Goal: Task Accomplishment & Management: Complete application form

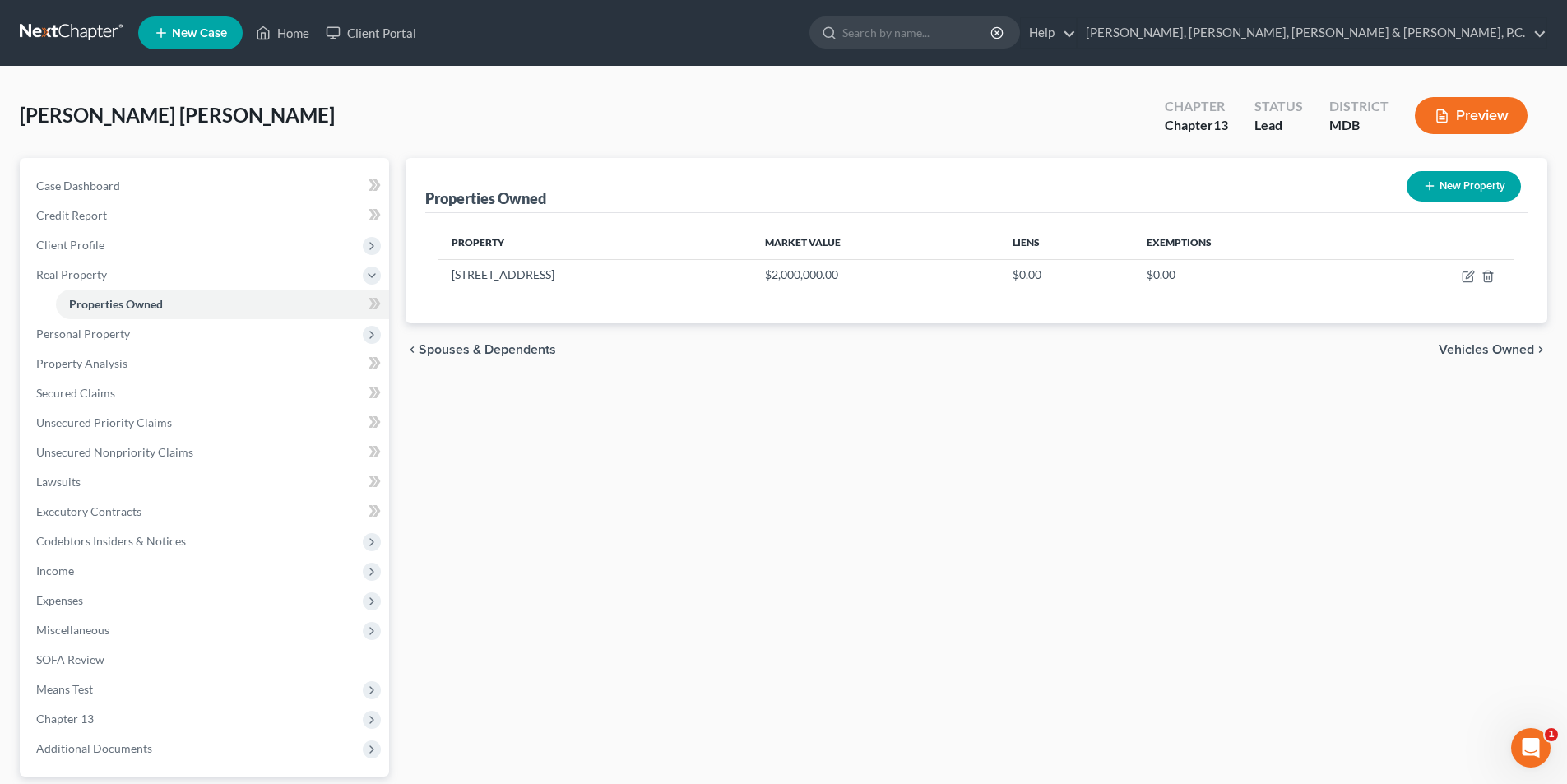
click at [1454, 172] on button "New Property" at bounding box center [1463, 186] width 114 height 31
select select "21"
select select "13"
select select "0"
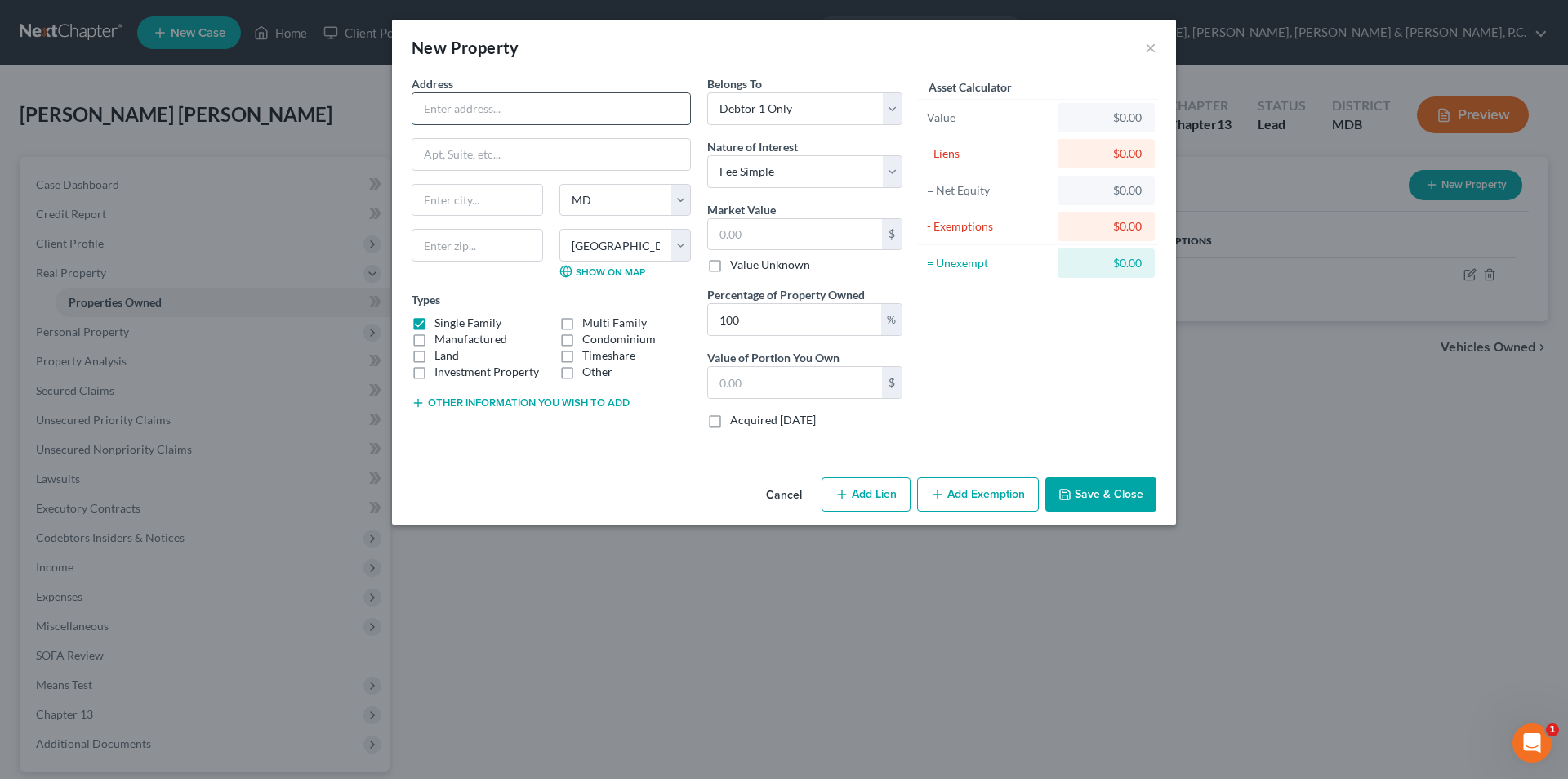
click at [526, 105] on input "text" at bounding box center [552, 109] width 278 height 31
type input "[STREET_ADDRESS][PERSON_NAME]"
type input "[GEOGRAPHIC_DATA]"
select select "33"
select select
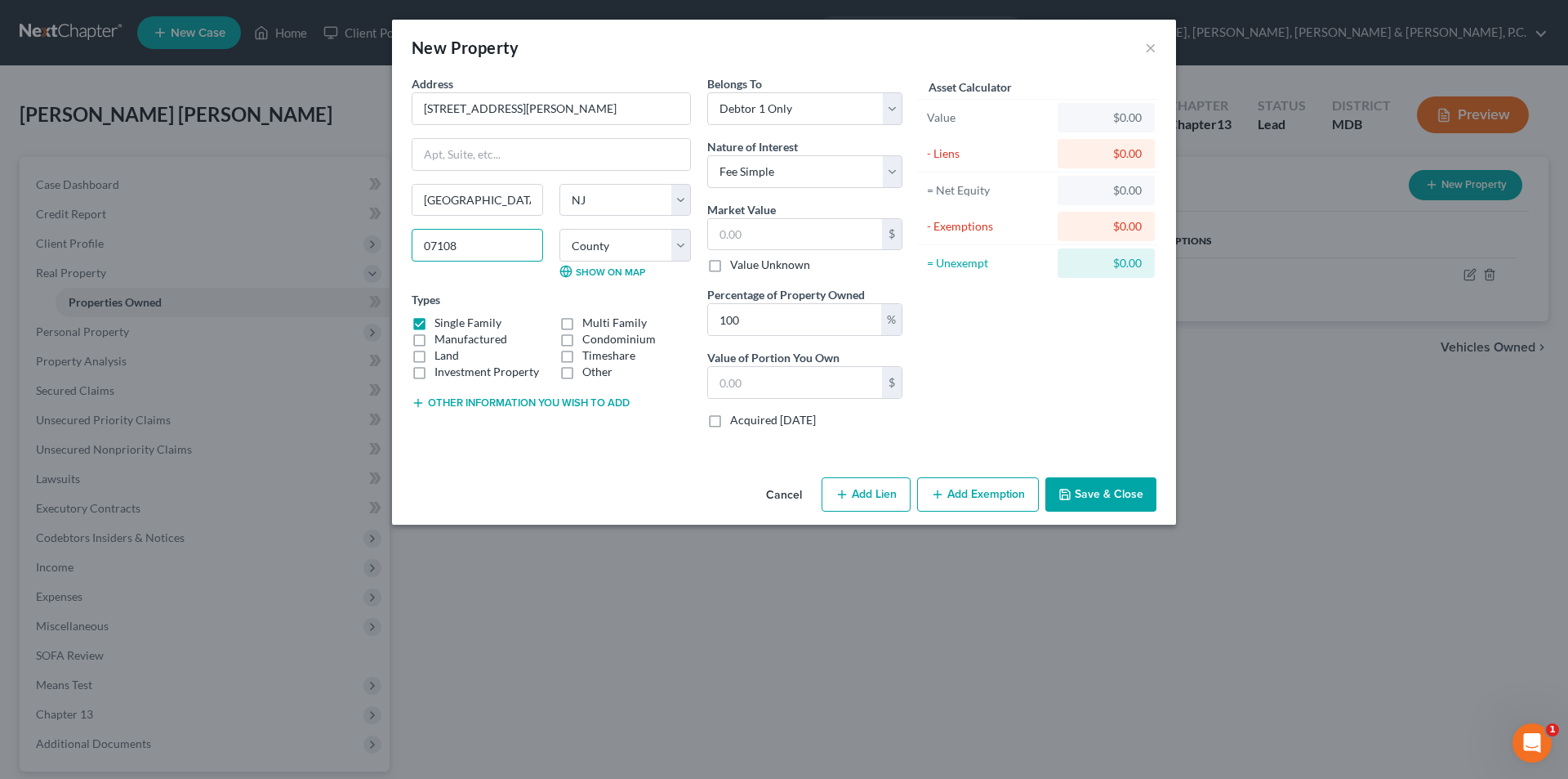
type input "07108"
click at [599, 250] on select "County [GEOGRAPHIC_DATA] [GEOGRAPHIC_DATA] [GEOGRAPHIC_DATA] [GEOGRAPHIC_DATA] …" at bounding box center [625, 244] width 132 height 32
select select "6"
click at [560, 228] on select "County [GEOGRAPHIC_DATA] [GEOGRAPHIC_DATA] [GEOGRAPHIC_DATA] [GEOGRAPHIC_DATA] …" at bounding box center [625, 244] width 132 height 32
click at [583, 321] on label "Multi Family" at bounding box center [615, 323] width 64 height 17
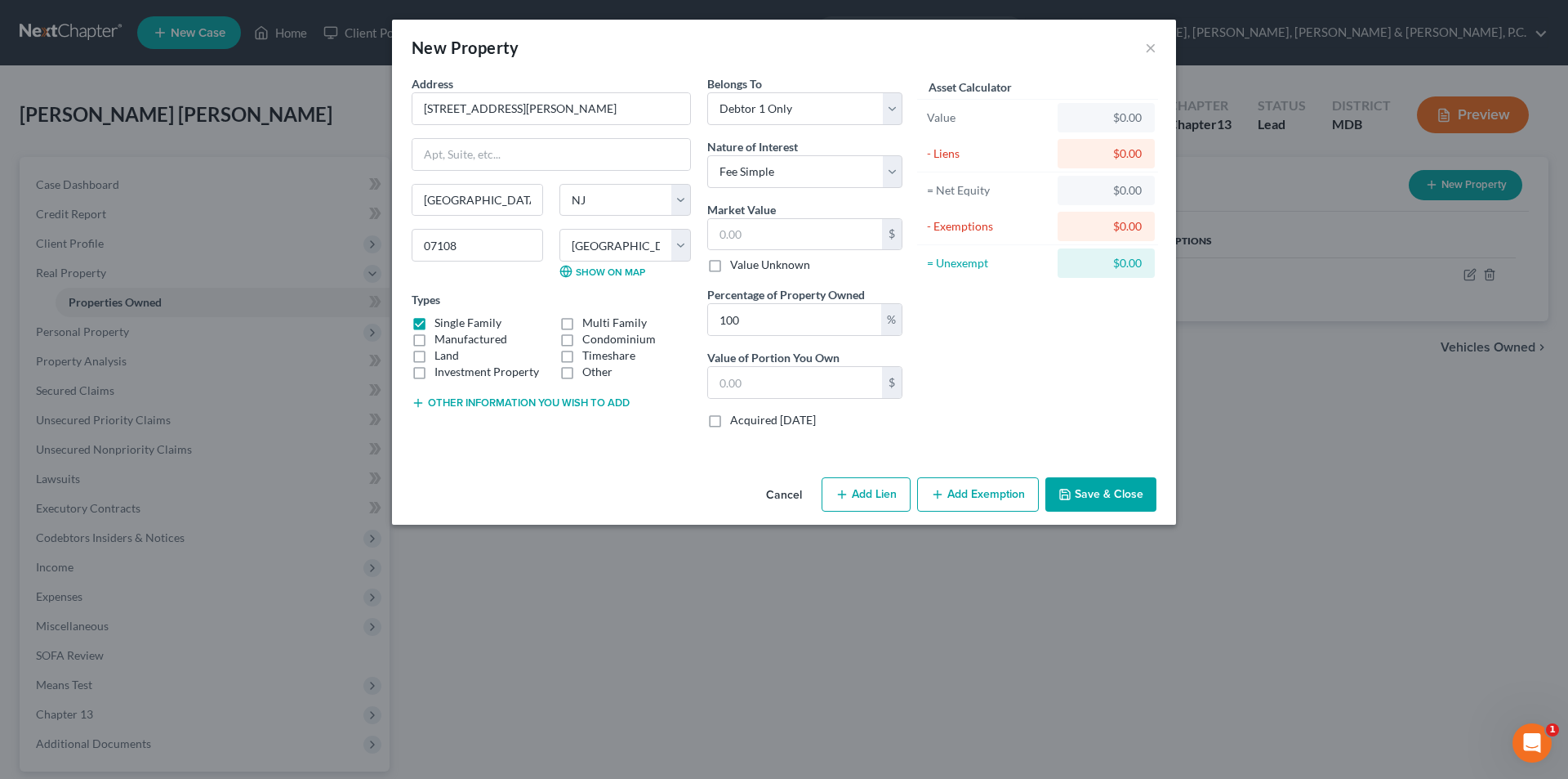
click at [589, 321] on input "Multi Family" at bounding box center [595, 320] width 11 height 11
checkbox input "true"
click at [435, 318] on label "Single Family" at bounding box center [468, 323] width 67 height 17
click at [441, 318] on input "Single Family" at bounding box center [447, 320] width 11 height 11
checkbox input "false"
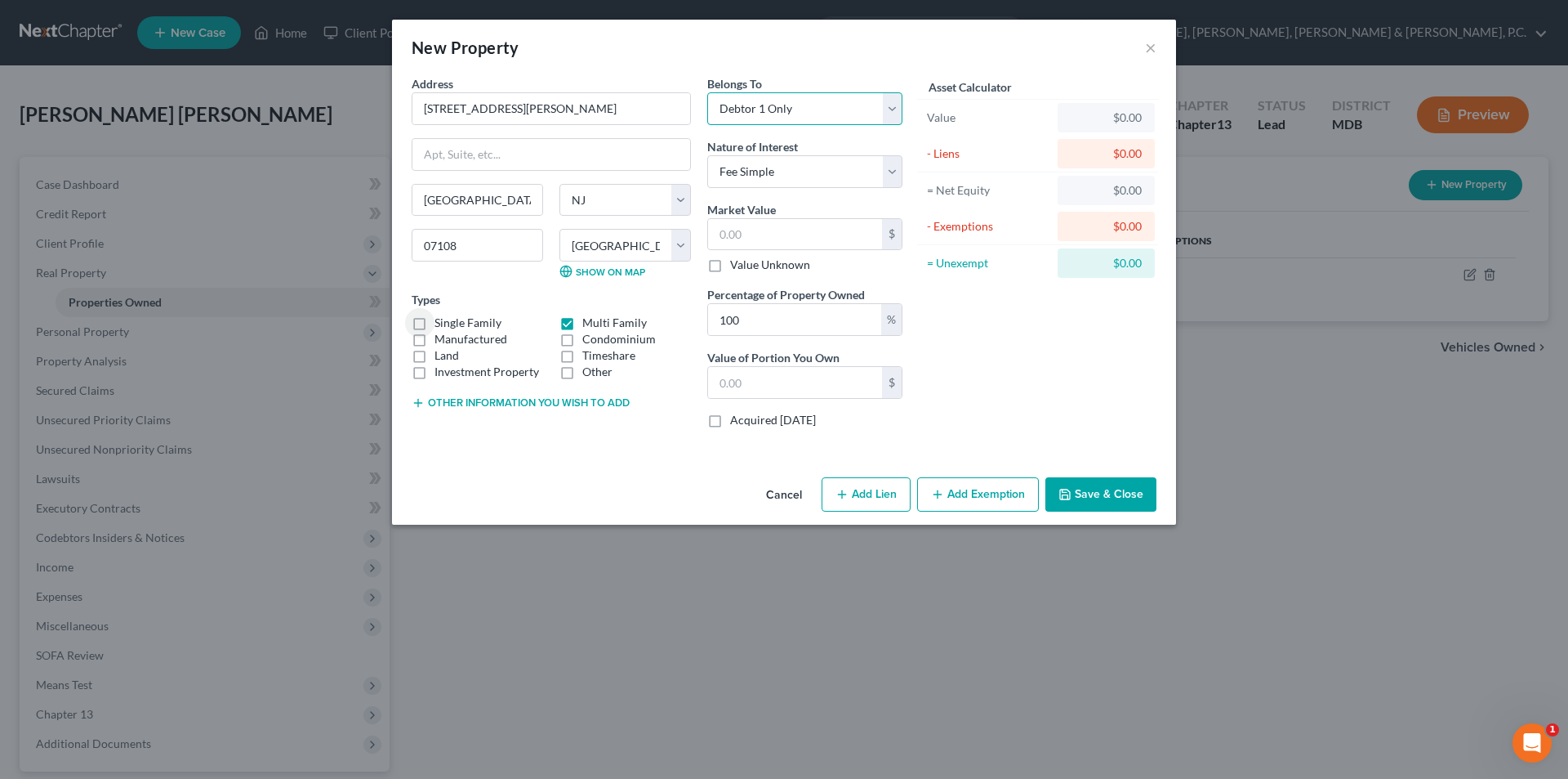
click at [819, 108] on select "Select Debtor 1 Only Debtor 2 Only Debtor 1 And Debtor 2 Only At Least One Of T…" at bounding box center [805, 108] width 195 height 32
select select "4"
click at [707, 92] on select "Select Debtor 1 Only Debtor 2 Only Debtor 1 And Debtor 2 Only At Least One Of T…" at bounding box center [805, 108] width 195 height 32
click at [757, 227] on input "text" at bounding box center [795, 235] width 174 height 31
type input "5"
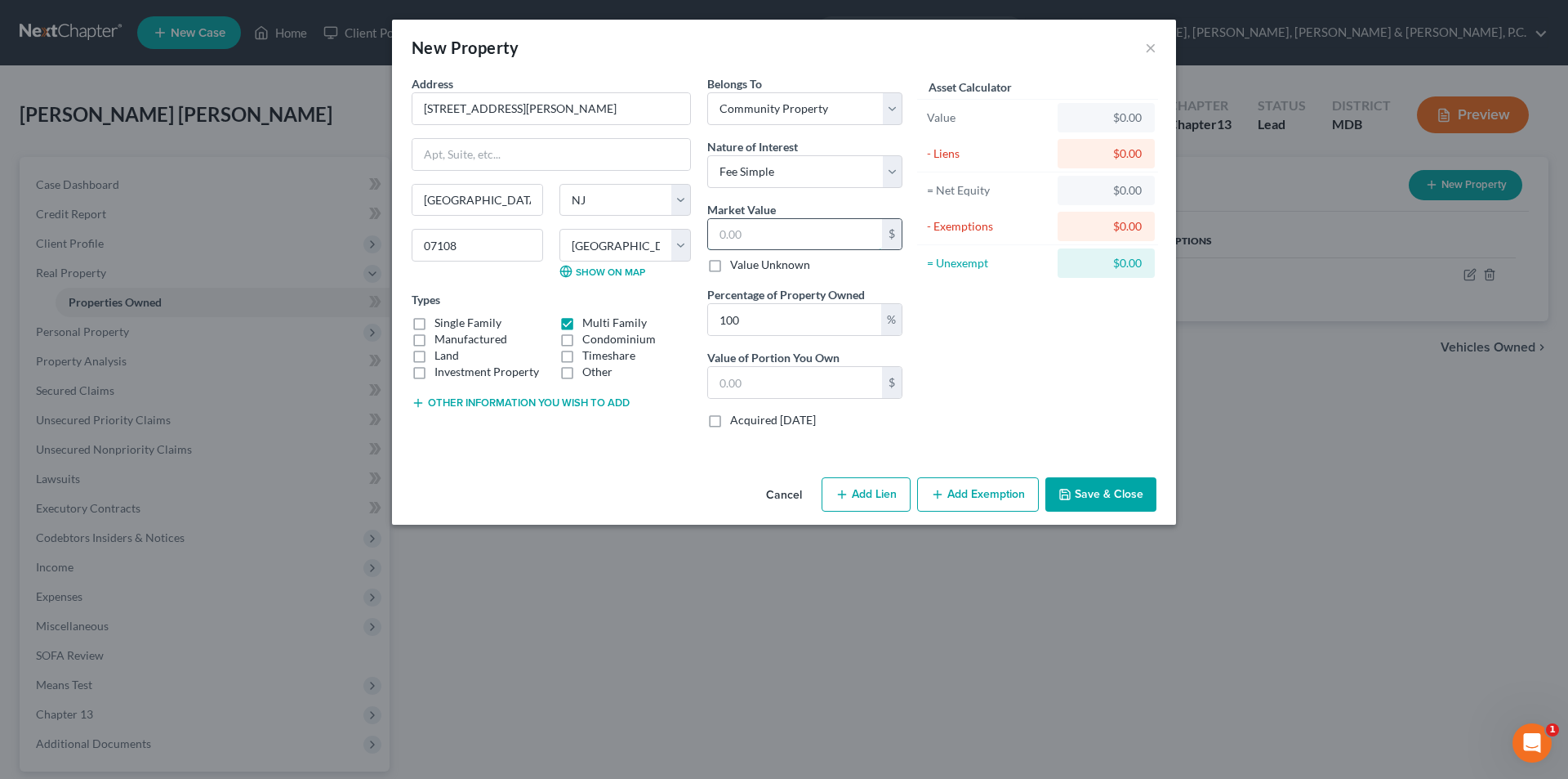
type input "5.00"
type input "52"
type input "52.00"
type input "526"
type input "526.00"
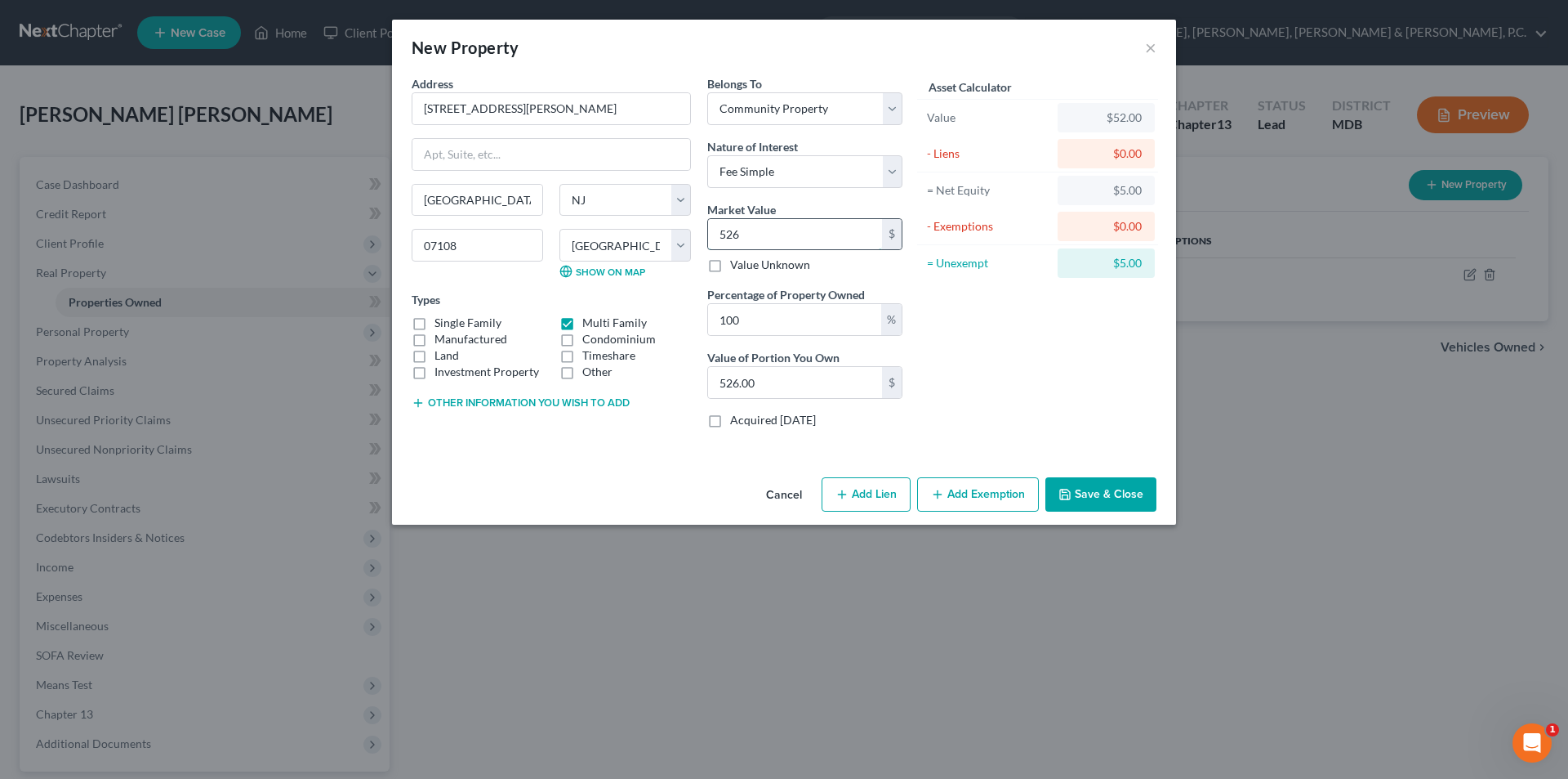
type input "5260"
type input "5,260.00"
type input "5,2600"
type input "52,600.00"
type input "52,6000"
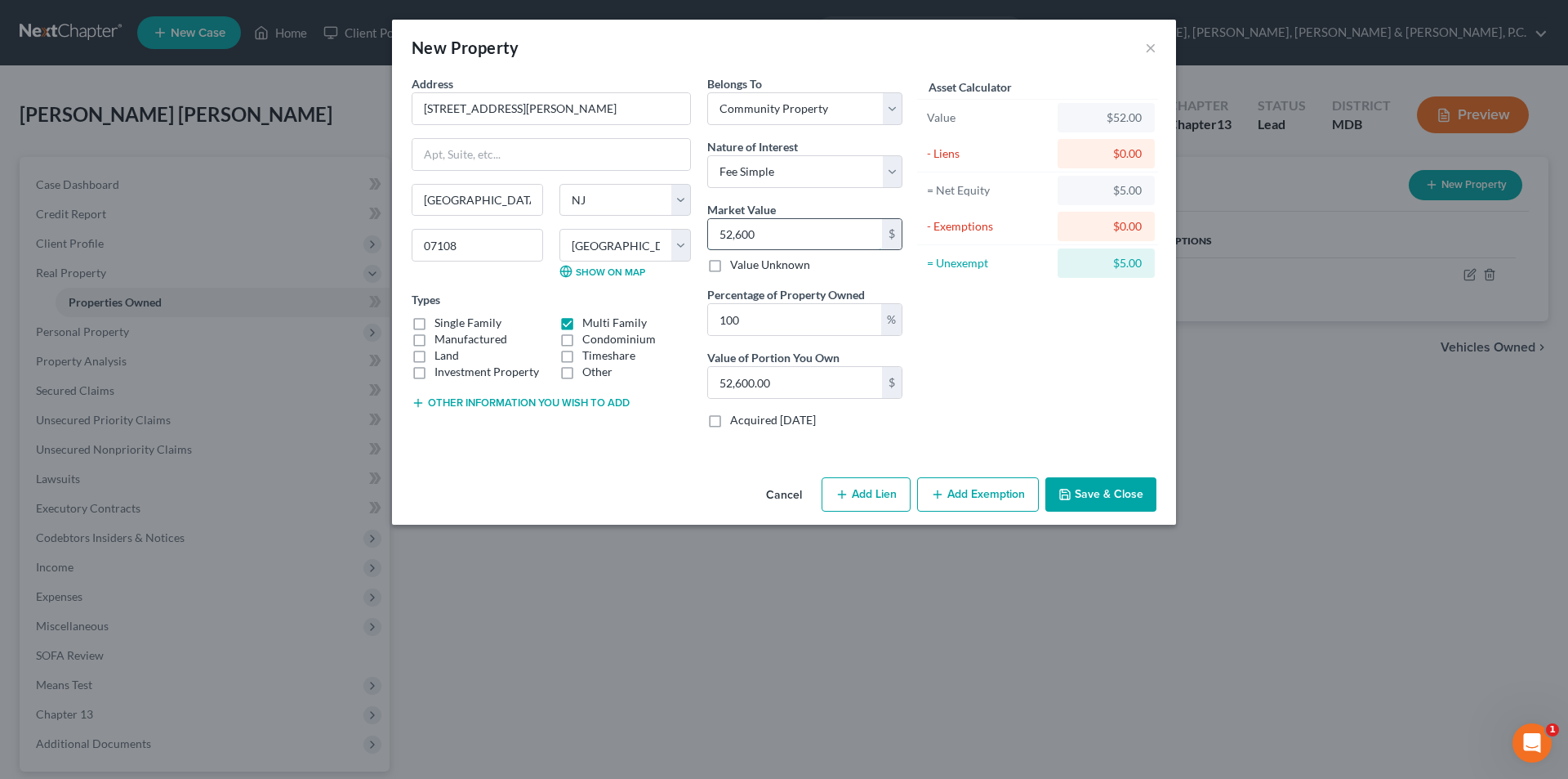
type input "526,000.00"
type input "526,000"
click at [1105, 487] on button "Save & Close" at bounding box center [1101, 494] width 111 height 34
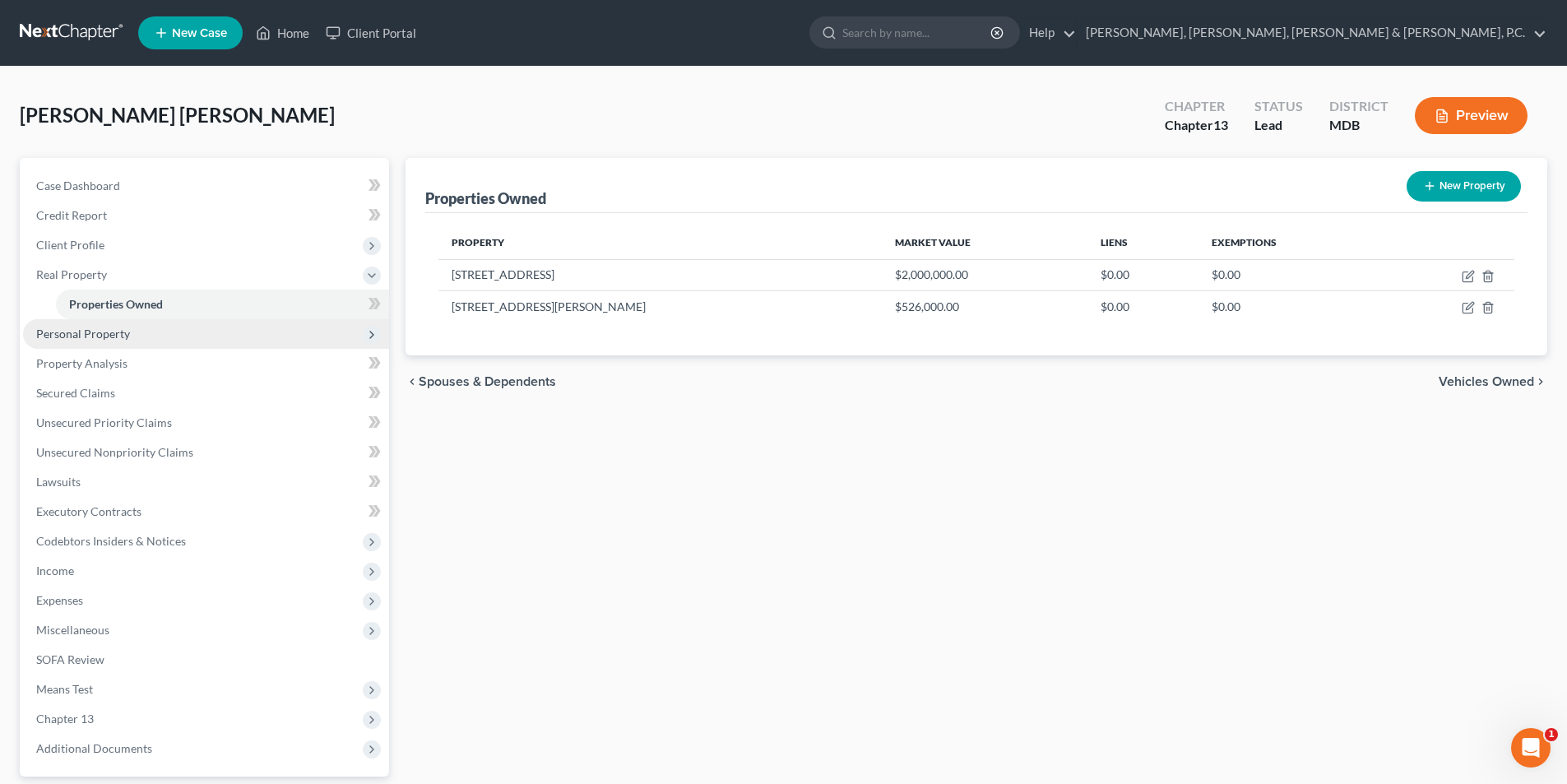
click at [105, 332] on span "Personal Property" at bounding box center [83, 333] width 94 height 14
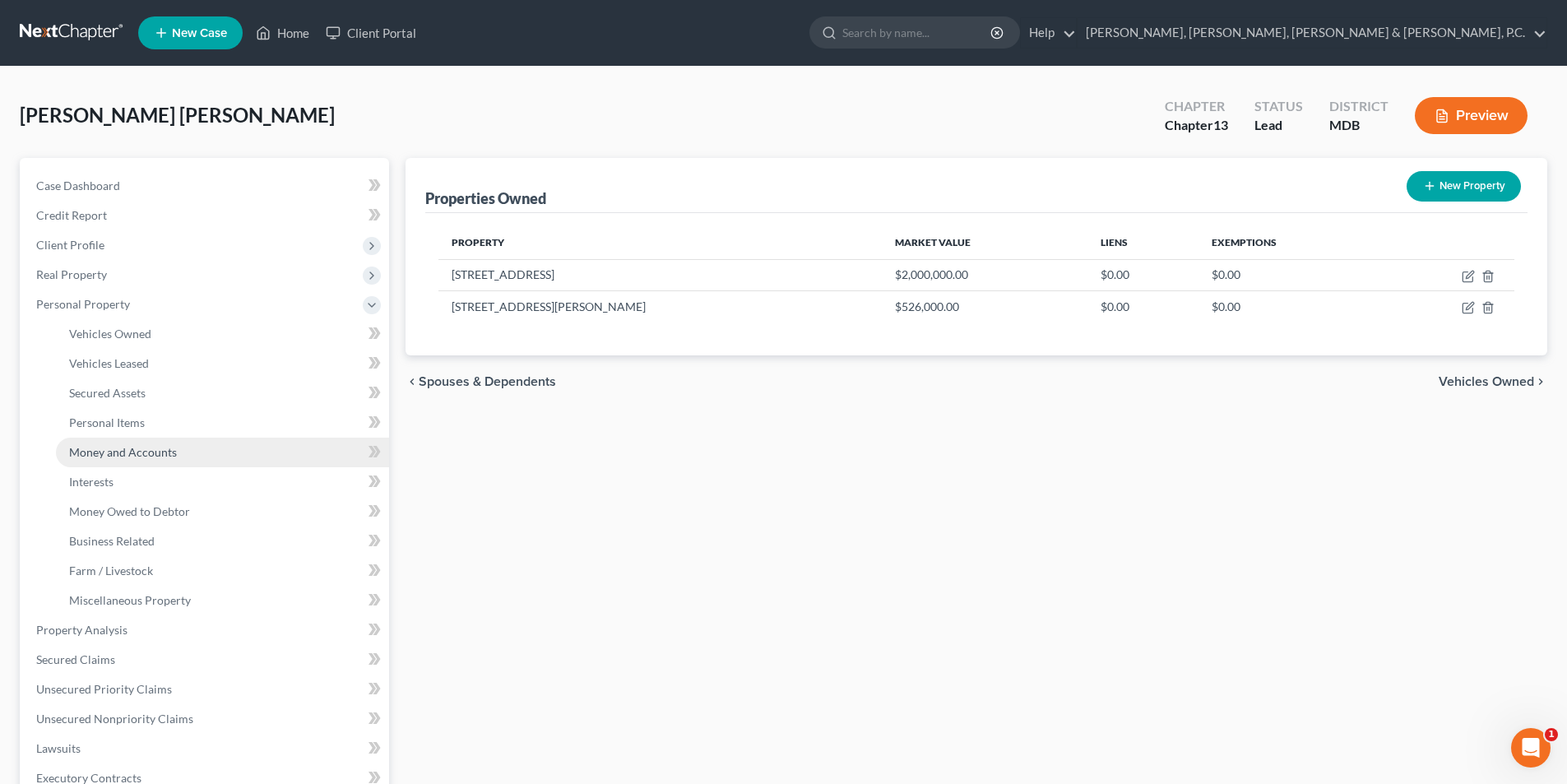
click at [140, 447] on span "Money and Accounts" at bounding box center [123, 451] width 108 height 14
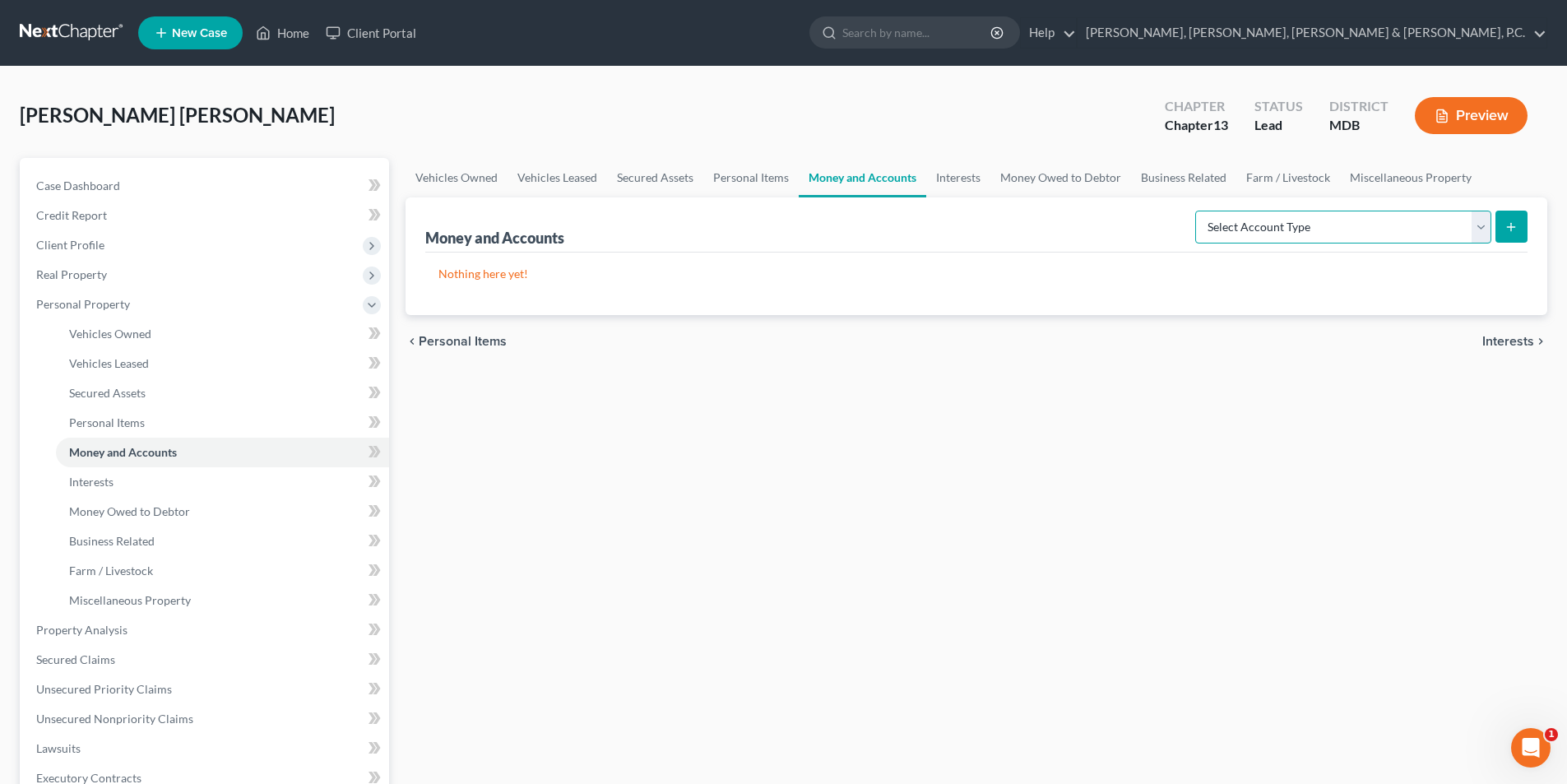
click at [1485, 225] on select "Select Account Type Brokerage Cash on Hand Certificates of Deposit Checking Acc…" at bounding box center [1343, 226] width 296 height 32
select select "checking"
click at [1199, 210] on select "Select Account Type Brokerage Cash on Hand Certificates of Deposit Checking Acc…" at bounding box center [1343, 226] width 296 height 32
click at [1514, 231] on icon "submit" at bounding box center [1511, 227] width 13 height 13
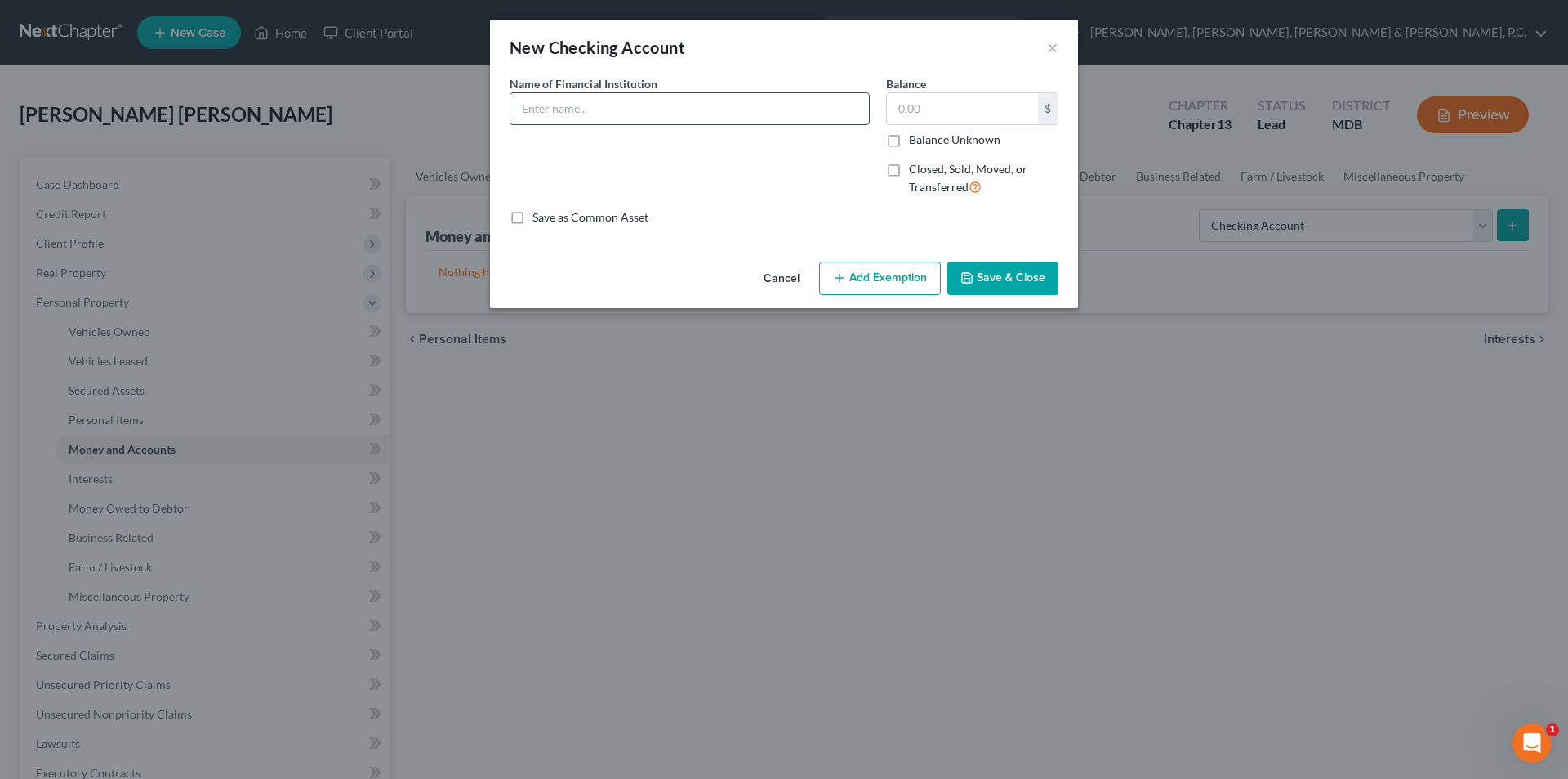
click at [679, 106] on input "text" at bounding box center [690, 109] width 358 height 31
type input "PNC Bank (2325)"
click at [949, 105] on input "text" at bounding box center [963, 109] width 151 height 31
type input "500"
click at [902, 268] on button "Add Exemption" at bounding box center [880, 278] width 122 height 34
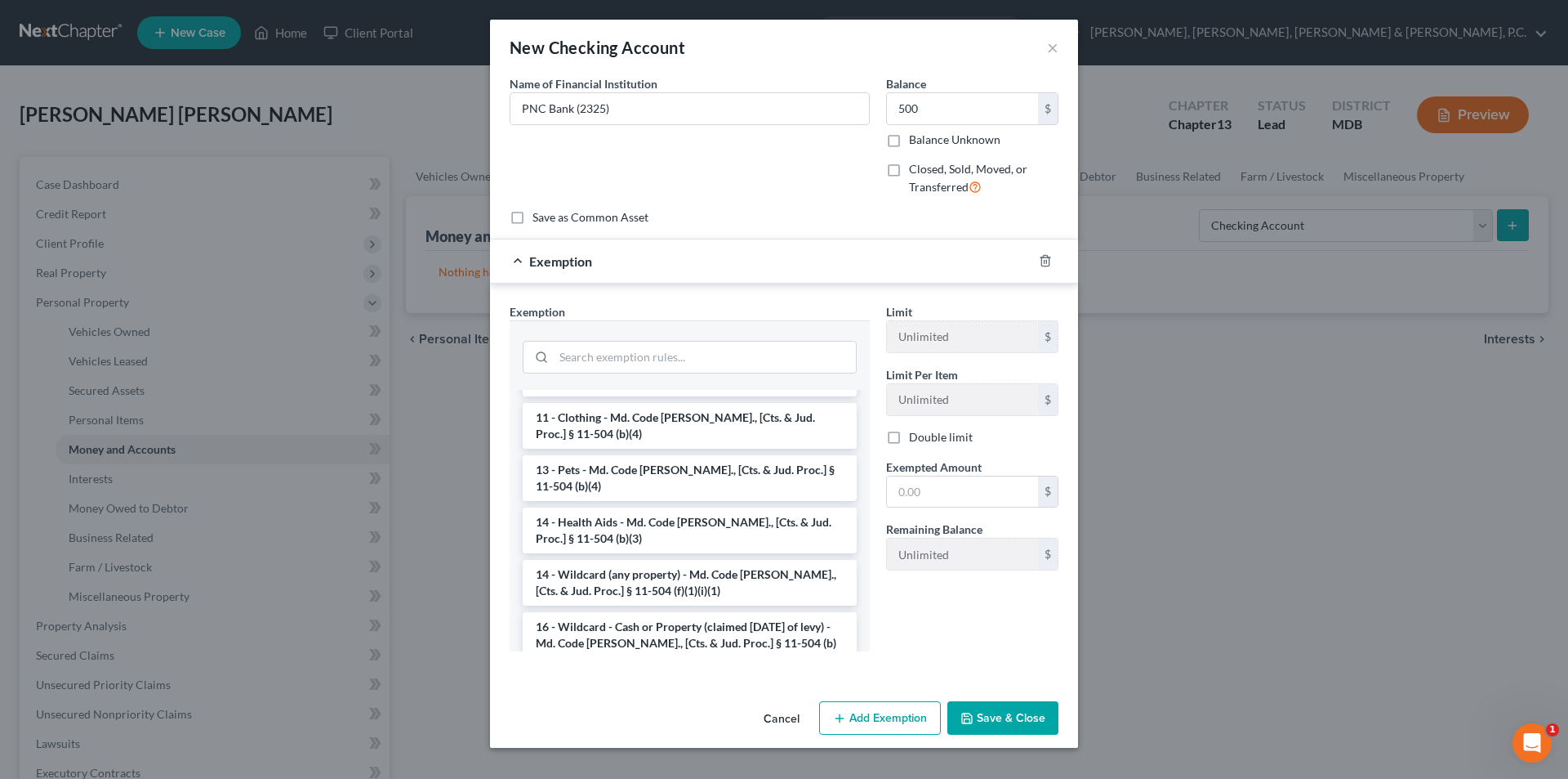
scroll to position [192, 0]
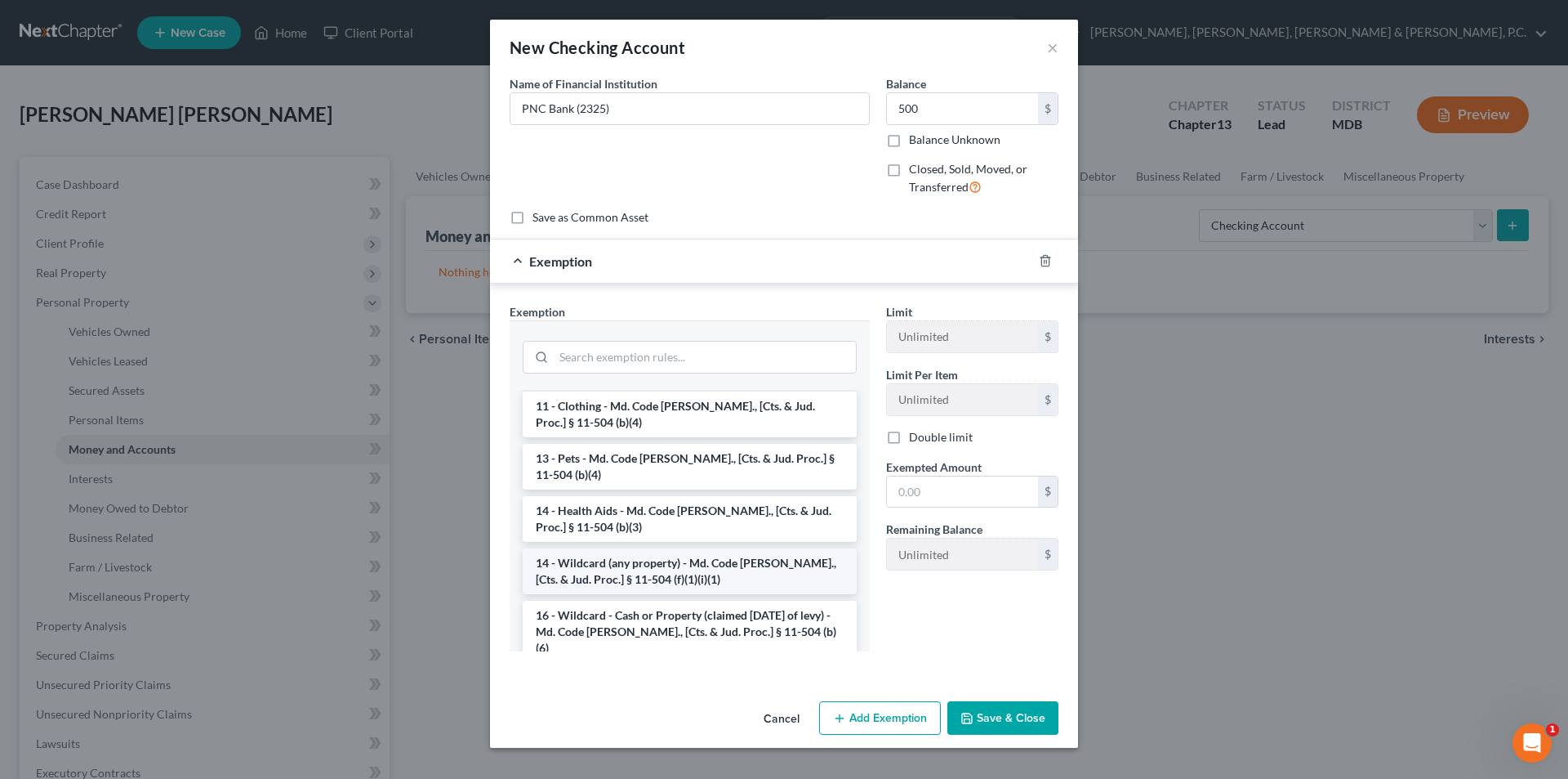
click at [709, 556] on li "14 - Wildcard (any property) - Md. Code [PERSON_NAME]., [Cts. & Jud. Proc.] § 1…" at bounding box center [690, 571] width 334 height 46
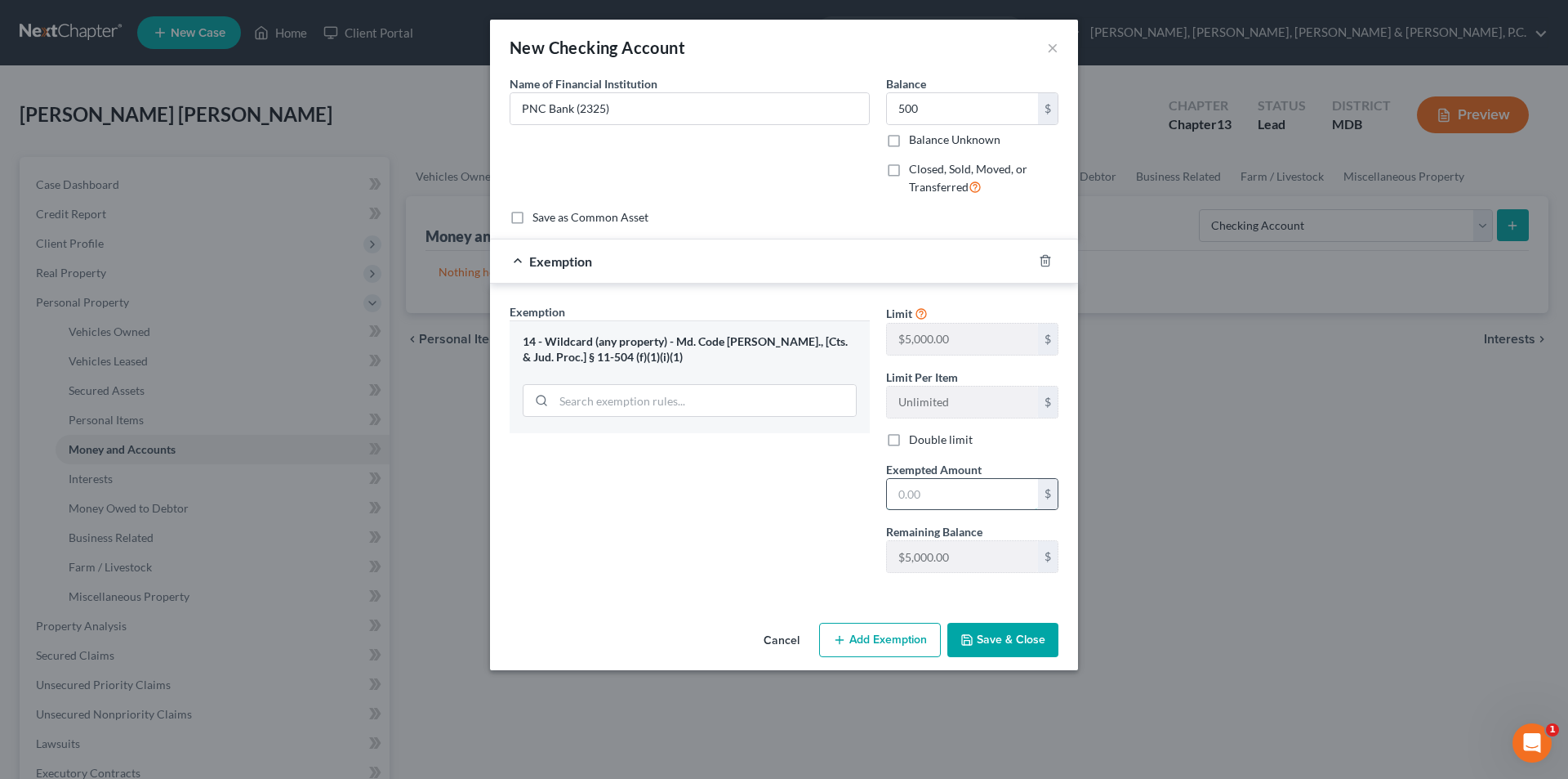
click at [923, 500] on input "text" at bounding box center [963, 494] width 151 height 31
type input "500"
click at [840, 509] on div "Exemption Set must be selected for CA. Exemption * 14 - Wildcard (any property)…" at bounding box center [690, 444] width 377 height 283
click at [1022, 643] on button "Save & Close" at bounding box center [1003, 639] width 111 height 34
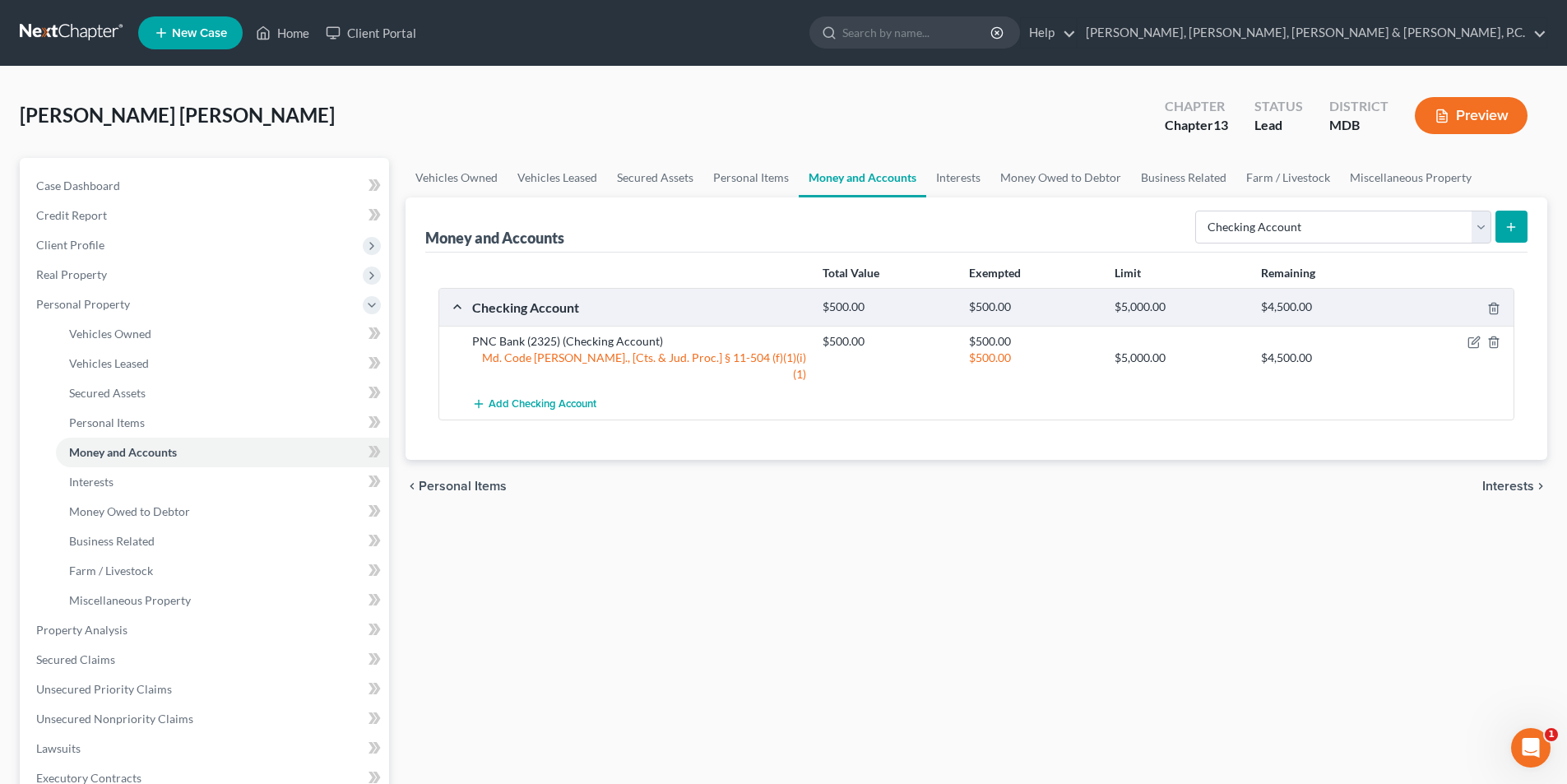
click at [1511, 221] on icon "submit" at bounding box center [1511, 227] width 13 height 13
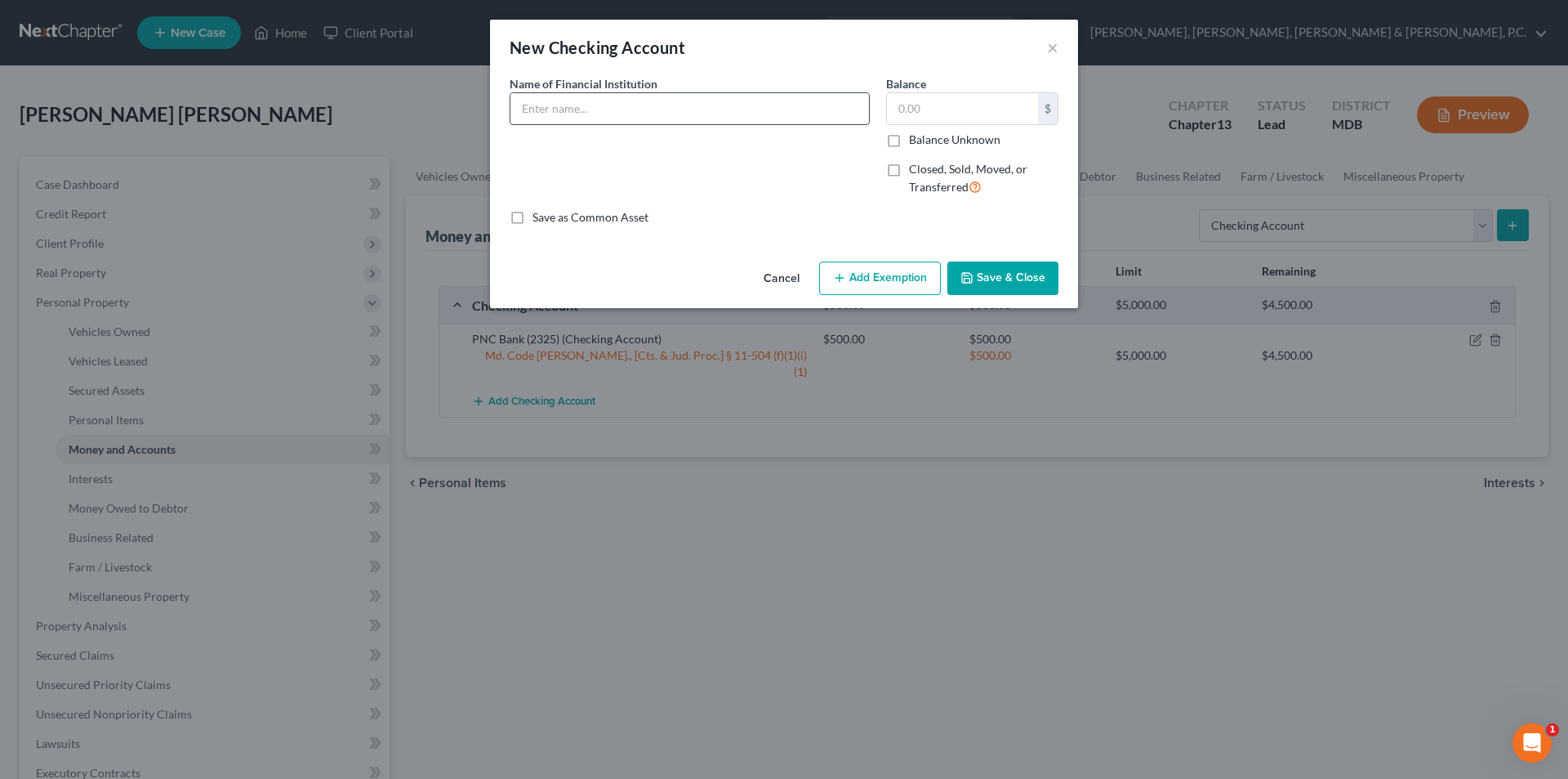
click at [578, 108] on input "text" at bounding box center [690, 109] width 358 height 31
click at [699, 111] on input "Navy Federal Credit Union" at bounding box center [690, 109] width 358 height 31
type input "Navy Federal Credit Union (6421)"
click at [984, 105] on input "text" at bounding box center [963, 109] width 151 height 31
type input "5,000"
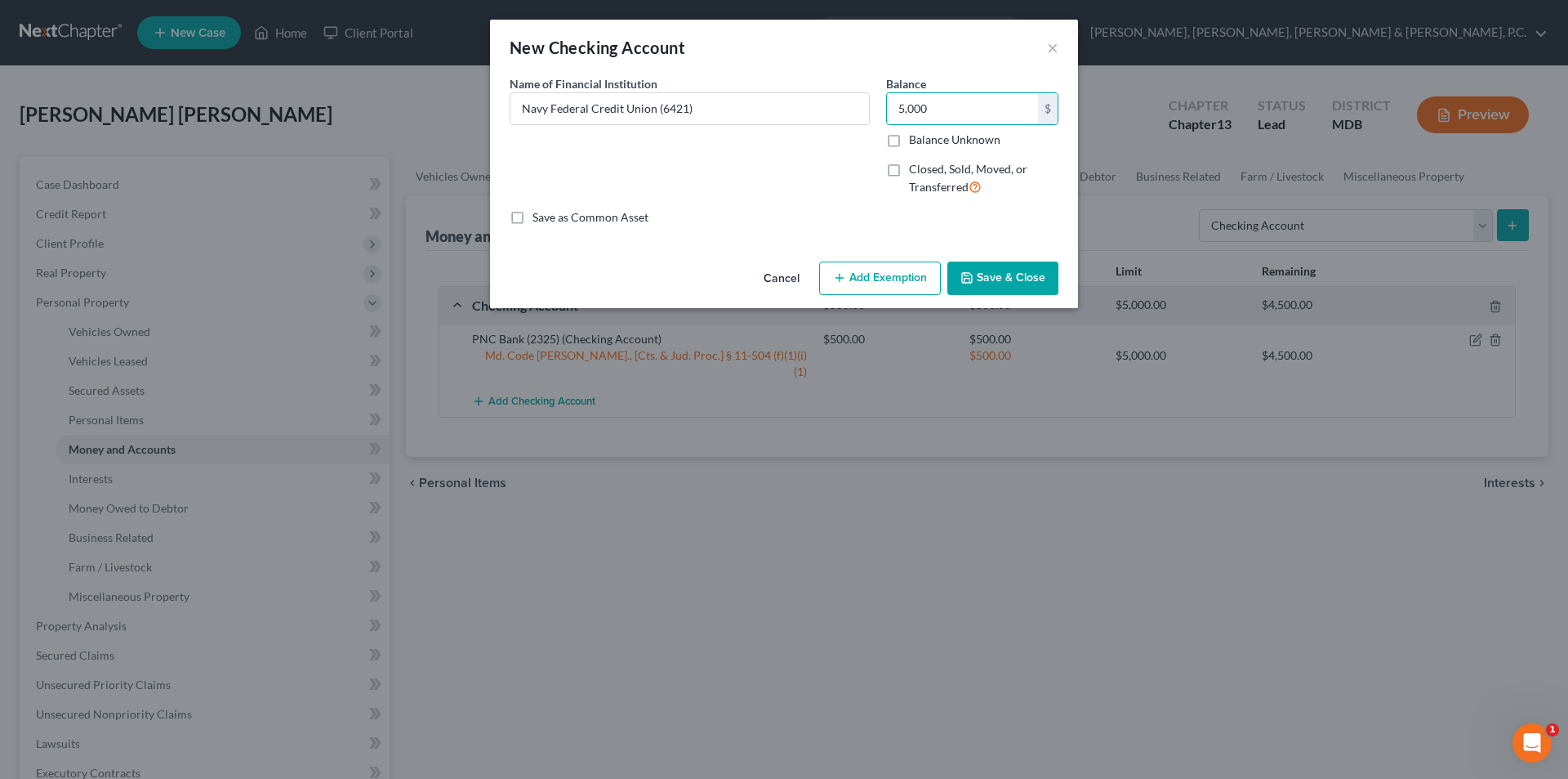
click at [906, 273] on button "Add Exemption" at bounding box center [880, 278] width 122 height 34
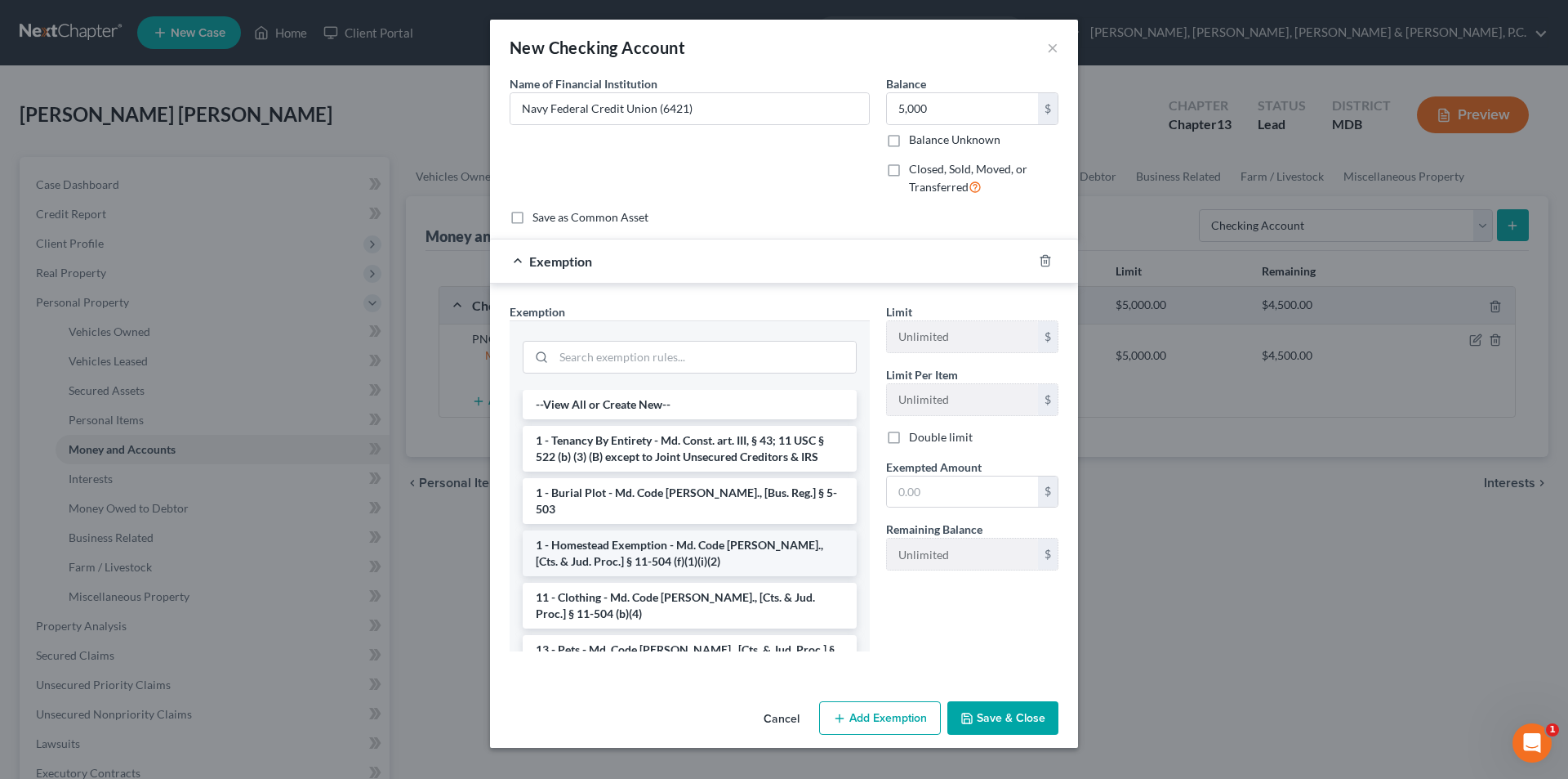
scroll to position [163, 0]
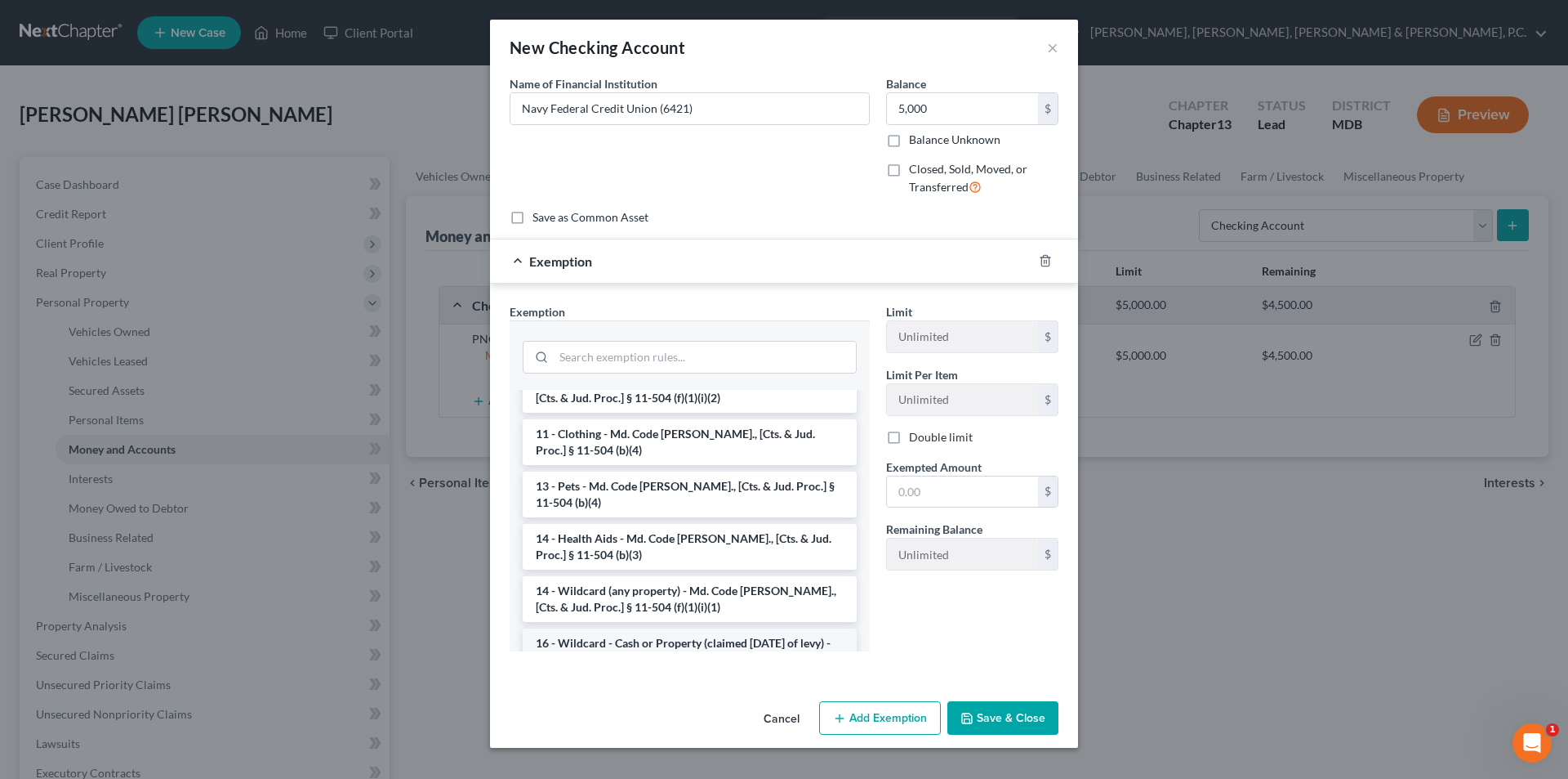
click at [681, 628] on li "16 - Wildcard - Cash or Property (claimed [DATE] of levy) - Md. Code [PERSON_NA…" at bounding box center [690, 658] width 334 height 62
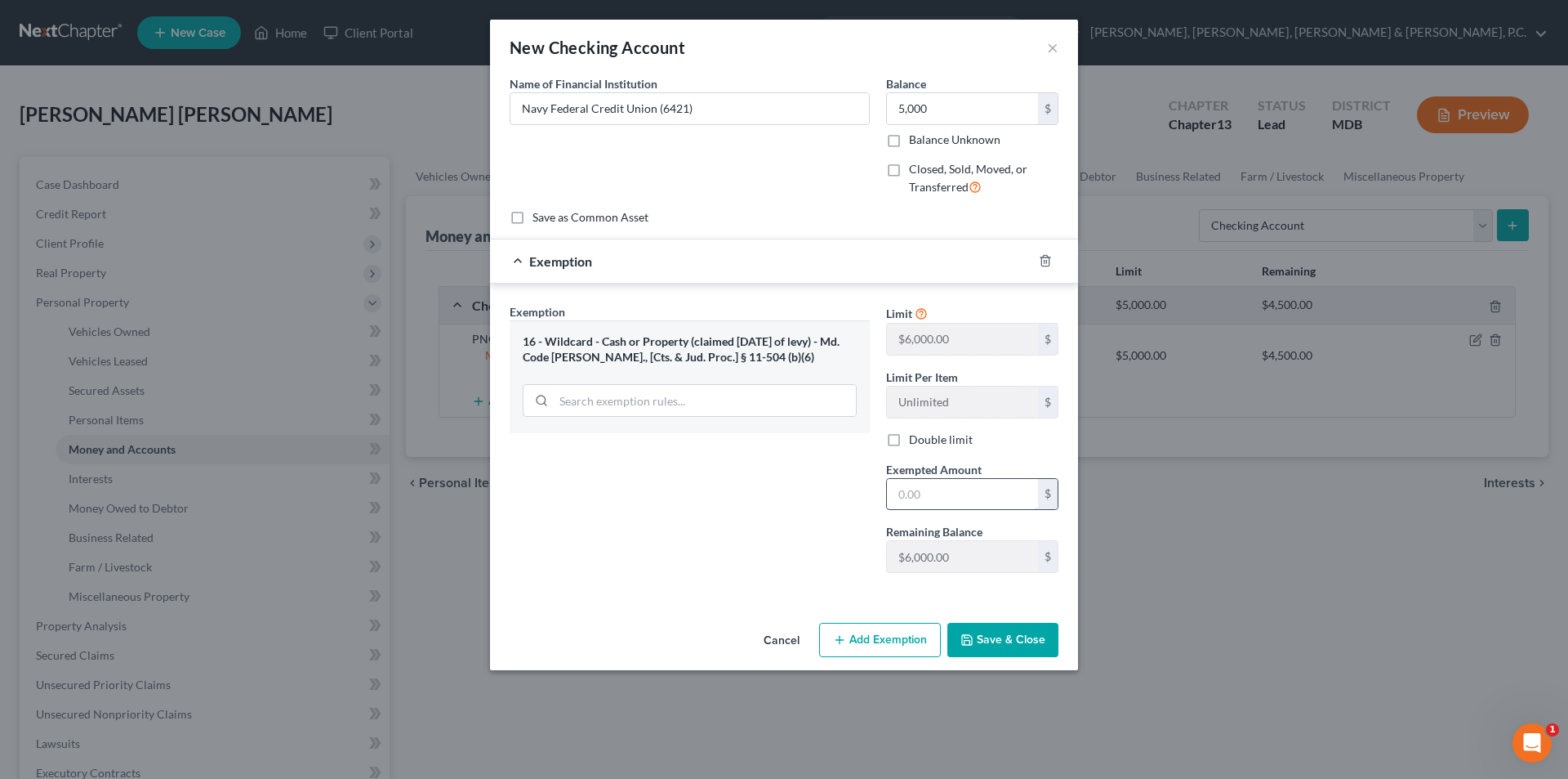
click at [935, 496] on input "text" at bounding box center [963, 494] width 151 height 31
type input "5,000"
click at [979, 633] on button "Save & Close" at bounding box center [1003, 639] width 111 height 34
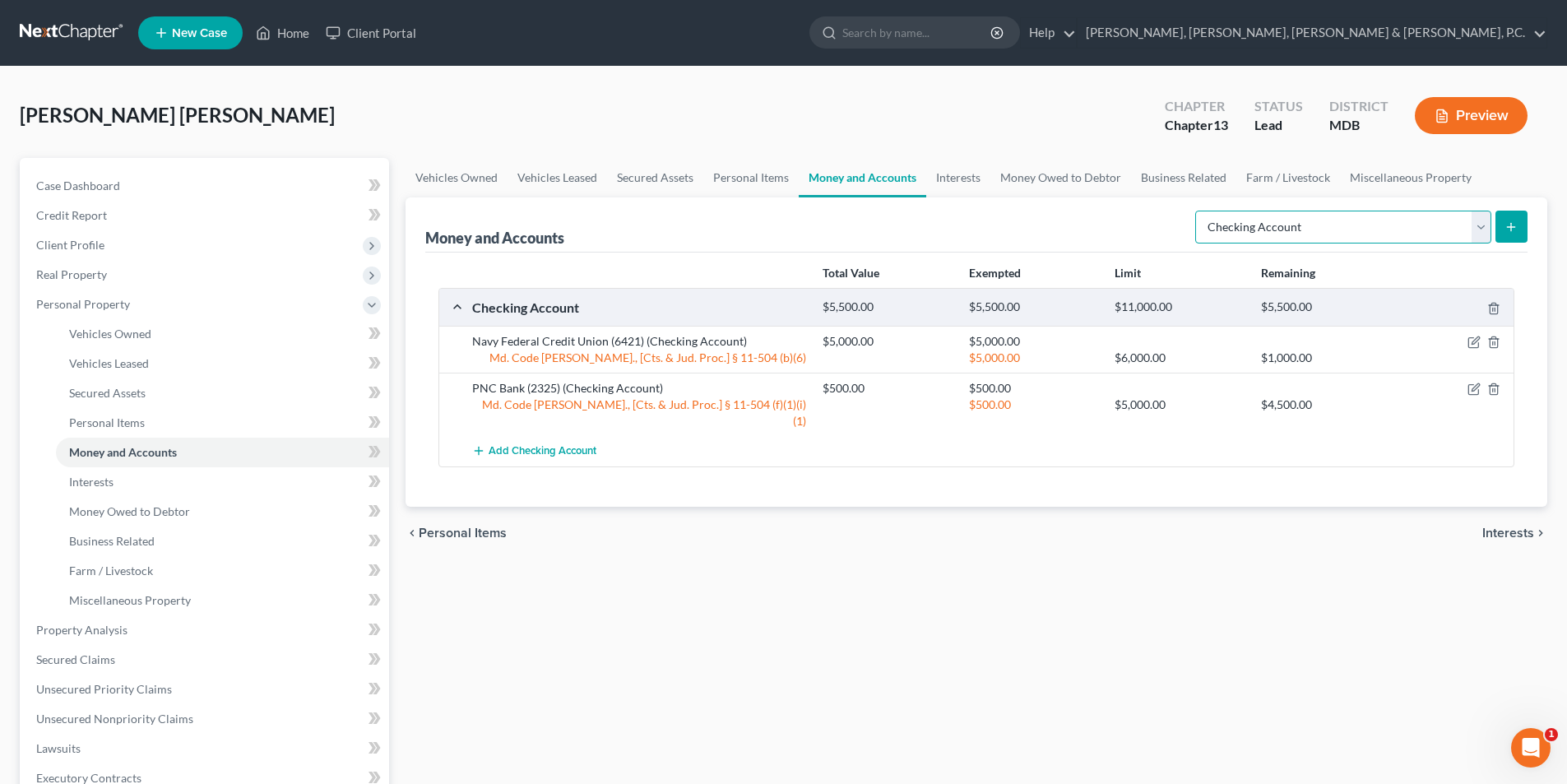
click at [1474, 219] on select "Select Account Type Brokerage Cash on Hand Certificates of Deposit Checking Acc…" at bounding box center [1343, 226] width 296 height 32
select select "savings"
click at [1199, 210] on select "Select Account Type Brokerage Cash on Hand Certificates of Deposit Checking Acc…" at bounding box center [1343, 226] width 296 height 32
click at [1510, 221] on icon "submit" at bounding box center [1511, 227] width 13 height 13
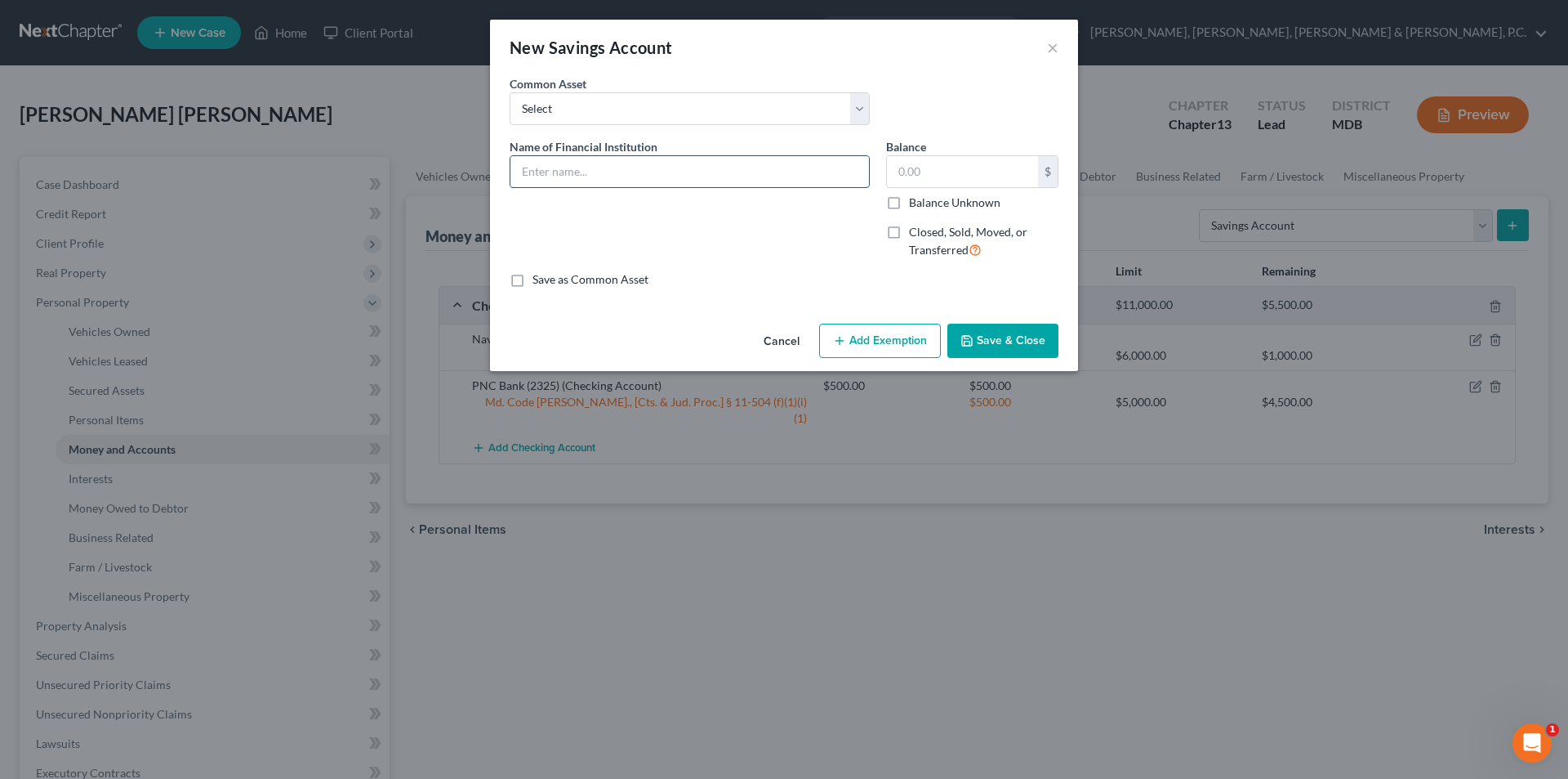
click at [614, 160] on input "text" at bounding box center [690, 171] width 358 height 31
click at [706, 178] on input "Navy Federal Credit Union" at bounding box center [690, 171] width 358 height 31
type input "Navy Federal Credit Union (0570)"
click at [949, 166] on input "text" at bounding box center [963, 171] width 151 height 31
type input "5"
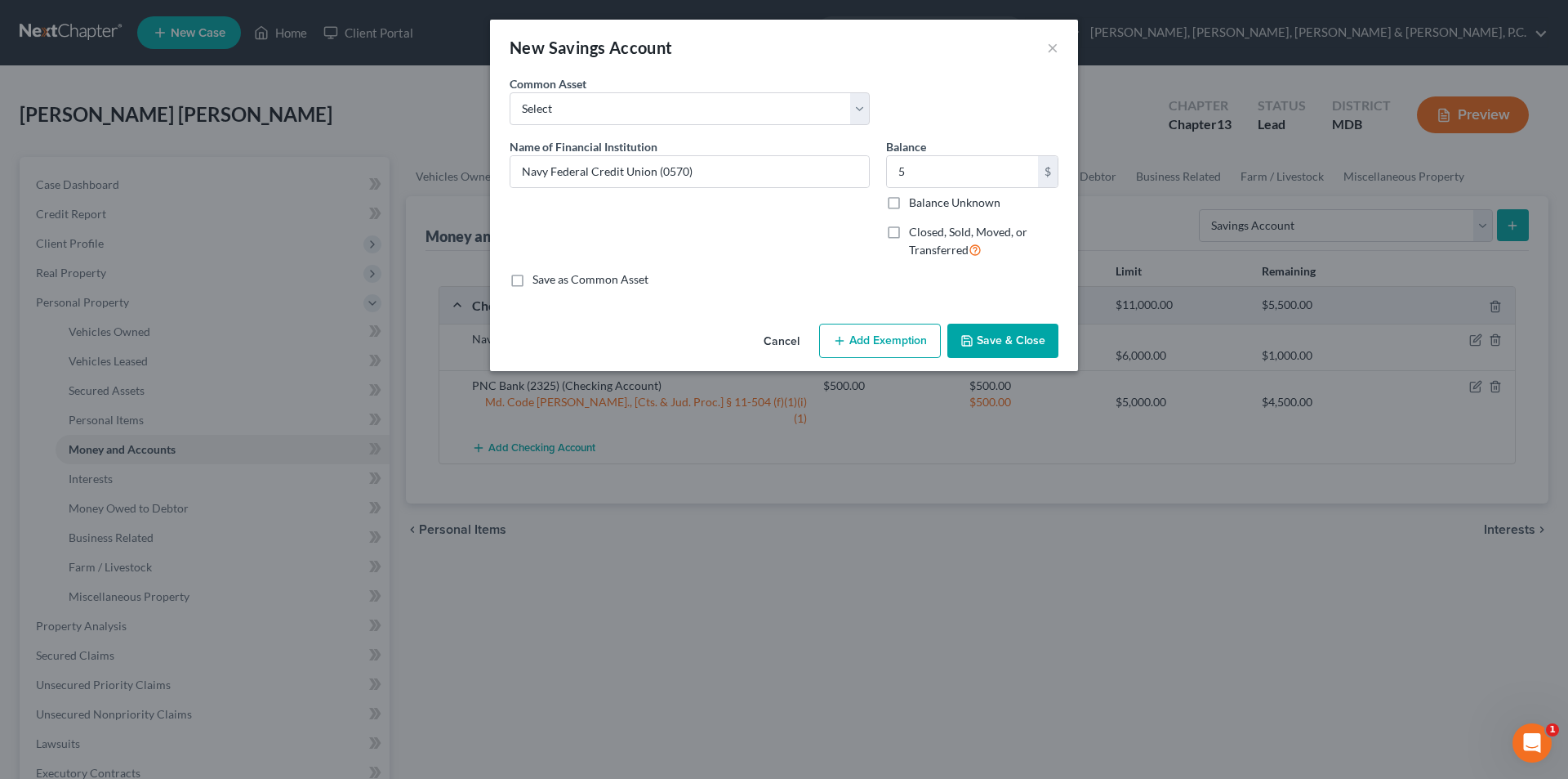
click at [894, 331] on button "Add Exemption" at bounding box center [880, 340] width 122 height 34
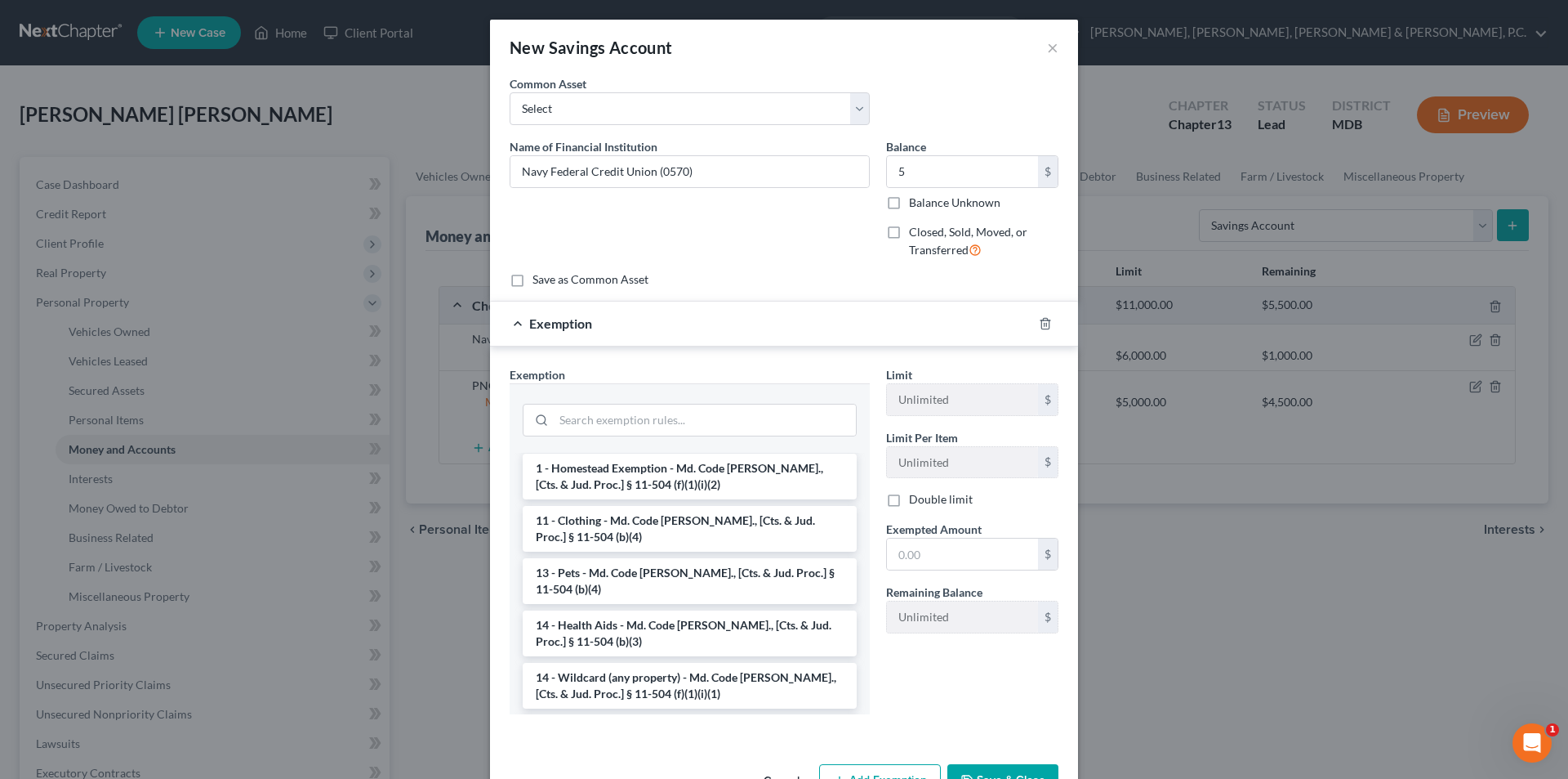
scroll to position [245, 0]
click at [696, 622] on li "14 - Wildcard (any property) - Md. Code [PERSON_NAME]., [Cts. & Jud. Proc.] § 1…" at bounding box center [690, 633] width 334 height 46
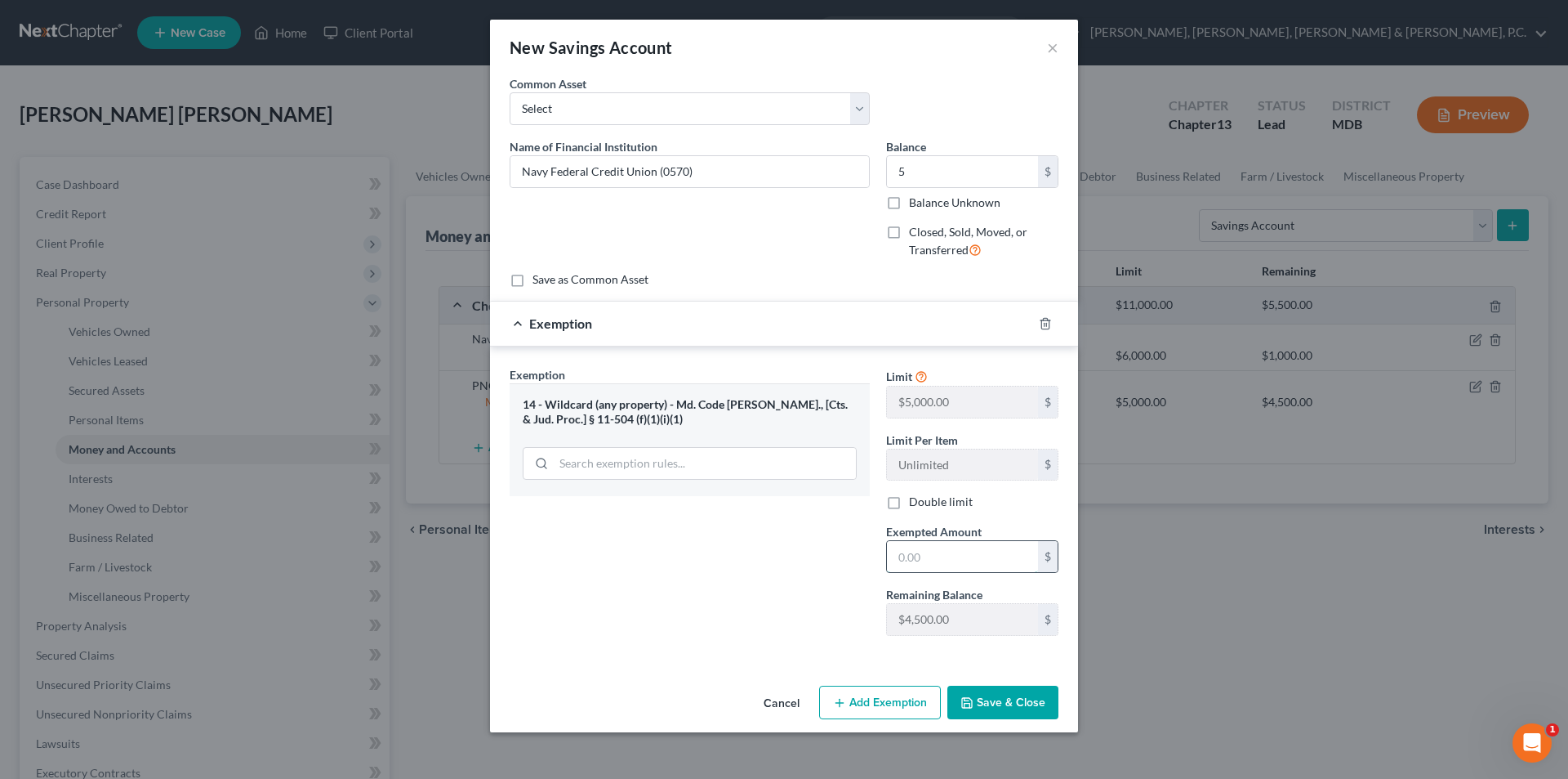
click at [956, 558] on input "text" at bounding box center [963, 556] width 151 height 31
type input "5"
click at [780, 572] on div "Exemption Set must be selected for CA. Exemption * 14 - Wildcard (any property)…" at bounding box center [690, 506] width 377 height 283
click at [982, 693] on button "Save & Close" at bounding box center [1003, 702] width 111 height 34
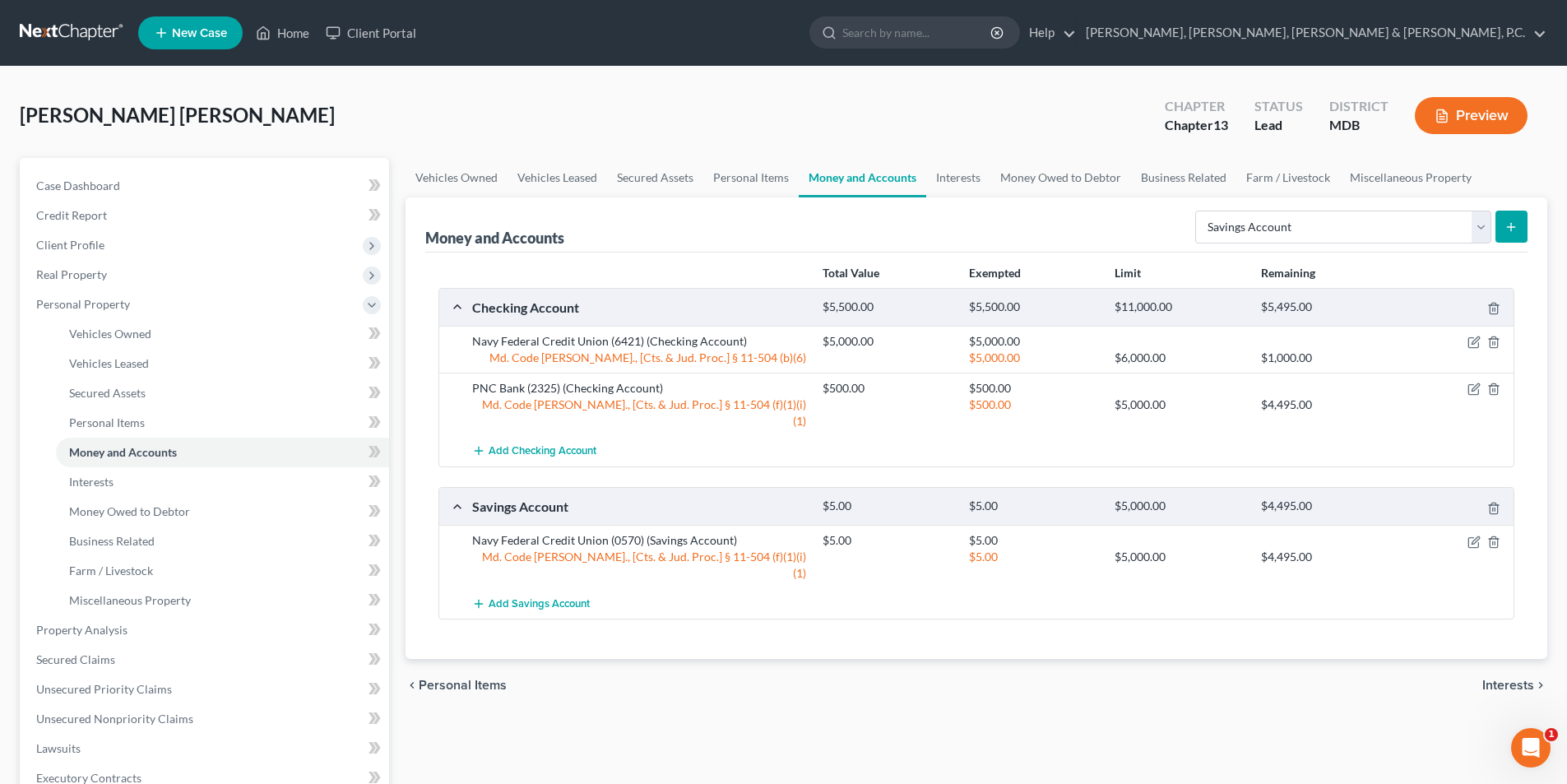
click at [1511, 226] on line "submit" at bounding box center [1511, 226] width 0 height 7
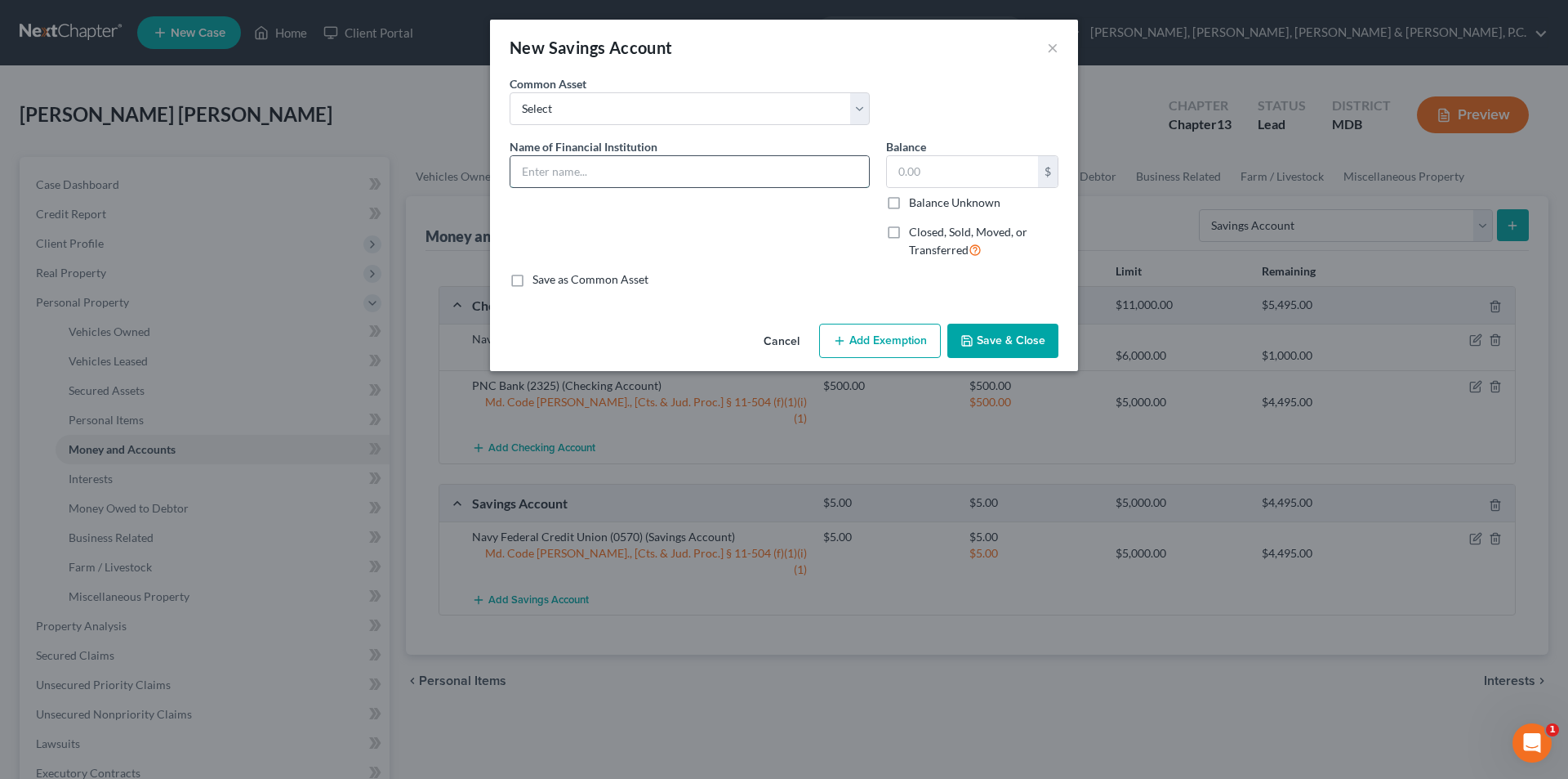
click at [598, 168] on input "text" at bounding box center [690, 171] width 358 height 31
click at [691, 174] on input "Capital One Bank" at bounding box center [690, 171] width 358 height 31
type input "Capital One Bank (9667)"
click at [989, 174] on input "text" at bounding box center [963, 171] width 151 height 31
type input "25"
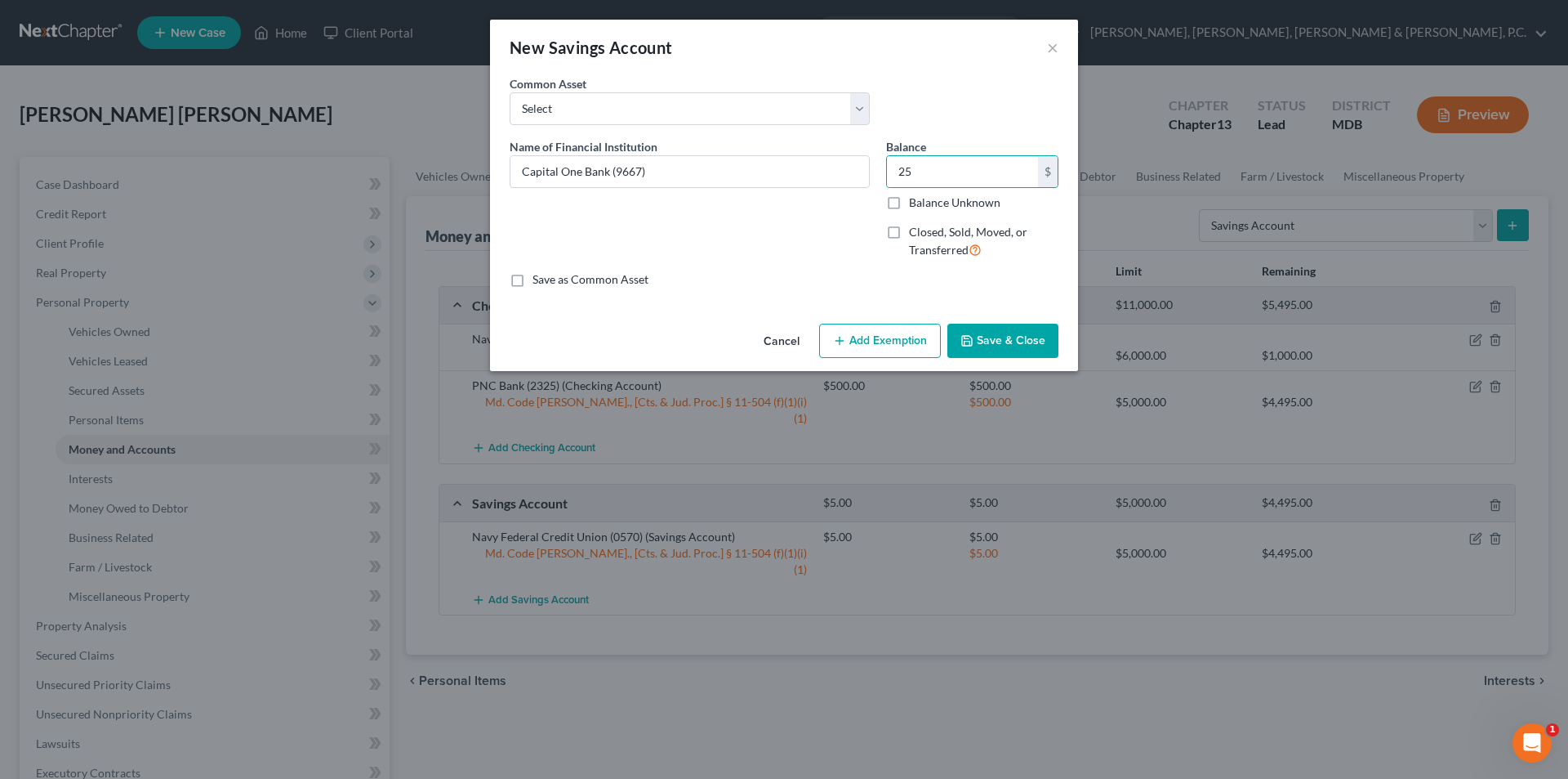
click at [839, 345] on icon "button" at bounding box center [840, 341] width 13 height 13
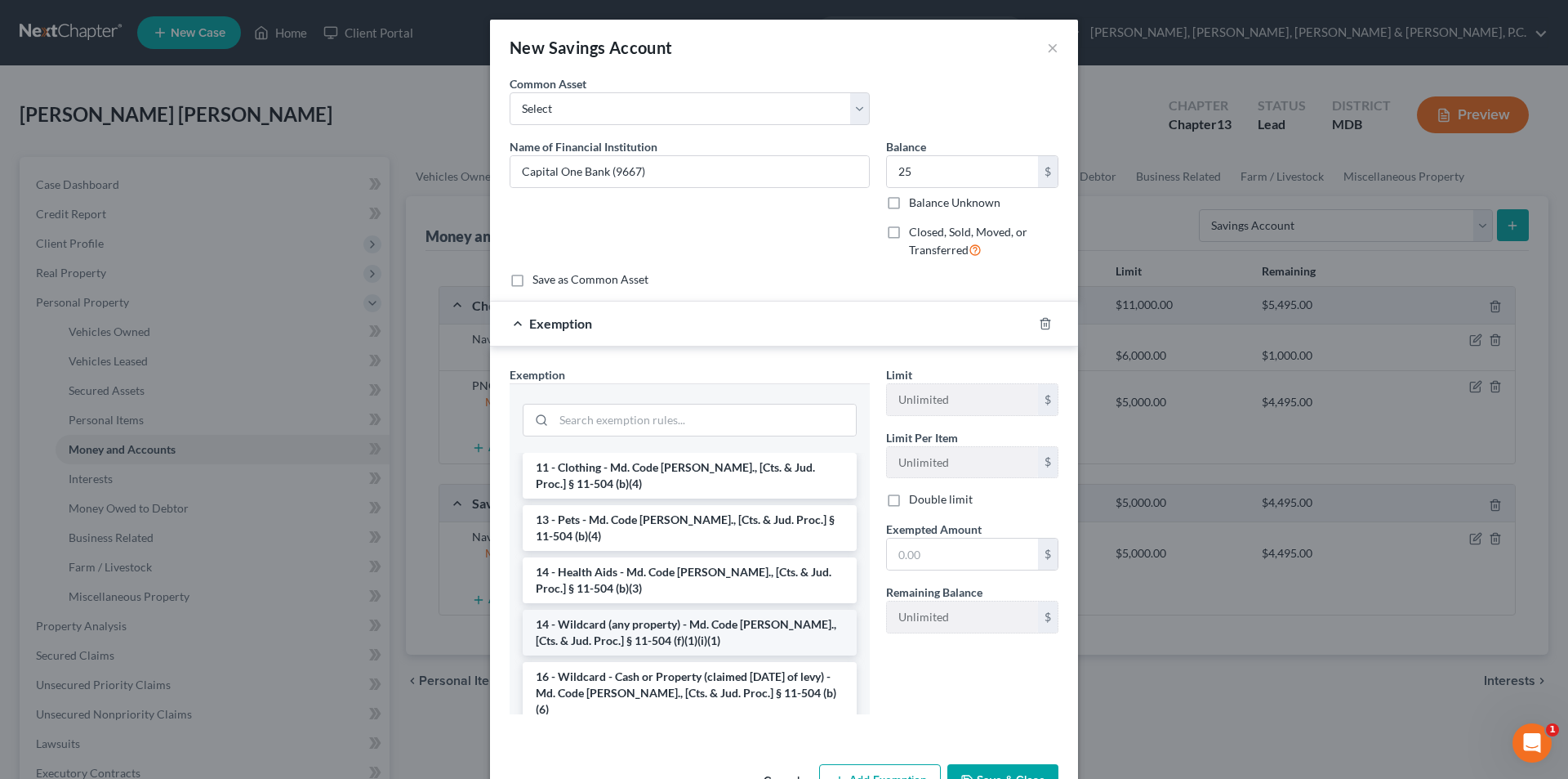
click at [713, 619] on li "14 - Wildcard (any property) - Md. Code [PERSON_NAME]., [Cts. & Jud. Proc.] § 1…" at bounding box center [690, 633] width 334 height 46
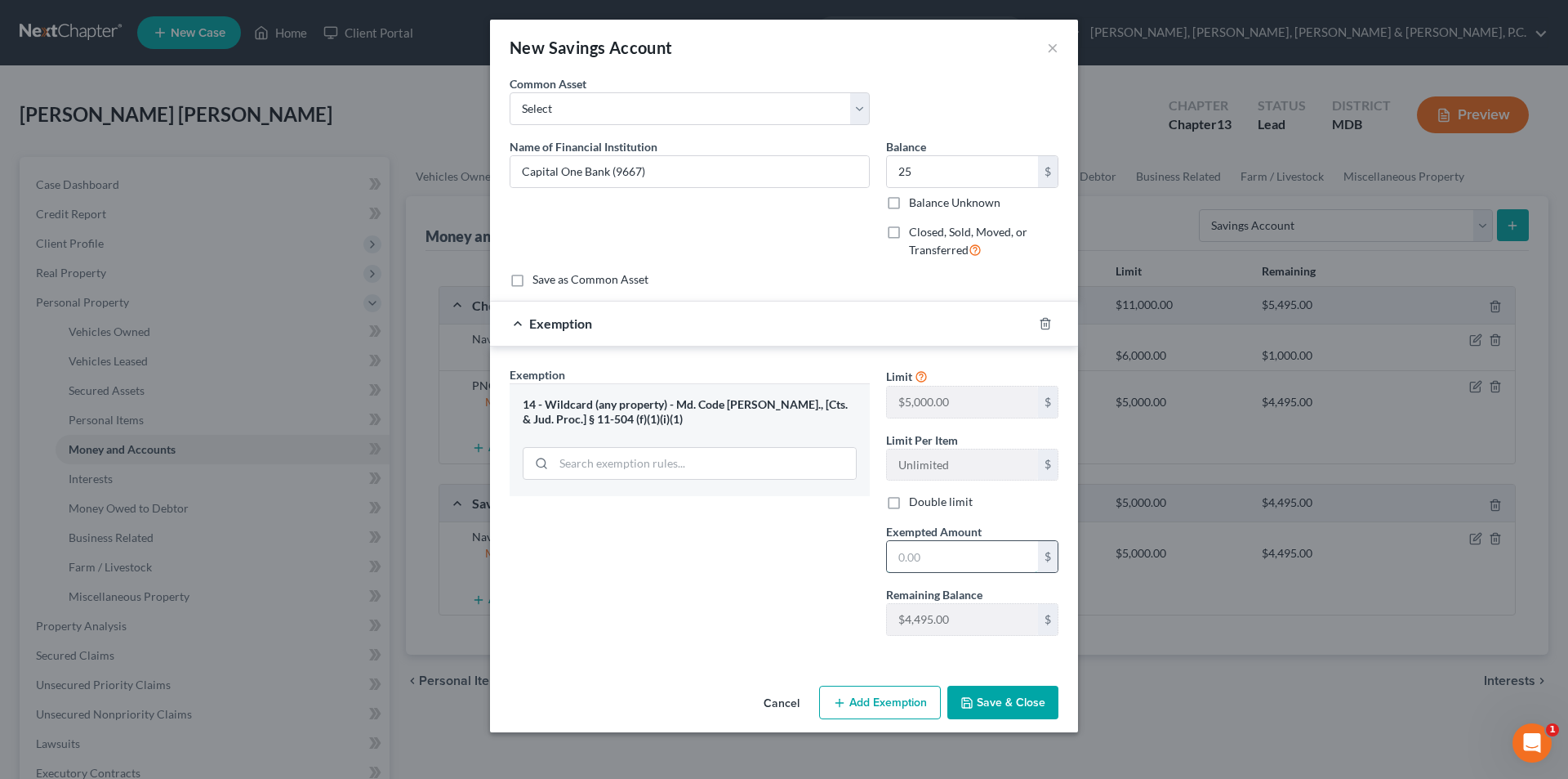
click at [922, 554] on input "text" at bounding box center [963, 556] width 151 height 31
type input "25"
click at [793, 567] on div "Exemption Set must be selected for CA. Exemption * 14 - Wildcard (any property)…" at bounding box center [690, 506] width 377 height 283
click at [995, 696] on button "Save & Close" at bounding box center [1003, 702] width 111 height 34
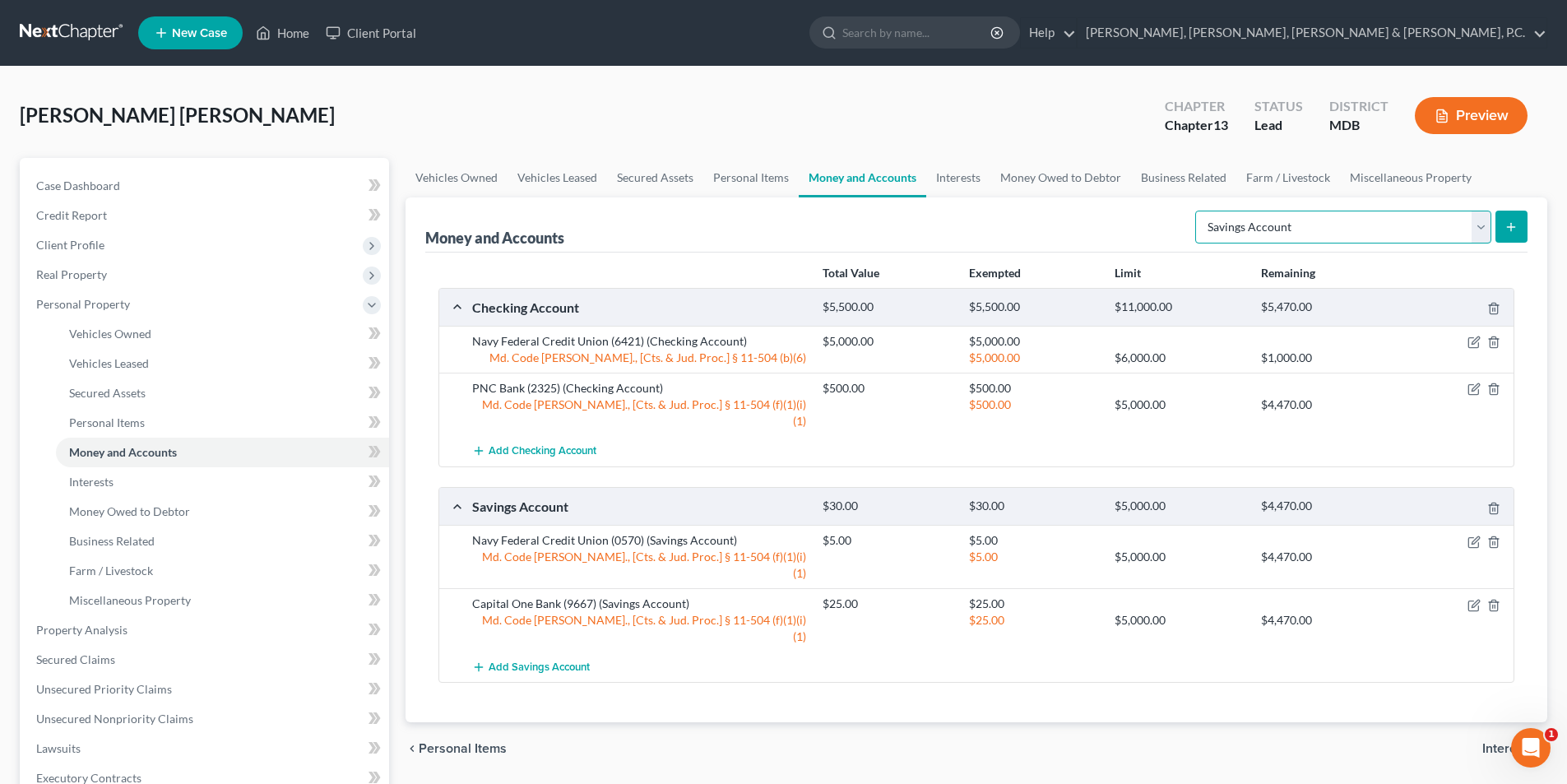
click at [1375, 224] on select "Select Account Type Brokerage Cash on Hand Certificates of Deposit Checking Acc…" at bounding box center [1343, 226] width 296 height 32
select select "checking"
click at [1199, 210] on select "Select Account Type Brokerage Cash on Hand Certificates of Deposit Checking Acc…" at bounding box center [1343, 226] width 296 height 32
click at [1514, 224] on icon "submit" at bounding box center [1511, 227] width 13 height 13
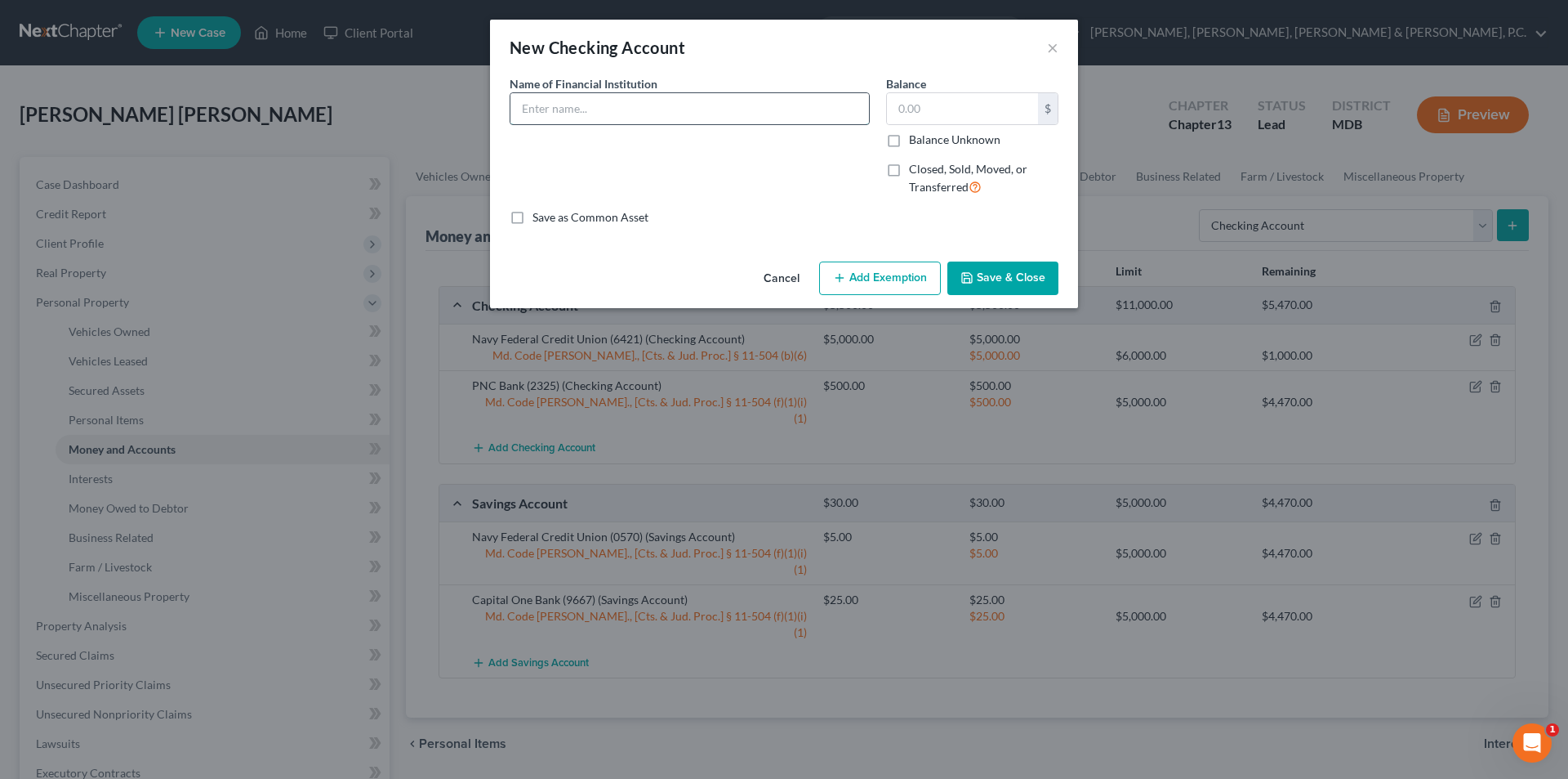
click at [689, 112] on input "text" at bounding box center [690, 109] width 358 height 31
click at [676, 109] on input "Capital One Bank" at bounding box center [690, 109] width 358 height 31
type input "Capital One Bank (8941)"
click at [990, 108] on input "text" at bounding box center [963, 109] width 151 height 31
type input "30"
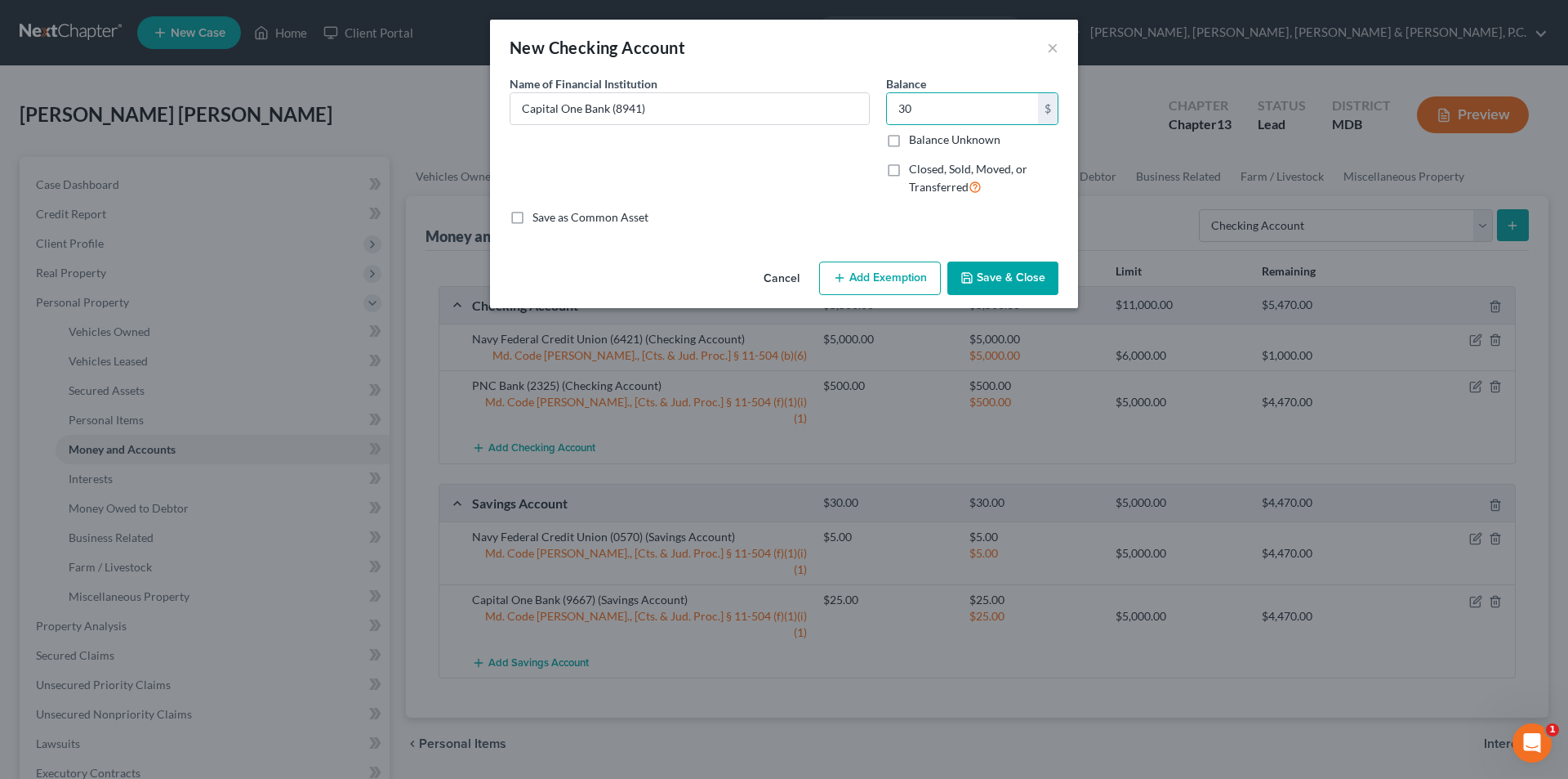
click at [920, 269] on button "Add Exemption" at bounding box center [880, 278] width 122 height 34
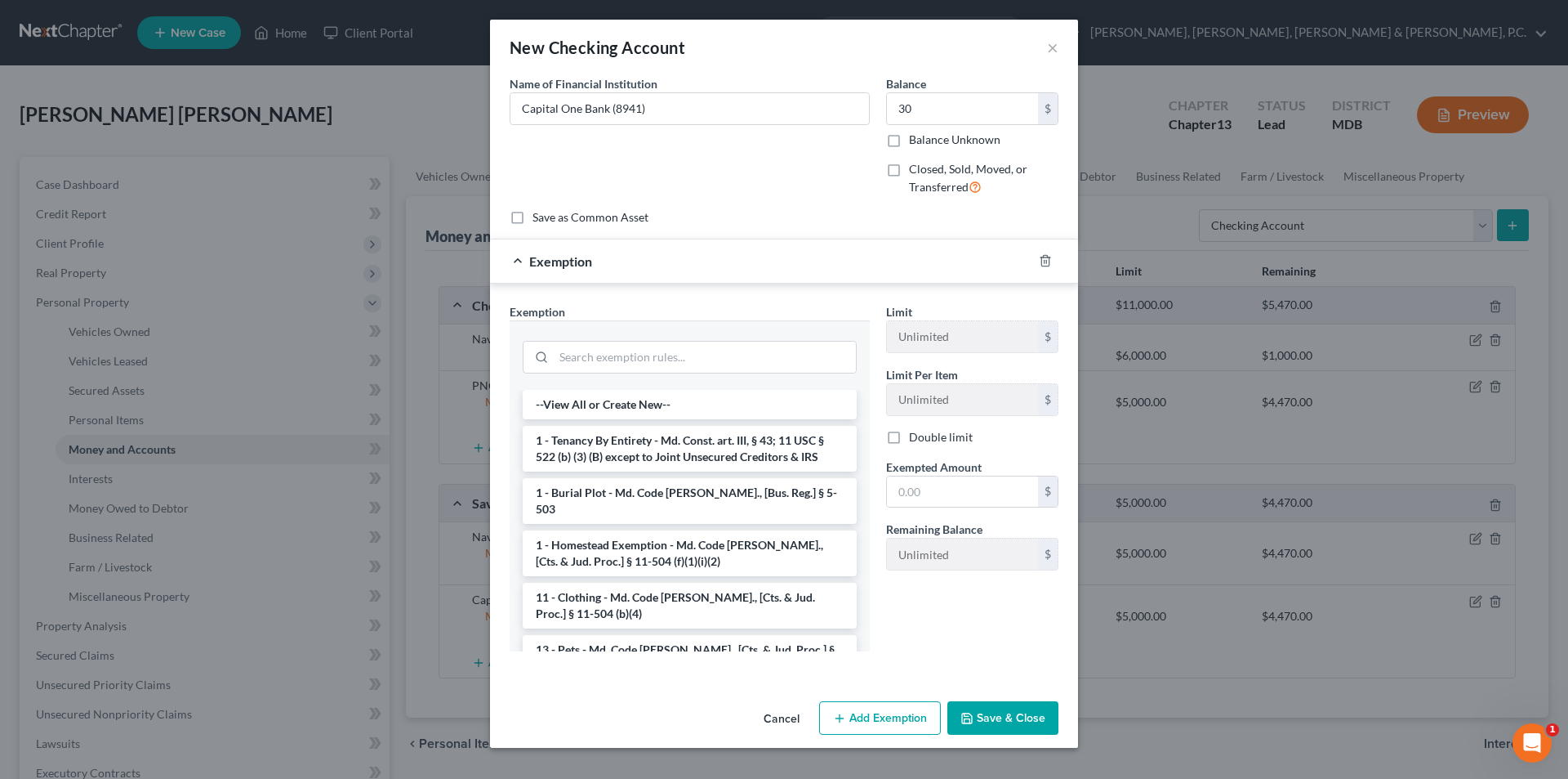
scroll to position [163, 0]
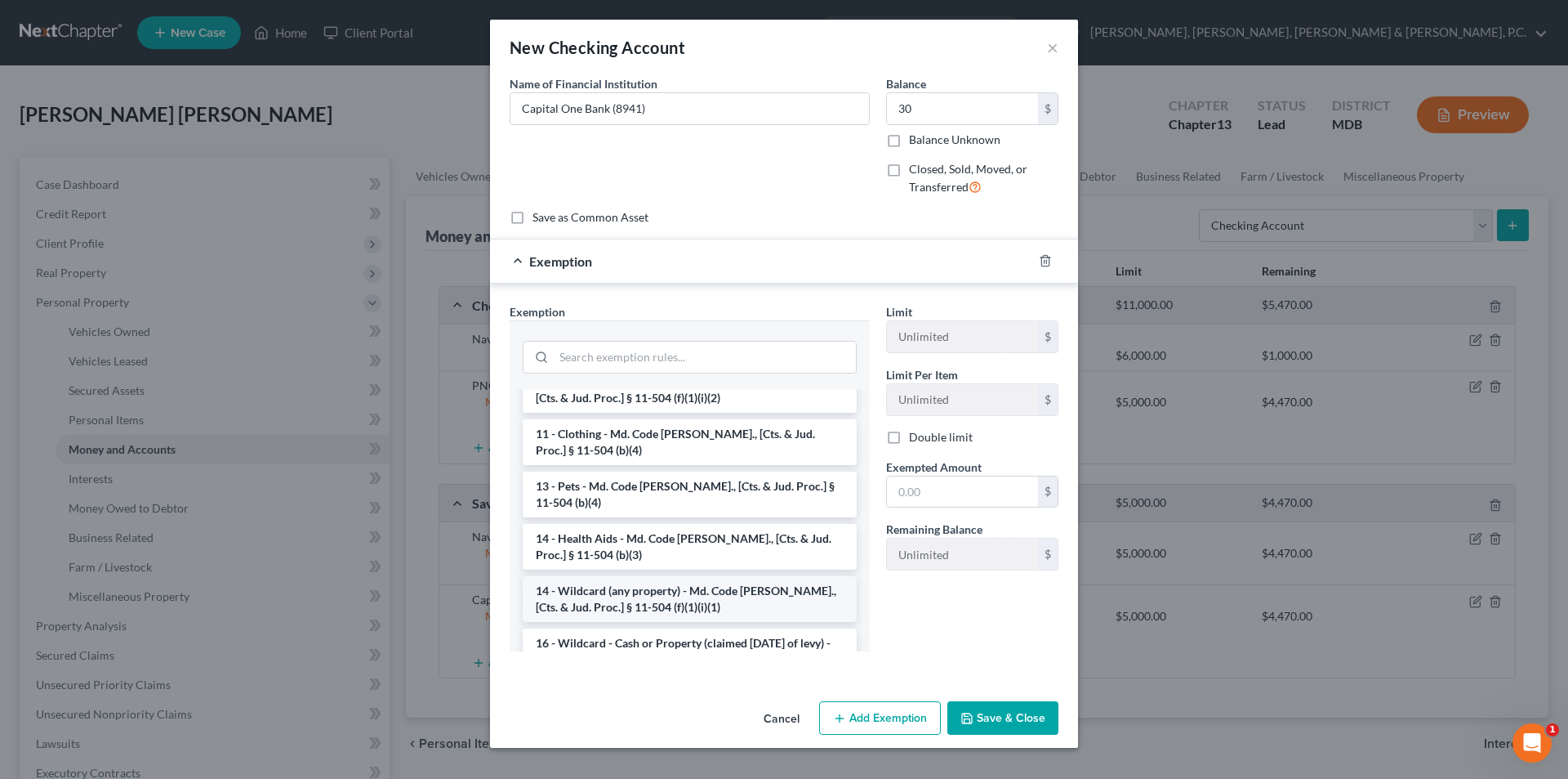
click at [721, 585] on li "14 - Wildcard (any property) - Md. Code [PERSON_NAME]., [Cts. & Jud. Proc.] § 1…" at bounding box center [690, 599] width 334 height 46
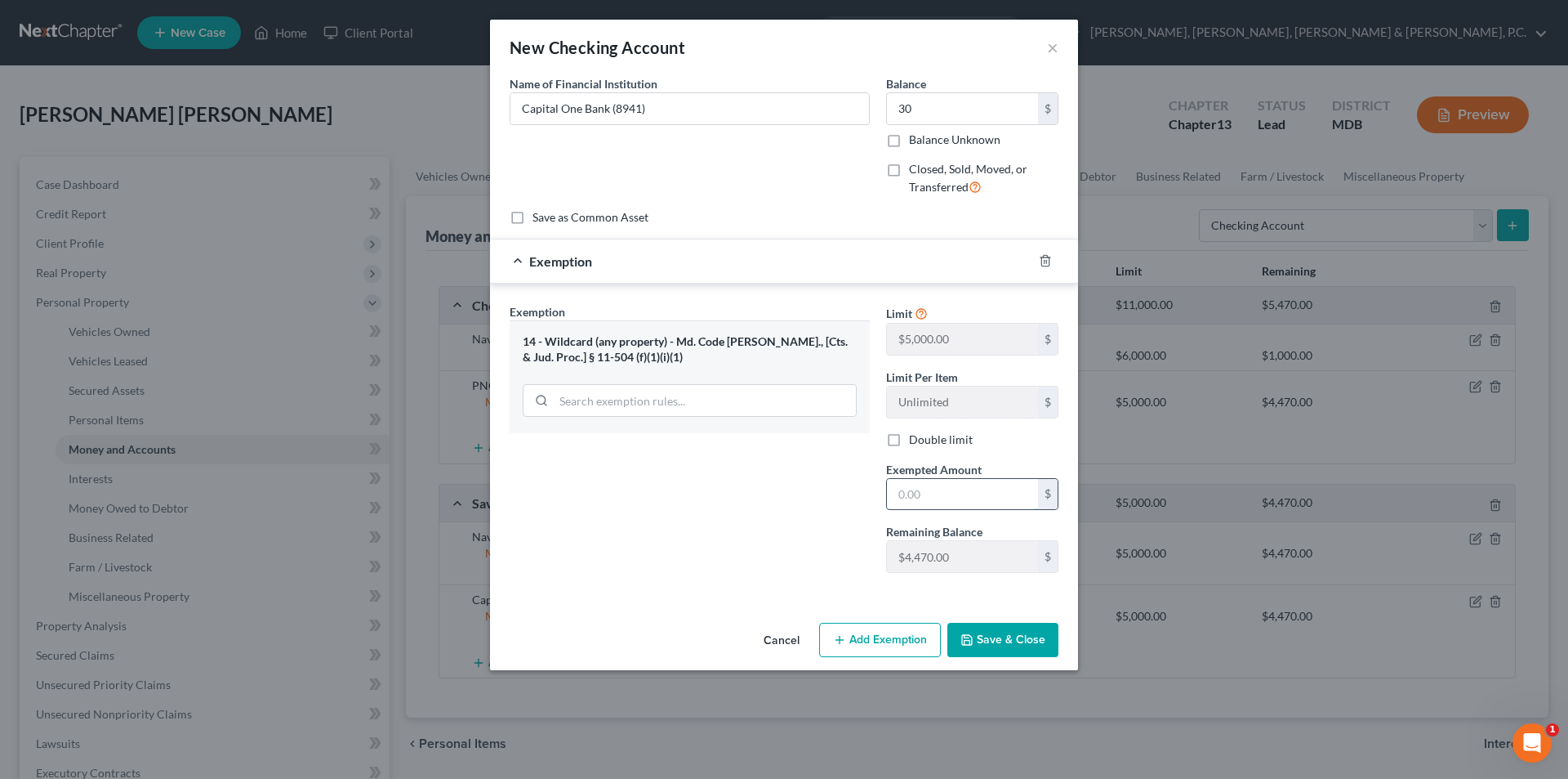
click at [965, 495] on input "text" at bounding box center [963, 494] width 151 height 31
type input "30"
click at [772, 496] on div "Exemption Set must be selected for CA. Exemption * 14 - Wildcard (any property)…" at bounding box center [690, 444] width 377 height 283
click at [1005, 643] on button "Save & Close" at bounding box center [1003, 639] width 111 height 34
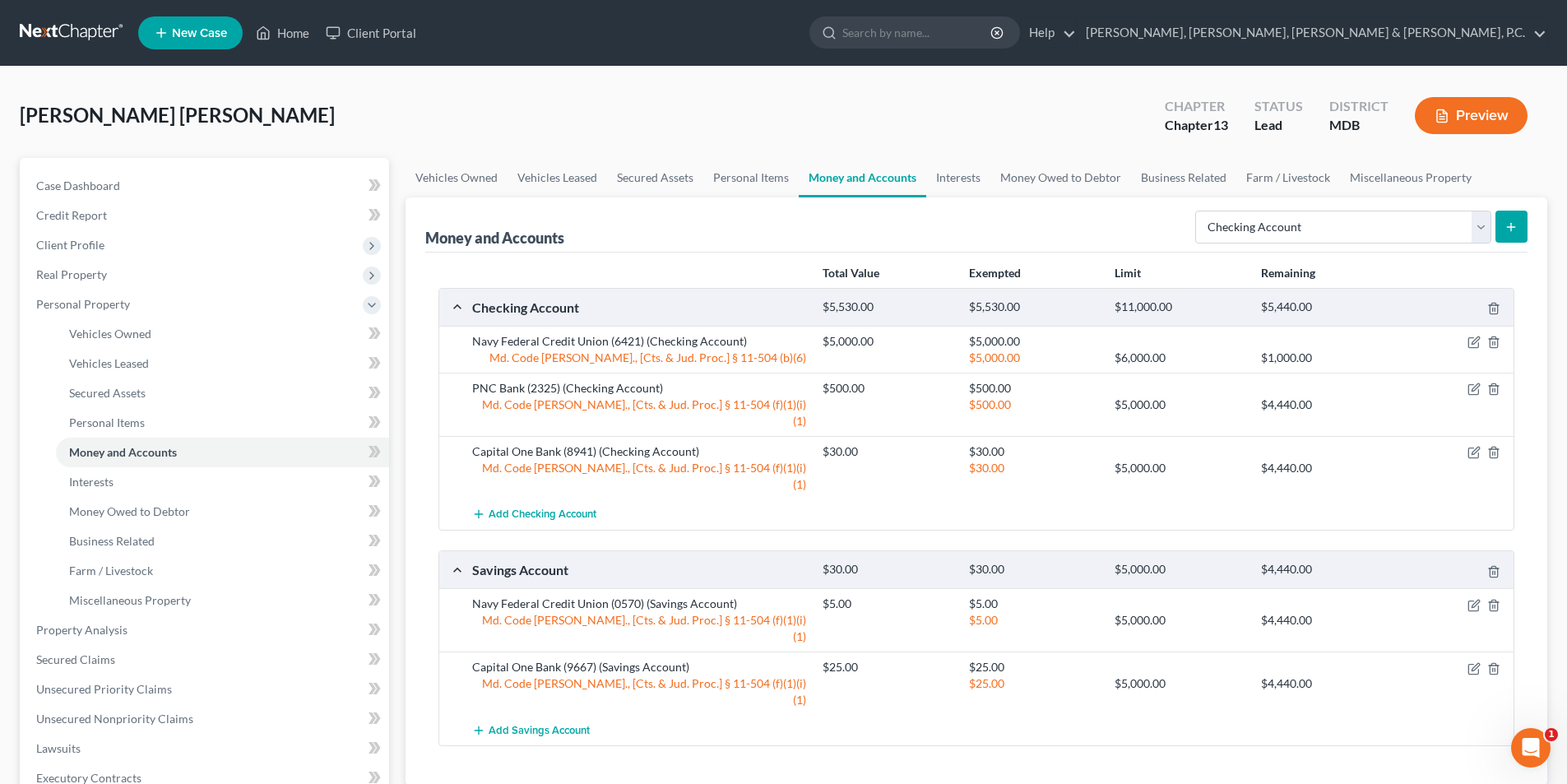
click at [1521, 229] on button "submit" at bounding box center [1511, 226] width 32 height 32
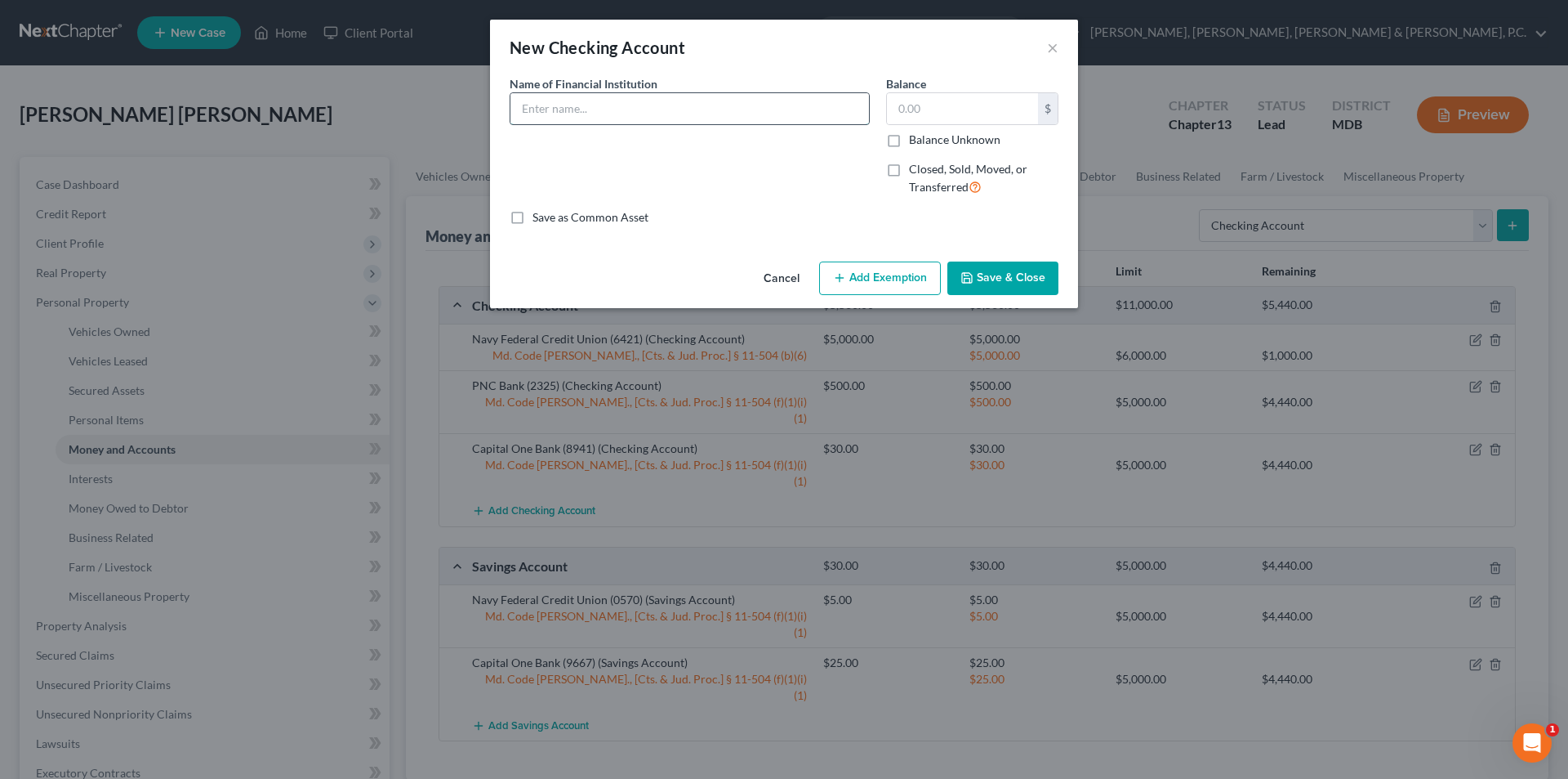
click at [646, 111] on input "text" at bounding box center [690, 109] width 358 height 31
type input "Capital One Bank - Business (2421)"
click at [1003, 111] on input "text" at bounding box center [963, 109] width 151 height 31
type input "2,000"
click at [923, 271] on button "Add Exemption" at bounding box center [880, 278] width 122 height 34
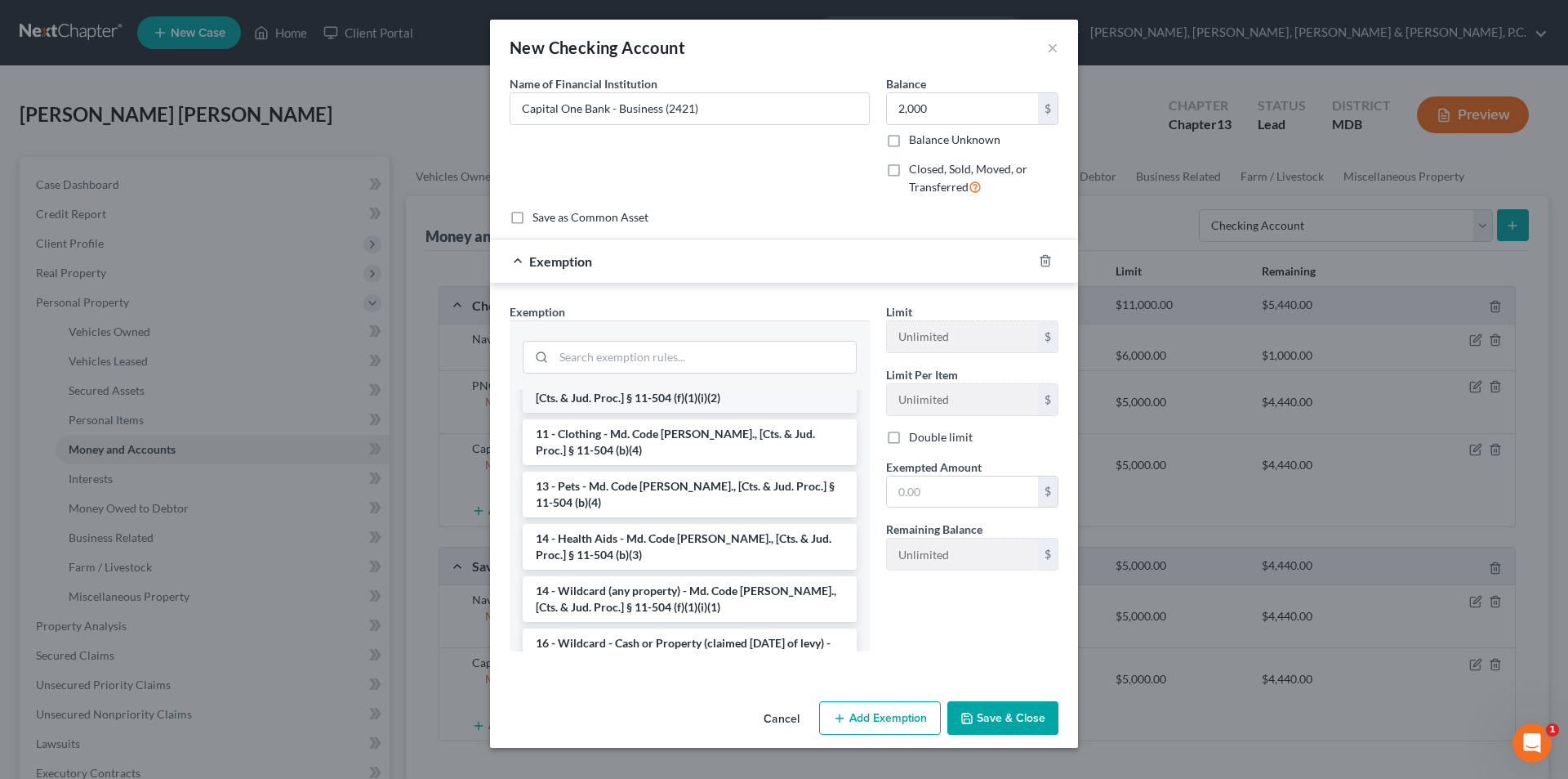
scroll to position [245, 0]
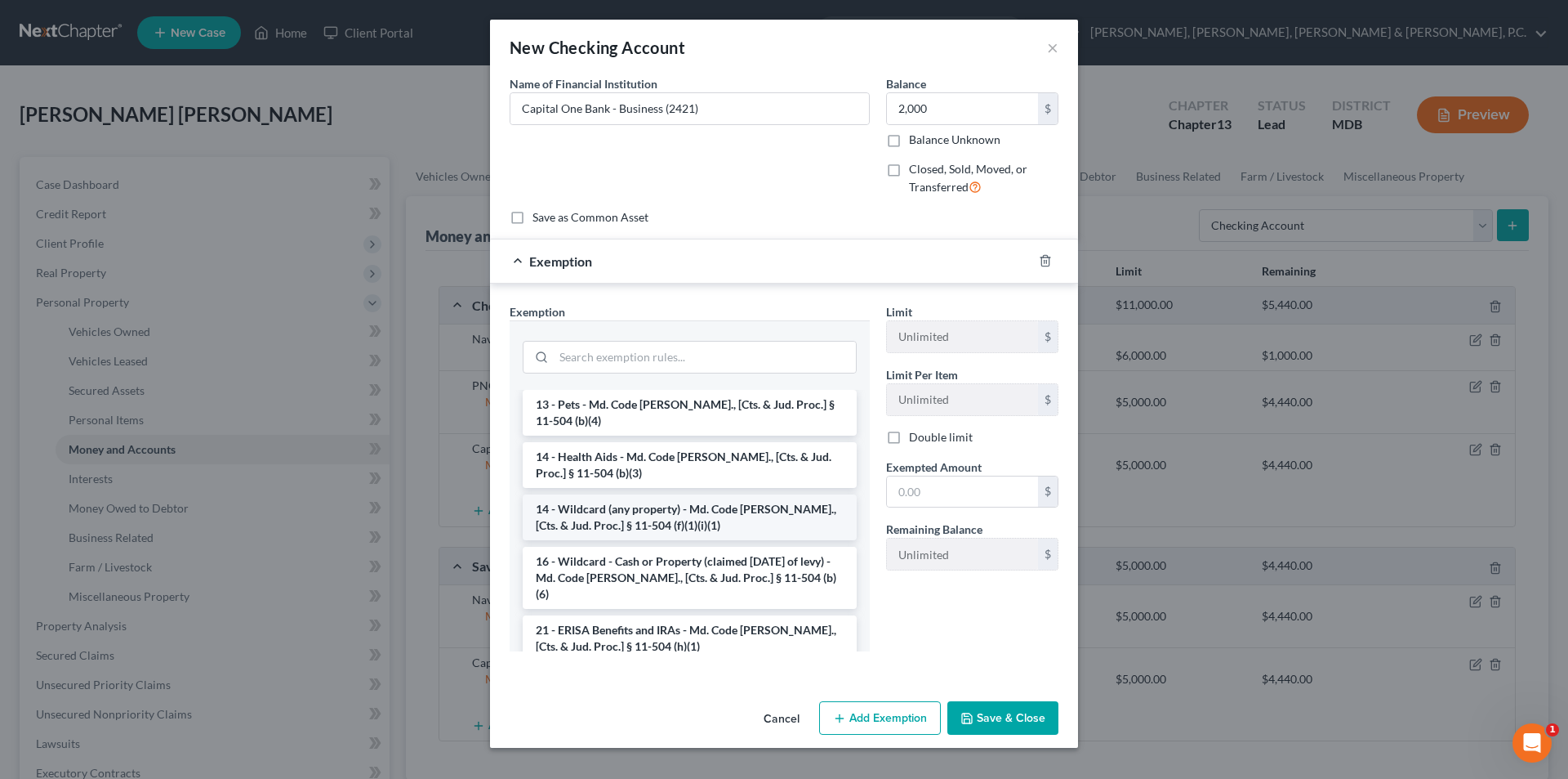
click at [735, 510] on li "14 - Wildcard (any property) - Md. Code [PERSON_NAME]., [Cts. & Jud. Proc.] § 1…" at bounding box center [690, 517] width 334 height 46
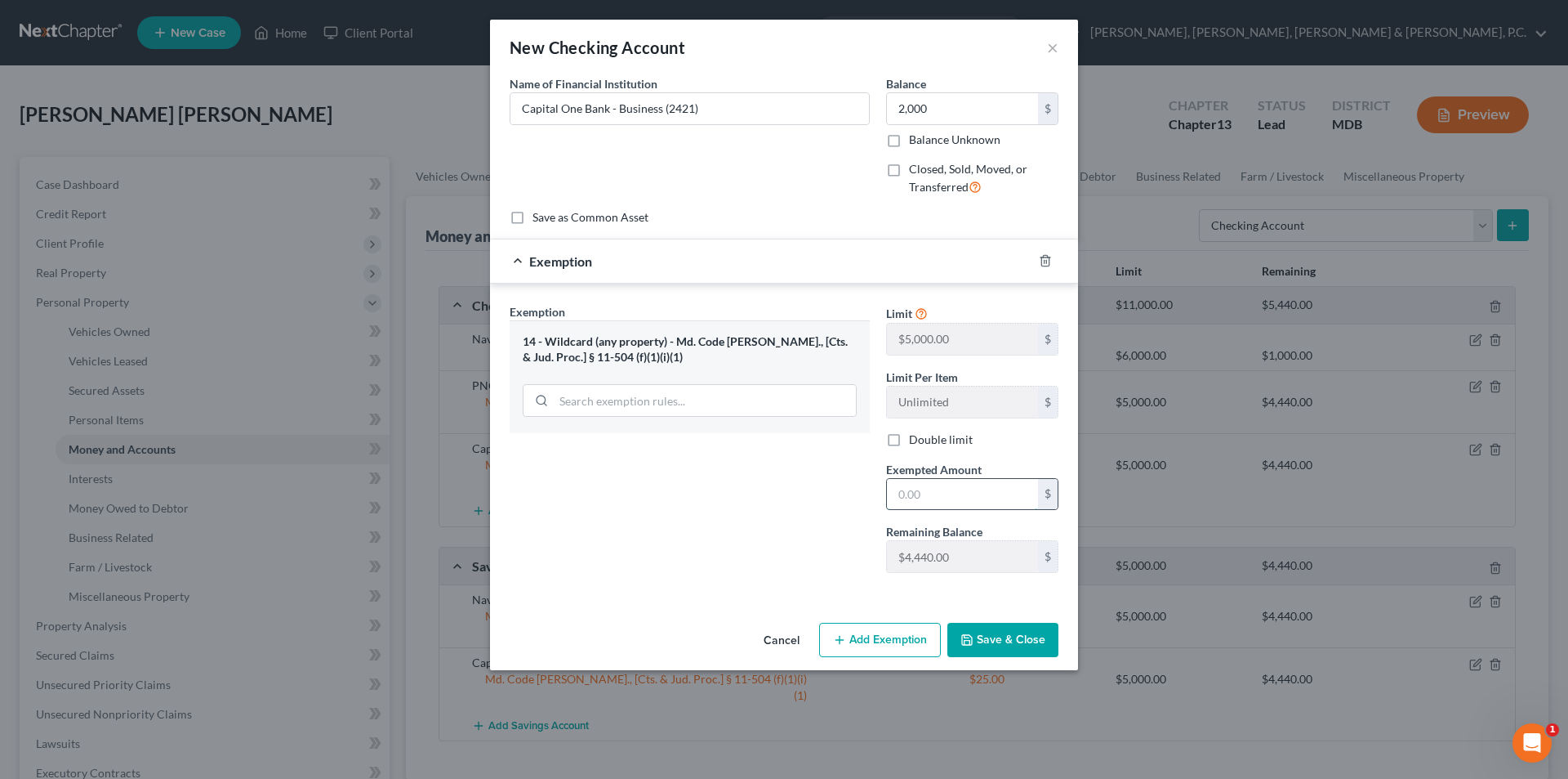
click at [923, 494] on input "text" at bounding box center [963, 494] width 151 height 31
type input "2,000"
click at [972, 643] on icon "button" at bounding box center [967, 640] width 13 height 13
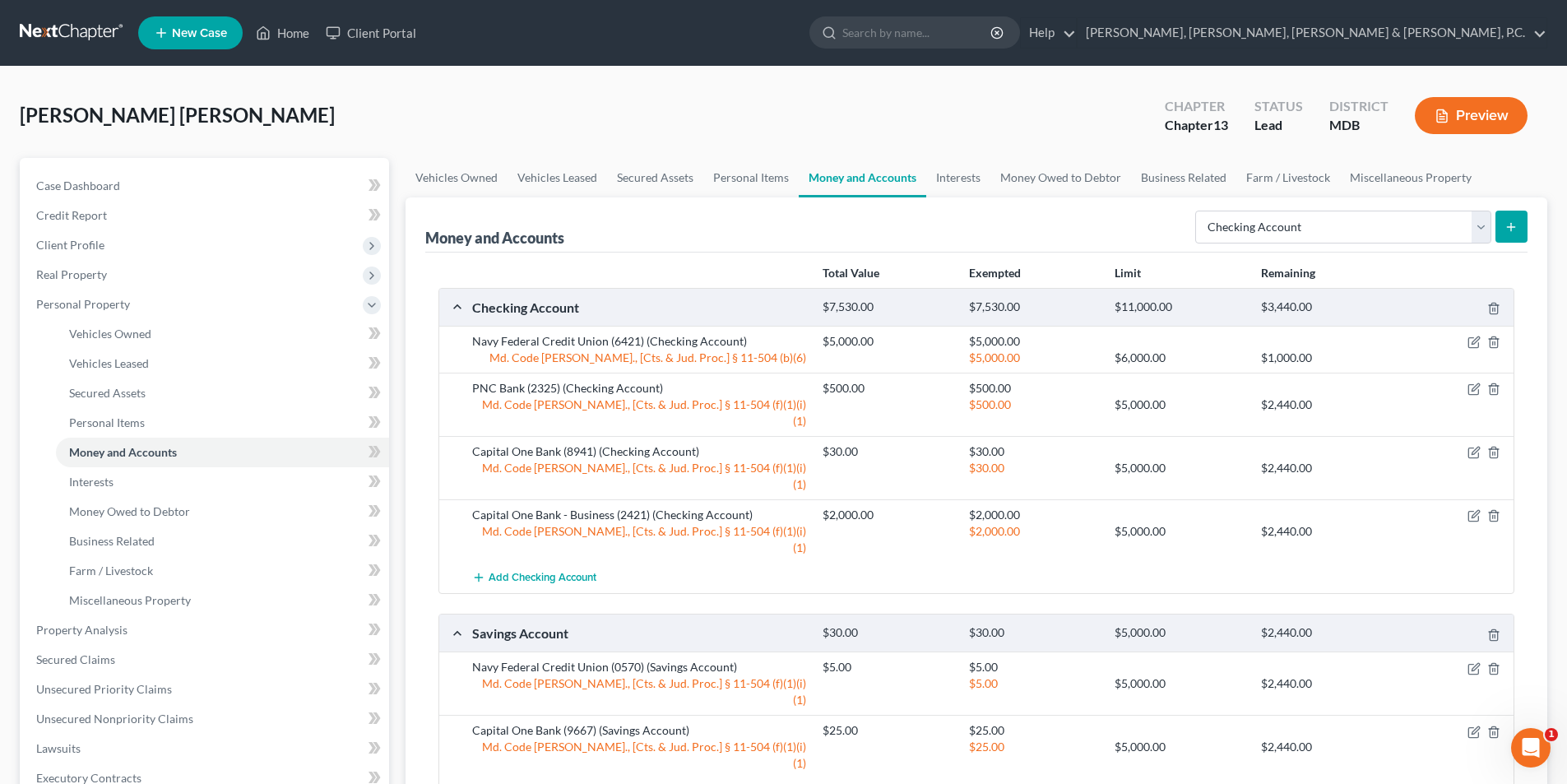
click at [1511, 230] on line "submit" at bounding box center [1511, 226] width 0 height 7
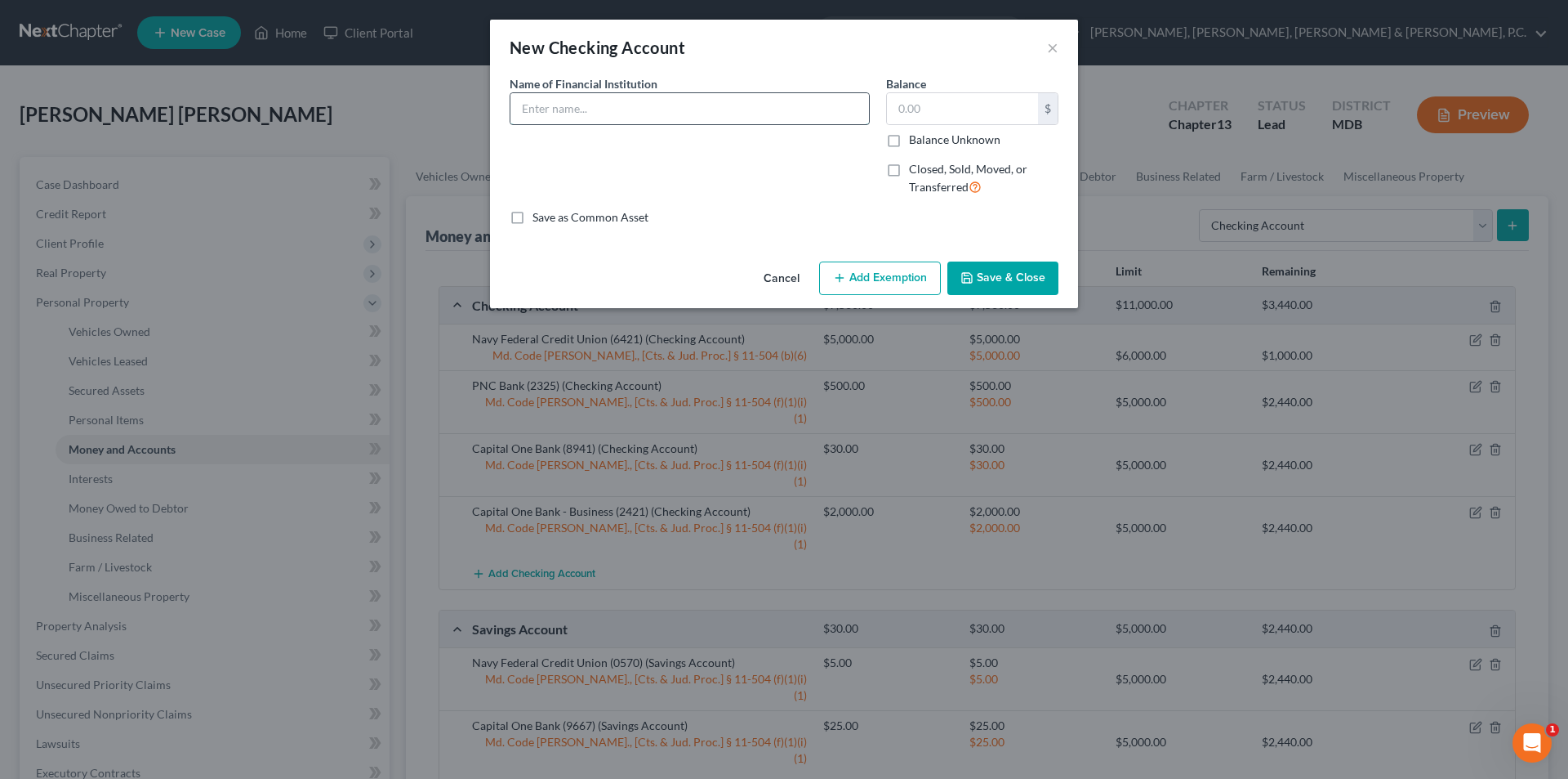
click at [654, 117] on input "text" at bounding box center [690, 109] width 358 height 31
click at [690, 110] on input "Navy Federal Credit Union" at bounding box center [690, 109] width 358 height 31
type input "Navy Federal Credit Union - Business (7165)"
click at [991, 105] on input "text" at bounding box center [963, 109] width 151 height 31
type input "40"
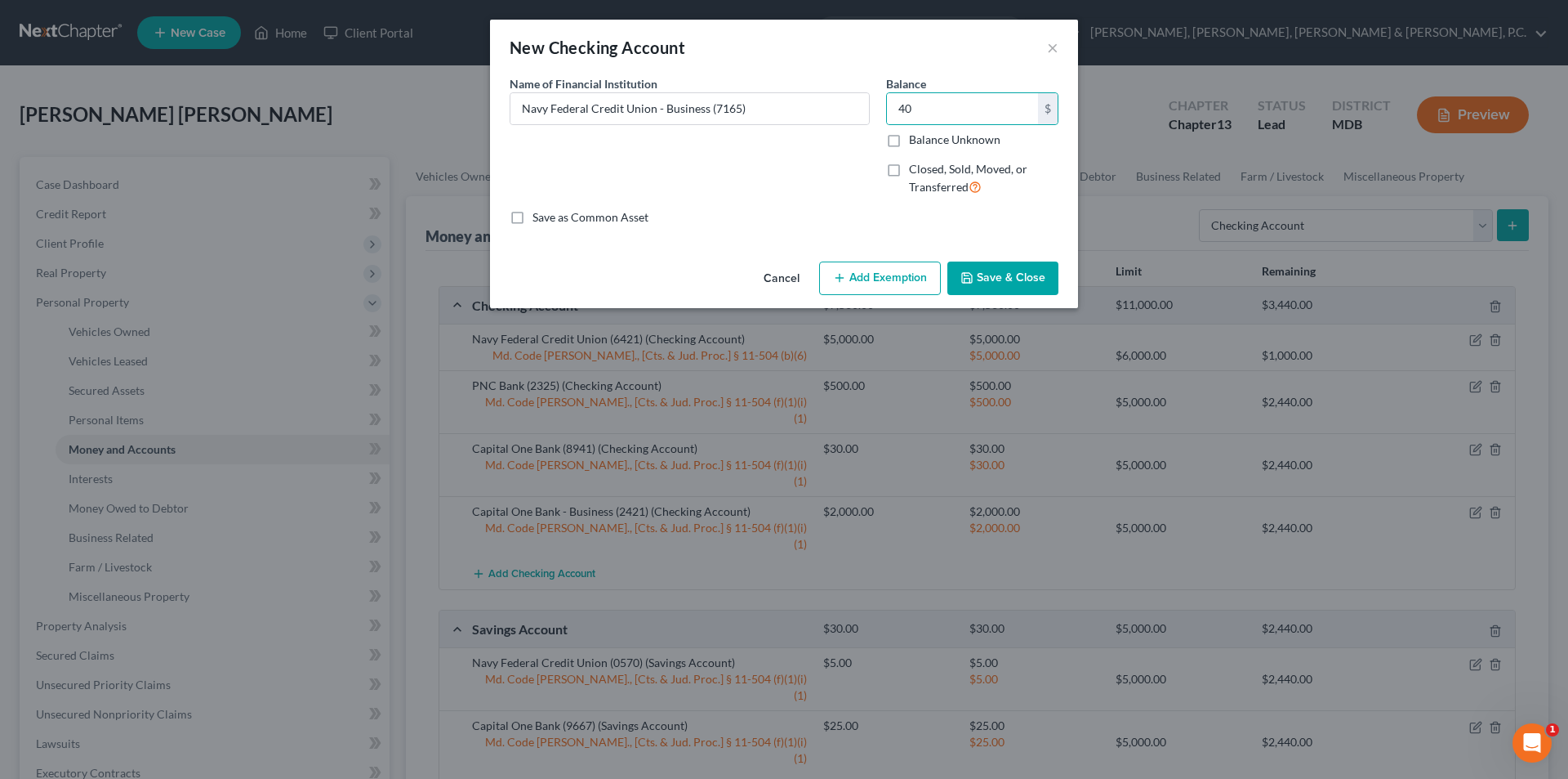
click at [906, 282] on button "Add Exemption" at bounding box center [880, 278] width 122 height 34
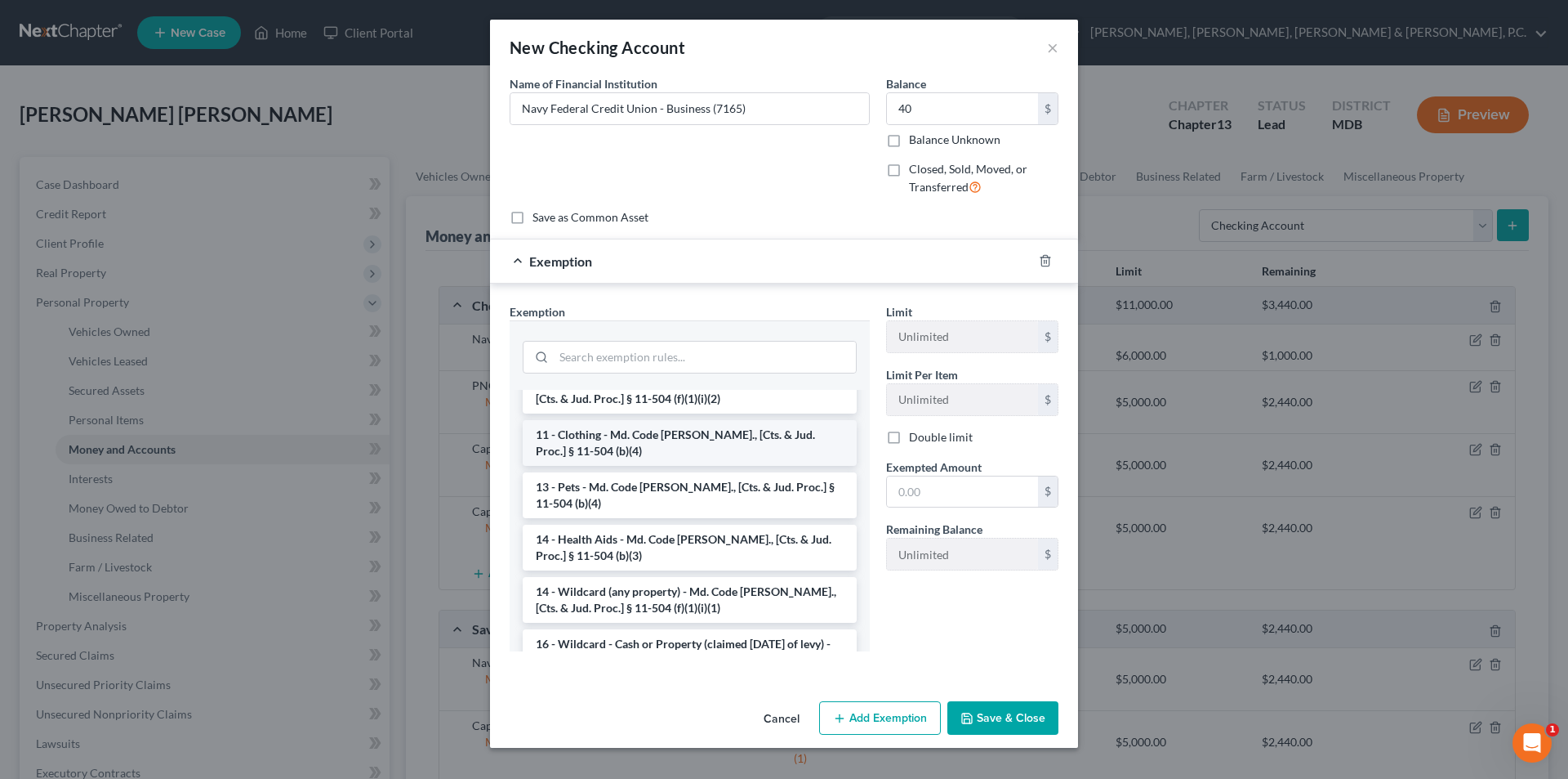
scroll to position [163, 0]
click at [699, 587] on li "14 - Wildcard (any property) - Md. Code [PERSON_NAME]., [Cts. & Jud. Proc.] § 1…" at bounding box center [690, 599] width 334 height 46
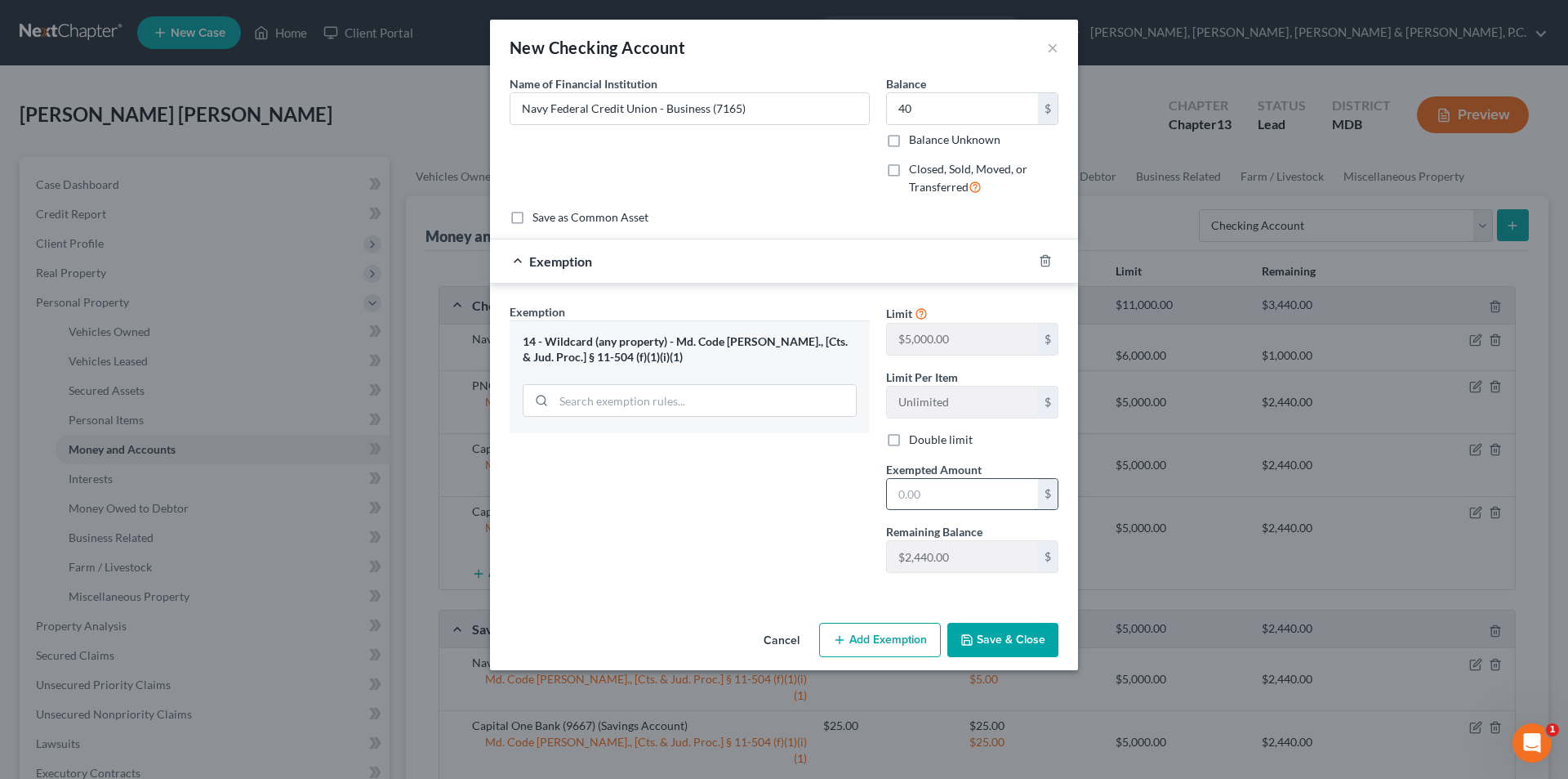
click at [917, 489] on input "text" at bounding box center [963, 494] width 151 height 31
type input "40"
click at [834, 511] on div "Exemption Set must be selected for CA. Exemption * 14 - Wildcard (any property)…" at bounding box center [690, 444] width 377 height 283
click at [993, 644] on button "Save & Close" at bounding box center [1003, 639] width 111 height 34
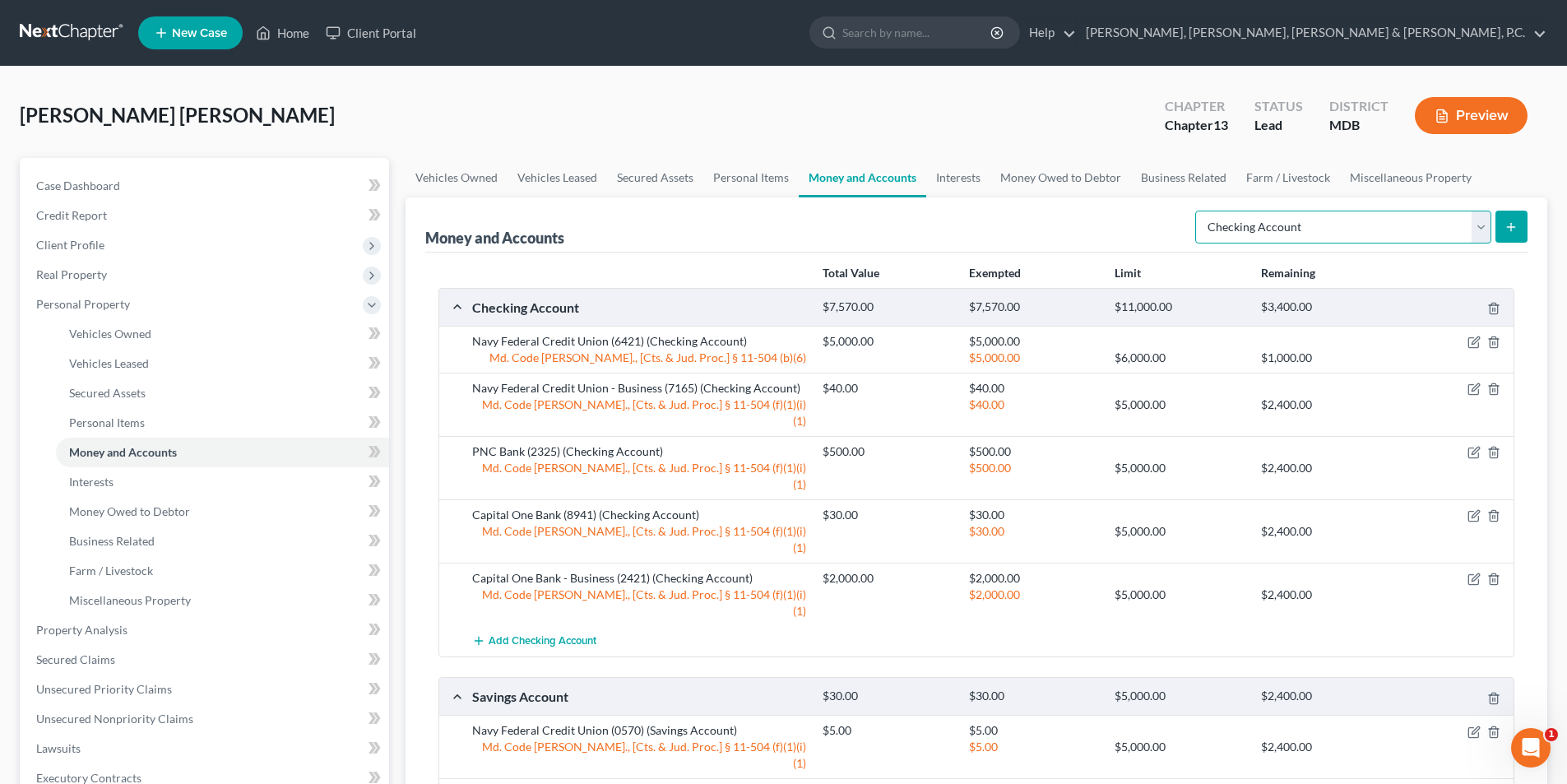
click at [1410, 223] on select "Select Account Type Brokerage Cash on Hand Certificates of Deposit Checking Acc…" at bounding box center [1343, 226] width 296 height 32
select select "savings"
click at [1199, 210] on select "Select Account Type Brokerage Cash on Hand Certificates of Deposit Checking Acc…" at bounding box center [1343, 226] width 296 height 32
click at [1515, 231] on icon "submit" at bounding box center [1511, 227] width 13 height 13
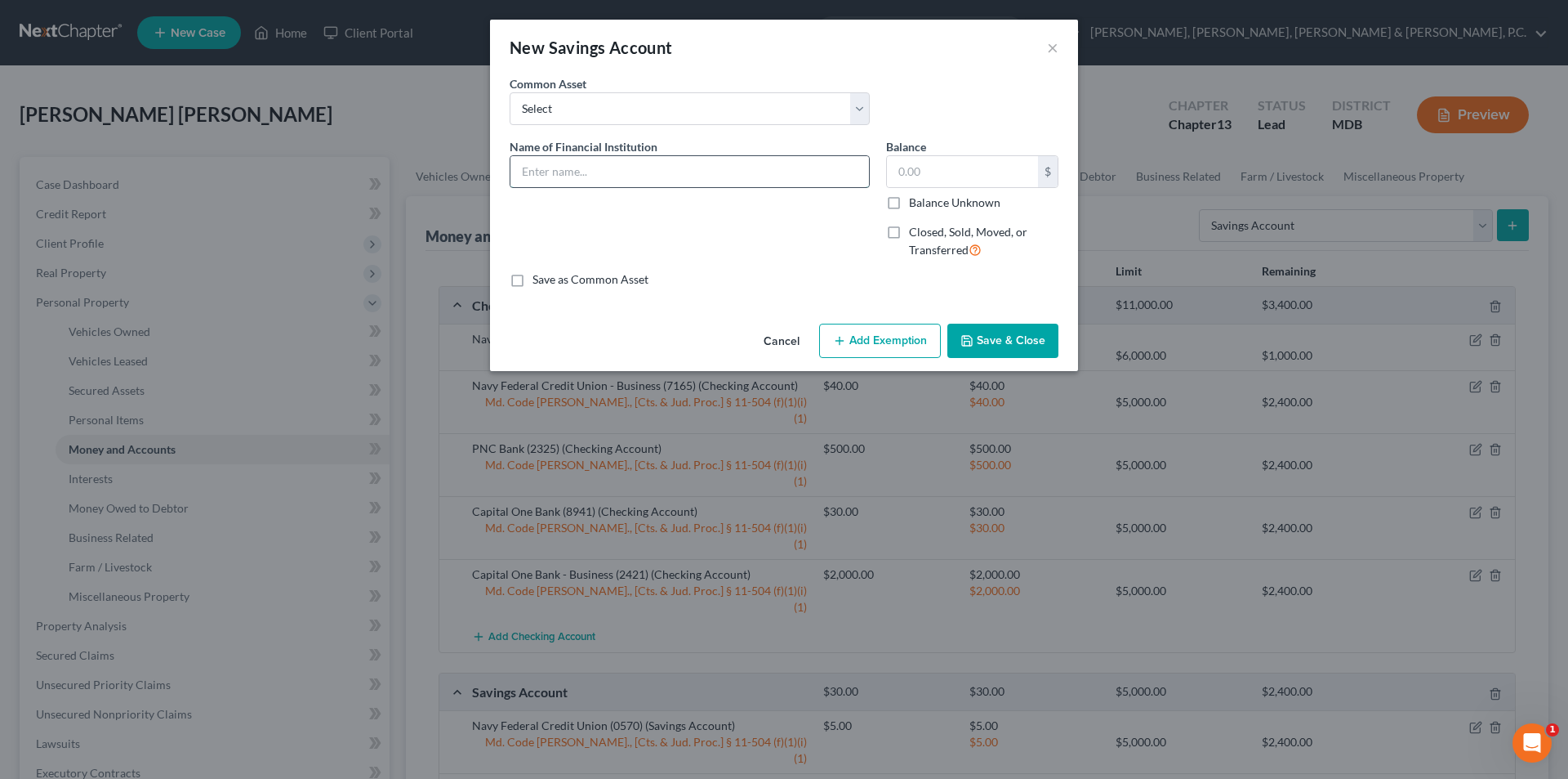
click at [668, 173] on input "text" at bounding box center [690, 171] width 358 height 31
click at [717, 167] on input "Navy Federal Credit Union" at bounding box center [690, 171] width 358 height 31
type input "Navy Federal Credit Union - Business (9079)"
click at [983, 158] on input "text" at bounding box center [963, 171] width 151 height 31
type input "5"
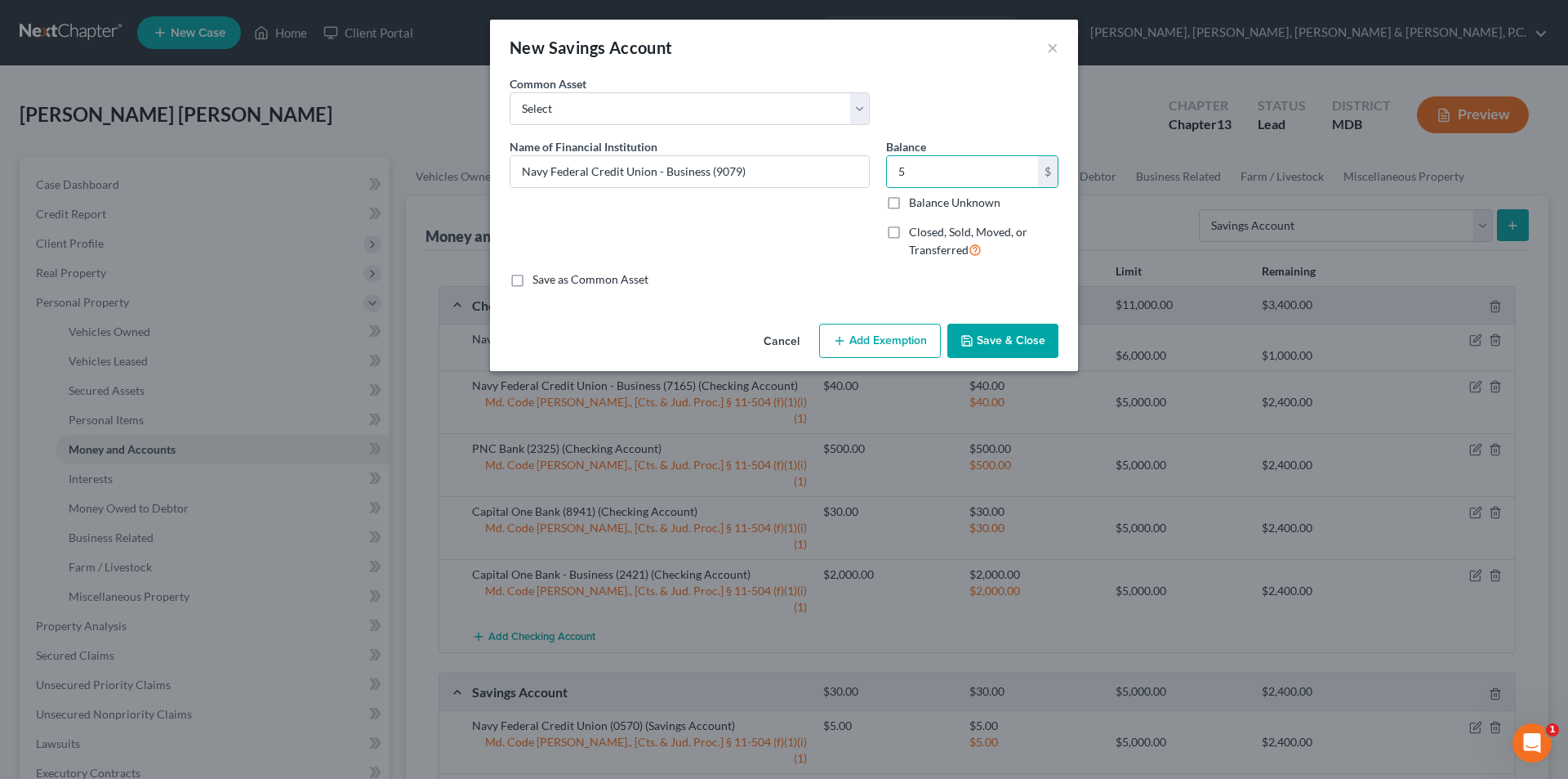
click at [914, 329] on button "Add Exemption" at bounding box center [880, 340] width 122 height 34
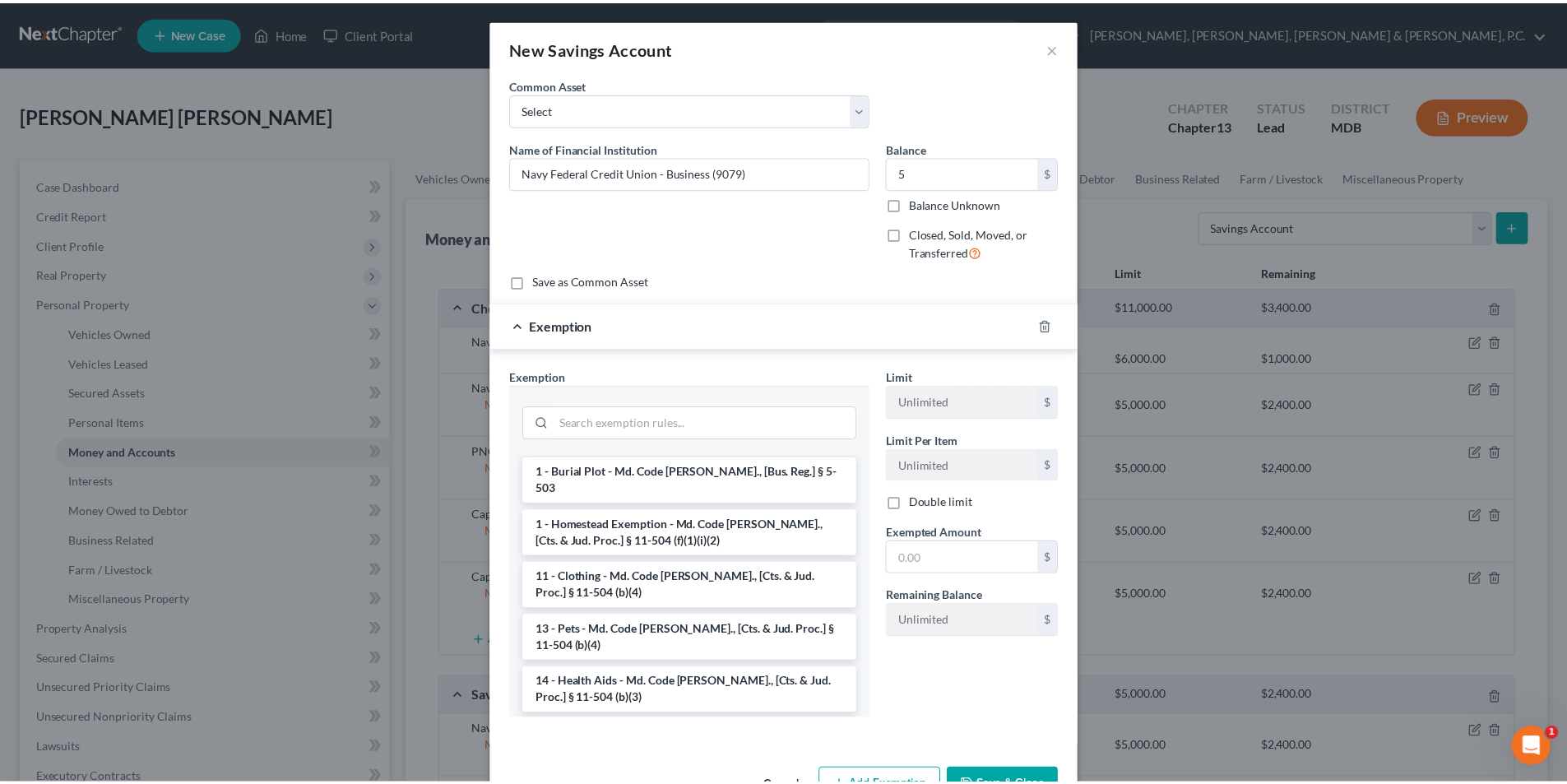
scroll to position [204, 0]
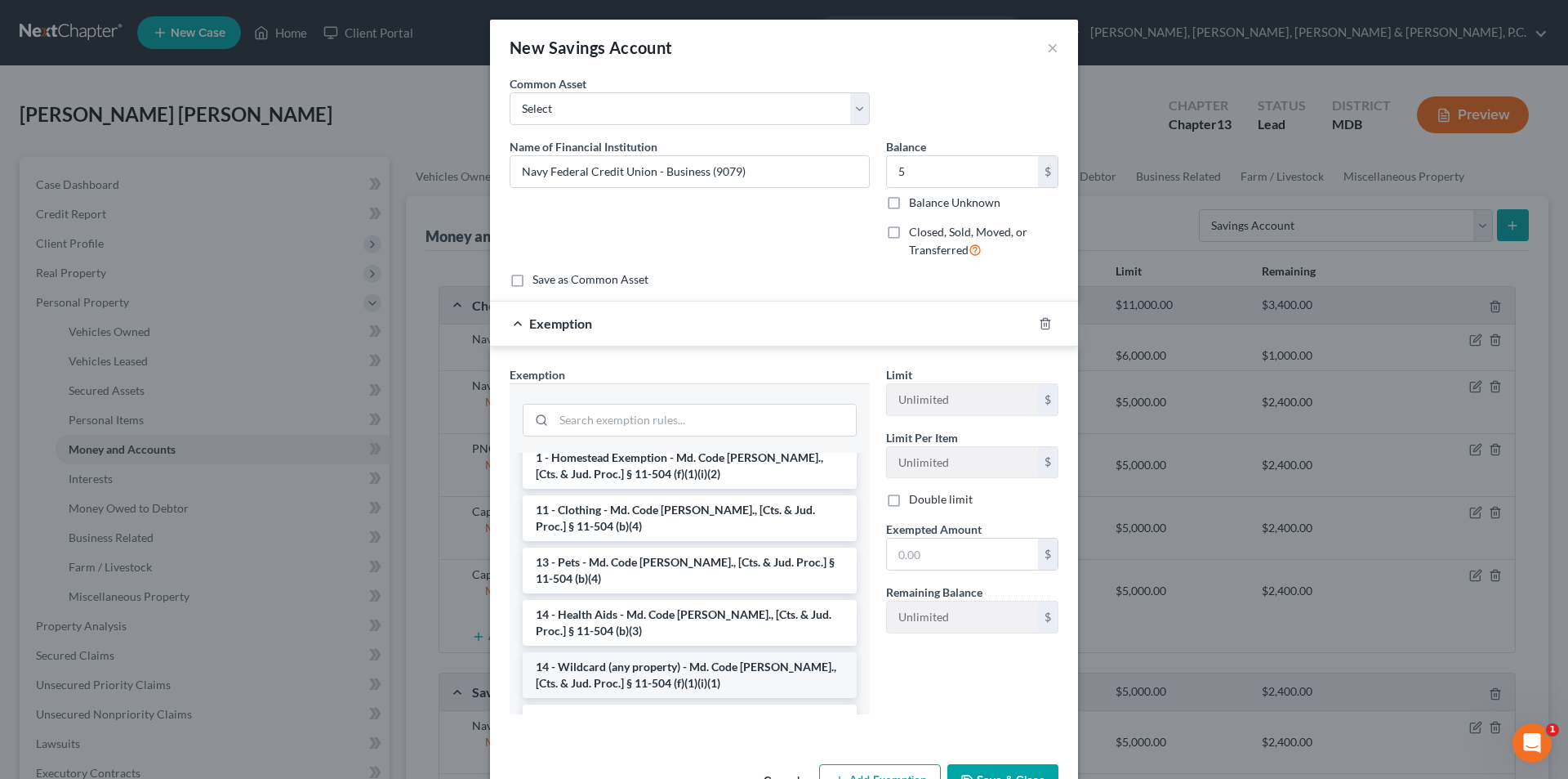
click at [741, 664] on li "14 - Wildcard (any property) - Md. Code [PERSON_NAME]., [Cts. & Jud. Proc.] § 1…" at bounding box center [690, 675] width 334 height 46
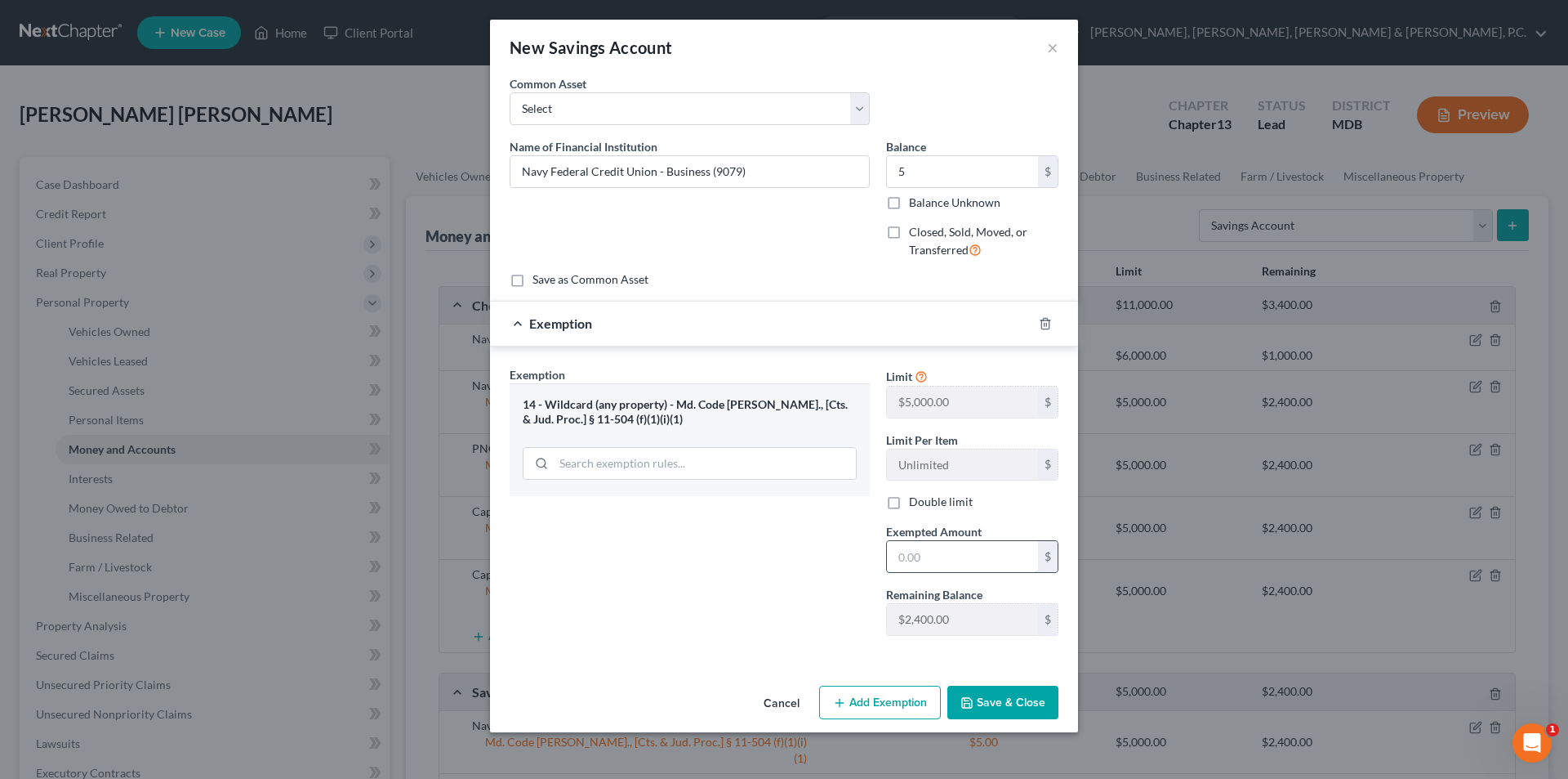
click at [947, 560] on input "text" at bounding box center [963, 556] width 151 height 31
type input "5"
click at [812, 574] on div "Exemption Set must be selected for CA. Exemption * 14 - Wildcard (any property)…" at bounding box center [690, 506] width 377 height 283
click at [984, 698] on button "Save & Close" at bounding box center [1003, 702] width 111 height 34
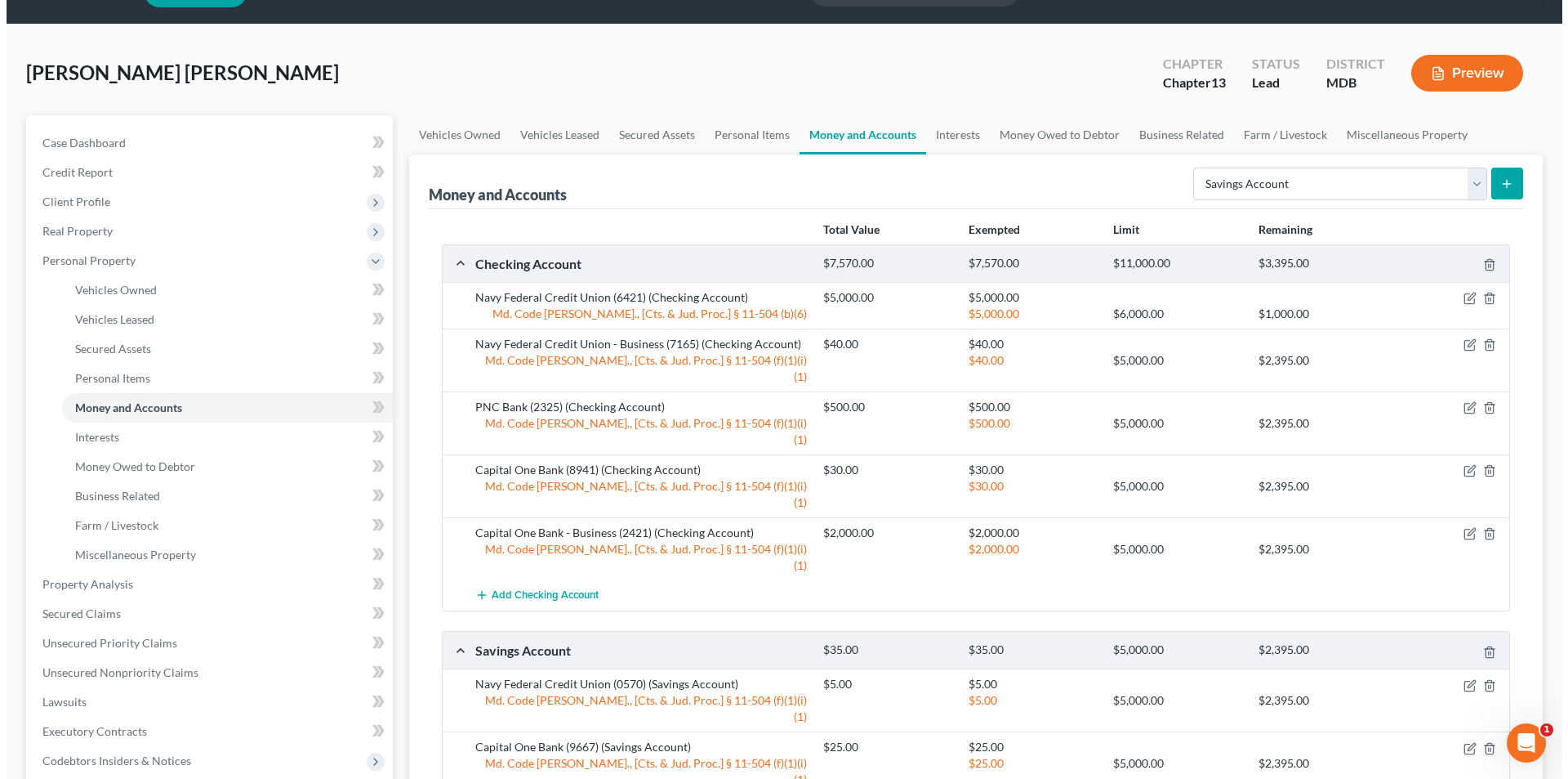
scroll to position [82, 0]
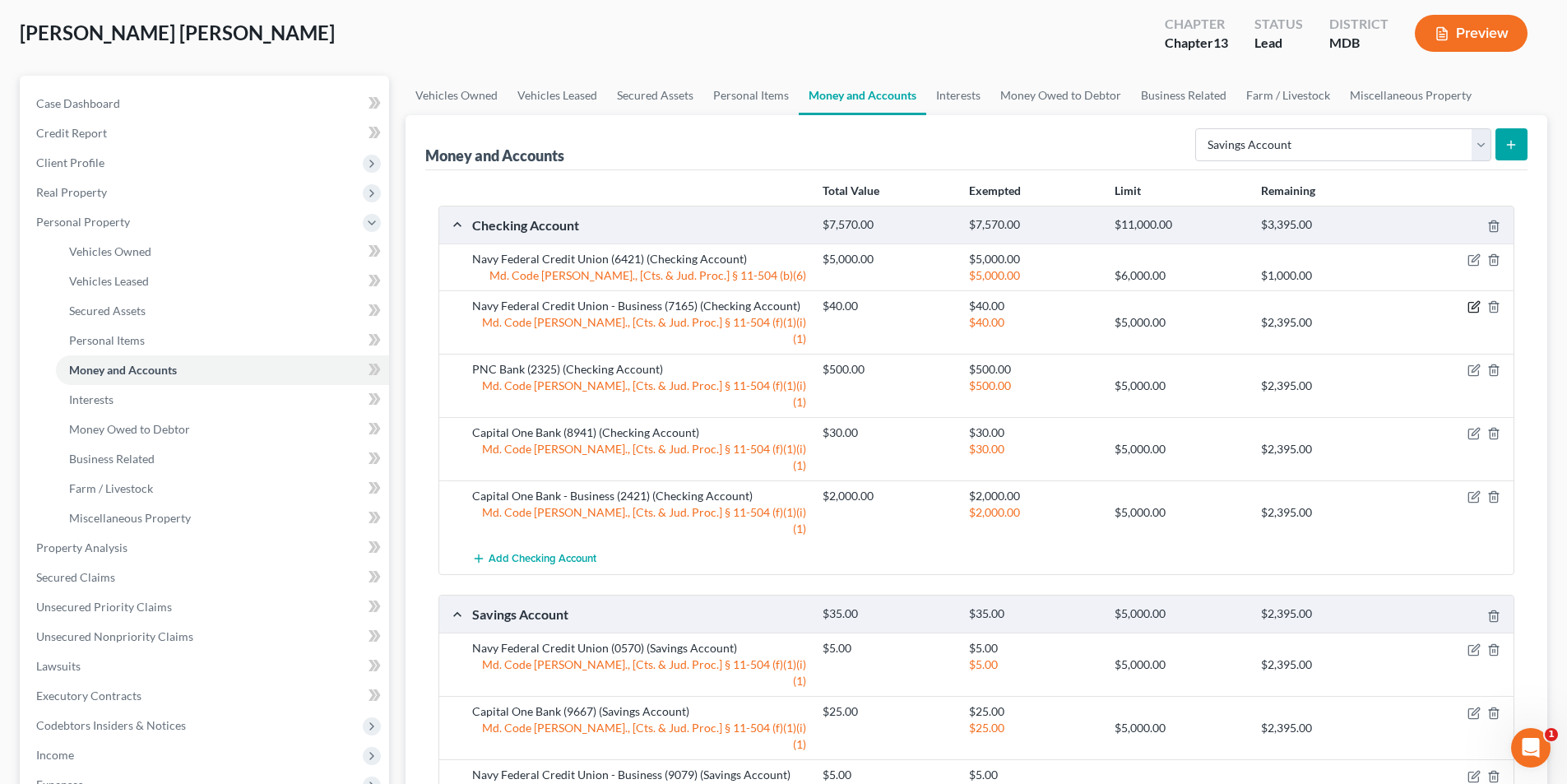
click at [1475, 307] on icon "button" at bounding box center [1474, 307] width 13 height 13
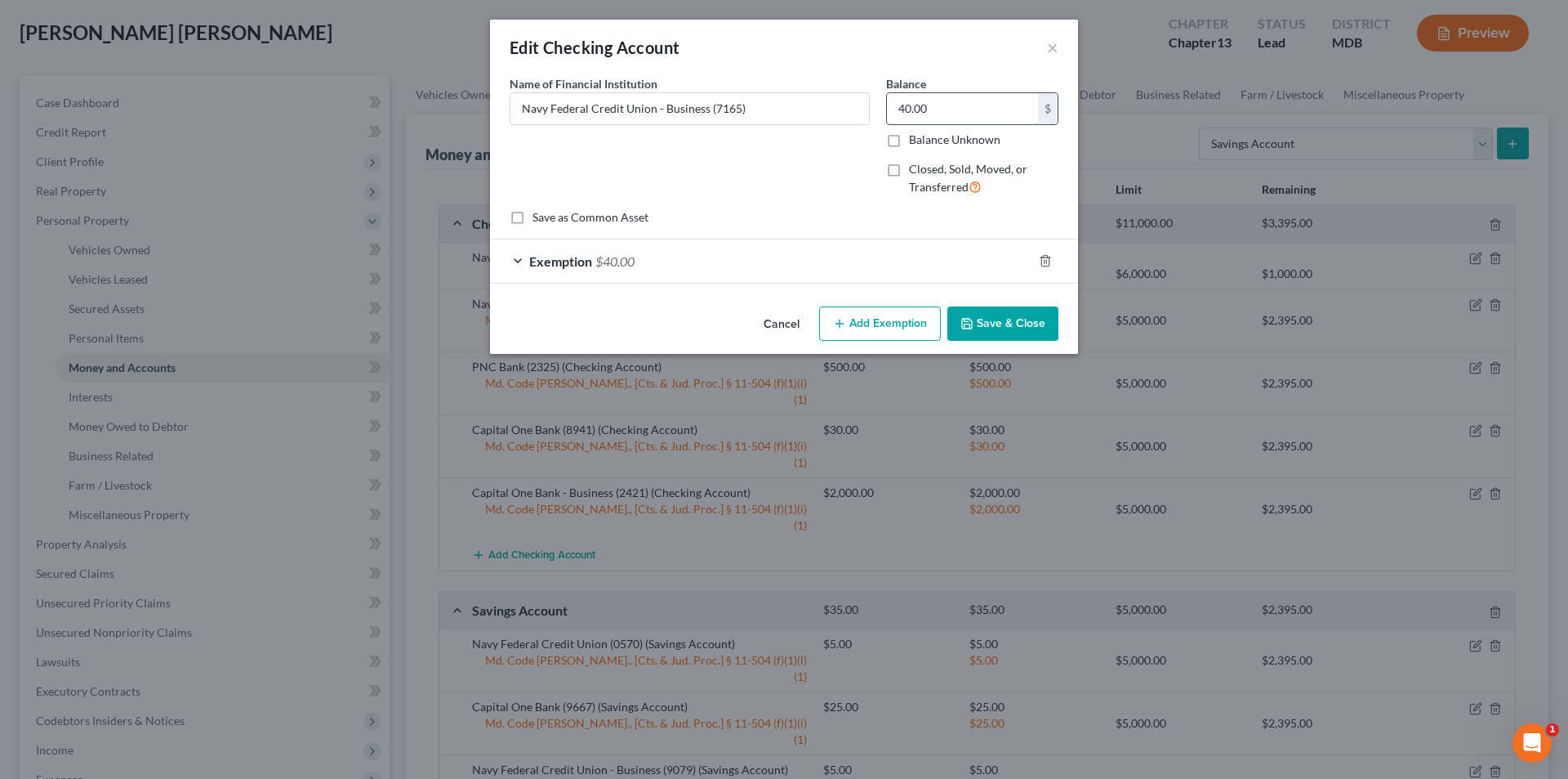
click at [946, 104] on input "40.00" at bounding box center [963, 109] width 151 height 31
type input "0"
click at [1044, 258] on icon "button" at bounding box center [1046, 261] width 13 height 13
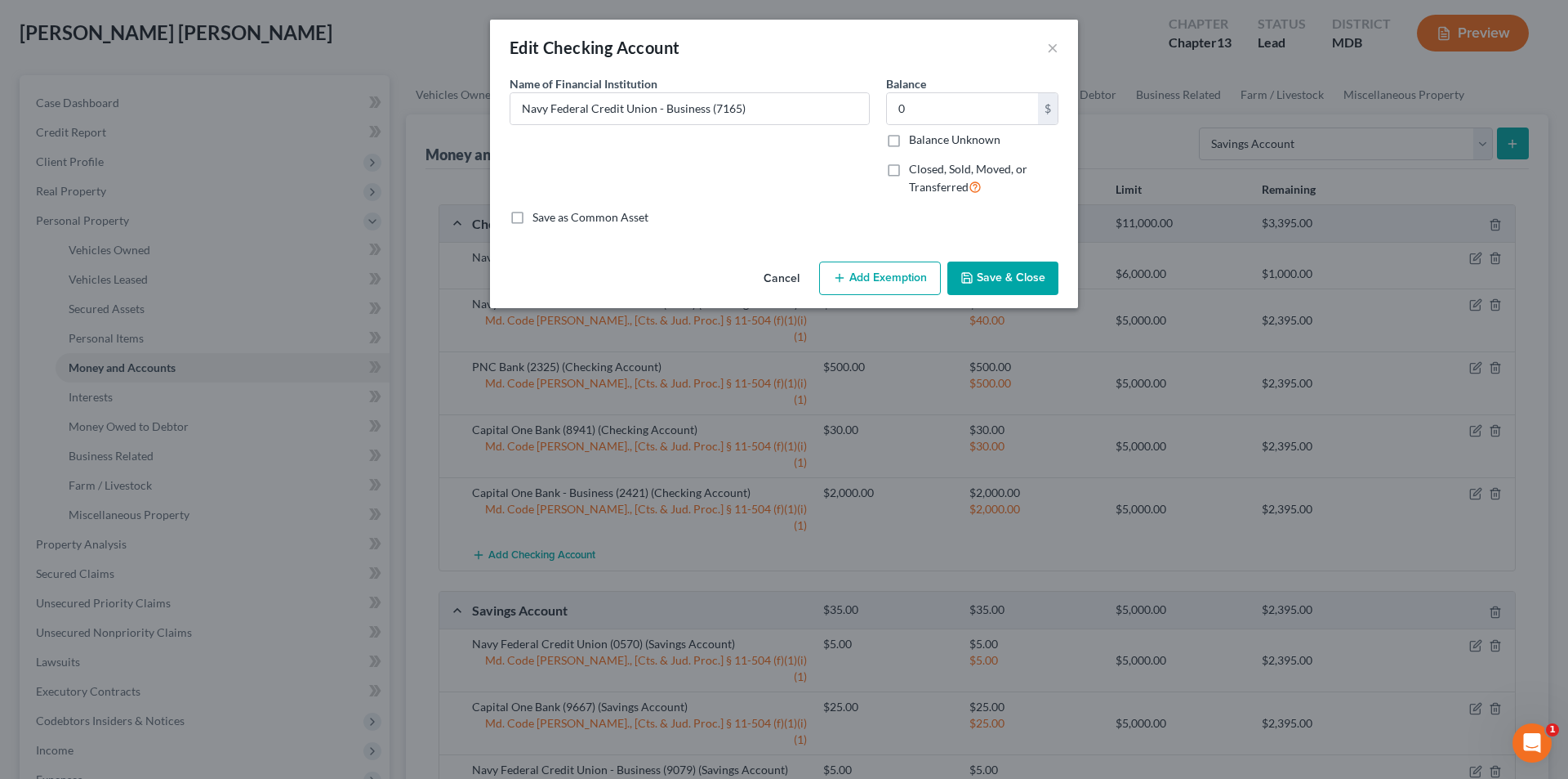
click at [1025, 277] on button "Save & Close" at bounding box center [1003, 278] width 111 height 34
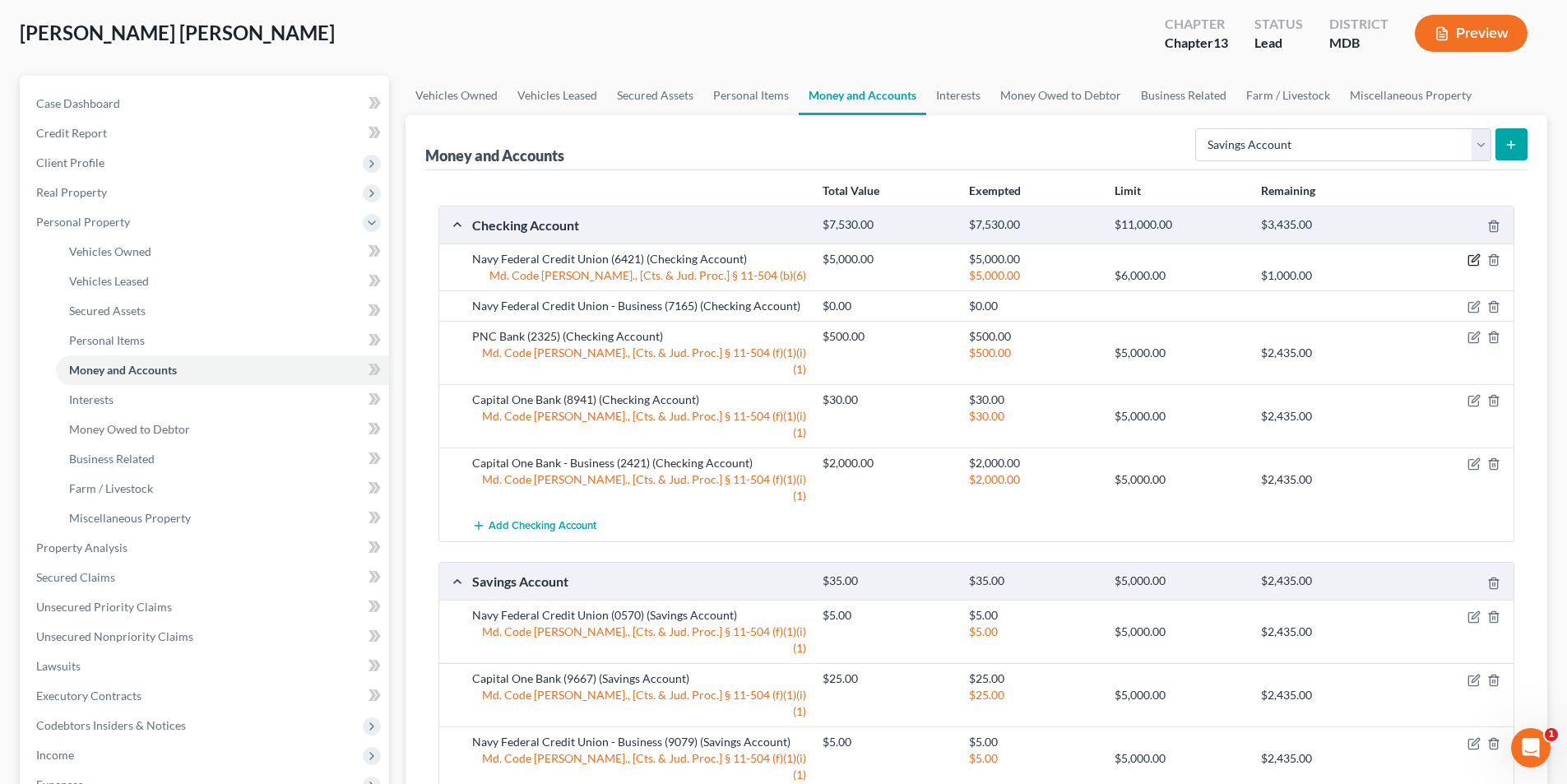
click at [1470, 259] on icon "button" at bounding box center [1474, 259] width 13 height 13
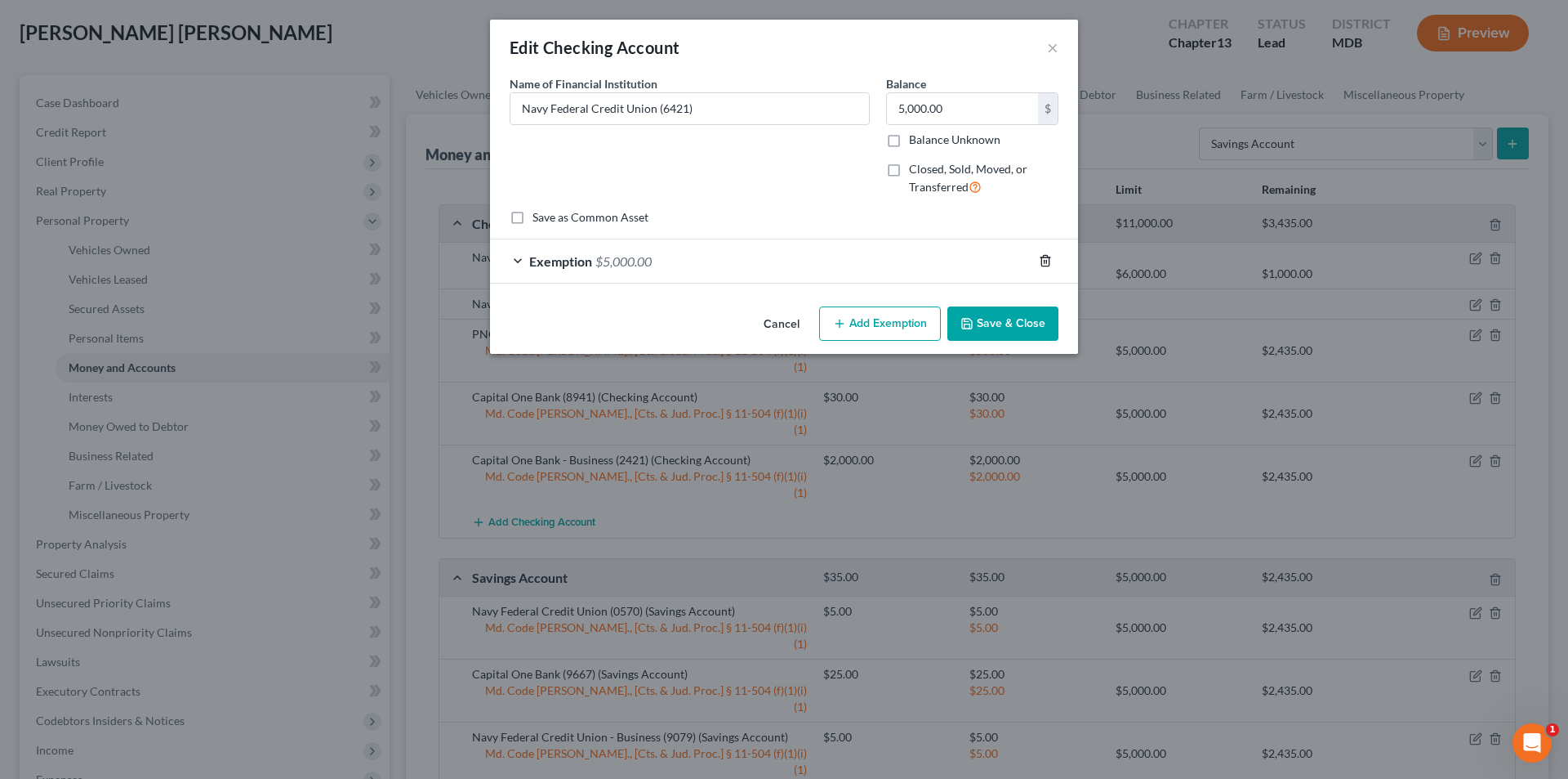
click at [1043, 259] on icon "button" at bounding box center [1046, 261] width 13 height 13
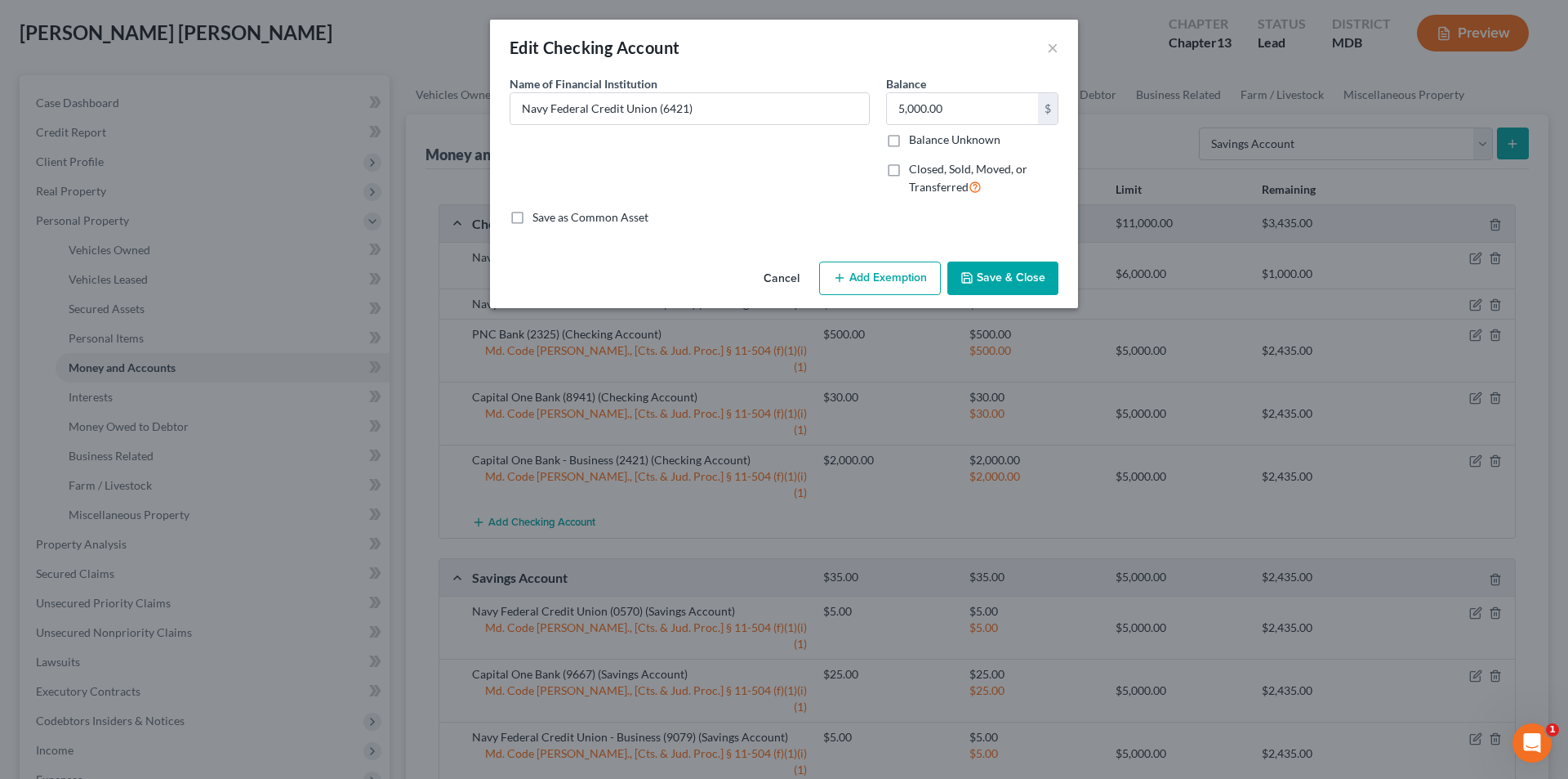
click at [880, 276] on button "Add Exemption" at bounding box center [880, 278] width 122 height 34
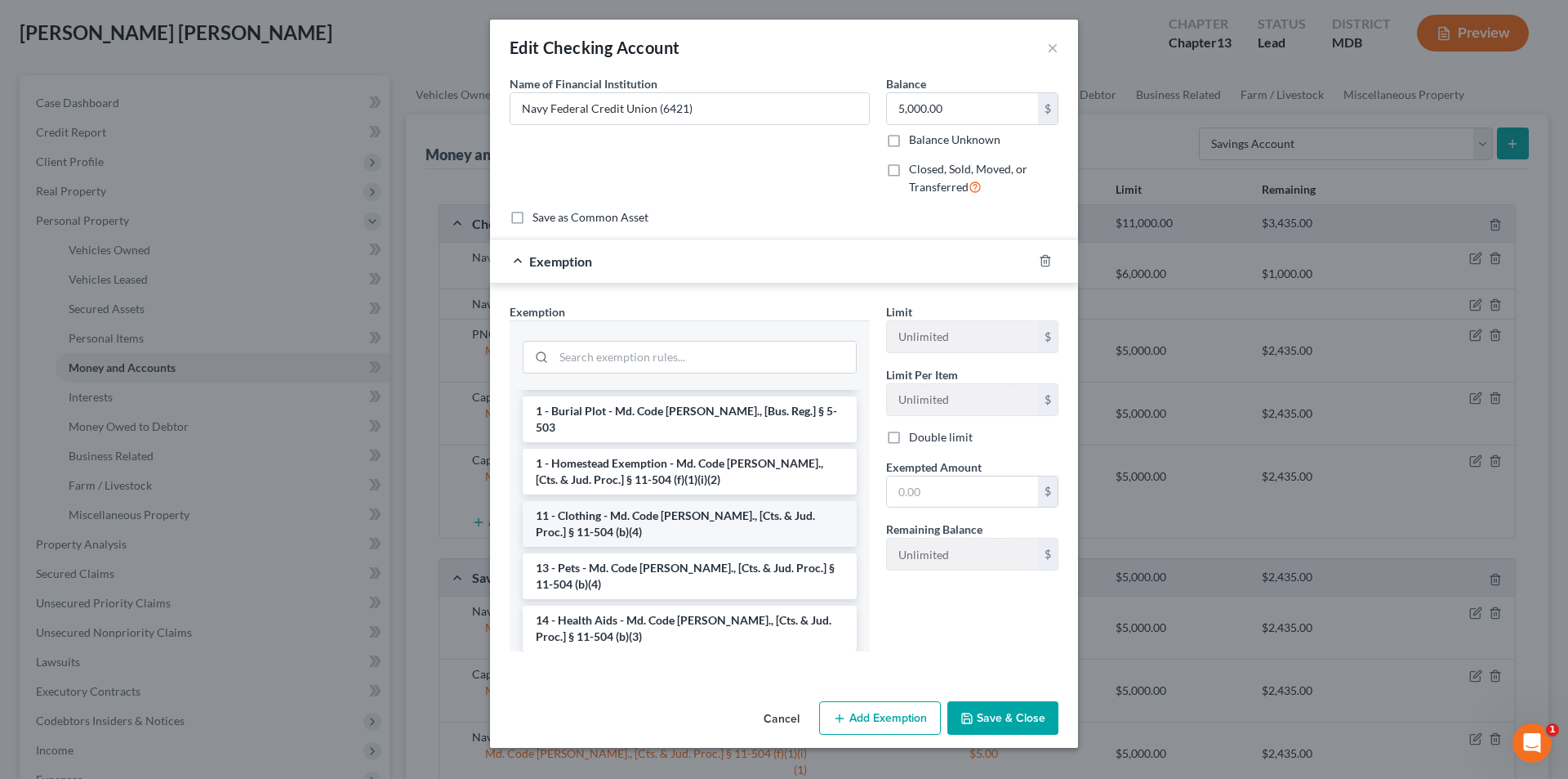
scroll to position [163, 0]
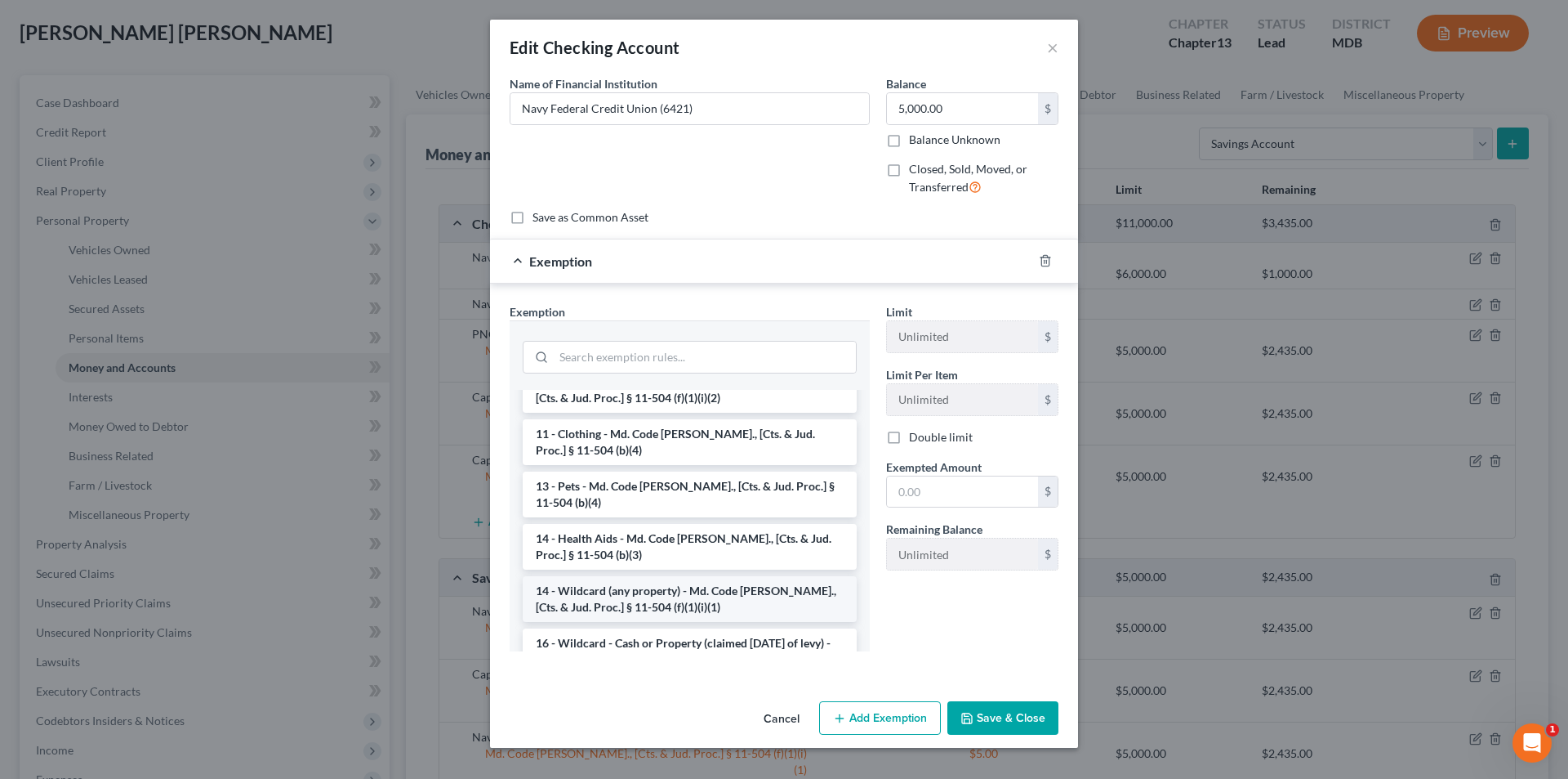
click at [656, 583] on li "14 - Wildcard (any property) - Md. Code [PERSON_NAME]., [Cts. & Jud. Proc.] § 1…" at bounding box center [690, 599] width 334 height 46
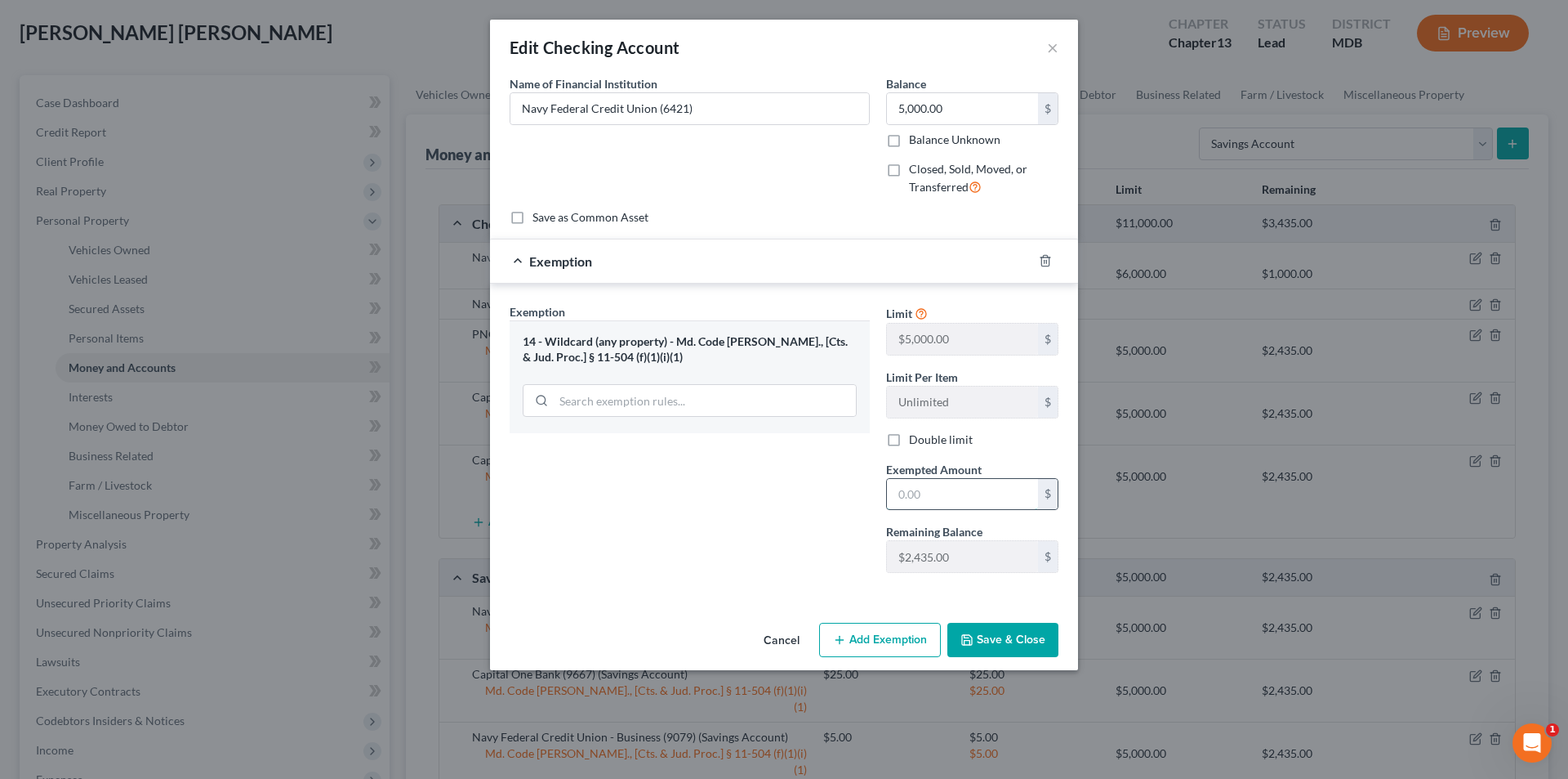
click at [913, 491] on input "text" at bounding box center [963, 494] width 151 height 31
type input "2,000"
click at [890, 641] on button "Add Exemption" at bounding box center [880, 639] width 122 height 34
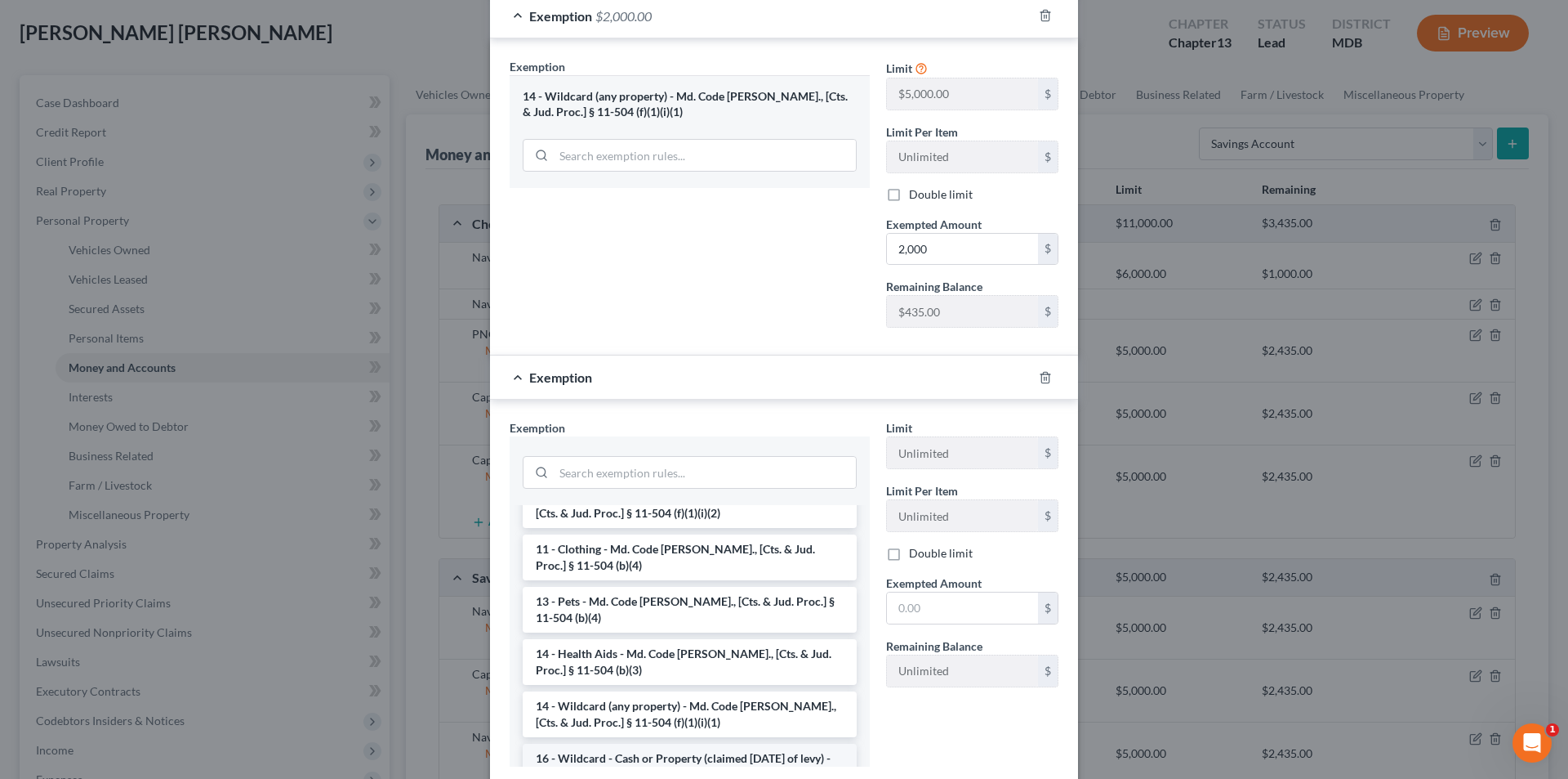
click at [670, 743] on li "16 - Wildcard - Cash or Property (claimed [DATE] of levy) - Md. Code [PERSON_NA…" at bounding box center [690, 773] width 334 height 62
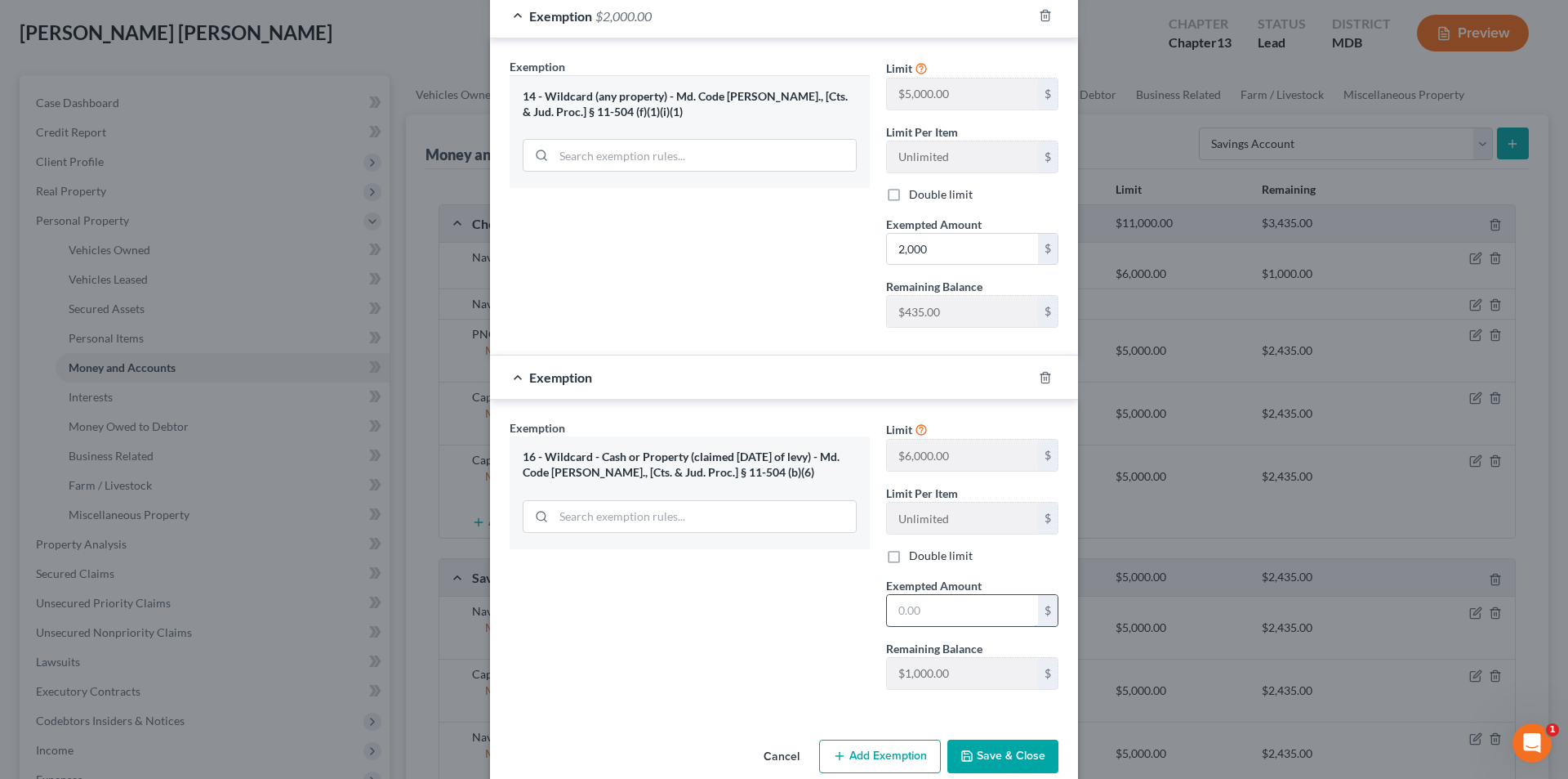
click at [917, 611] on input "text" at bounding box center [963, 610] width 151 height 31
type input "3,000"
click at [982, 750] on button "Save & Close" at bounding box center [1003, 756] width 111 height 34
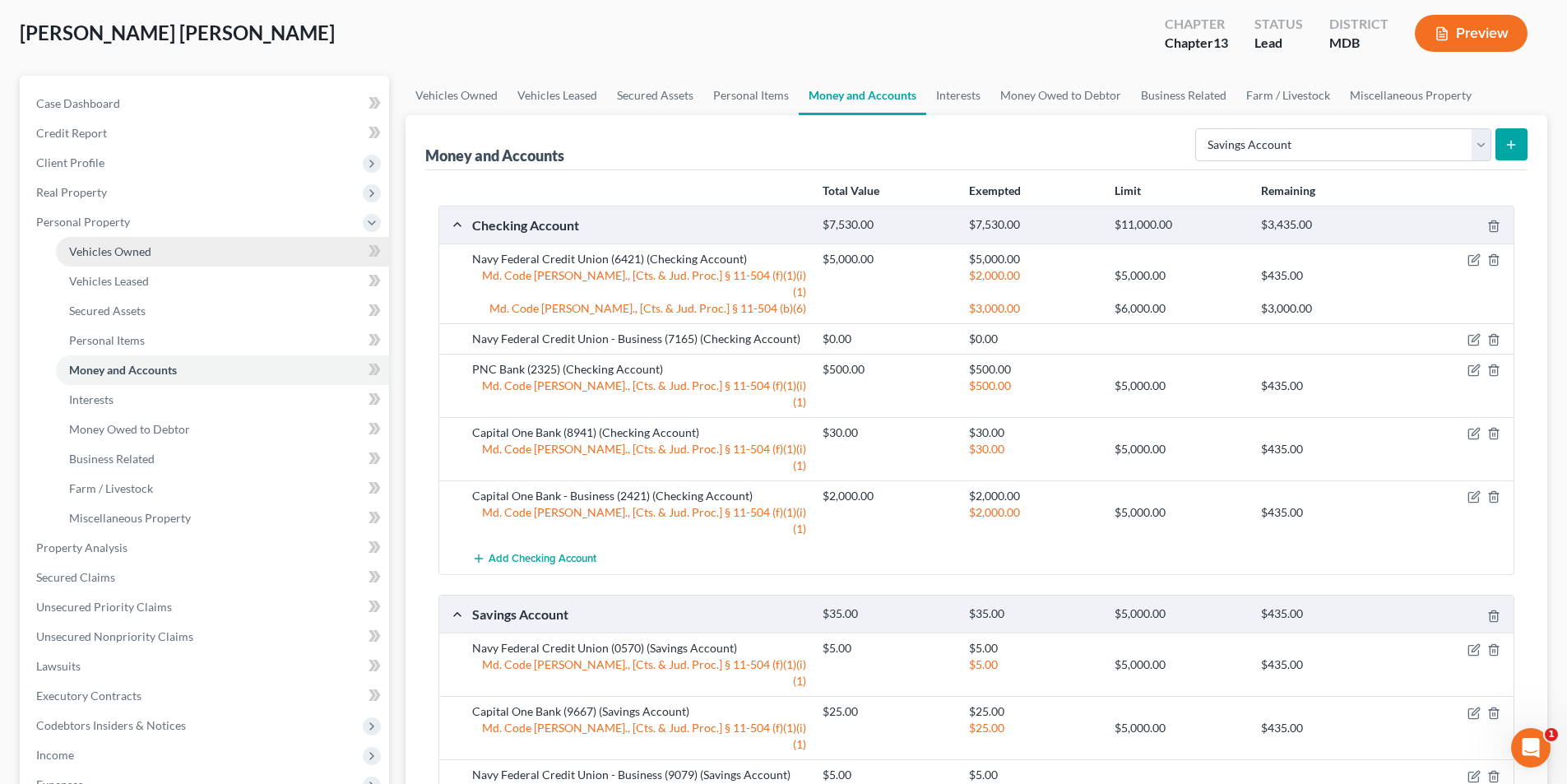
click at [159, 252] on link "Vehicles Owned" at bounding box center [222, 252] width 333 height 30
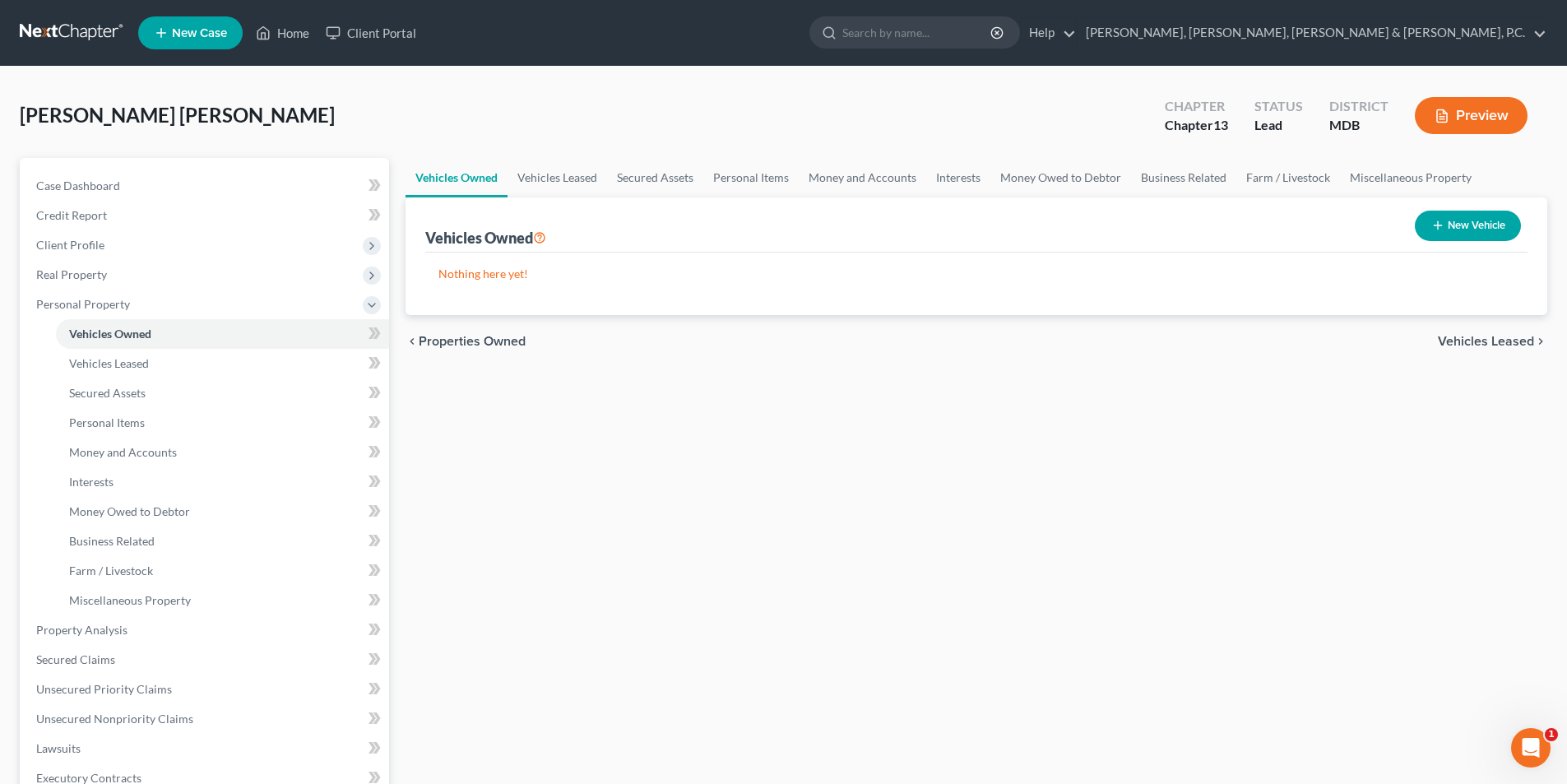
click at [1500, 220] on button "New Vehicle" at bounding box center [1468, 225] width 106 height 31
select select "0"
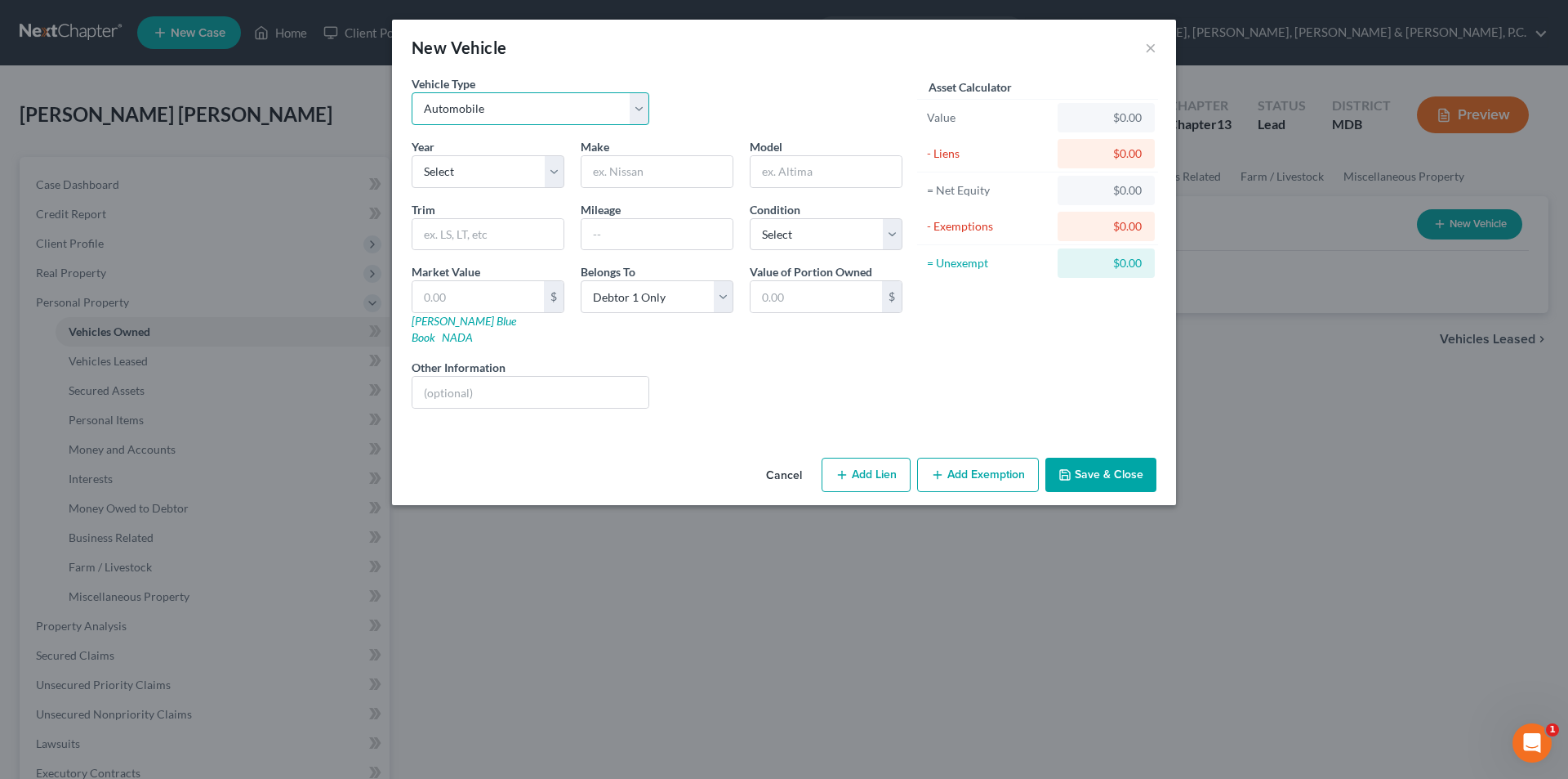
click at [581, 114] on select "Select Automobile Truck Trailer Watercraft Aircraft Motor Home Atv Other Vehicle" at bounding box center [530, 108] width 238 height 32
click at [512, 169] on select "Select 2026 2025 2024 2023 2022 2021 2020 2019 2018 2017 2016 2015 2014 2013 20…" at bounding box center [488, 171] width 153 height 32
select select "2"
click at [412, 156] on select "Select 2026 2025 2024 2023 2022 2021 2020 2019 2018 2017 2016 2015 2014 2013 20…" at bounding box center [488, 171] width 153 height 32
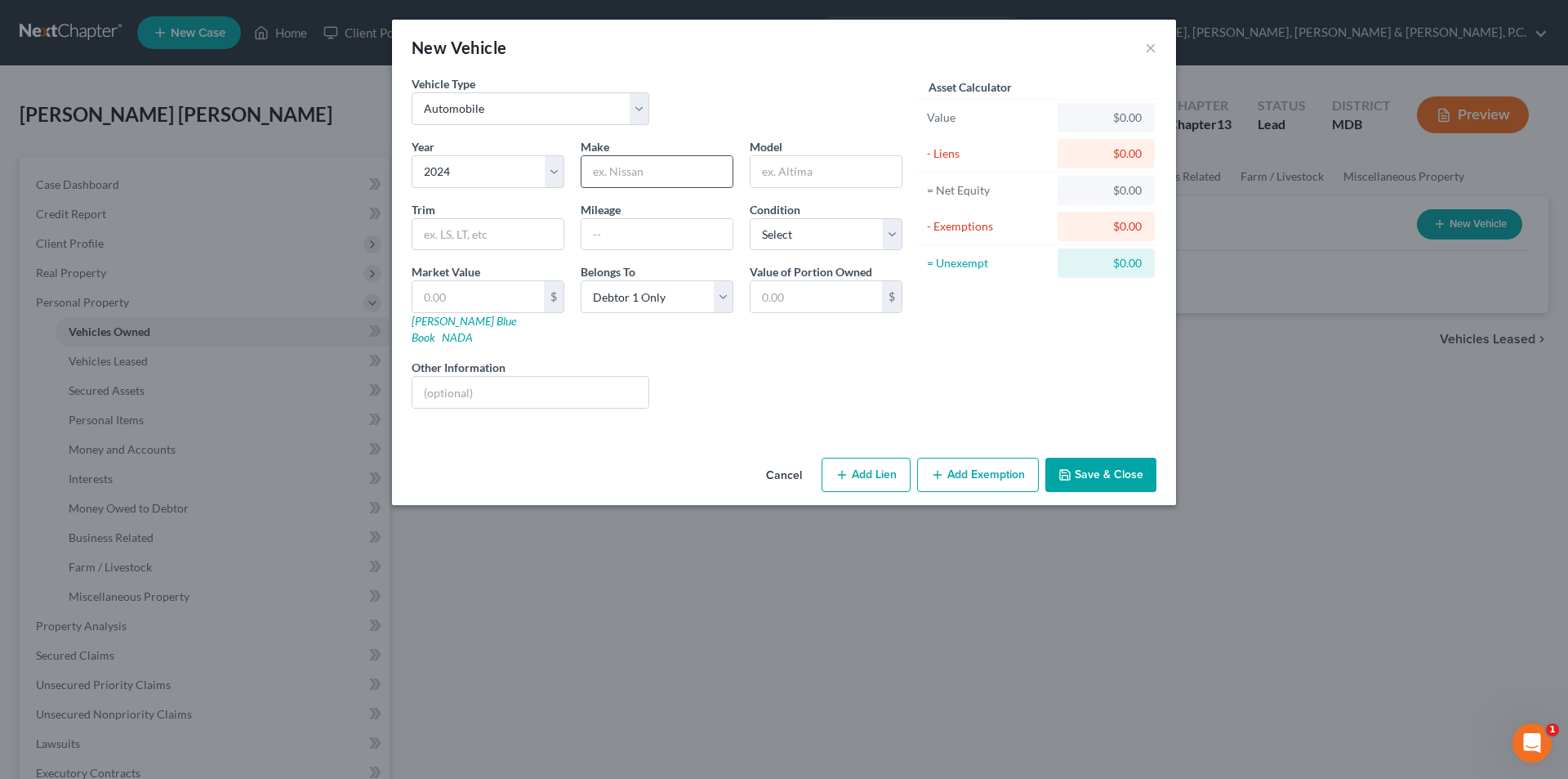
click at [647, 169] on input "text" at bounding box center [657, 171] width 151 height 31
type input "Mazda"
type input "CX-90"
click at [878, 245] on select "Select Excellent Very Good Good Fair Poor" at bounding box center [826, 234] width 153 height 32
select select "1"
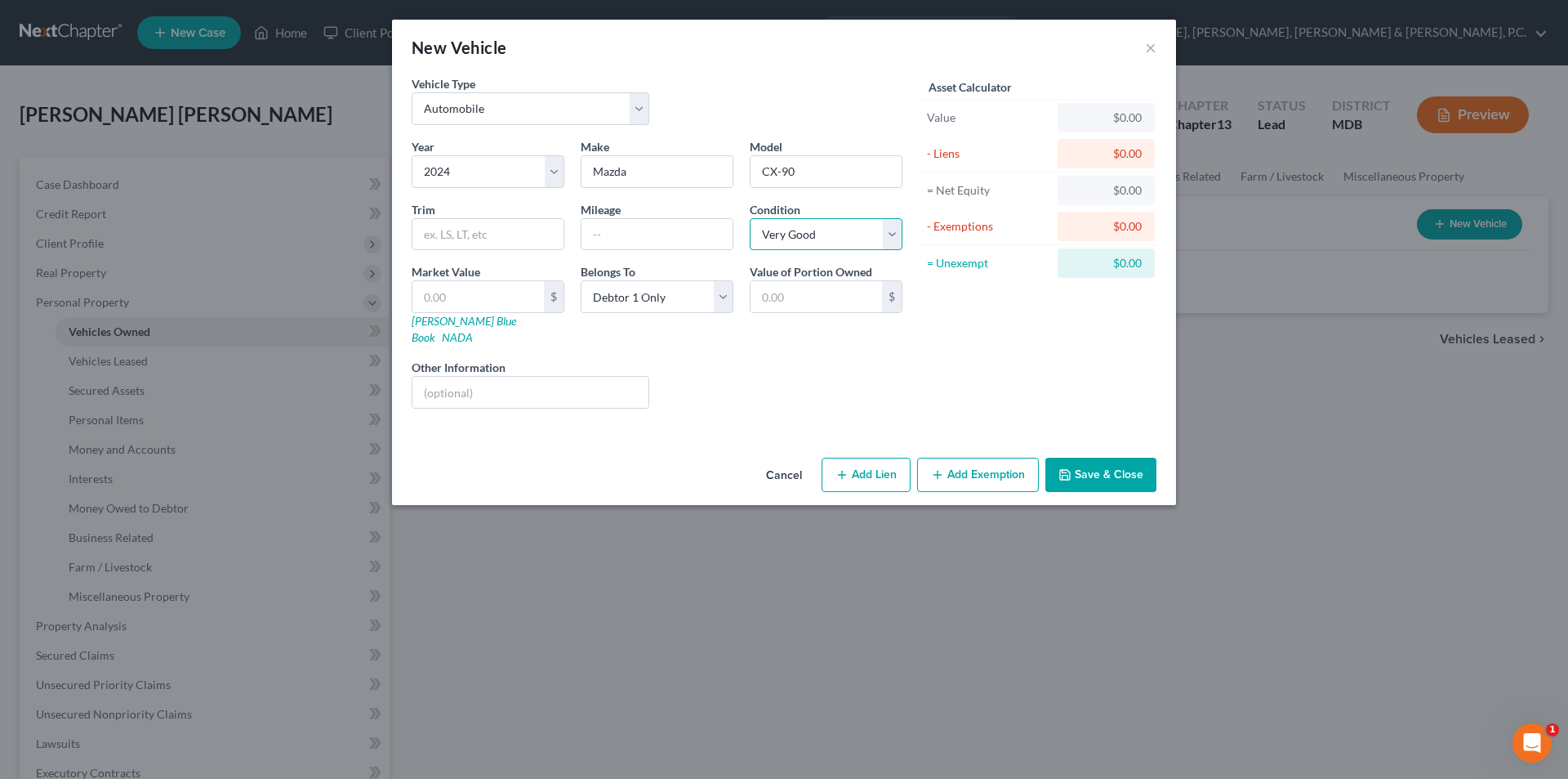
click at [749, 218] on select "Select Excellent Very Good Good Fair Poor" at bounding box center [826, 234] width 153 height 32
click at [1086, 460] on button "Save & Close" at bounding box center [1101, 474] width 111 height 34
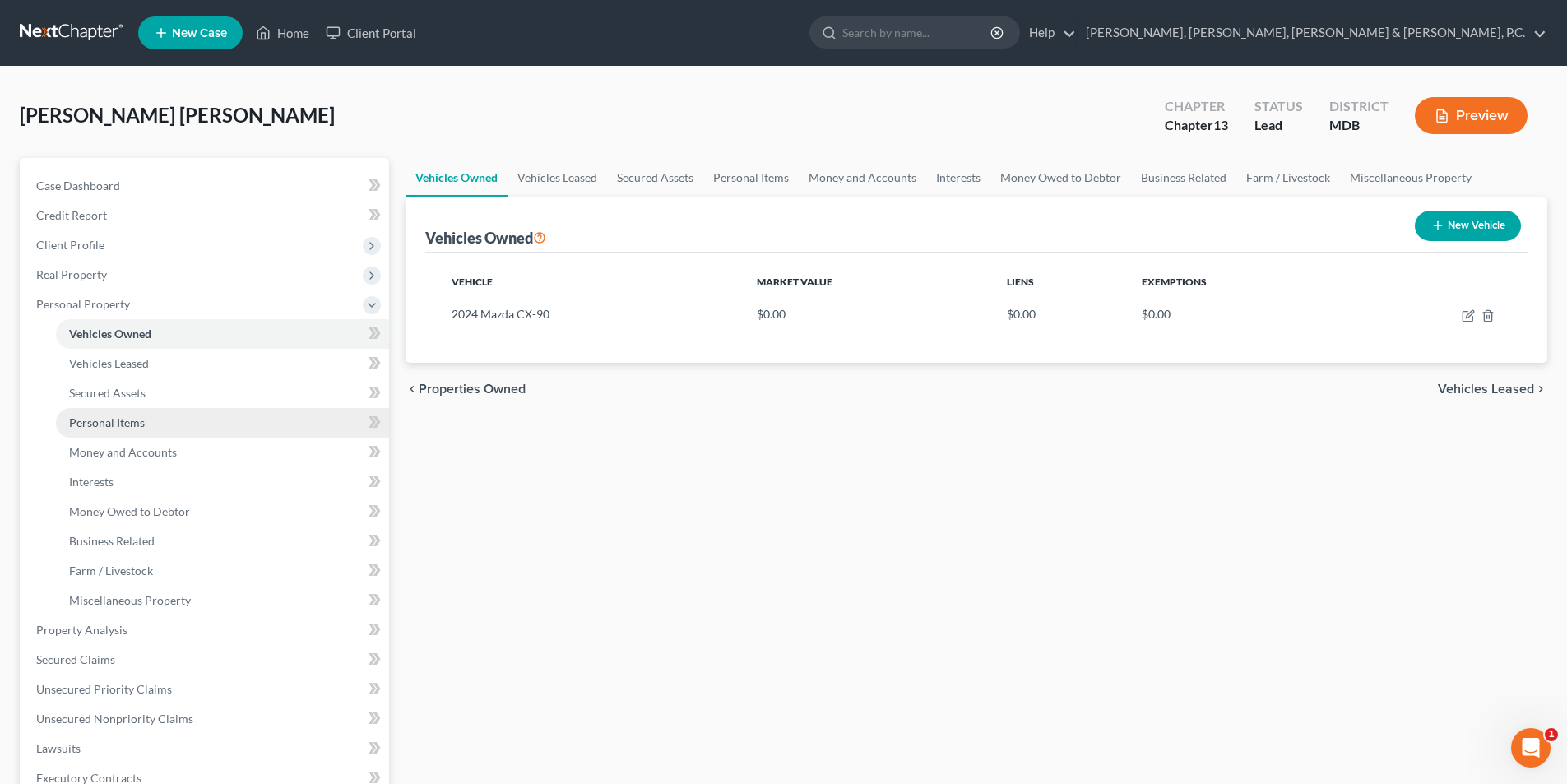
click at [134, 426] on span "Personal Items" at bounding box center [108, 422] width 76 height 14
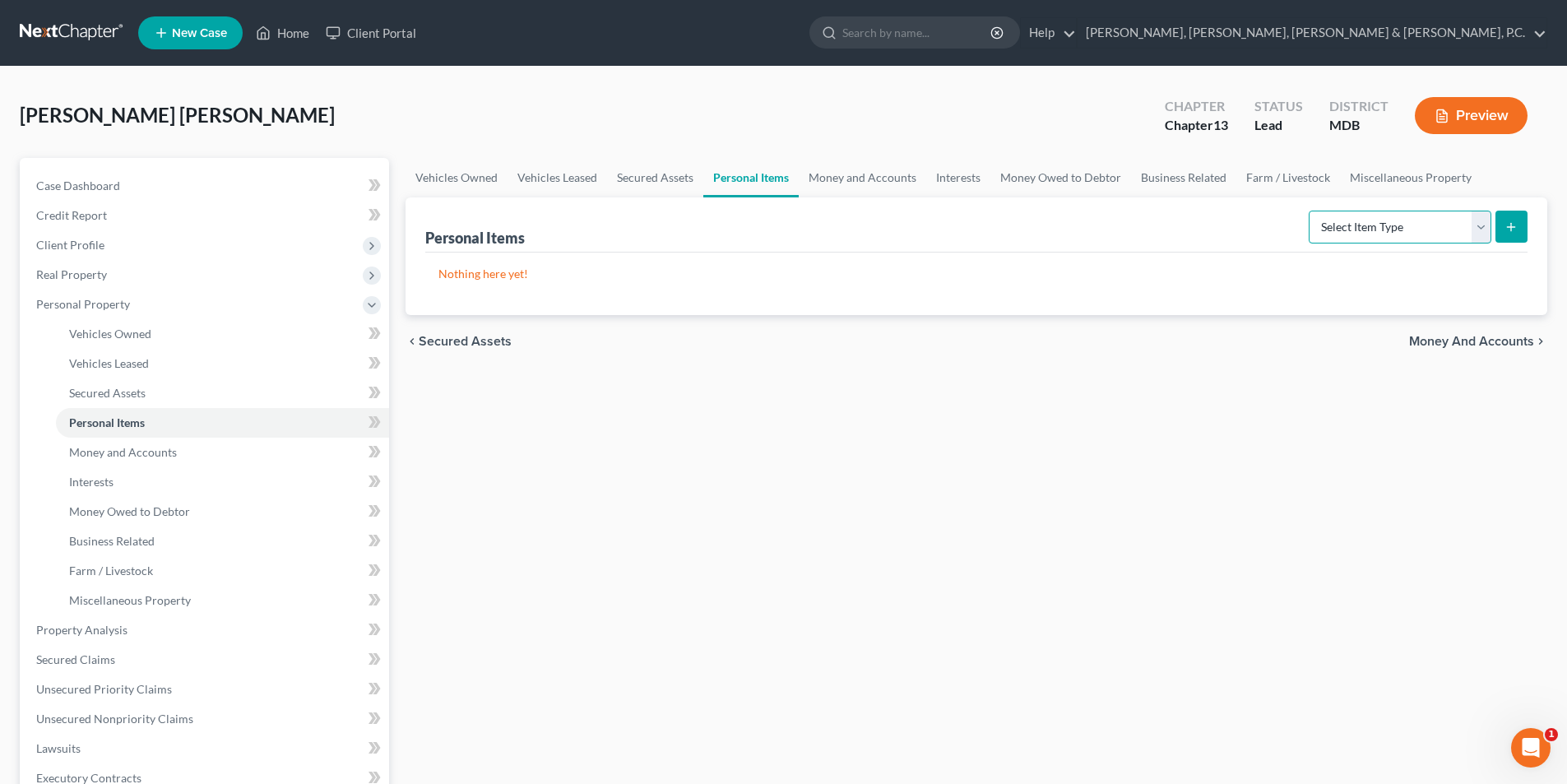
click at [1398, 226] on select "Select Item Type Clothing Collectibles Of Value Electronics Firearms Household …" at bounding box center [1400, 226] width 183 height 32
select select "clothing"
click at [1310, 210] on select "Select Item Type Clothing Collectibles Of Value Electronics Firearms Household …" at bounding box center [1400, 226] width 183 height 32
click at [1506, 224] on icon "submit" at bounding box center [1511, 227] width 13 height 13
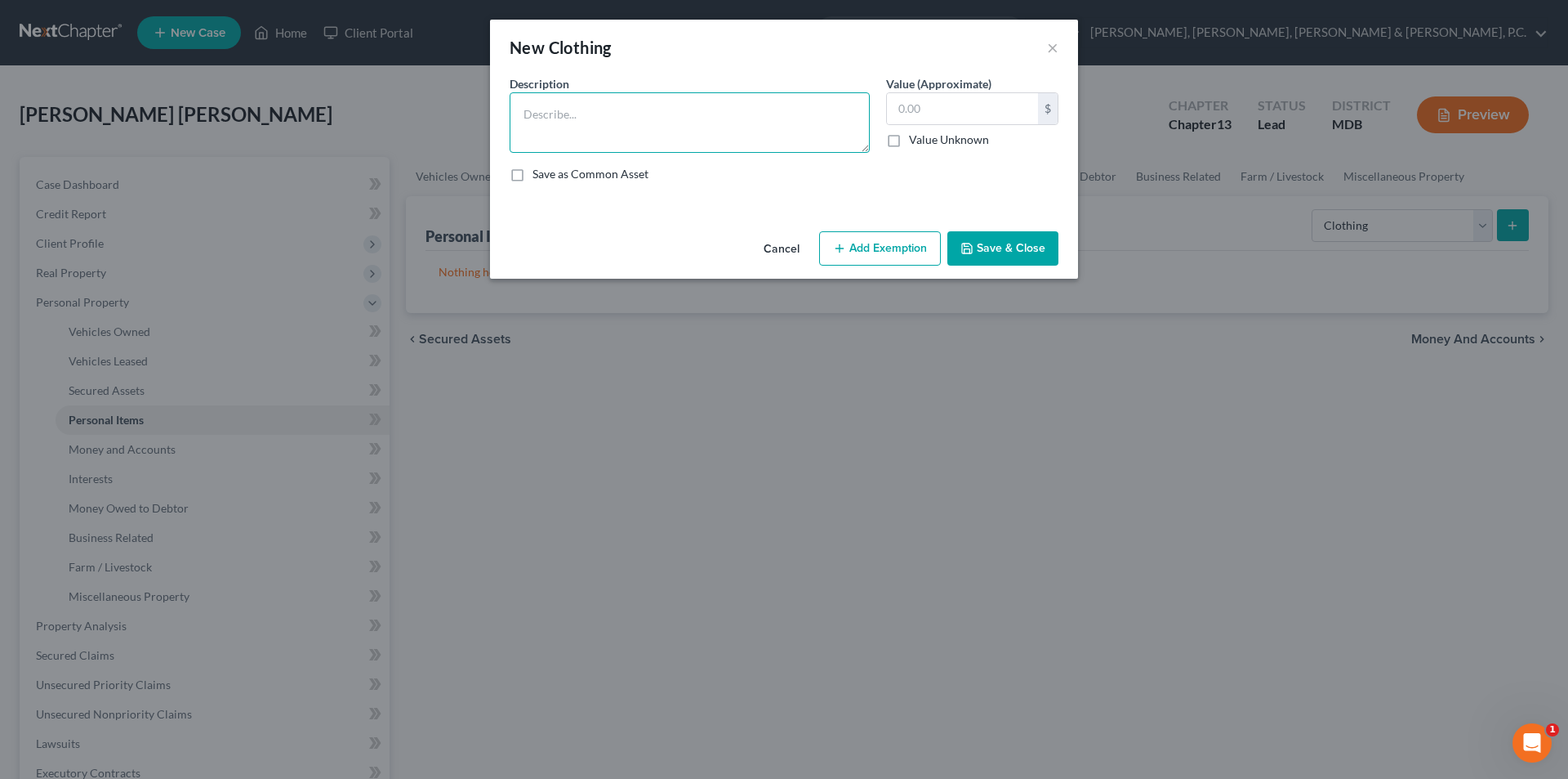
click at [625, 122] on textarea at bounding box center [690, 122] width 360 height 61
type textarea "Women's Clothing"
click at [1016, 109] on input "text" at bounding box center [963, 109] width 151 height 31
type input "300"
click at [912, 251] on button "Add Exemption" at bounding box center [880, 248] width 122 height 34
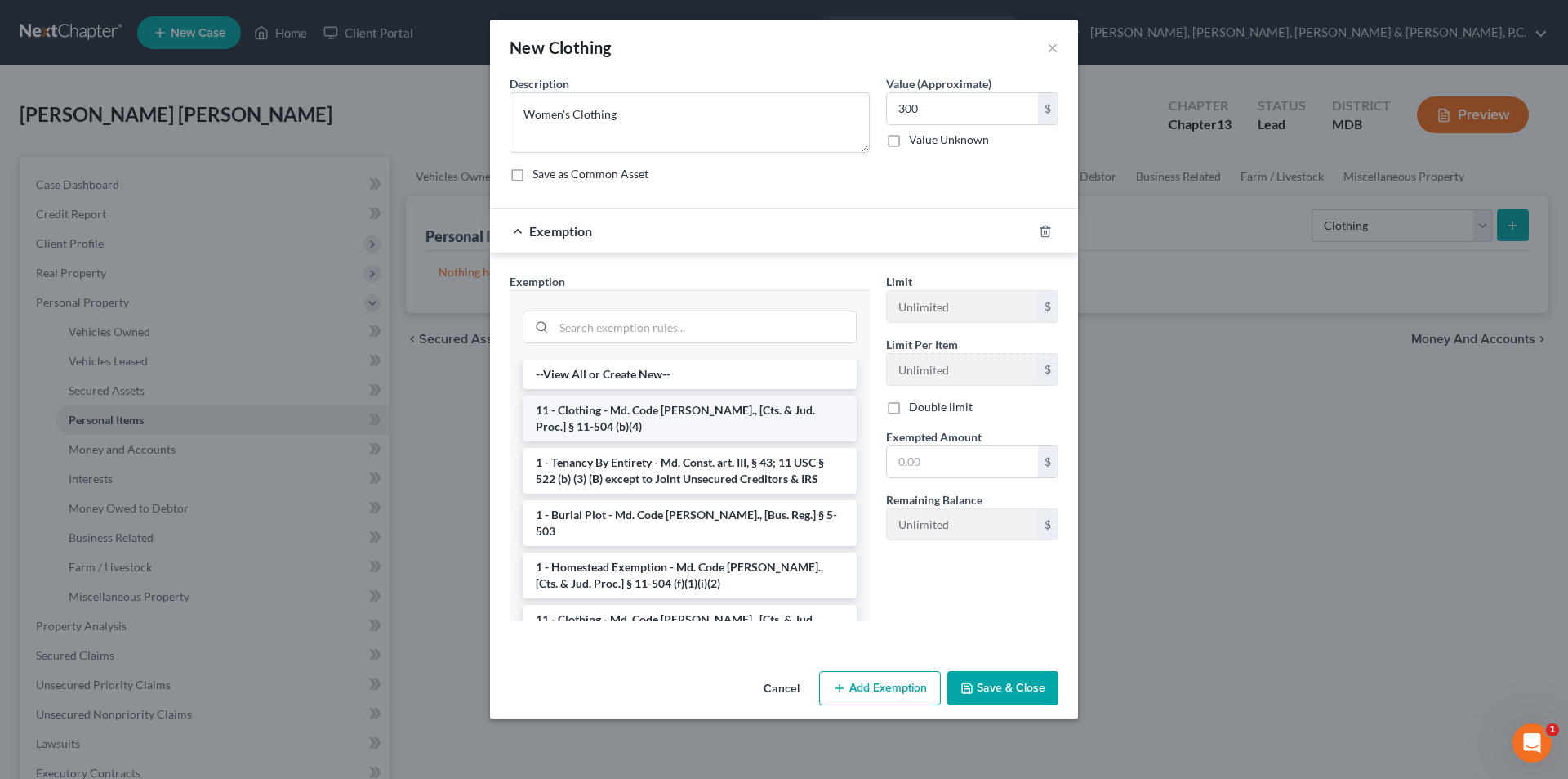
click at [695, 414] on li "11 - Clothing - Md. Code [PERSON_NAME]., [Cts. & Jud. Proc.] § 11-504 (b)(4)" at bounding box center [690, 418] width 334 height 46
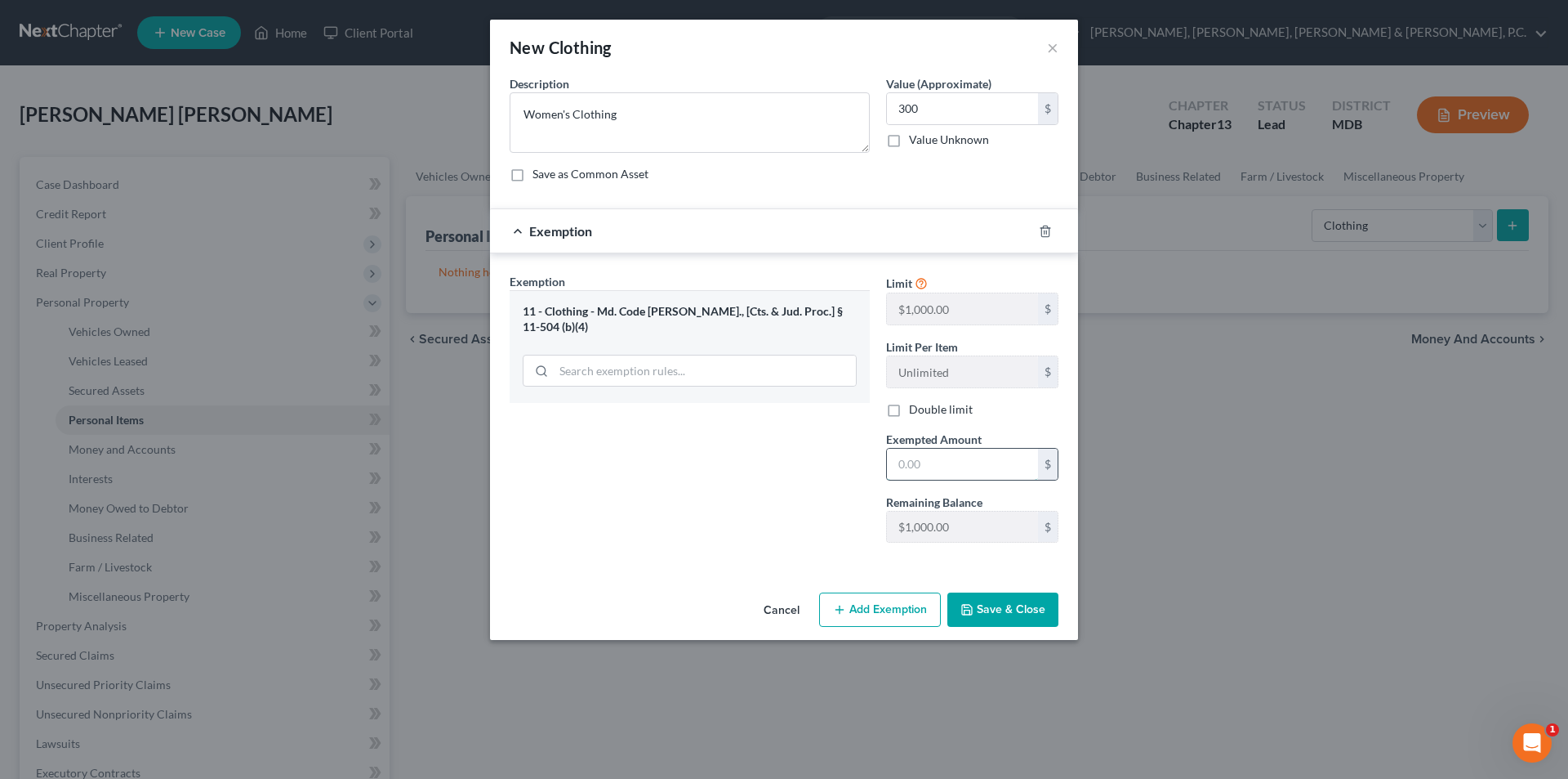
click at [916, 460] on input "text" at bounding box center [963, 464] width 151 height 31
type input "300"
click at [973, 619] on button "Save & Close" at bounding box center [1003, 609] width 111 height 34
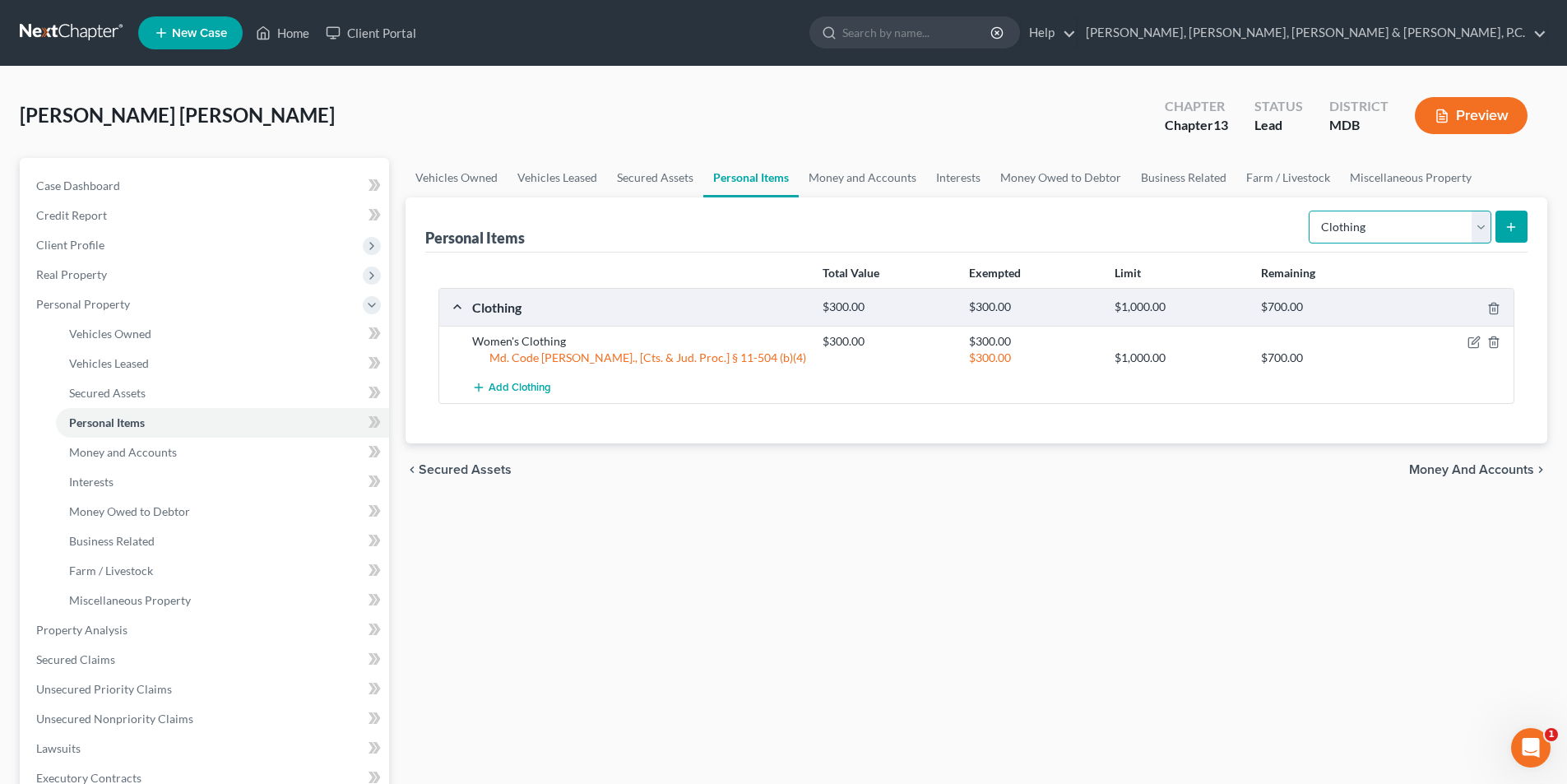
click at [1420, 223] on select "Select Item Type Clothing Collectibles Of Value Electronics Firearms Household …" at bounding box center [1400, 226] width 183 height 32
select select "household_goods"
click at [1310, 210] on select "Select Item Type Clothing Collectibles Of Value Electronics Firearms Household …" at bounding box center [1400, 226] width 183 height 32
click at [1518, 226] on icon "submit" at bounding box center [1511, 227] width 13 height 13
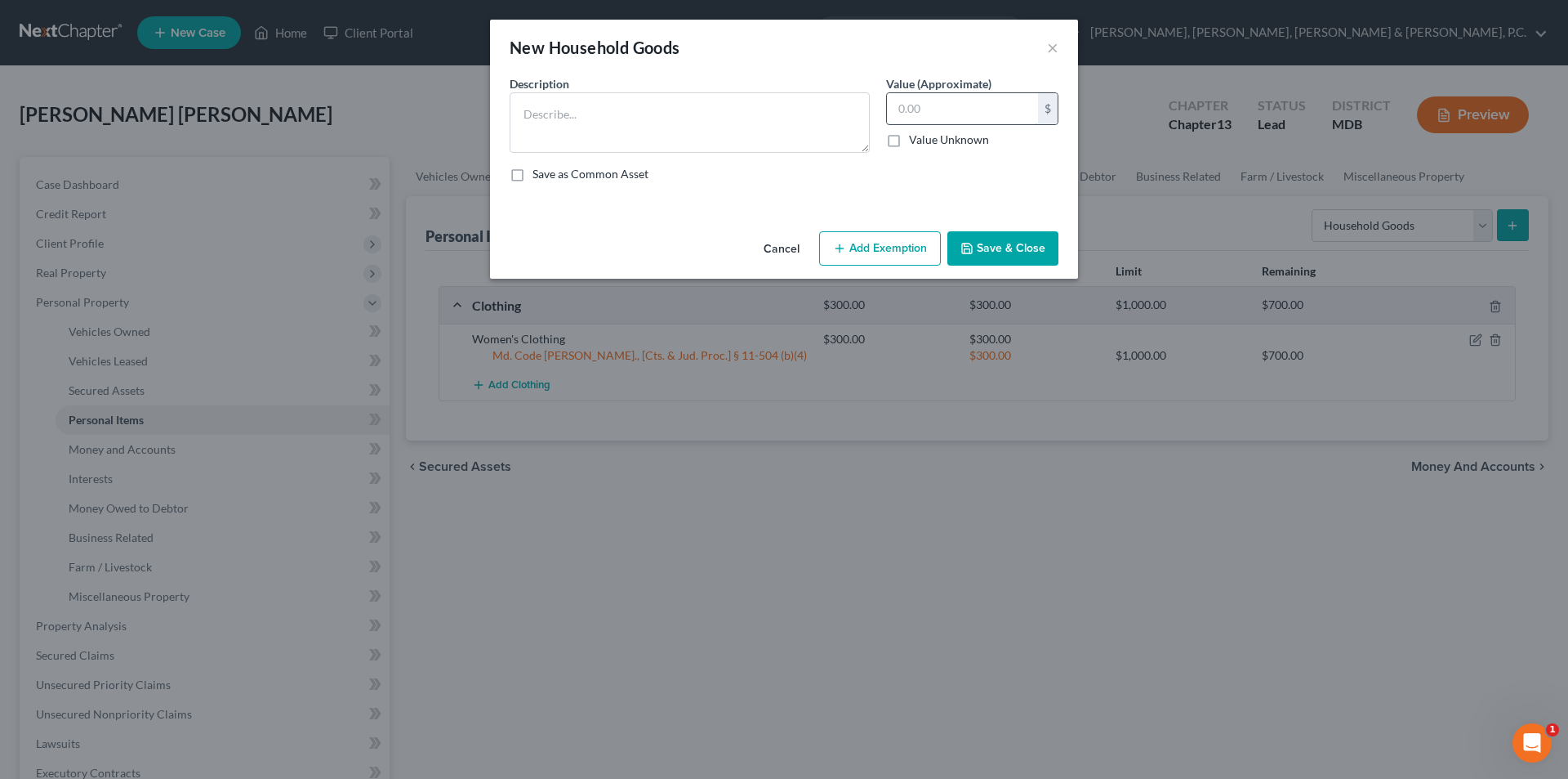
click at [916, 117] on input "text" at bounding box center [963, 109] width 151 height 31
type input "700"
click at [891, 257] on button "Add Exemption" at bounding box center [880, 248] width 122 height 34
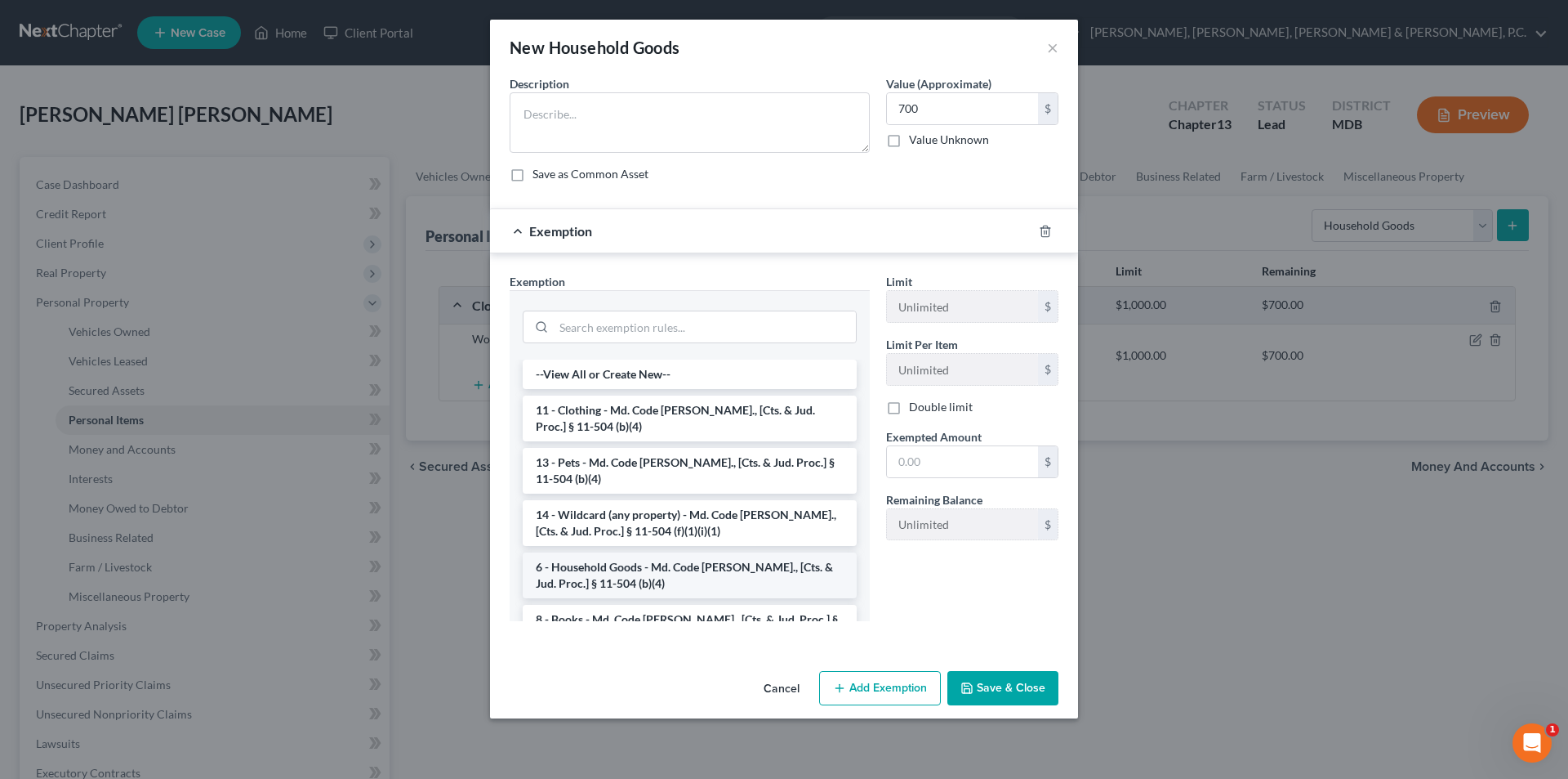
click at [619, 570] on li "6 - Household Goods - Md. Code [PERSON_NAME]., [Cts. & Jud. Proc.] § 11-504 (b)…" at bounding box center [690, 576] width 334 height 46
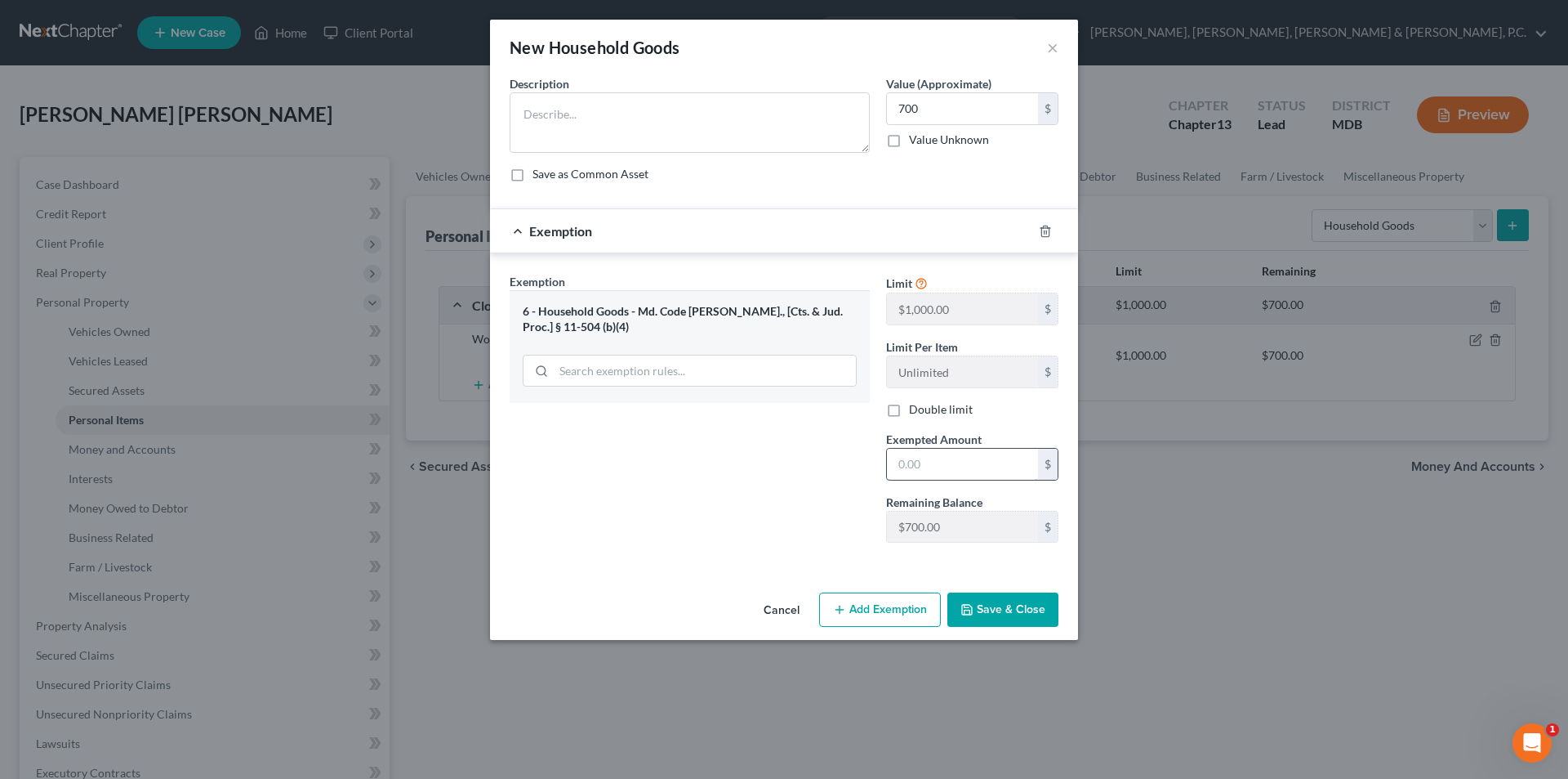
click at [905, 470] on input "text" at bounding box center [963, 464] width 151 height 31
type input "700"
click at [690, 123] on textarea at bounding box center [690, 122] width 360 height 61
paste textarea "Kitchen Table and chairs, couches, dining room set, bedroom set, TVs, misc. hou…"
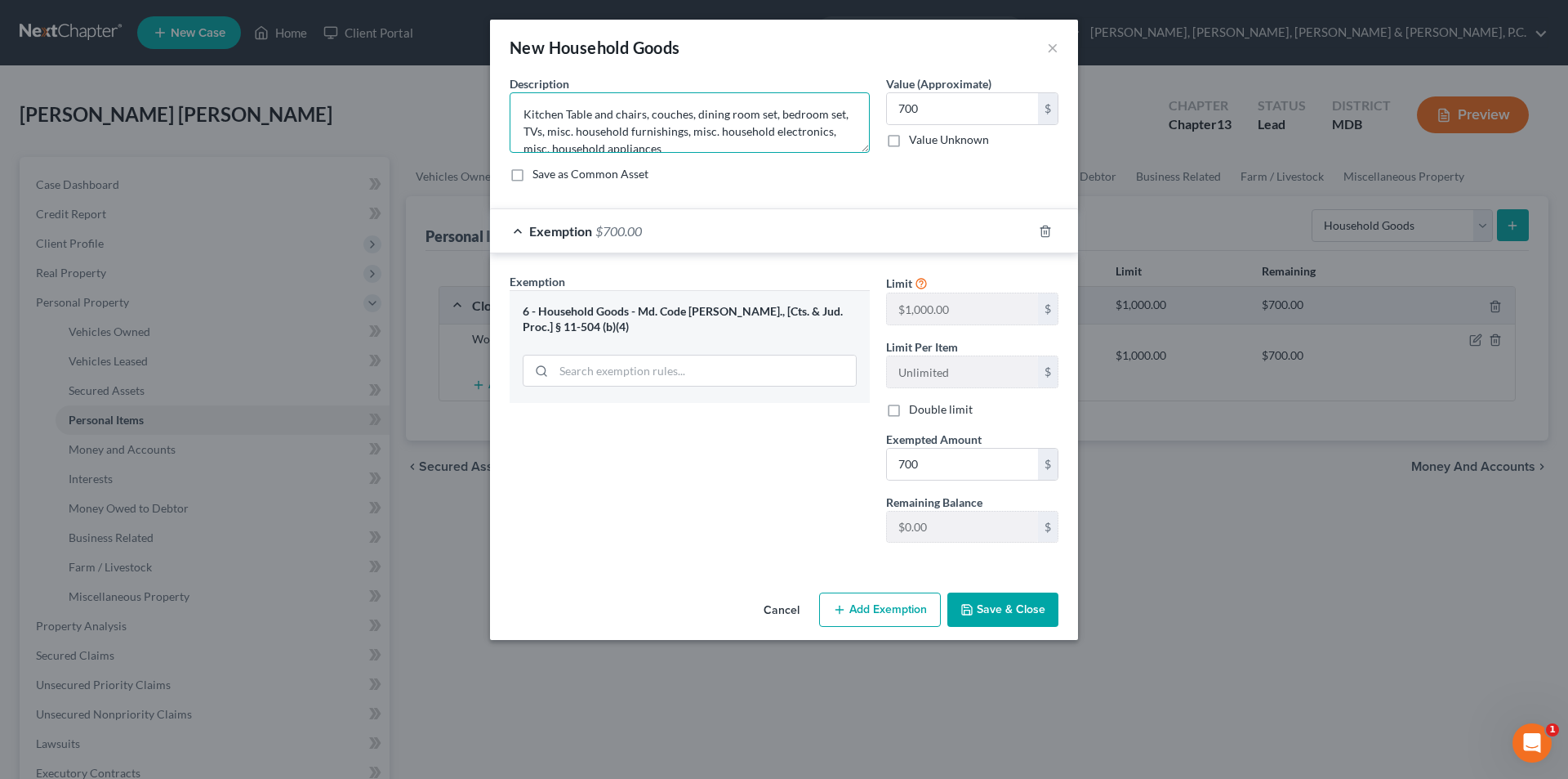
scroll to position [4, 0]
type textarea "Kitchen Table and chairs, couches, dining room set, bedroom set, TVs, misc. hou…"
click at [990, 599] on button "Save & Close" at bounding box center [1003, 609] width 111 height 34
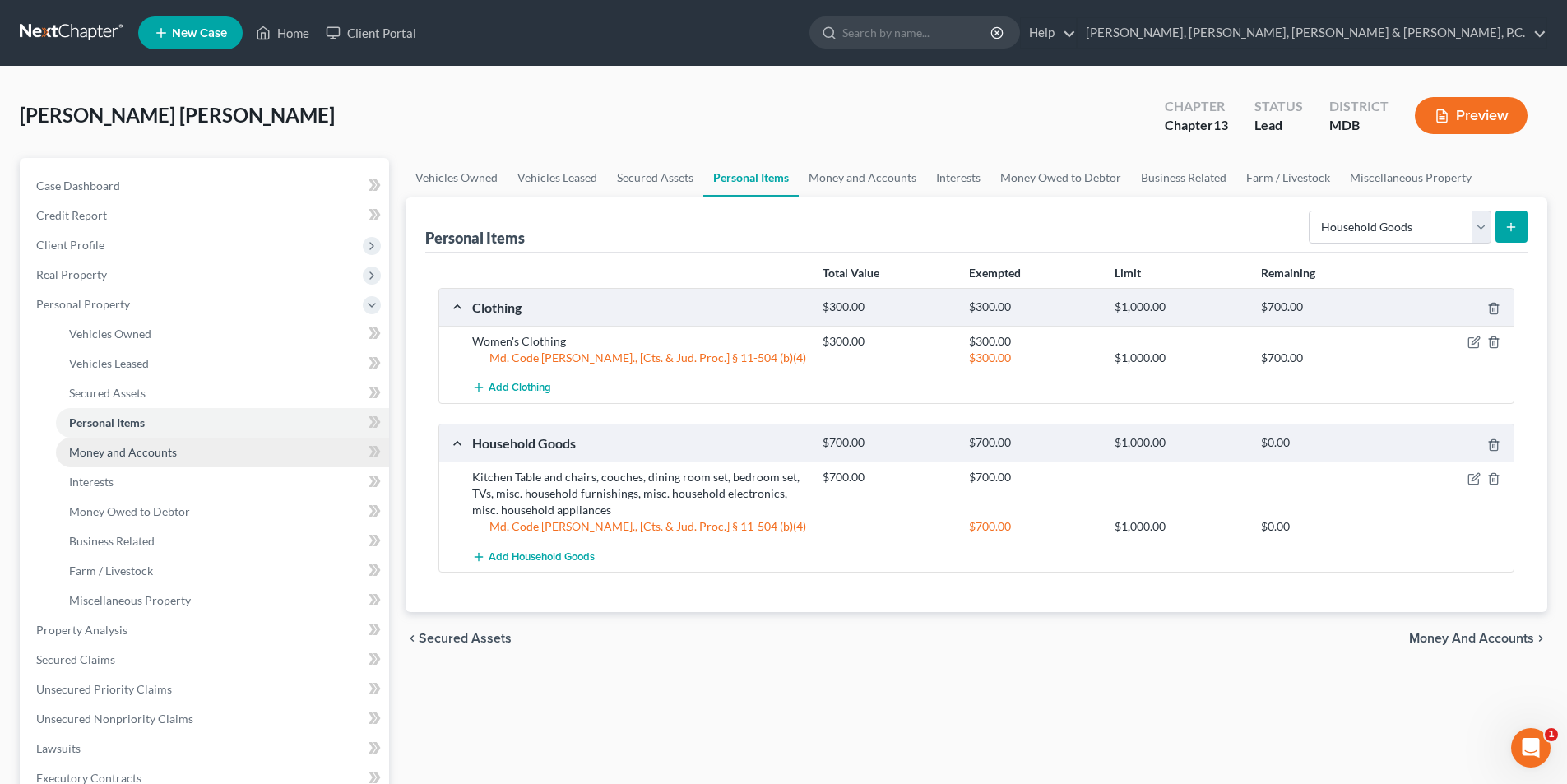
click at [146, 457] on span "Money and Accounts" at bounding box center [123, 451] width 108 height 14
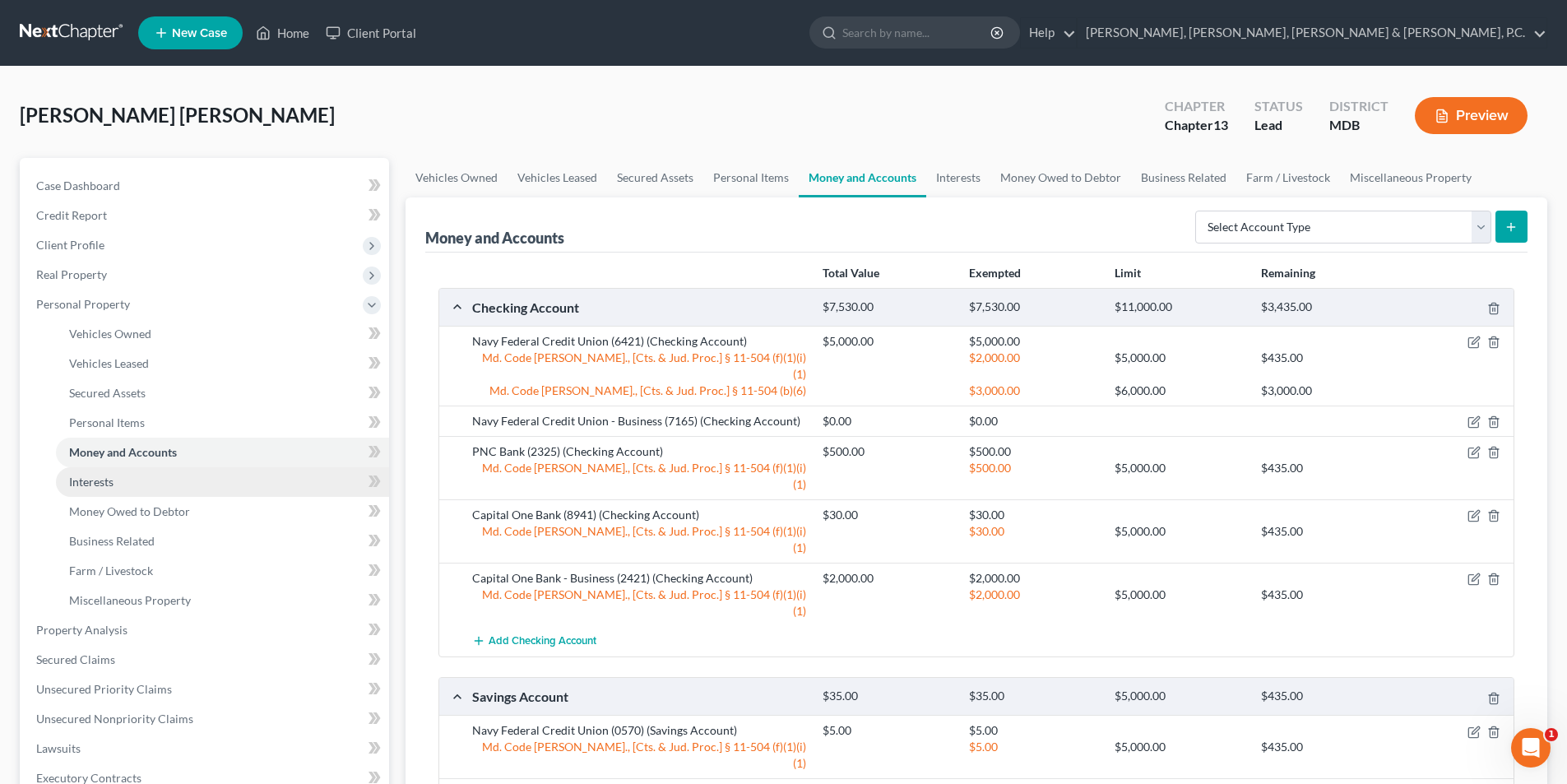
click at [116, 481] on link "Interests" at bounding box center [222, 482] width 333 height 30
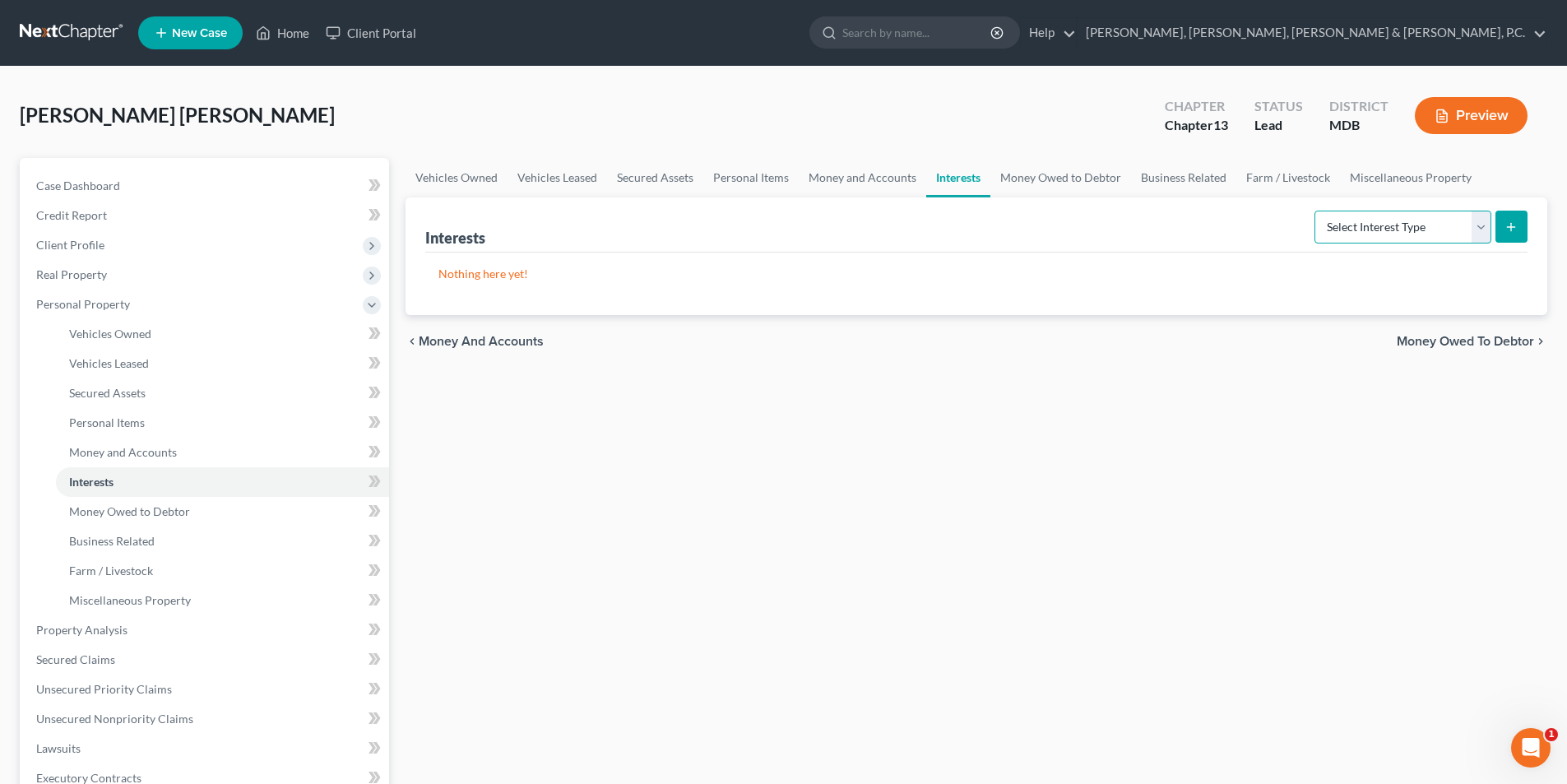
click at [1482, 228] on select "Select Interest Type 401K Annuity Bond Education IRA Government Bond Government…" at bounding box center [1403, 226] width 177 height 32
select select "ira"
click at [1317, 210] on select "Select Interest Type 401K Annuity Bond Education IRA Government Bond Government…" at bounding box center [1403, 226] width 177 height 32
click at [1504, 232] on button "submit" at bounding box center [1511, 226] width 32 height 32
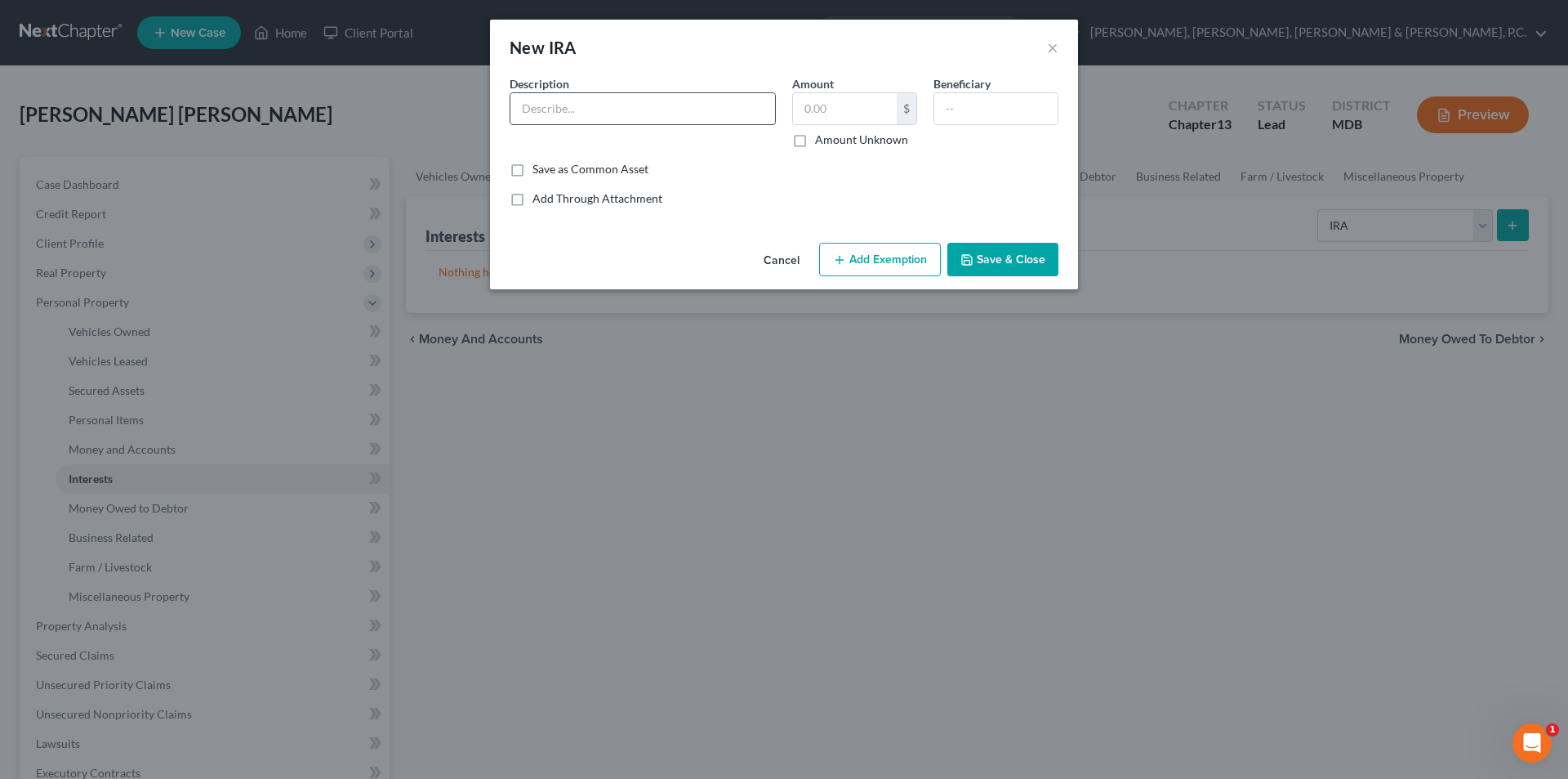
click at [543, 110] on input "text" at bounding box center [643, 109] width 264 height 31
type input "[PERSON_NAME] Price"
click at [840, 110] on input "text" at bounding box center [845, 109] width 104 height 31
click at [874, 112] on input "155,980." at bounding box center [845, 109] width 104 height 31
type input "155,980.23"
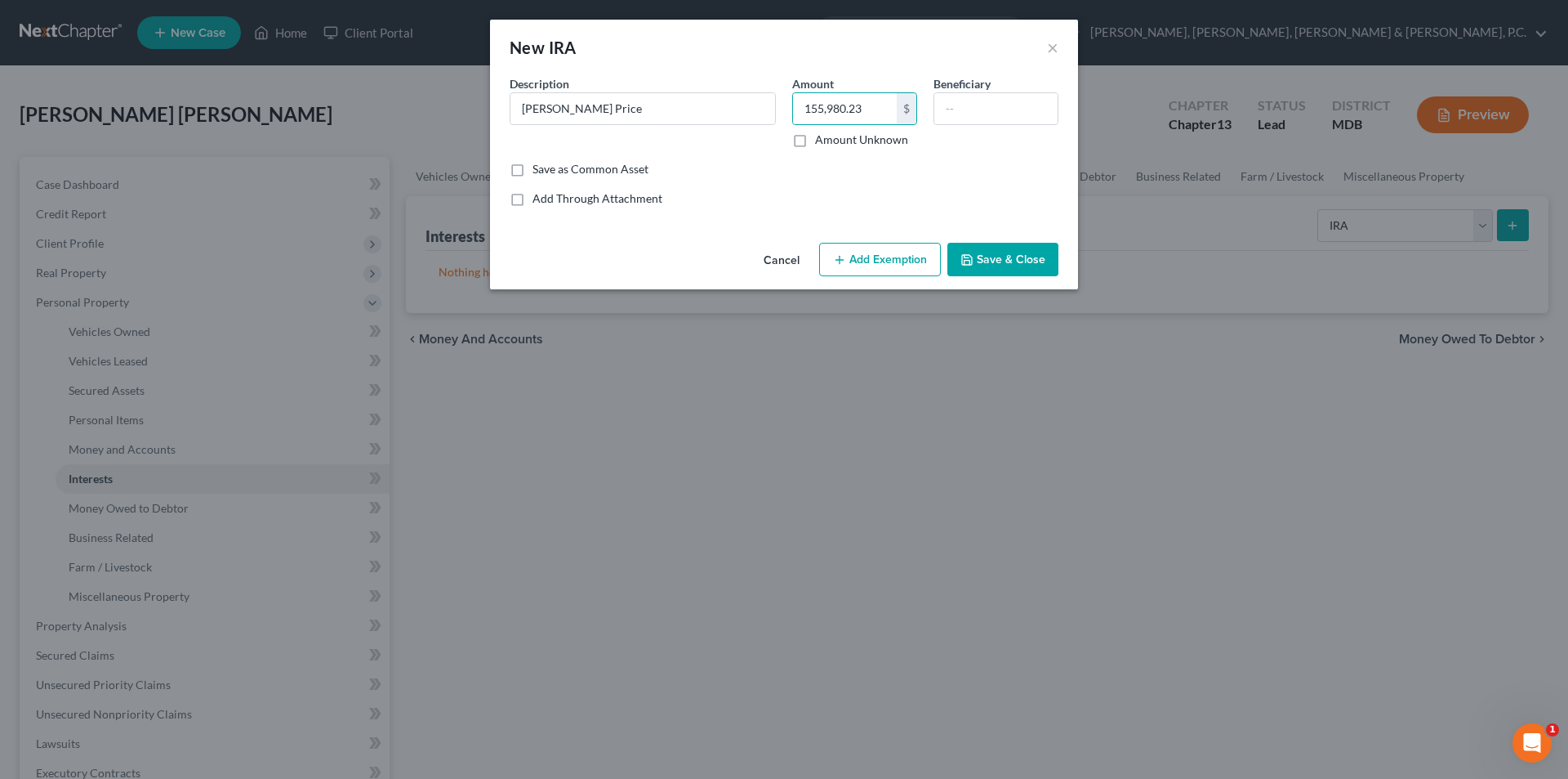
click at [874, 256] on button "Add Exemption" at bounding box center [880, 260] width 122 height 34
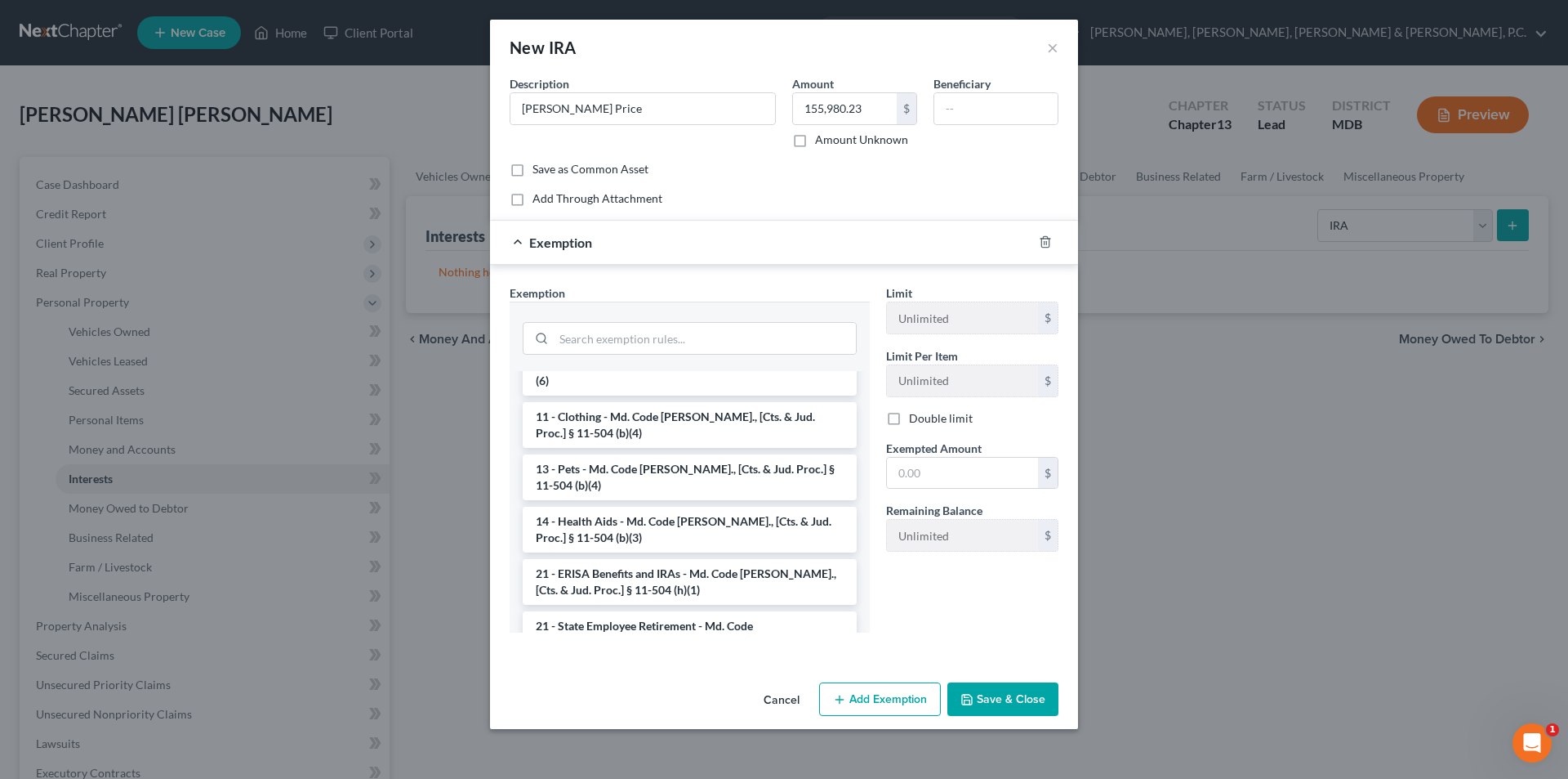
scroll to position [1117, 0]
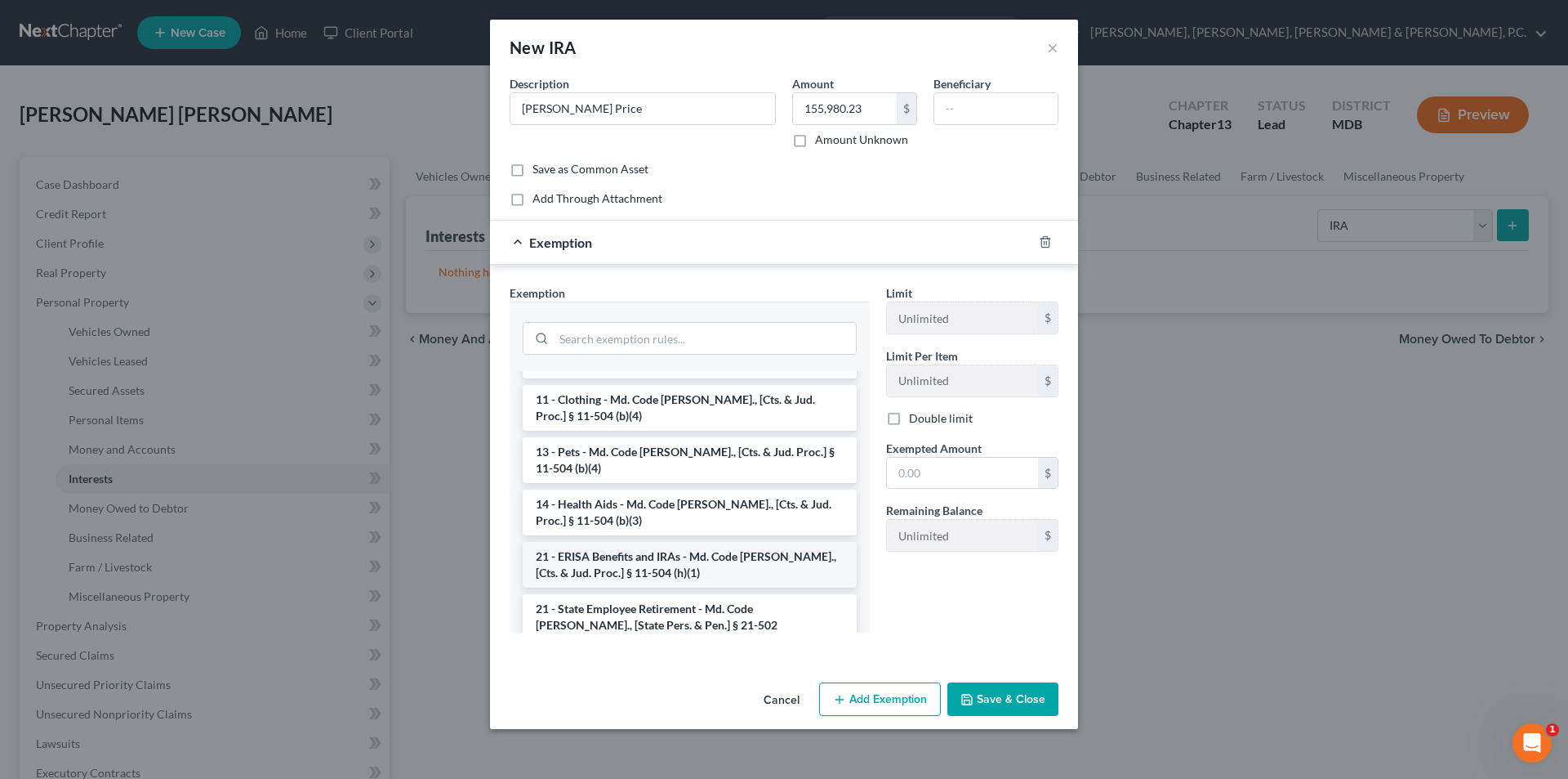
click at [772, 543] on li "21 - ERISA Benefits and IRAs - Md. Code [PERSON_NAME]., [Cts. & Jud. Proc.] § 1…" at bounding box center [690, 564] width 334 height 46
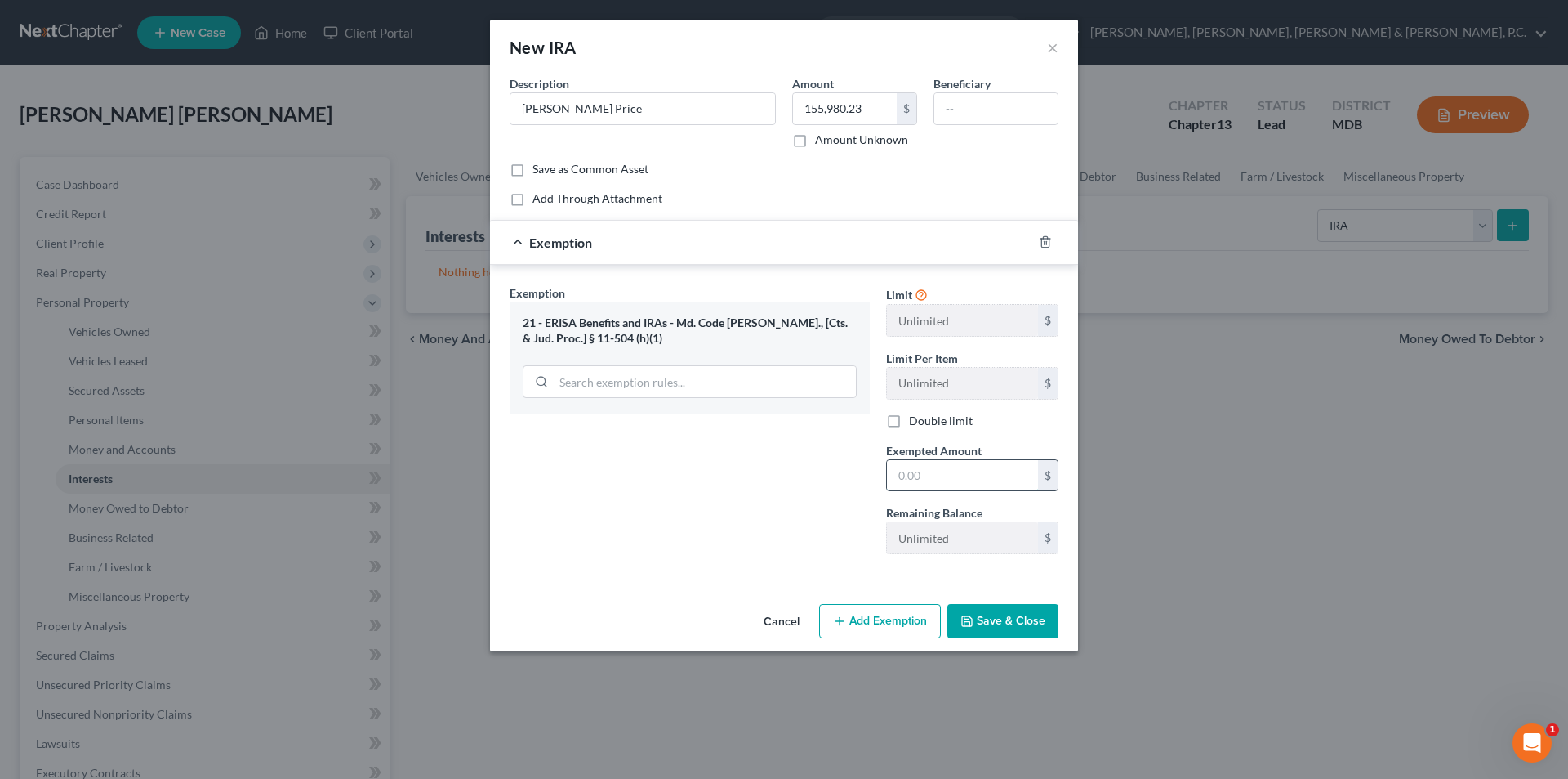
click at [934, 472] on input "text" at bounding box center [963, 476] width 151 height 31
type input "155,980.23"
click at [990, 619] on button "Save & Close" at bounding box center [1003, 621] width 111 height 34
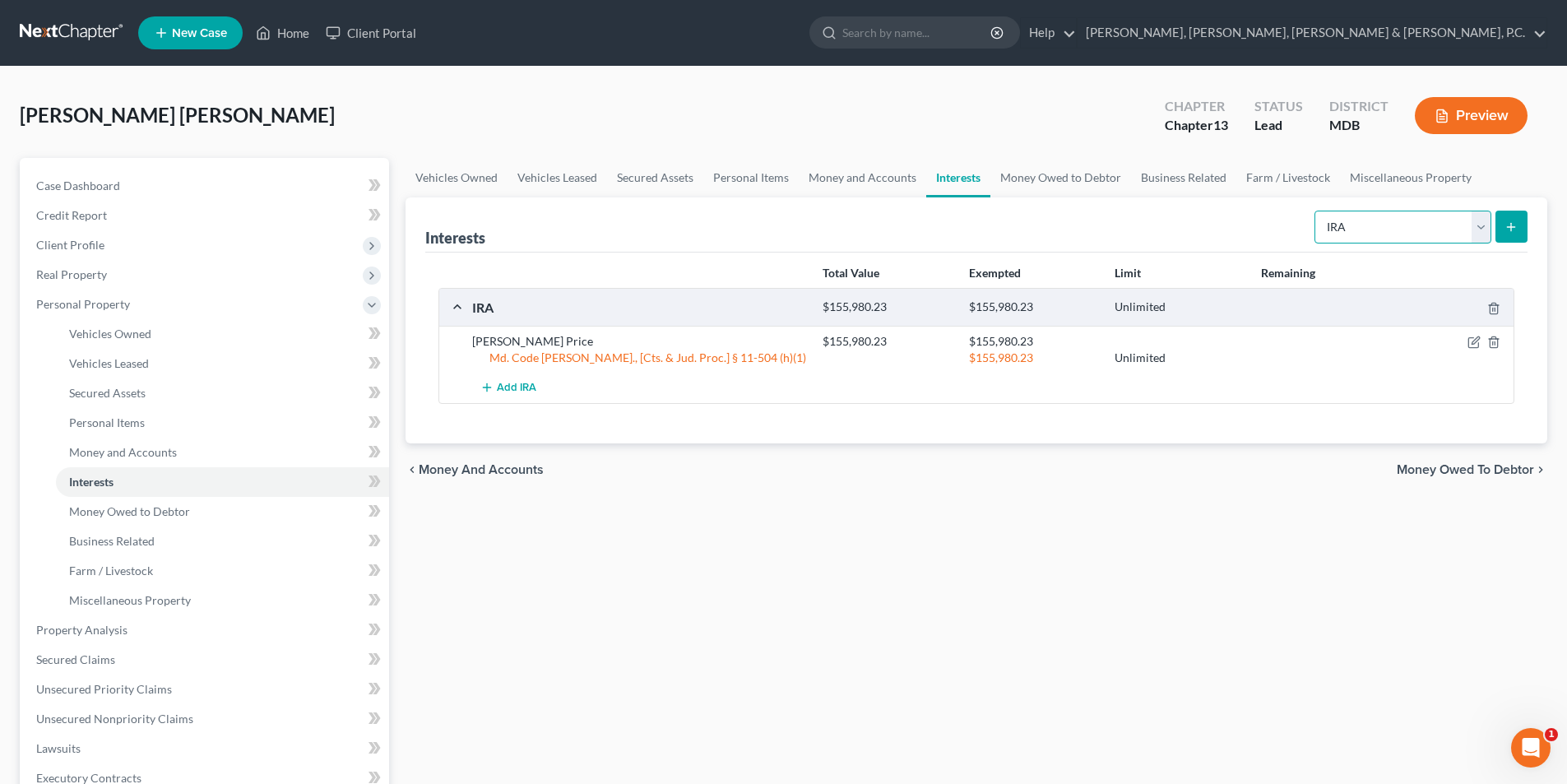
click at [1477, 231] on select "Select Interest Type 401K Annuity Bond Education IRA Government Bond Government…" at bounding box center [1403, 226] width 177 height 32
click at [1317, 210] on select "Select Interest Type 401K Annuity Bond Education IRA Government Bond Government…" at bounding box center [1403, 226] width 177 height 32
click at [1510, 237] on button "submit" at bounding box center [1511, 226] width 32 height 32
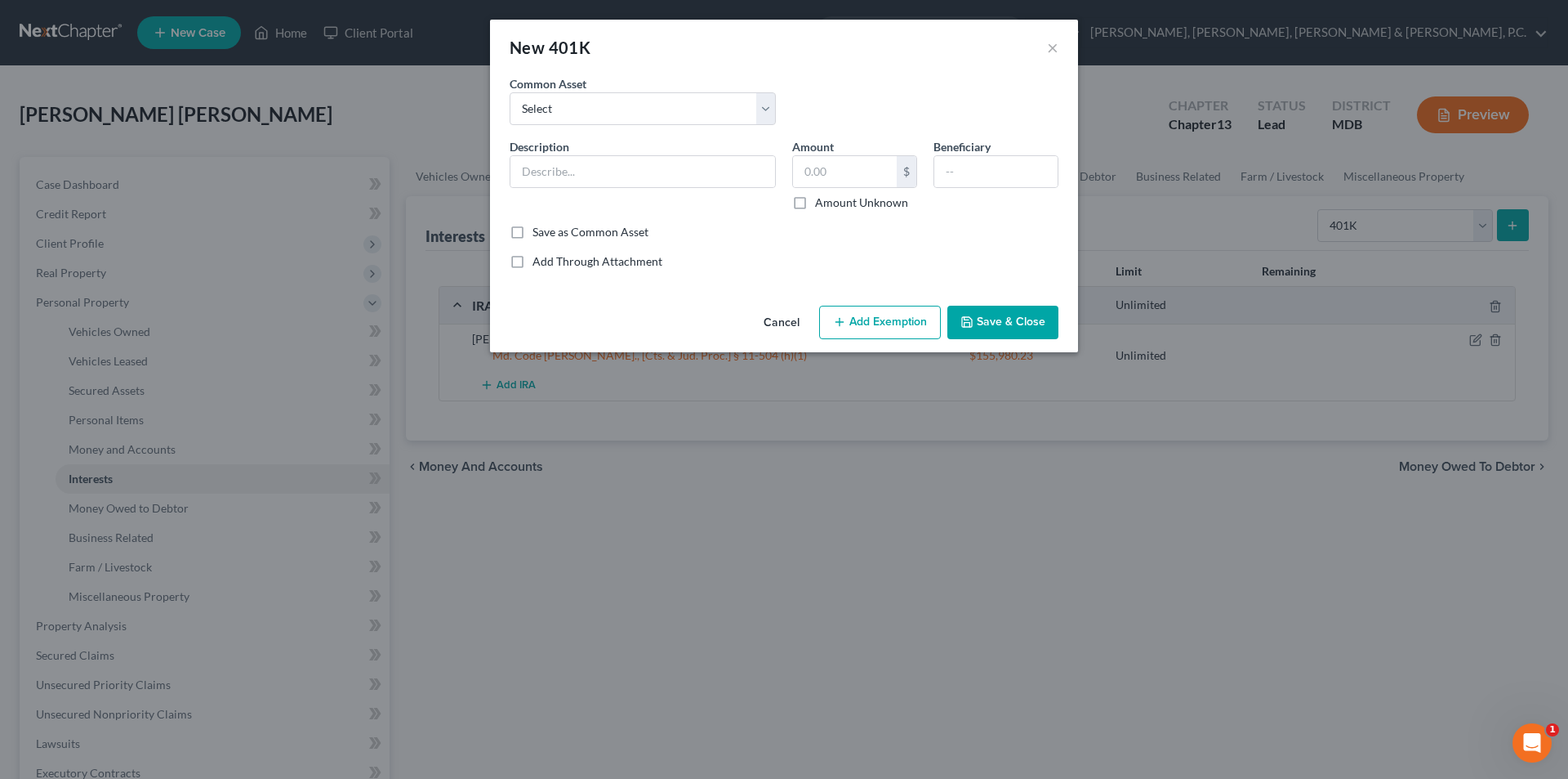
click at [782, 322] on button "Cancel" at bounding box center [781, 323] width 62 height 32
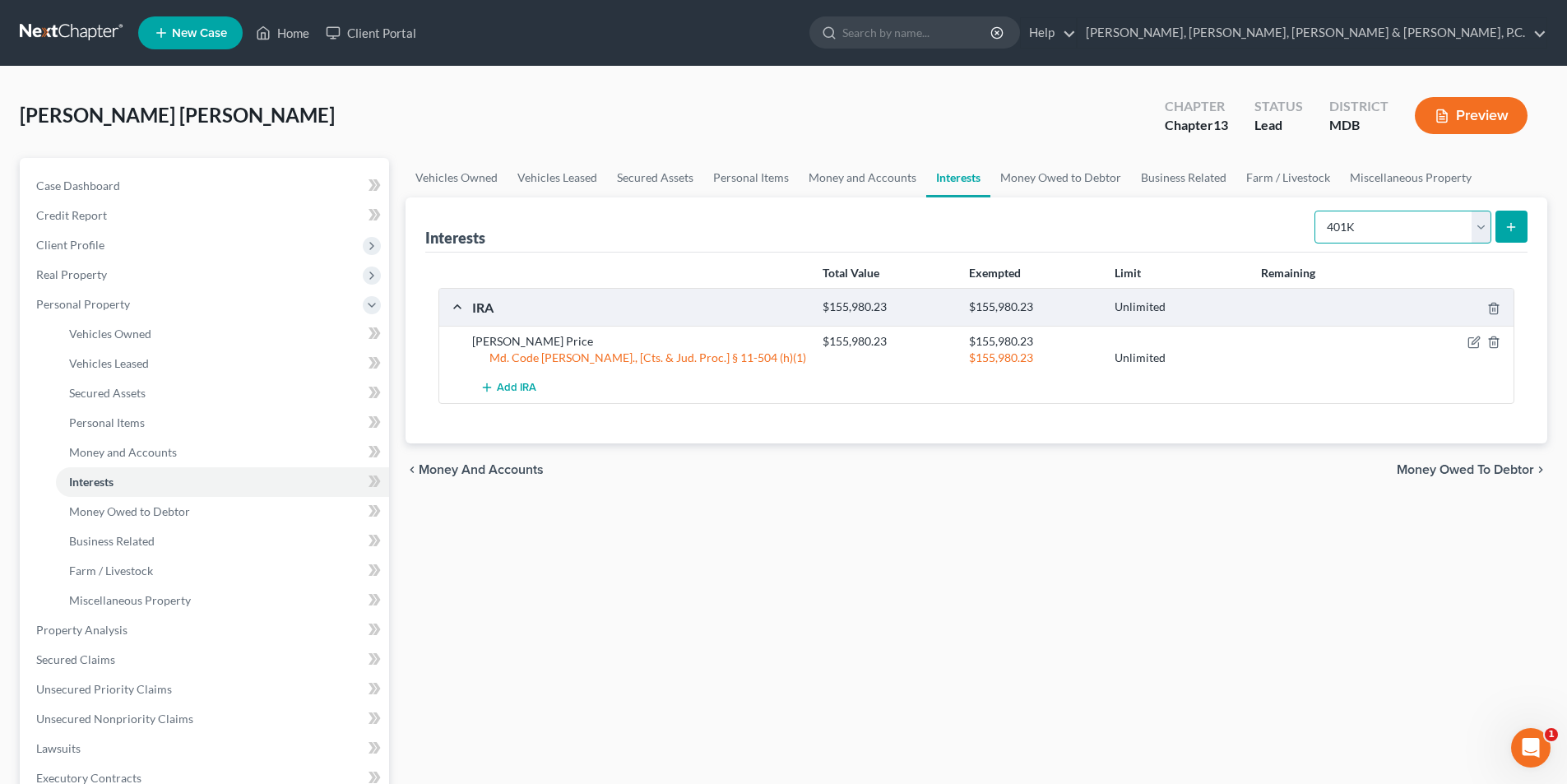
click at [1456, 223] on select "Select Interest Type 401K Annuity Bond Education IRA Government Bond Government…" at bounding box center [1403, 226] width 177 height 32
select select "other_retirement_plan"
click at [1317, 210] on select "Select Interest Type 401K Annuity Bond Education IRA Government Bond Government…" at bounding box center [1403, 226] width 177 height 32
click at [1504, 233] on button "submit" at bounding box center [1511, 226] width 32 height 32
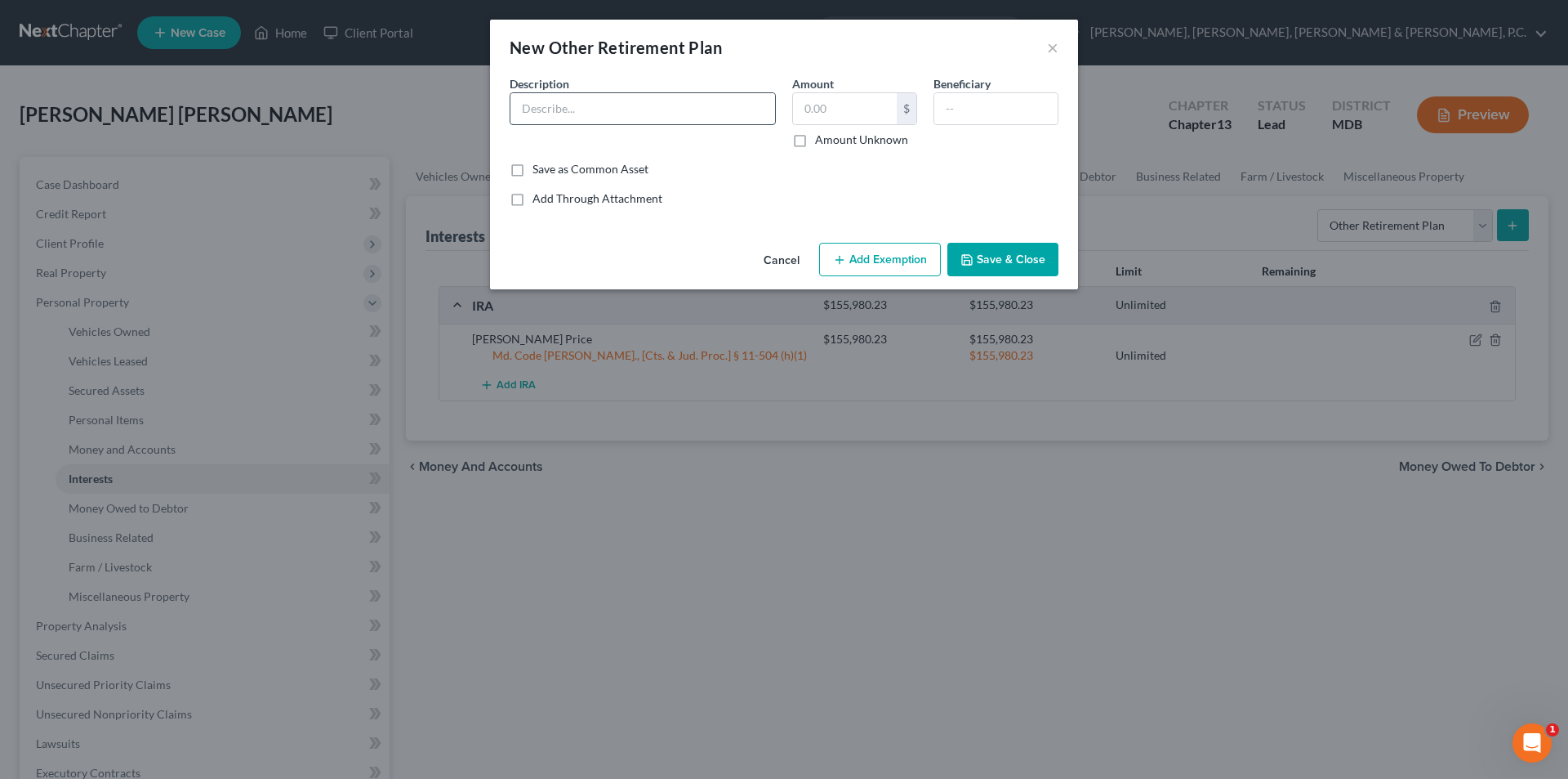
click at [615, 110] on input "text" at bounding box center [643, 109] width 264 height 31
type input "Fidelity"
drag, startPoint x: 865, startPoint y: 99, endPoint x: 853, endPoint y: 99, distance: 12.0
click at [865, 99] on input "text" at bounding box center [845, 109] width 104 height 31
type input "45.61"
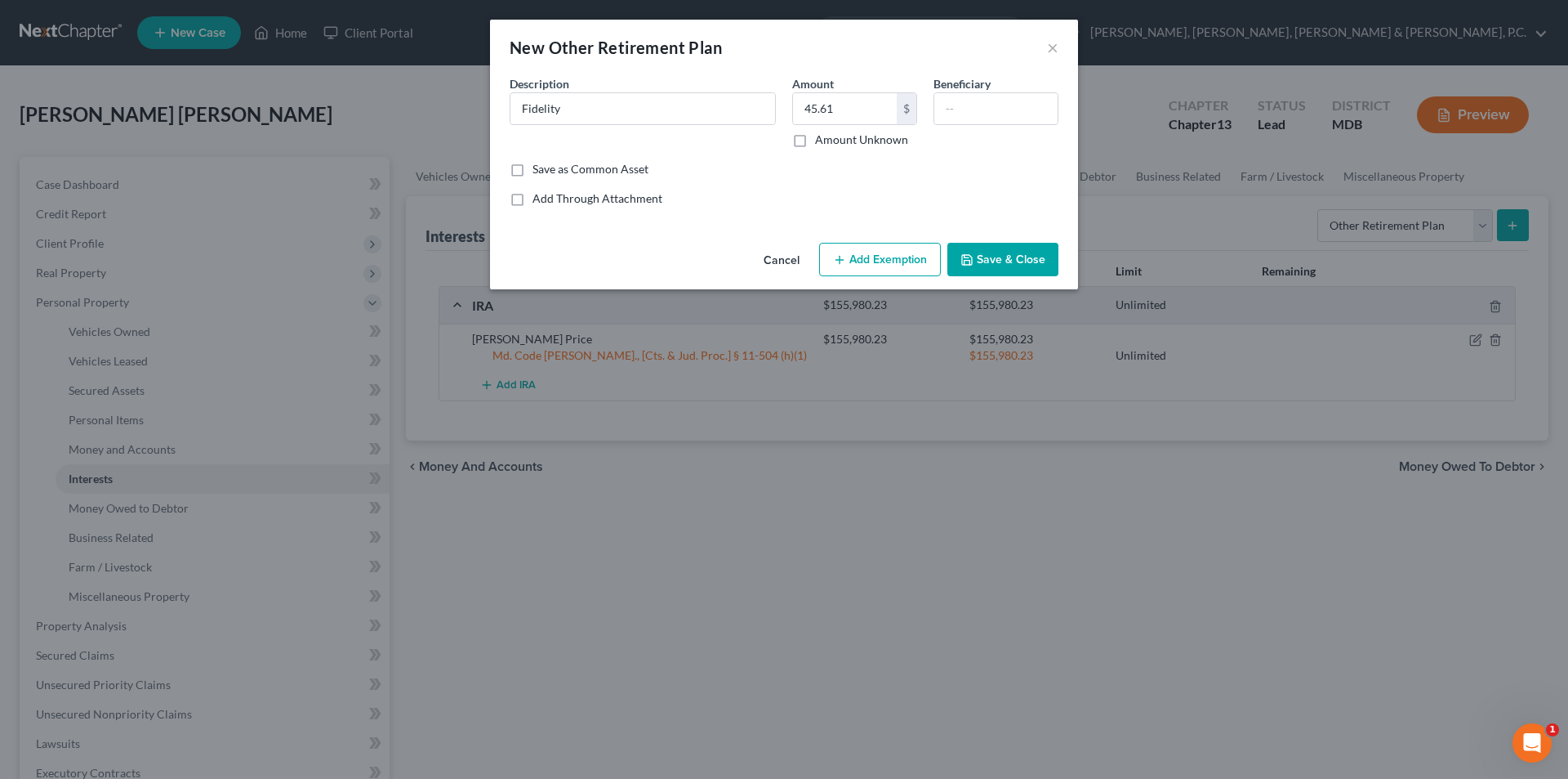
click at [912, 263] on button "Add Exemption" at bounding box center [880, 260] width 122 height 34
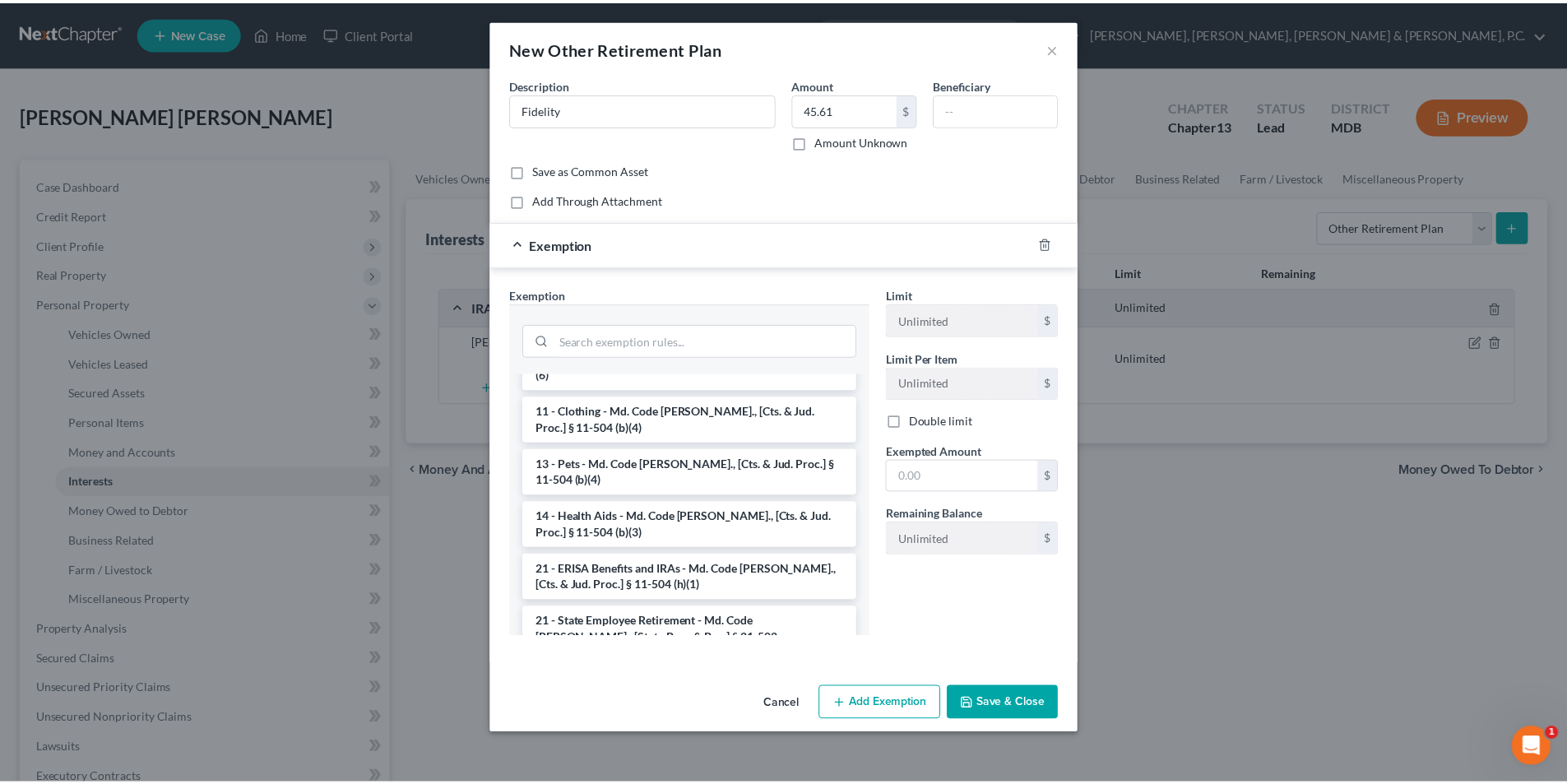
scroll to position [1151, 0]
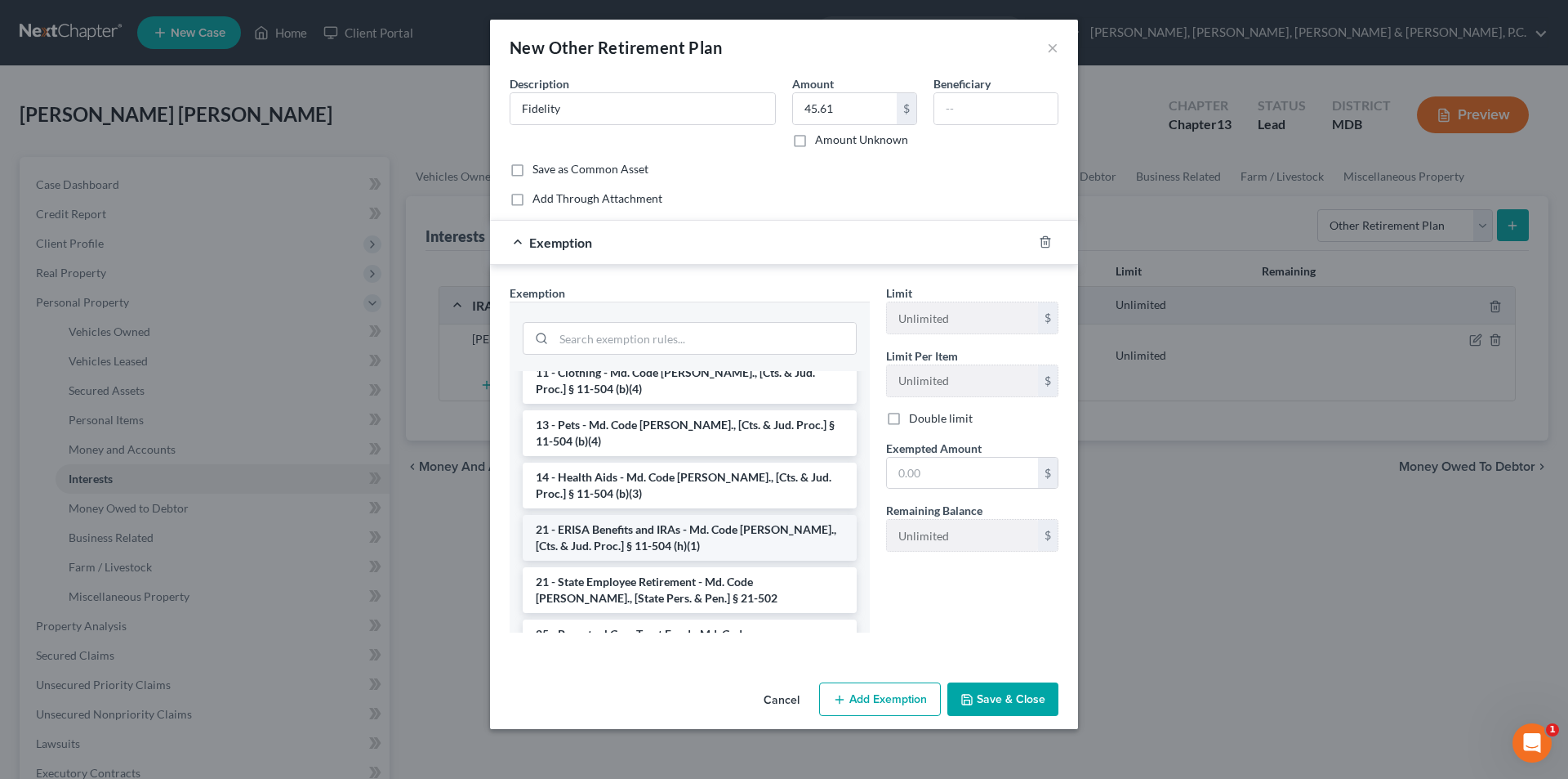
click at [697, 515] on li "21 - ERISA Benefits and IRAs - Md. Code [PERSON_NAME]., [Cts. & Jud. Proc.] § 1…" at bounding box center [690, 538] width 334 height 46
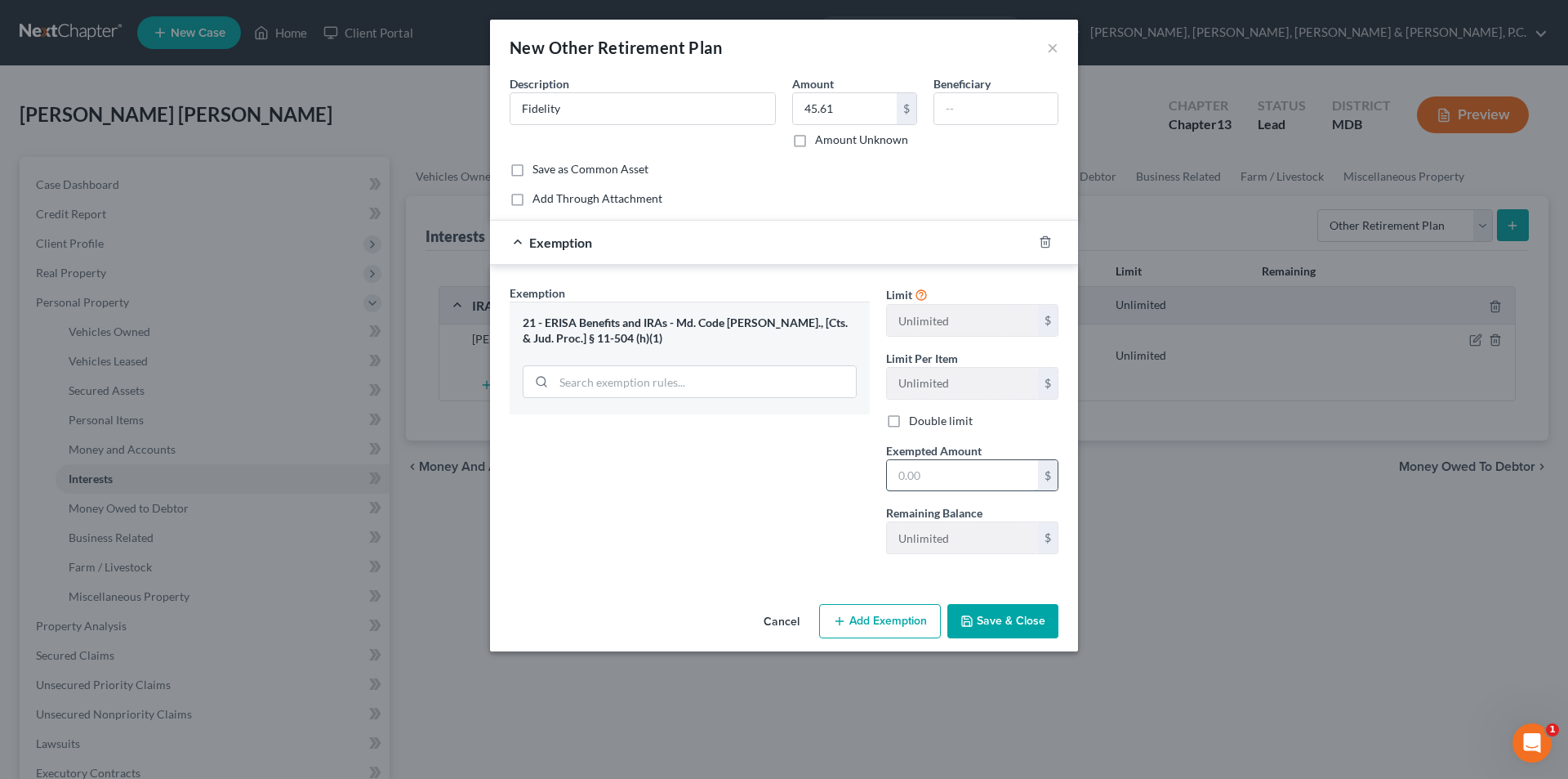
click at [929, 478] on input "text" at bounding box center [963, 476] width 151 height 31
type input "45.61"
click at [1008, 620] on button "Save & Close" at bounding box center [1003, 621] width 111 height 34
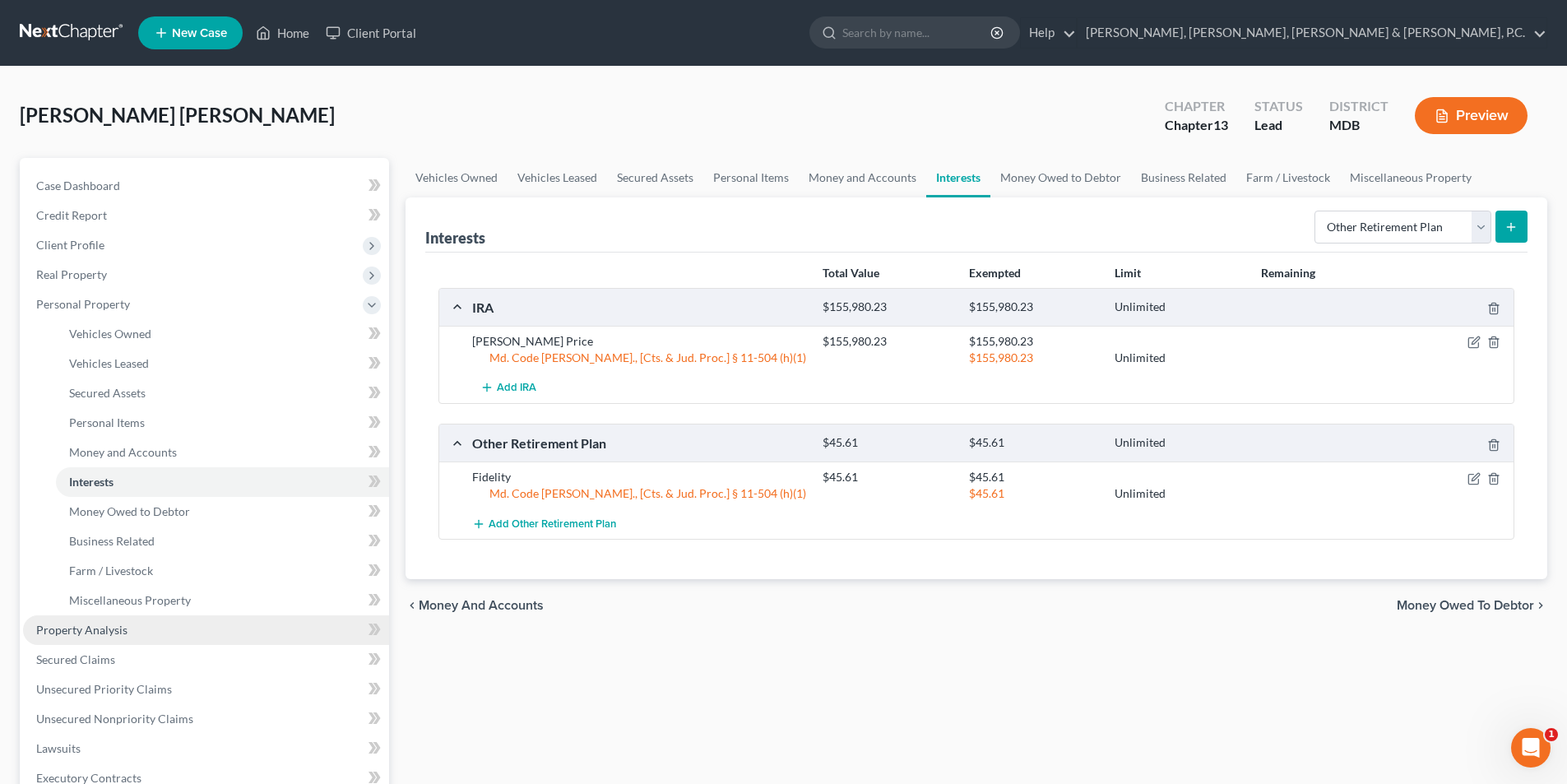
click at [103, 630] on span "Property Analysis" at bounding box center [82, 629] width 91 height 14
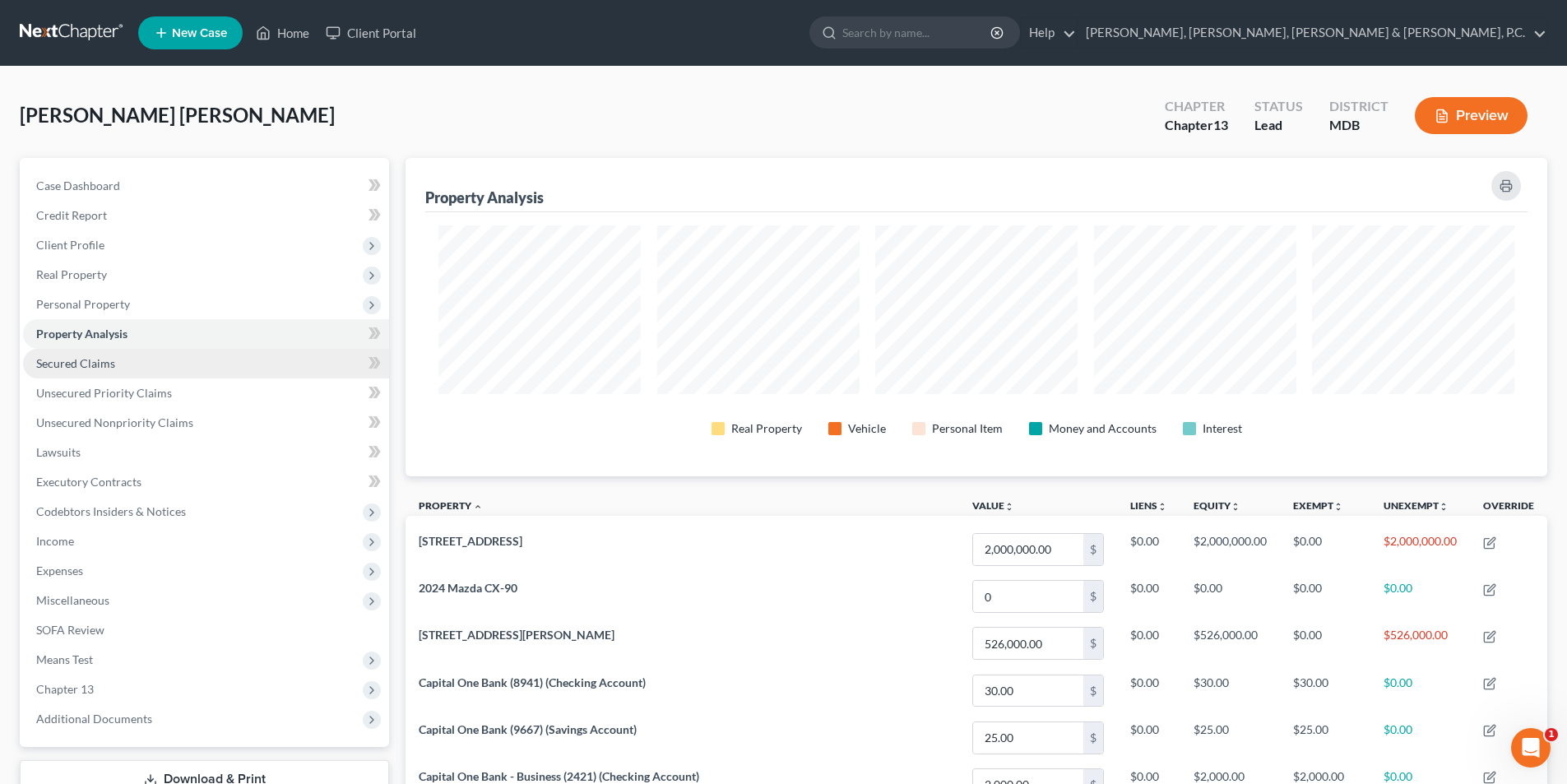
click at [91, 360] on span "Secured Claims" at bounding box center [75, 362] width 79 height 14
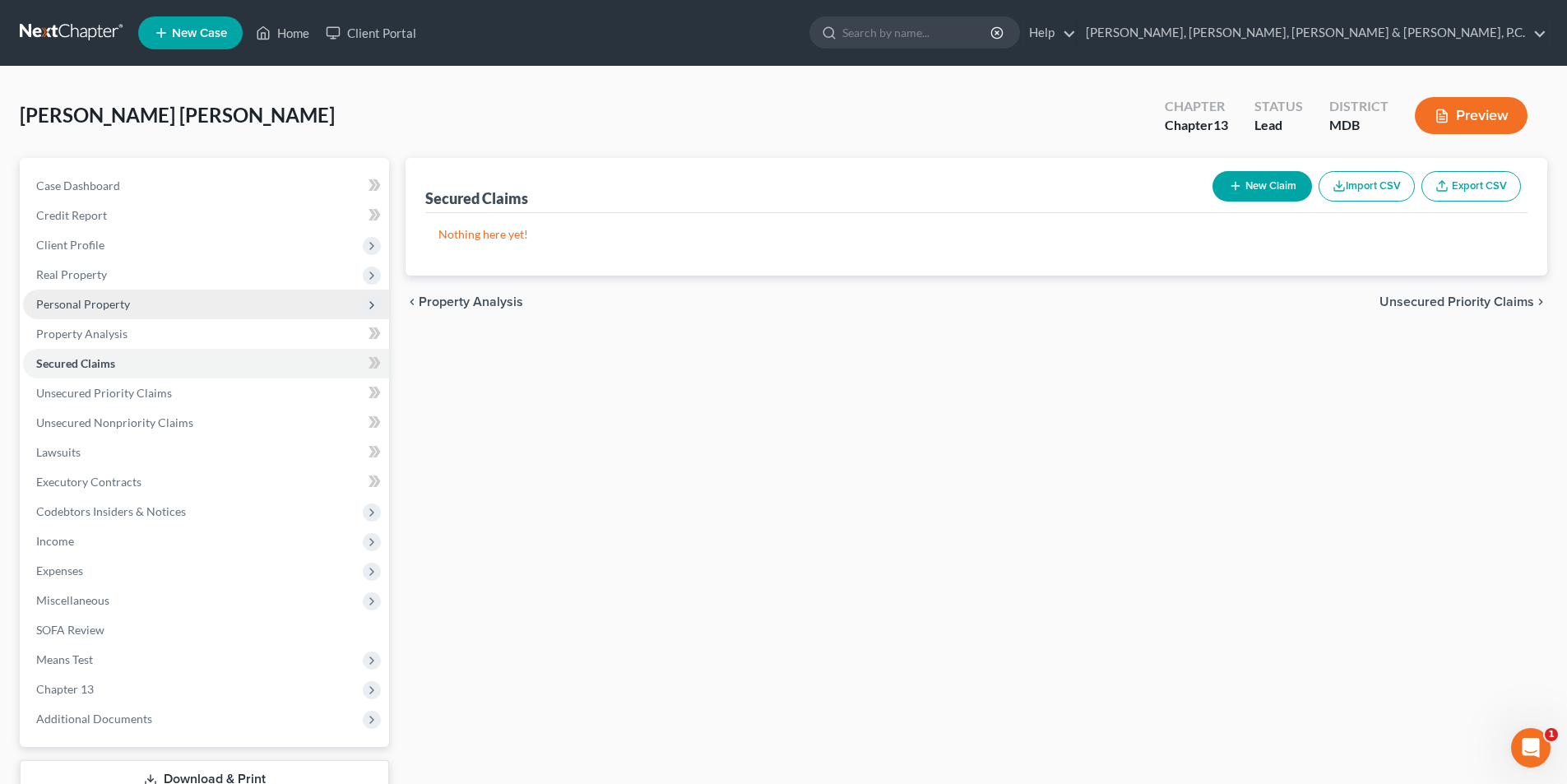
click at [101, 297] on span "Personal Property" at bounding box center [83, 303] width 94 height 14
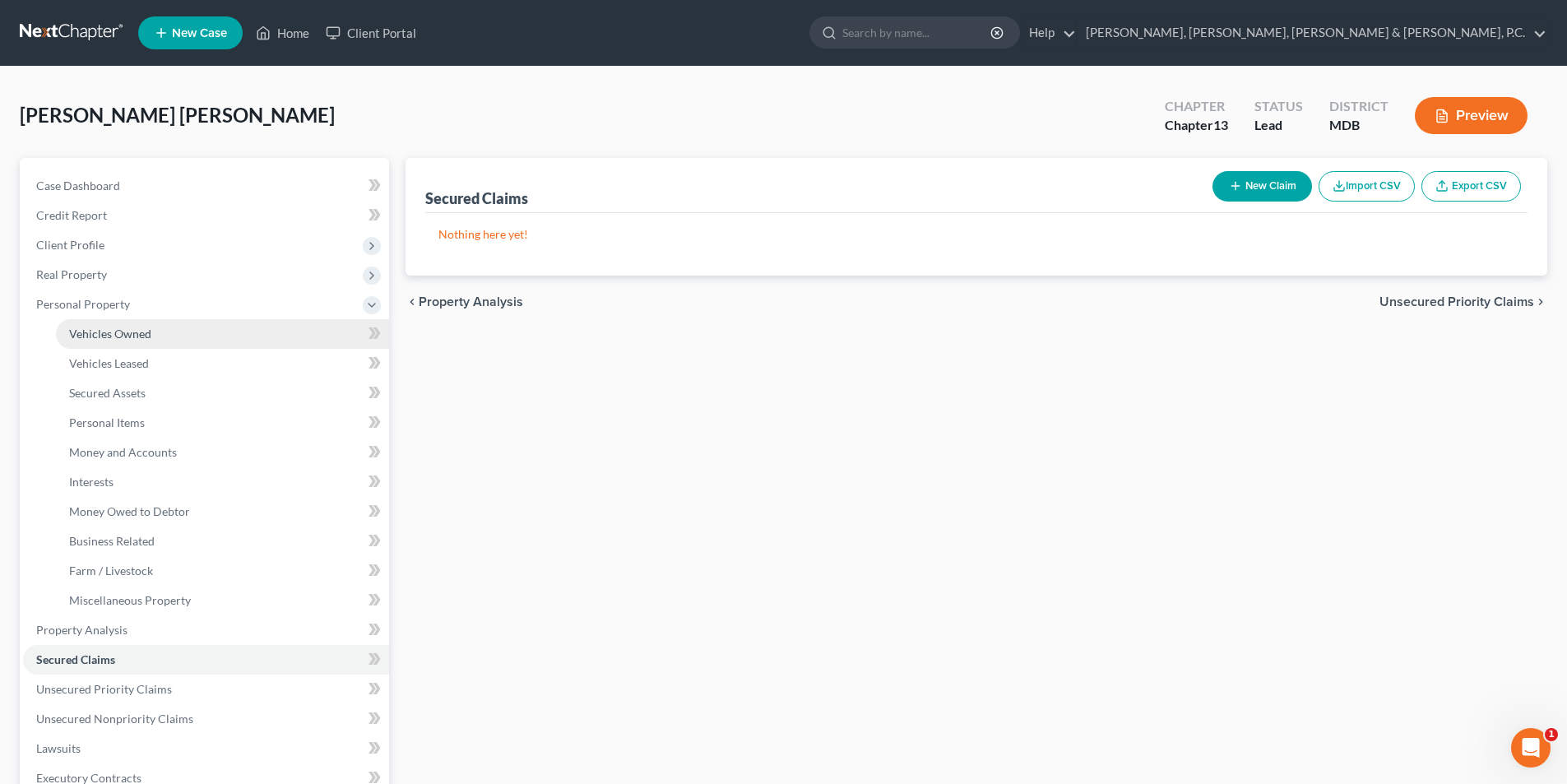
click at [128, 331] on span "Vehicles Owned" at bounding box center [110, 333] width 83 height 14
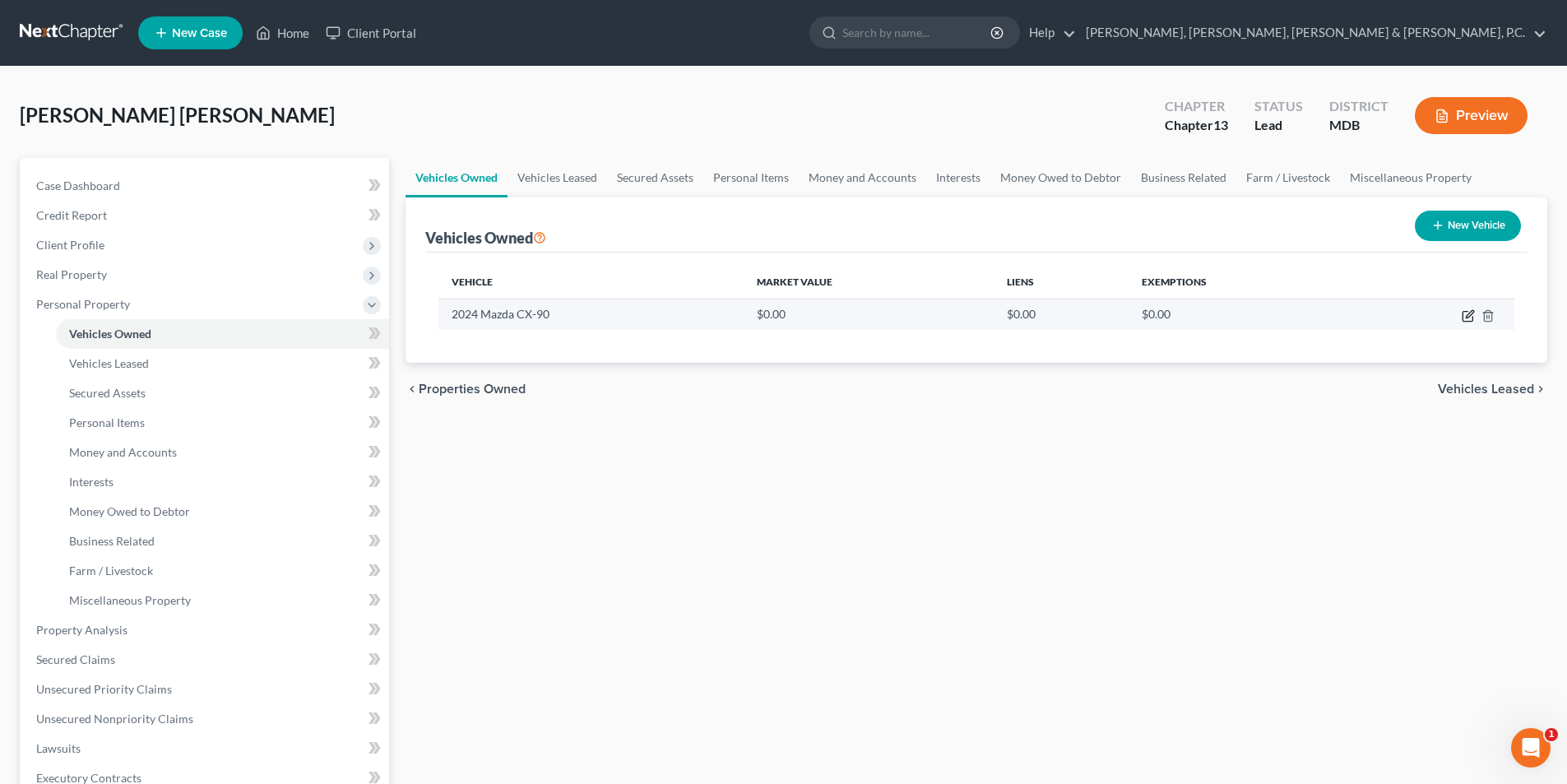
click at [1465, 310] on icon "button" at bounding box center [1469, 316] width 13 height 13
select select "0"
select select "2"
select select "1"
select select "0"
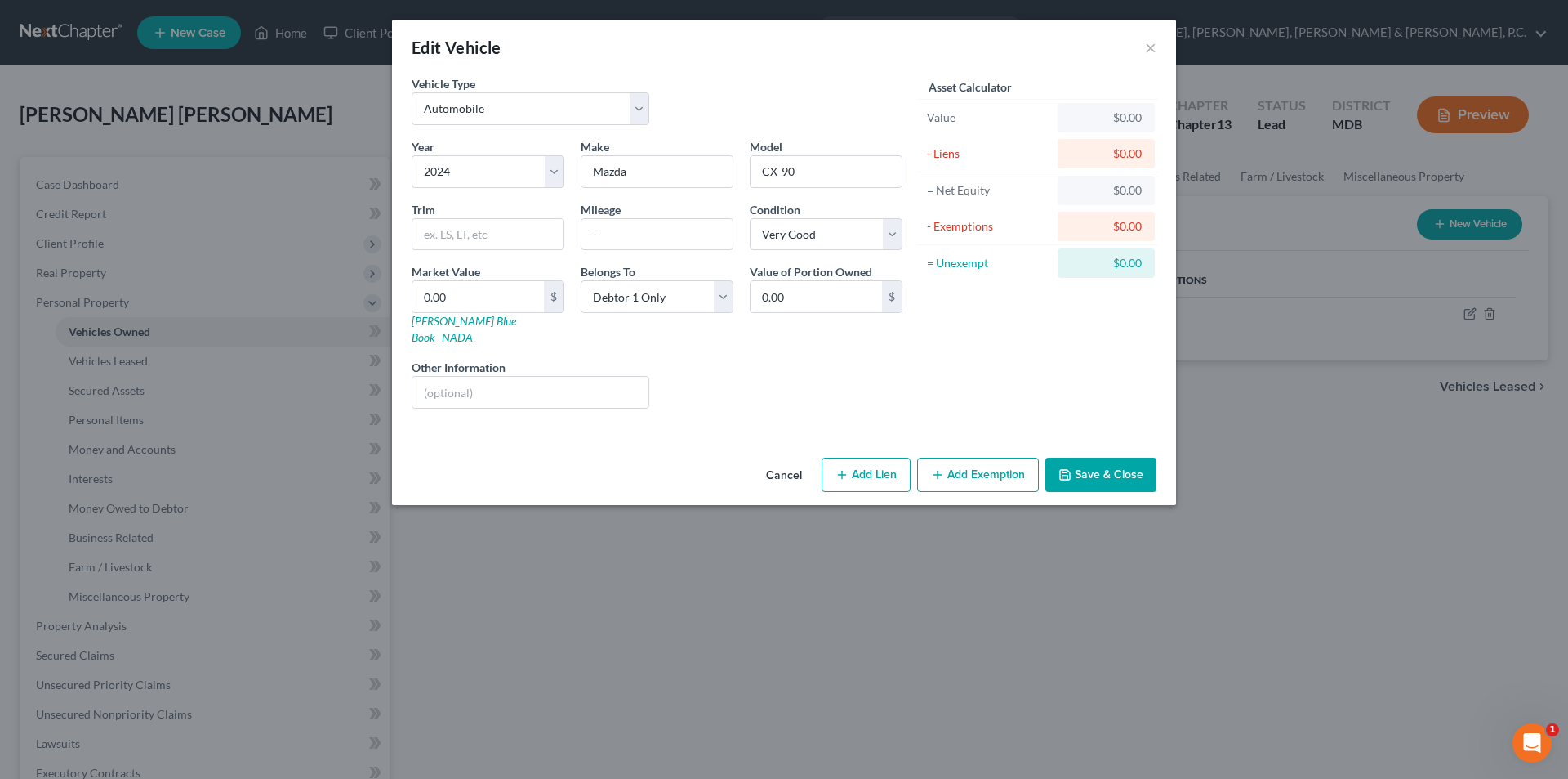
click at [942, 468] on icon "button" at bounding box center [937, 474] width 13 height 13
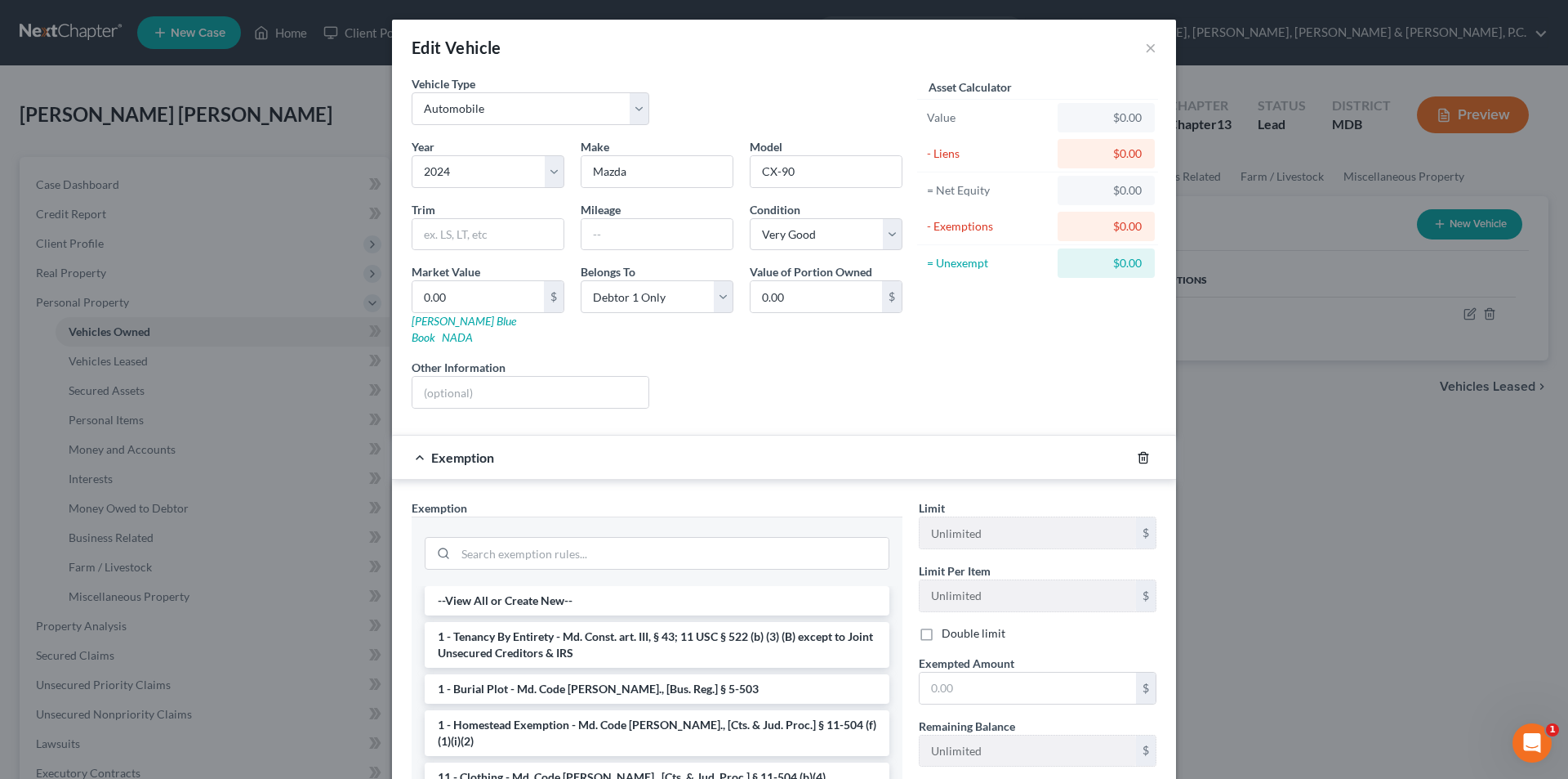
click at [1137, 451] on icon "button" at bounding box center [1144, 458] width 13 height 13
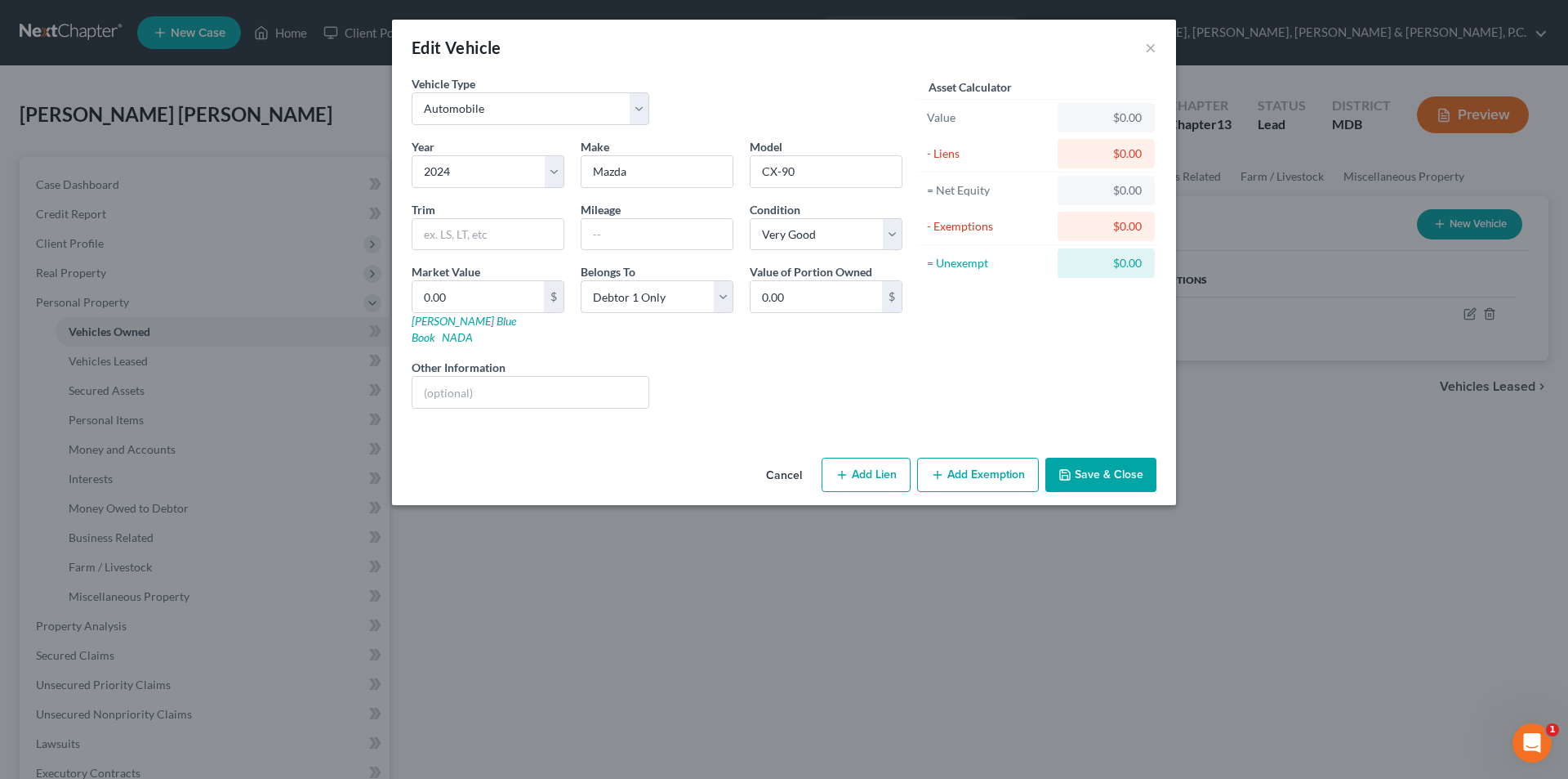
click at [885, 458] on button "Add Lien" at bounding box center [866, 474] width 89 height 34
select select "0"
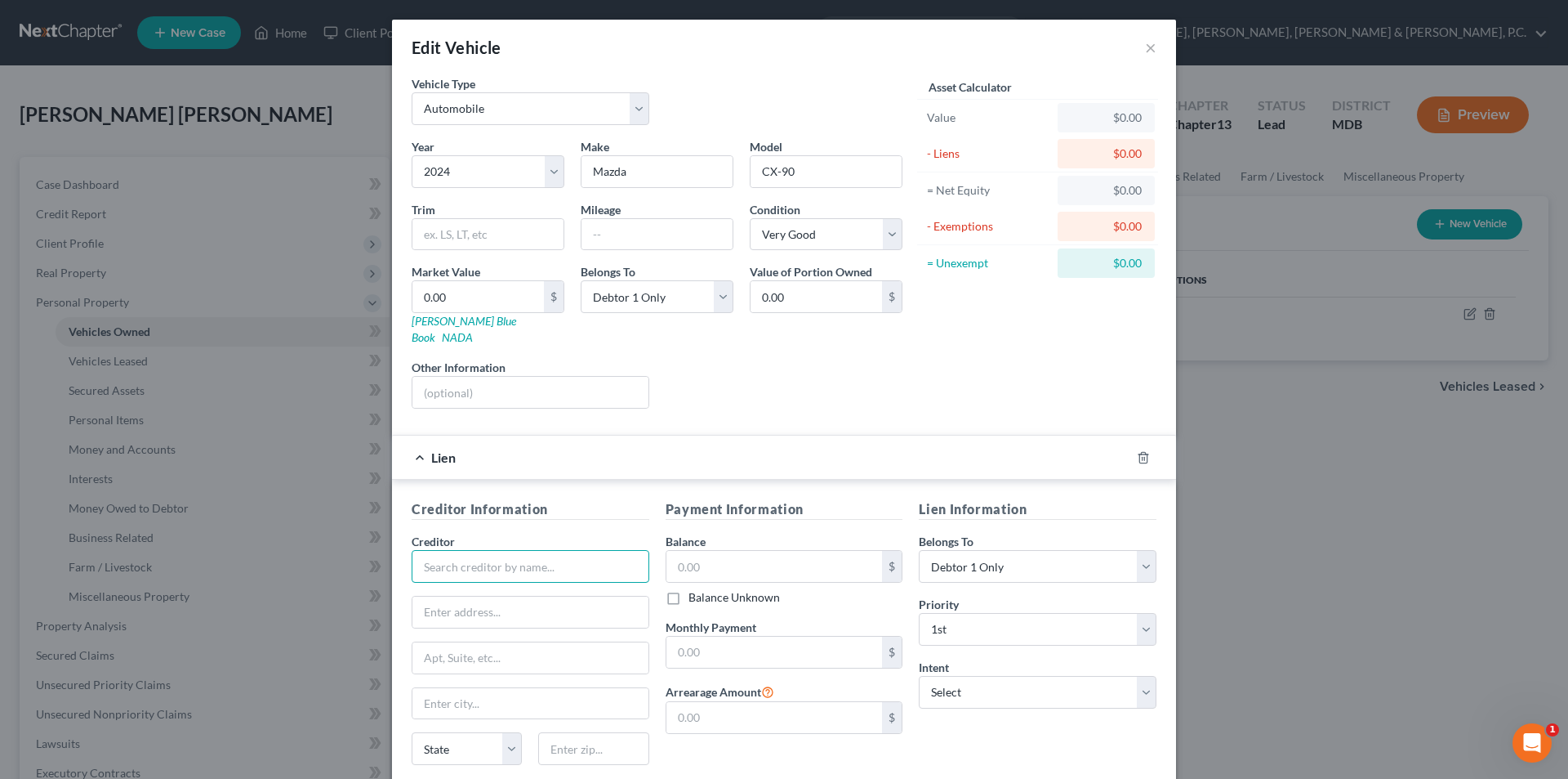
click at [536, 550] on input "text" at bounding box center [530, 565] width 238 height 32
type input "Mazda Financial Services"
type input "PO Box 74689"
type input "[GEOGRAPHIC_DATA]"
select select "14"
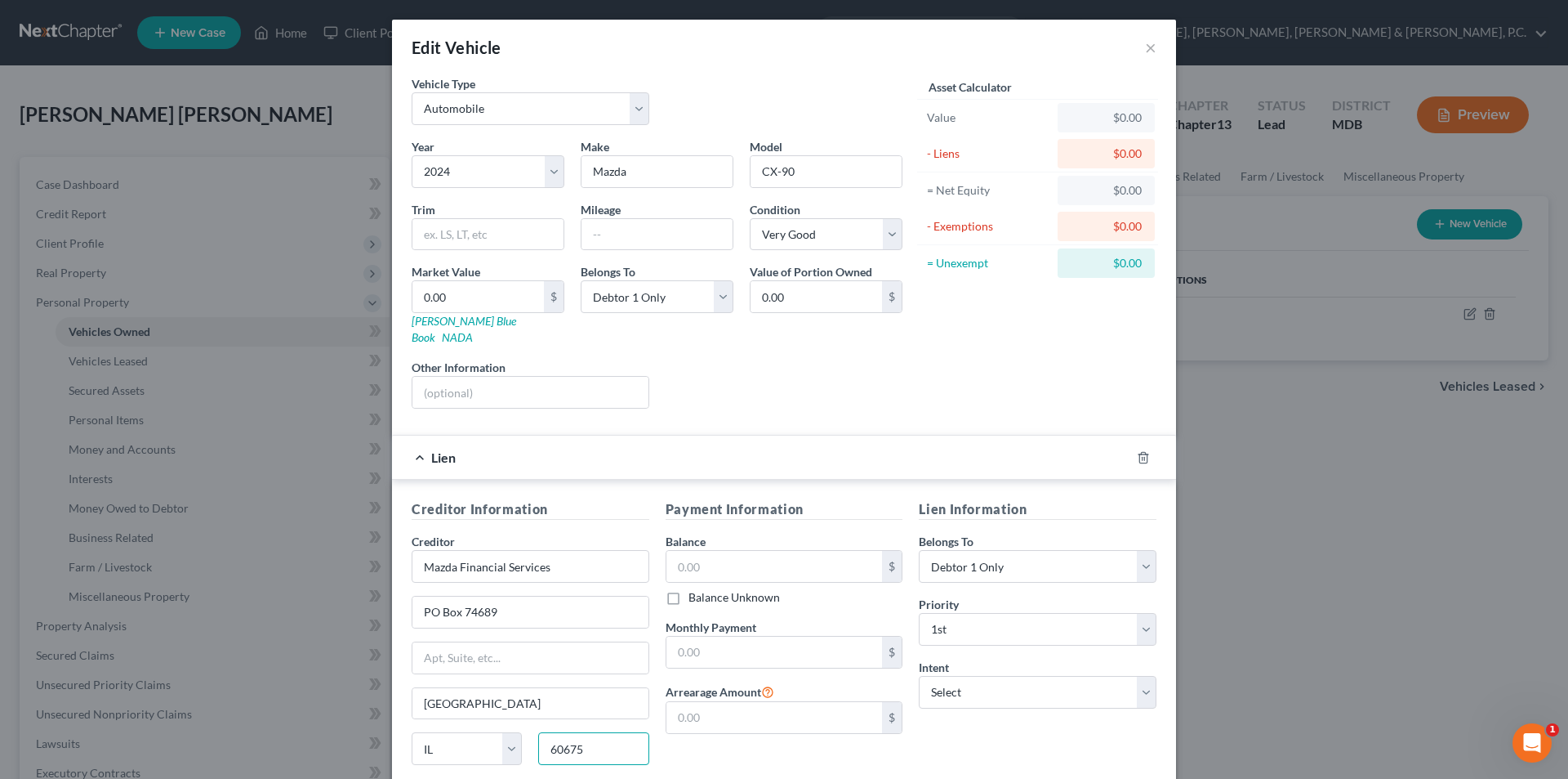
type input "60675"
click at [435, 778] on label "Save As Common Creditor" at bounding box center [502, 786] width 134 height 17
click at [441, 778] on input "Save As Common Creditor" at bounding box center [447, 784] width 11 height 11
checkbox input "true"
click at [714, 551] on input "text" at bounding box center [774, 566] width 216 height 31
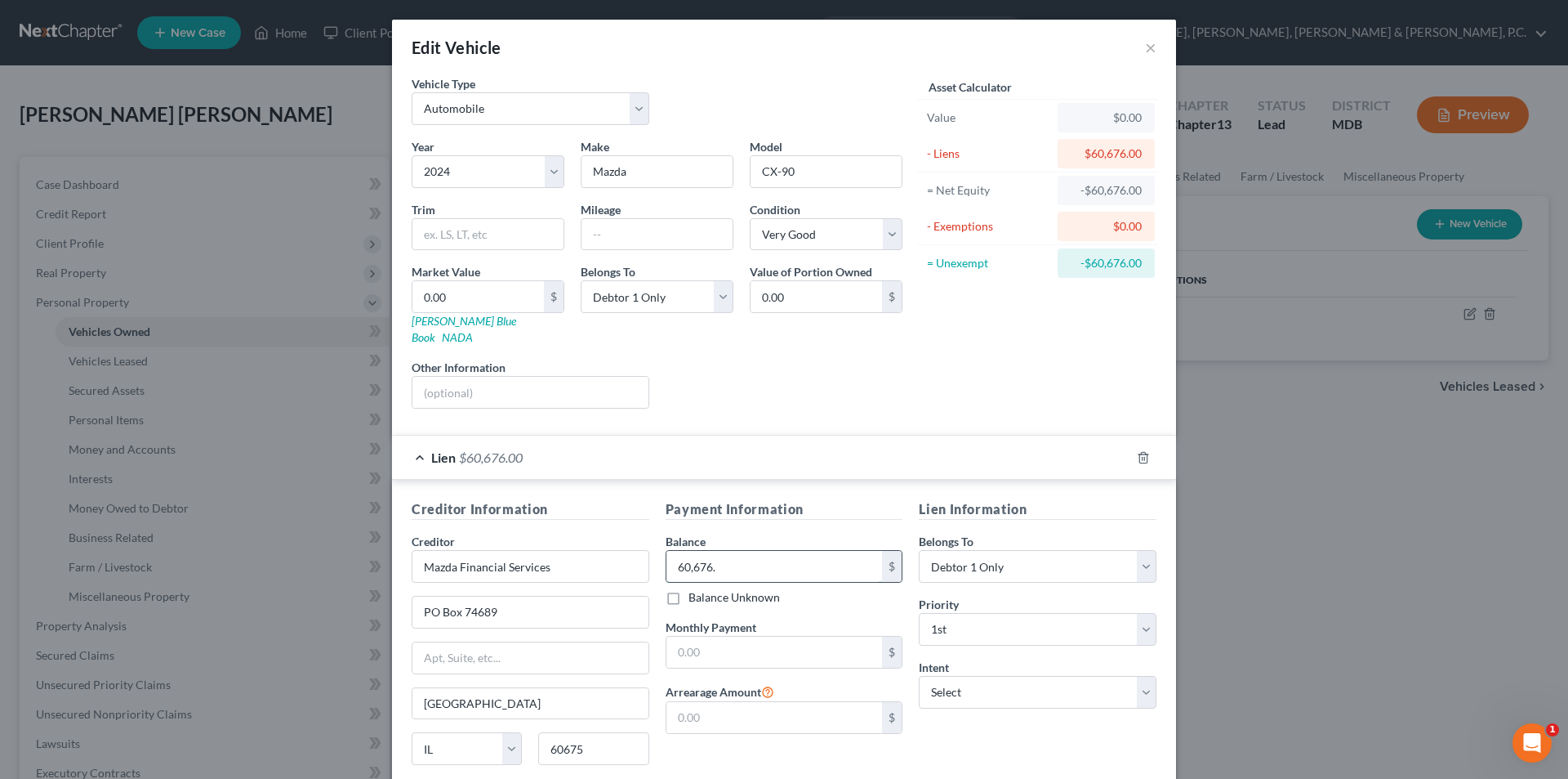
click at [764, 554] on input "60,676." at bounding box center [774, 566] width 216 height 31
type input "60,676.41"
click at [732, 636] on input "text" at bounding box center [774, 652] width 216 height 31
type input "1,215.50"
click at [782, 637] on input "1,215.50" at bounding box center [774, 652] width 216 height 31
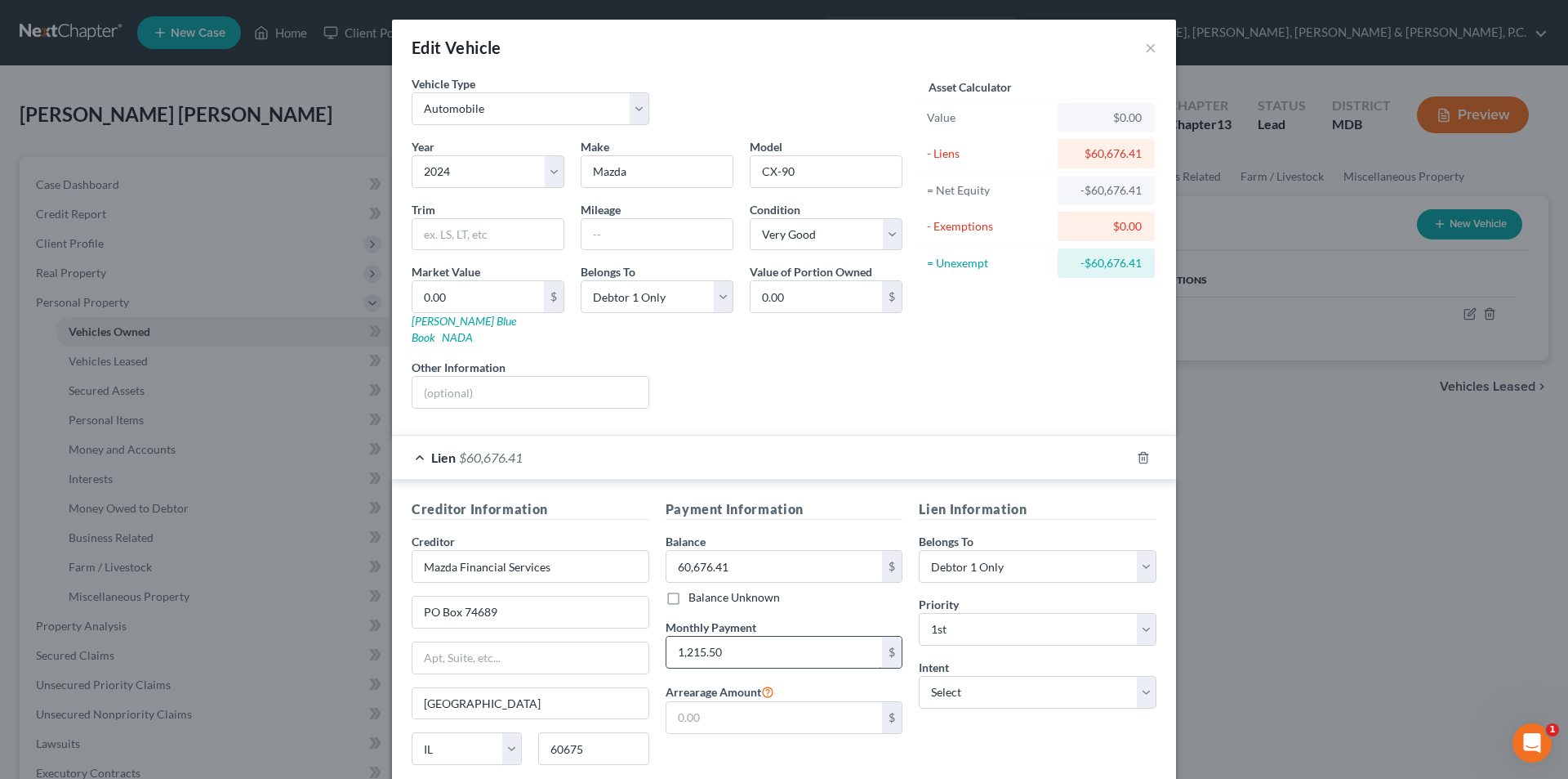
click at [829, 644] on input "1,215.50" at bounding box center [774, 652] width 216 height 31
click at [510, 293] on input "0.00" at bounding box center [478, 296] width 132 height 31
type input "4"
type input "4.00"
type input "40"
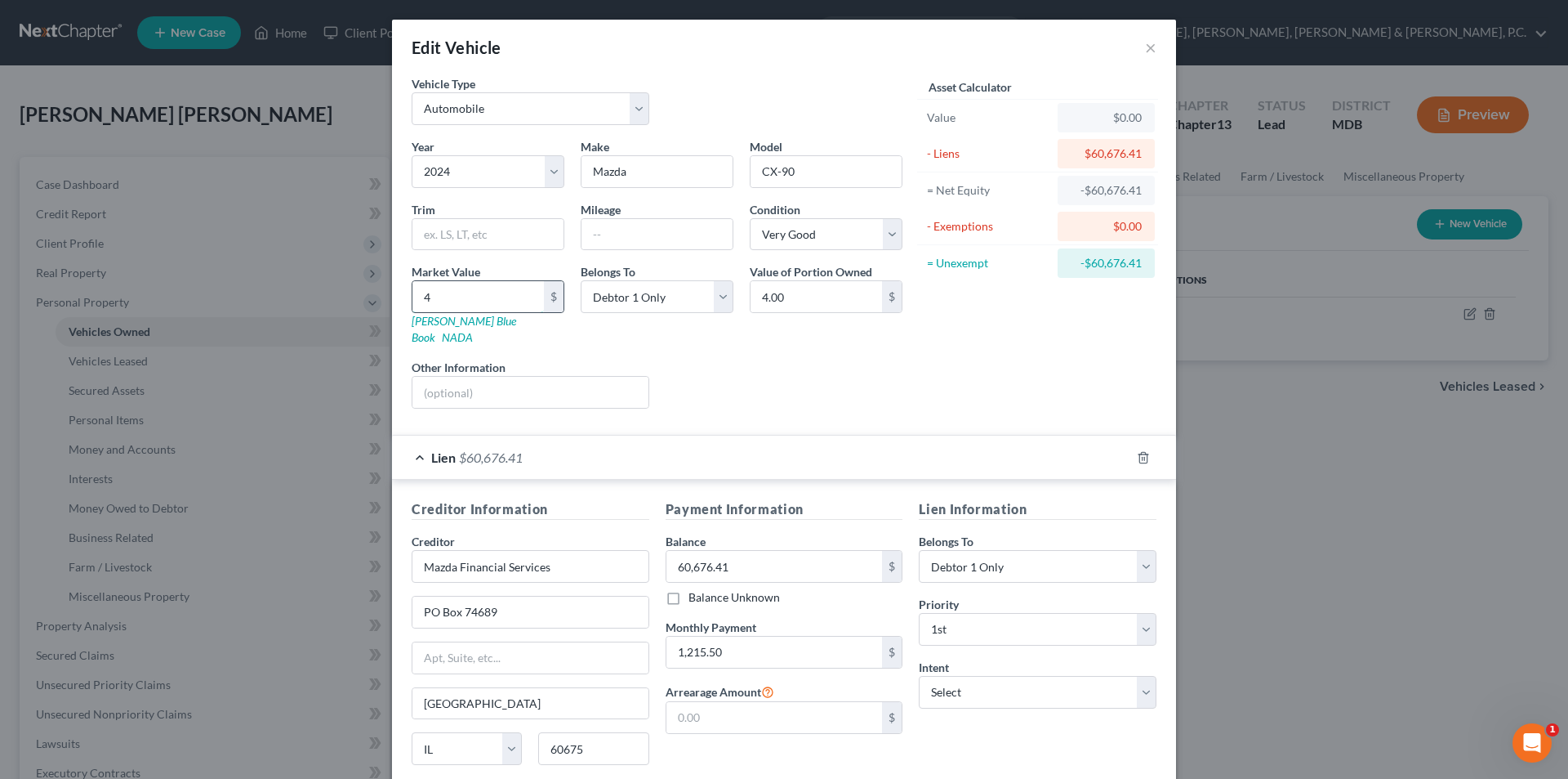
type input "40.00"
type input "400"
type input "400.00"
type input "4000"
type input "4,000.00"
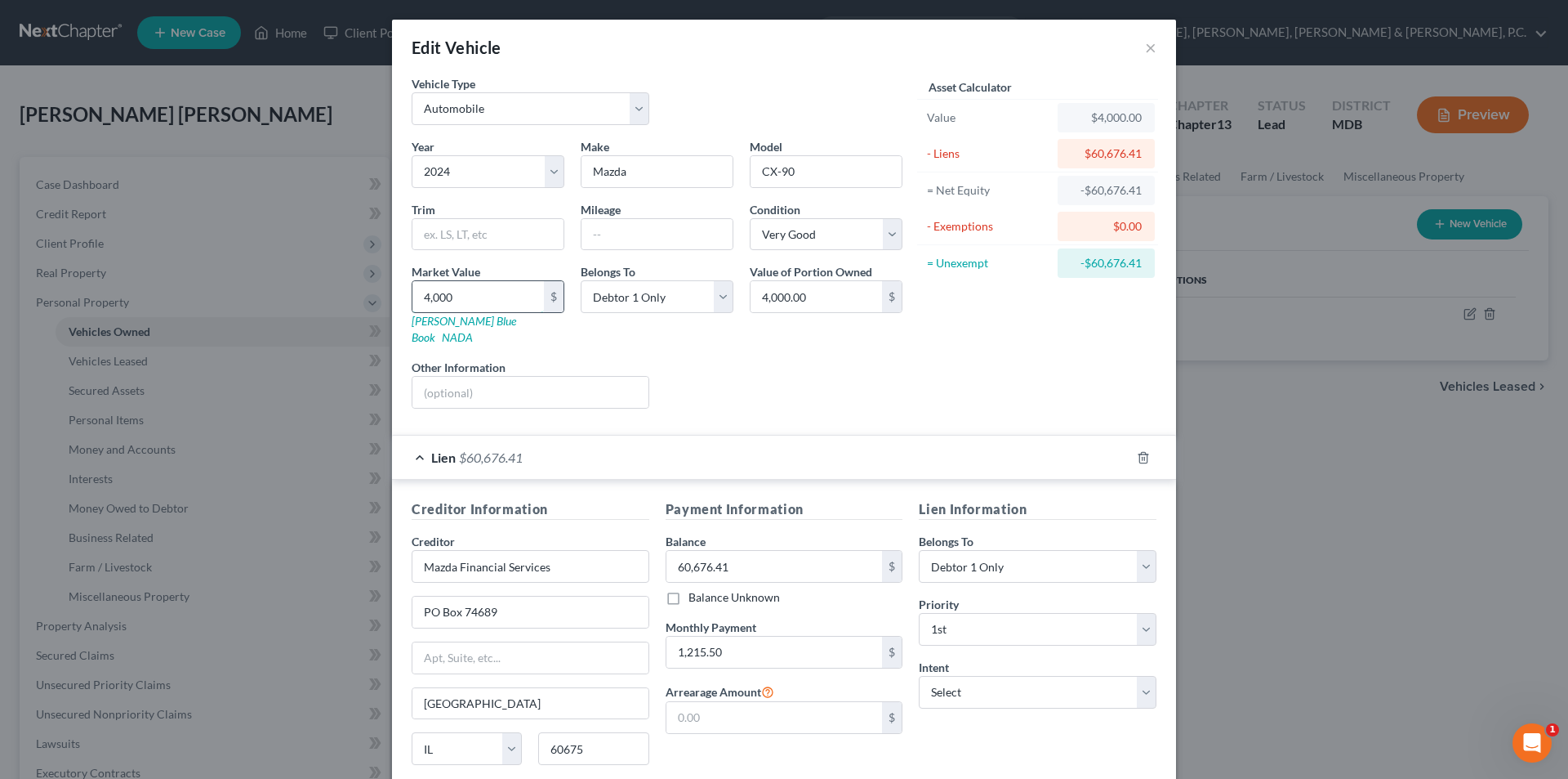
type input "4,0000"
type input "40,000.00"
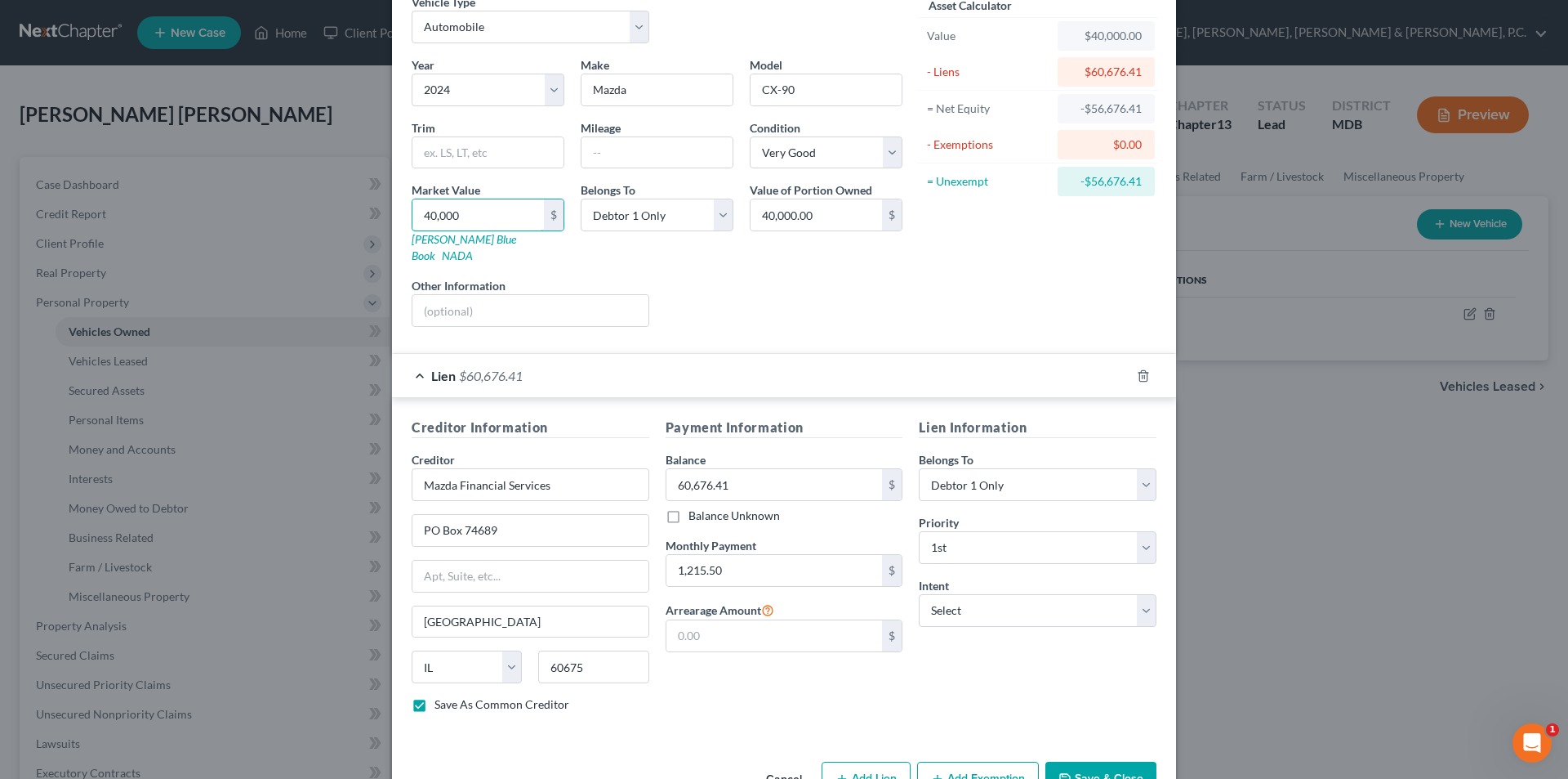
type input "40,000"
click at [1078, 762] on button "Save & Close" at bounding box center [1101, 778] width 111 height 34
checkbox input "false"
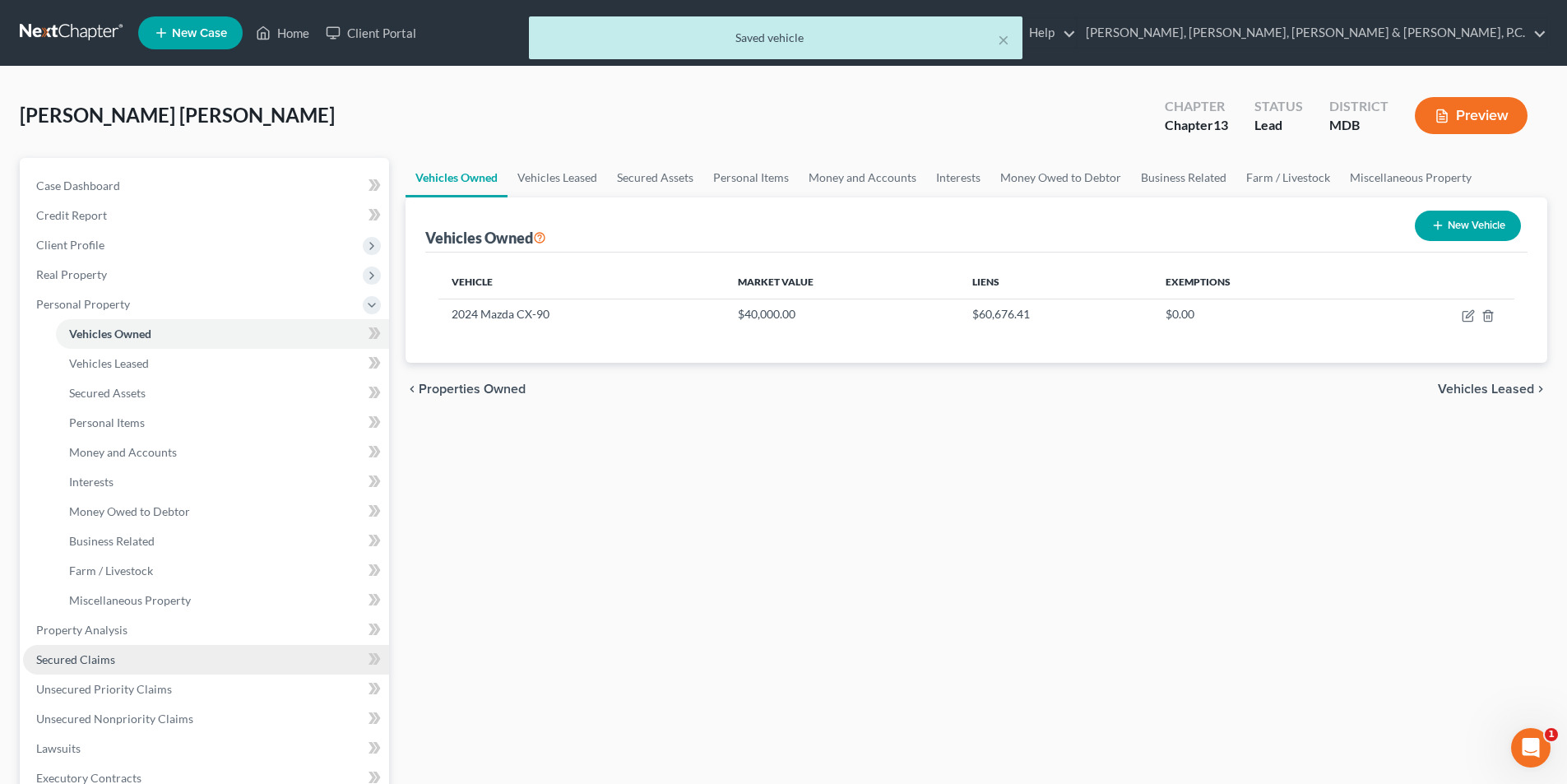
click at [108, 652] on span "Secured Claims" at bounding box center [75, 659] width 79 height 14
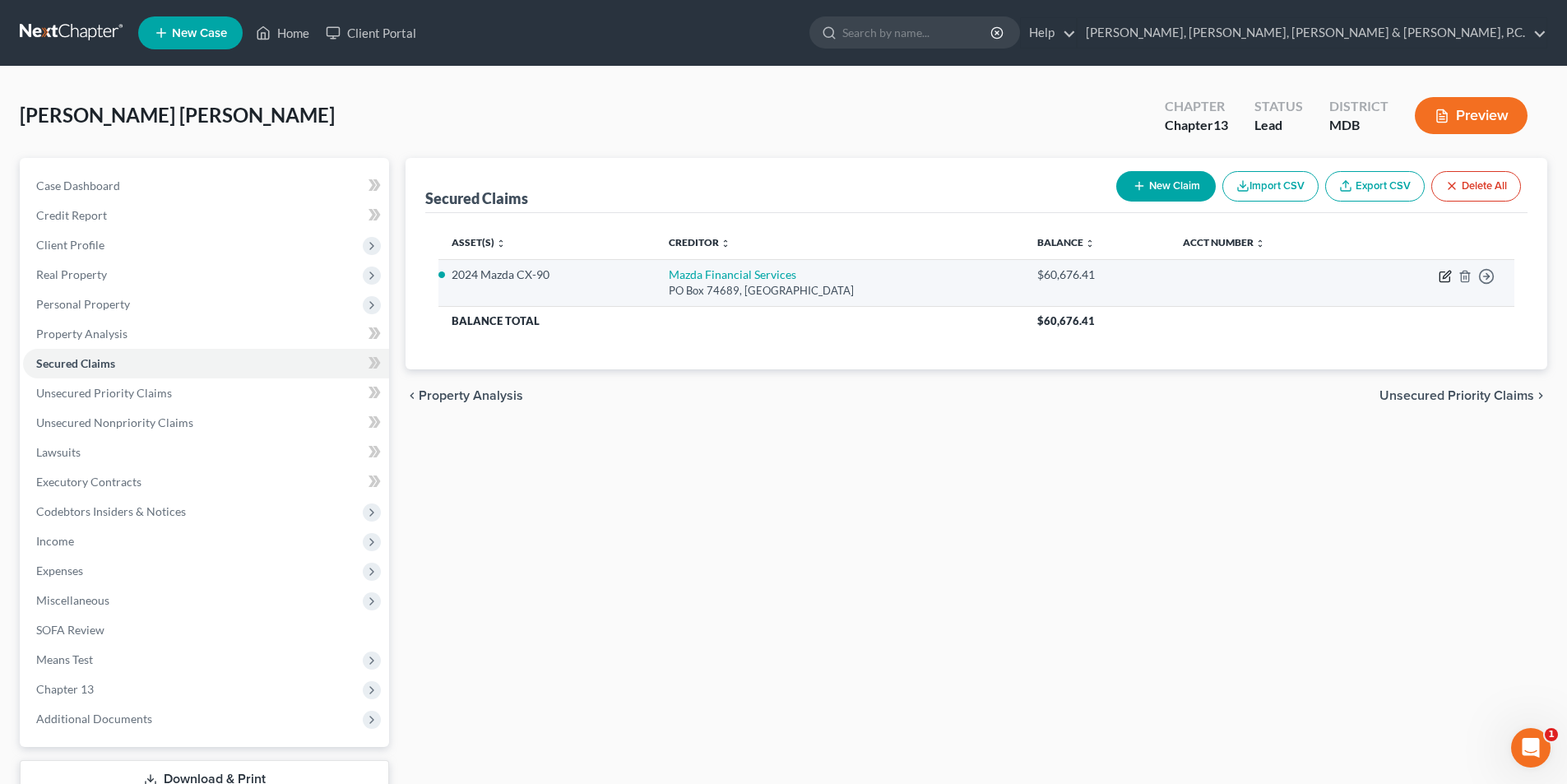
click at [1446, 280] on icon "button" at bounding box center [1446, 276] width 13 height 13
select select "14"
select select "15"
select select "0"
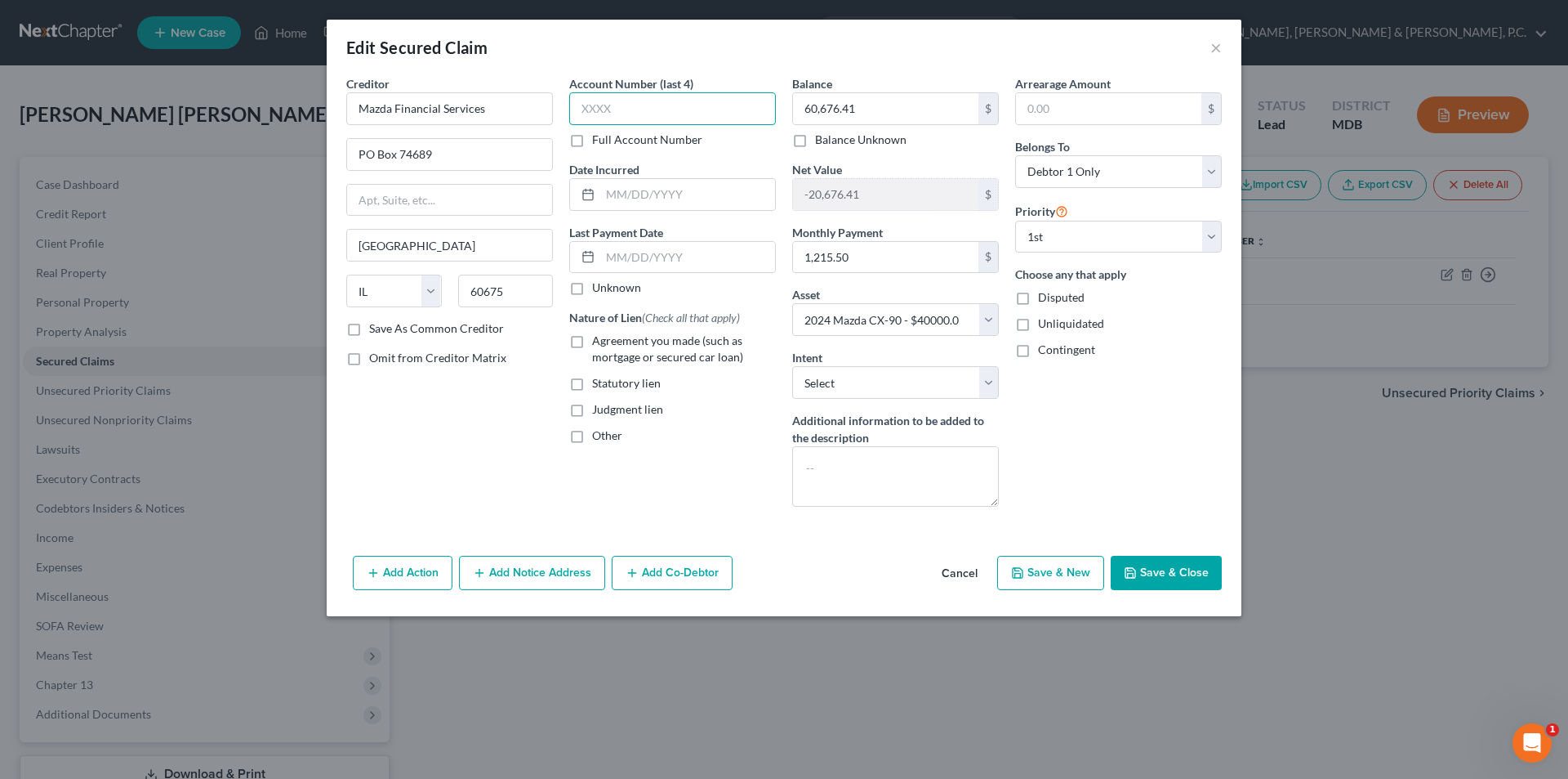
click at [667, 110] on input "text" at bounding box center [672, 108] width 206 height 32
type input "4191"
click at [900, 380] on select "Select Surrender Redeem Reaffirm Avoid Other" at bounding box center [896, 381] width 206 height 32
select select "4"
click at [793, 366] on select "Select Surrender Redeem Reaffirm Avoid Other" at bounding box center [896, 381] width 206 height 32
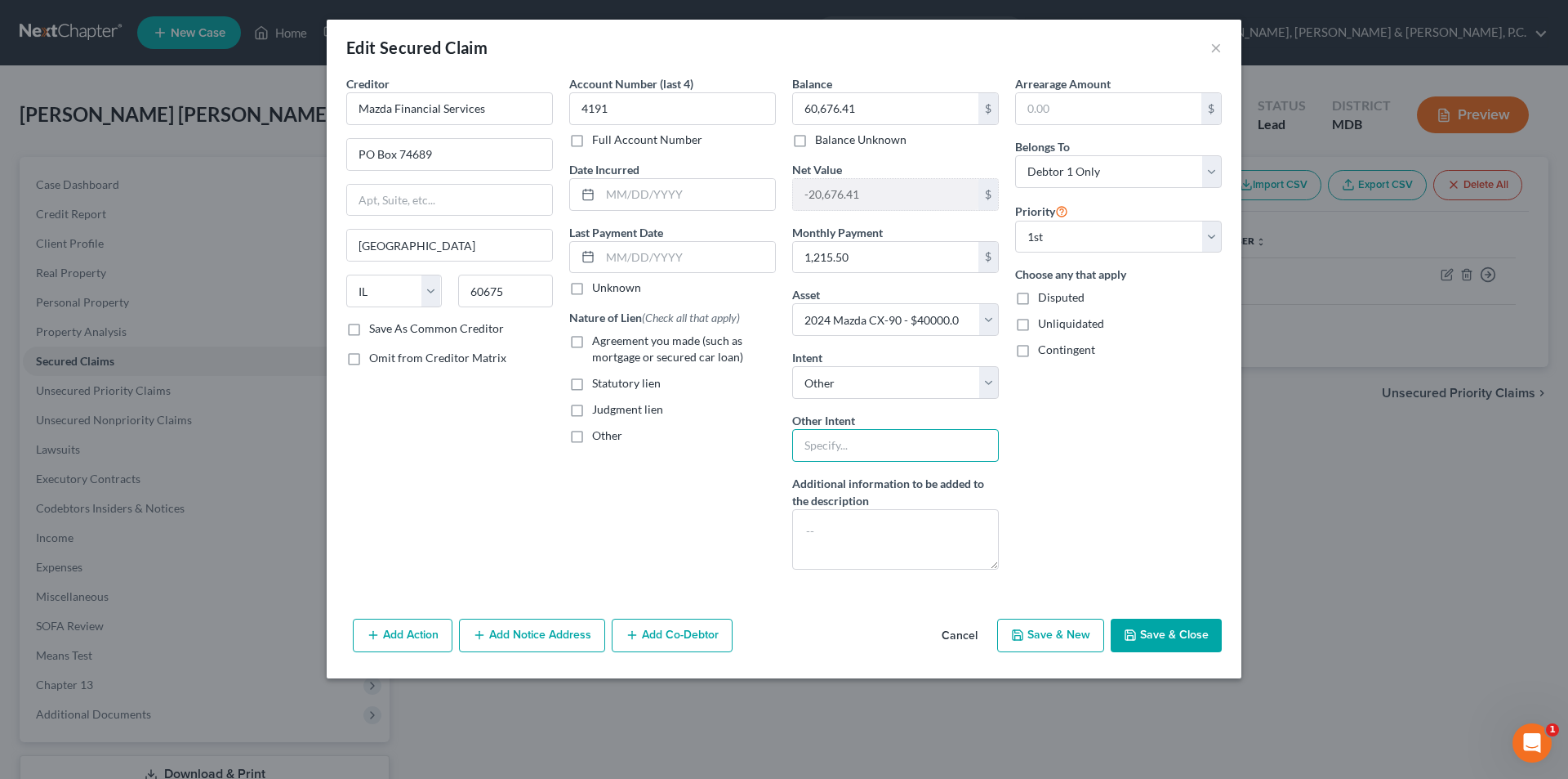
click at [848, 444] on input "text" at bounding box center [896, 445] width 206 height 32
type input "Retain and Pay"
click at [1165, 628] on button "Save & Close" at bounding box center [1167, 635] width 111 height 34
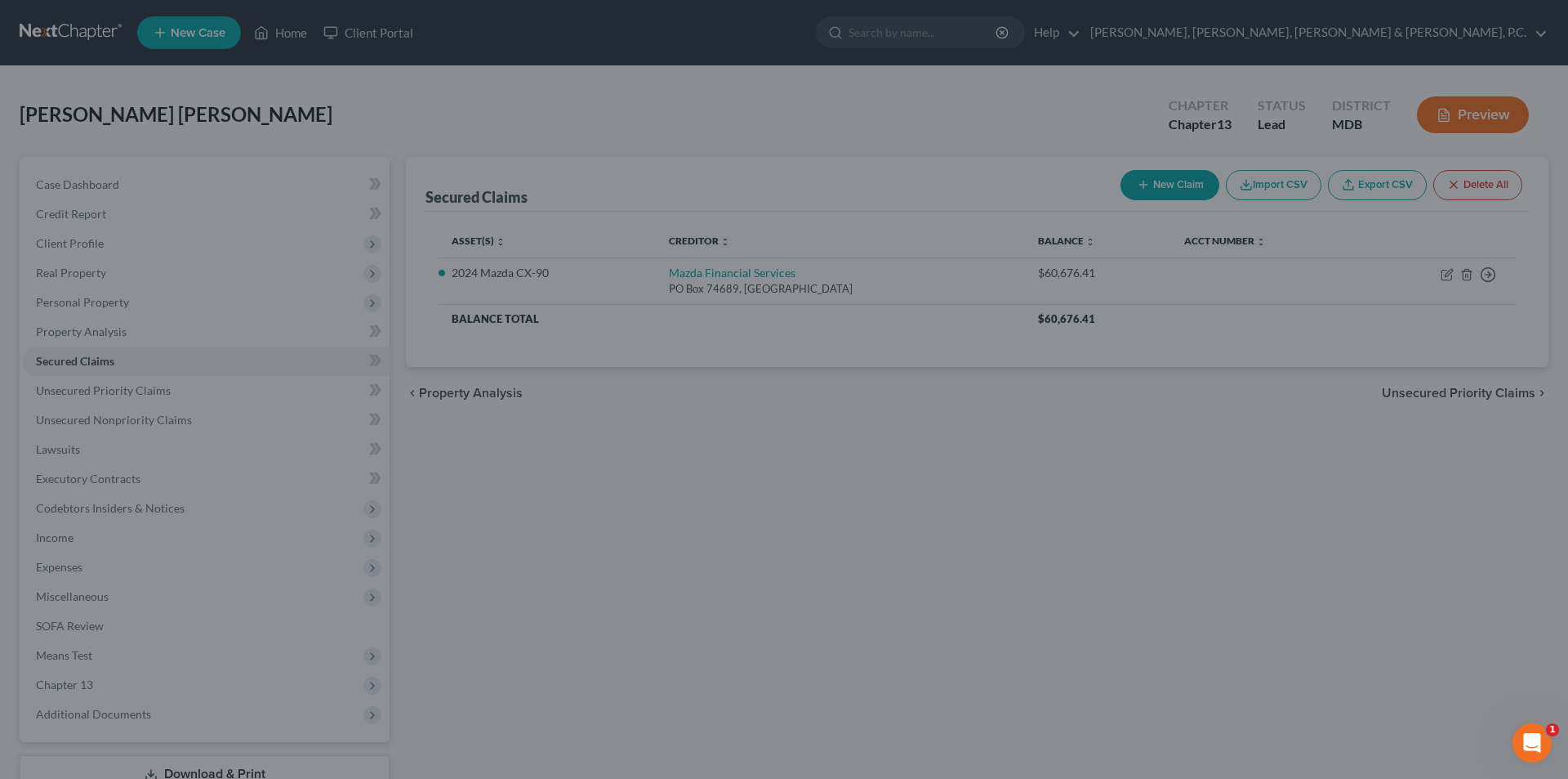
select select "15"
type input "0"
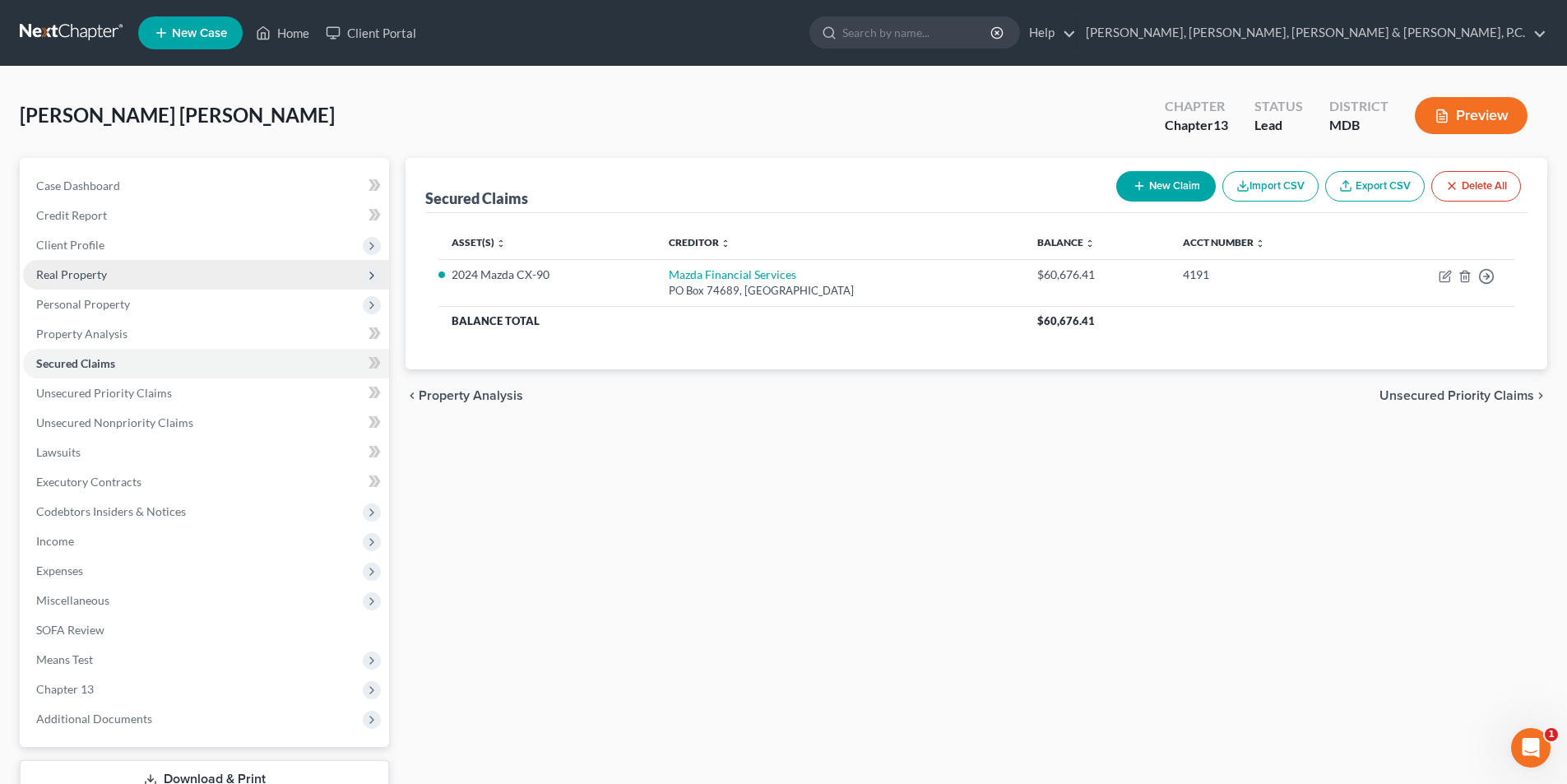
click at [102, 276] on span "Real Property" at bounding box center [71, 273] width 70 height 14
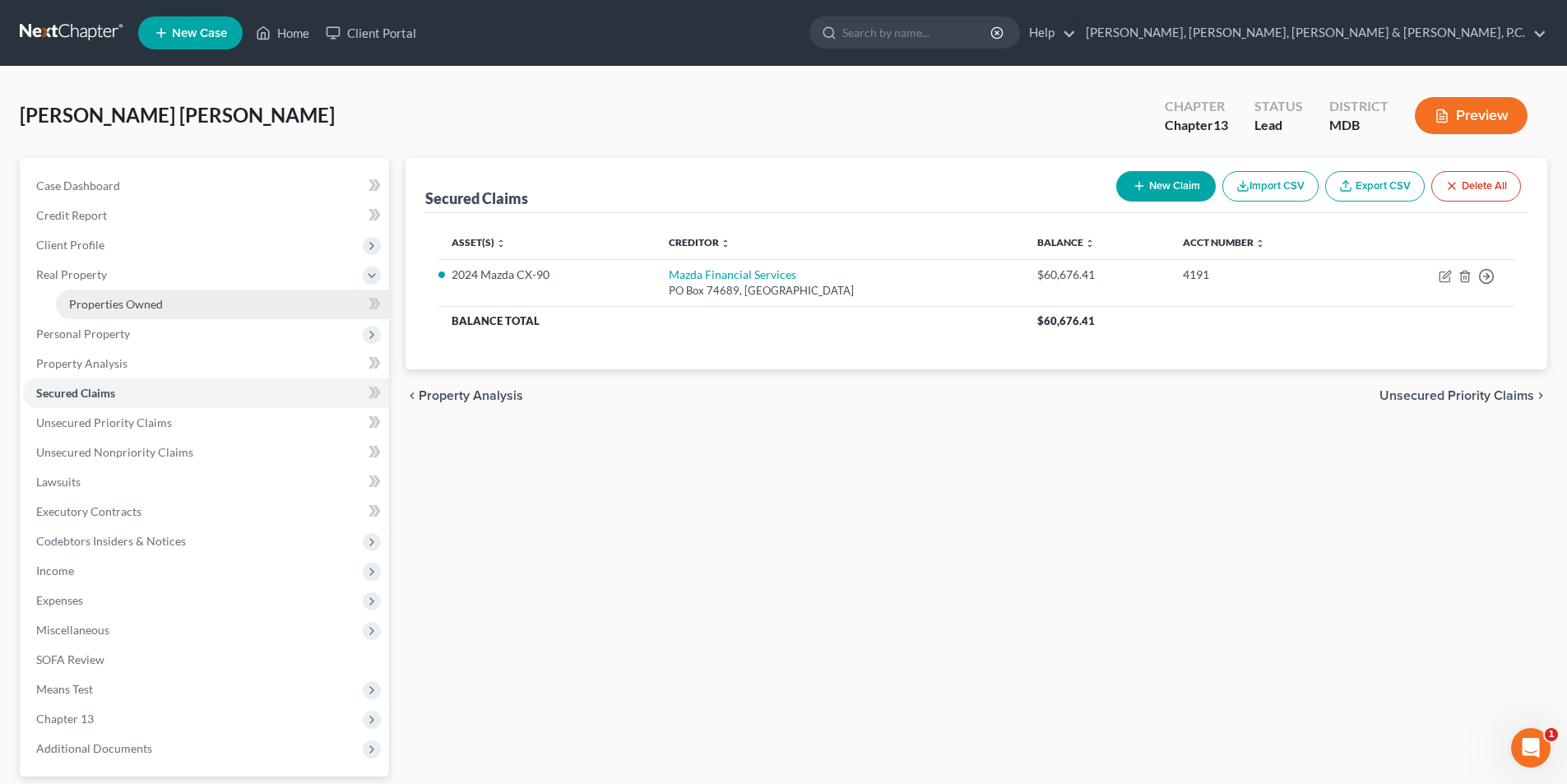
click at [111, 300] on span "Properties Owned" at bounding box center [116, 303] width 94 height 14
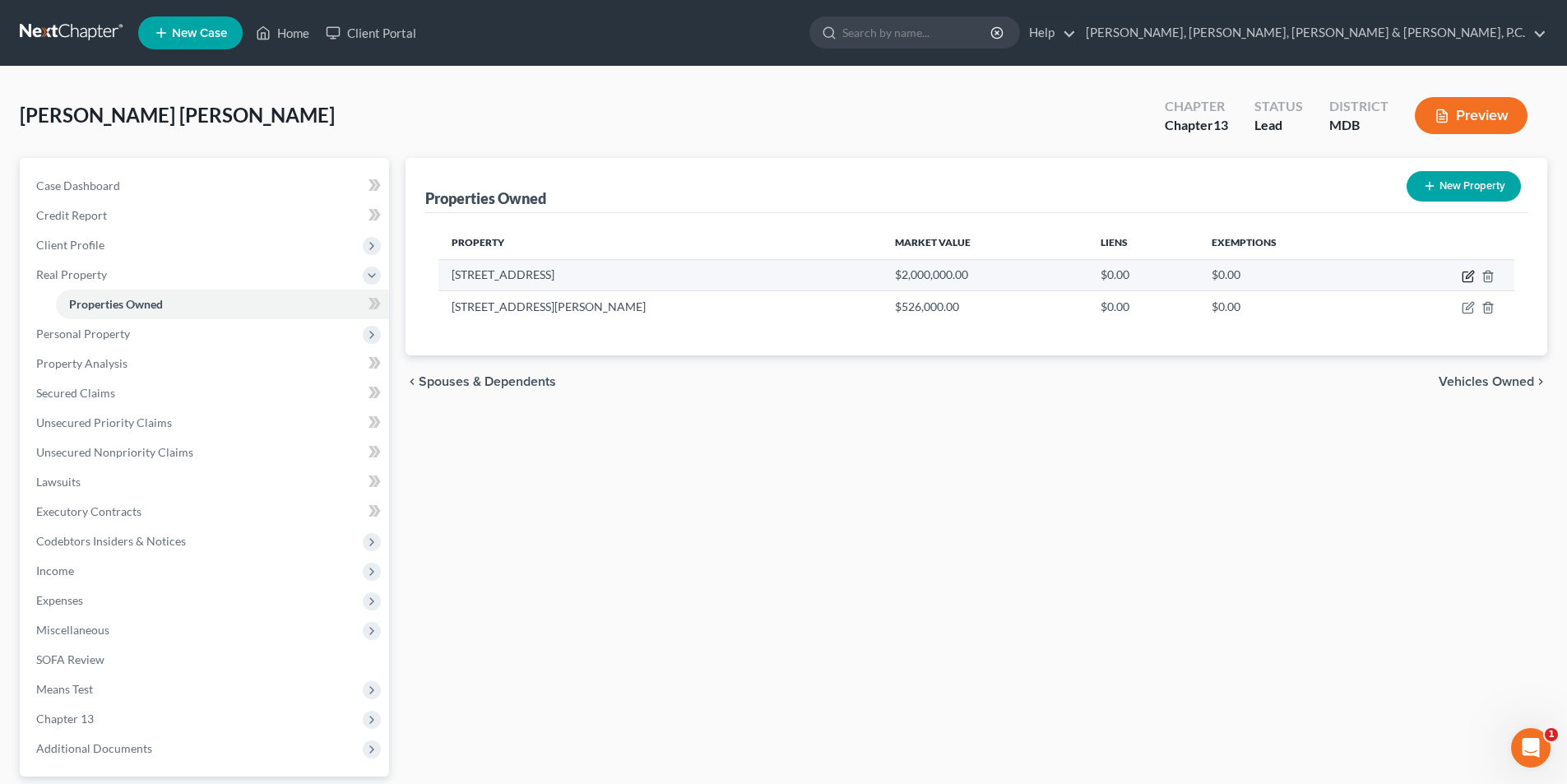
click at [1463, 272] on icon "button" at bounding box center [1469, 276] width 13 height 13
select select "21"
select select "13"
select select "0"
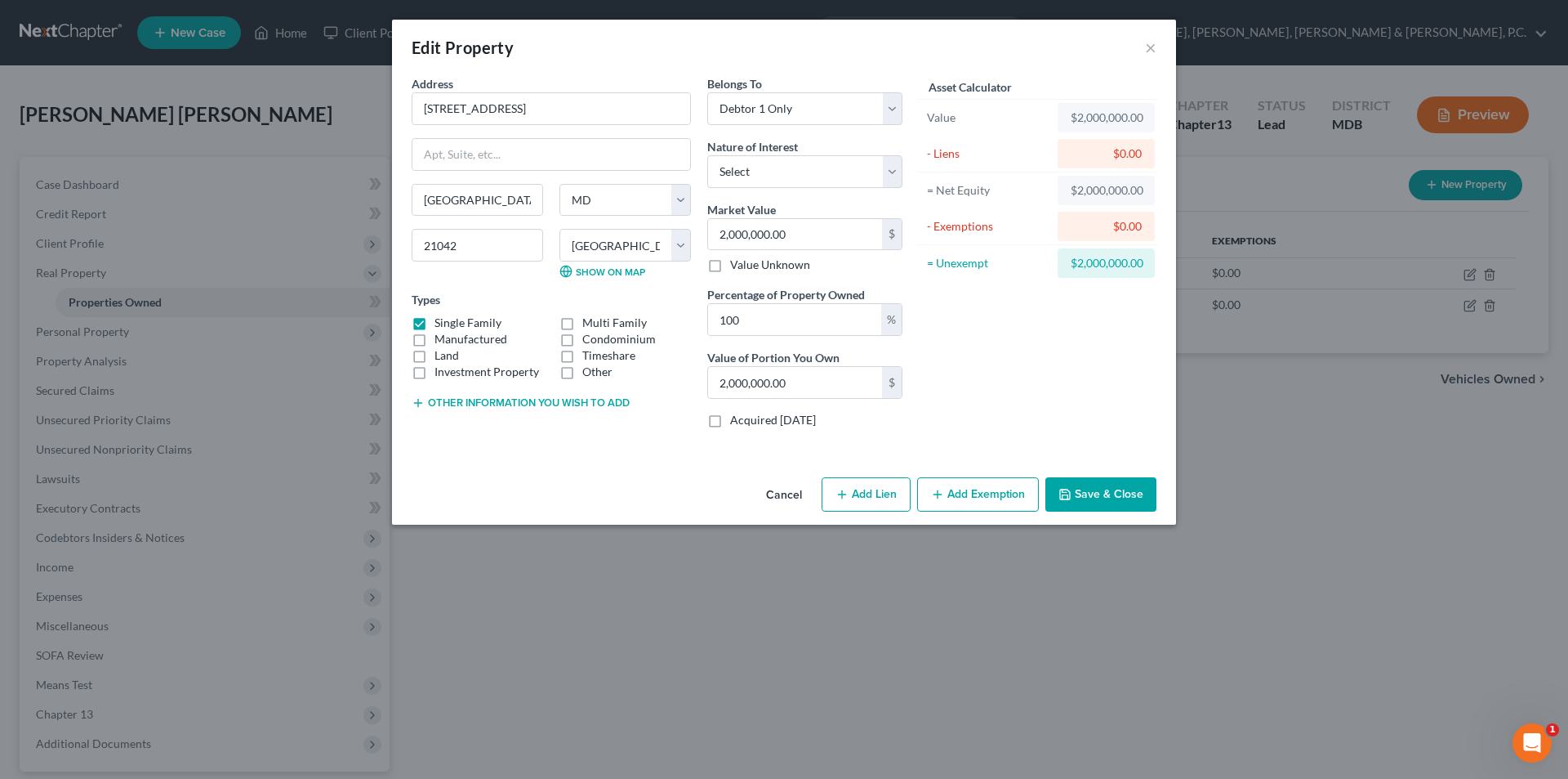
click at [855, 491] on button "Add Lien" at bounding box center [866, 494] width 89 height 34
select select "0"
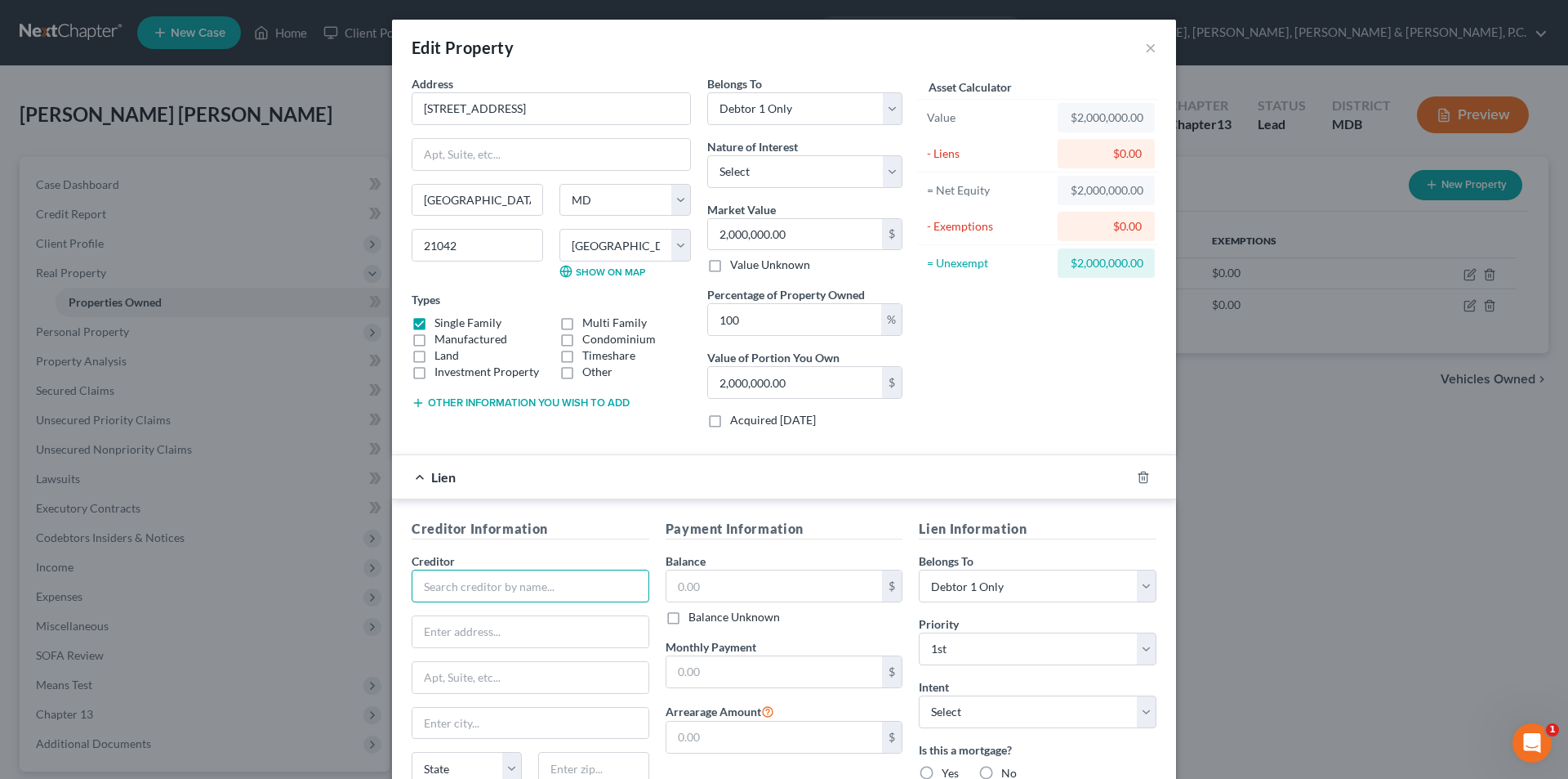
click at [537, 581] on input "text" at bounding box center [530, 585] width 238 height 32
click at [447, 583] on input "Shell Point Mortgage" at bounding box center [530, 585] width 238 height 32
click at [542, 582] on input "Shellpoint Mortgage" at bounding box center [530, 585] width 238 height 32
click at [542, 613] on div "Shellpoint Mortgage Servicing c/o PLP" at bounding box center [520, 614] width 192 height 17
type input "Shellpoint Mortgage Servicing c/o PLP"
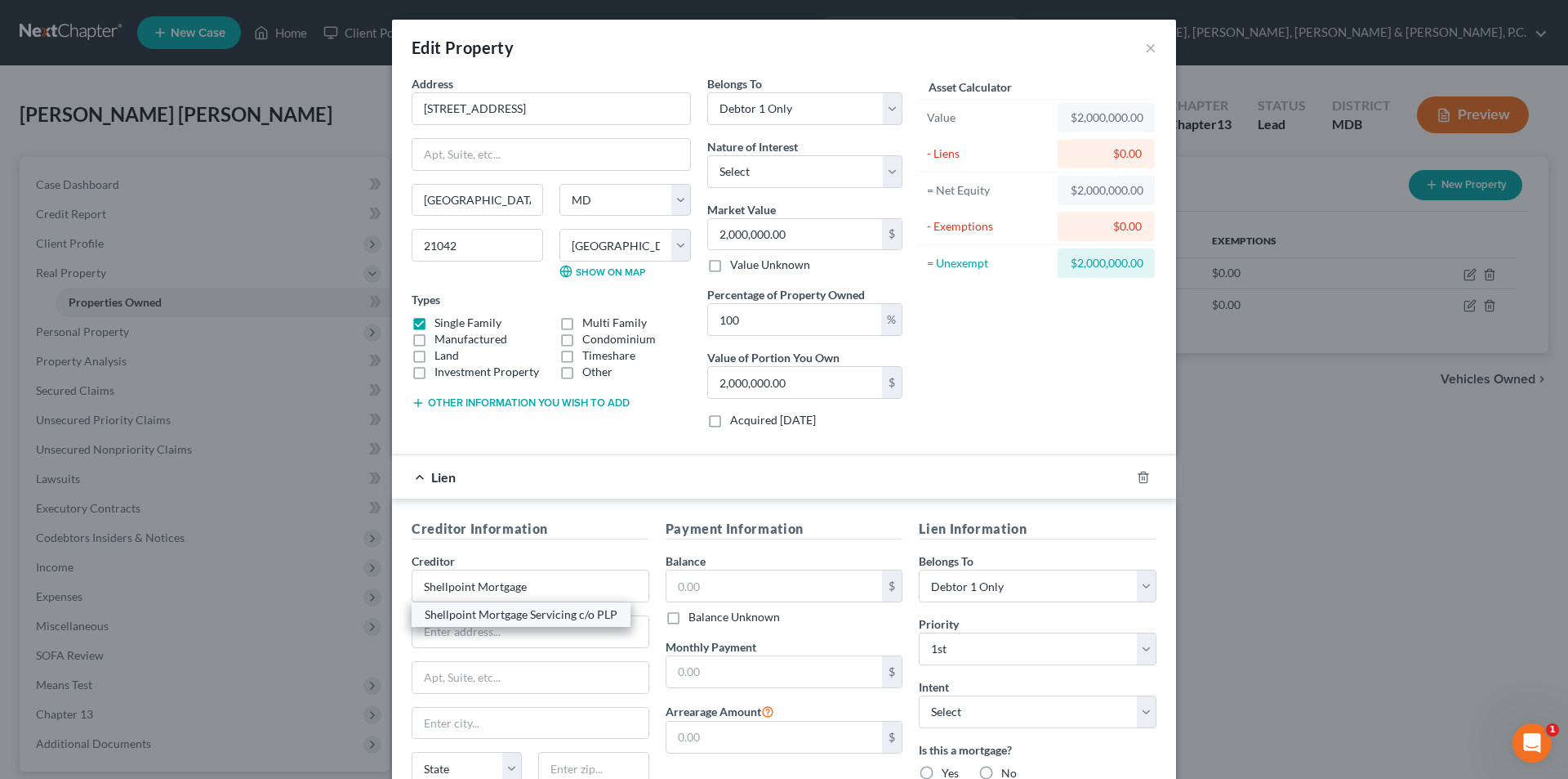
type input "P.O. Box 10826"
type input "[GEOGRAPHIC_DATA]"
select select "42"
type input "29603"
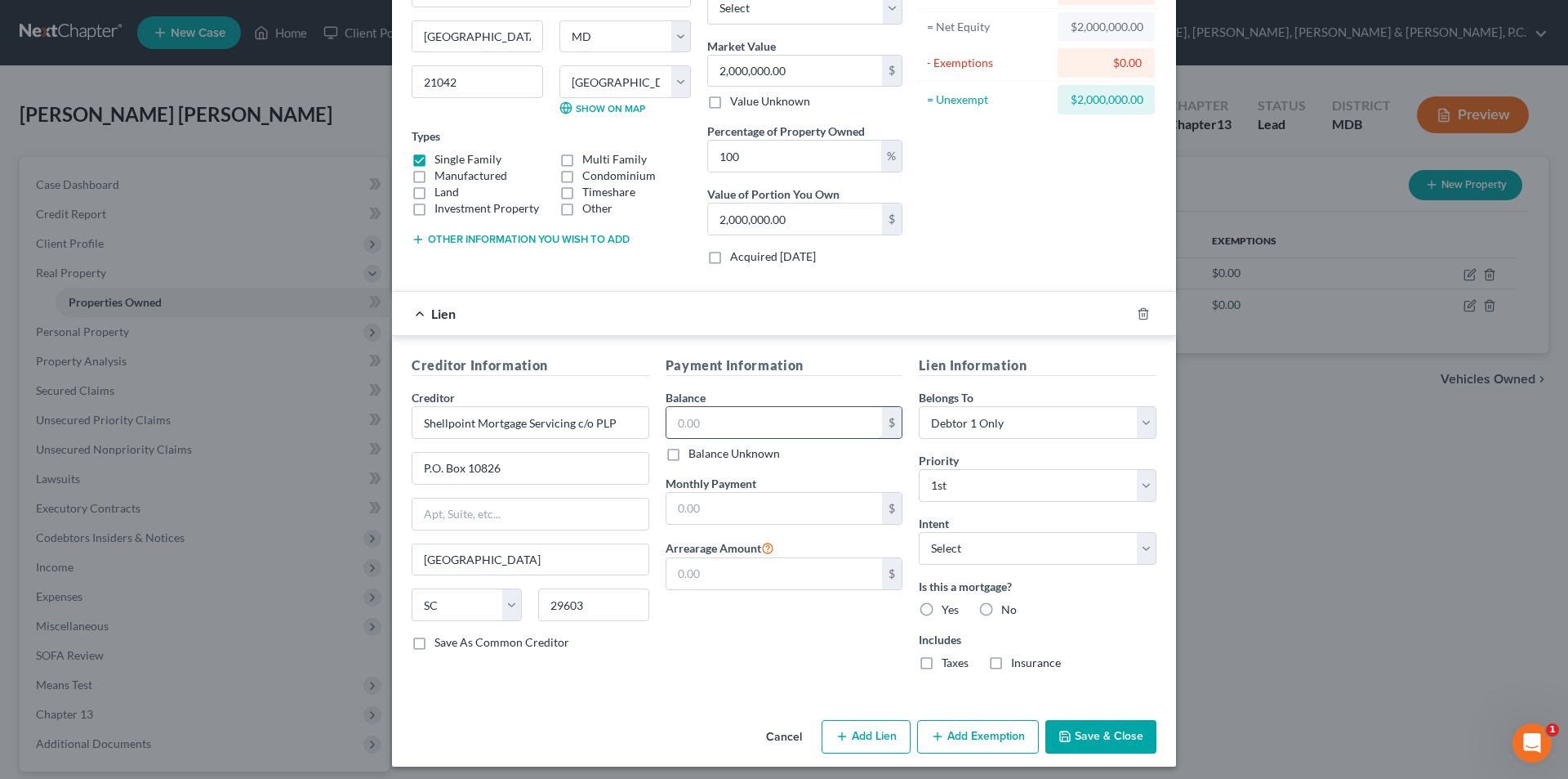
click at [828, 424] on input "text" at bounding box center [774, 423] width 216 height 31
type input "298,030.64"
click at [714, 494] on input "text" at bounding box center [774, 508] width 216 height 31
type input "3,255.51"
click at [942, 606] on label "Yes" at bounding box center [950, 610] width 17 height 17
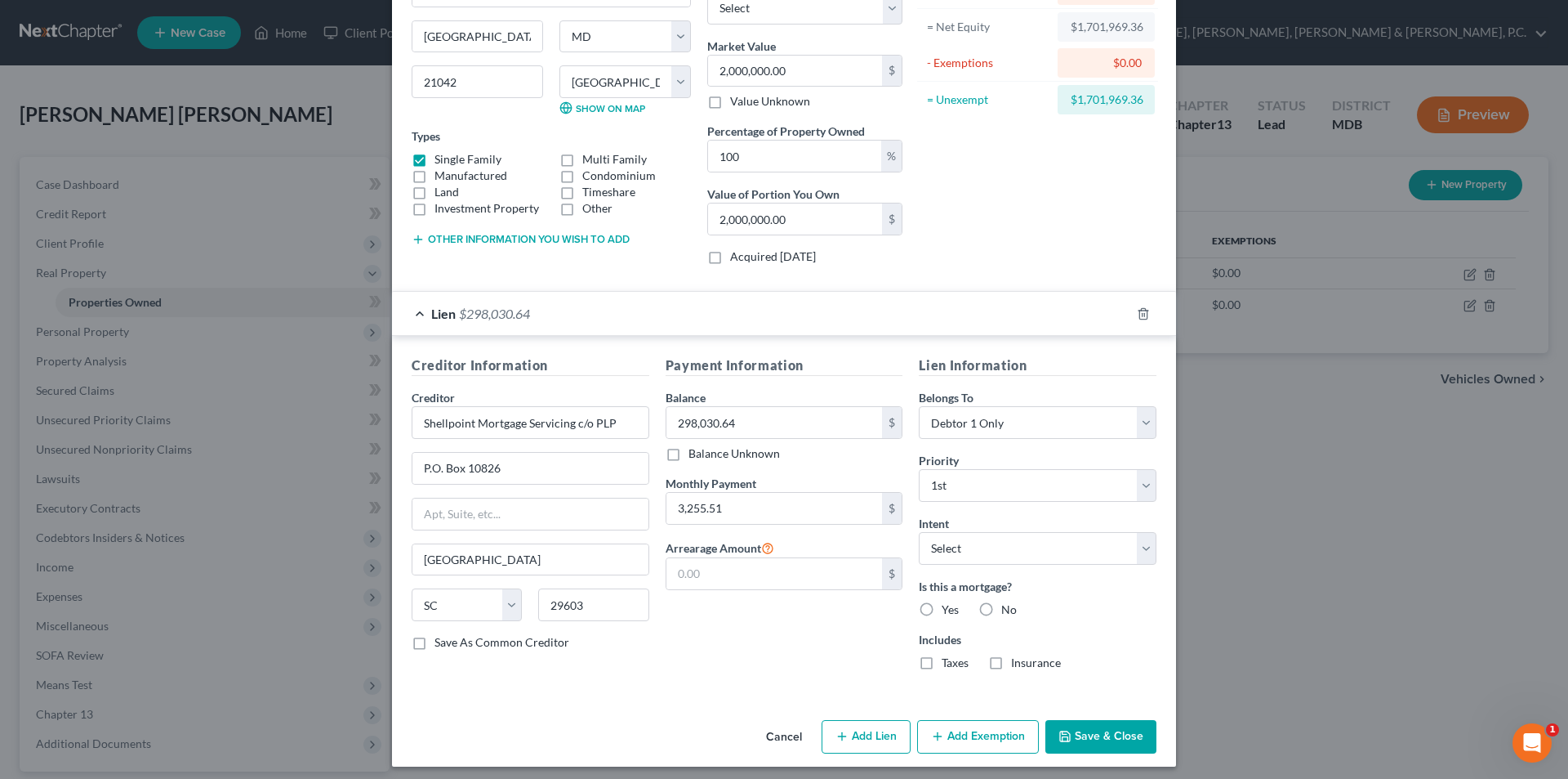
click at [948, 606] on input "Yes" at bounding box center [954, 607] width 11 height 11
radio input "true"
type input "1,210,422.71"
type input "10,147.33"
click at [734, 570] on input "text" at bounding box center [774, 574] width 216 height 31
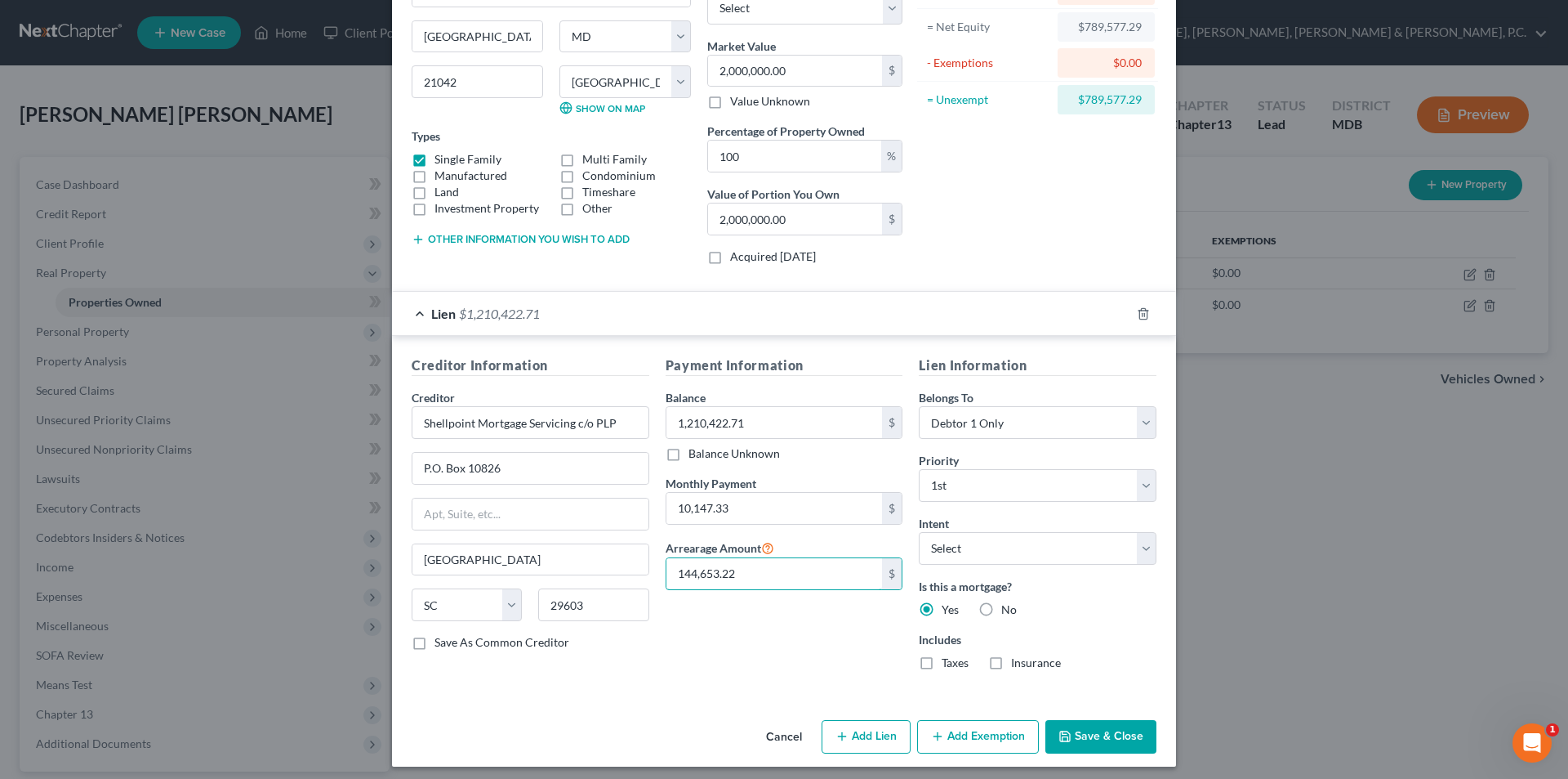
type input "144,653.22"
click at [786, 614] on div "Payment Information Balance 1,210,422.71 $ Balance Unknown Balance Undetermined…" at bounding box center [784, 519] width 254 height 328
click at [1069, 732] on button "Save & Close" at bounding box center [1101, 737] width 111 height 34
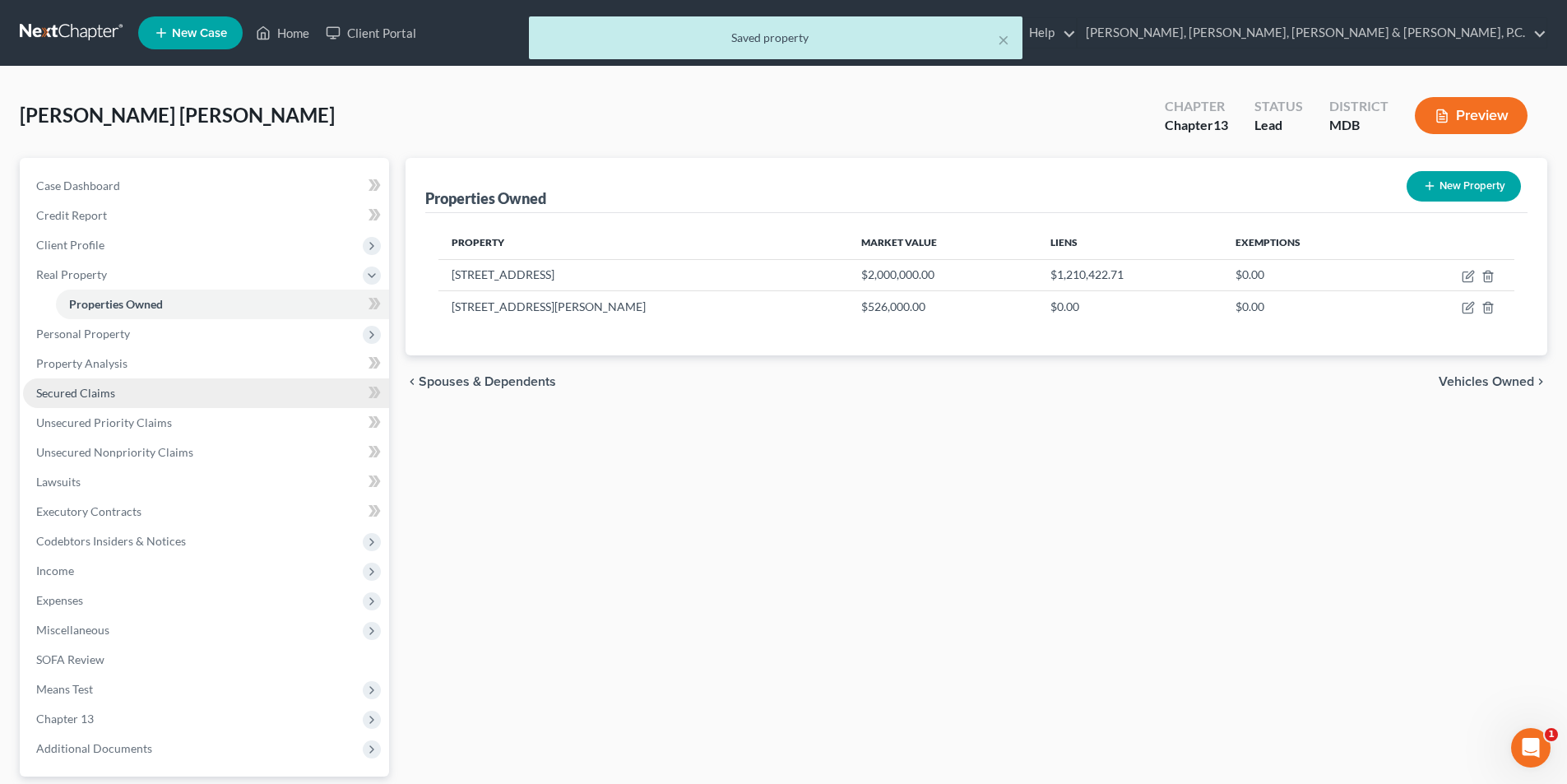
click at [97, 387] on span "Secured Claims" at bounding box center [75, 392] width 79 height 14
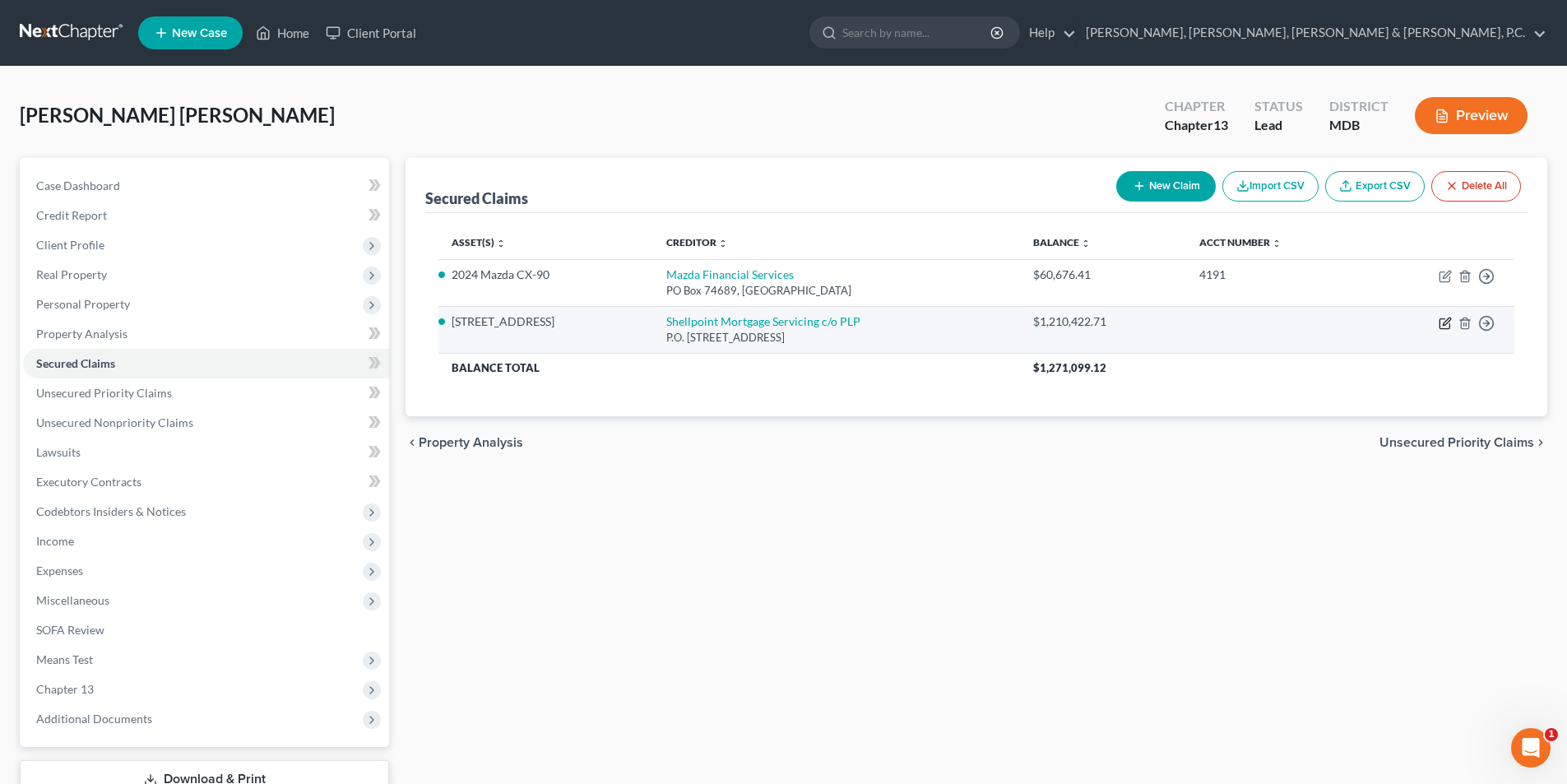
click at [1448, 323] on icon "button" at bounding box center [1446, 323] width 13 height 13
select select "42"
select select "2"
select select "0"
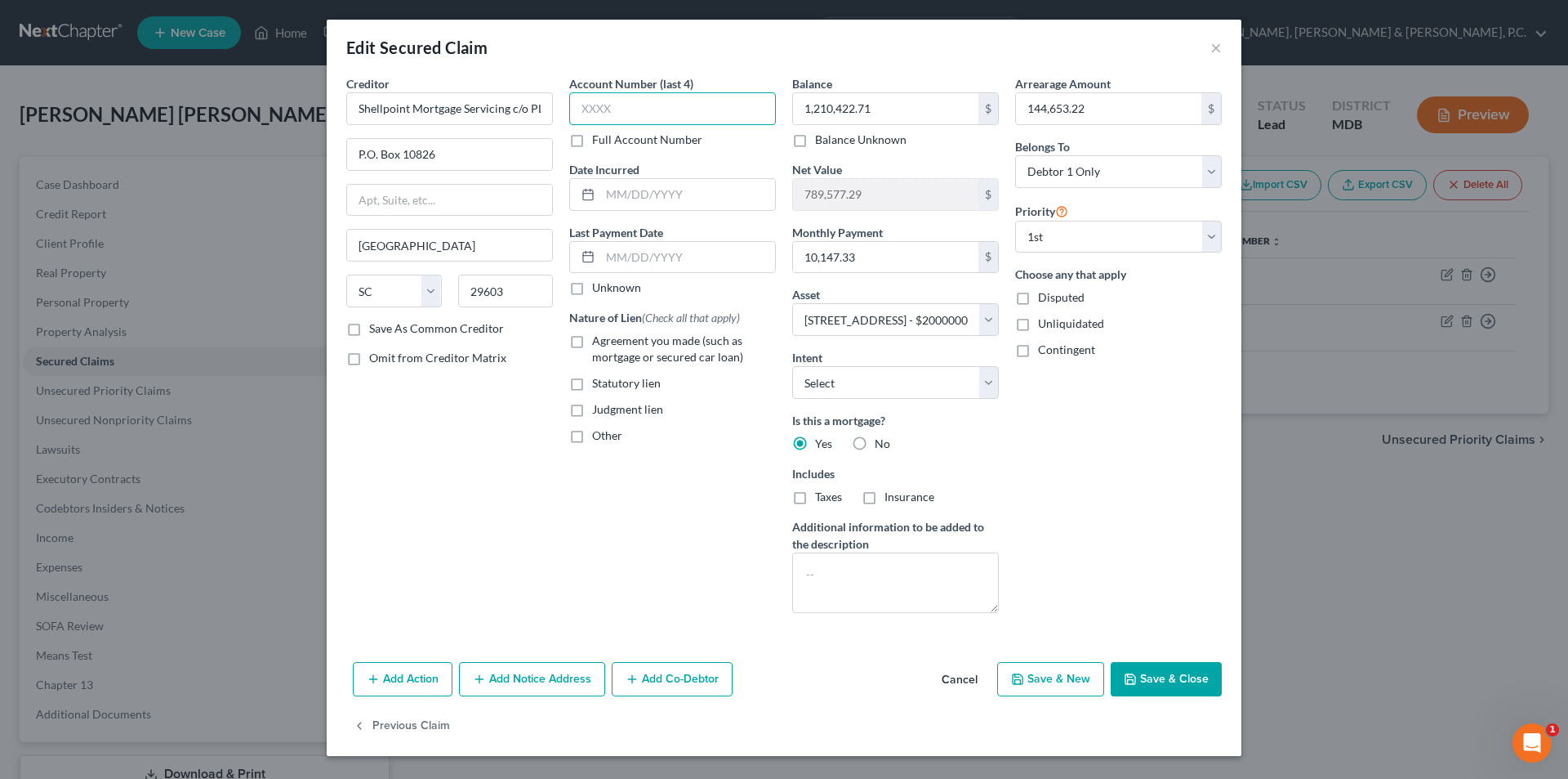
click at [651, 108] on input "text" at bounding box center [672, 108] width 206 height 32
type input "2133"
click at [1140, 679] on button "Save & Close" at bounding box center [1167, 679] width 111 height 34
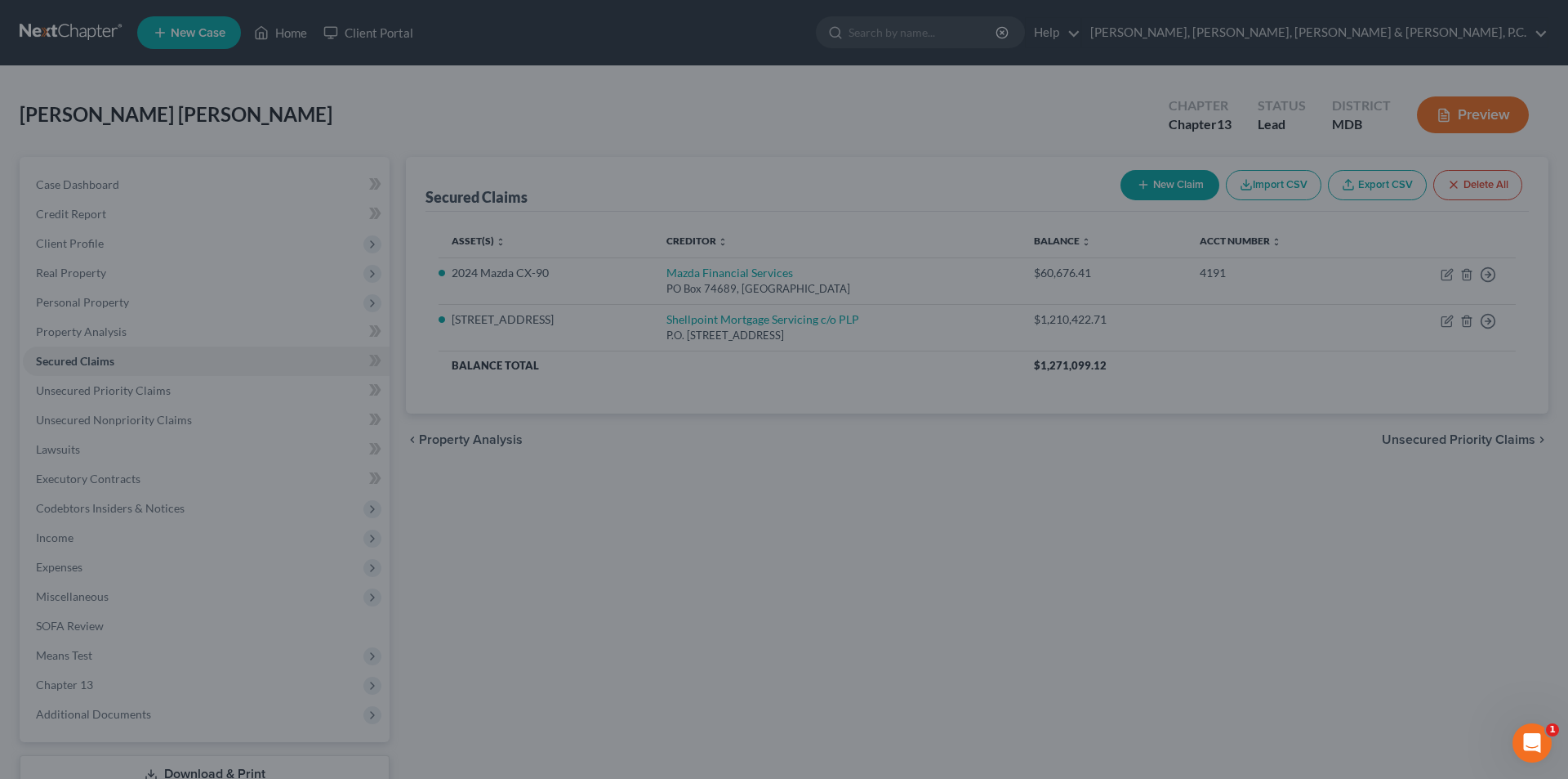
select select "2"
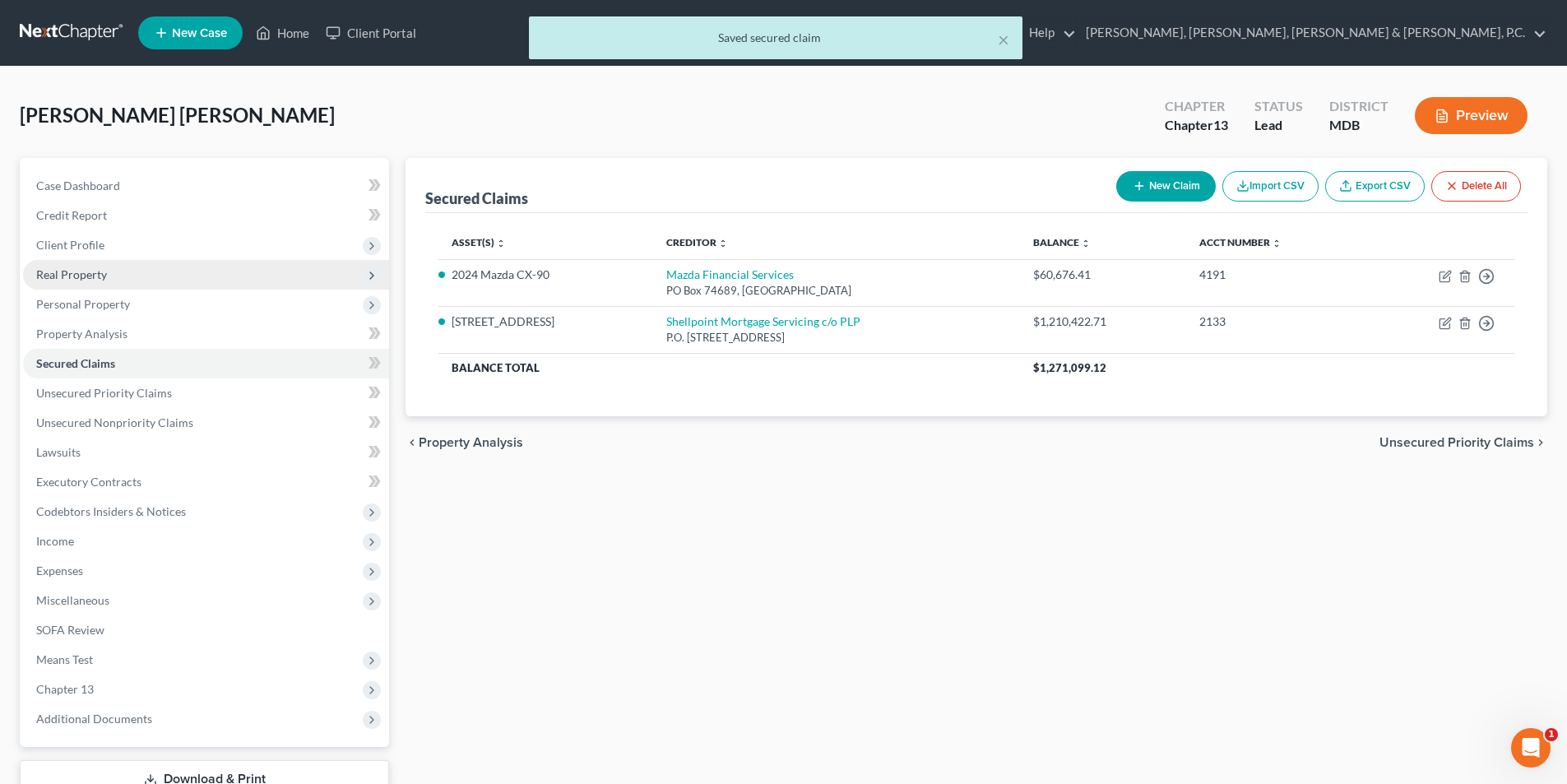
click at [104, 268] on span "Real Property" at bounding box center [71, 273] width 70 height 14
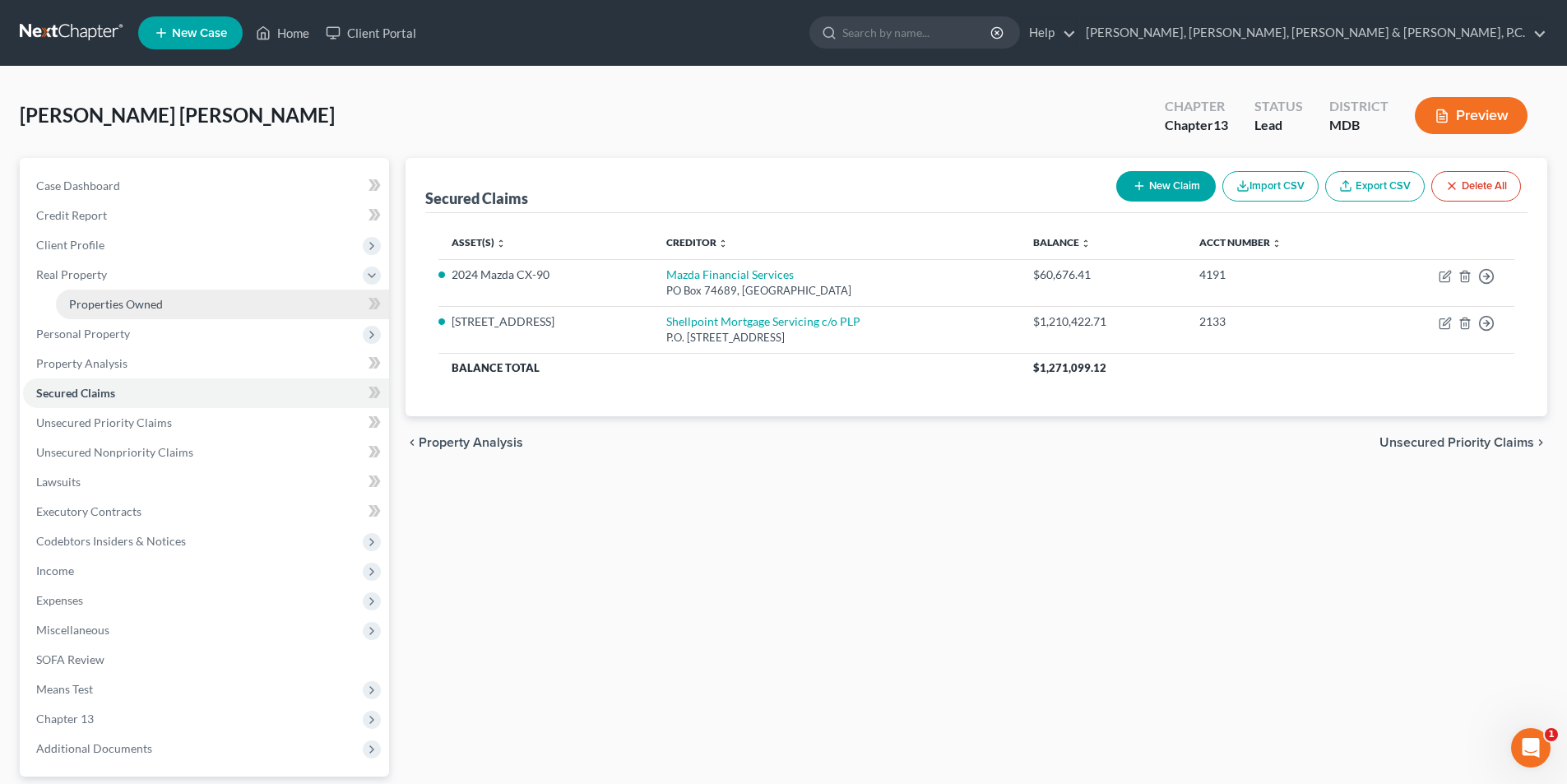
click at [121, 297] on span "Properties Owned" at bounding box center [116, 303] width 94 height 14
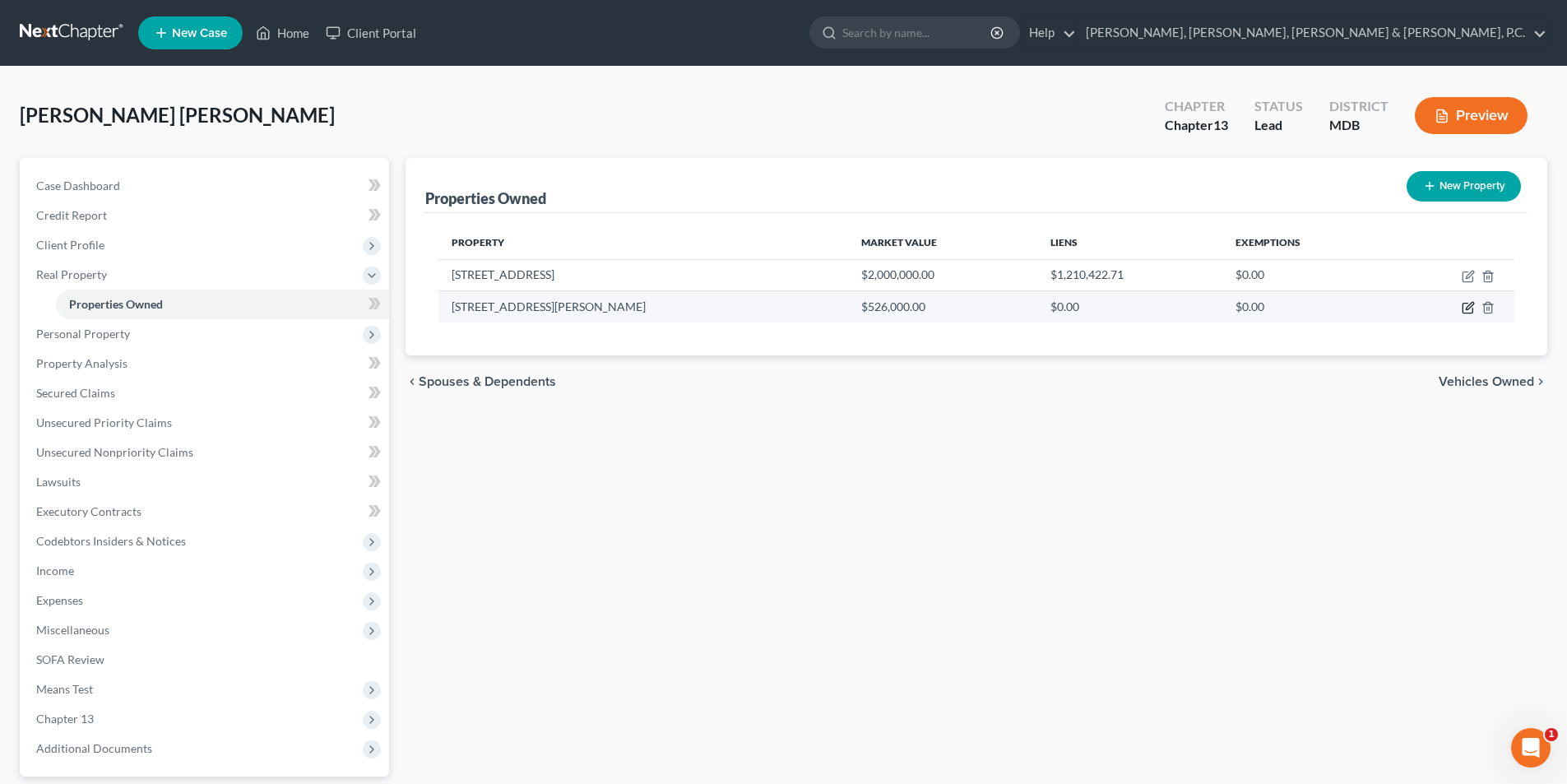
click at [1468, 308] on icon "button" at bounding box center [1470, 307] width 7 height 7
select select "33"
select select "6"
select select "4"
select select "0"
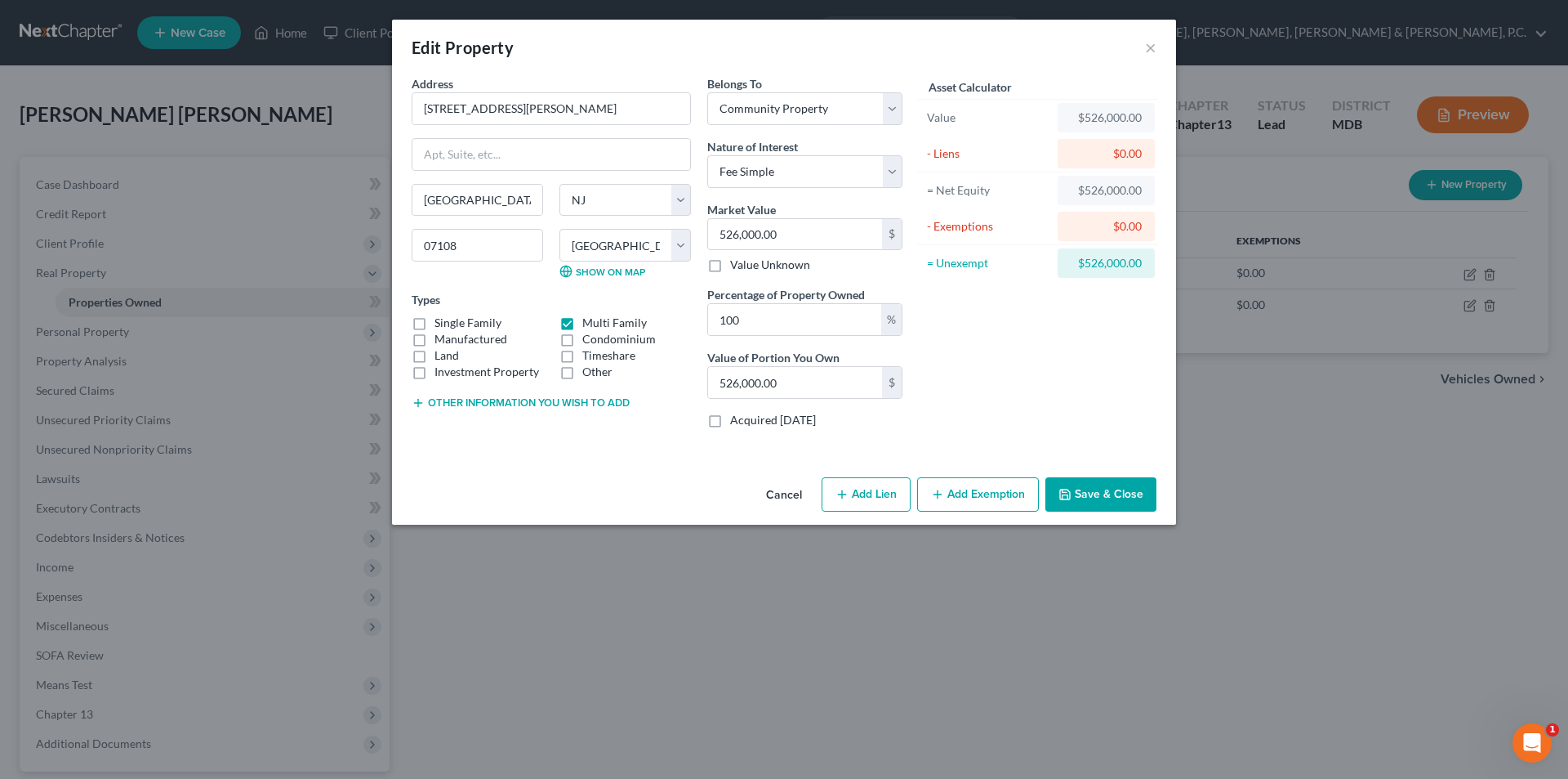
click at [869, 485] on button "Add Lien" at bounding box center [866, 494] width 89 height 34
select select "4"
select select "0"
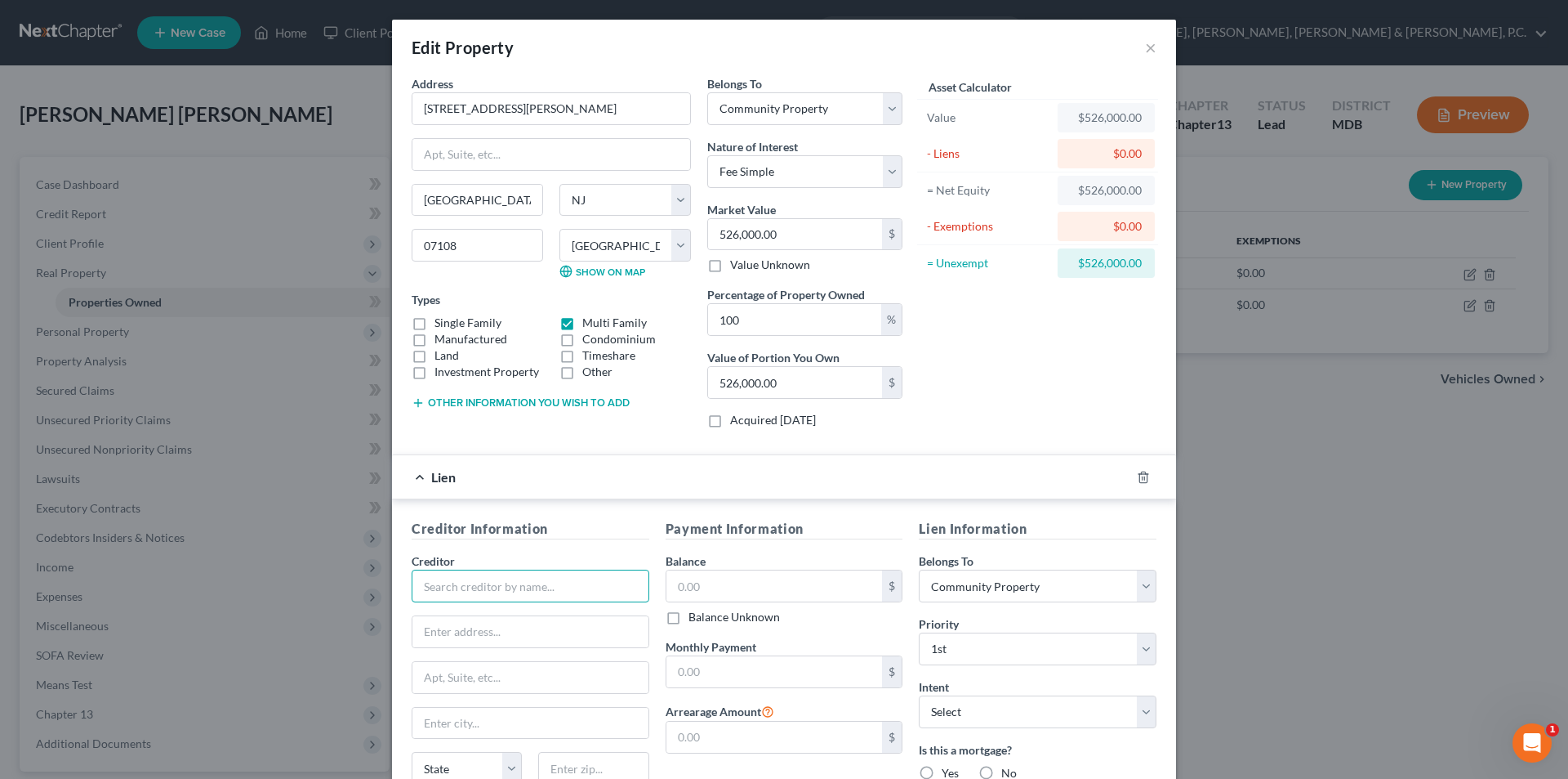
click at [581, 596] on input "text" at bounding box center [530, 585] width 238 height 32
click at [546, 614] on div "Shellpoint Mortgage Servicing c/o PLP" at bounding box center [520, 614] width 192 height 17
type input "Shellpoint Mortgage Servicing c/o PLP"
type input "P.O. Box 10826"
type input "[GEOGRAPHIC_DATA]"
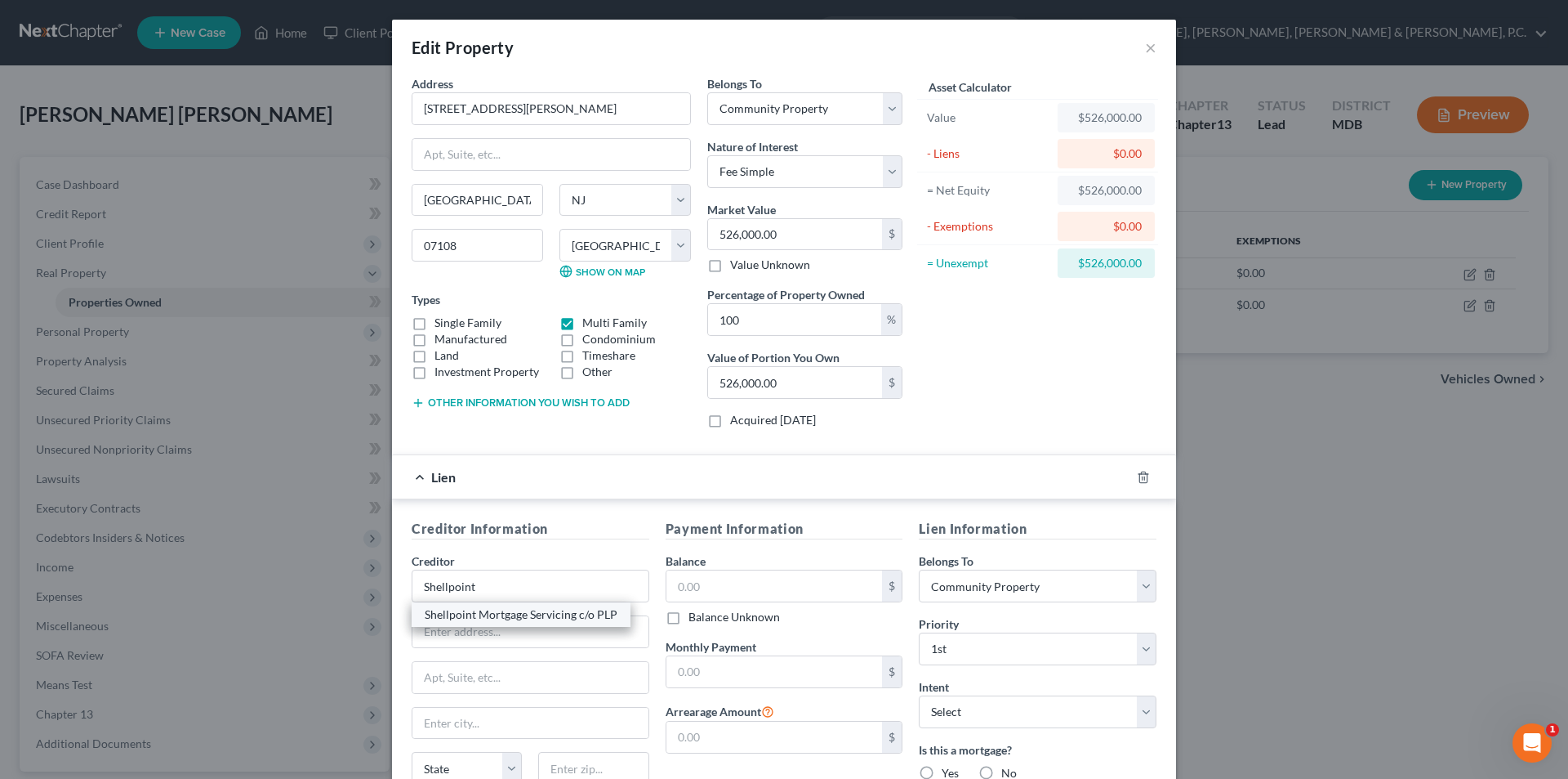
select select "42"
type input "29603"
click at [786, 581] on input "text" at bounding box center [774, 586] width 216 height 31
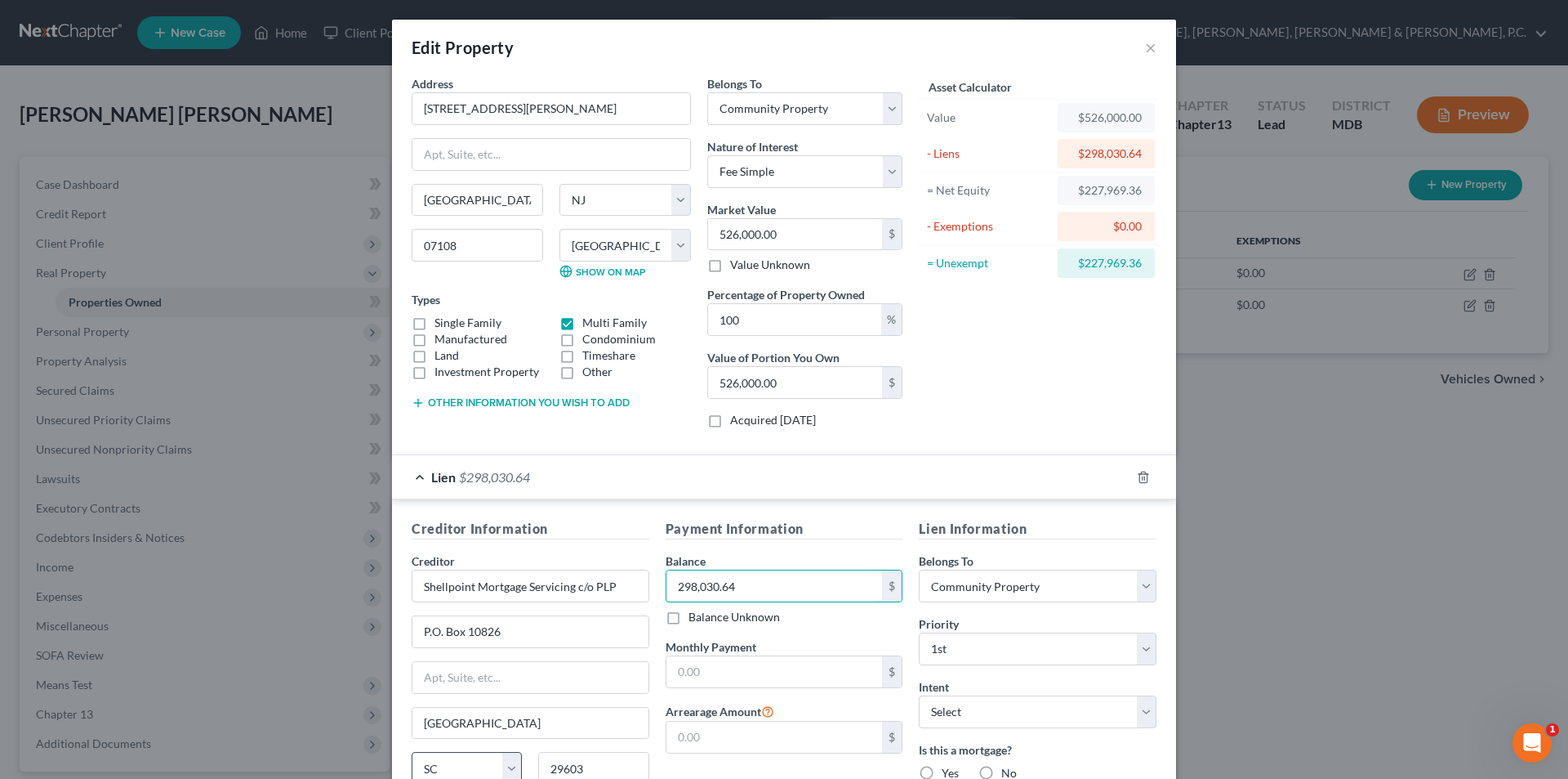
type input "298,030.64"
click at [703, 669] on input "text" at bounding box center [774, 671] width 216 height 31
type input "3,255.51"
drag, startPoint x: 699, startPoint y: 738, endPoint x: 687, endPoint y: 727, distance: 16.3
click at [699, 738] on input "text" at bounding box center [774, 737] width 216 height 31
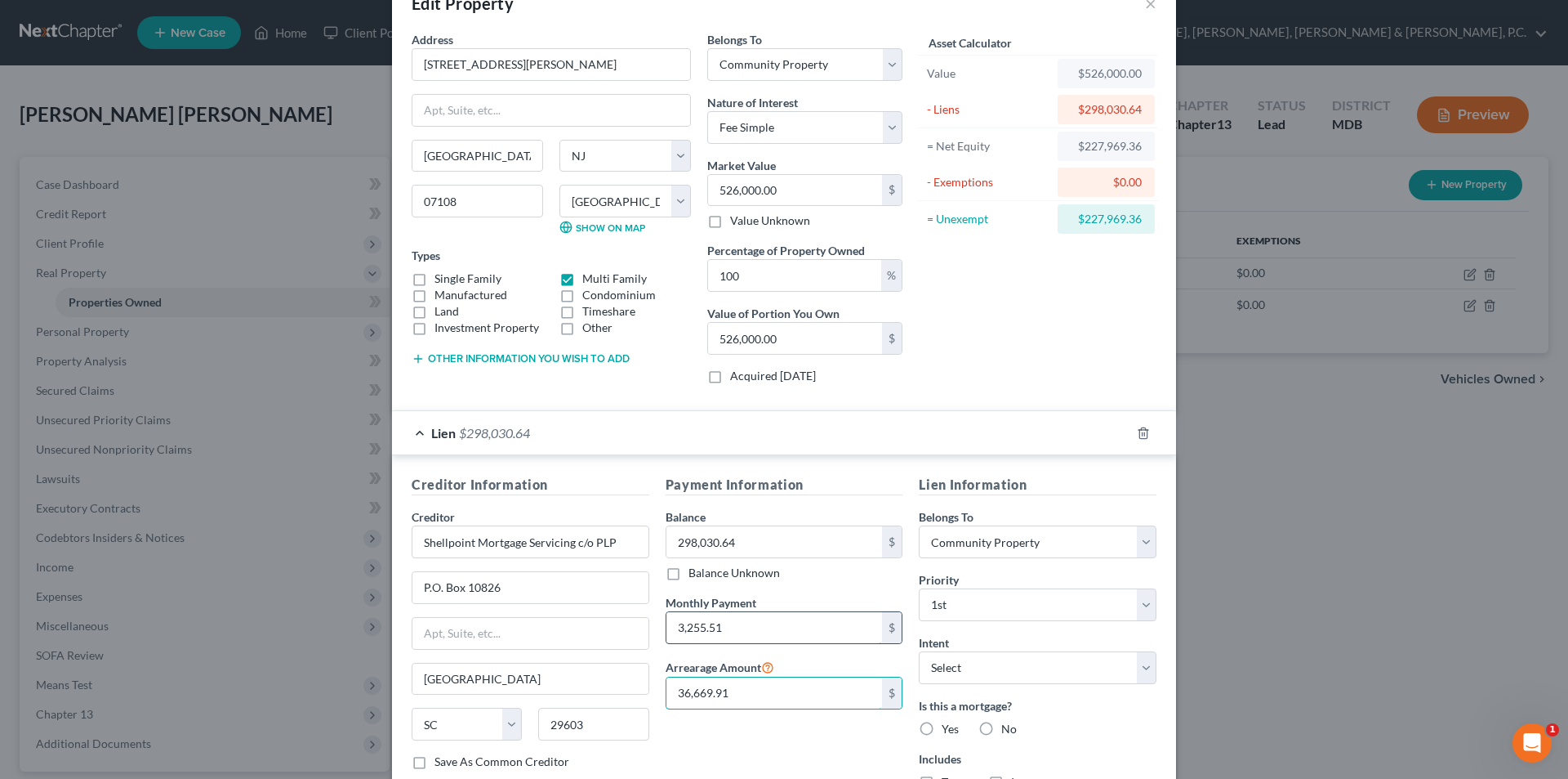
scroll to position [82, 0]
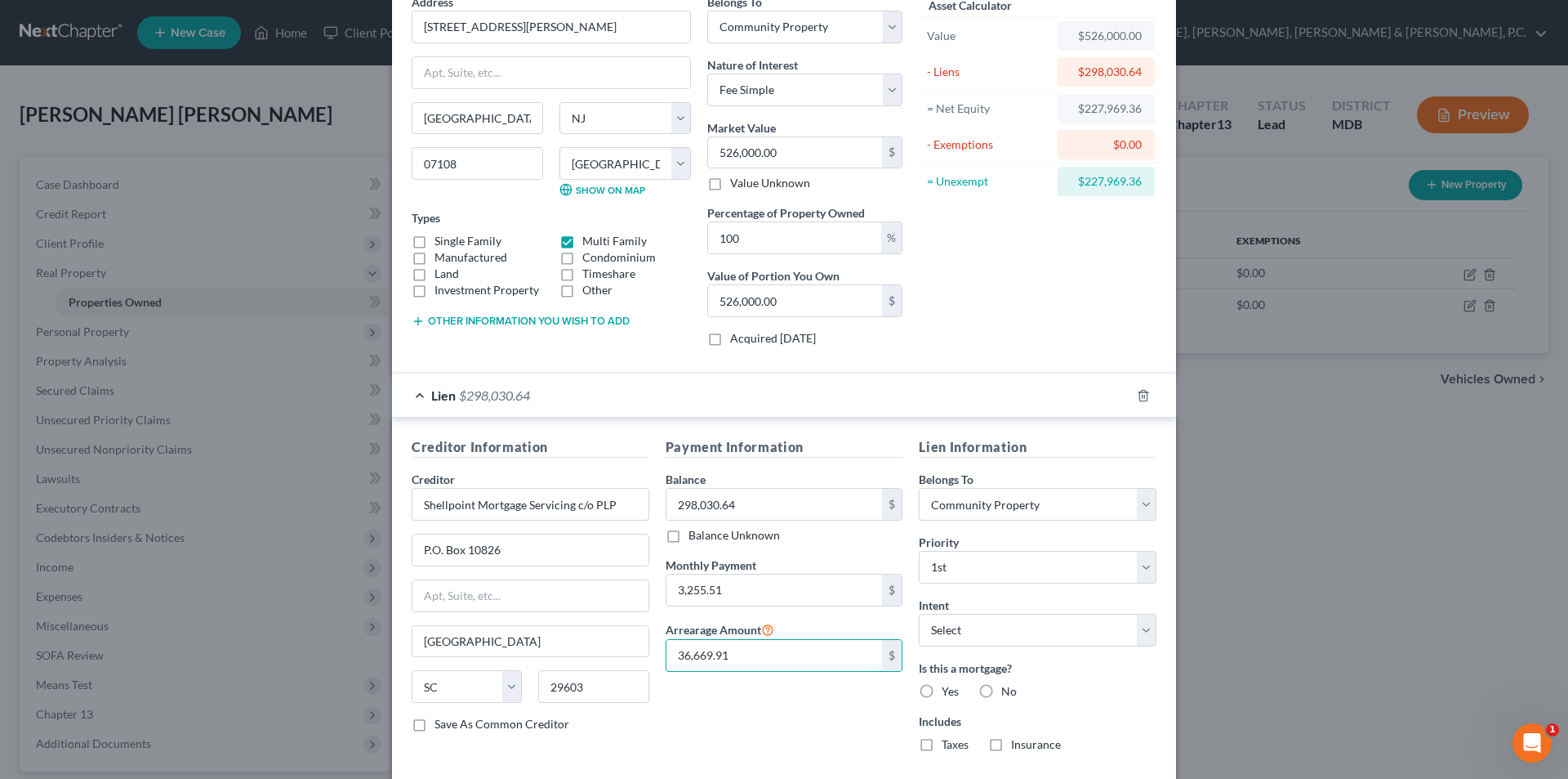
type input "36,669.91"
click at [942, 685] on label "Yes" at bounding box center [950, 692] width 17 height 17
click at [948, 685] on input "Yes" at bounding box center [954, 689] width 11 height 11
radio input "true"
click at [970, 509] on select "Select Debtor 1 Only Debtor 2 Only Debtor 1 And Debtor 2 Only At Least One Of T…" at bounding box center [1038, 504] width 238 height 32
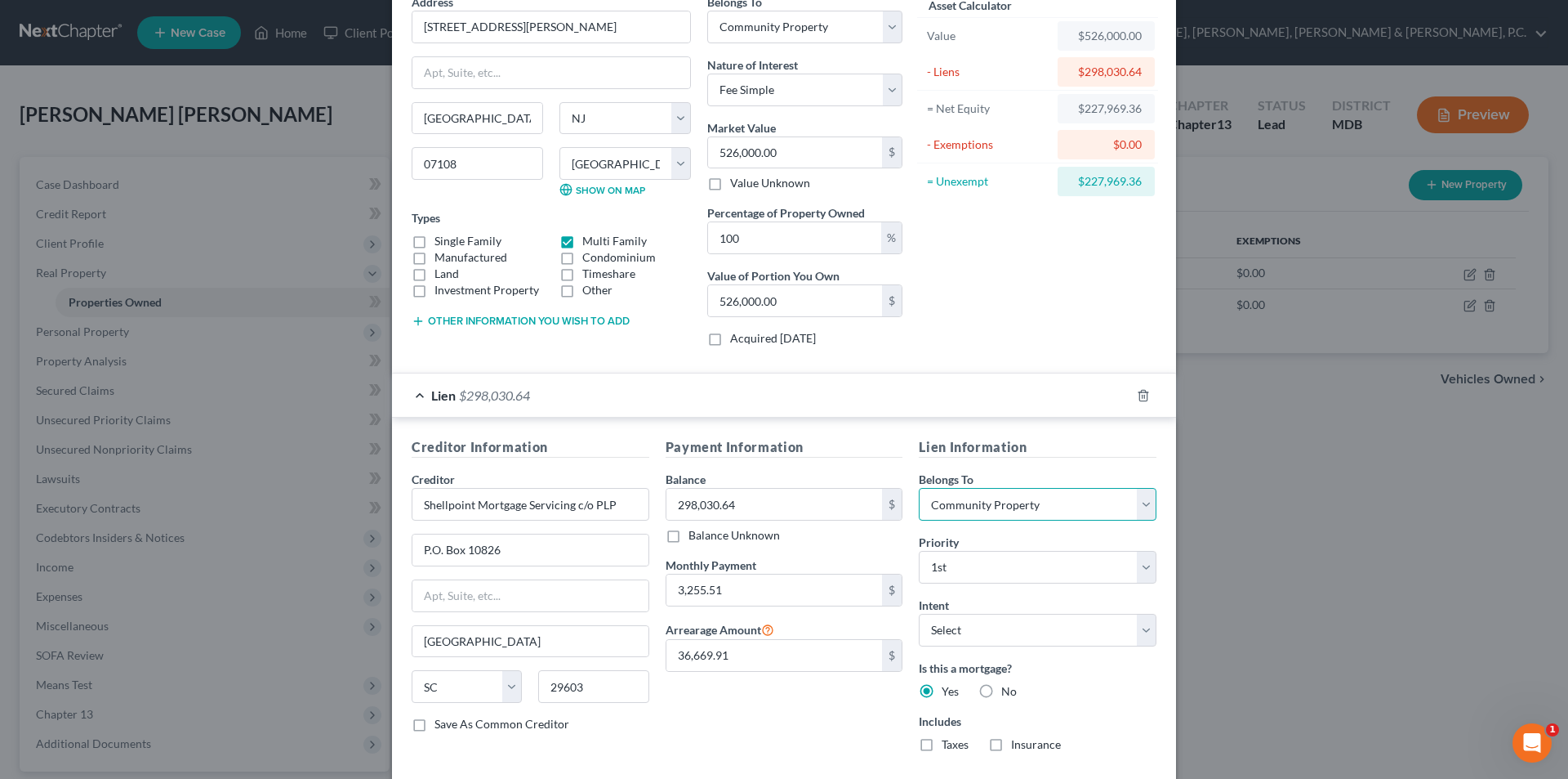
click at [970, 509] on select "Select Debtor 1 Only Debtor 2 Only Debtor 1 And Debtor 2 Only At Least One Of T…" at bounding box center [1038, 504] width 238 height 32
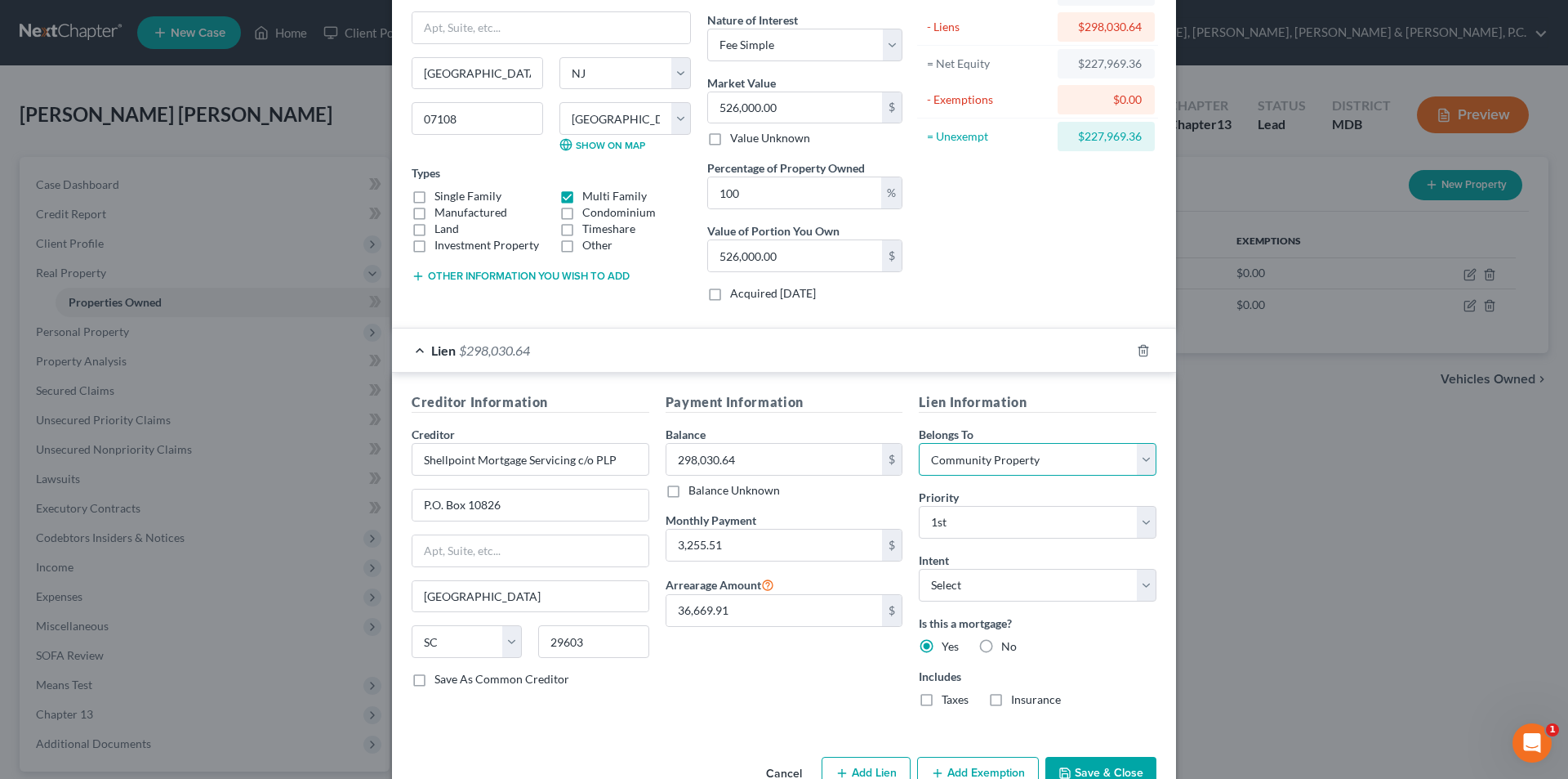
scroll to position [170, 0]
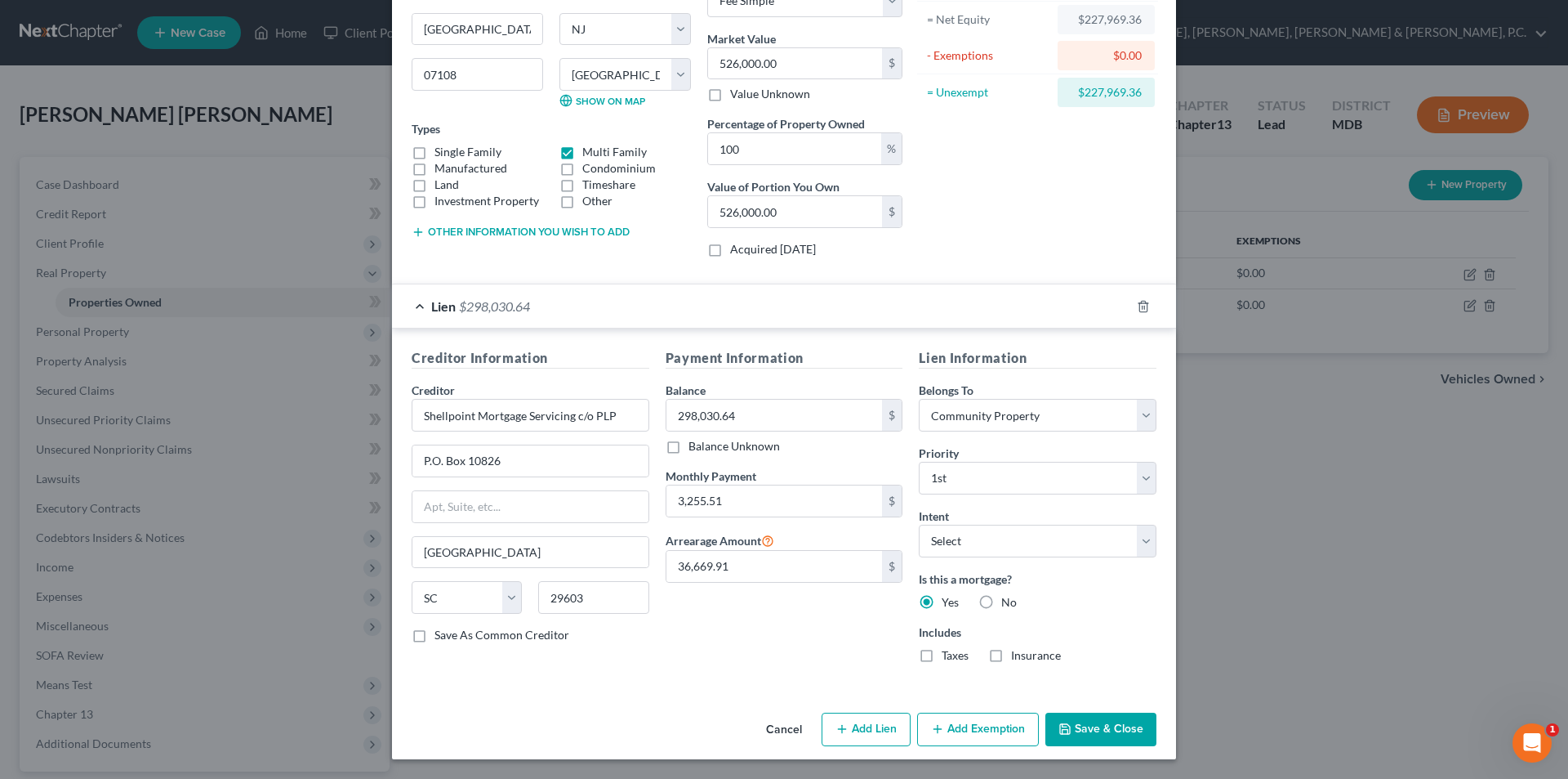
click at [1092, 723] on button "Save & Close" at bounding box center [1101, 729] width 111 height 34
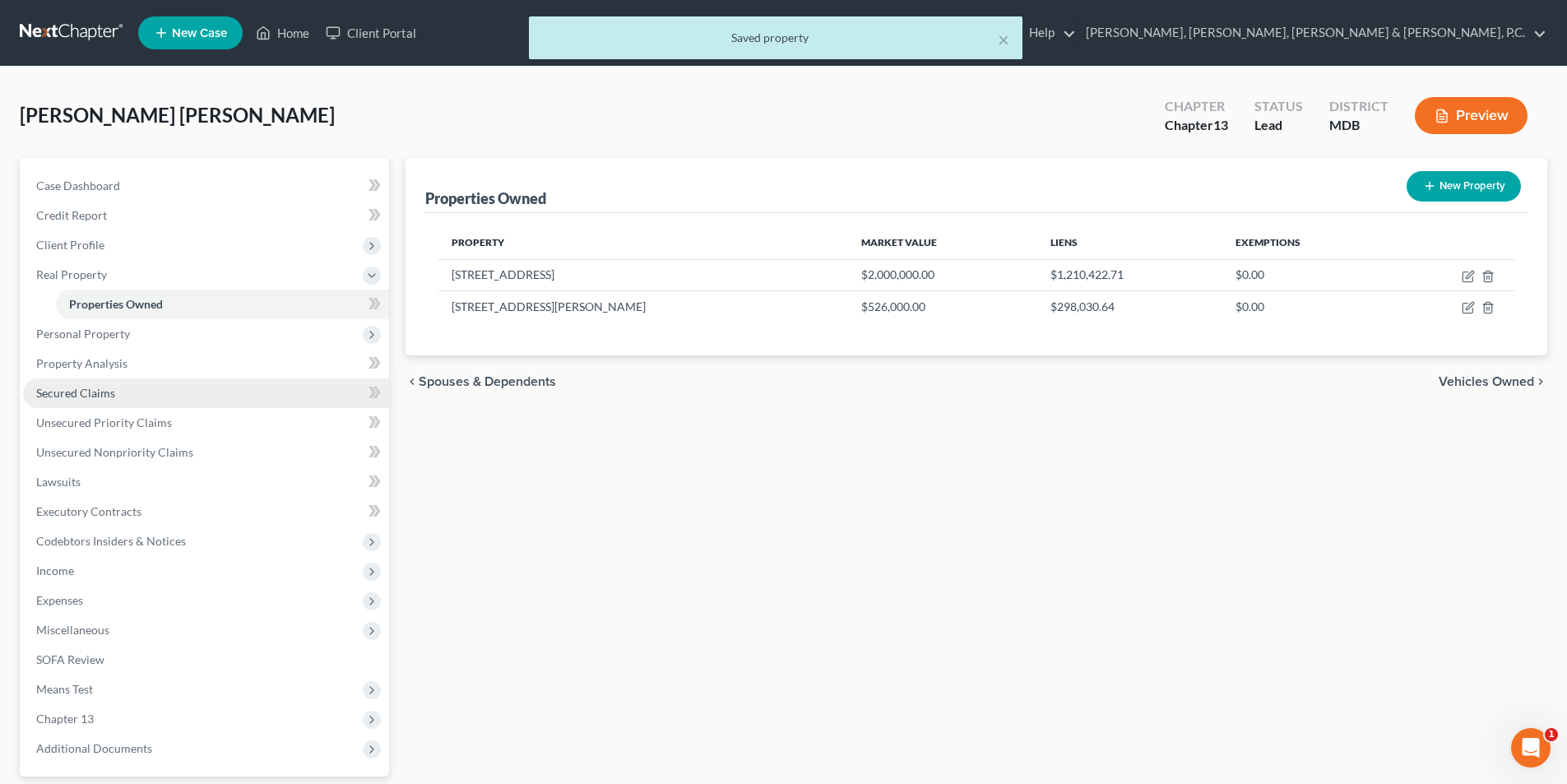
click at [102, 393] on span "Secured Claims" at bounding box center [75, 392] width 79 height 14
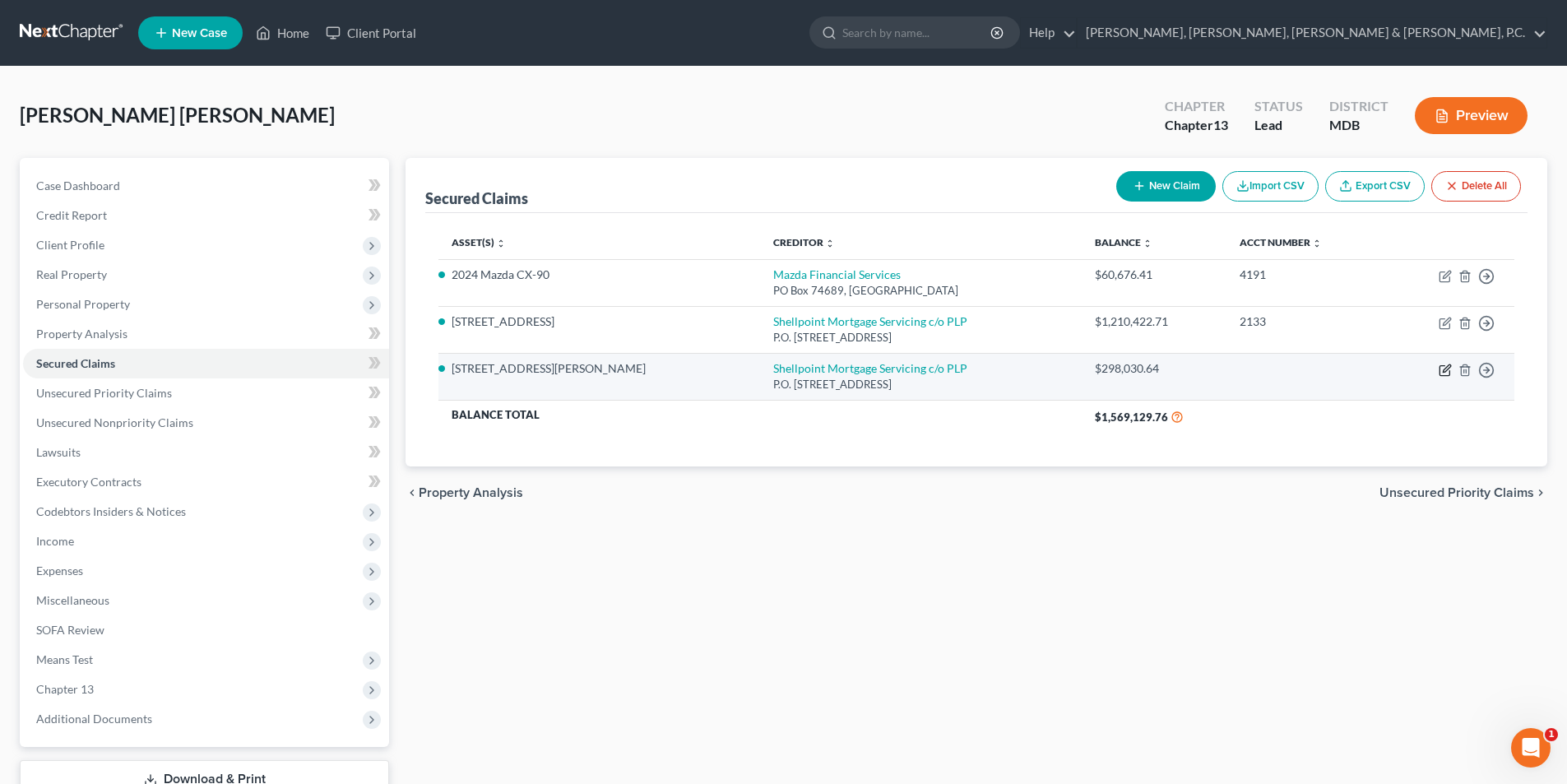
click at [1448, 368] on icon "button" at bounding box center [1446, 370] width 13 height 13
select select "42"
select select "9"
select select "4"
select select "0"
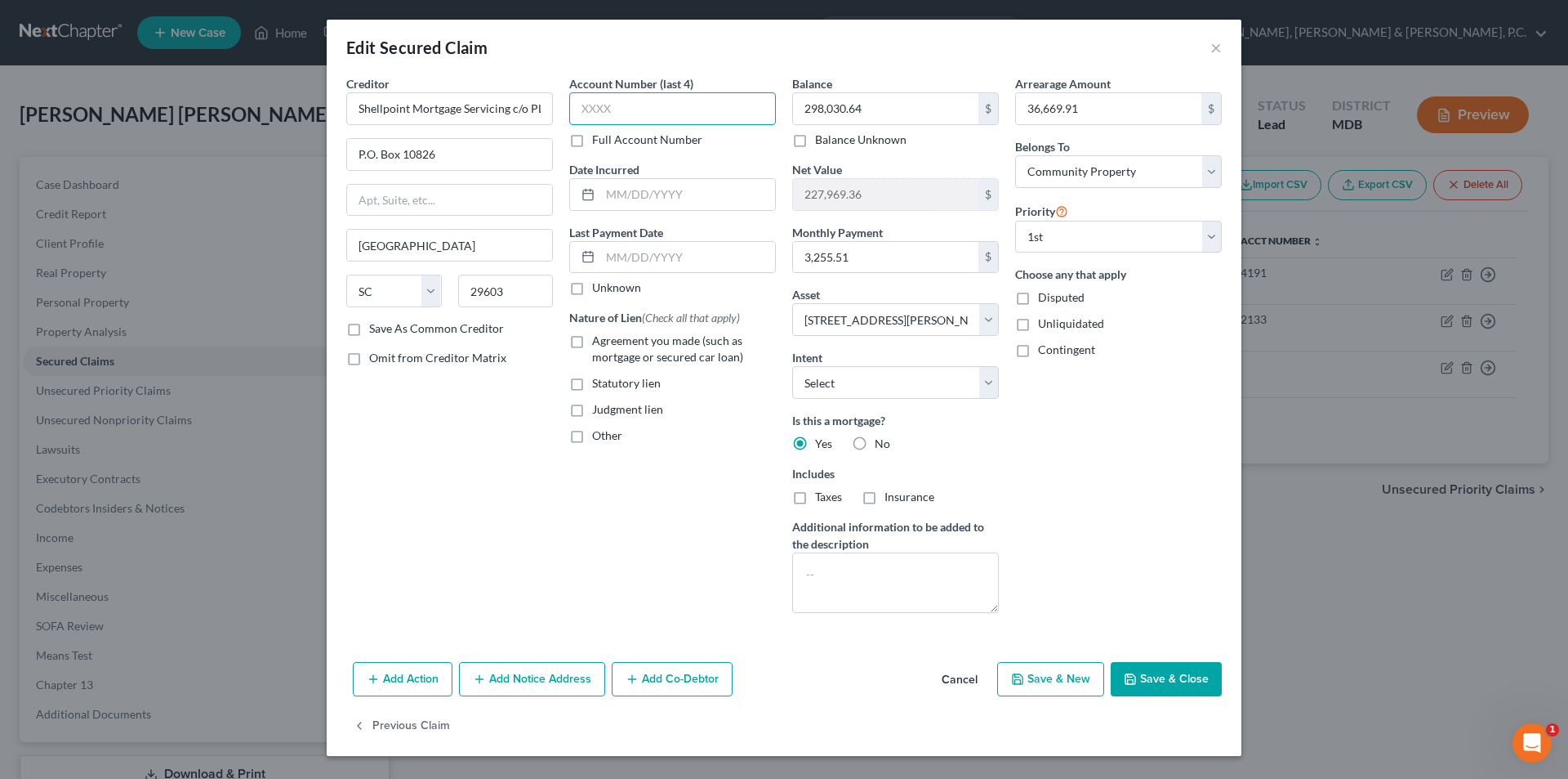
click at [628, 110] on input "text" at bounding box center [672, 108] width 206 height 32
type input "3464"
click at [1159, 680] on button "Save & Close" at bounding box center [1167, 679] width 111 height 34
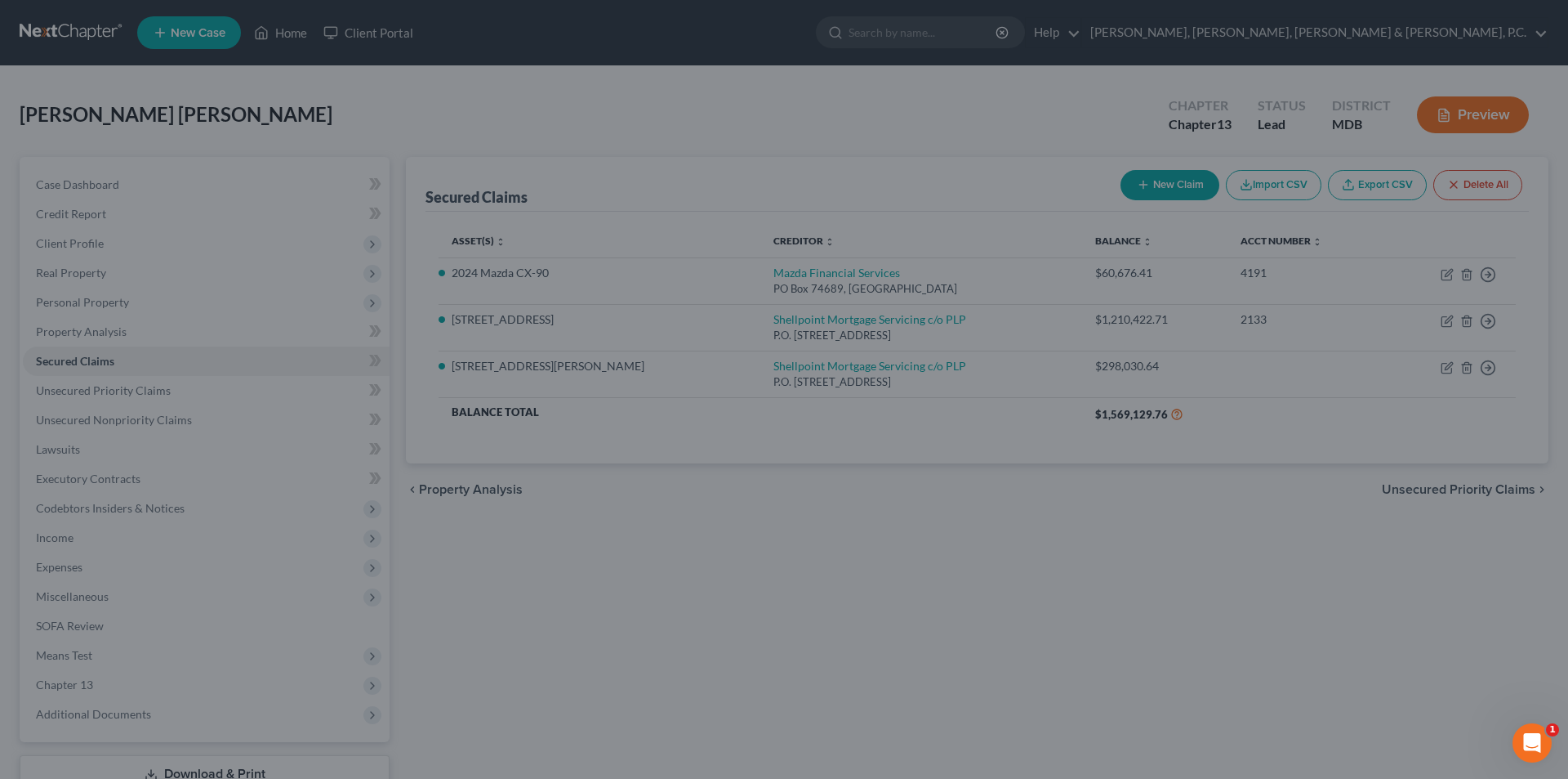
select select "9"
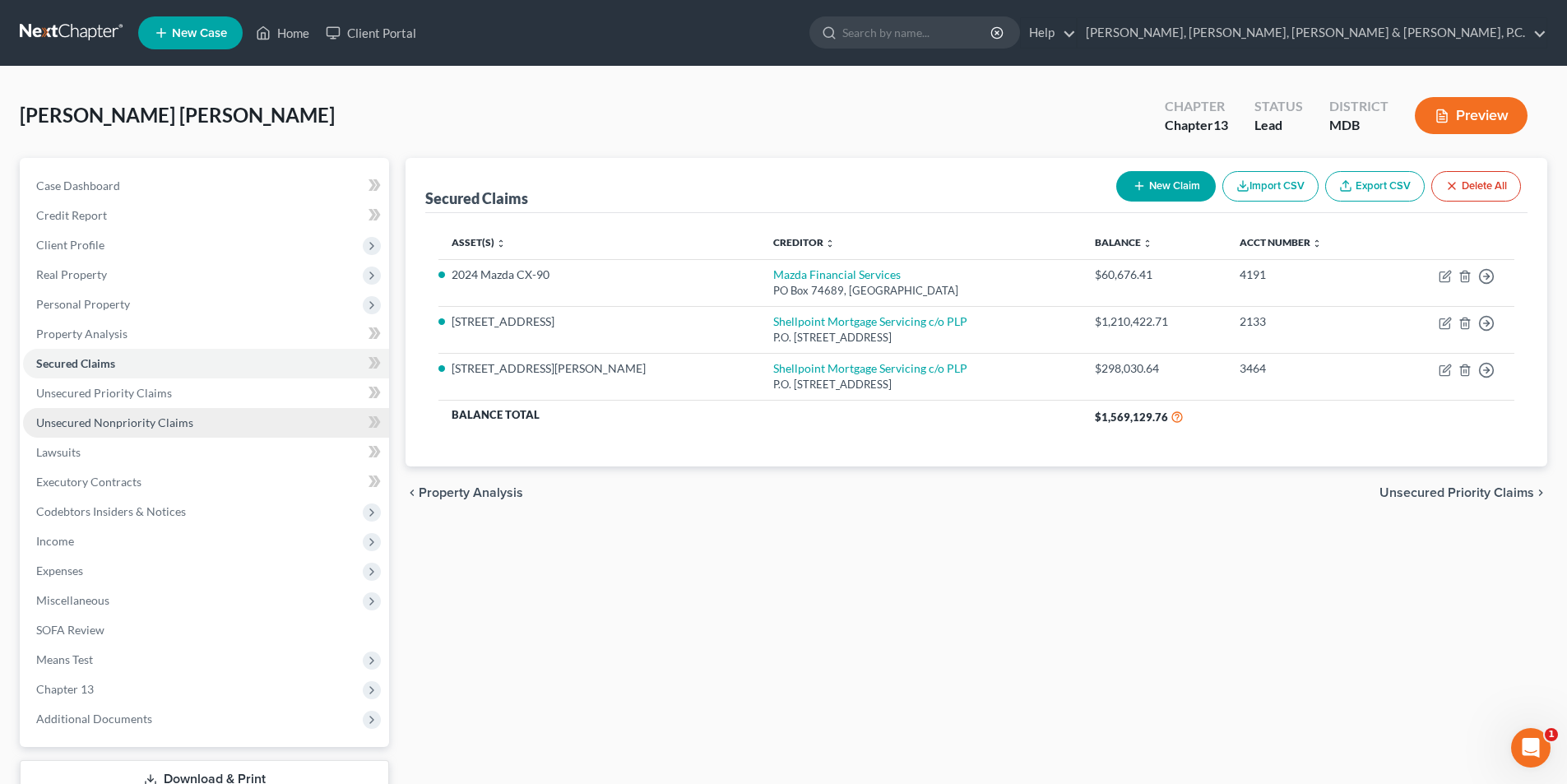
click at [133, 421] on span "Unsecured Nonpriority Claims" at bounding box center [114, 422] width 157 height 14
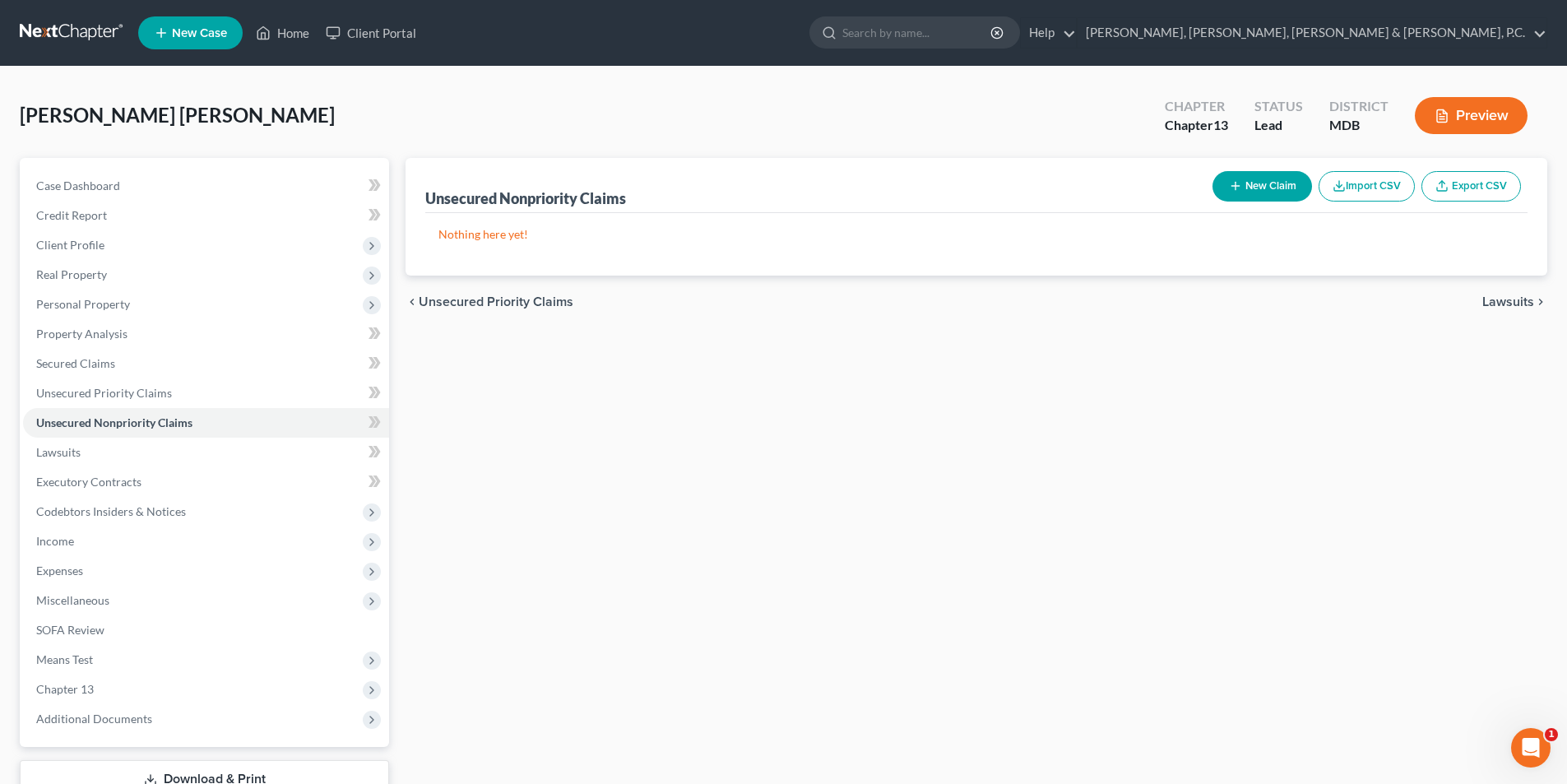
click at [1274, 176] on button "New Claim" at bounding box center [1262, 186] width 99 height 31
select select "0"
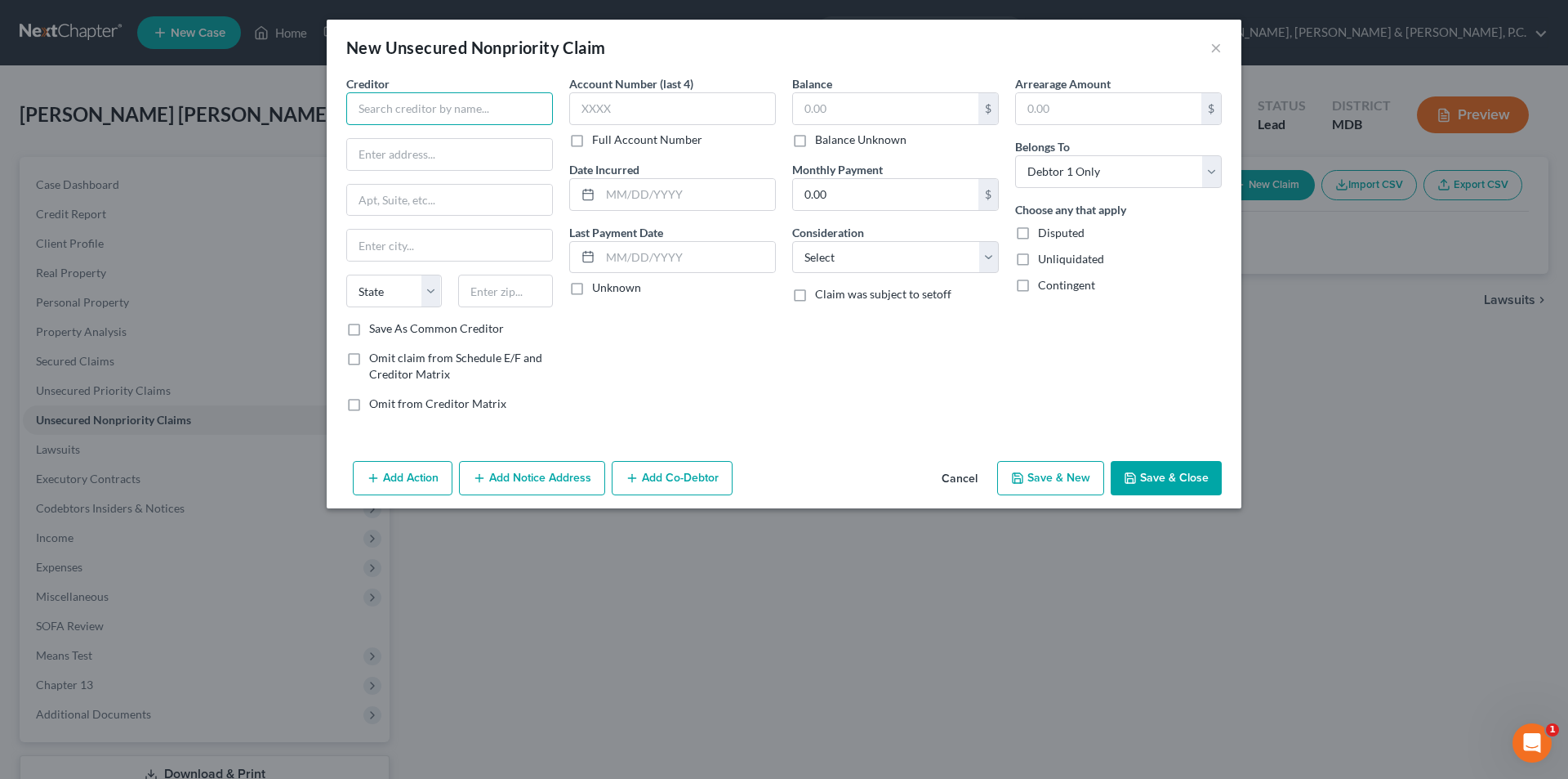
click at [528, 103] on input "text" at bounding box center [449, 108] width 206 height 32
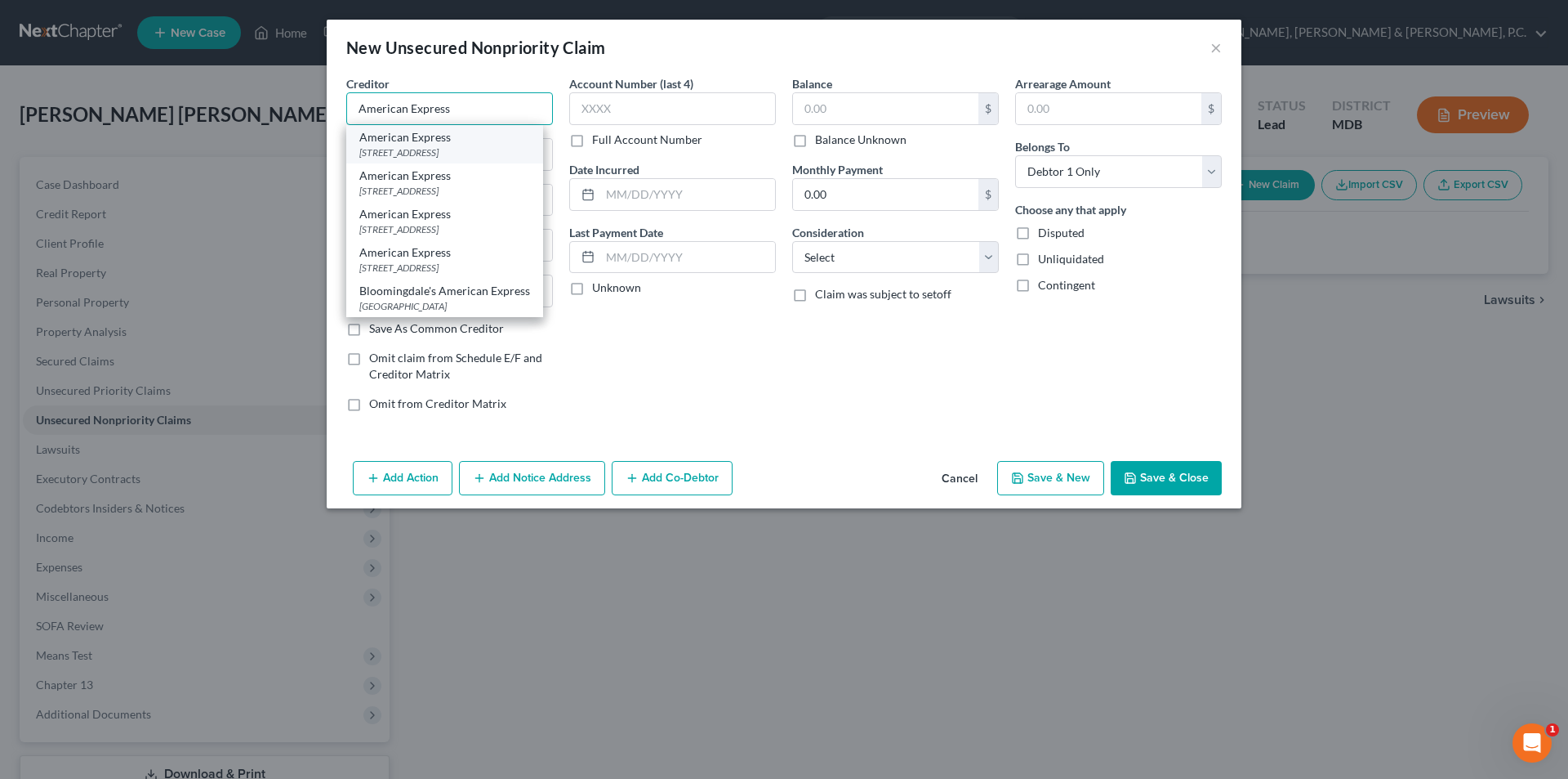
type input "American Express"
click at [505, 139] on div "American Express" at bounding box center [444, 137] width 170 height 17
type input "PO Box 6031"
type input "[PERSON_NAME] Stream"
select select "14"
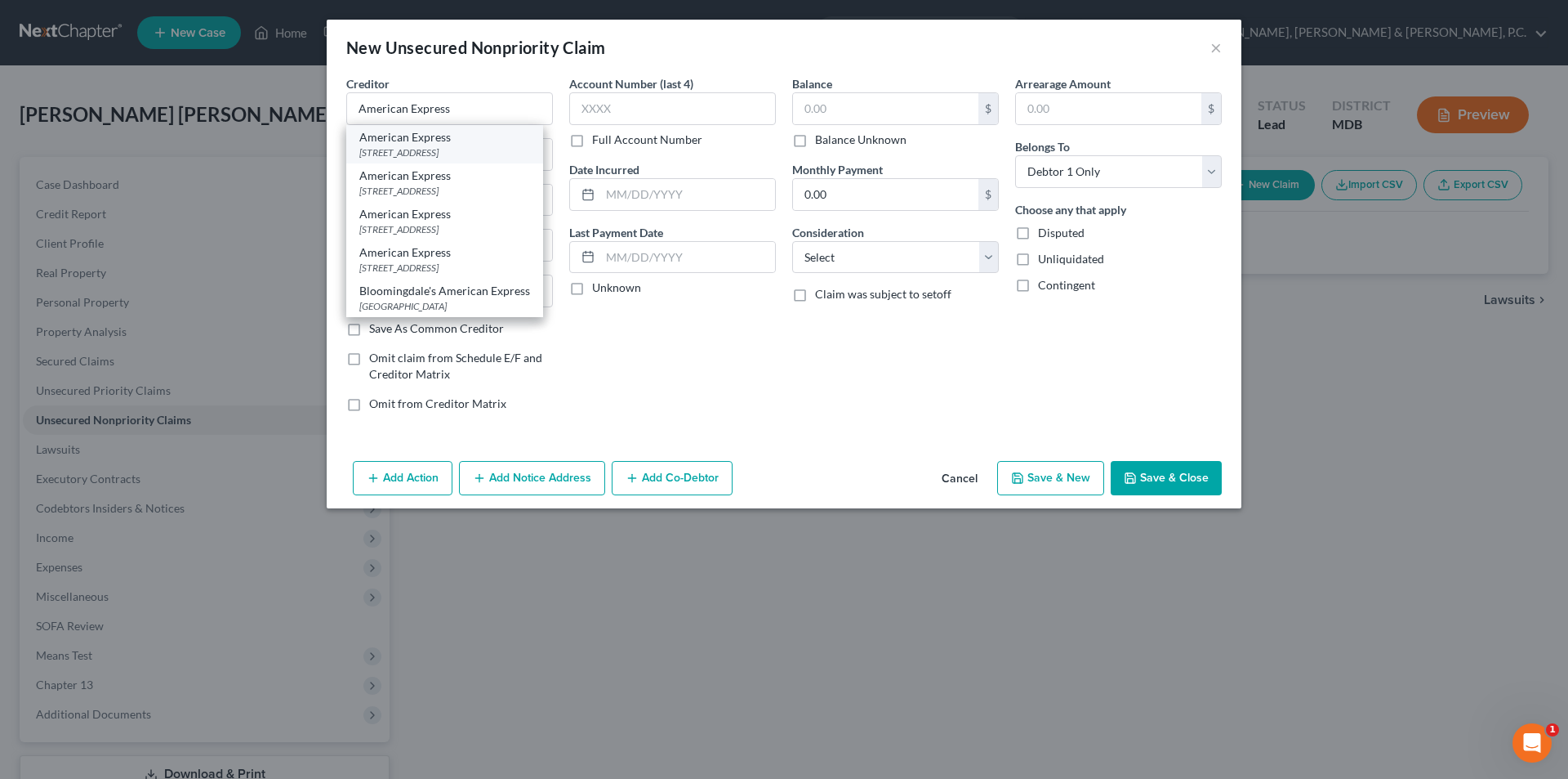
type input "60197"
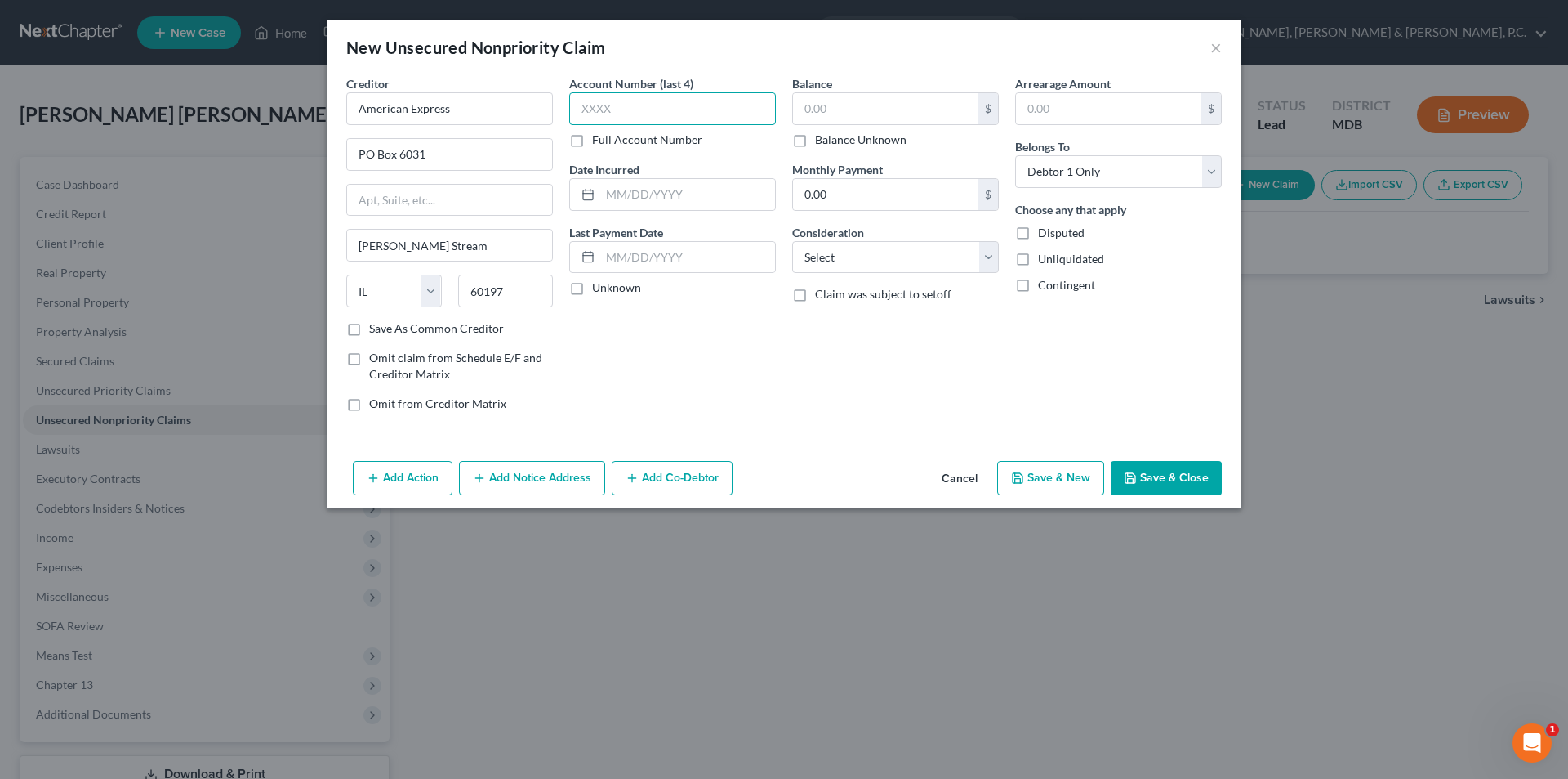
click at [626, 105] on input "text" at bounding box center [672, 108] width 206 height 32
type input "3005"
click at [830, 250] on select "Select Cable / Satellite Services Collection Agency Credit Card Debt Debt Couns…" at bounding box center [896, 257] width 206 height 32
select select "2"
click at [793, 241] on select "Select Cable / Satellite Services Collection Agency Credit Card Debt Debt Couns…" at bounding box center [896, 257] width 206 height 32
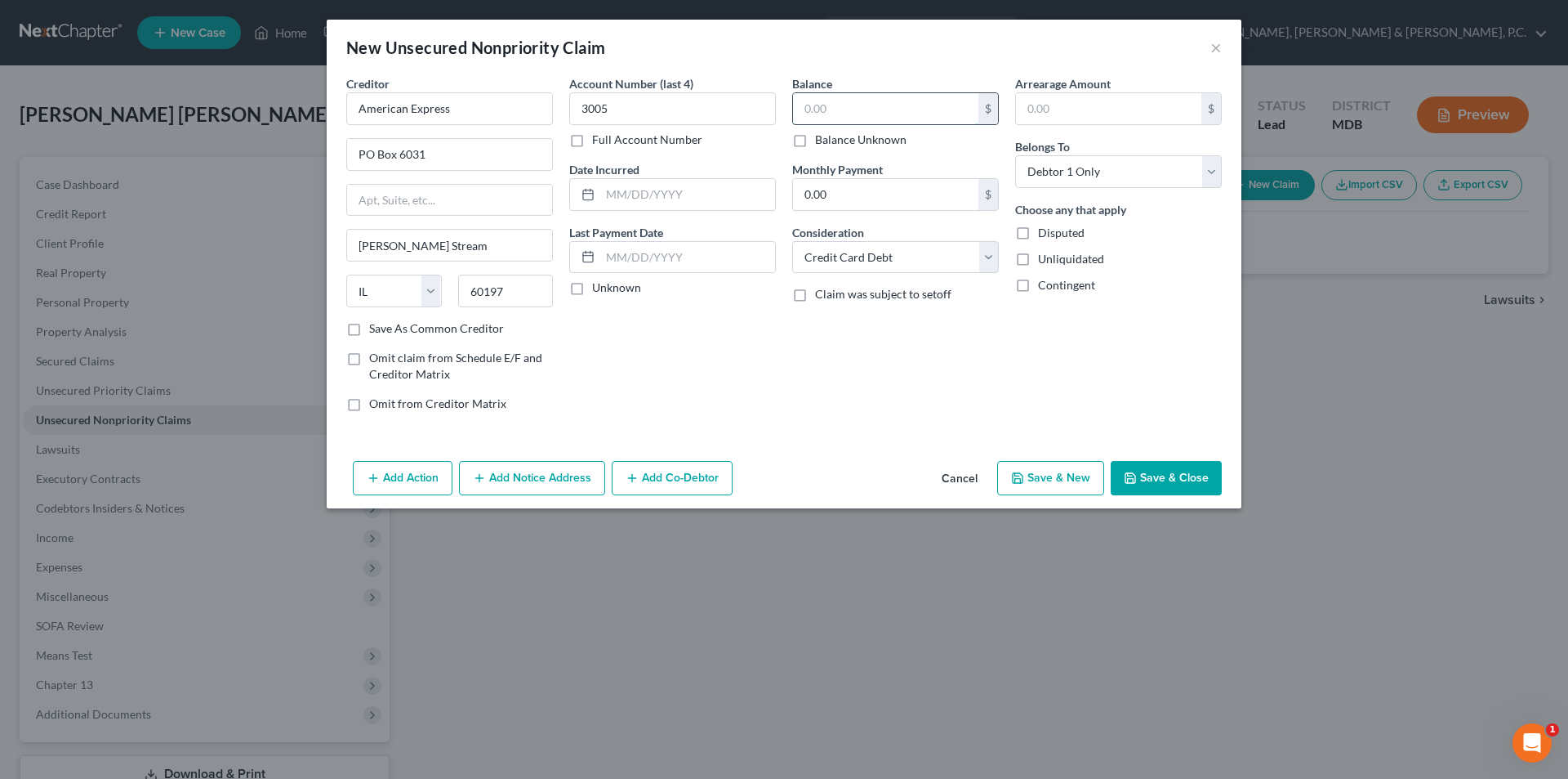
click at [878, 105] on input "text" at bounding box center [886, 109] width 185 height 31
type input "2,599.89"
click at [1070, 472] on button "Save & New" at bounding box center [1051, 477] width 107 height 34
select select "0"
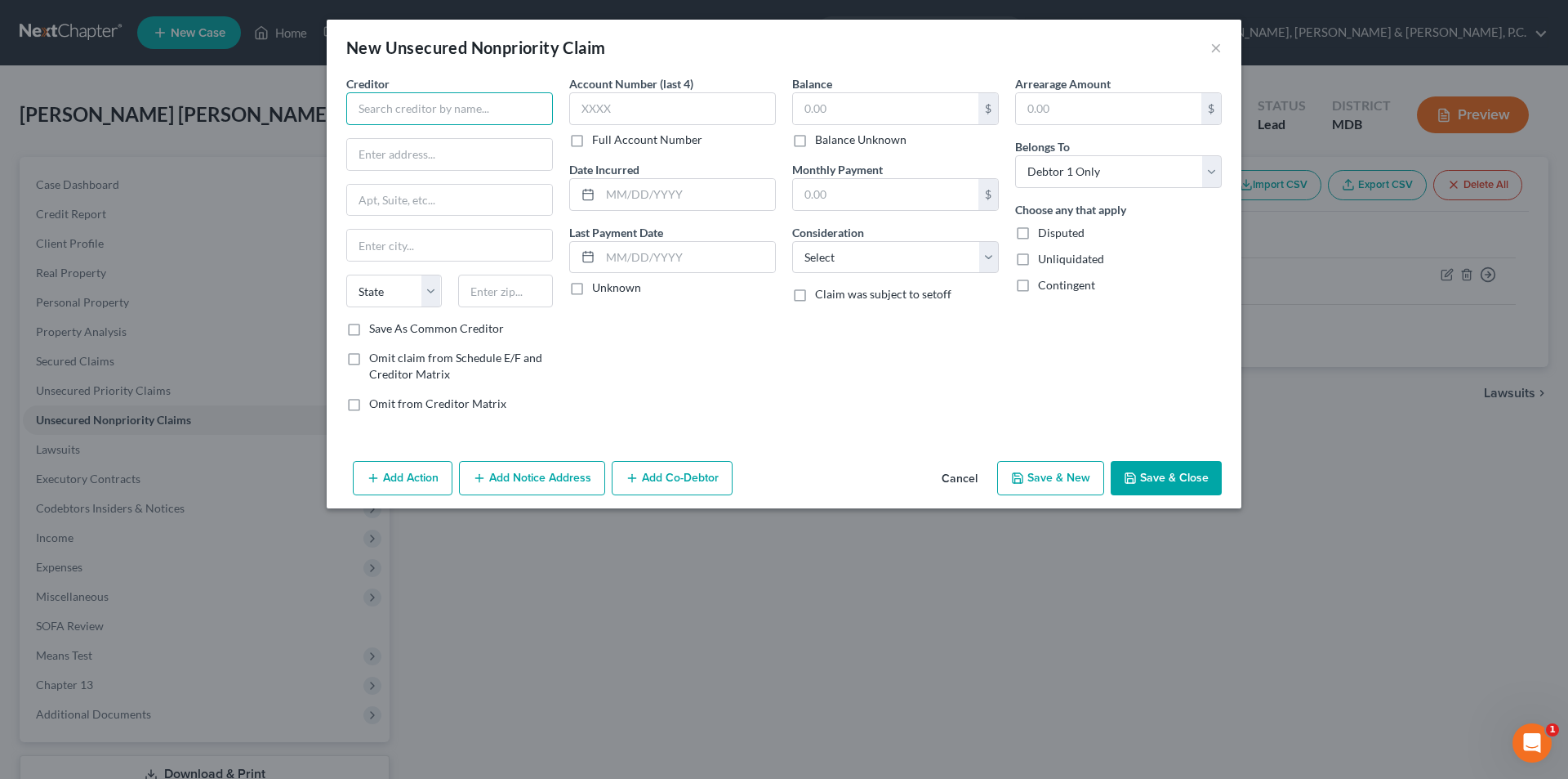
click at [512, 111] on input "text" at bounding box center [449, 108] width 206 height 32
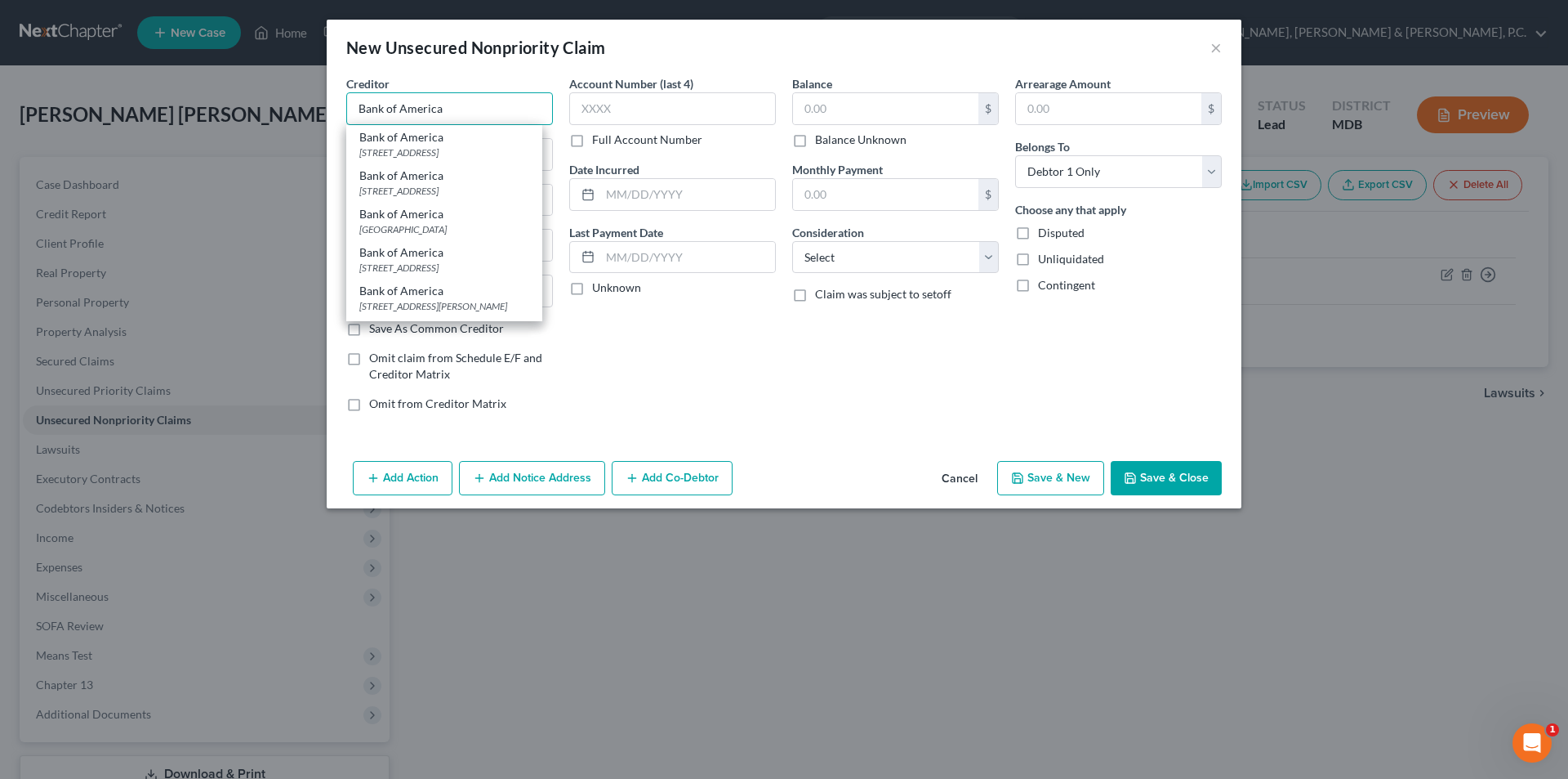
type input "Bank of America"
click at [435, 216] on div "Bank of America" at bounding box center [444, 215] width 170 height 17
type input "PO Box 672050"
type input "[GEOGRAPHIC_DATA]"
select select "45"
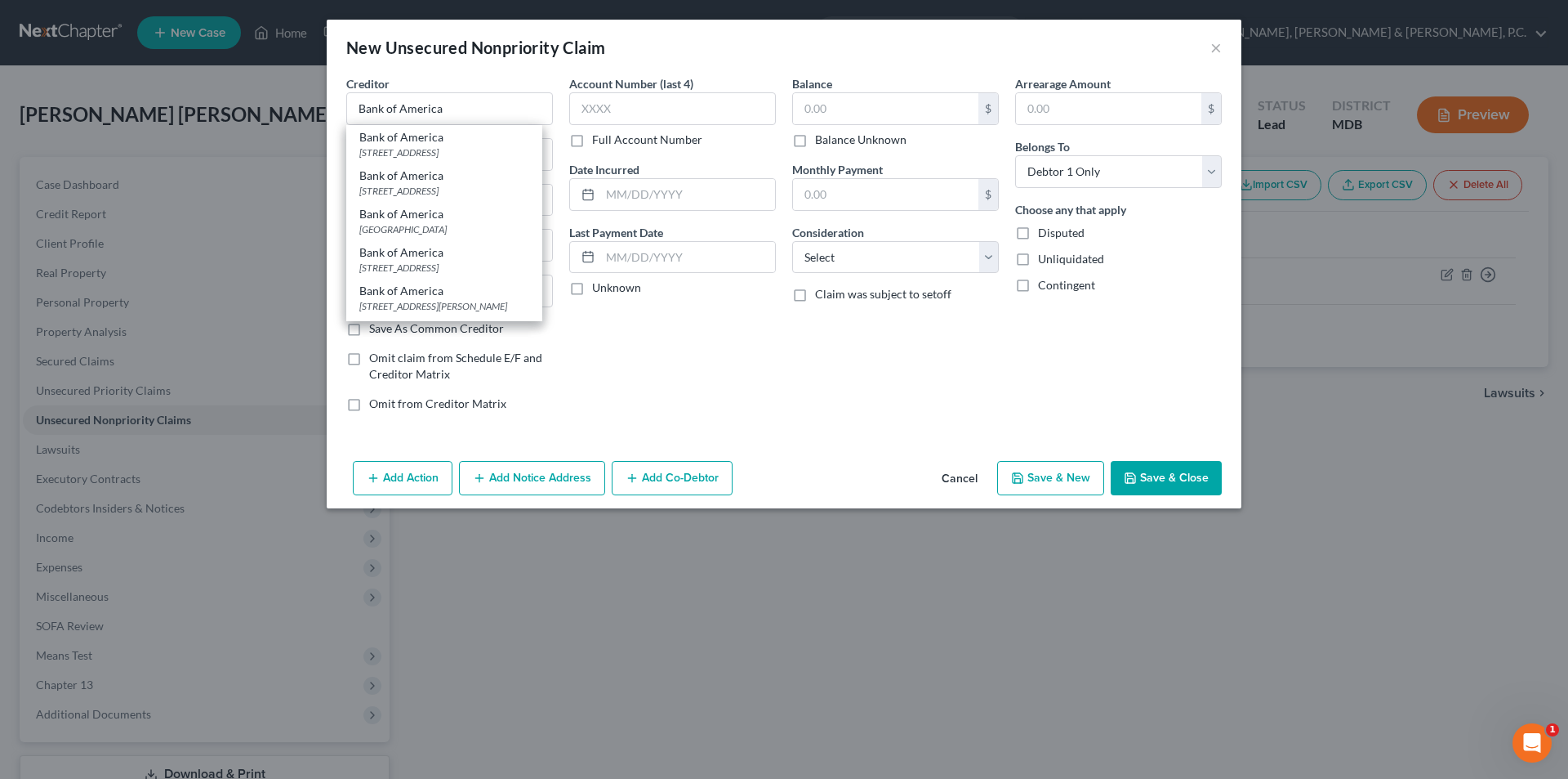
type input "75267"
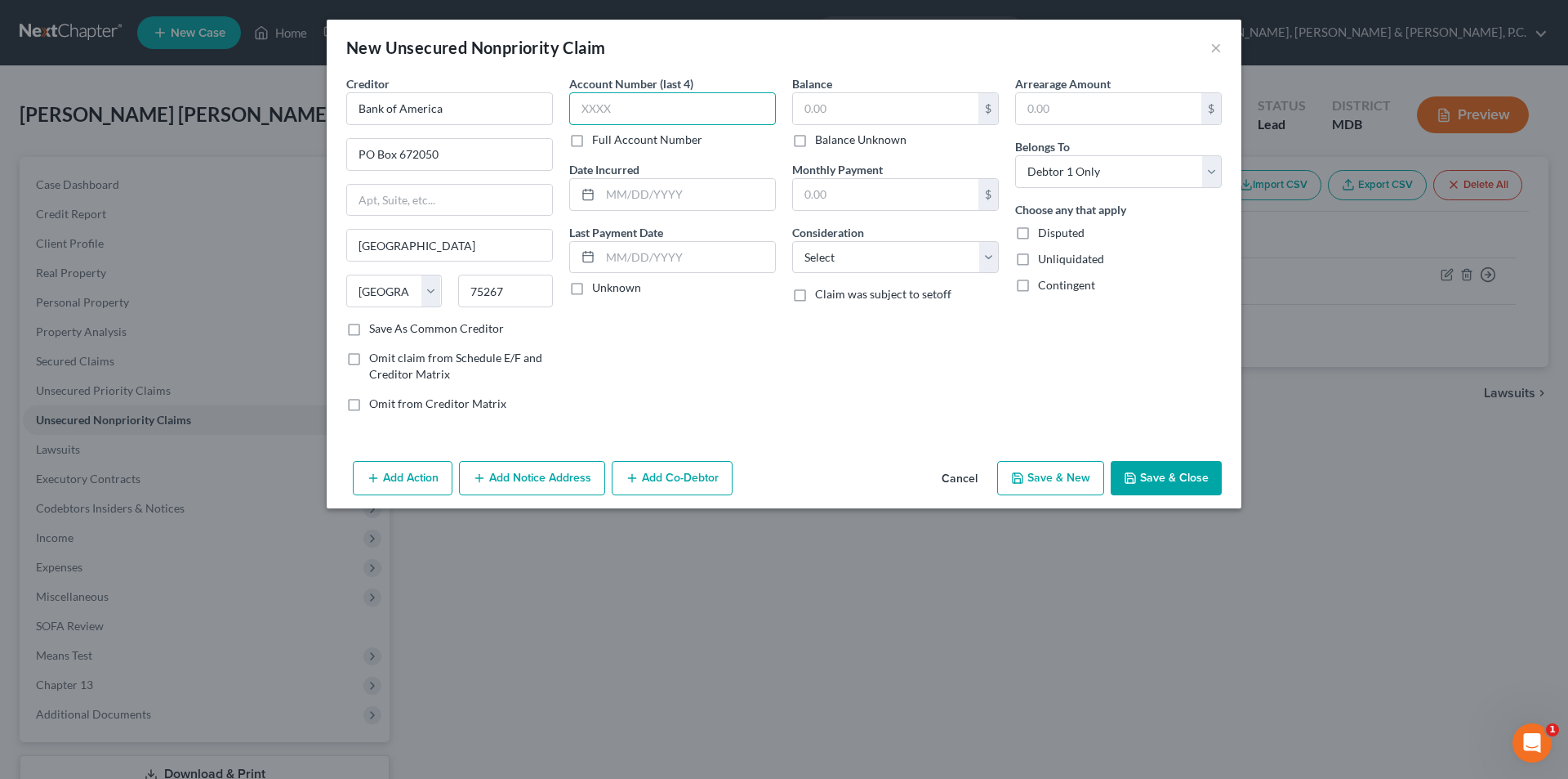
click at [636, 110] on input "text" at bounding box center [672, 108] width 206 height 32
type input "2956"
click at [899, 111] on input "text" at bounding box center [886, 109] width 185 height 31
type input "11,069.75"
click at [892, 260] on select "Select Cable / Satellite Services Collection Agency Credit Card Debt Debt Couns…" at bounding box center [896, 257] width 206 height 32
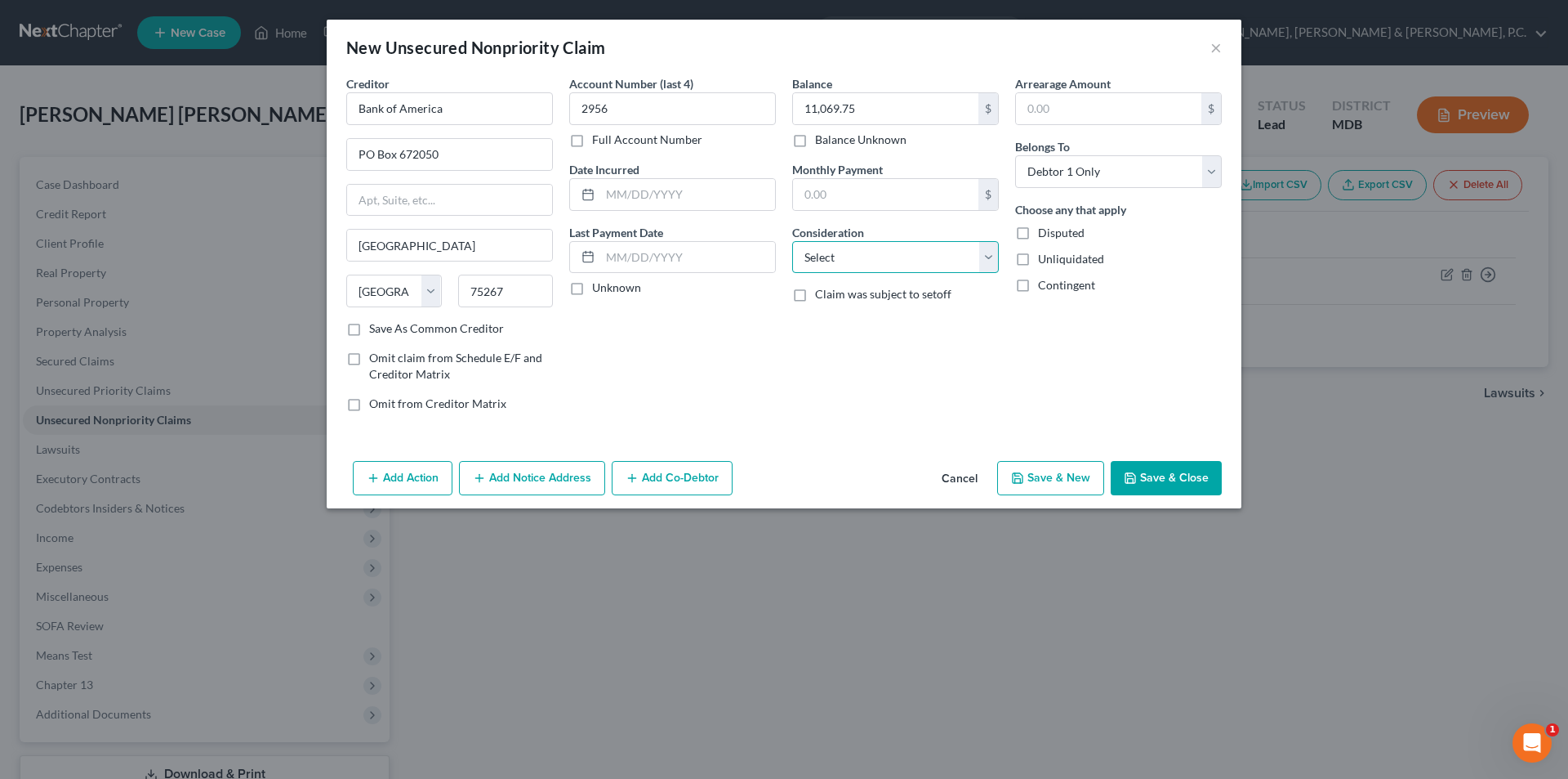
select select "2"
click at [793, 241] on select "Select Cable / Satellite Services Collection Agency Credit Card Debt Debt Couns…" at bounding box center [896, 257] width 206 height 32
click at [1045, 470] on button "Save & New" at bounding box center [1051, 477] width 107 height 34
type input "0.00"
select select "0"
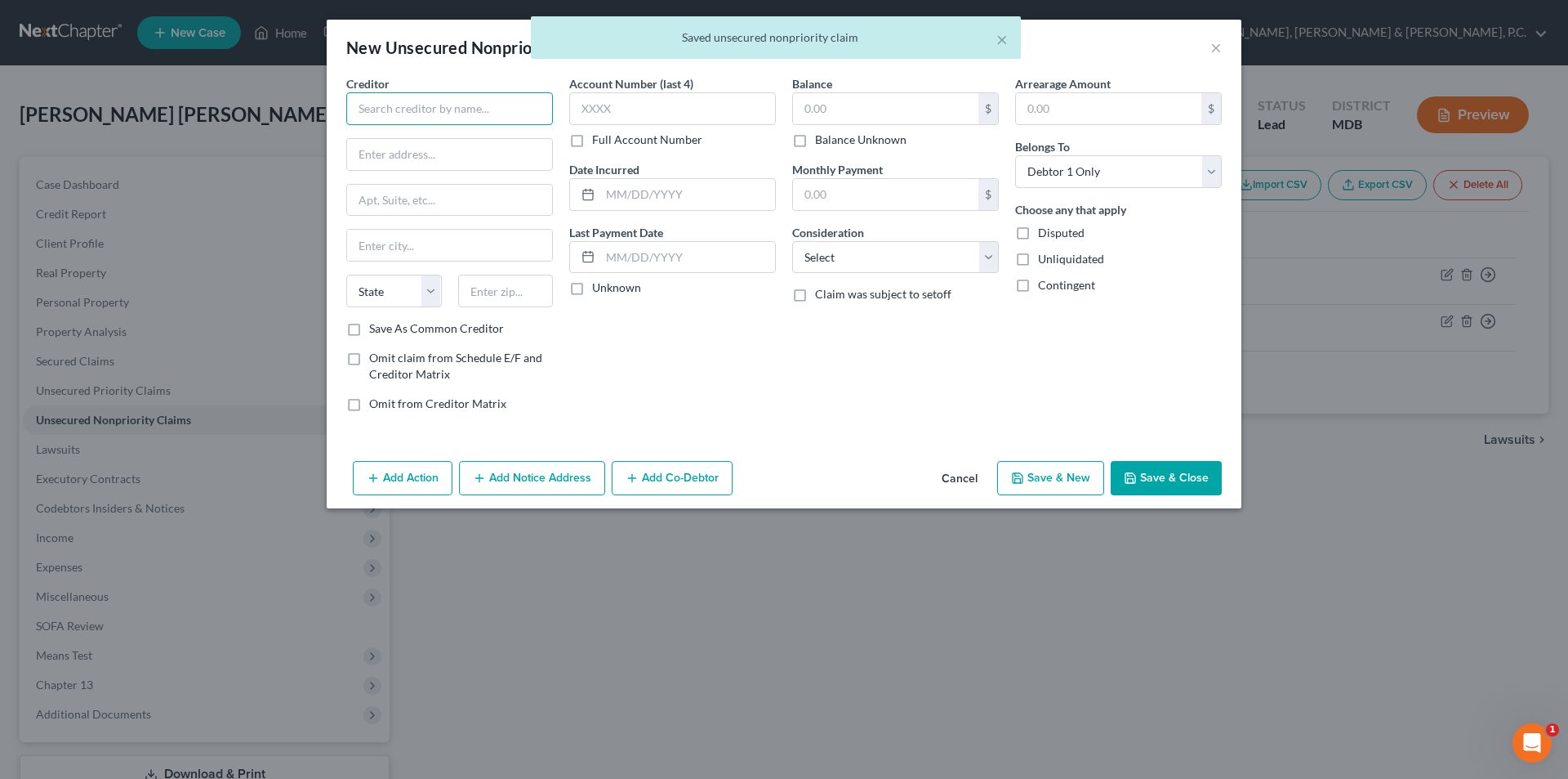
click at [426, 106] on input "text" at bounding box center [449, 108] width 206 height 32
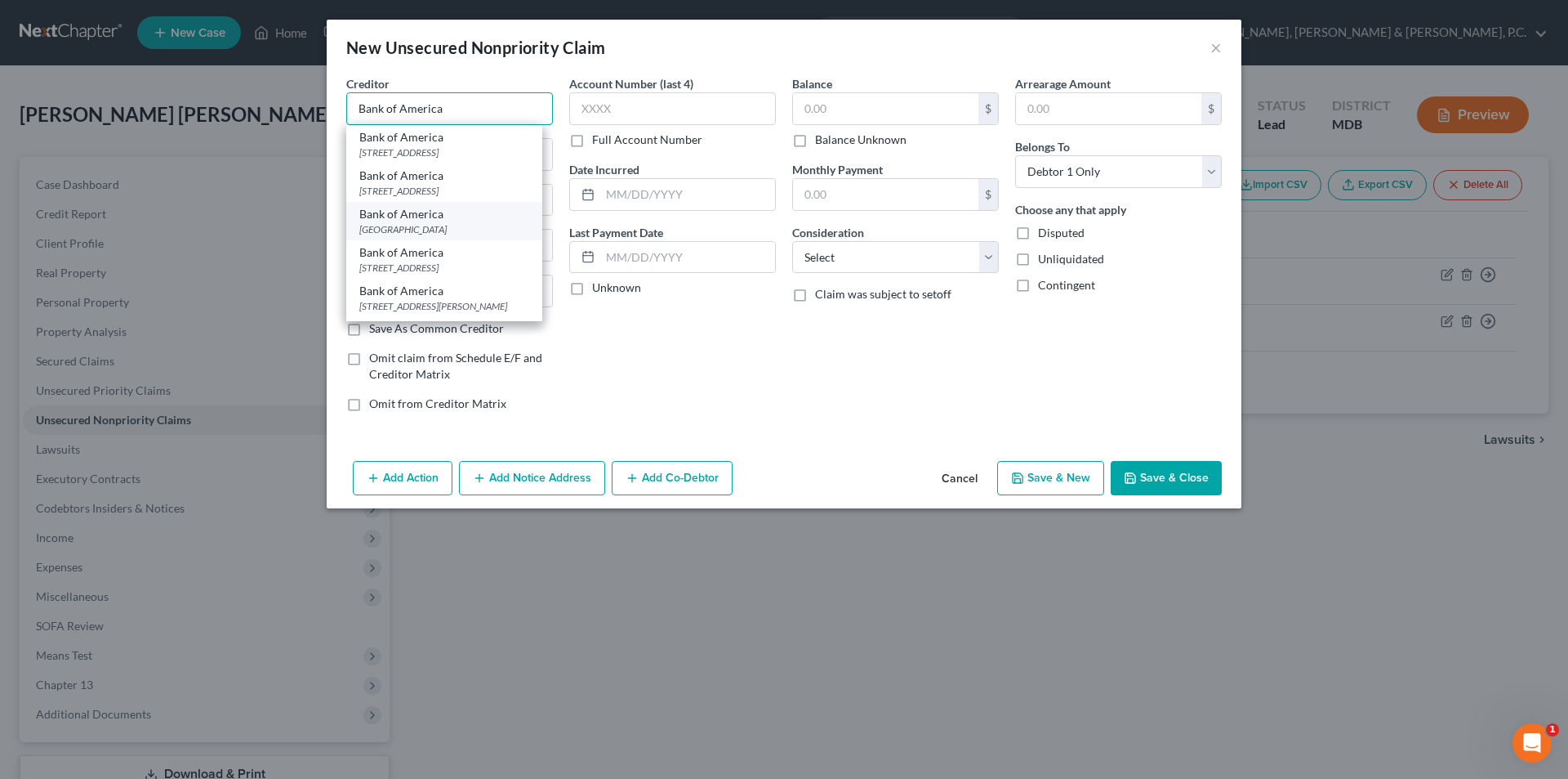
type input "Bank of America"
click at [411, 217] on div "Bank of America" at bounding box center [444, 215] width 170 height 17
type input "PO Box 672050"
type input "[GEOGRAPHIC_DATA]"
select select "45"
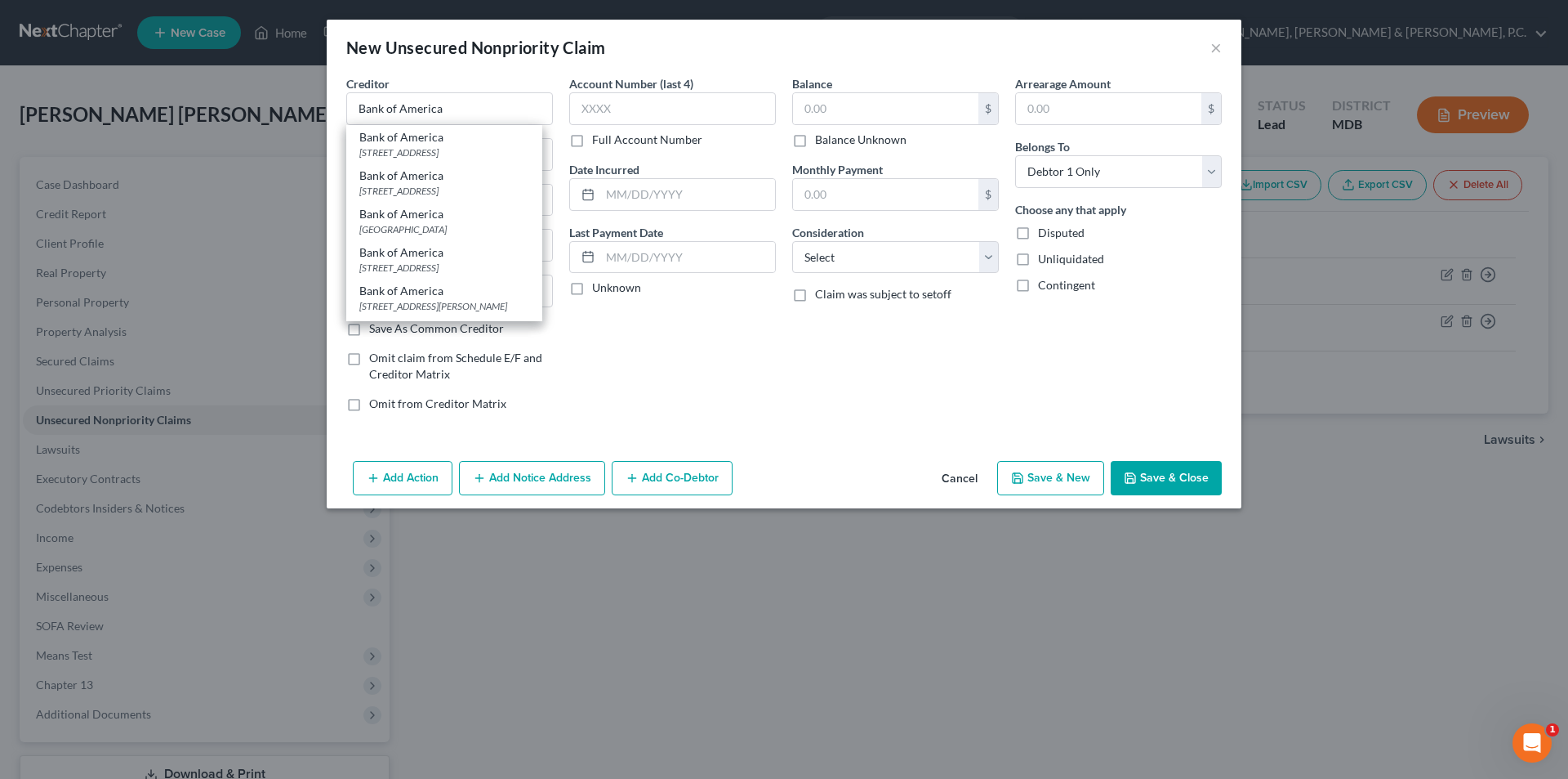
type input "75267"
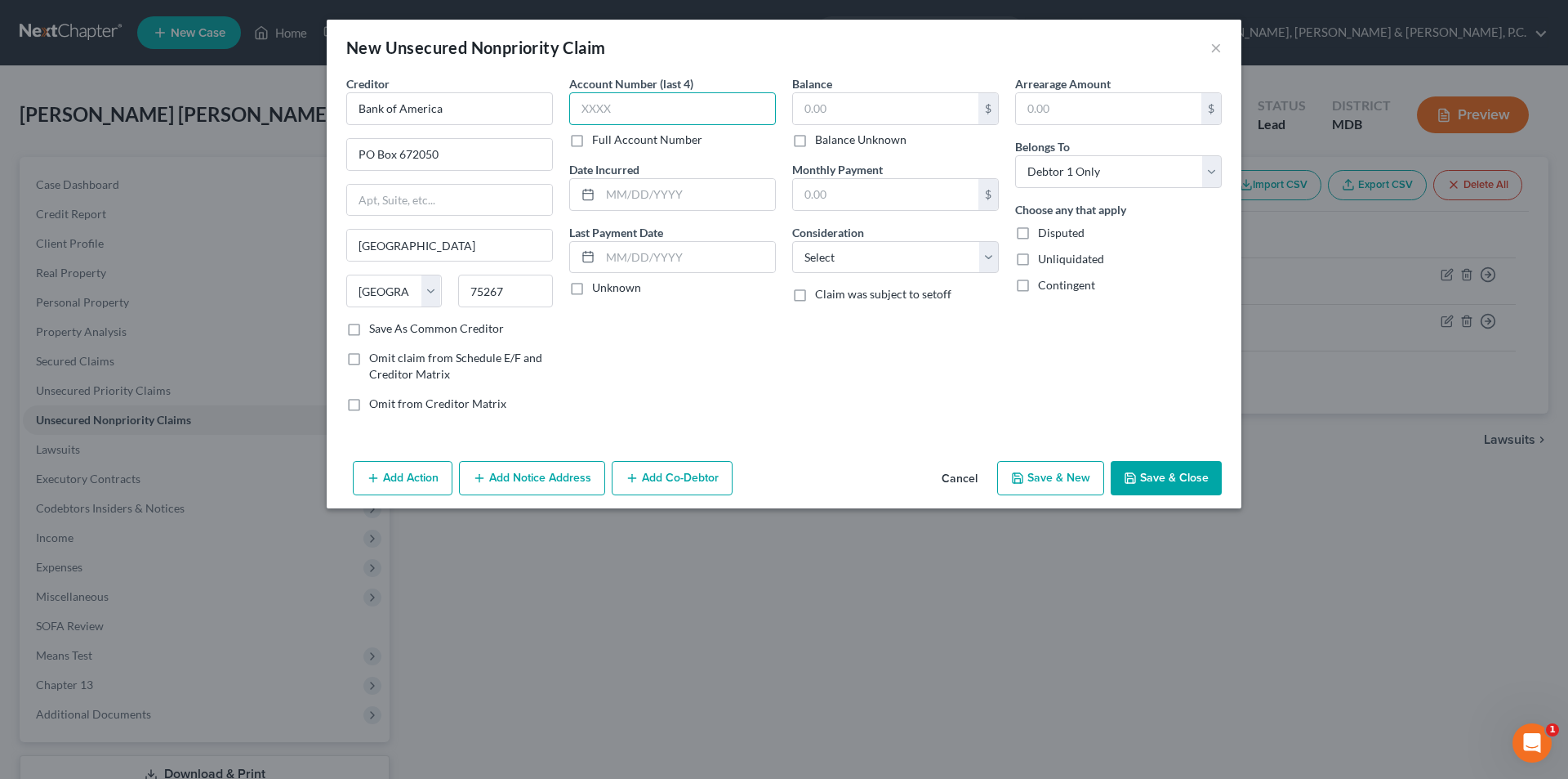
click at [678, 108] on input "text" at bounding box center [672, 108] width 206 height 32
type input "3159"
click at [937, 110] on input "text" at bounding box center [886, 109] width 185 height 31
type input "14,110.28"
click at [918, 242] on select "Select Cable / Satellite Services Collection Agency Credit Card Debt Debt Couns…" at bounding box center [896, 257] width 206 height 32
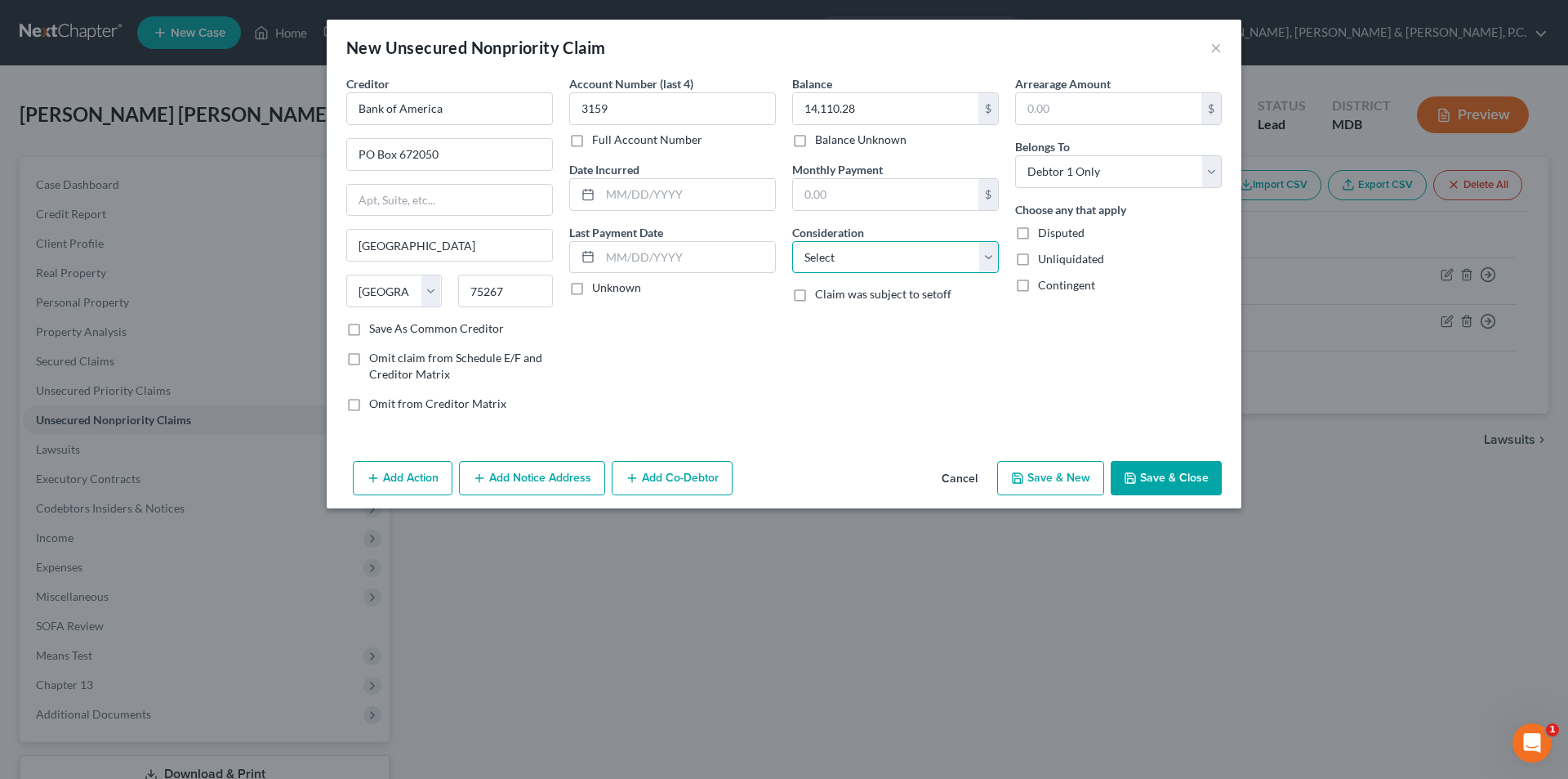
select select "2"
click at [793, 241] on select "Select Cable / Satellite Services Collection Agency Credit Card Debt Debt Couns…" at bounding box center [896, 257] width 206 height 32
click at [1044, 467] on button "Save & New" at bounding box center [1051, 477] width 107 height 34
type input "0.00"
select select "0"
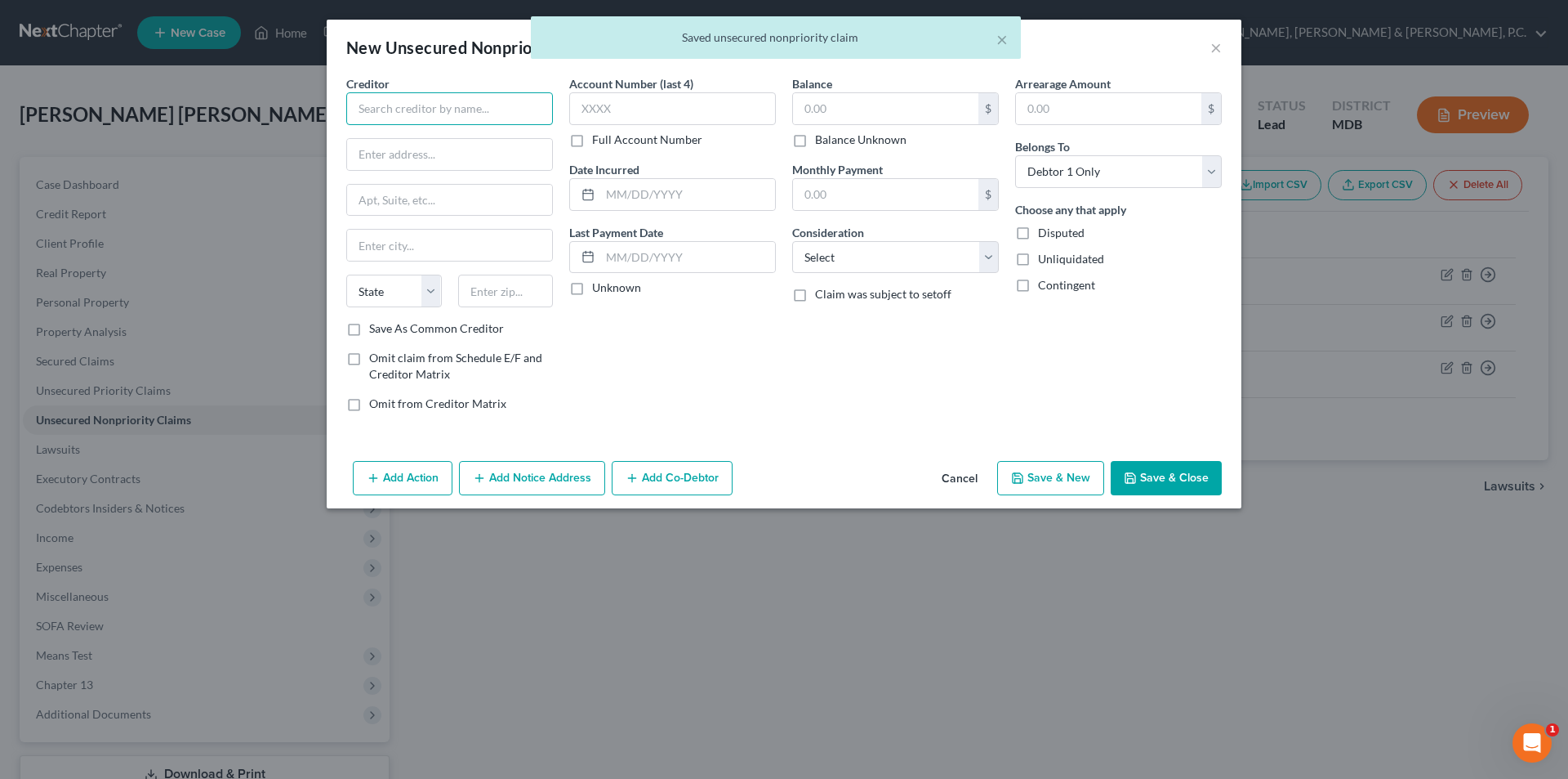
click at [402, 105] on input "text" at bounding box center [449, 108] width 206 height 32
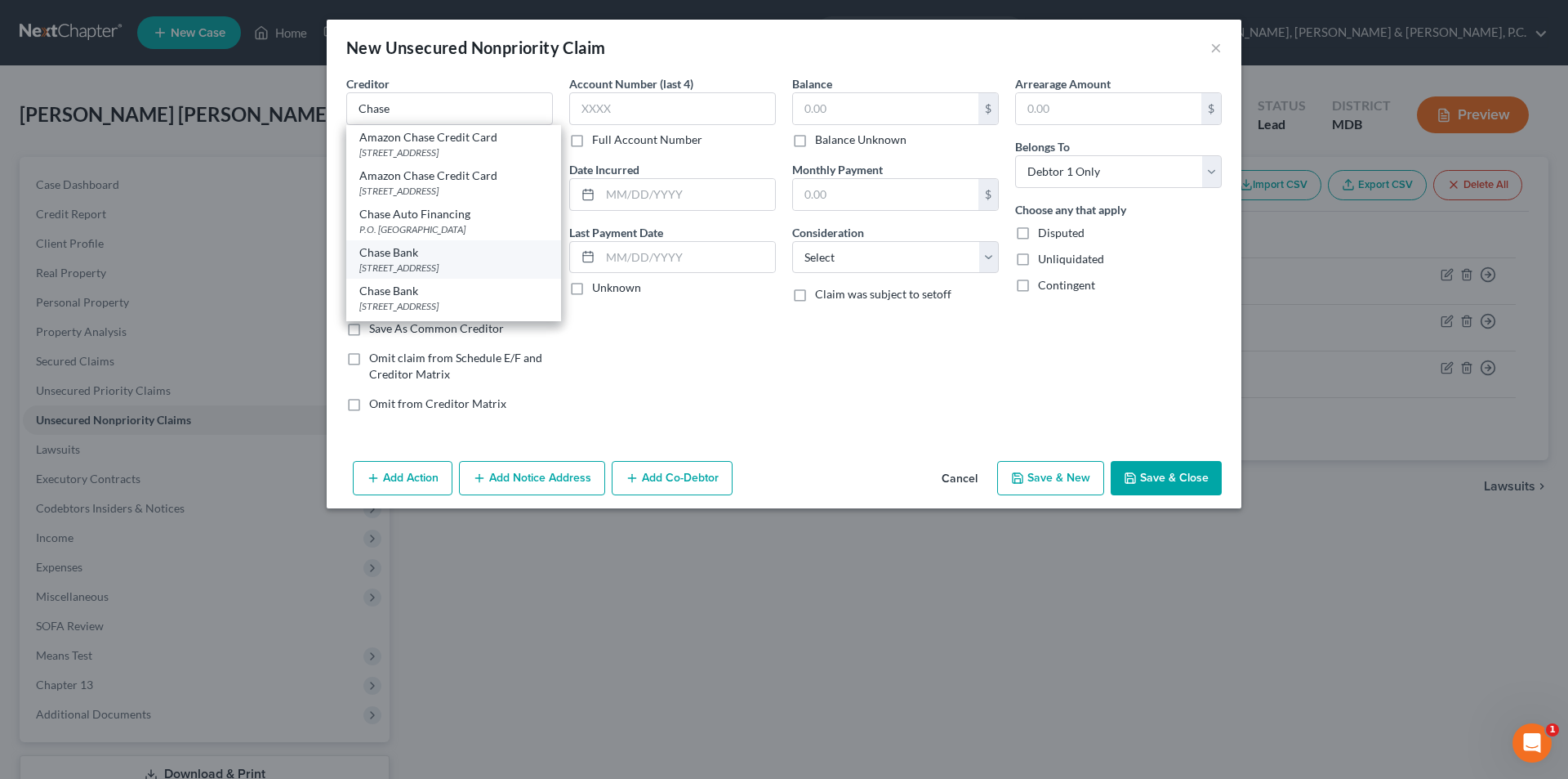
click at [451, 256] on div "Chase Bank" at bounding box center [453, 252] width 189 height 17
type input "Chase Bank"
type input "PO Box 15123"
type input "Wilmington"
select select "7"
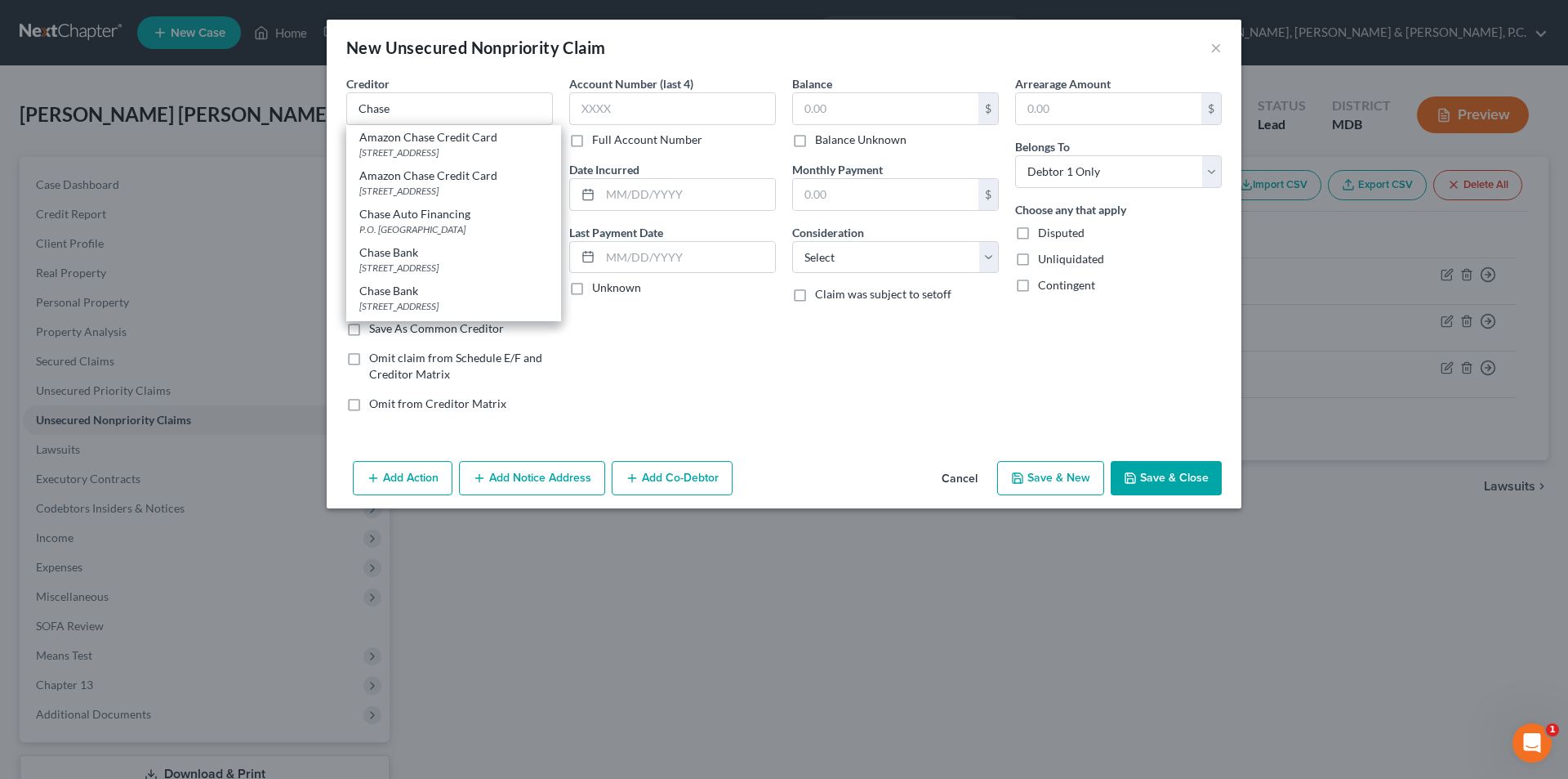
type input "19850"
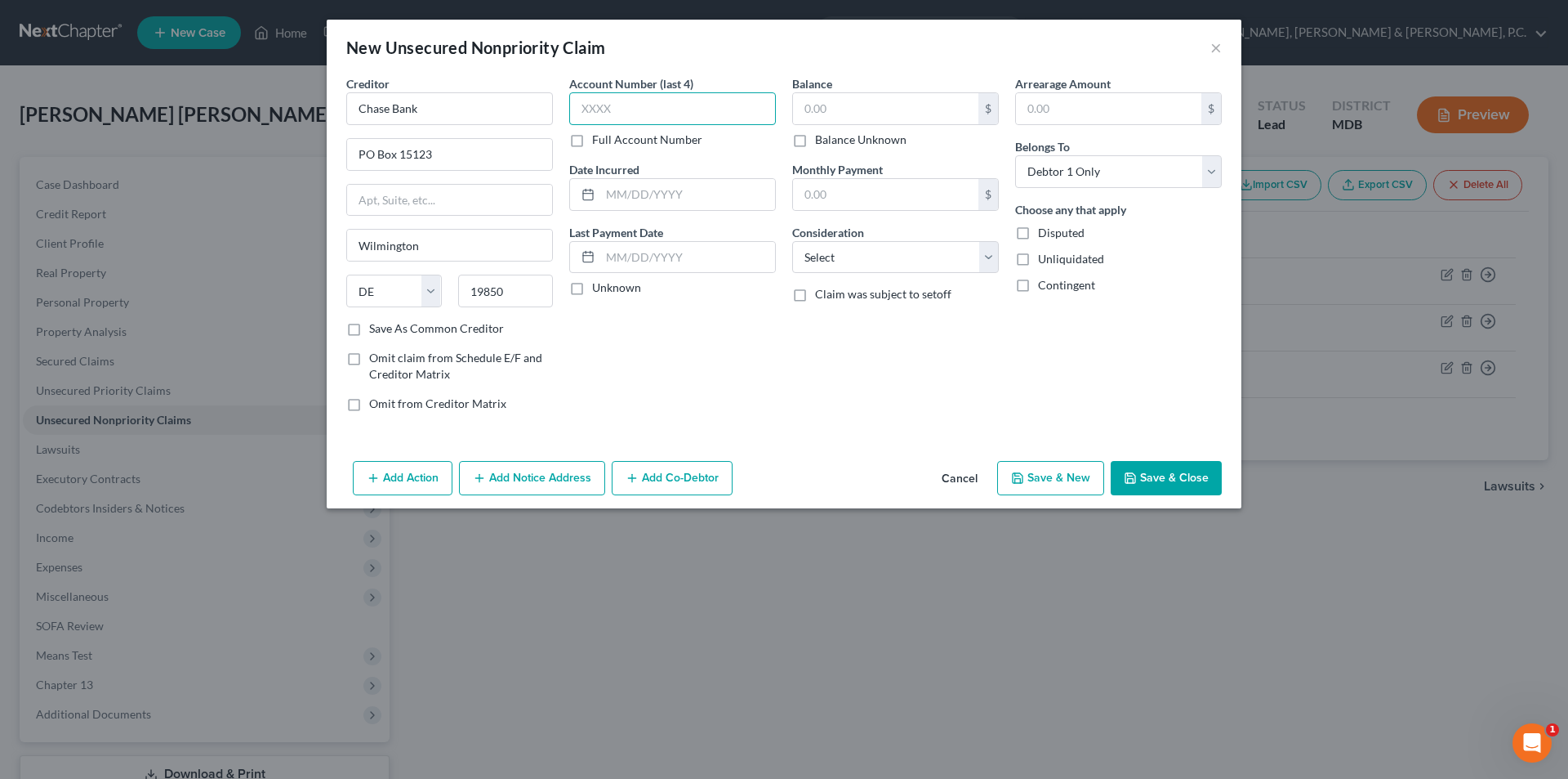
click at [703, 115] on input "text" at bounding box center [672, 108] width 206 height 32
type input "8666"
click at [846, 252] on select "Select Cable / Satellite Services Collection Agency Credit Card Debt Debt Couns…" at bounding box center [896, 257] width 206 height 32
click at [793, 241] on select "Select Cable / Satellite Services Collection Agency Credit Card Debt Debt Couns…" at bounding box center [896, 257] width 206 height 32
click at [848, 256] on select "Select Cable / Satellite Services Collection Agency Credit Card Debt Debt Couns…" at bounding box center [896, 257] width 206 height 32
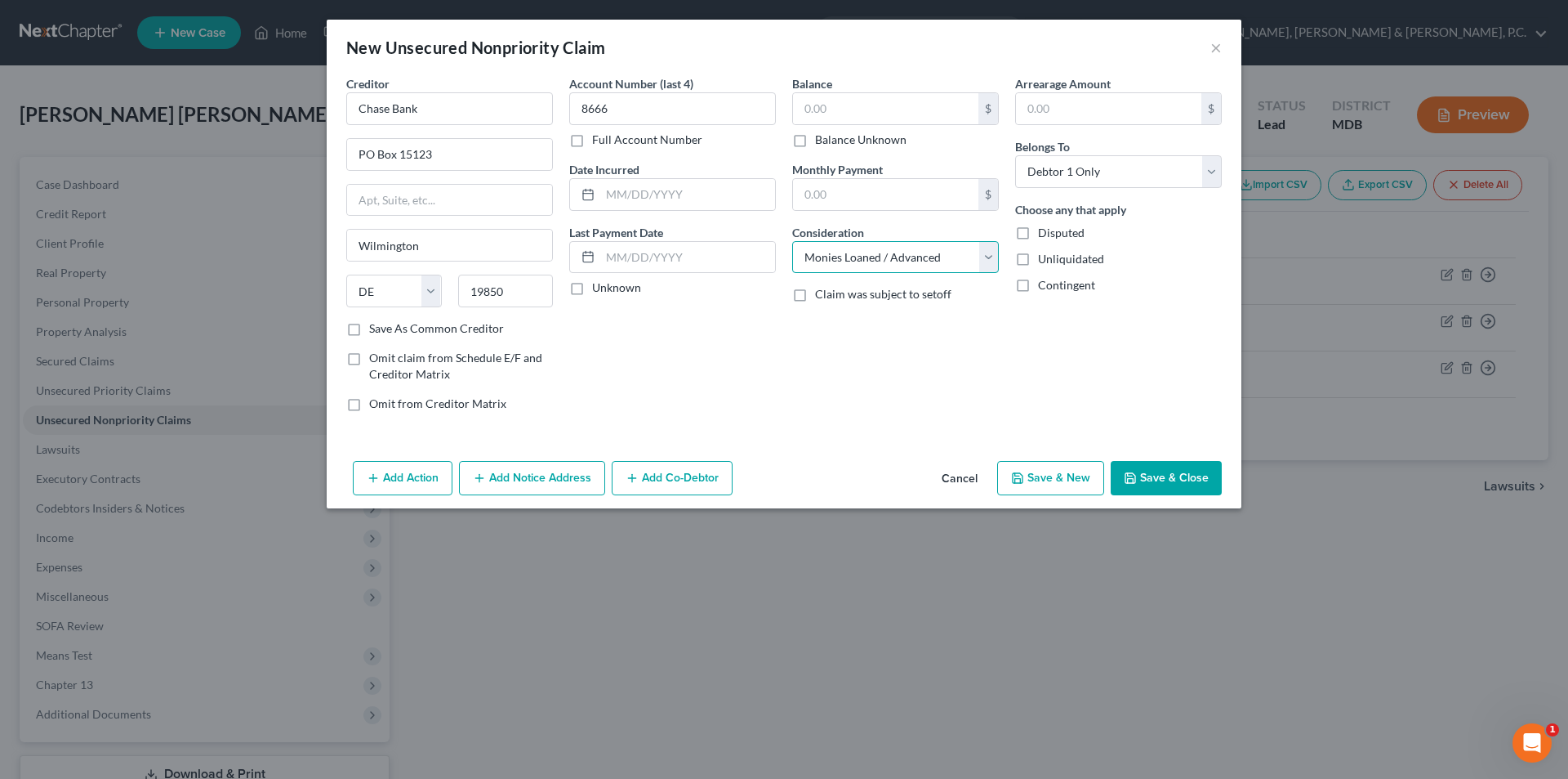
select select "2"
click at [793, 241] on select "Select Cable / Satellite Services Collection Agency Credit Card Debt Debt Couns…" at bounding box center [896, 257] width 206 height 32
click at [916, 110] on input "text" at bounding box center [886, 109] width 185 height 31
type input "31,468.78"
click at [1021, 478] on polyline "button" at bounding box center [1018, 480] width 6 height 4
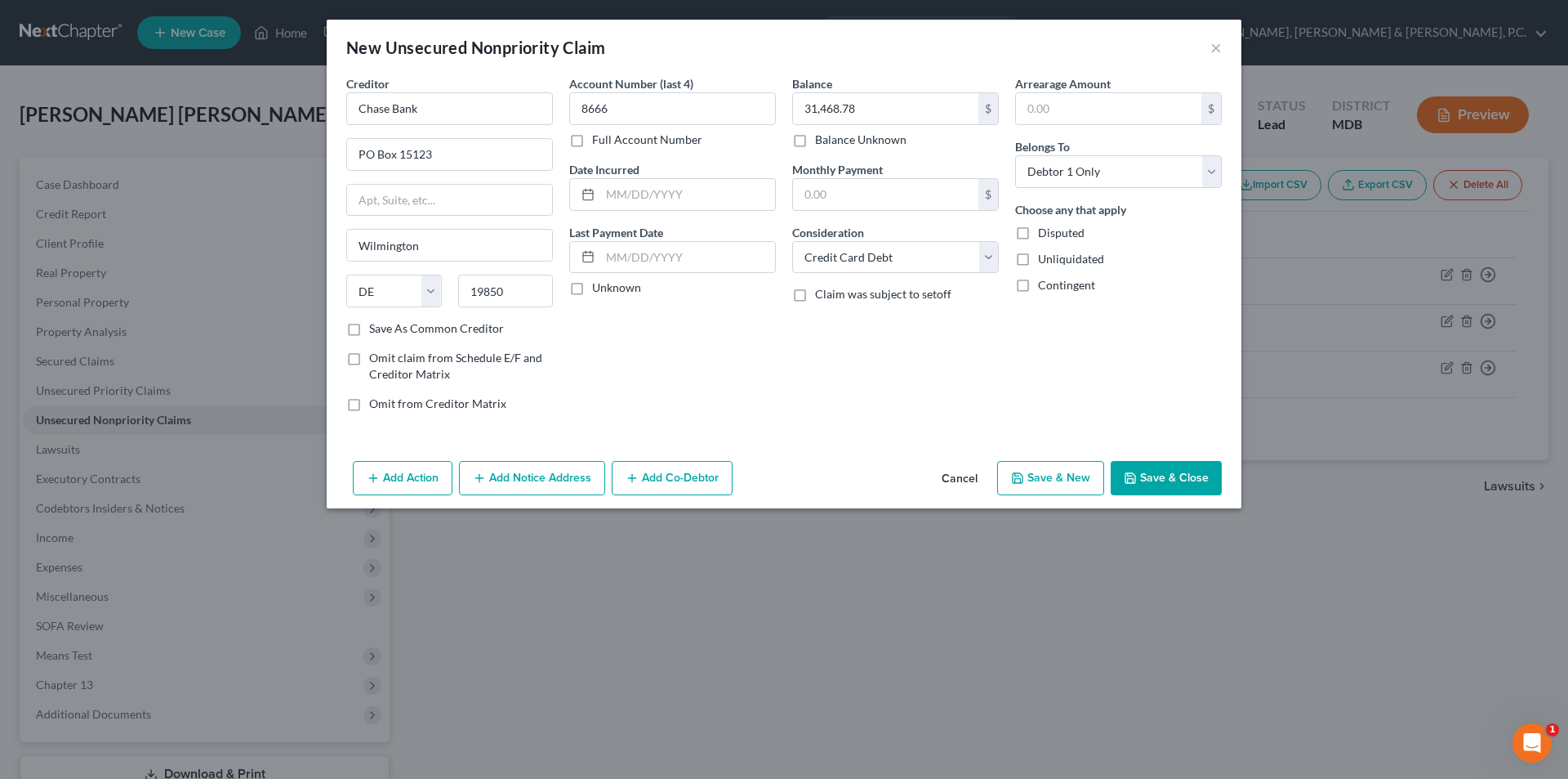
type input "0.00"
select select "0"
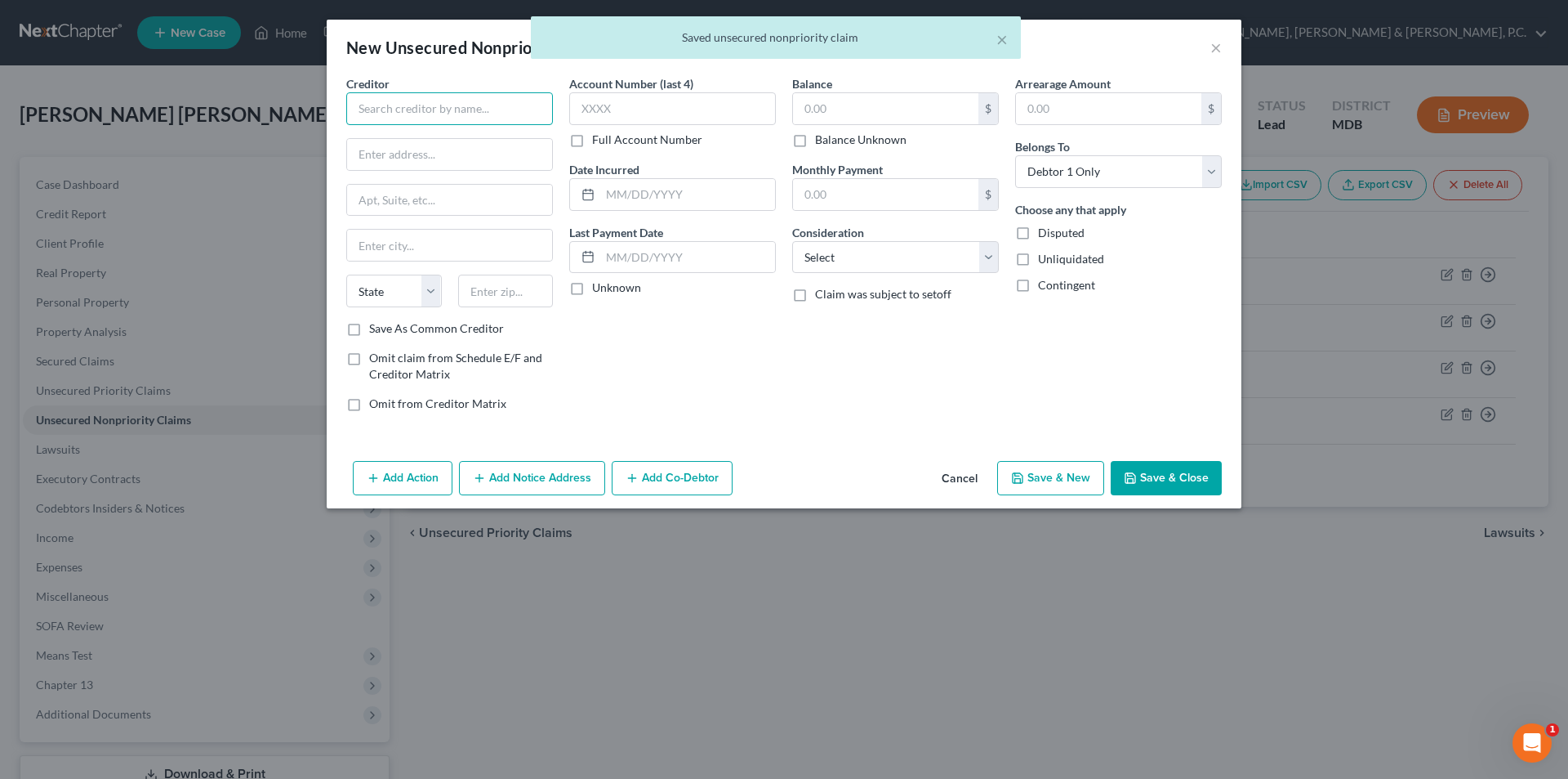
click at [438, 108] on input "text" at bounding box center [449, 108] width 206 height 32
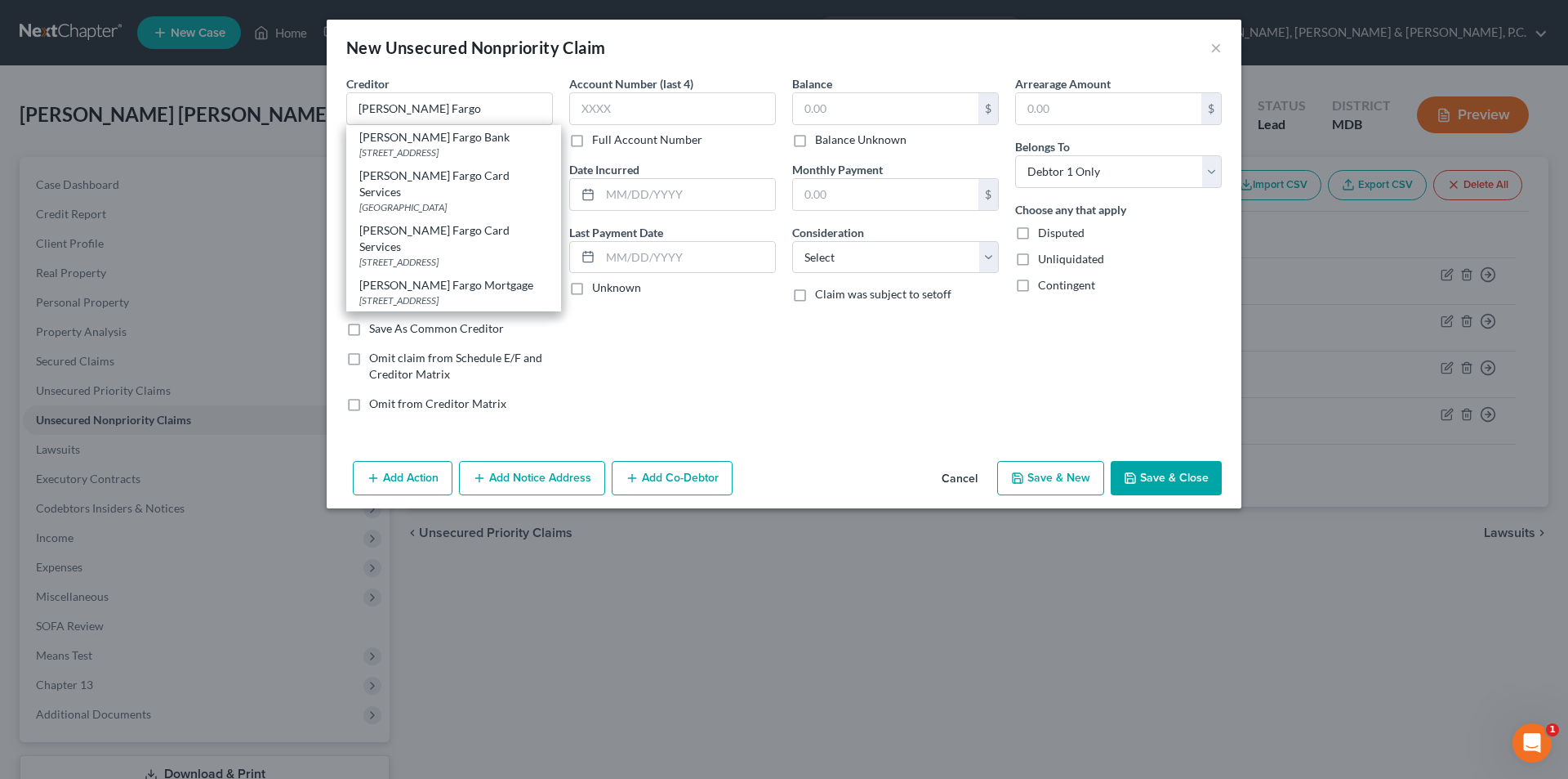
drag, startPoint x: 447, startPoint y: 140, endPoint x: 459, endPoint y: 128, distance: 17.0
click at [450, 140] on div "[PERSON_NAME] Fargo Bank" at bounding box center [453, 137] width 189 height 17
type input "[PERSON_NAME] Fargo Bank"
type input "PO Box 14517"
type input "Des Moines"
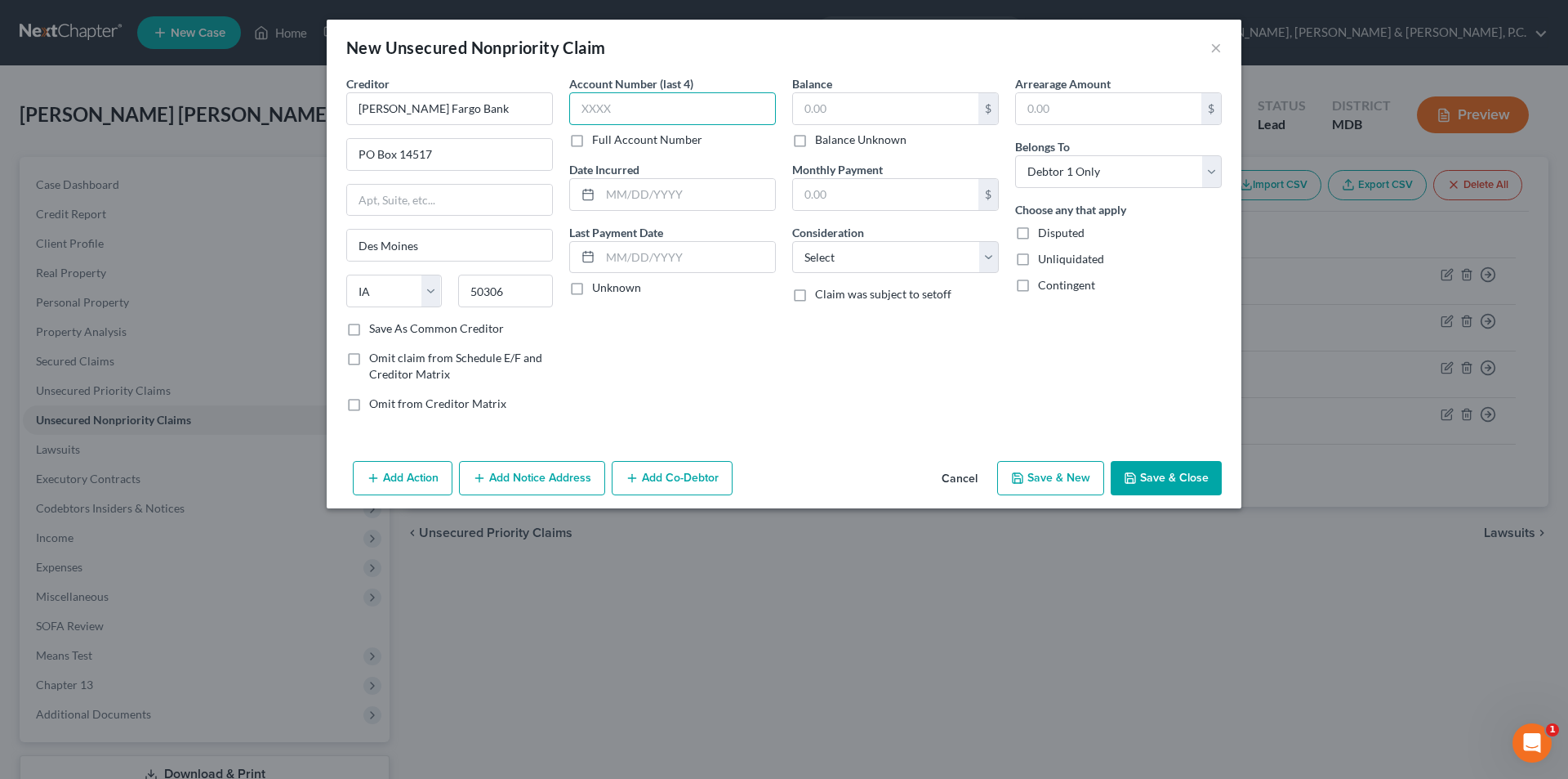
click at [711, 108] on input "text" at bounding box center [672, 108] width 206 height 32
click at [844, 250] on select "Select Cable / Satellite Services Collection Agency Credit Card Debt Debt Couns…" at bounding box center [896, 257] width 206 height 32
click at [793, 241] on select "Select Cable / Satellite Services Collection Agency Credit Card Debt Debt Couns…" at bounding box center [896, 257] width 206 height 32
click at [926, 110] on input "text" at bounding box center [886, 109] width 185 height 31
click at [1025, 479] on icon "button" at bounding box center [1017, 478] width 13 height 13
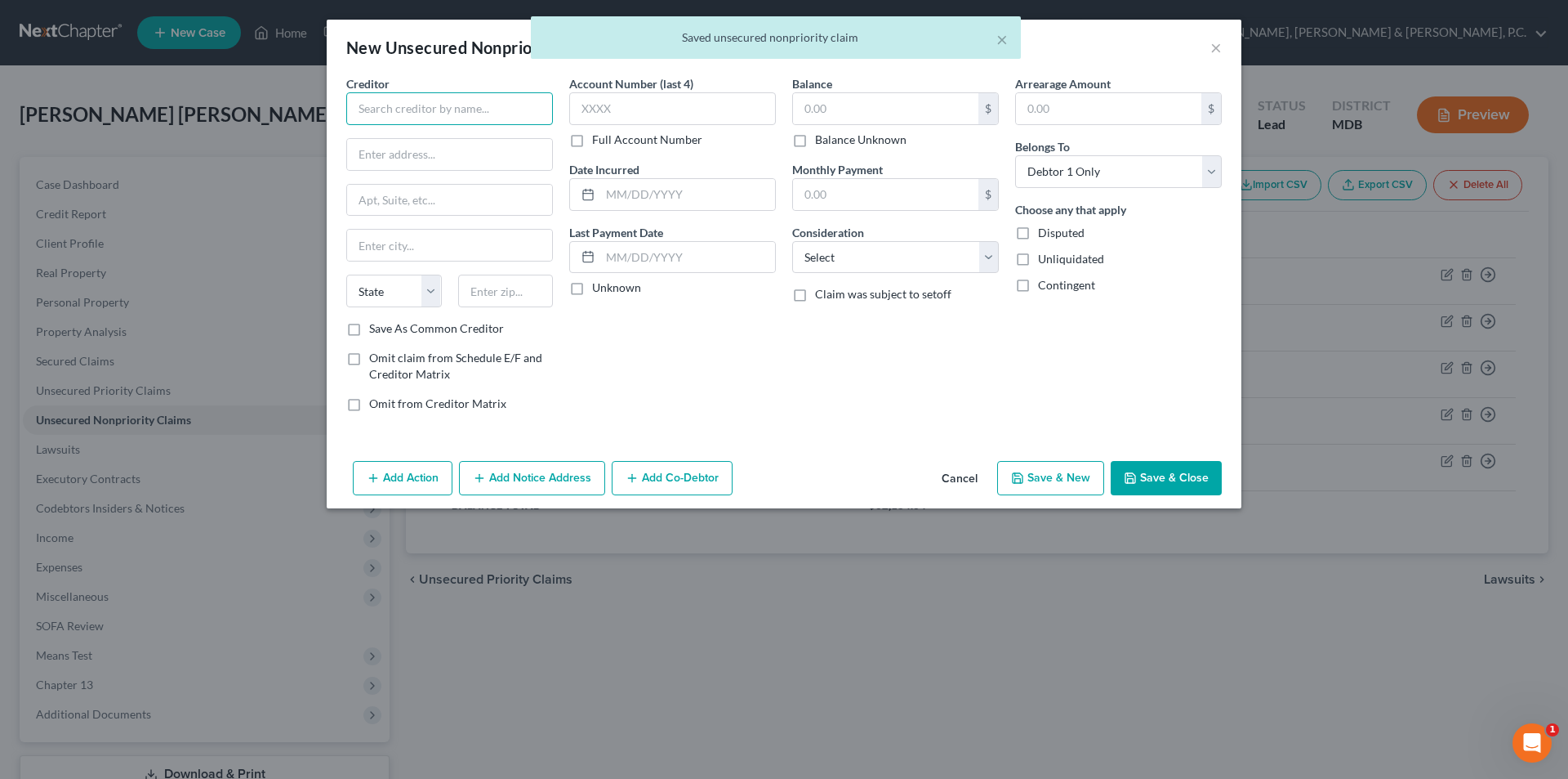
click at [395, 106] on input "text" at bounding box center [449, 108] width 206 height 32
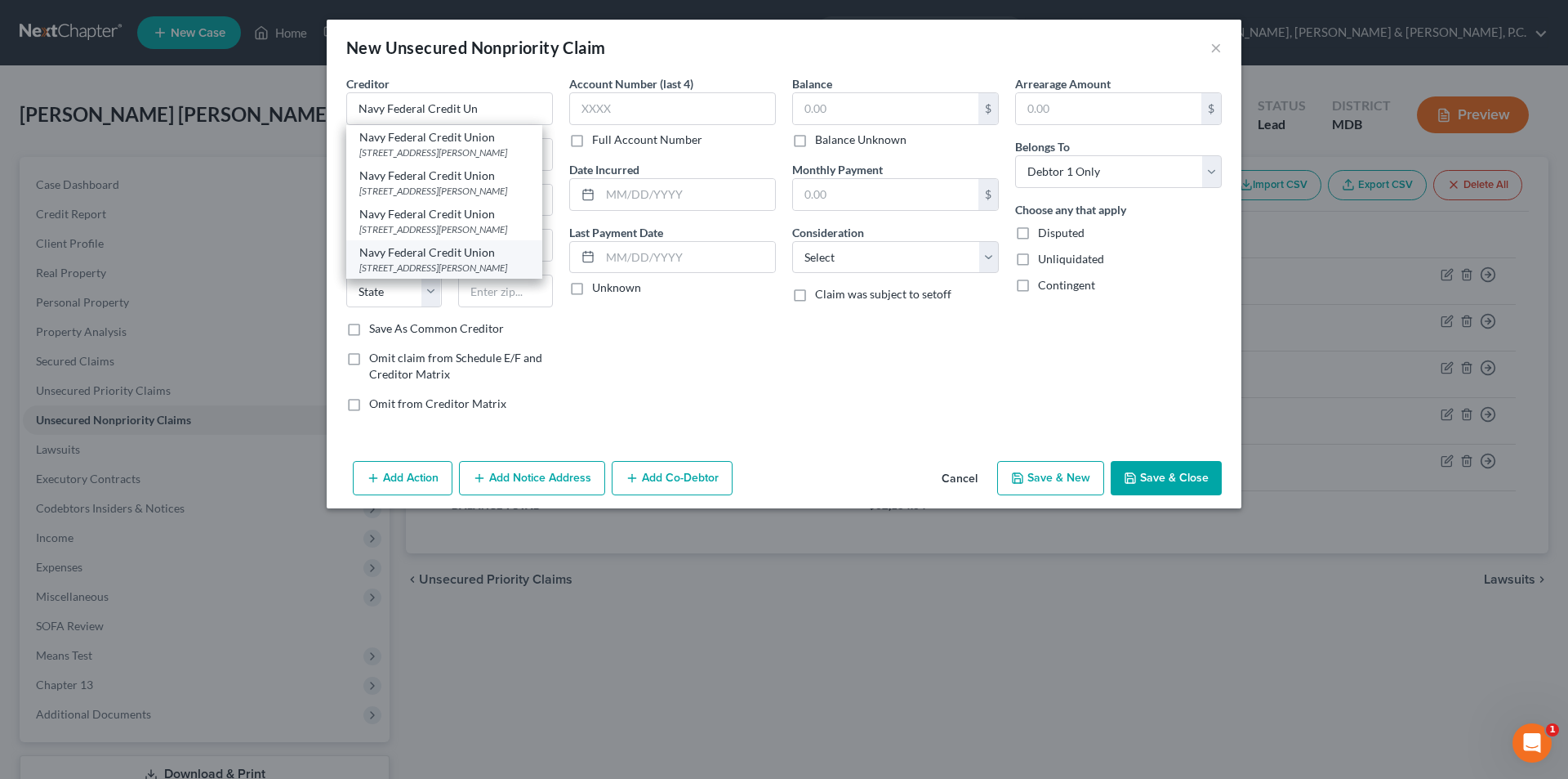
click at [438, 261] on div "[STREET_ADDRESS][PERSON_NAME]" at bounding box center [444, 267] width 170 height 14
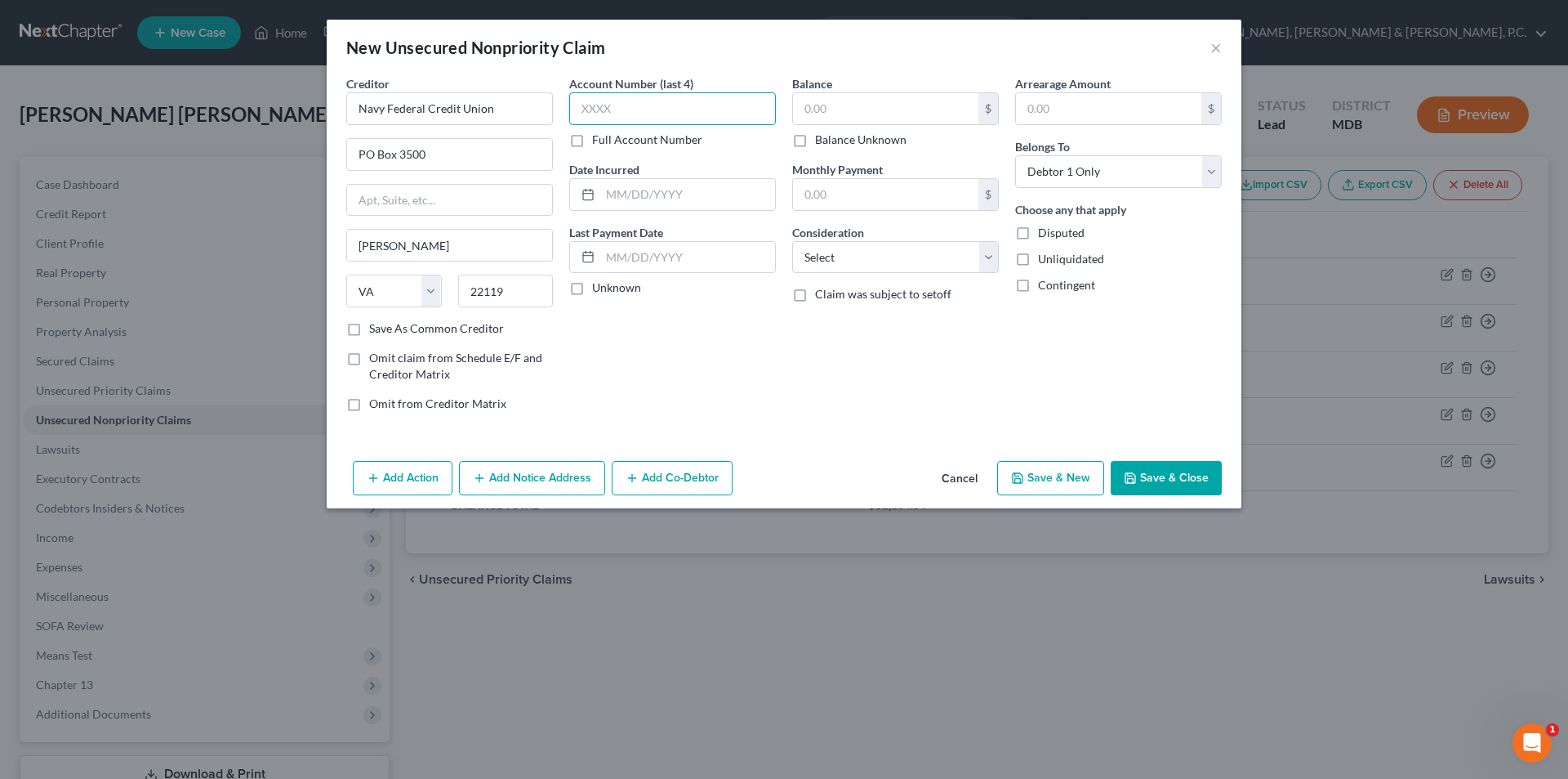
click at [707, 111] on input "text" at bounding box center [672, 108] width 206 height 32
click at [842, 99] on input "text" at bounding box center [886, 109] width 185 height 31
click at [861, 251] on select "Select Cable / Satellite Services Collection Agency Credit Card Debt Debt Couns…" at bounding box center [896, 257] width 206 height 32
click at [793, 241] on select "Select Cable / Satellite Services Collection Agency Credit Card Debt Debt Couns…" at bounding box center [896, 257] width 206 height 32
click at [1142, 474] on button "Save & Close" at bounding box center [1167, 477] width 111 height 34
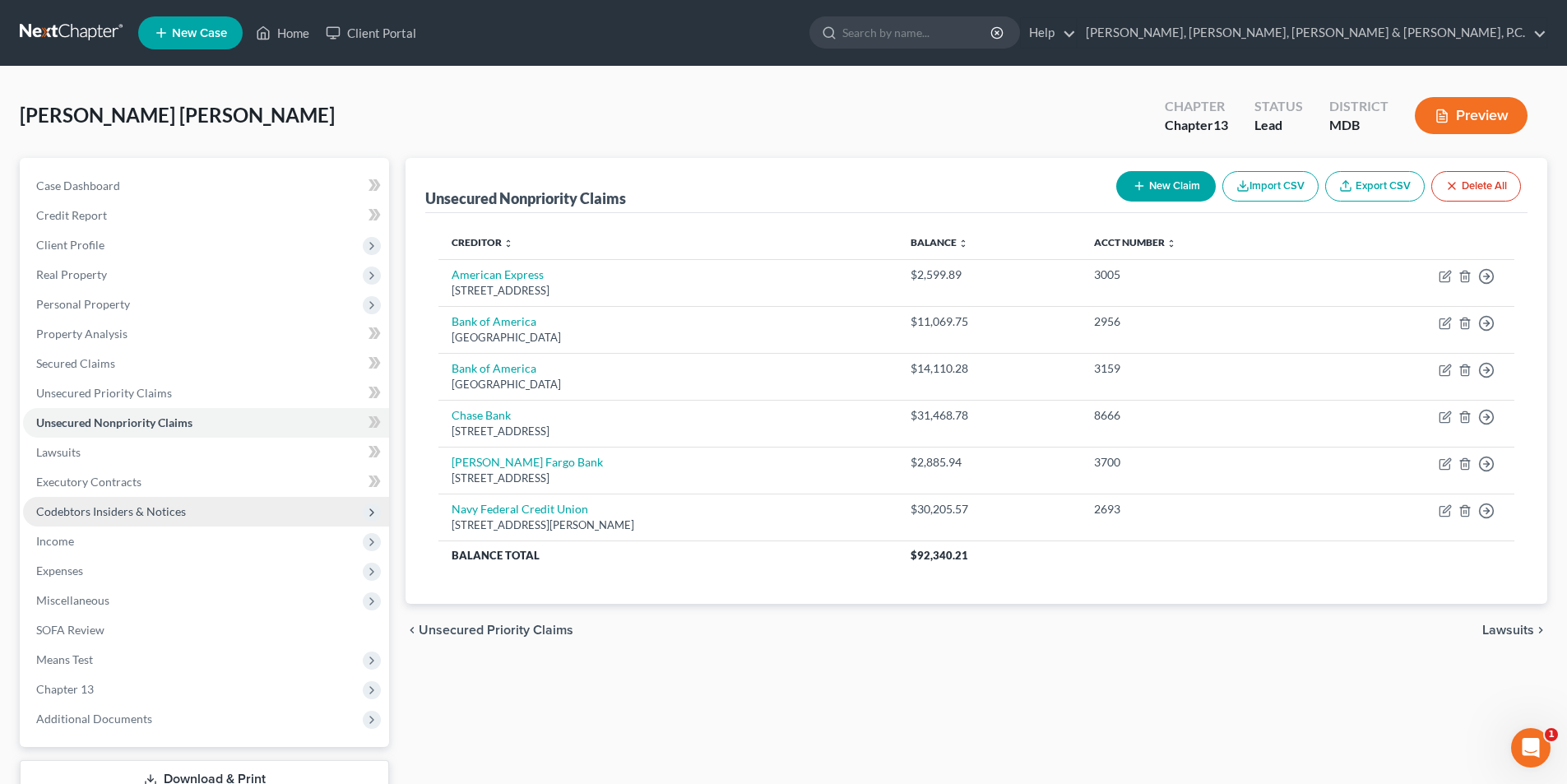
click at [124, 504] on span "Codebtors Insiders & Notices" at bounding box center [110, 511] width 149 height 14
click at [121, 504] on span "Codebtors Insiders & Notices" at bounding box center [110, 511] width 149 height 14
click at [114, 477] on span "Executory Contracts" at bounding box center [89, 481] width 106 height 14
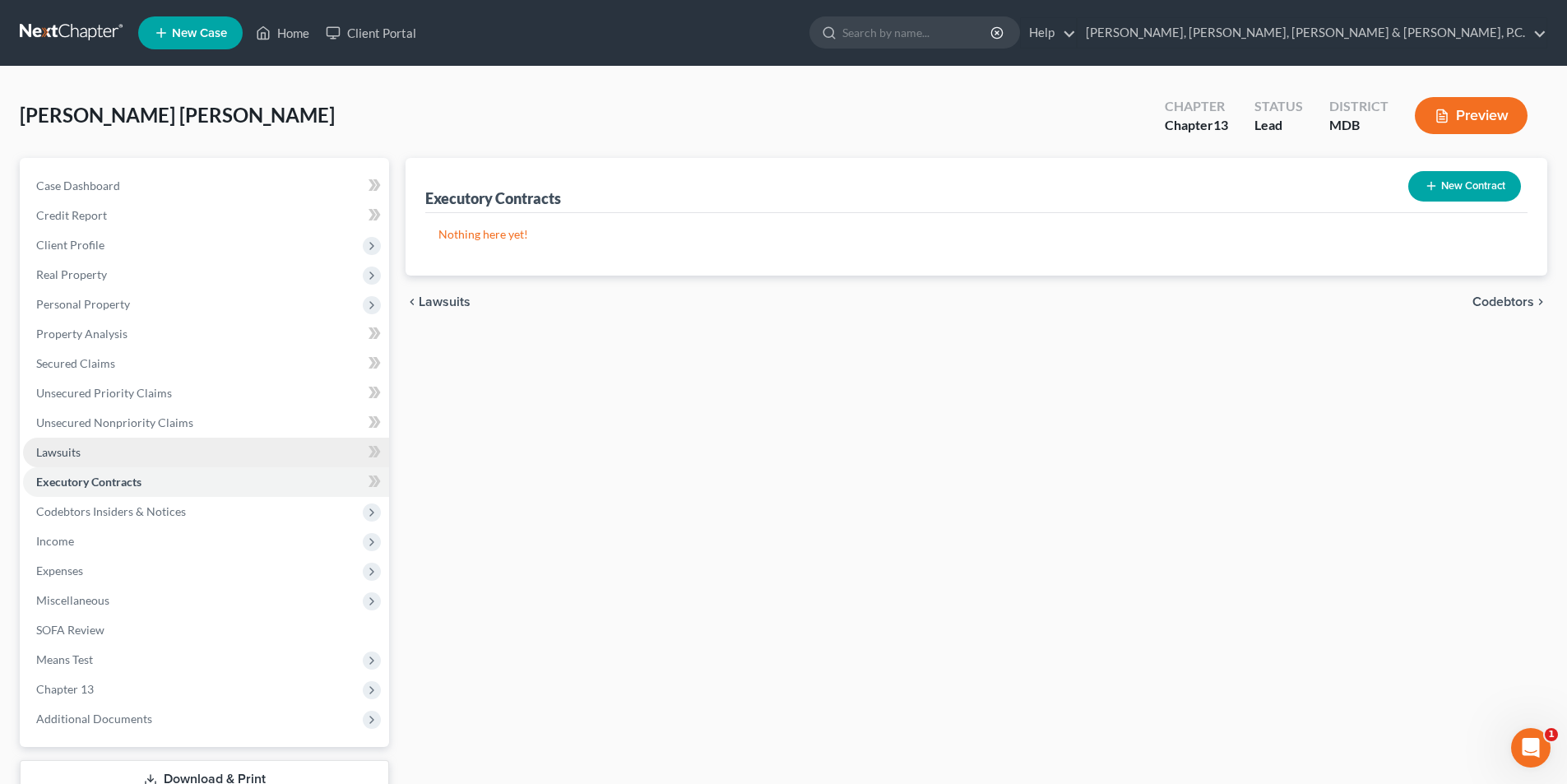
click at [88, 445] on link "Lawsuits" at bounding box center [206, 452] width 366 height 30
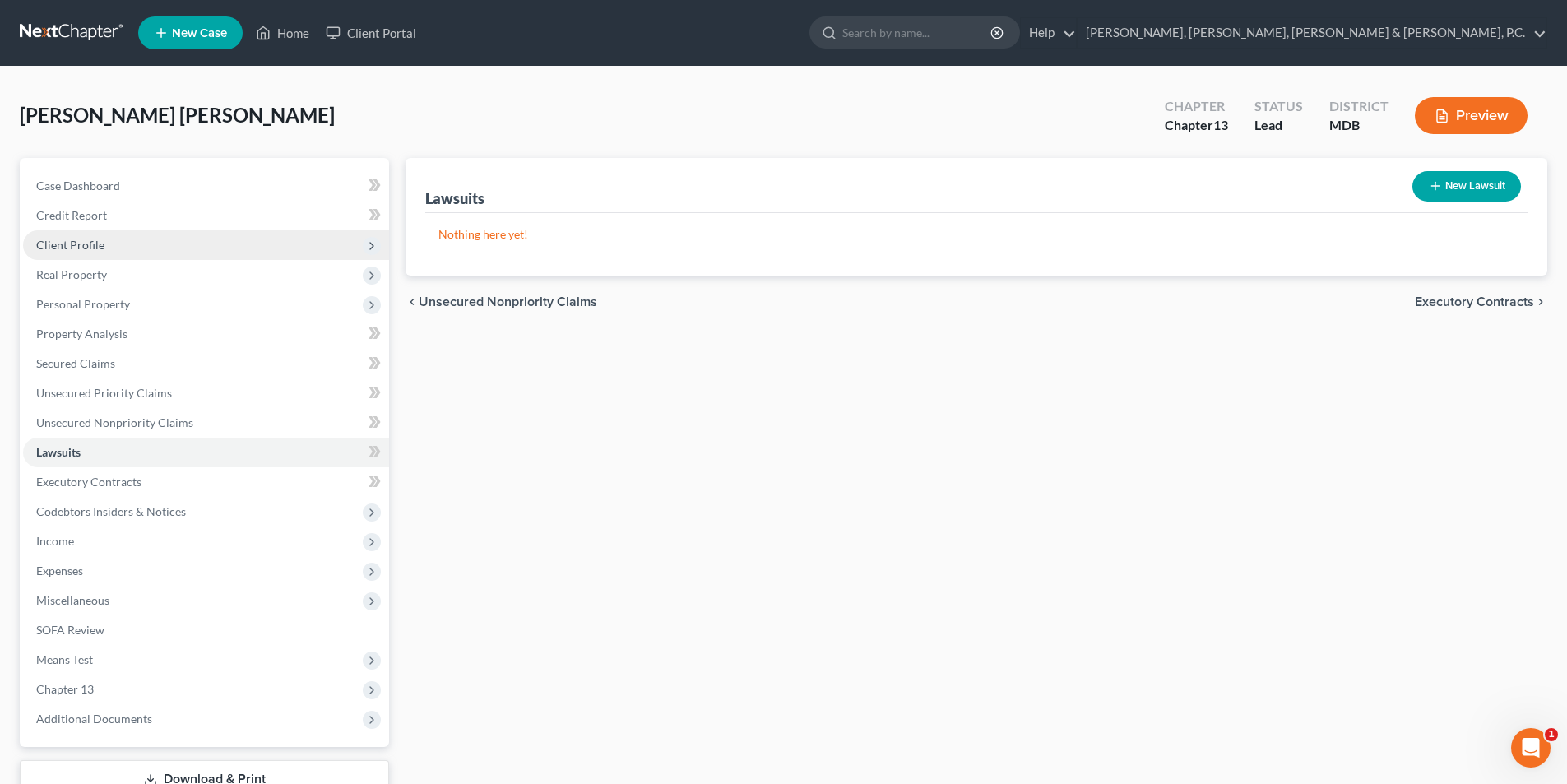
click at [102, 246] on span "Client Profile" at bounding box center [70, 244] width 69 height 14
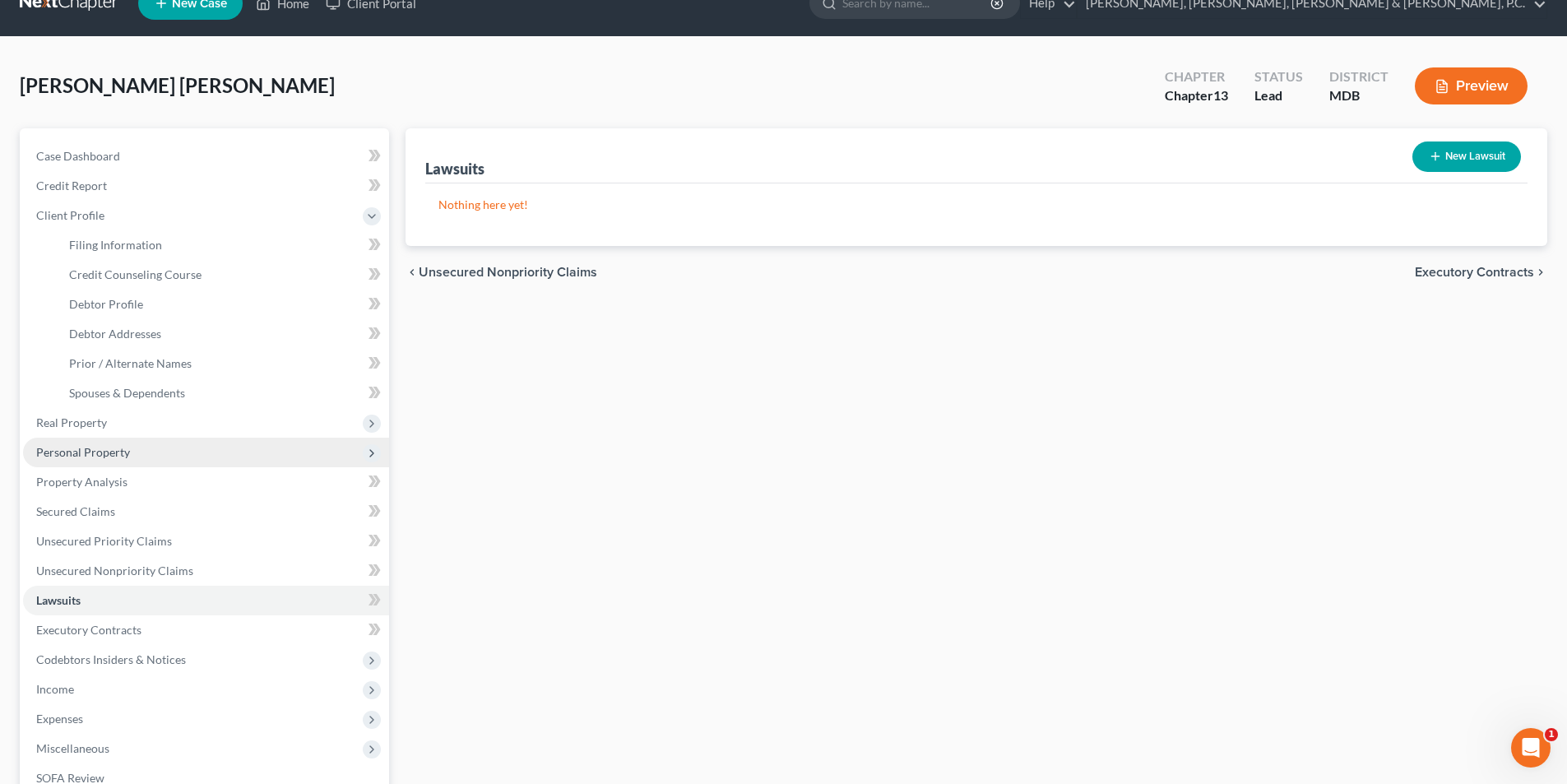
scroll to position [82, 0]
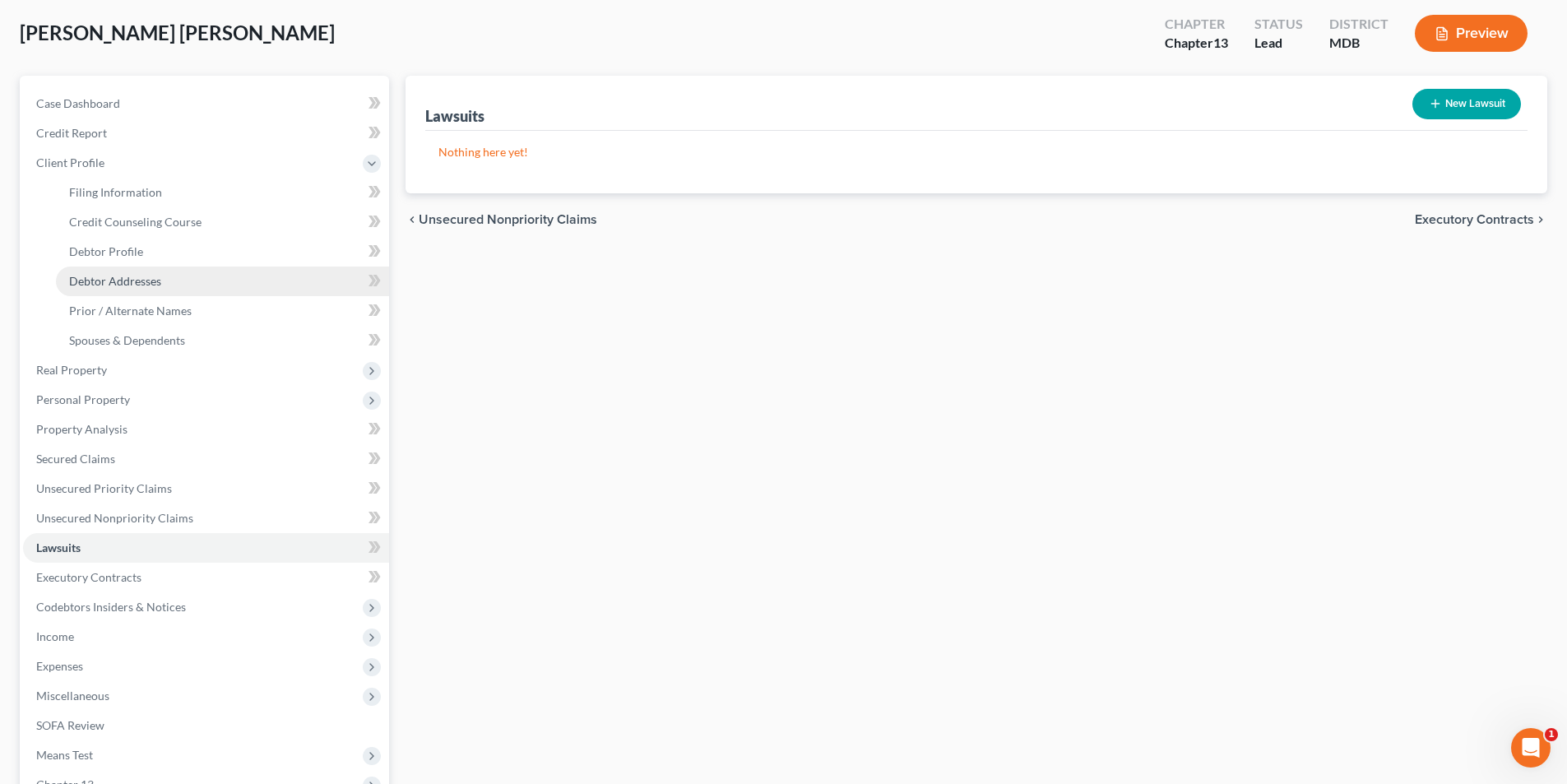
click at [142, 281] on span "Debtor Addresses" at bounding box center [115, 280] width 92 height 14
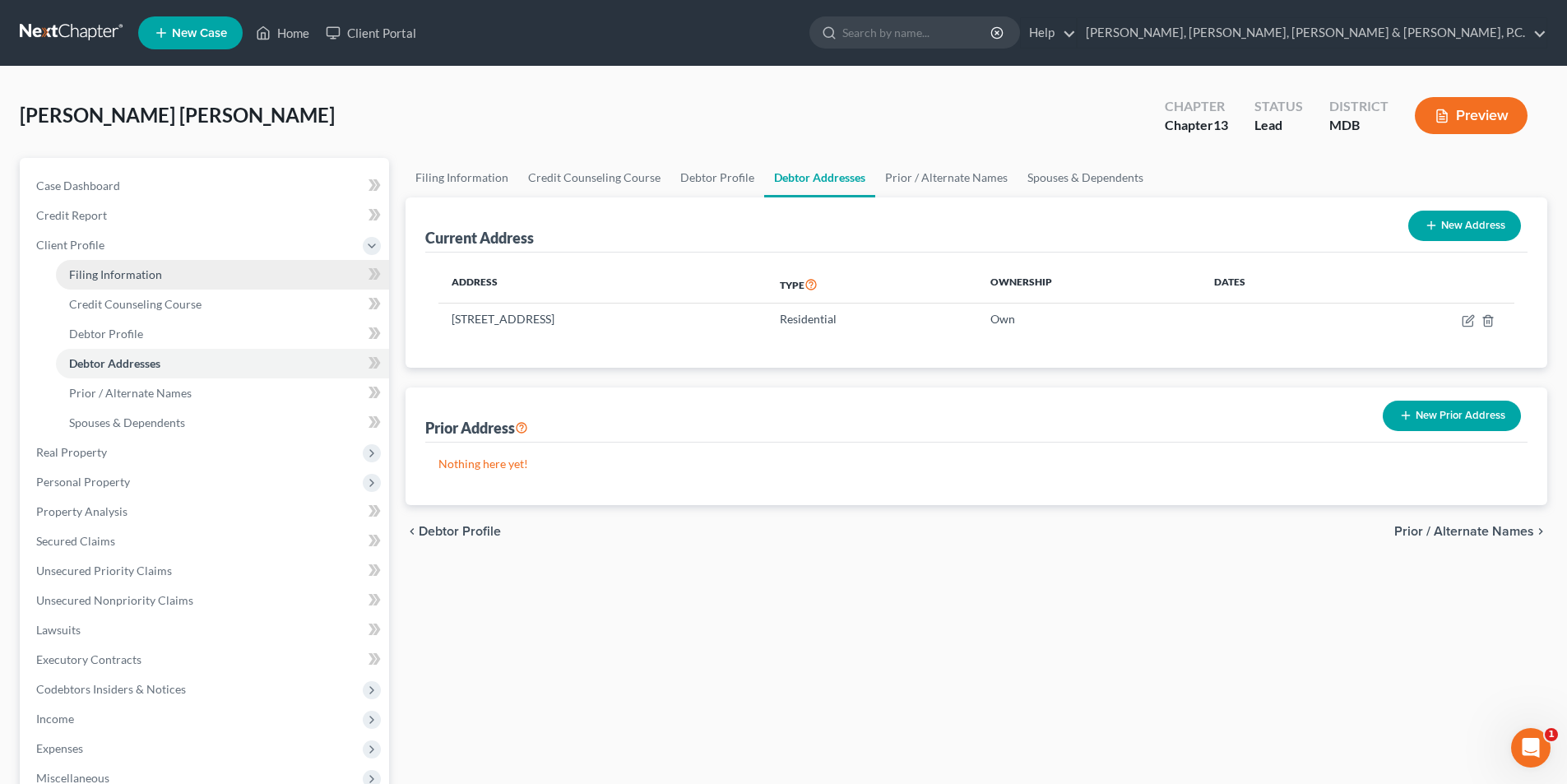
click at [142, 279] on span "Filing Information" at bounding box center [116, 273] width 93 height 14
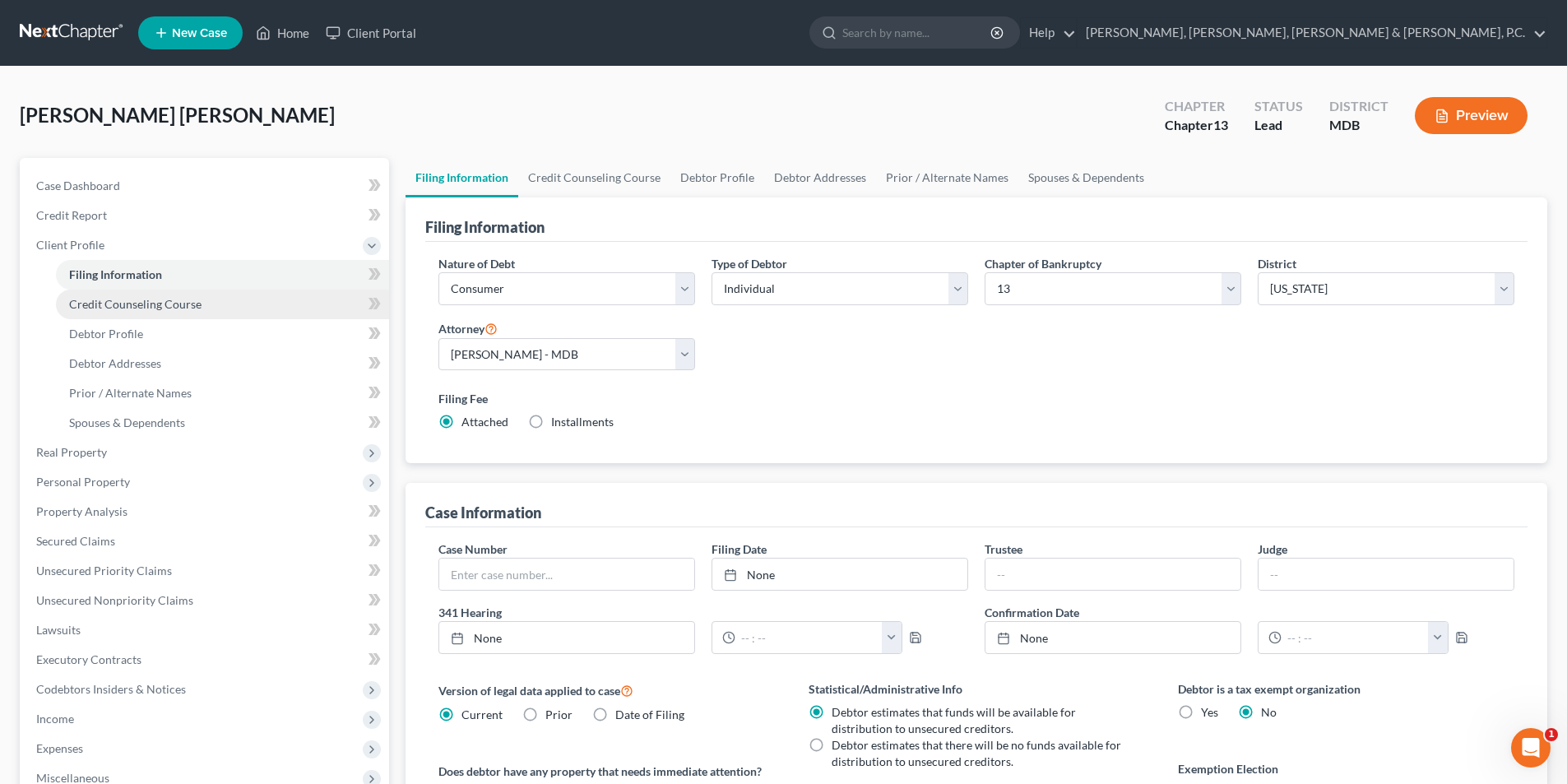
click at [146, 303] on span "Credit Counseling Course" at bounding box center [135, 303] width 133 height 14
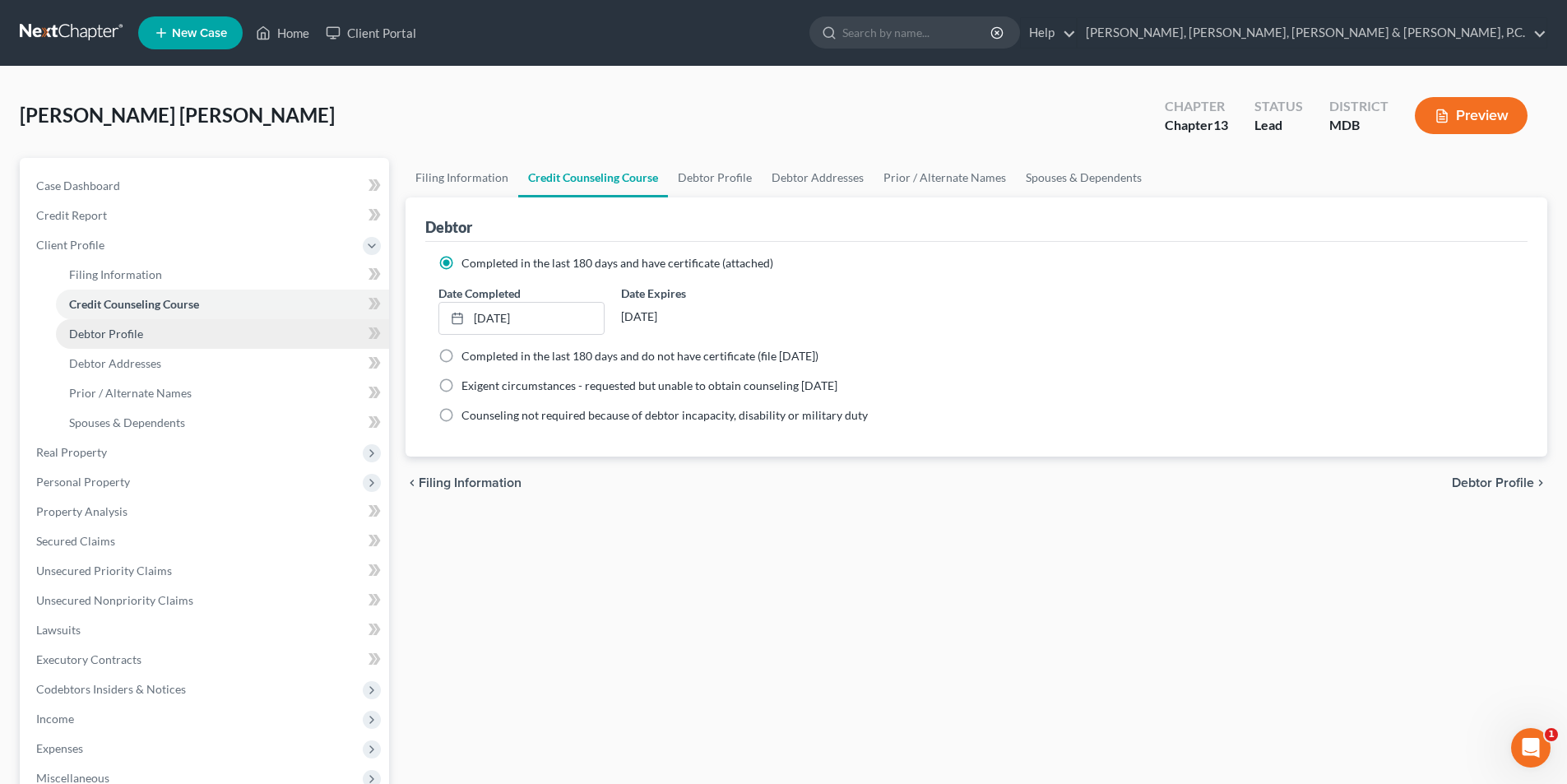
click at [142, 326] on link "Debtor Profile" at bounding box center [222, 334] width 333 height 30
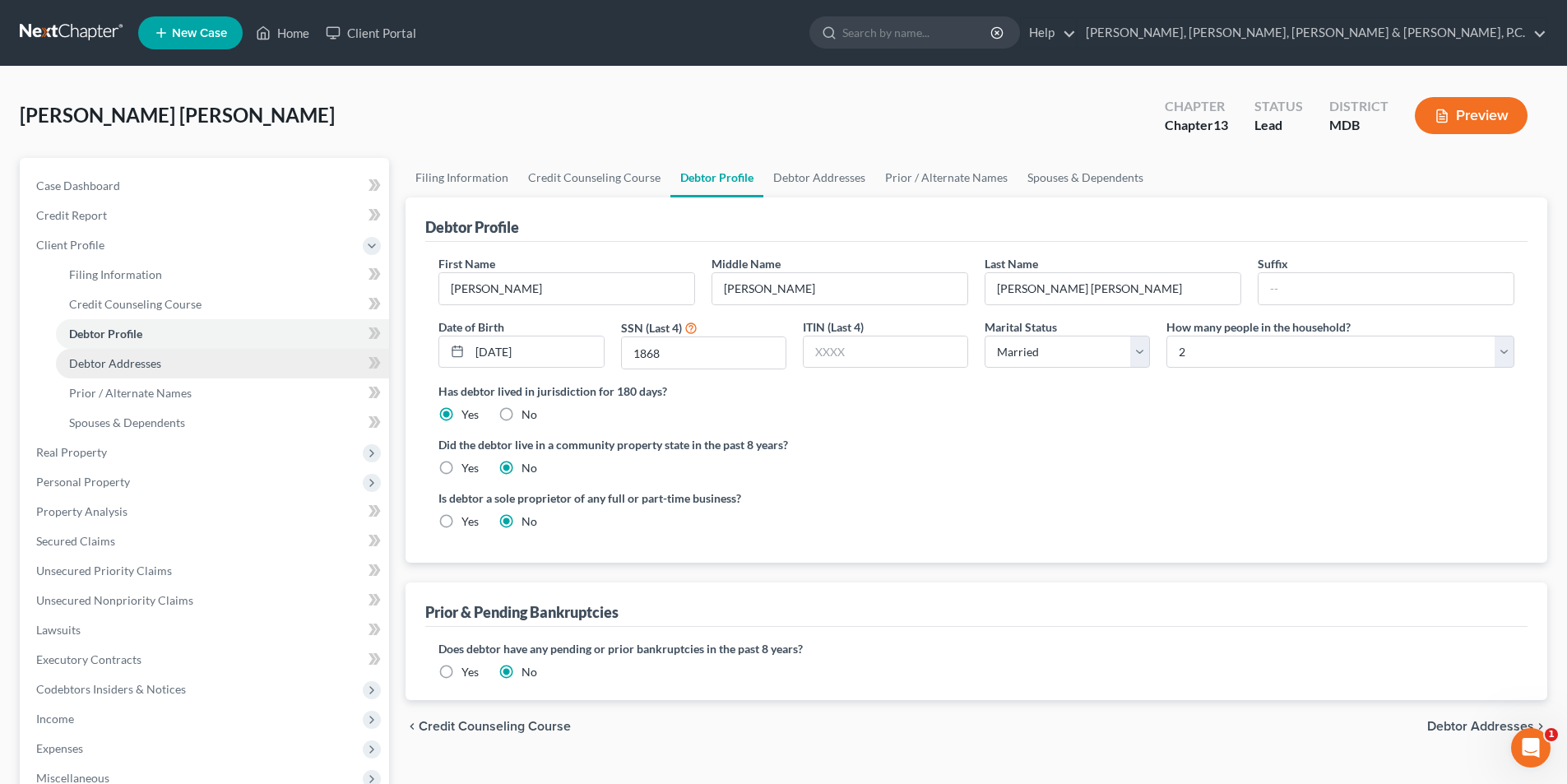
click at [141, 356] on span "Debtor Addresses" at bounding box center [115, 362] width 92 height 14
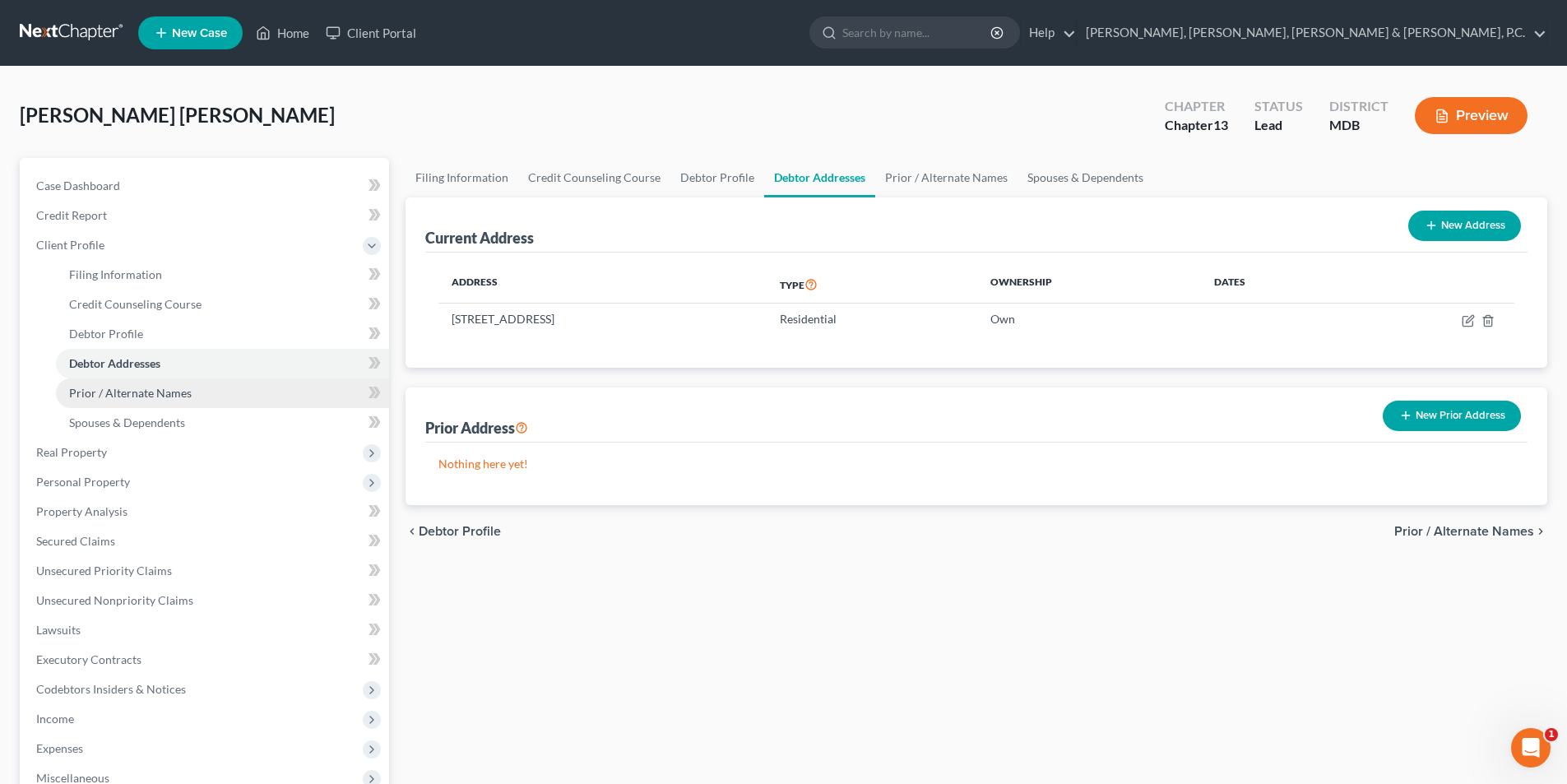
click at [141, 384] on link "Prior / Alternate Names" at bounding box center [222, 393] width 333 height 30
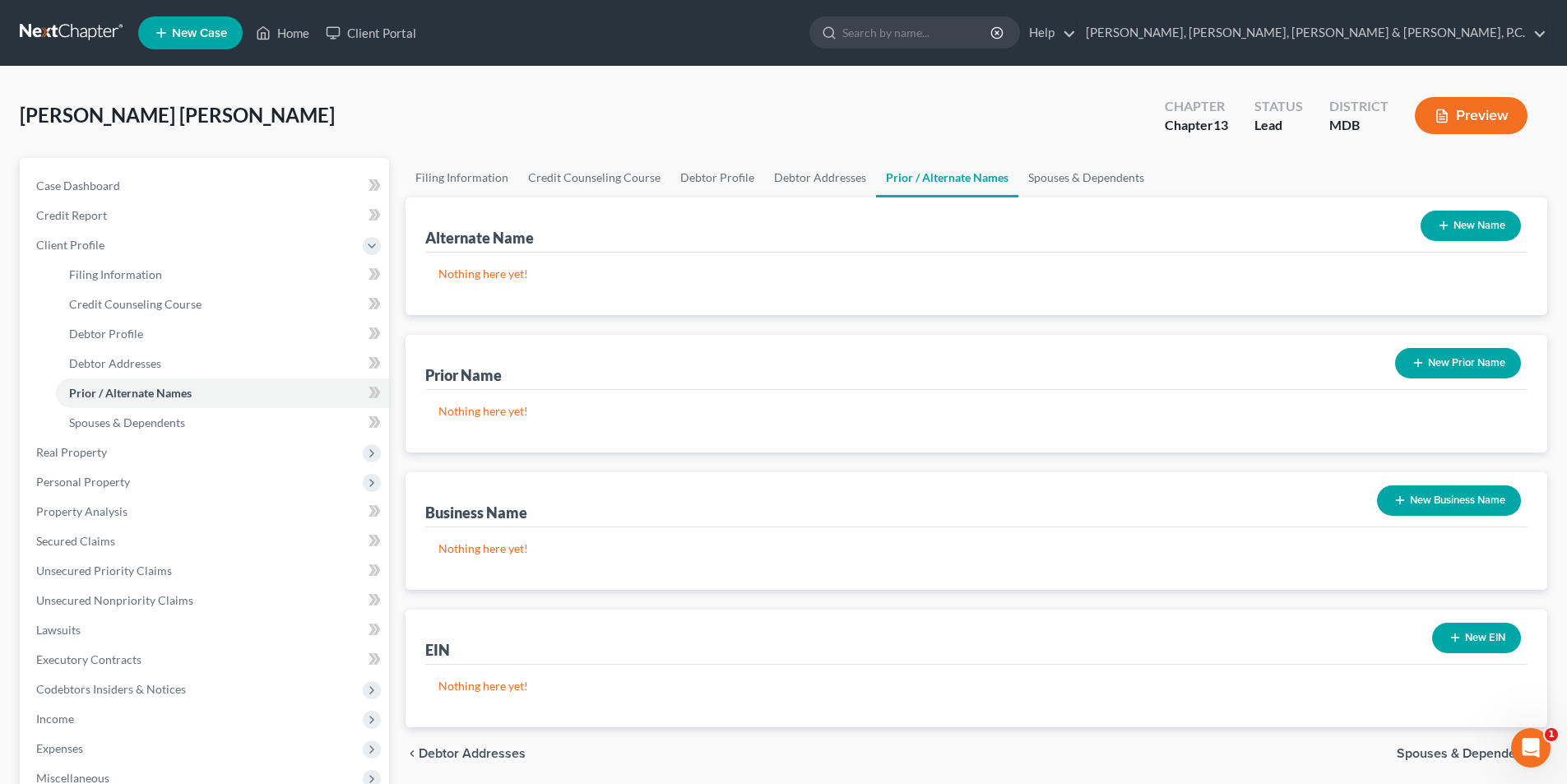
click at [1459, 500] on button "New Business Name" at bounding box center [1448, 499] width 144 height 31
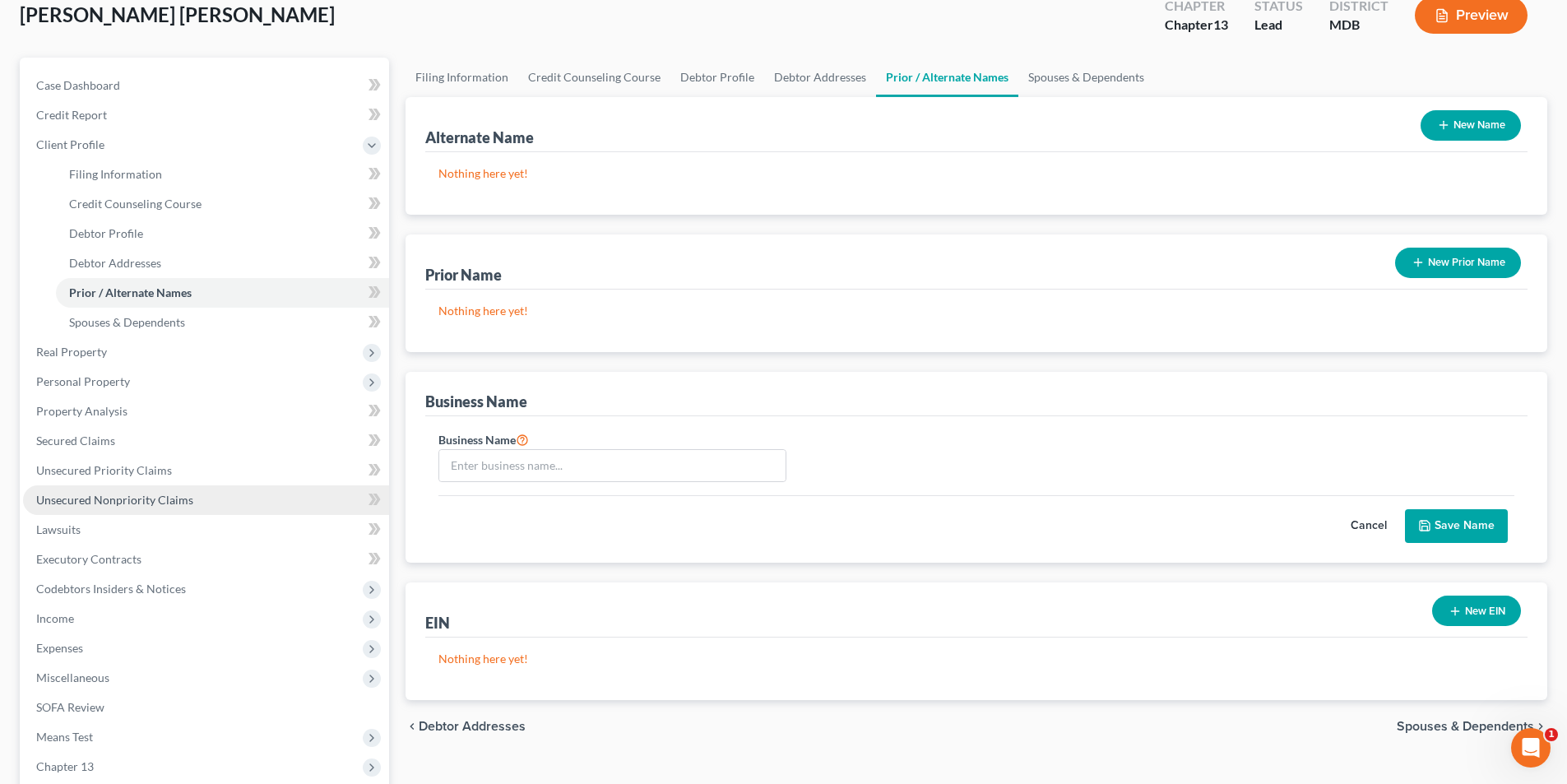
scroll to position [247, 0]
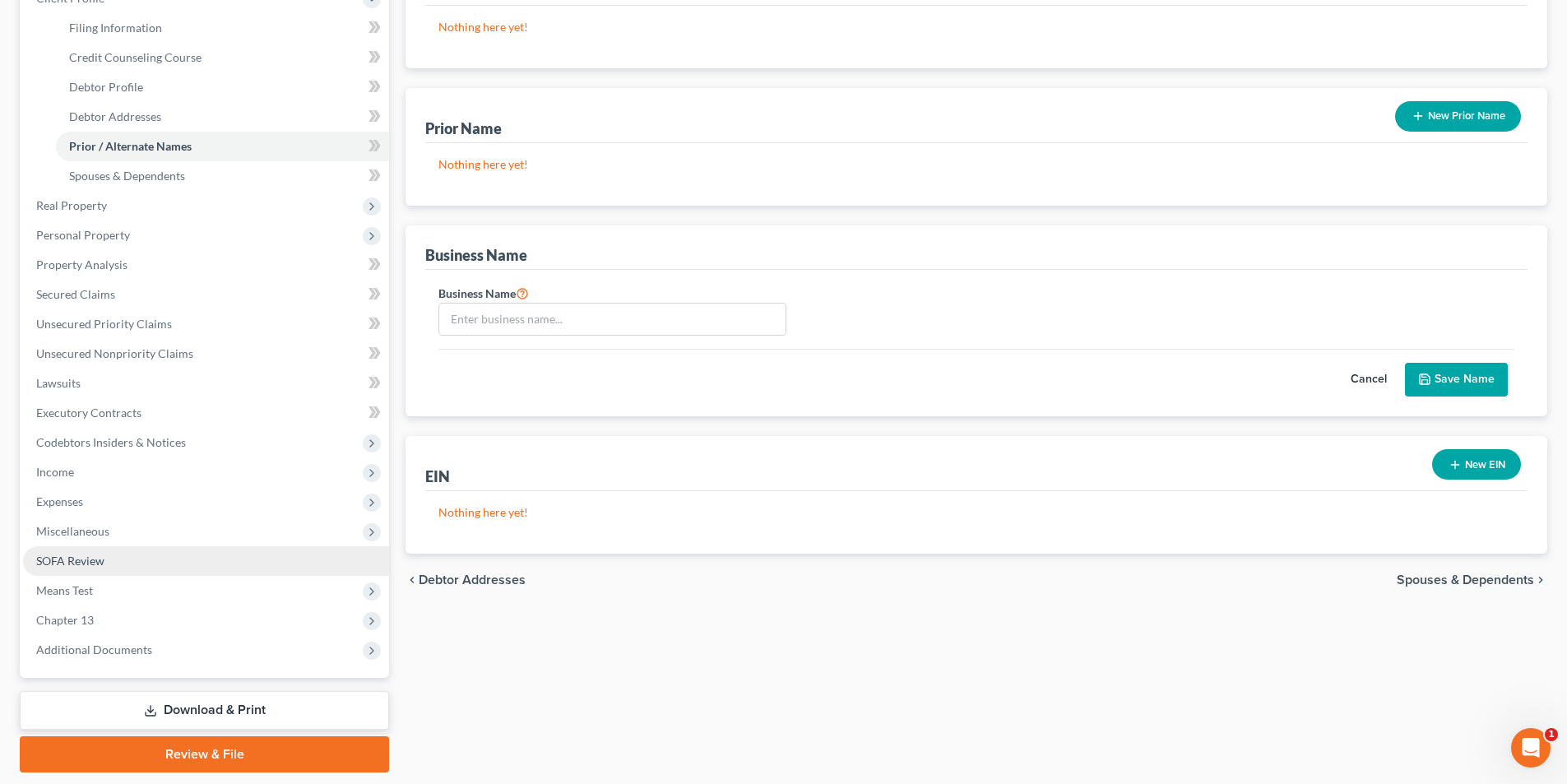
click at [108, 562] on link "SOFA Review" at bounding box center [206, 561] width 366 height 30
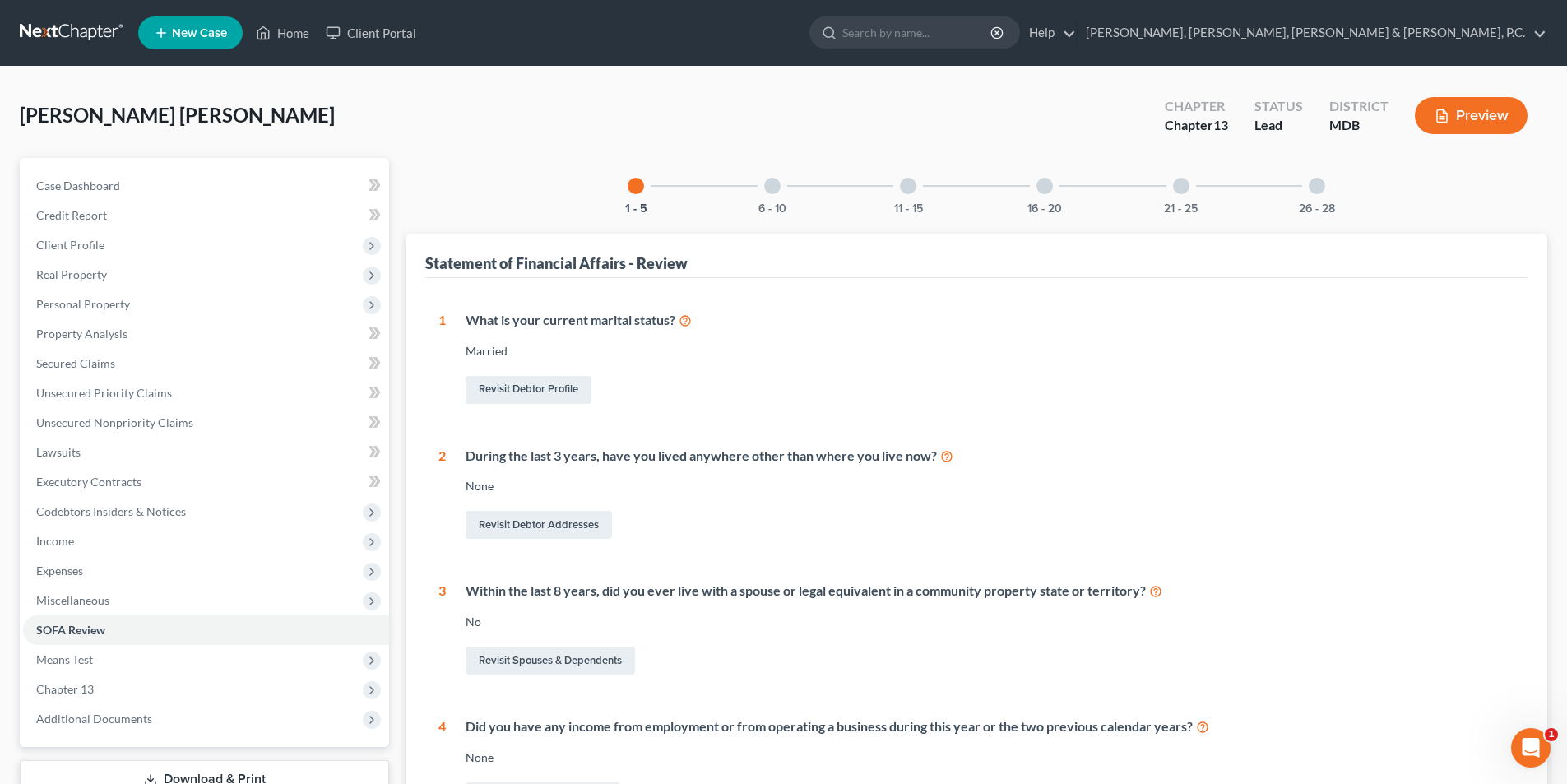
click at [775, 189] on div at bounding box center [772, 186] width 17 height 17
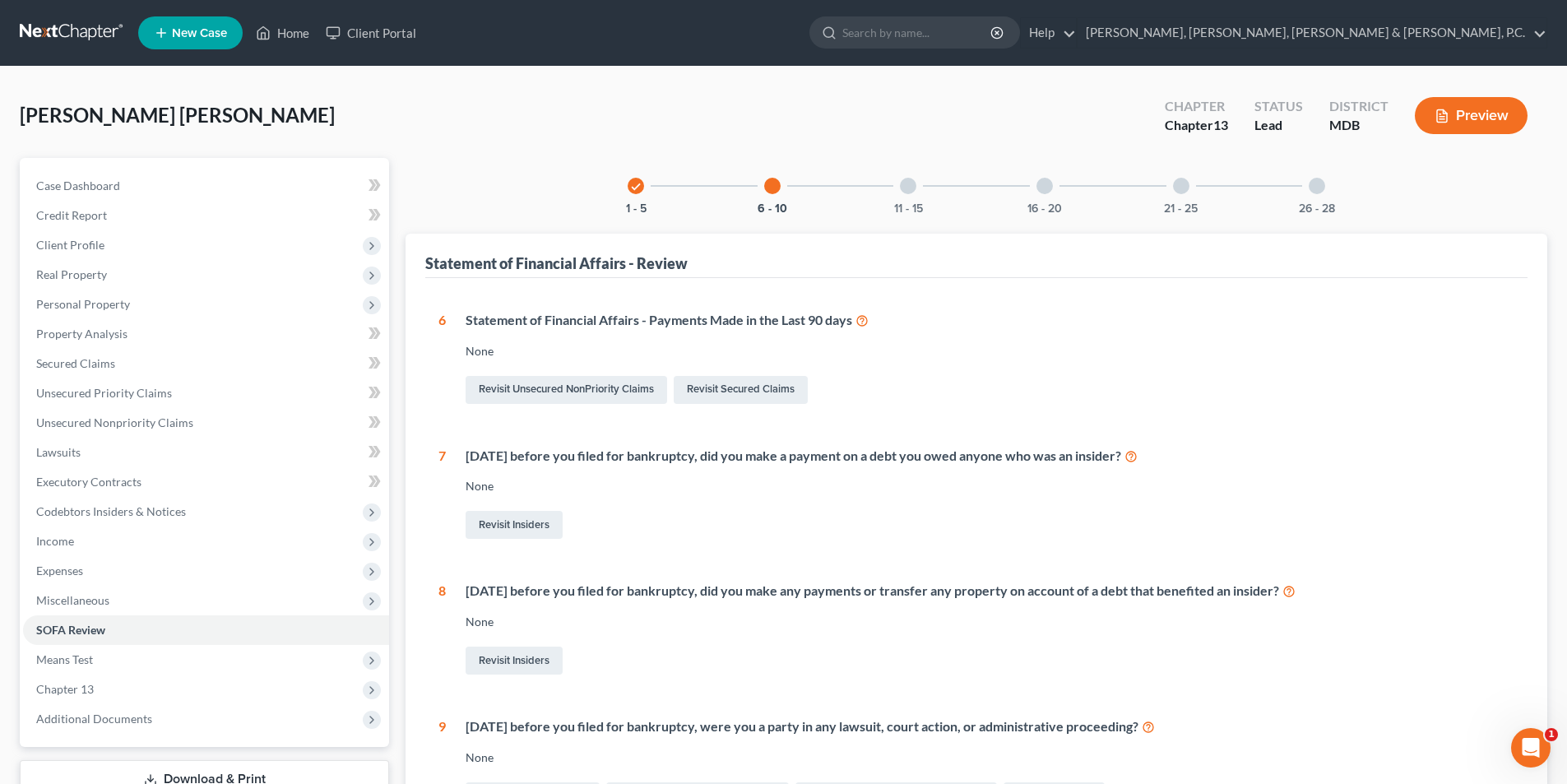
click at [910, 186] on div at bounding box center [909, 186] width 17 height 17
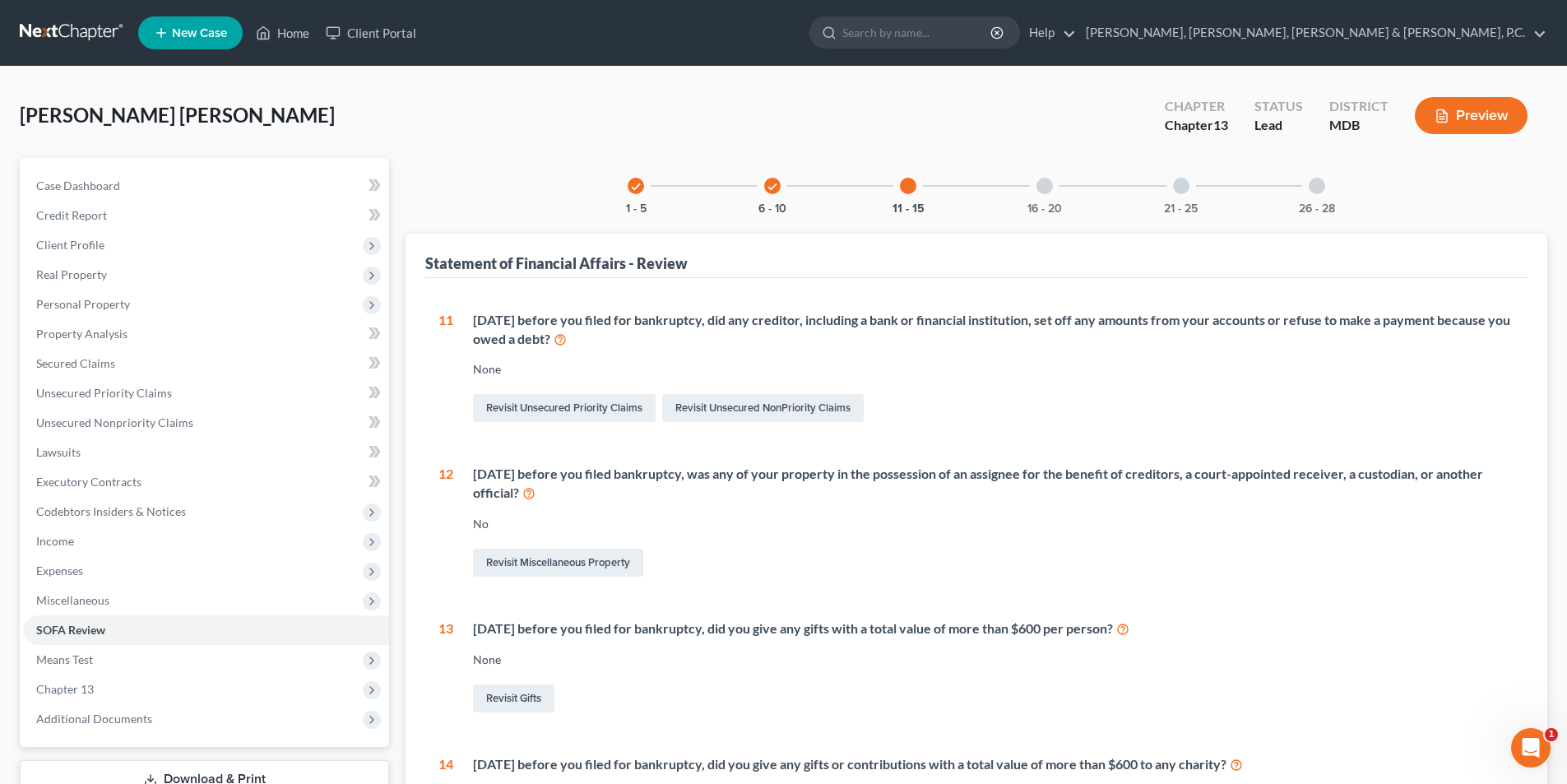
click at [1038, 183] on div at bounding box center [1045, 186] width 17 height 17
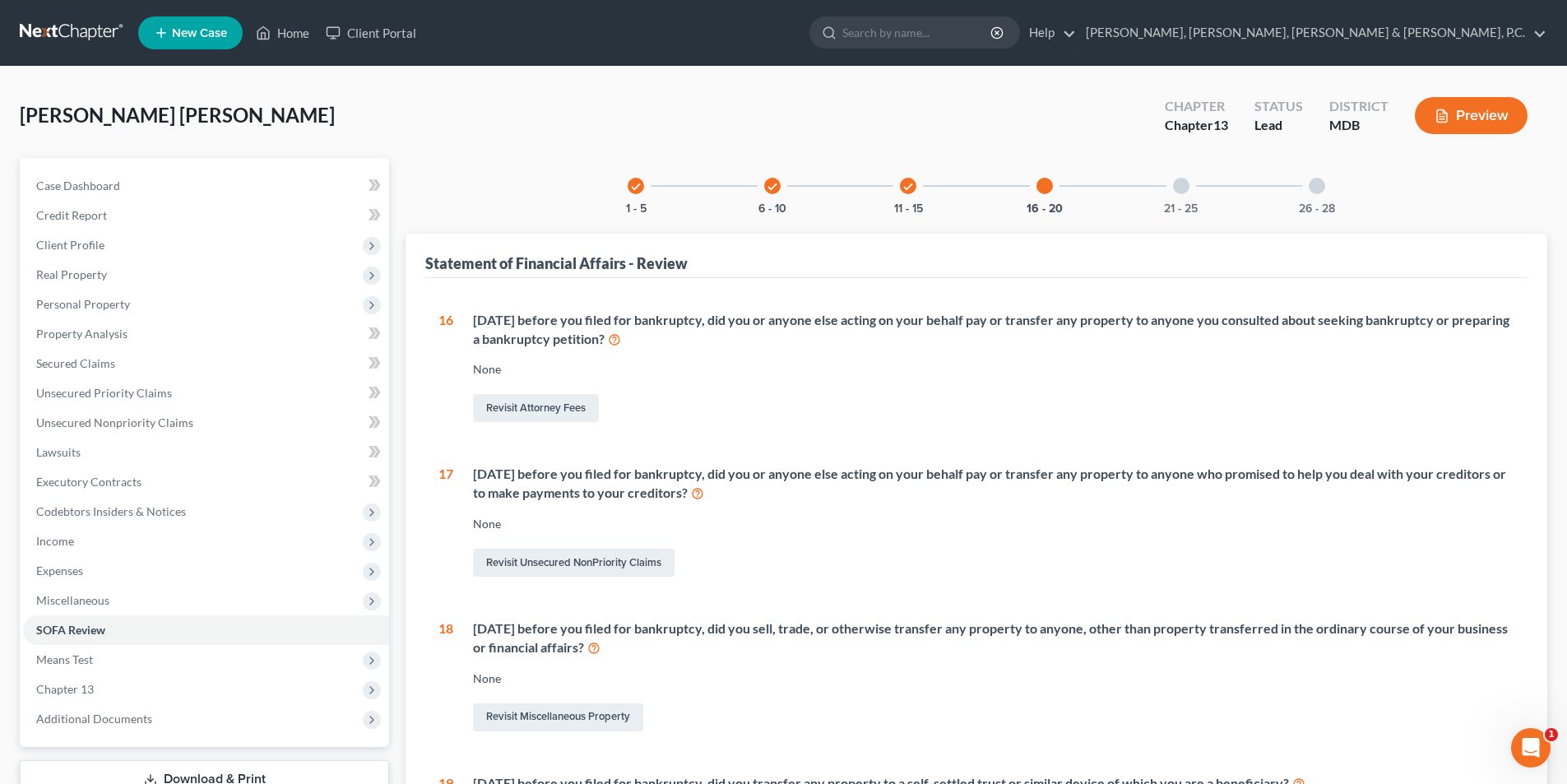
click at [1183, 183] on div at bounding box center [1181, 186] width 17 height 17
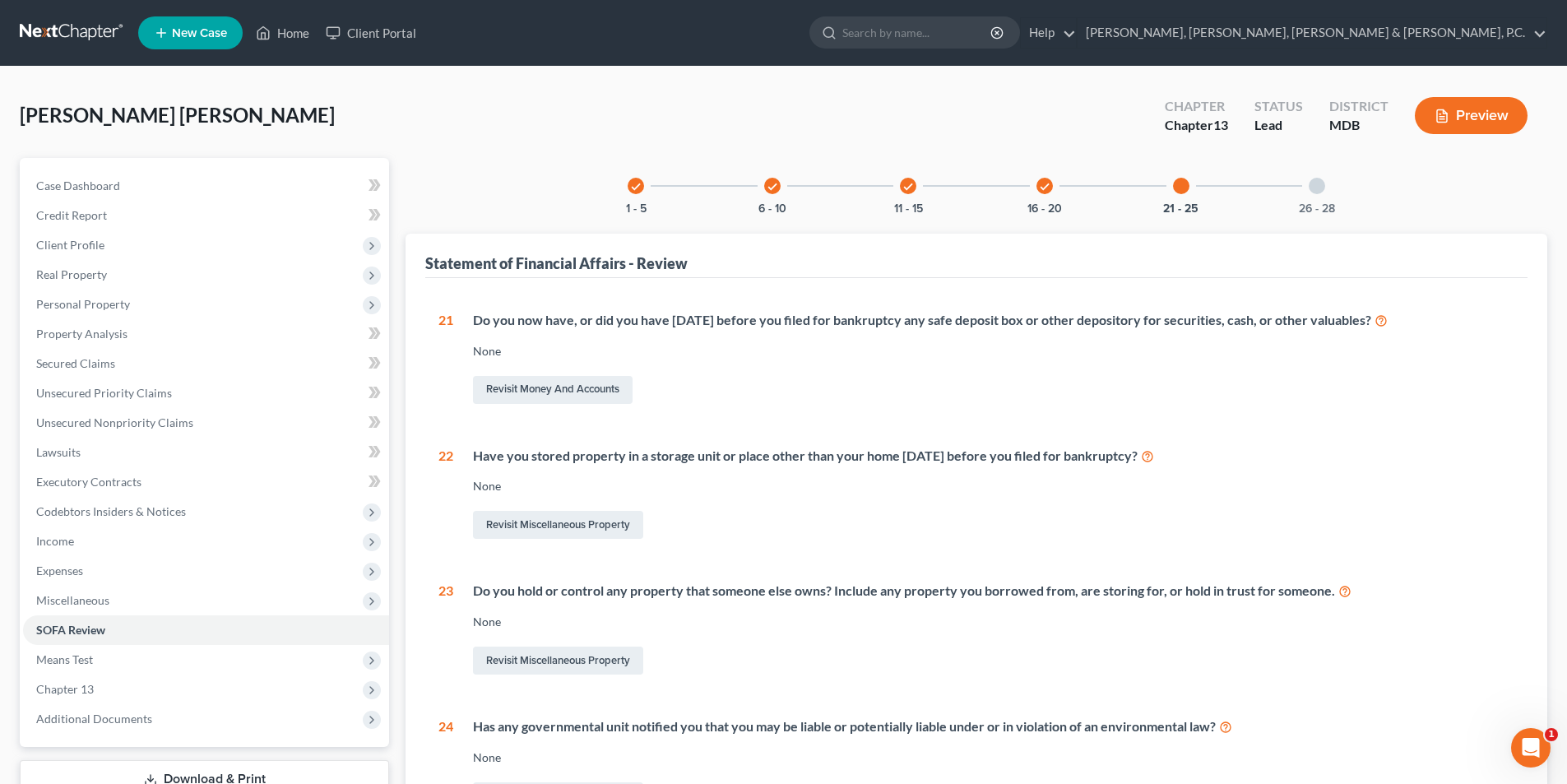
click at [1314, 190] on div at bounding box center [1318, 186] width 17 height 17
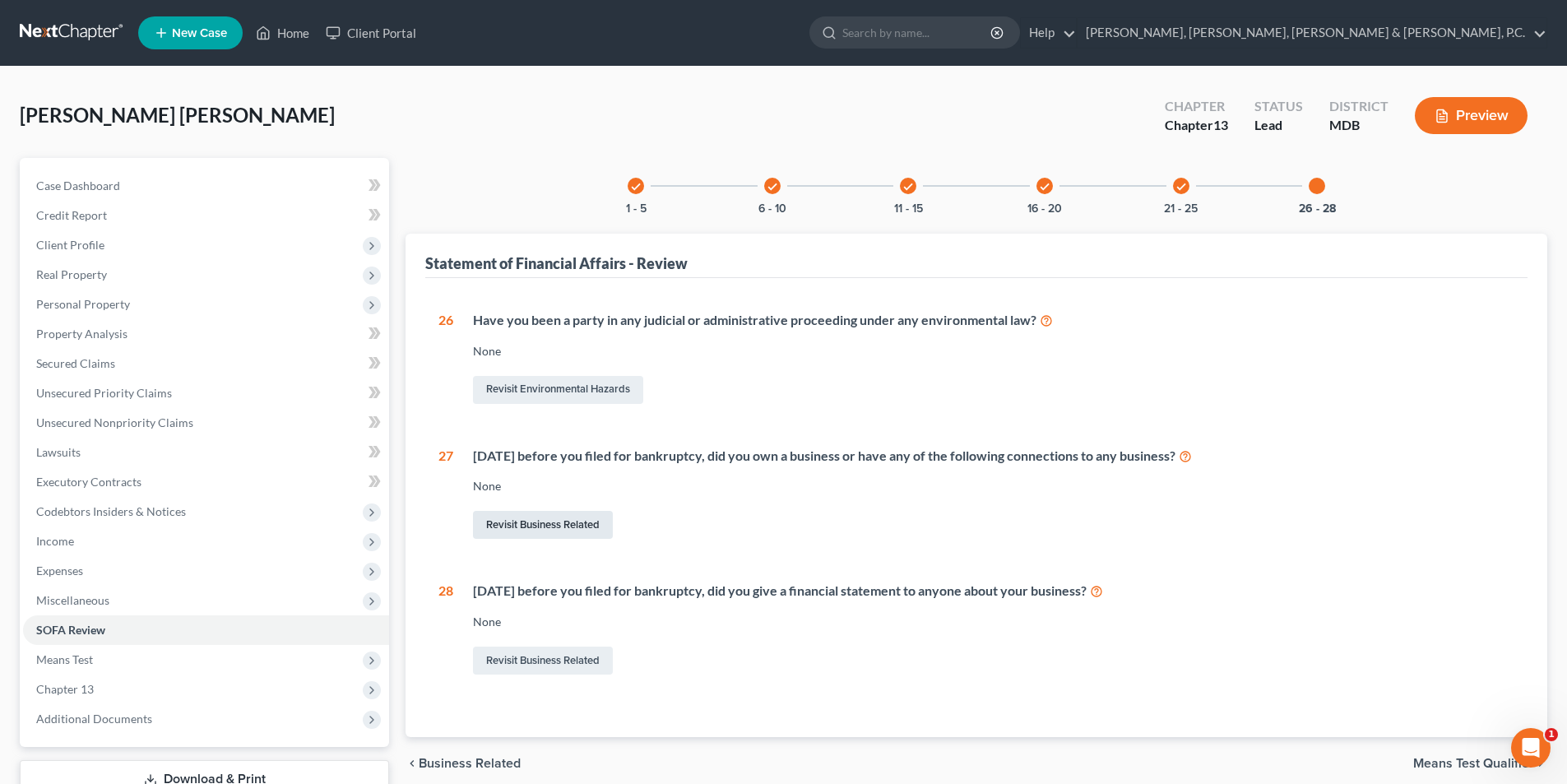
click at [562, 524] on link "Revisit Business Related" at bounding box center [542, 525] width 140 height 28
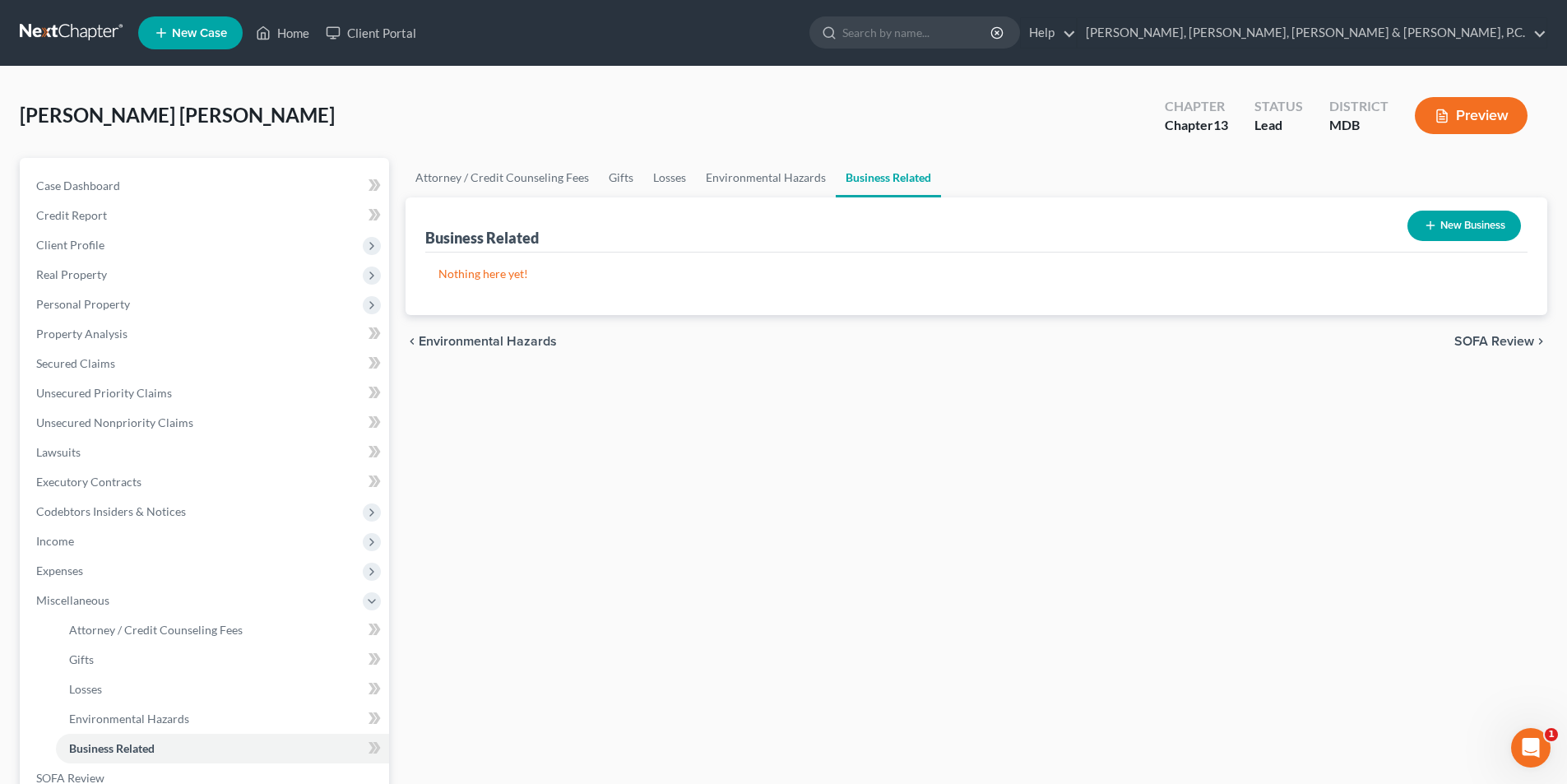
click at [1467, 232] on button "New Business" at bounding box center [1464, 225] width 113 height 31
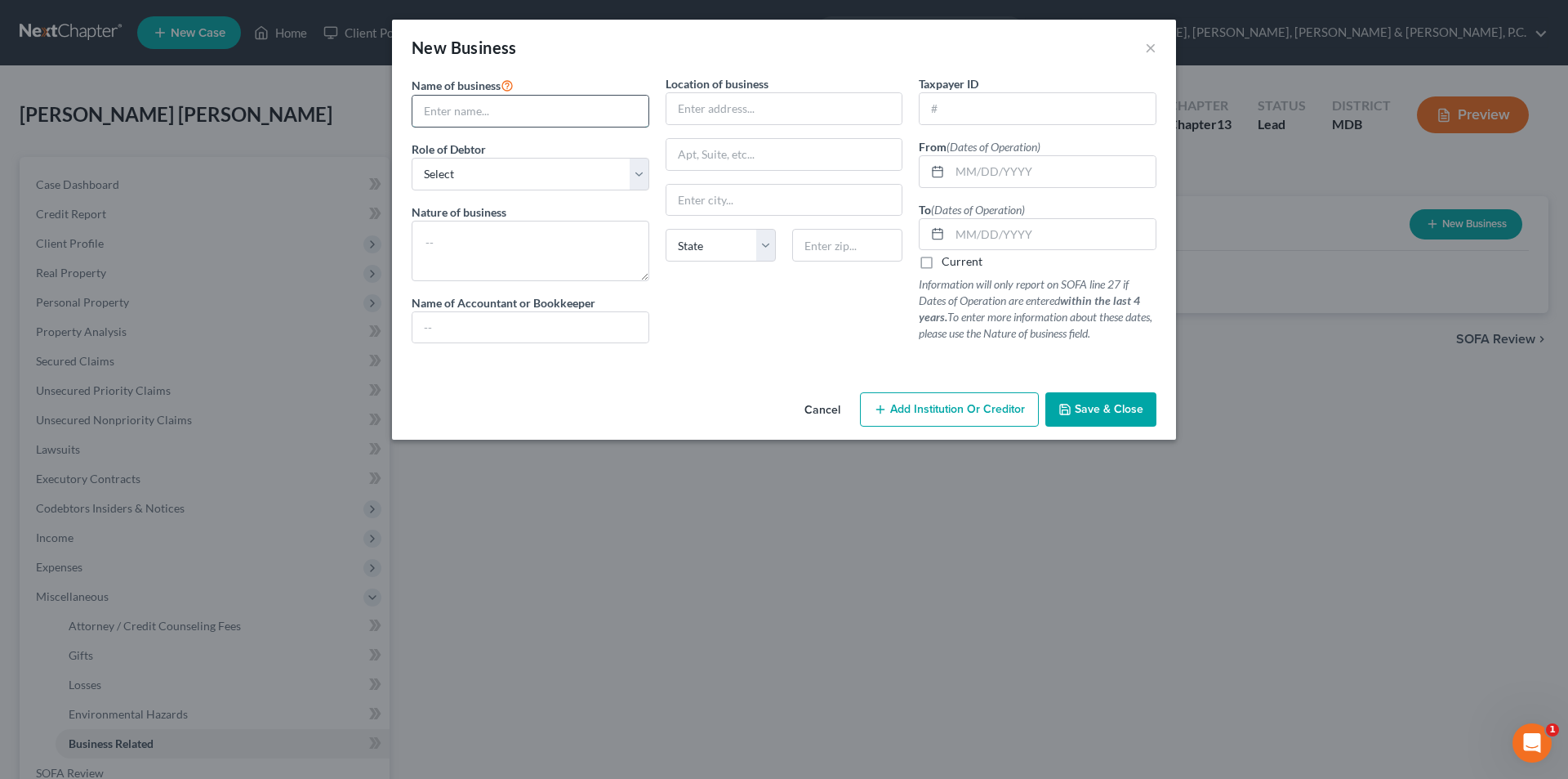
click at [603, 110] on input "text" at bounding box center [530, 111] width 236 height 31
click at [603, 163] on select "Select A member of a limited liability company (LLC) or limited liability partn…" at bounding box center [530, 173] width 238 height 32
click at [412, 157] on select "Select A member of a limited liability company (LLC) or limited liability partn…" at bounding box center [530, 173] width 238 height 32
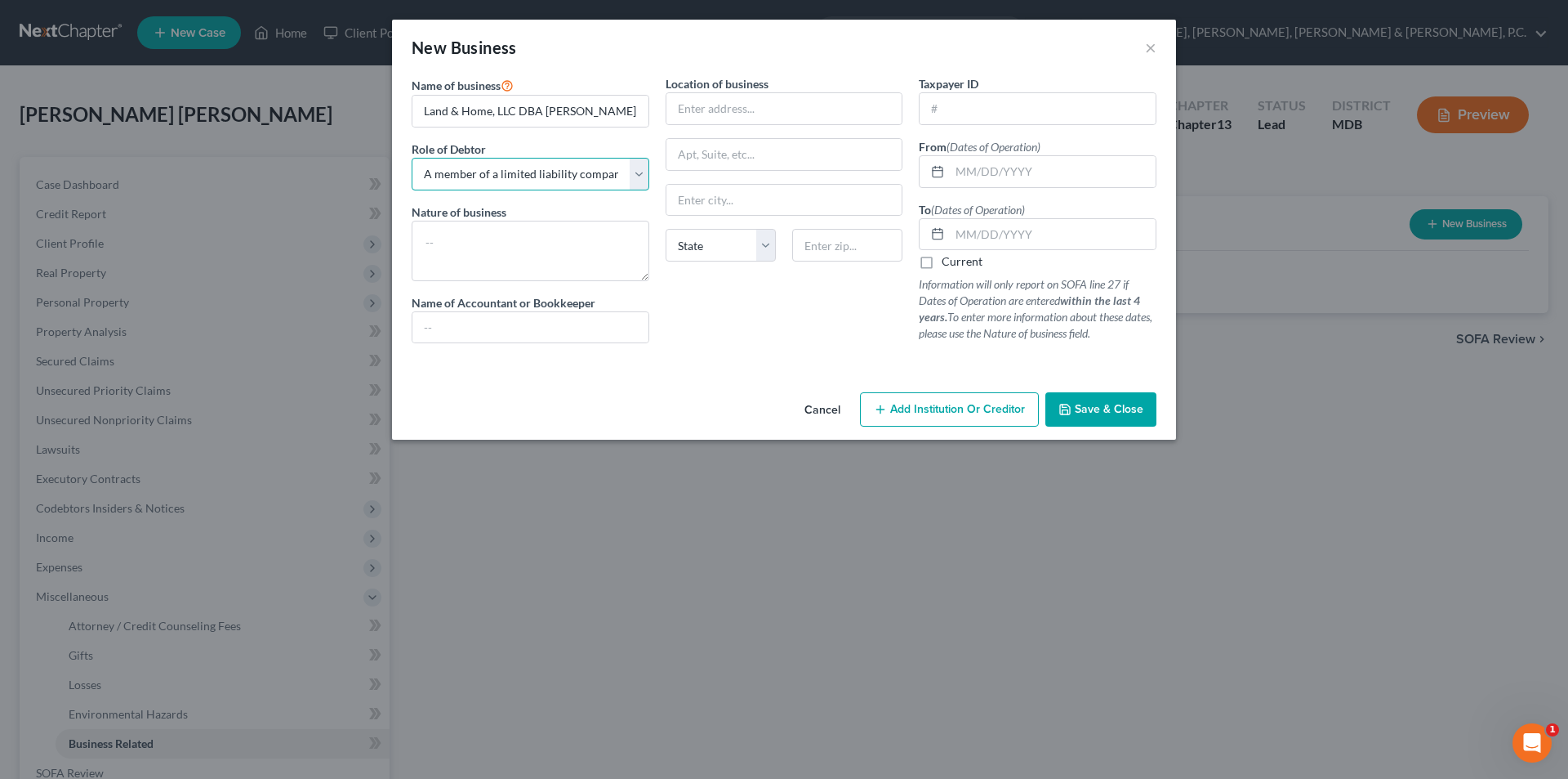
click at [596, 157] on select "Select A member of a limited liability company (LLC) or limited liability partn…" at bounding box center [530, 173] width 238 height 32
click at [412, 157] on select "Select A member of a limited liability company (LLC) or limited liability partn…" at bounding box center [530, 173] width 238 height 32
drag, startPoint x: 424, startPoint y: 109, endPoint x: 669, endPoint y: 117, distance: 245.1
click at [669, 117] on div "Name of business * Land & Home, LLC DBA [PERSON_NAME] Enterprises Role of Debto…" at bounding box center [784, 222] width 761 height 294
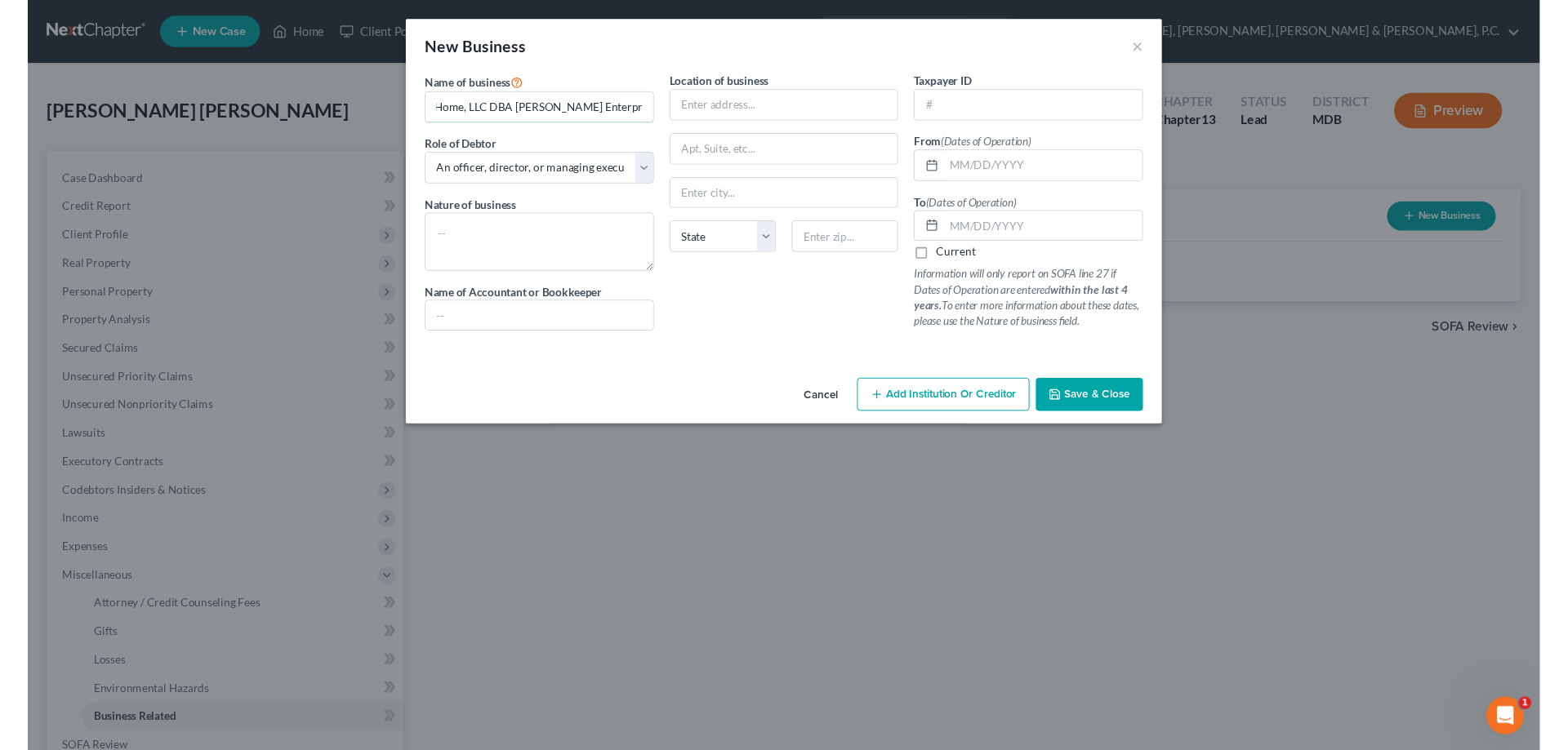
scroll to position [0, 0]
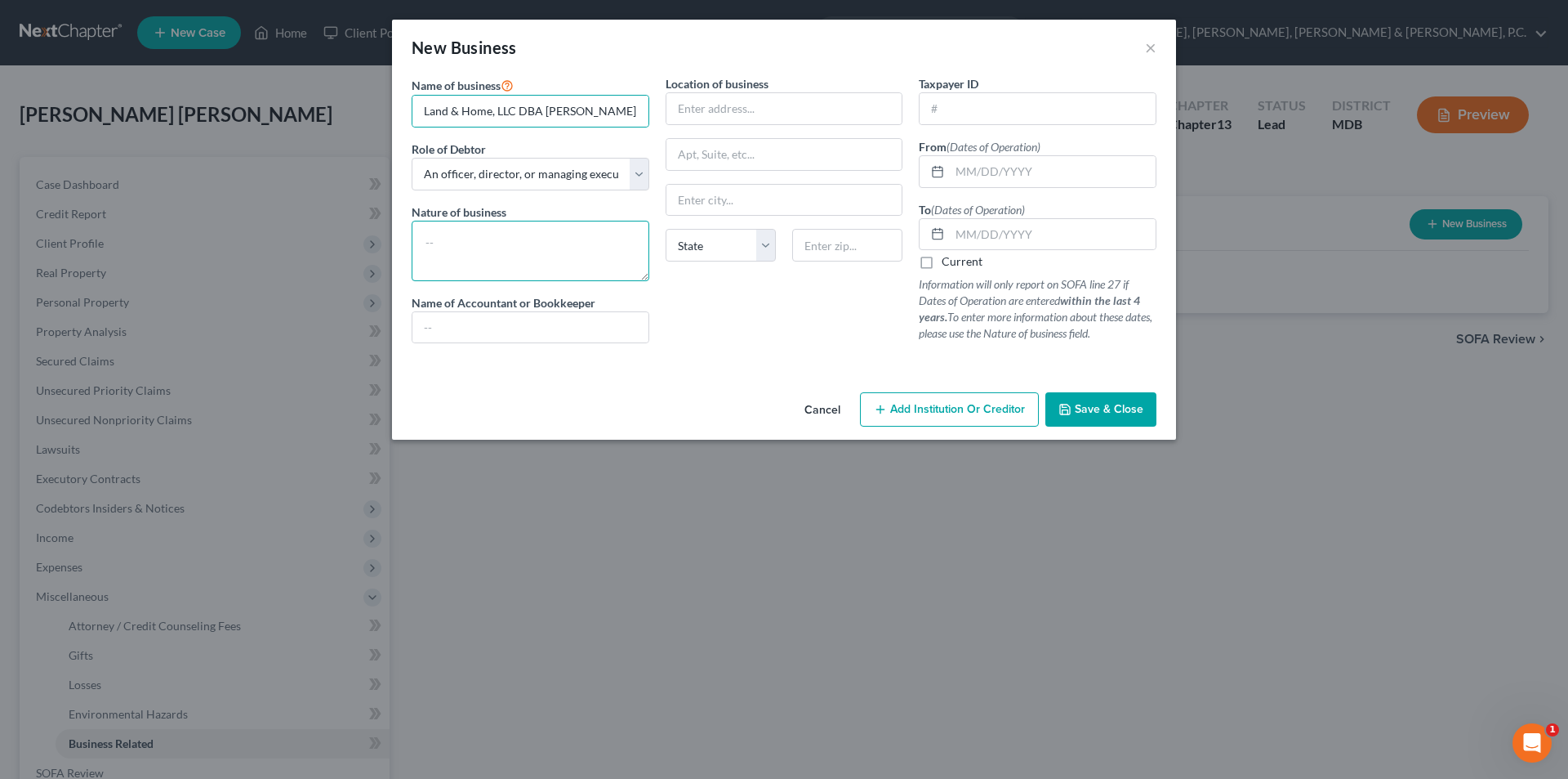
click at [483, 225] on textarea at bounding box center [530, 251] width 238 height 61
click at [749, 110] on input "text" at bounding box center [784, 109] width 236 height 31
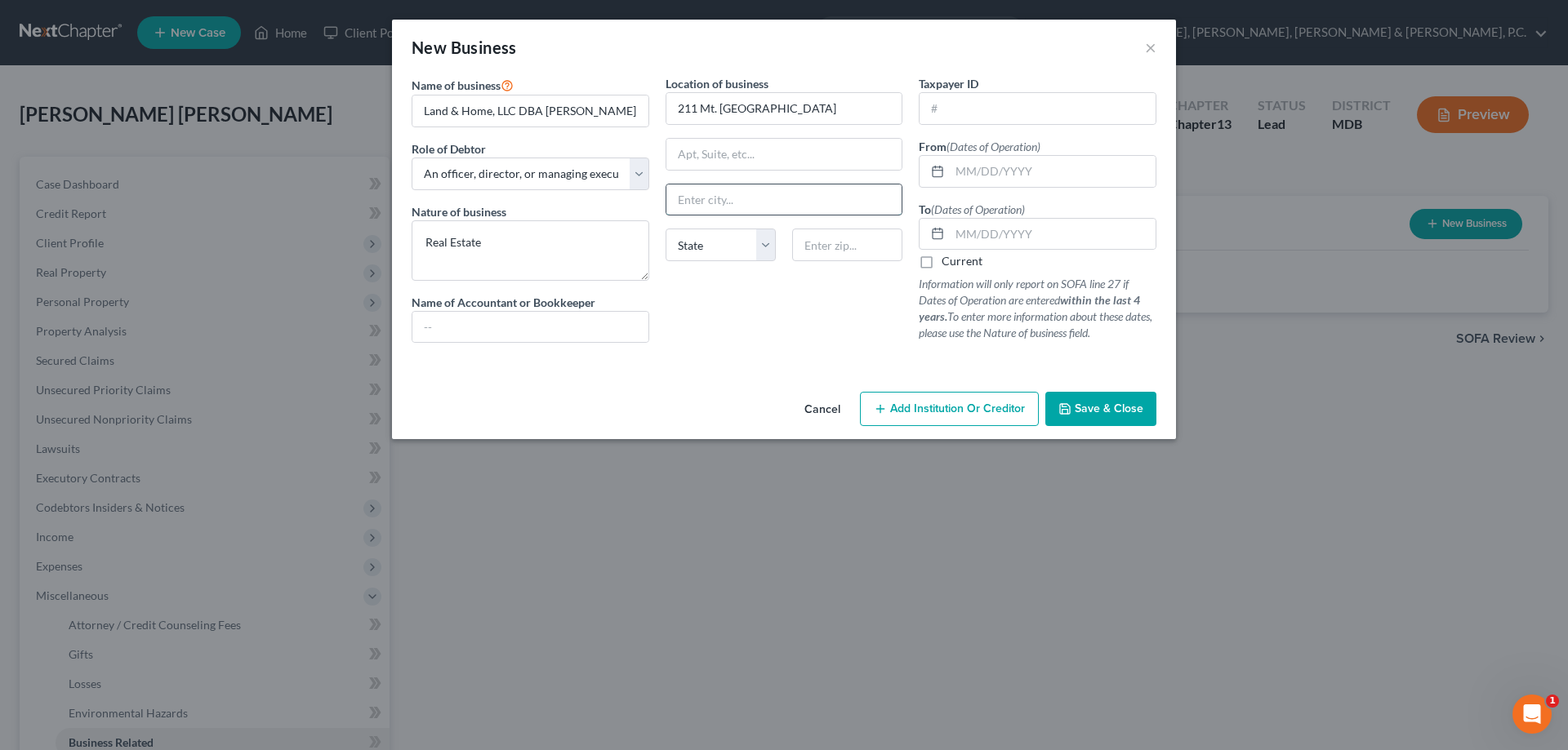
click at [732, 206] on input "text" at bounding box center [784, 201] width 236 height 31
click at [1020, 98] on input "text" at bounding box center [1038, 109] width 236 height 31
click at [1127, 401] on button "Save & Close" at bounding box center [1101, 409] width 111 height 34
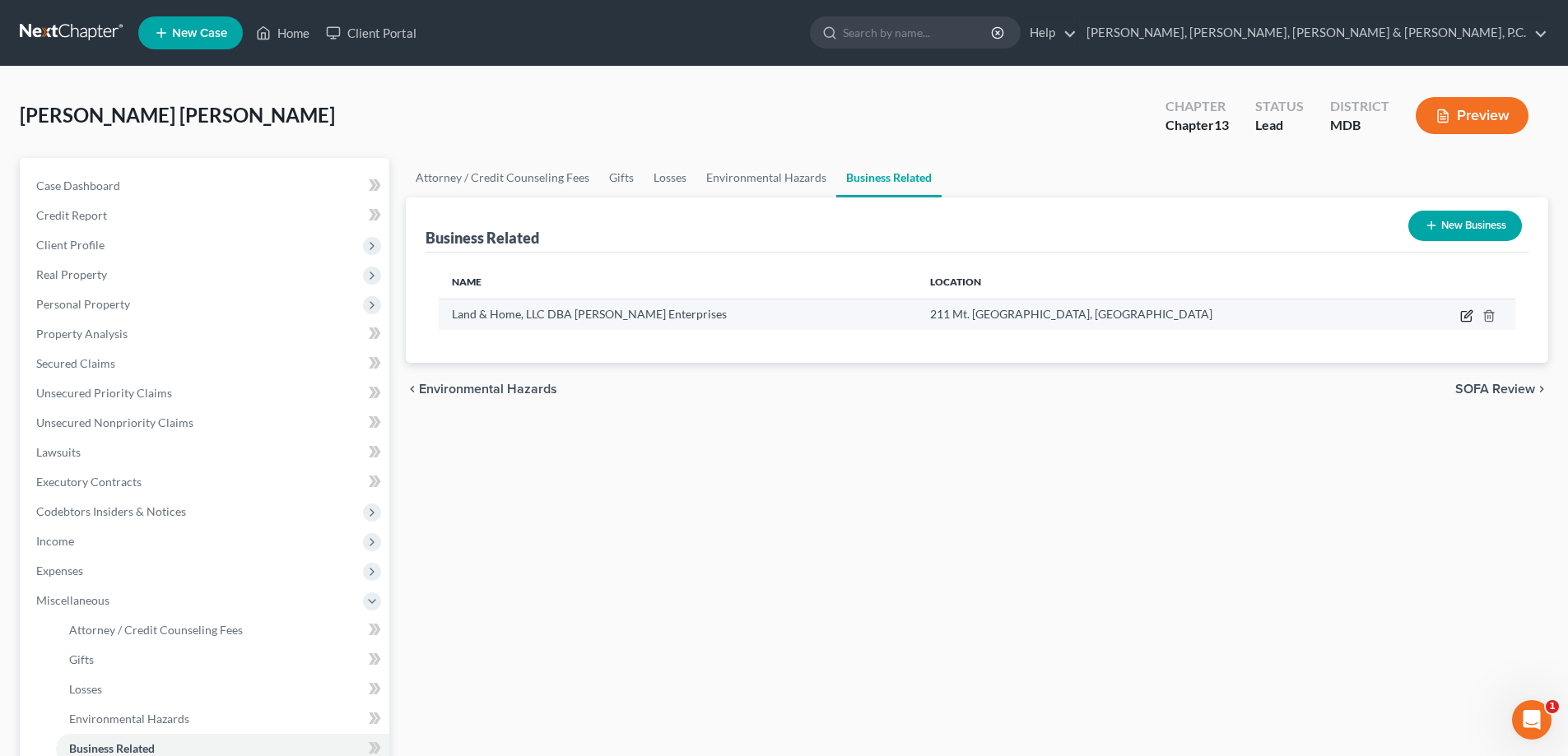
click at [1465, 314] on icon "button" at bounding box center [1467, 316] width 13 height 13
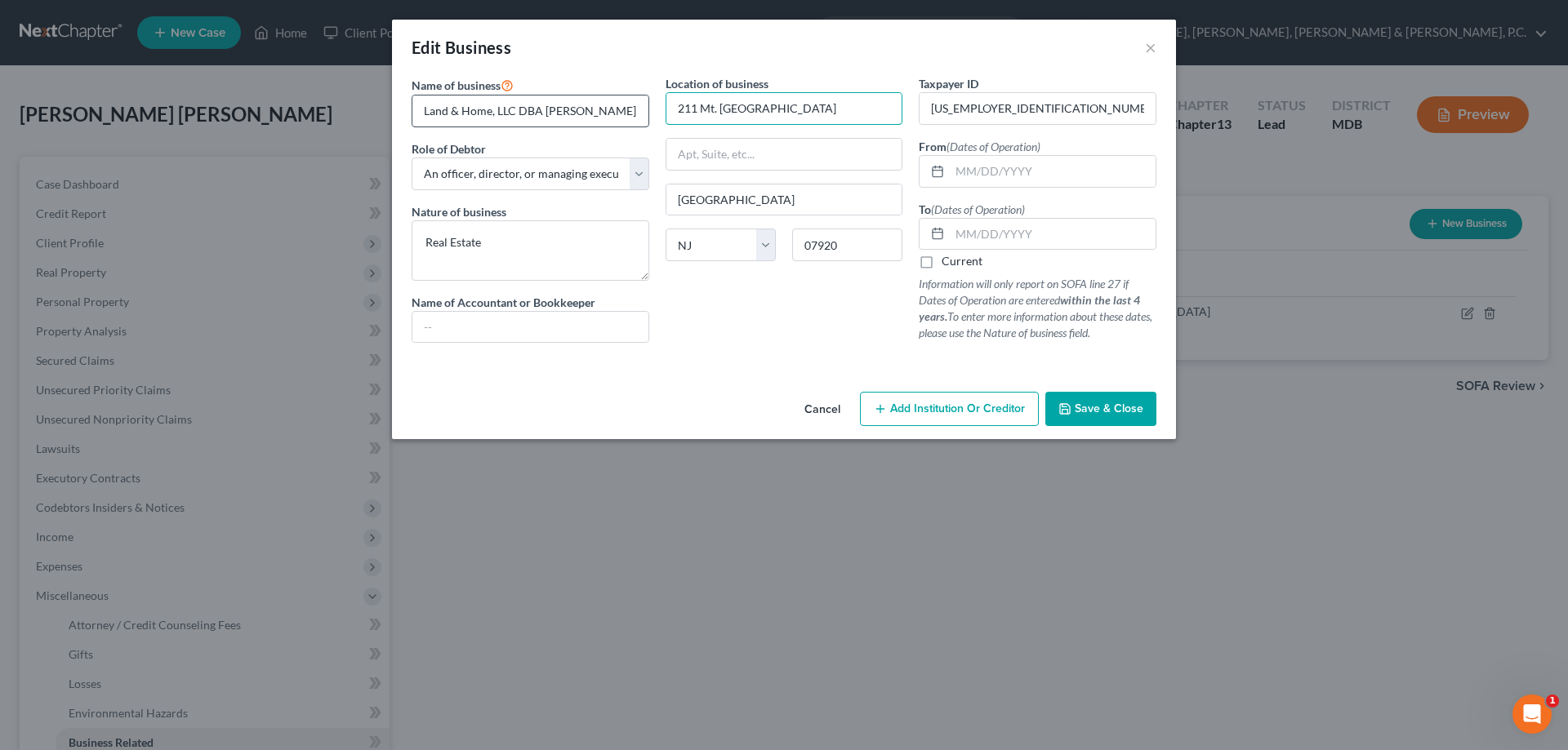
drag, startPoint x: 780, startPoint y: 110, endPoint x: 594, endPoint y: 98, distance: 186.4
click at [594, 98] on div "Name of business * Land & Home, LLC DBA [PERSON_NAME] Enterprises Role of Debto…" at bounding box center [784, 222] width 761 height 294
drag, startPoint x: 752, startPoint y: 204, endPoint x: 656, endPoint y: 194, distance: 96.5
click at [657, 194] on div "Location of business [GEOGRAPHIC_DATA] [US_STATE][GEOGRAPHIC_DATA] [GEOGRAPHIC_…" at bounding box center [784, 215] width 254 height 281
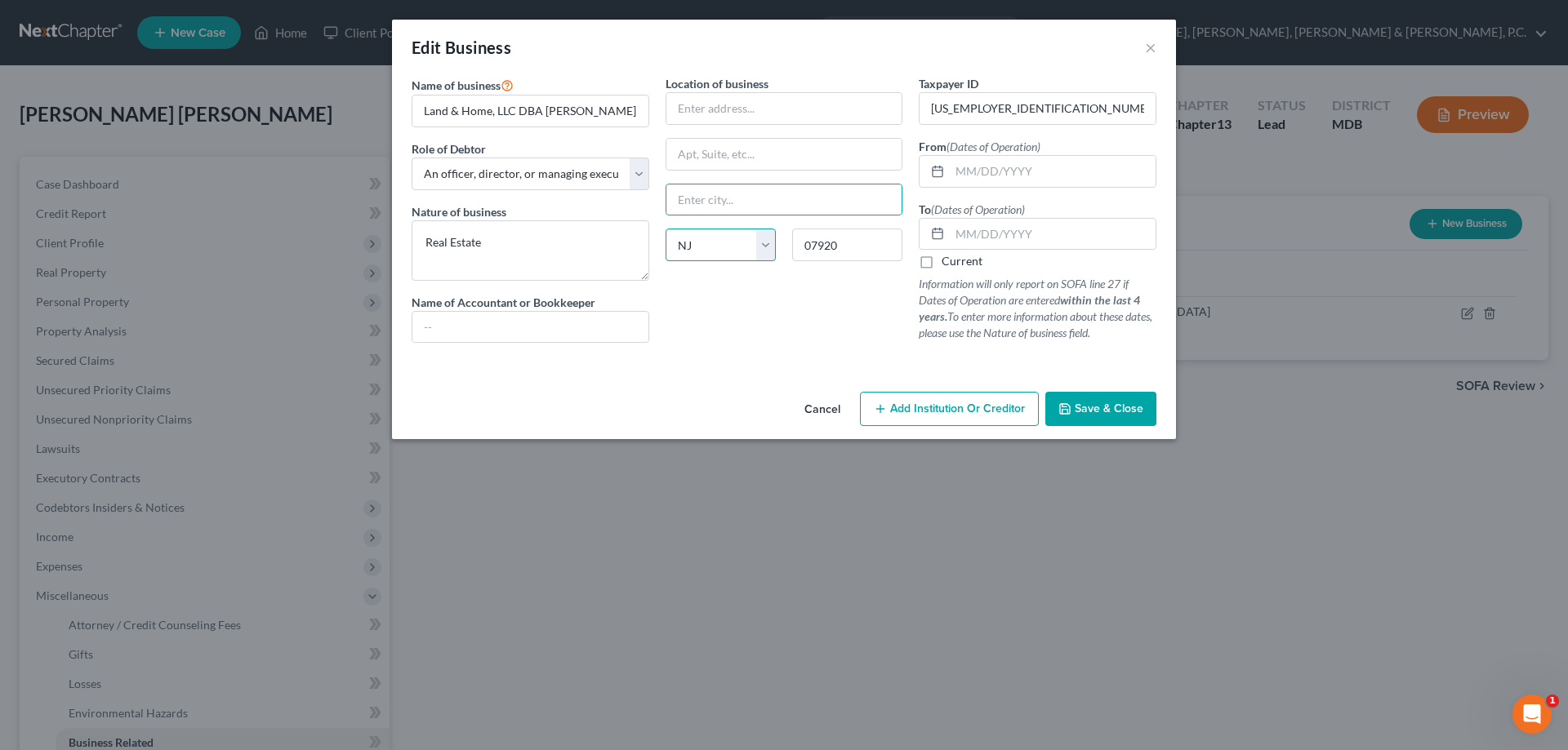
click at [772, 243] on select "State [US_STATE] AK AR AZ CA CO CT DE DC [GEOGRAPHIC_DATA] [GEOGRAPHIC_DATA] GU…" at bounding box center [721, 244] width 110 height 32
click at [666, 228] on select "State [US_STATE] AK AR AZ CA CO CT DE DC [GEOGRAPHIC_DATA] [GEOGRAPHIC_DATA] GU…" at bounding box center [721, 244] width 110 height 32
click at [767, 246] on select "State [US_STATE] AK AR AZ CA CO CT DE DC [GEOGRAPHIC_DATA] [GEOGRAPHIC_DATA] GU…" at bounding box center [721, 244] width 110 height 32
click at [666, 228] on select "State [US_STATE] AK AR AZ CA CO CT DE DC [GEOGRAPHIC_DATA] [GEOGRAPHIC_DATA] GU…" at bounding box center [721, 244] width 110 height 32
drag, startPoint x: 837, startPoint y: 240, endPoint x: 764, endPoint y: 240, distance: 73.0
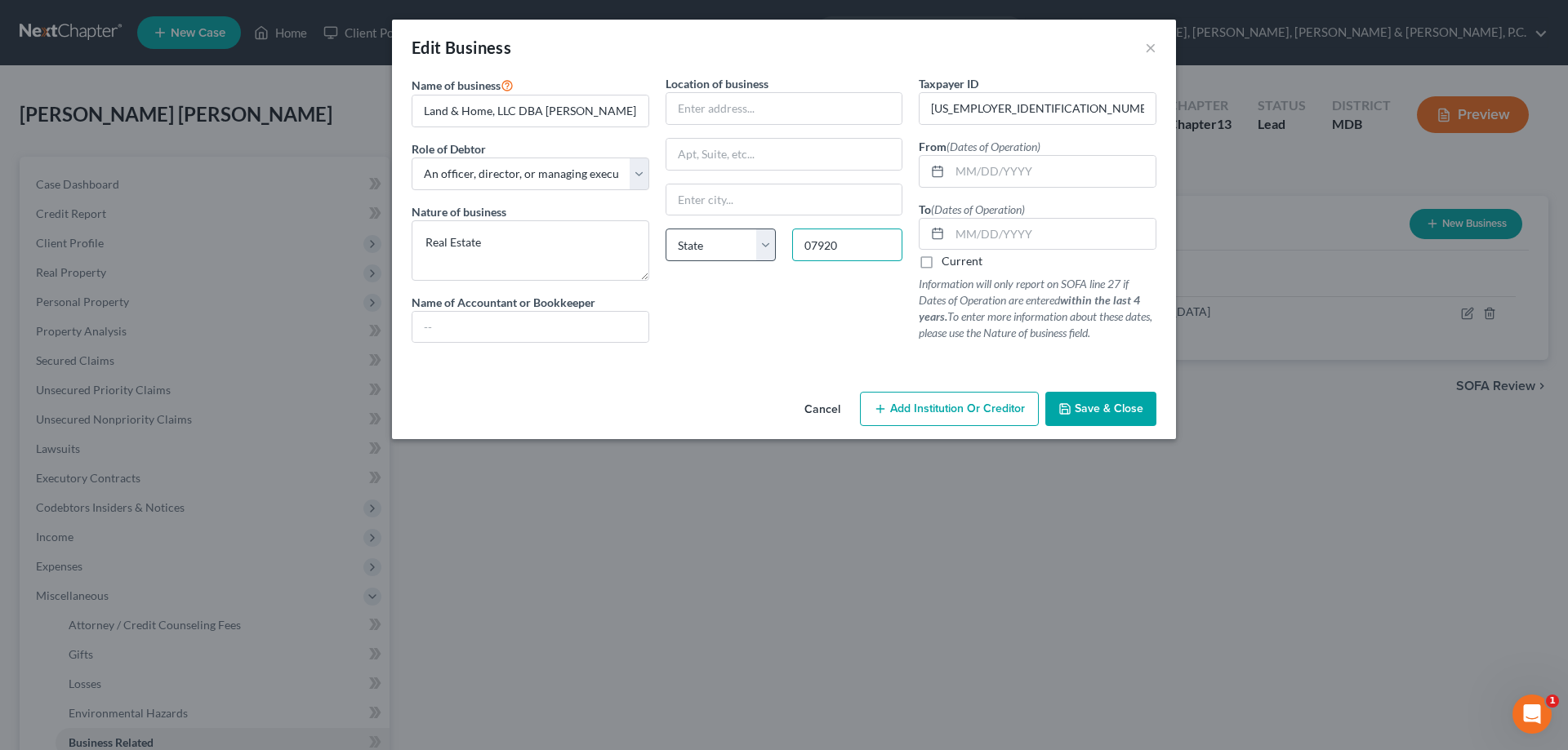
click at [764, 240] on div "State [US_STATE] AK AR AZ CA CO CT DE DC [GEOGRAPHIC_DATA] [GEOGRAPHIC_DATA] GU…" at bounding box center [784, 251] width 254 height 46
click at [1071, 396] on button "Save & Close" at bounding box center [1101, 409] width 111 height 34
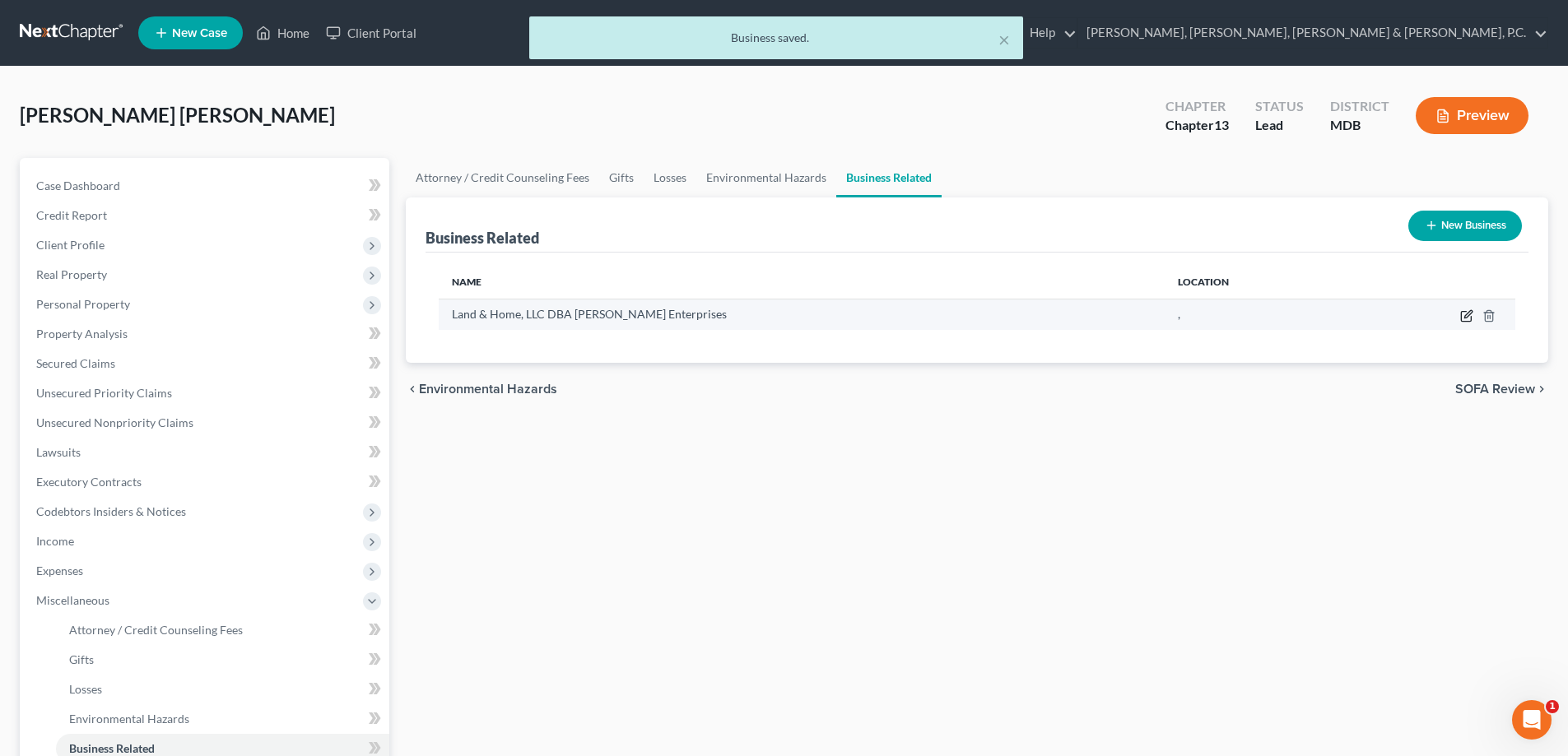
click at [1465, 314] on icon "button" at bounding box center [1467, 316] width 13 height 13
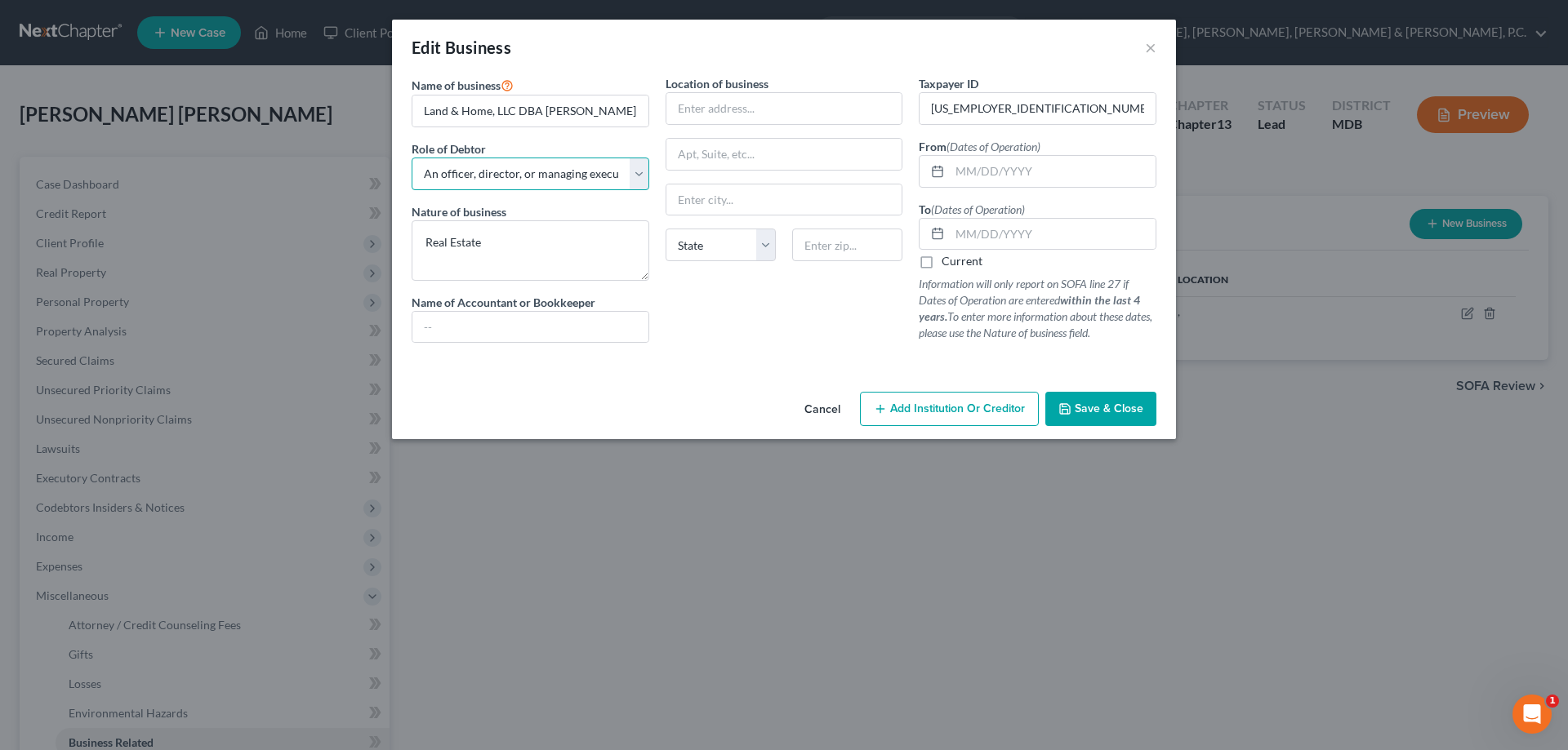
click at [518, 170] on select "Select A member of a limited liability company (LLC) or limited liability partn…" at bounding box center [530, 173] width 238 height 32
click at [412, 157] on select "Select A member of a limited liability company (LLC) or limited liability partn…" at bounding box center [530, 173] width 238 height 32
click at [1139, 410] on span "Save & Close" at bounding box center [1109, 409] width 69 height 14
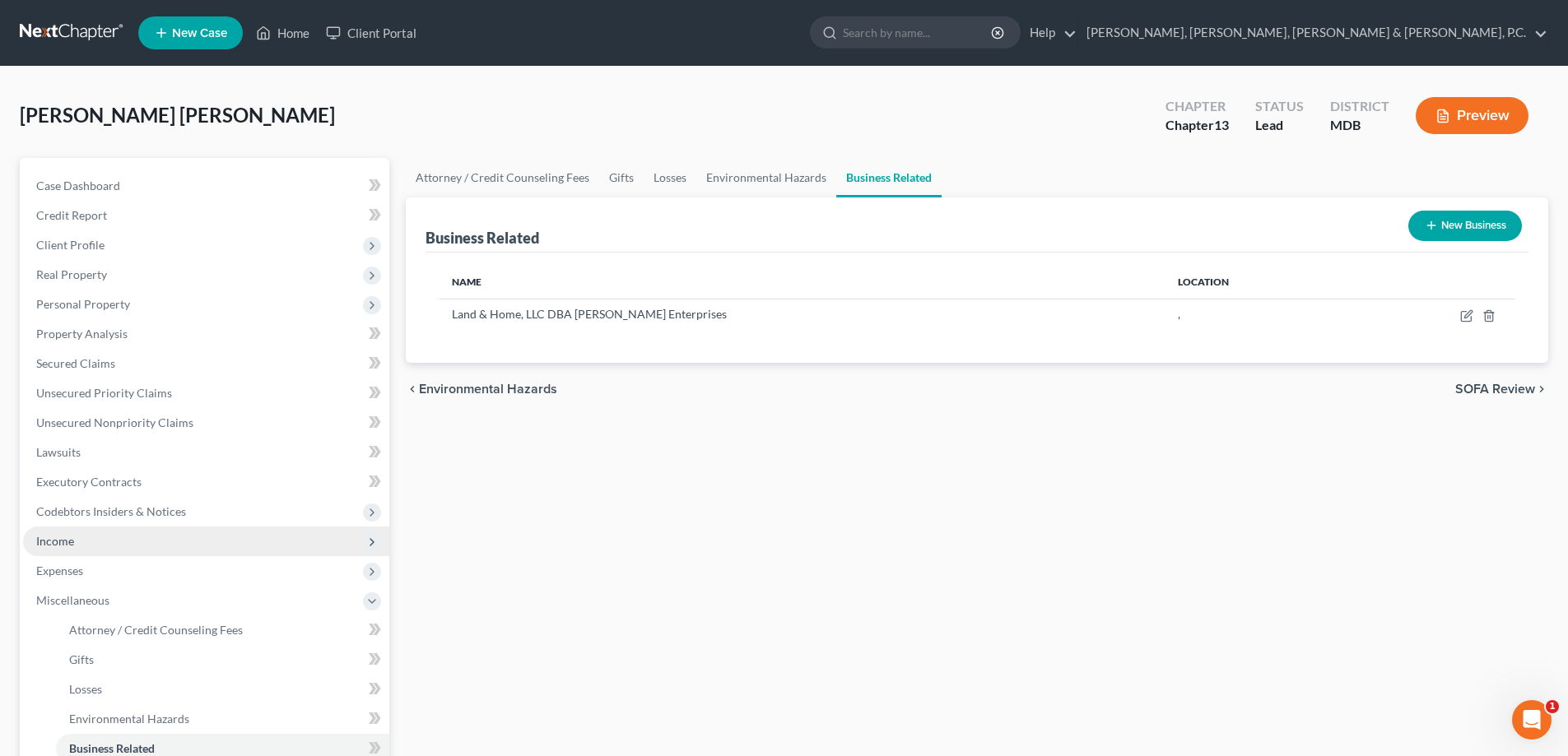
click at [98, 533] on span "Income" at bounding box center [206, 542] width 366 height 30
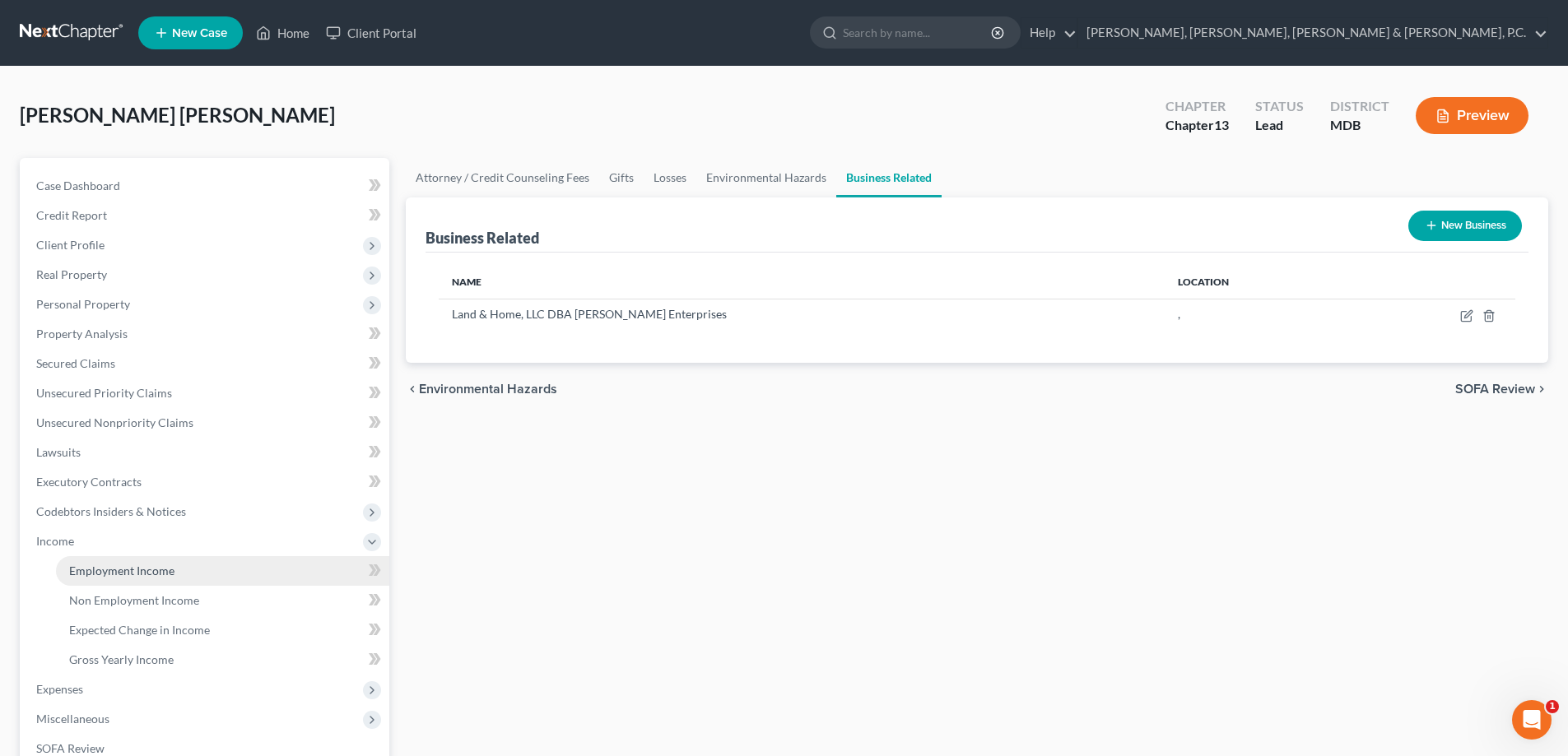
click at [106, 562] on link "Employment Income" at bounding box center [222, 571] width 333 height 30
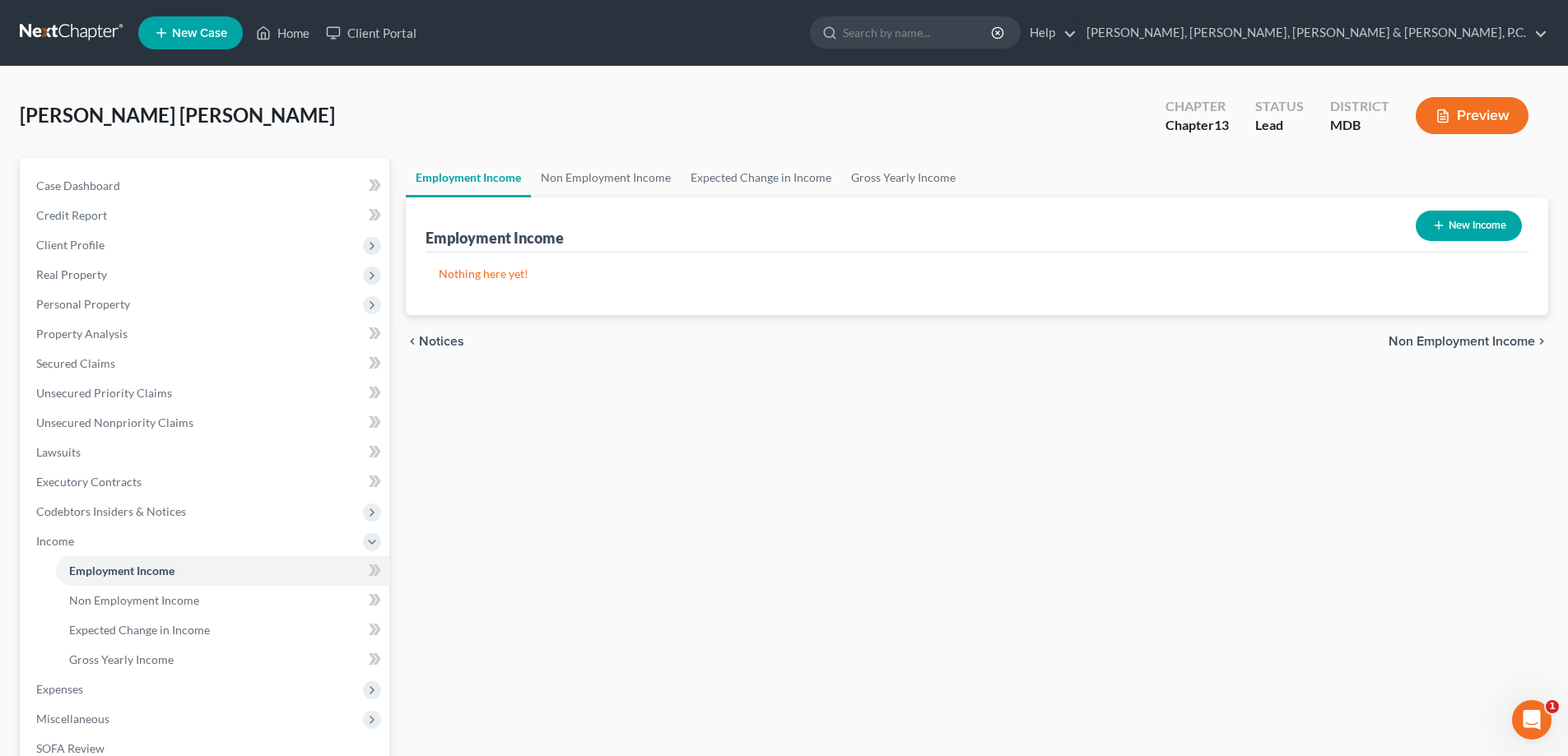
click at [1482, 223] on button "New Income" at bounding box center [1469, 225] width 106 height 31
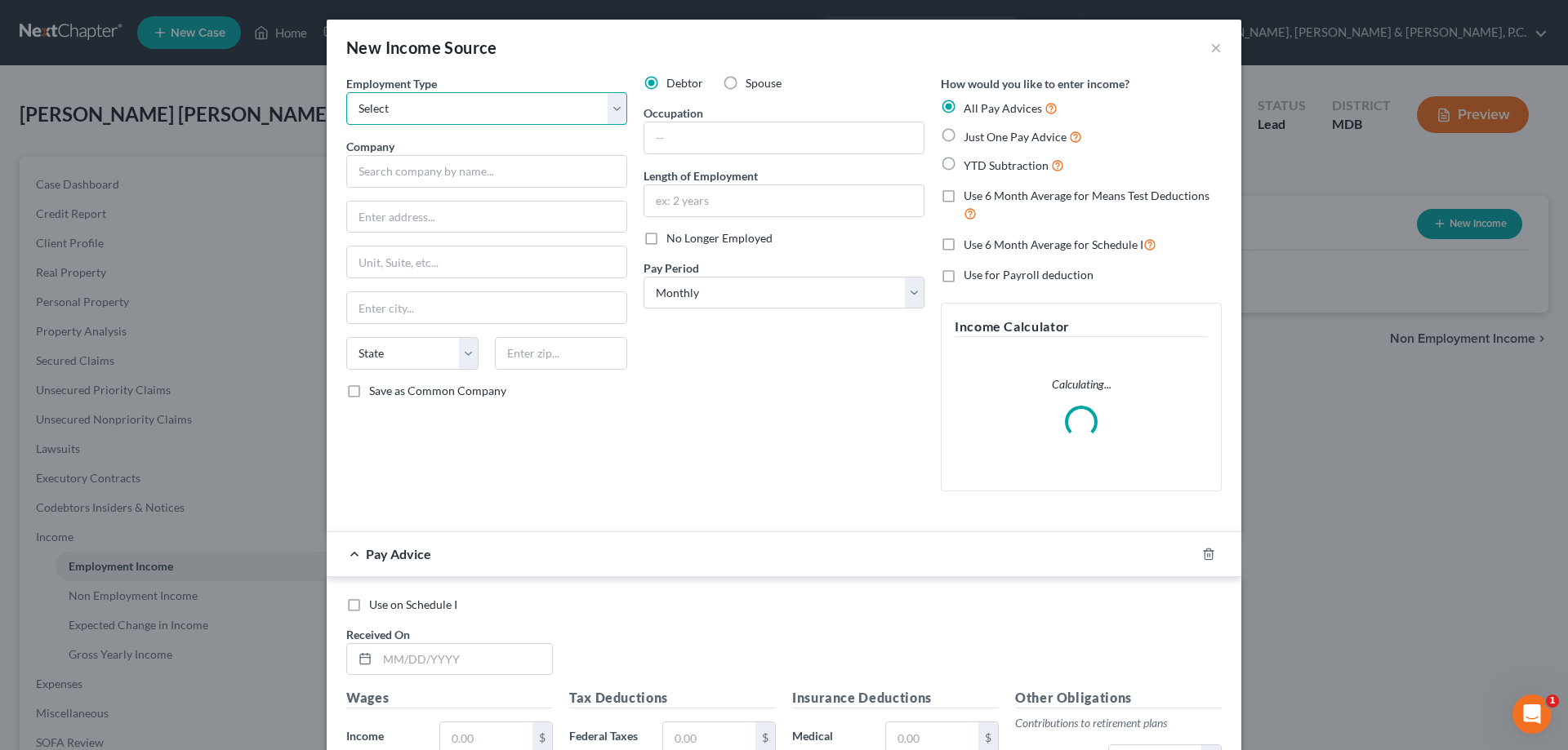
click at [552, 108] on select "Select Full or [DEMOGRAPHIC_DATA] Employment Self Employment" at bounding box center [486, 108] width 281 height 32
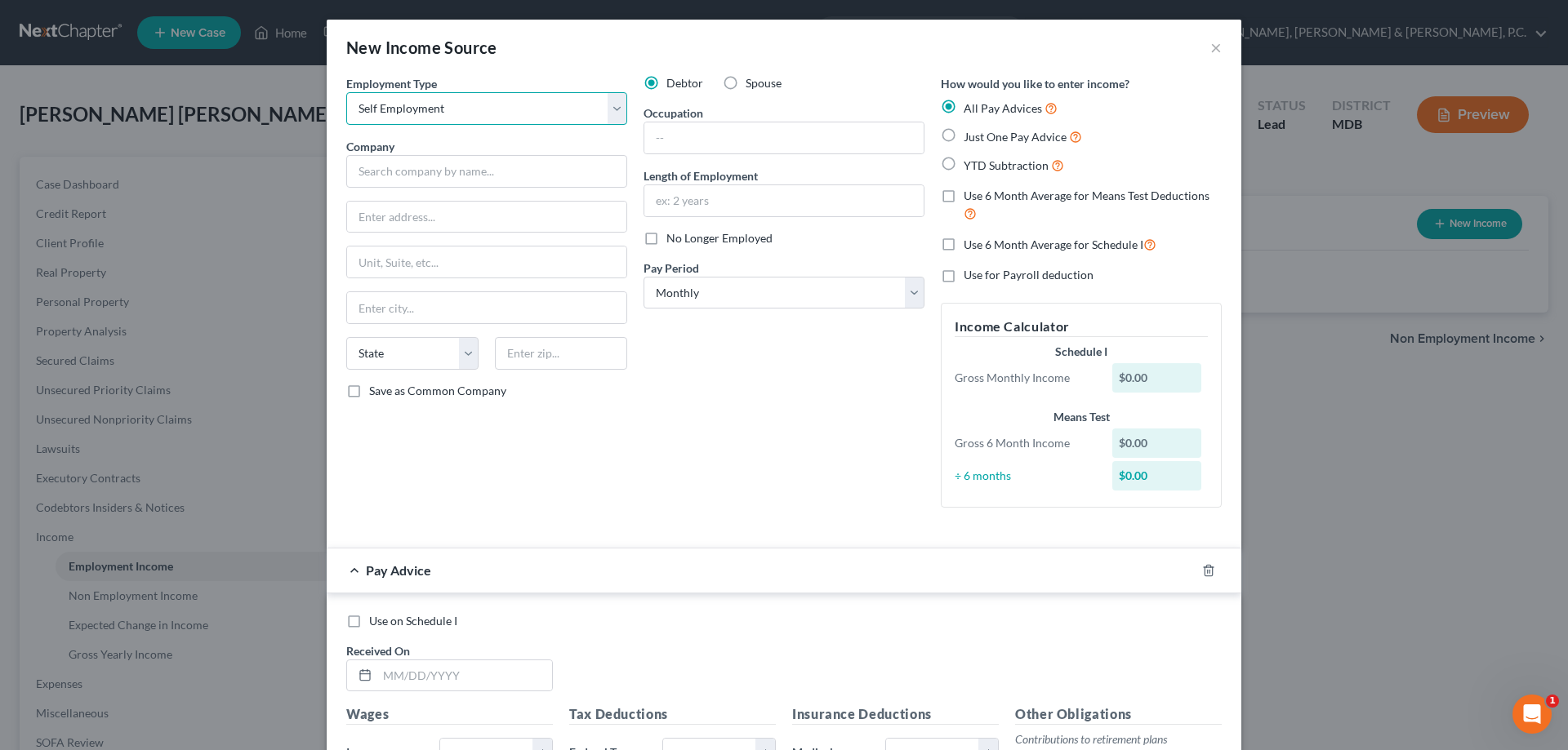
click at [346, 92] on select "Select Full or [DEMOGRAPHIC_DATA] Employment Self Employment" at bounding box center [486, 108] width 281 height 32
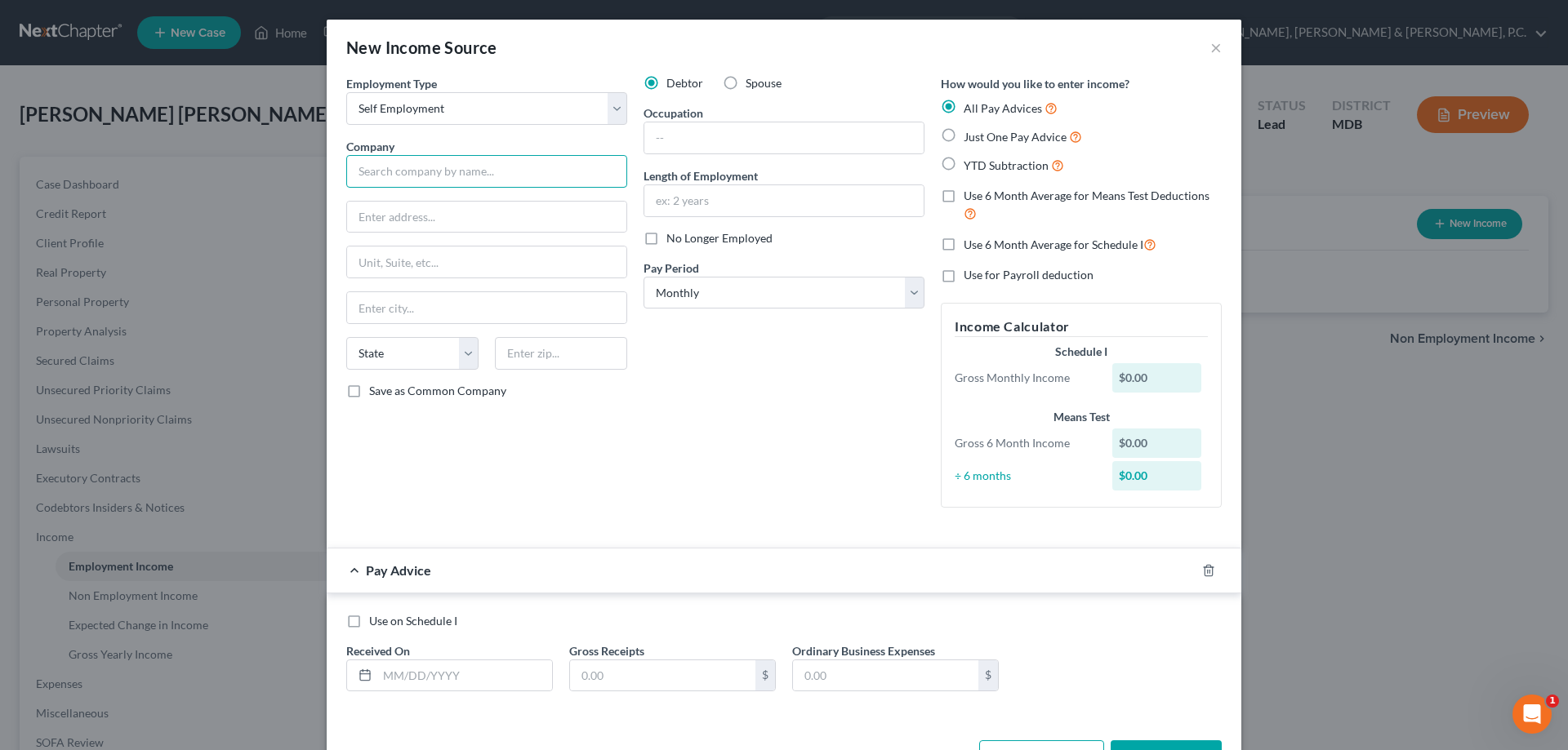
click at [526, 177] on input "text" at bounding box center [486, 171] width 281 height 32
click at [692, 144] on input "text" at bounding box center [784, 138] width 279 height 31
click at [800, 98] on div "Debtor Spouse Occupation Owner Length of Employment No Longer Employed Pay Peri…" at bounding box center [784, 298] width 297 height 445
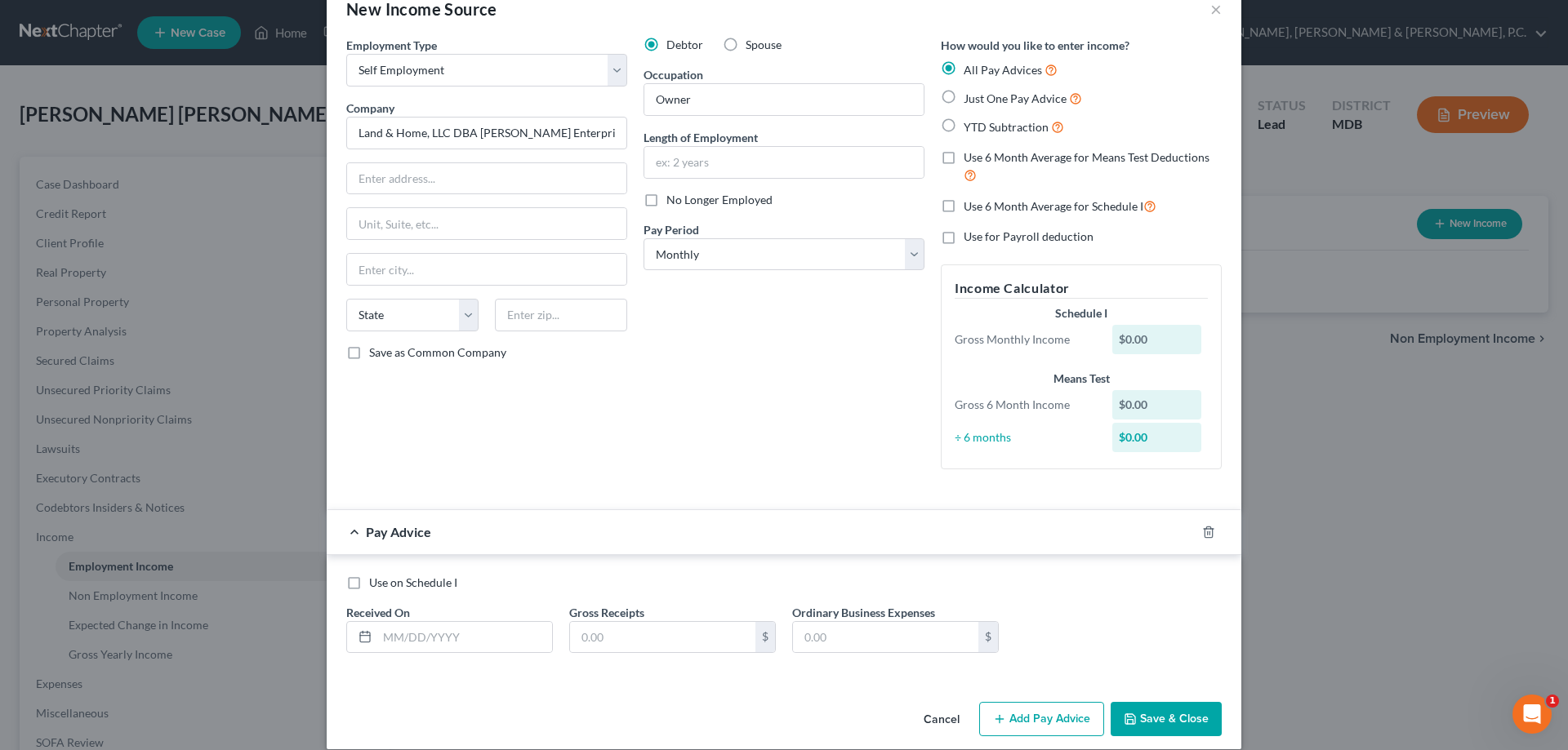
scroll to position [57, 0]
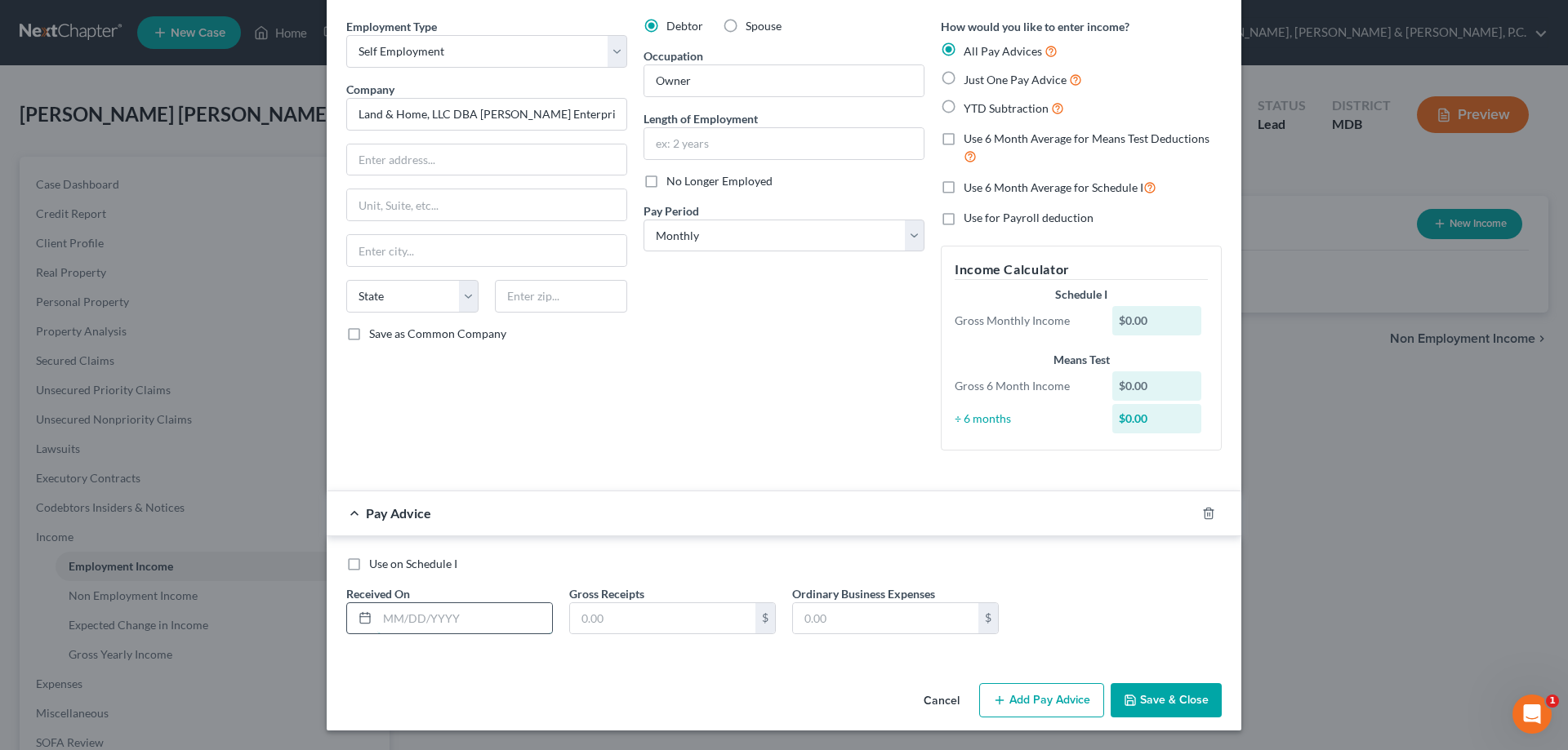
click at [476, 613] on input "text" at bounding box center [465, 619] width 175 height 31
click at [1047, 706] on button "Add Pay Advice" at bounding box center [1042, 700] width 125 height 34
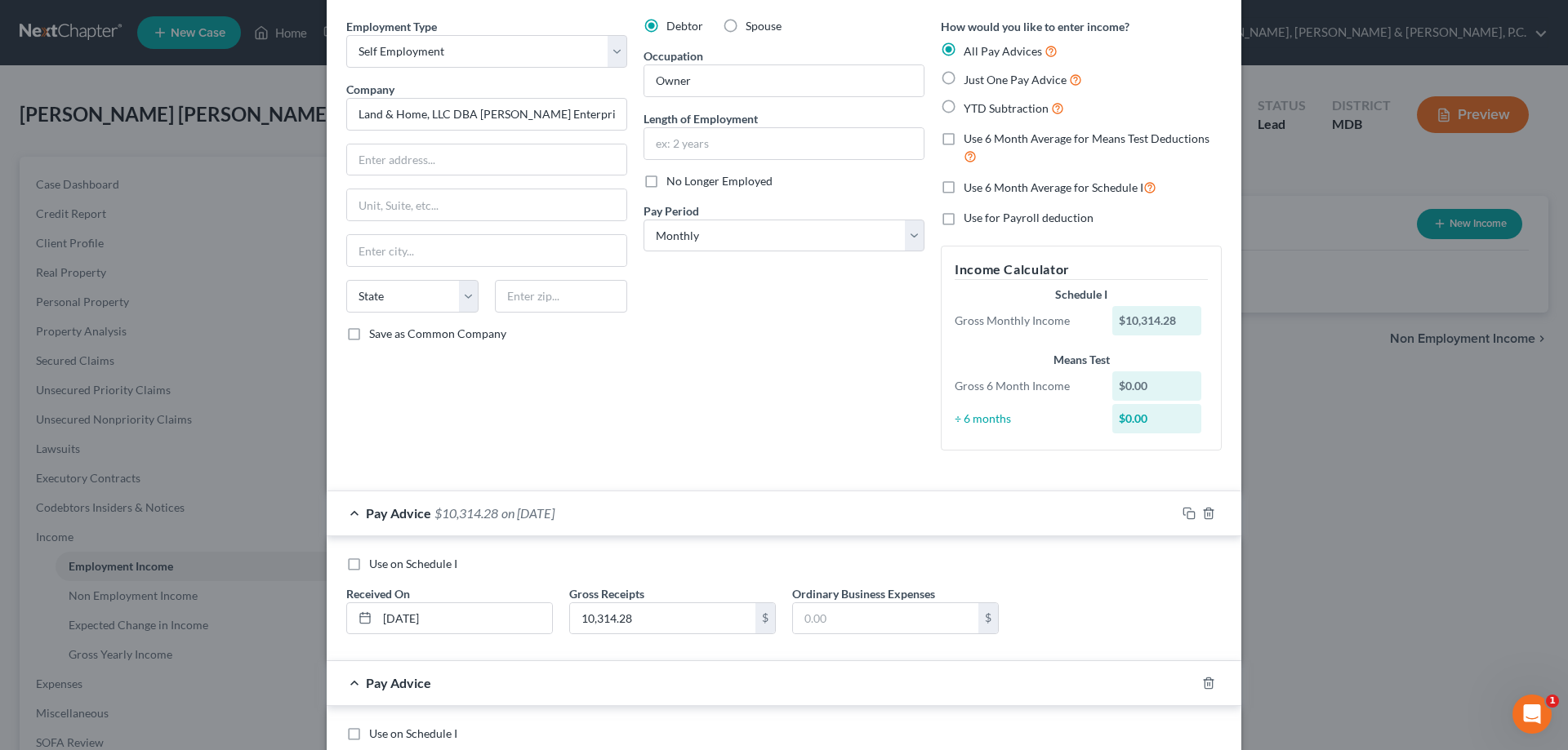
scroll to position [139, 0]
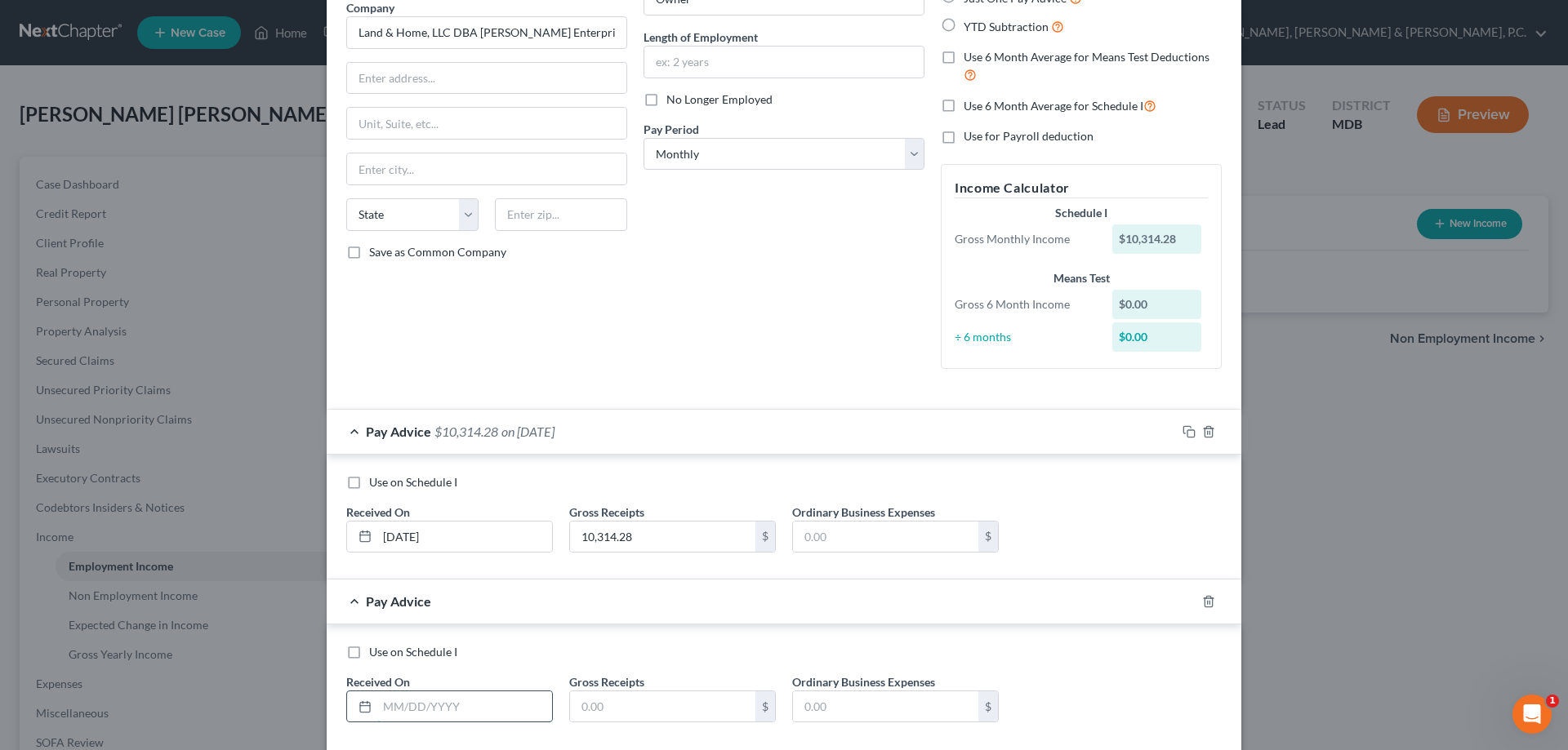
click at [470, 699] on input "text" at bounding box center [465, 707] width 175 height 31
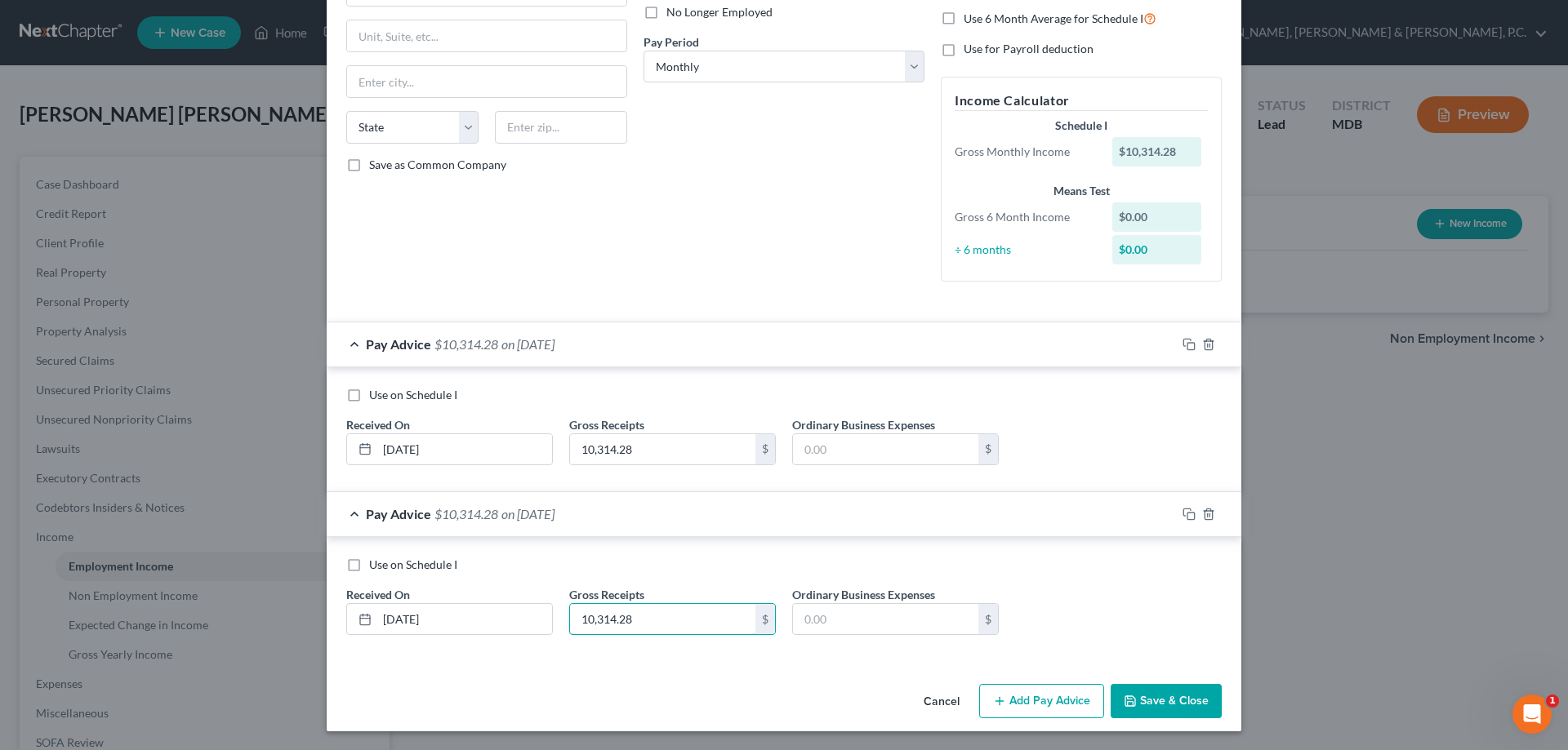
scroll to position [227, 0]
click at [1033, 702] on button "Add Pay Advice" at bounding box center [1042, 700] width 125 height 34
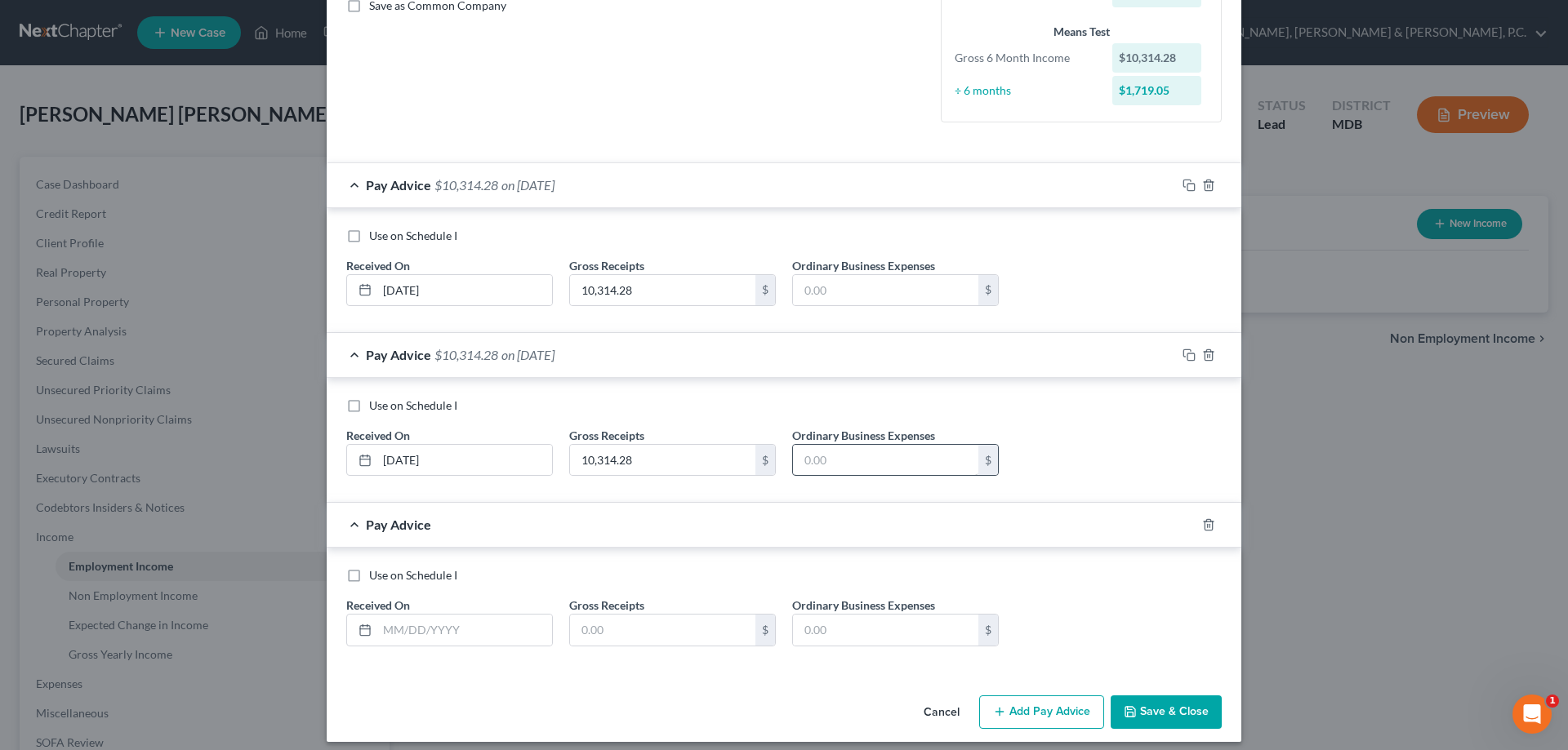
scroll to position [390, 0]
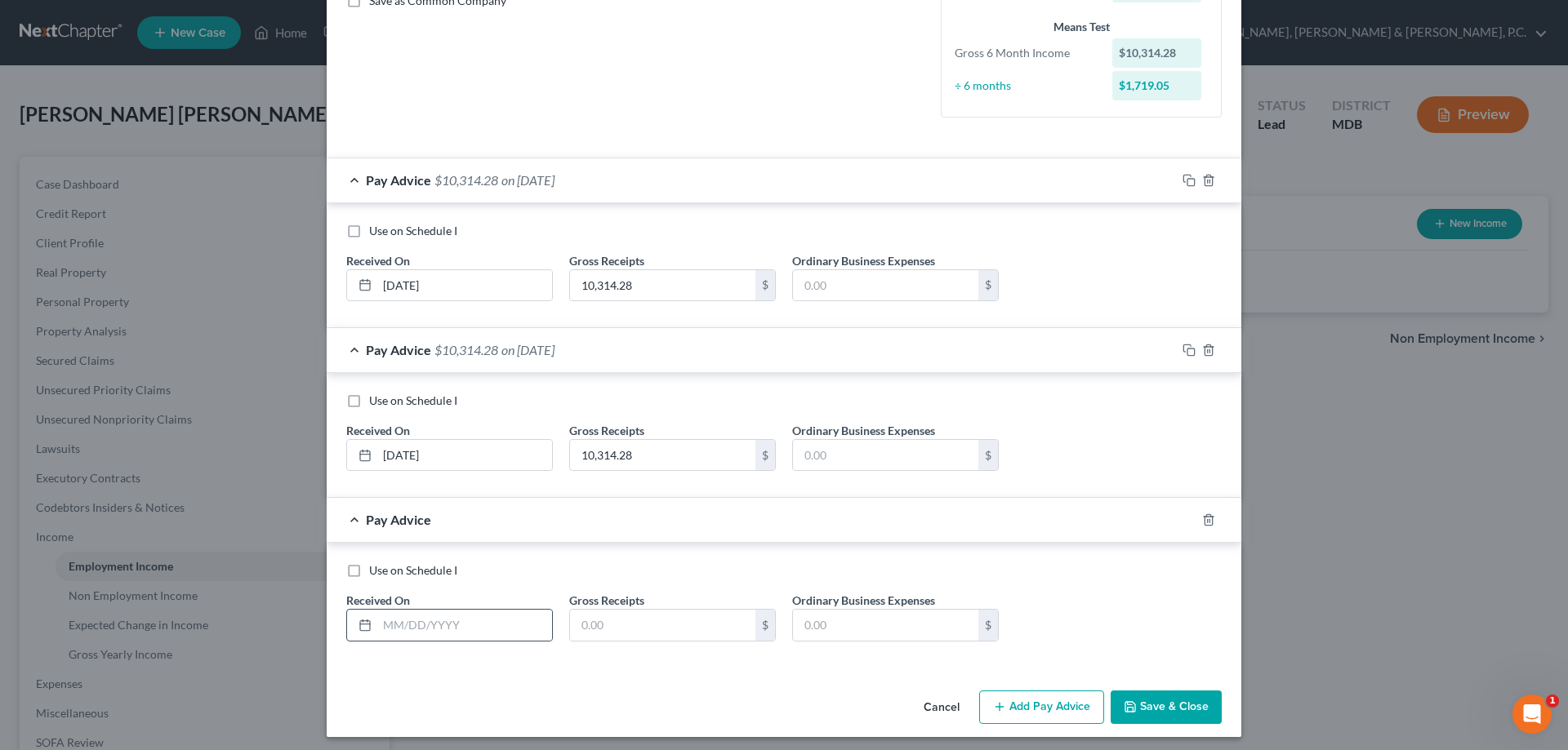
click at [358, 625] on icon at bounding box center [365, 626] width 13 height 13
click at [400, 623] on input "text" at bounding box center [465, 626] width 175 height 31
click at [1025, 696] on button "Add Pay Advice" at bounding box center [1042, 708] width 125 height 34
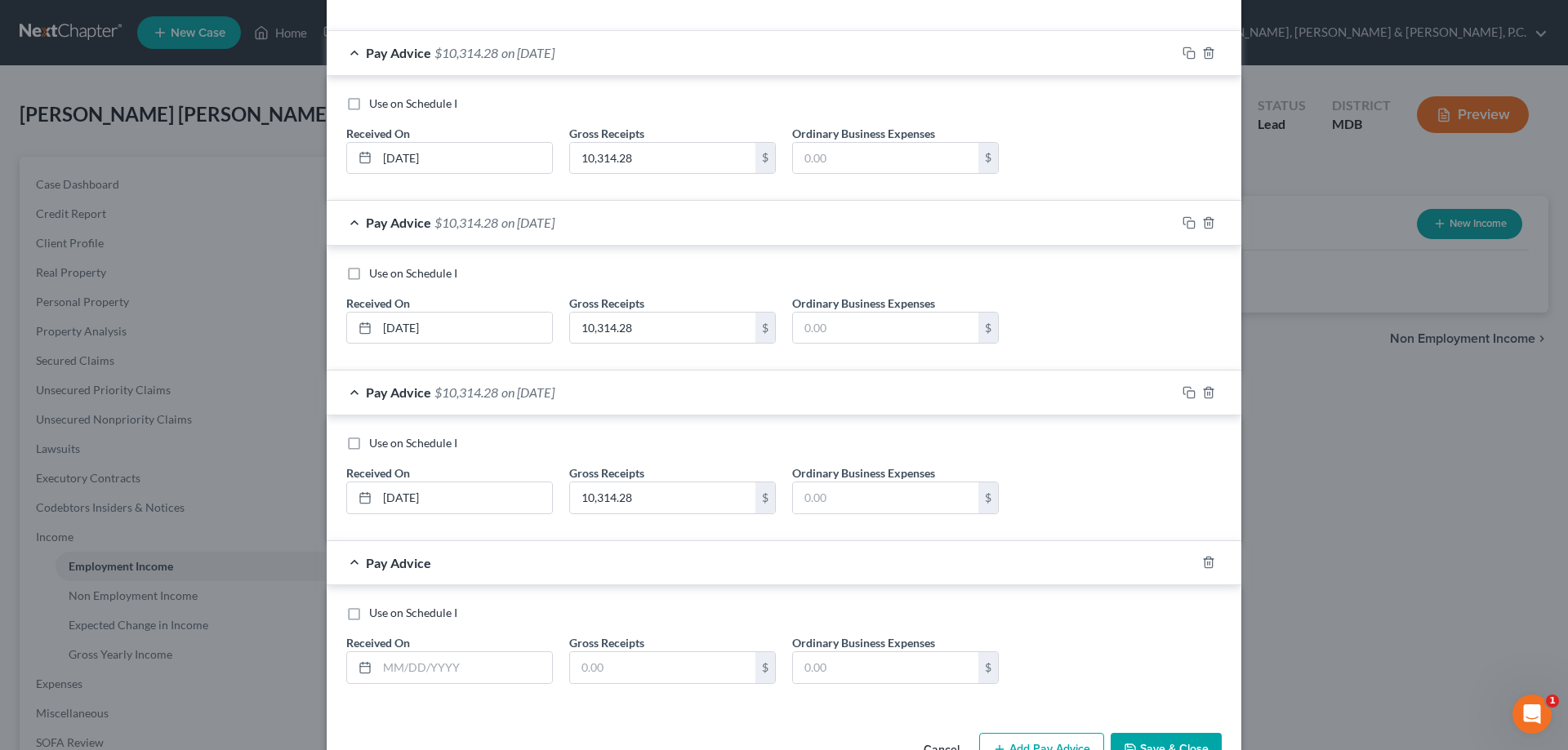
scroll to position [554, 0]
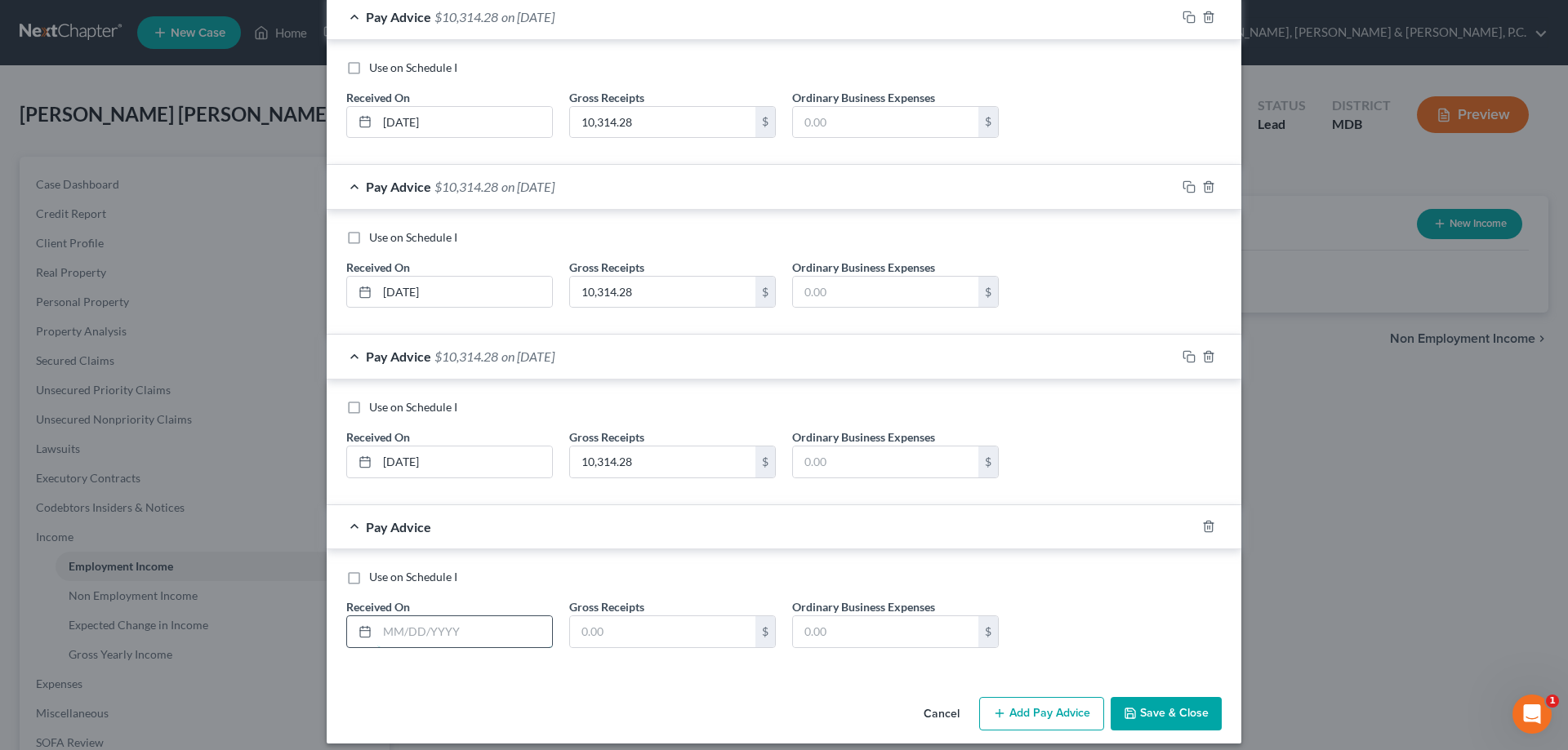
click at [491, 627] on input "text" at bounding box center [465, 632] width 175 height 31
click at [1048, 713] on button "Add Pay Advice" at bounding box center [1042, 714] width 125 height 34
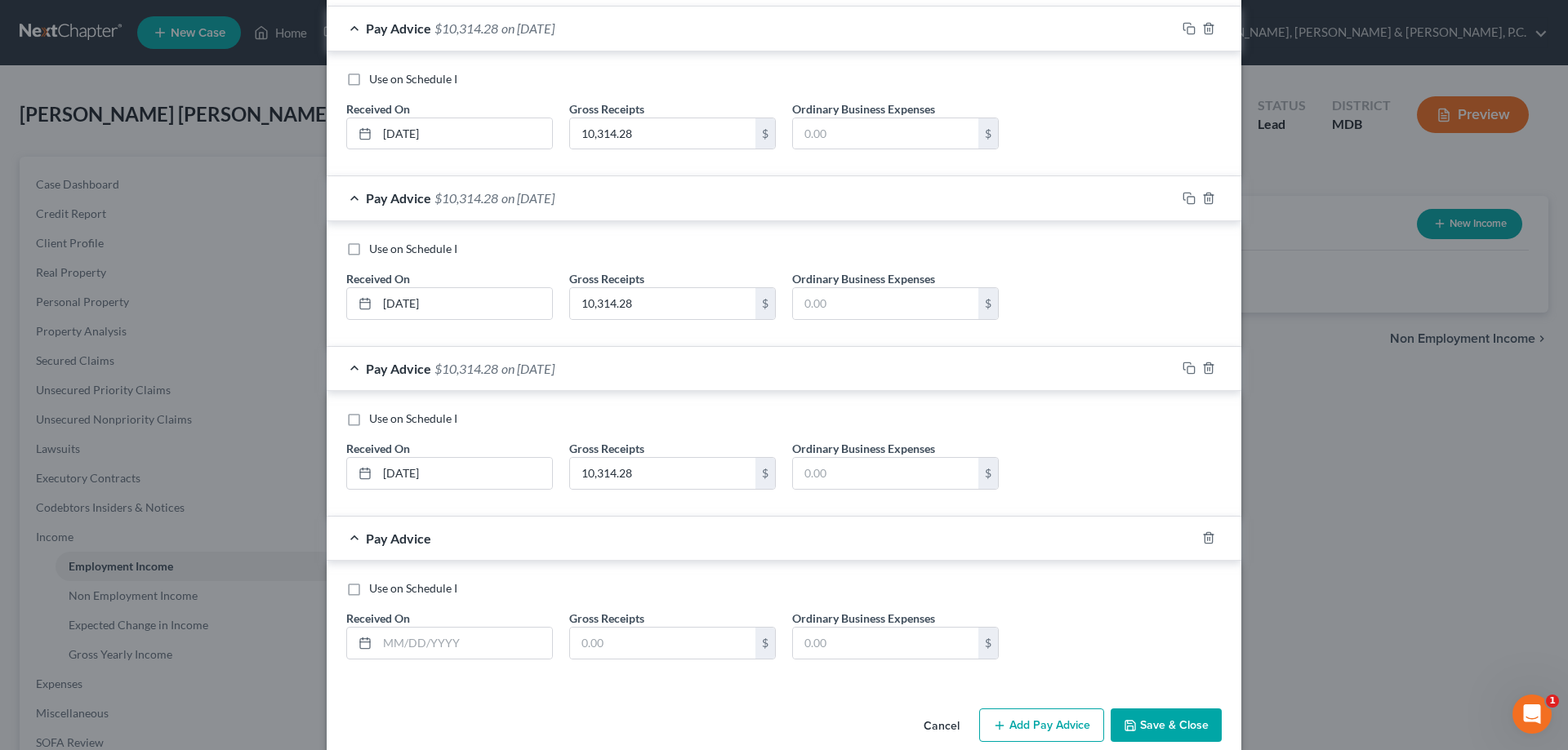
scroll to position [717, 0]
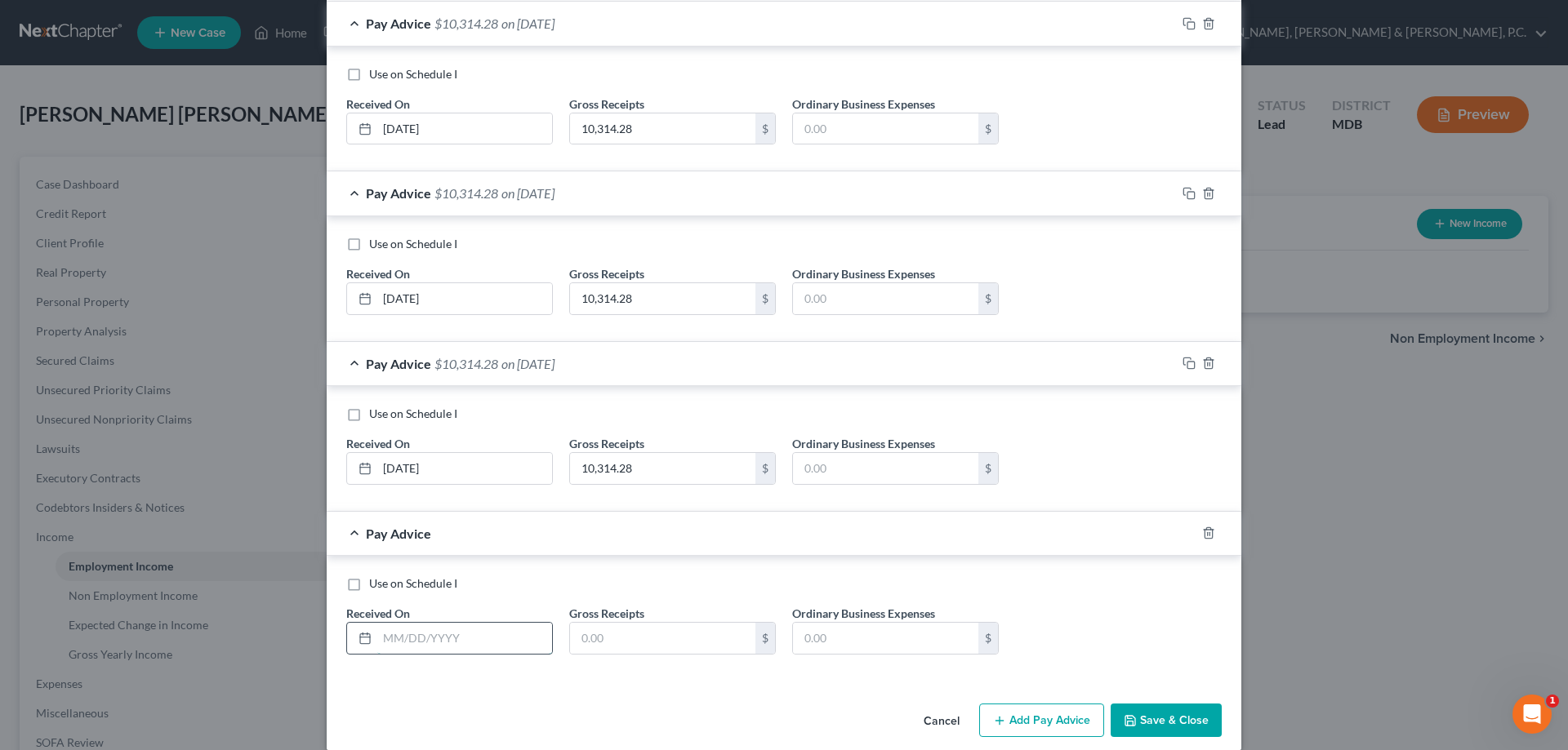
click at [494, 629] on input "text" at bounding box center [465, 639] width 175 height 31
click at [1040, 711] on button "Add Pay Advice" at bounding box center [1042, 721] width 125 height 34
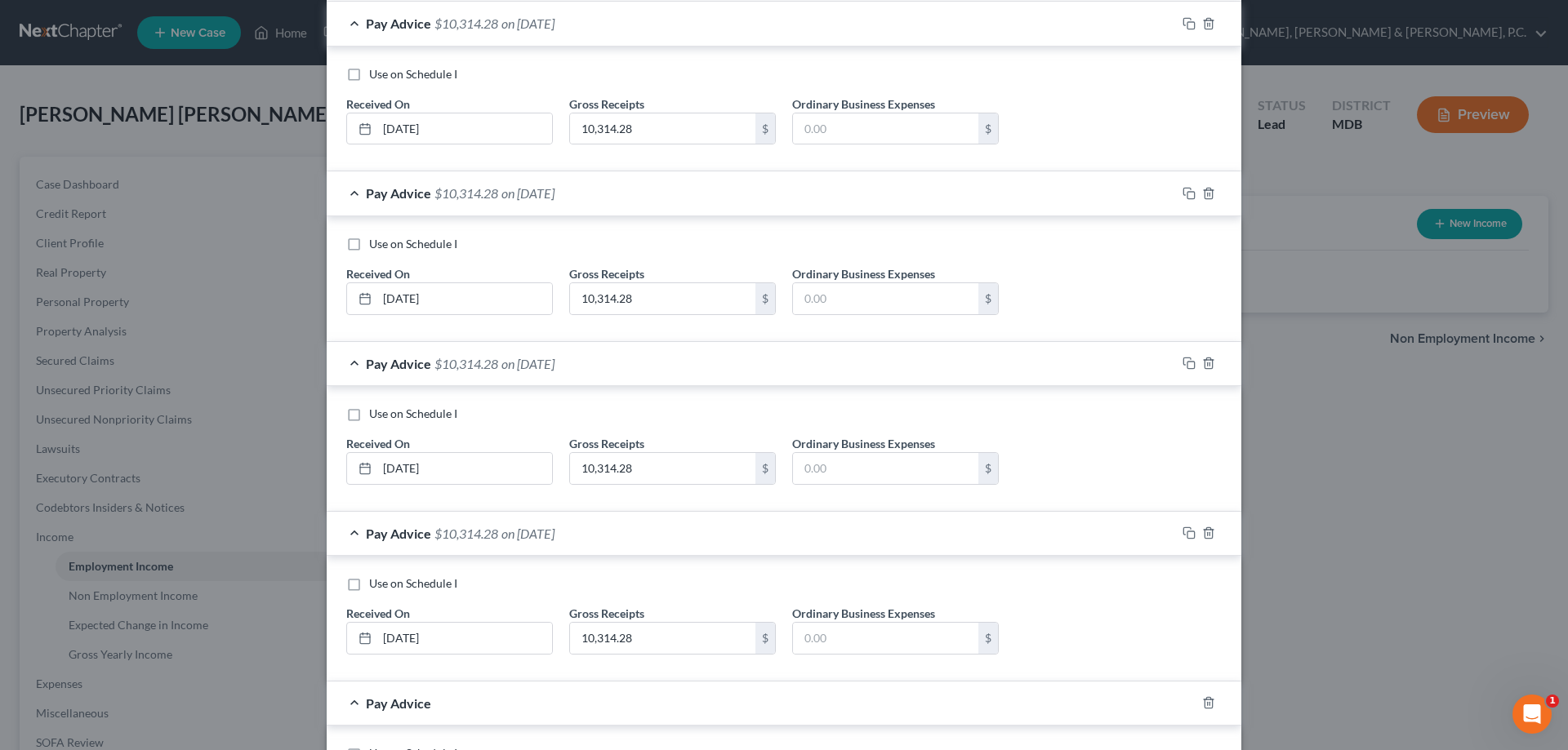
scroll to position [880, 0]
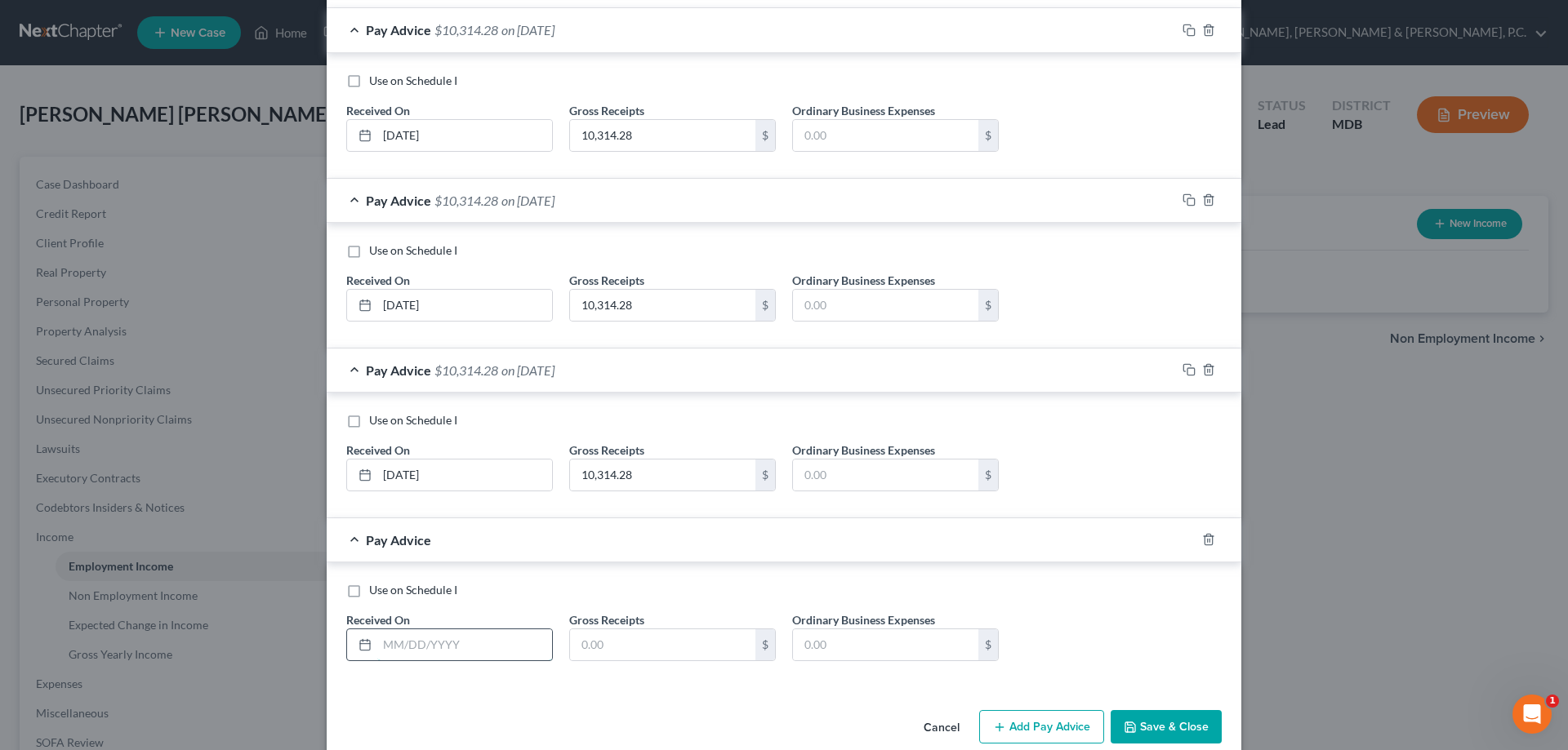
click at [426, 636] on input "text" at bounding box center [465, 645] width 175 height 31
click at [1054, 722] on button "Add Pay Advice" at bounding box center [1042, 727] width 125 height 34
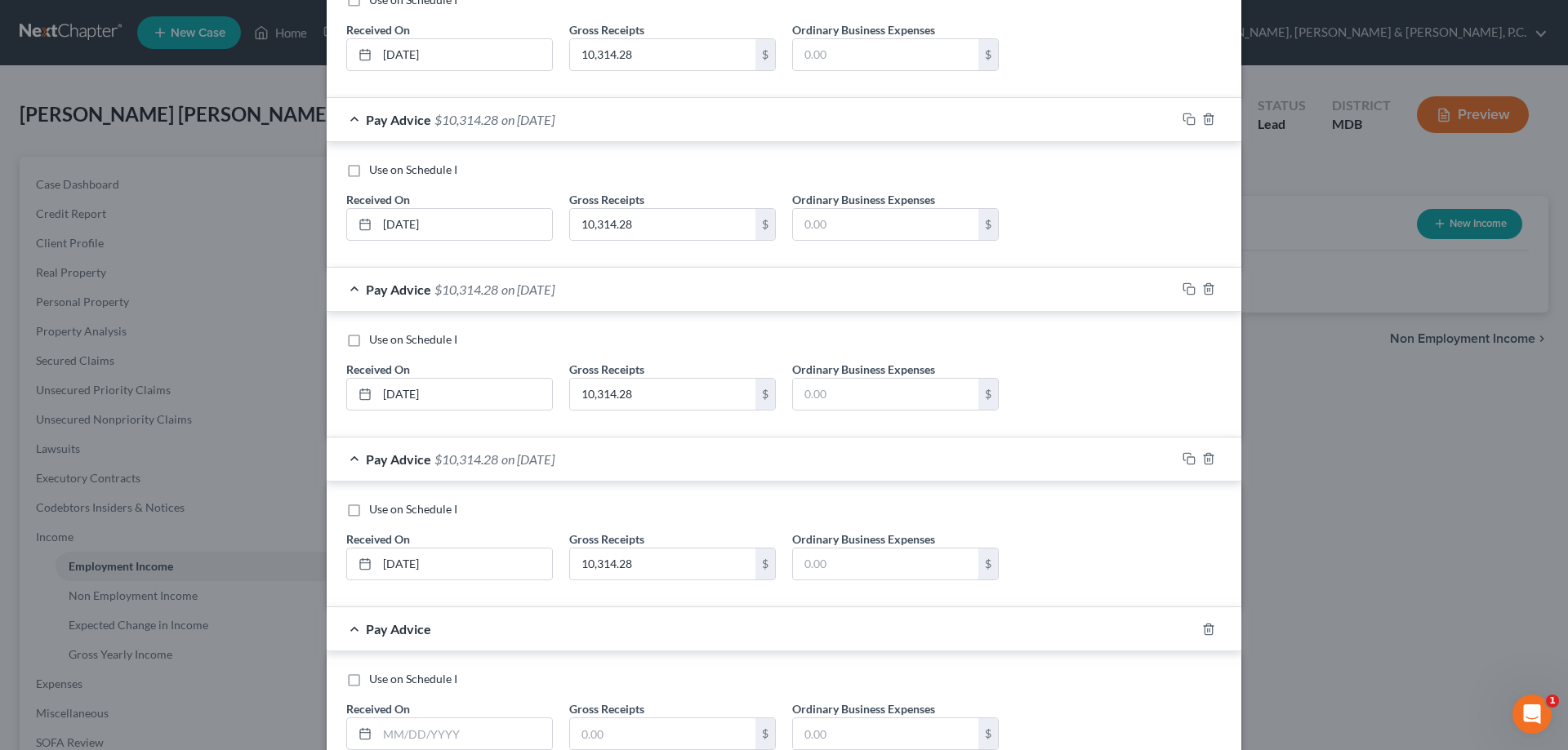
scroll to position [962, 0]
click at [483, 726] on input "text" at bounding box center [465, 733] width 175 height 31
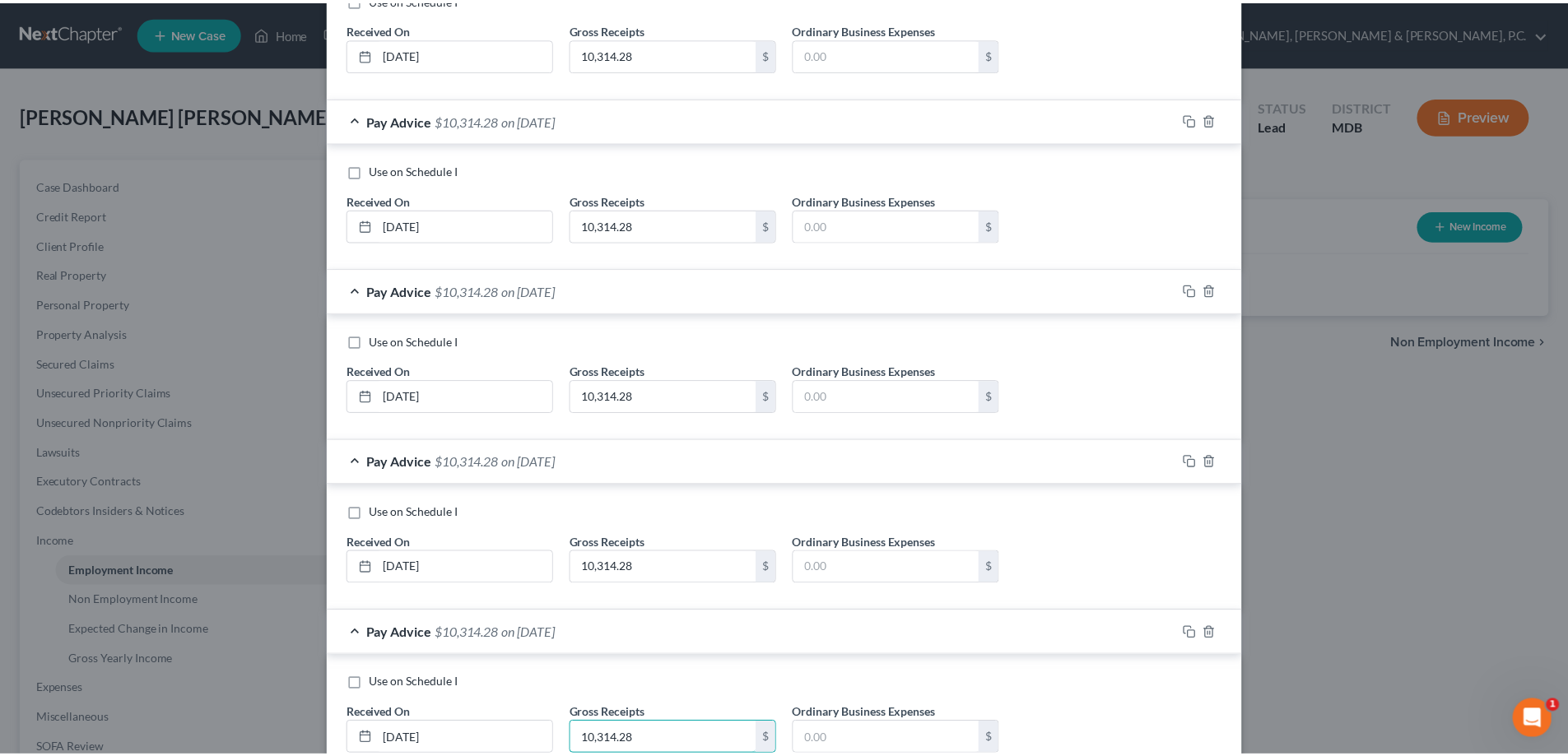
scroll to position [1085, 0]
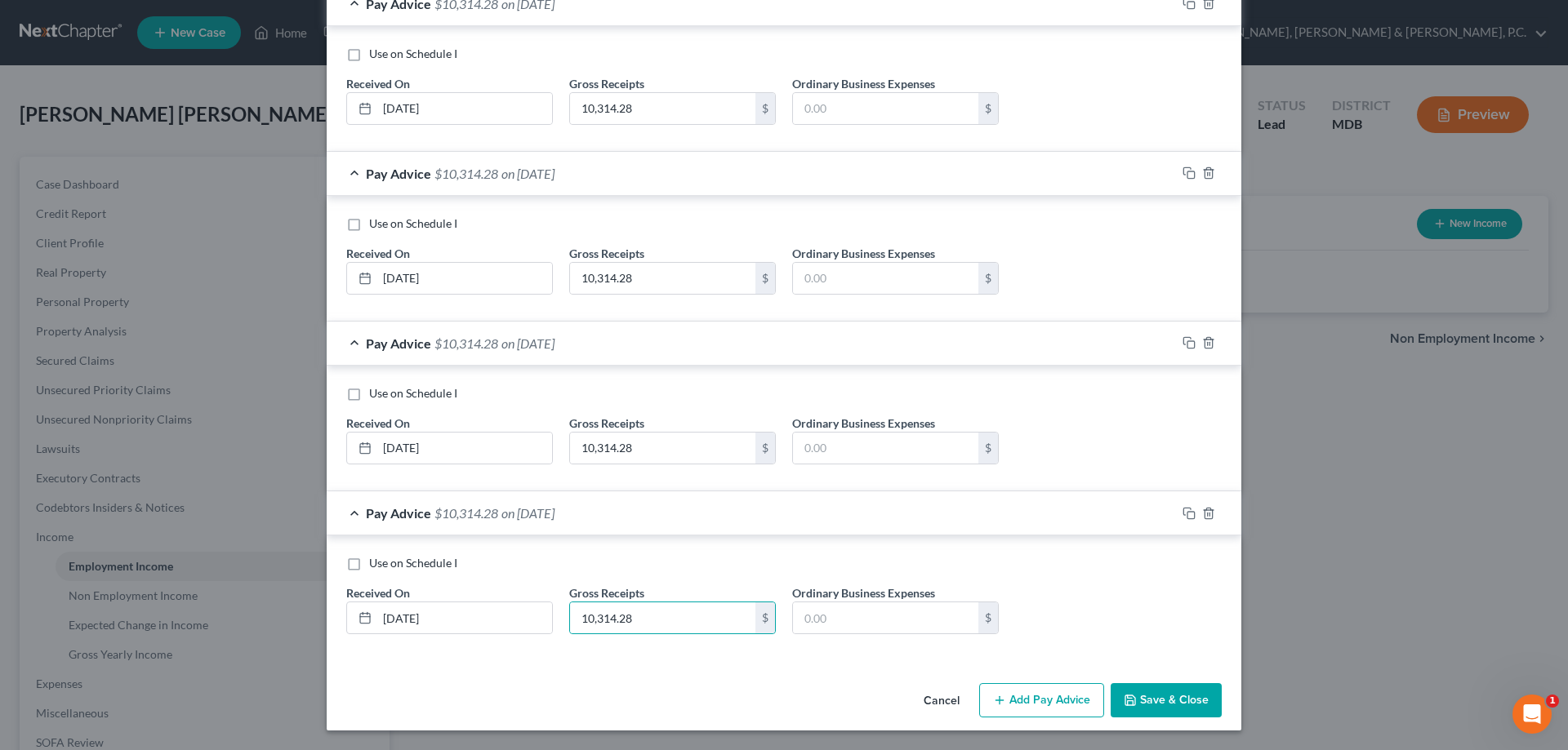
click at [1139, 694] on button "Save & Close" at bounding box center [1167, 700] width 111 height 34
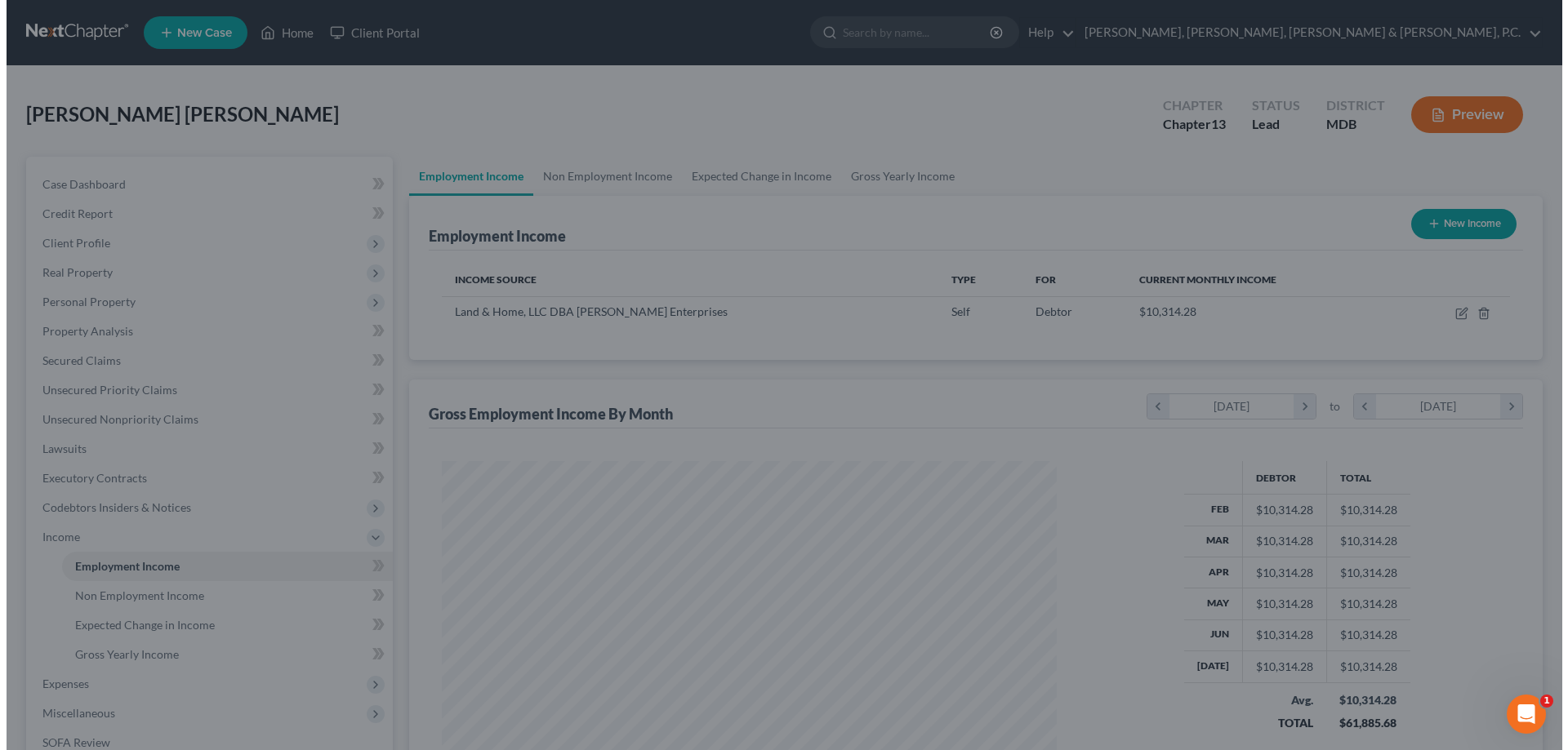
scroll to position [816172, 816263]
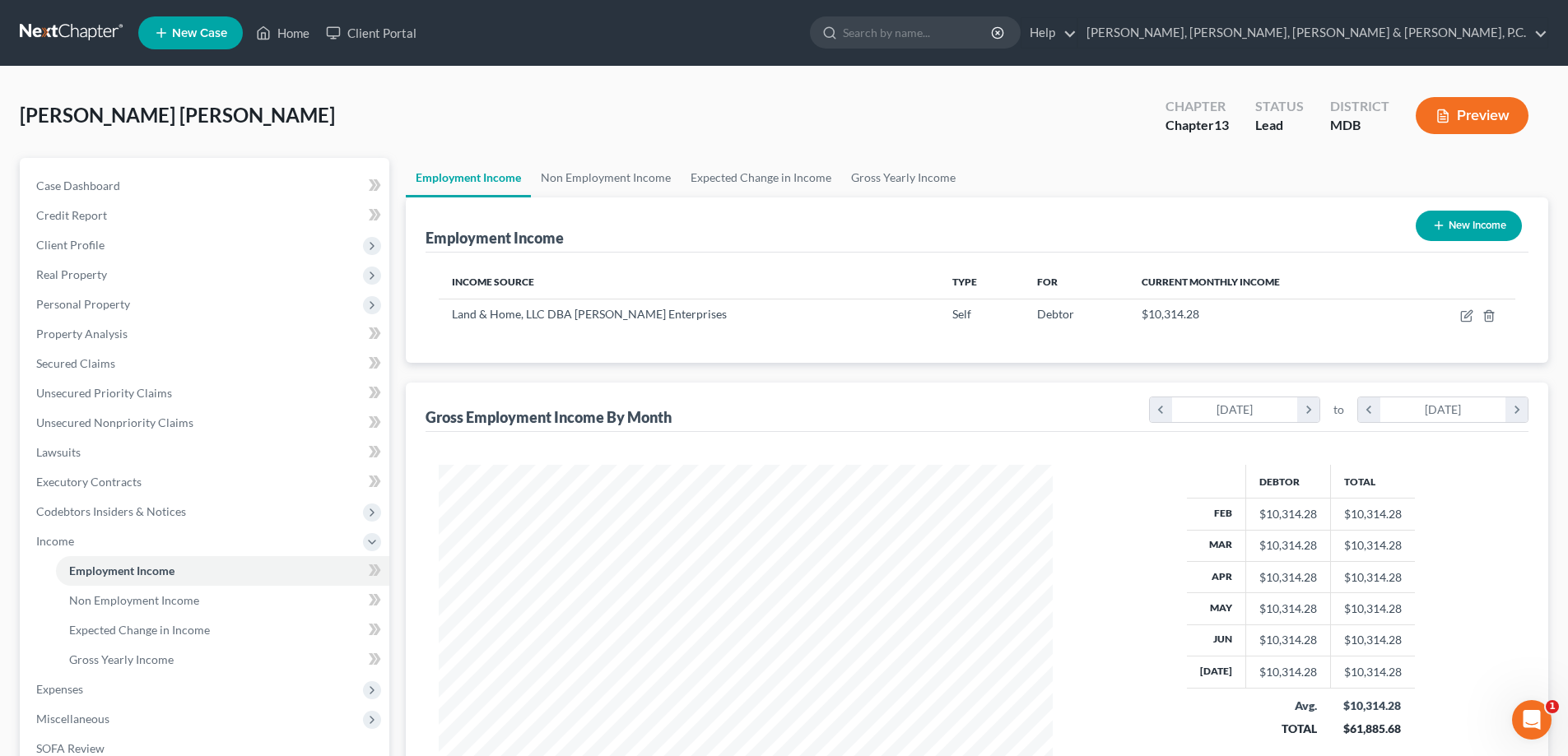
click at [1469, 224] on button "New Income" at bounding box center [1469, 225] width 106 height 31
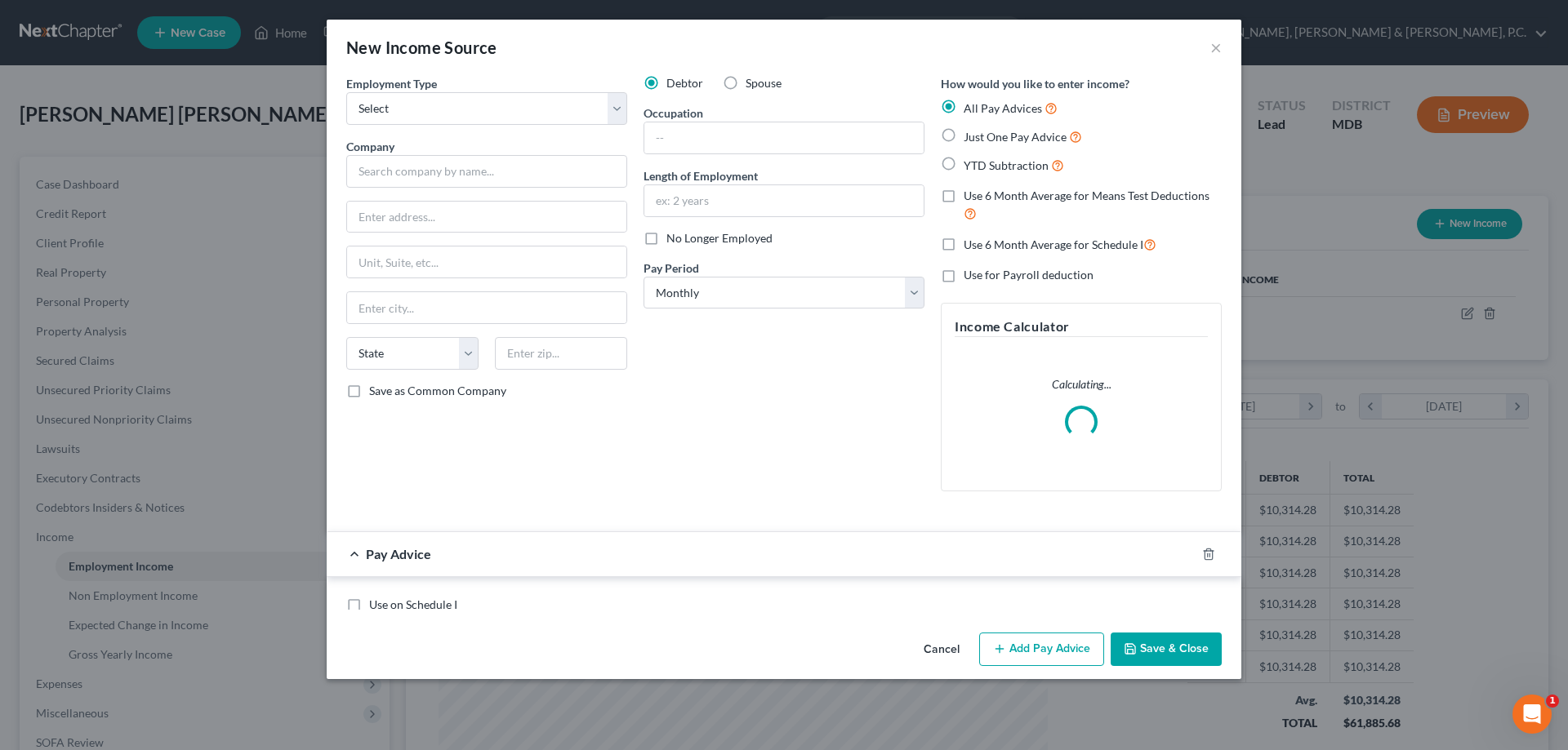
scroll to position [307, 648]
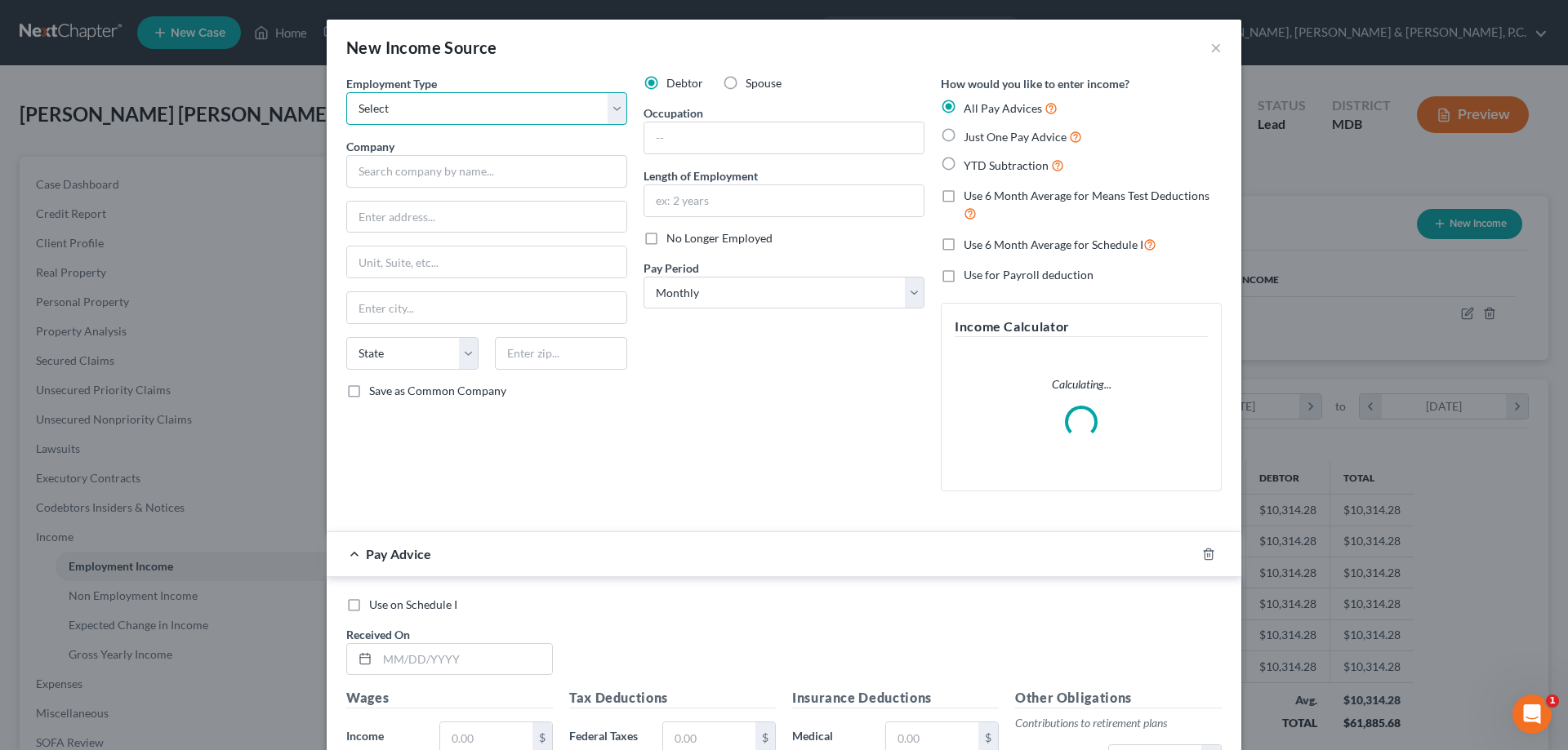
click at [561, 109] on select "Select Full or [DEMOGRAPHIC_DATA] Employment Self Employment" at bounding box center [486, 108] width 281 height 32
click at [346, 92] on select "Select Full or [DEMOGRAPHIC_DATA] Employment Self Employment" at bounding box center [486, 108] width 281 height 32
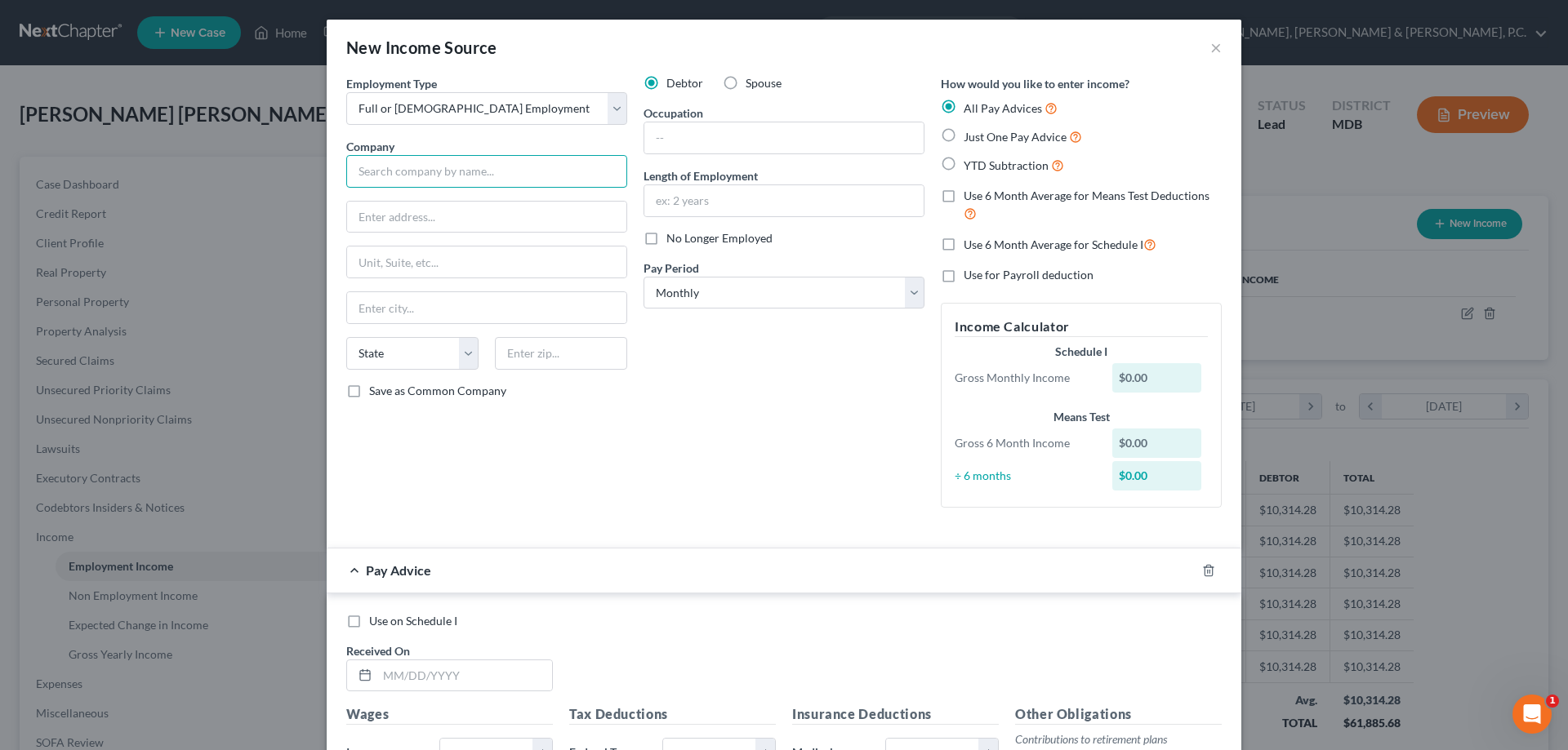
click at [483, 170] on input "text" at bounding box center [486, 171] width 281 height 32
click at [389, 169] on input "[PERSON_NAME]" at bounding box center [486, 171] width 281 height 32
click at [468, 170] on input "Daiichi - Sankyo" at bounding box center [486, 171] width 281 height 32
click at [414, 223] on input "text" at bounding box center [486, 217] width 279 height 31
click at [518, 311] on input "[GEOGRAPHIC_DATA]" at bounding box center [486, 308] width 279 height 31
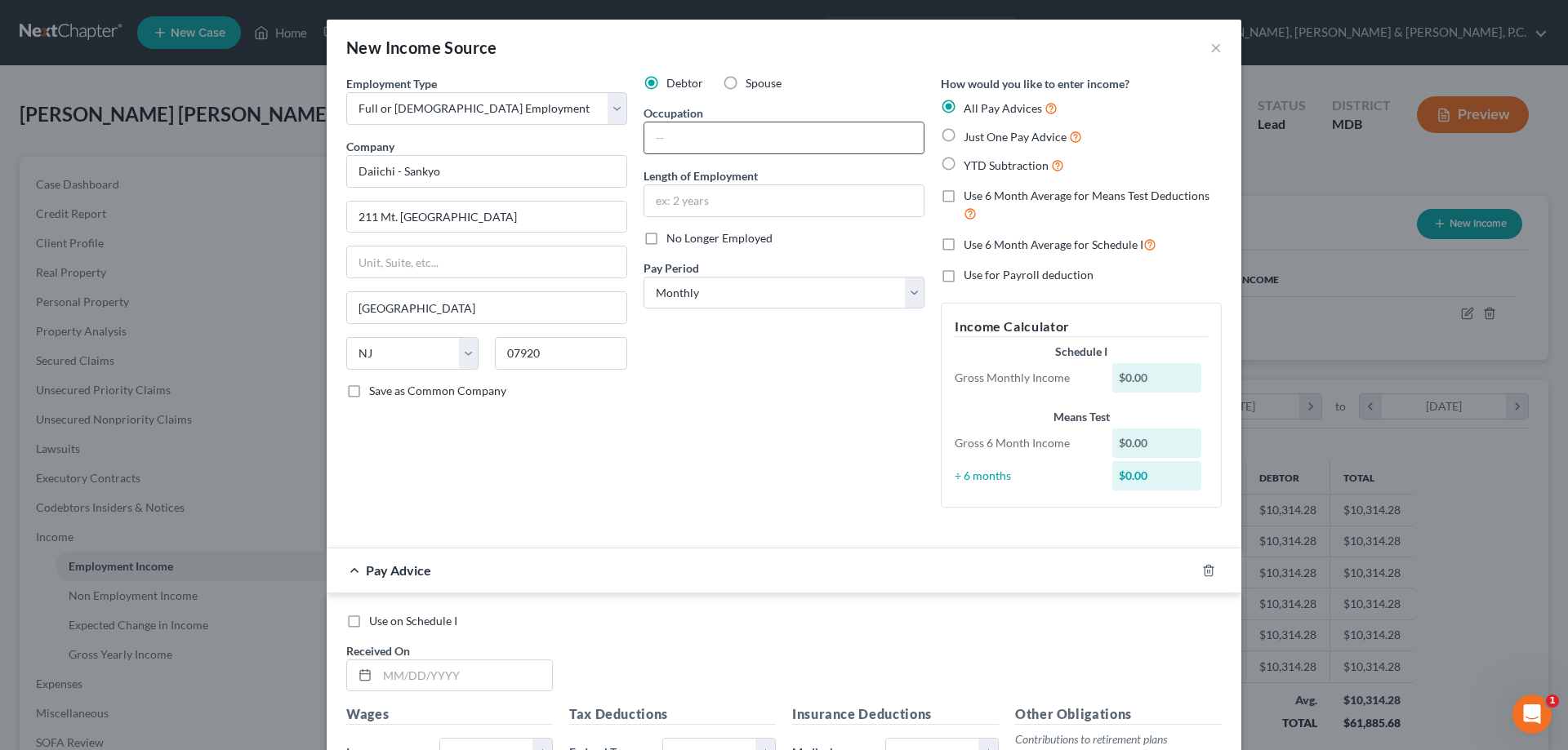
click at [704, 130] on input "text" at bounding box center [784, 138] width 279 height 31
click at [775, 302] on select "Select Monthly Twice Monthly Every Other Week Weekly" at bounding box center [784, 293] width 281 height 32
click at [644, 277] on select "Select Monthly Twice Monthly Every Other Week Weekly" at bounding box center [784, 293] width 281 height 32
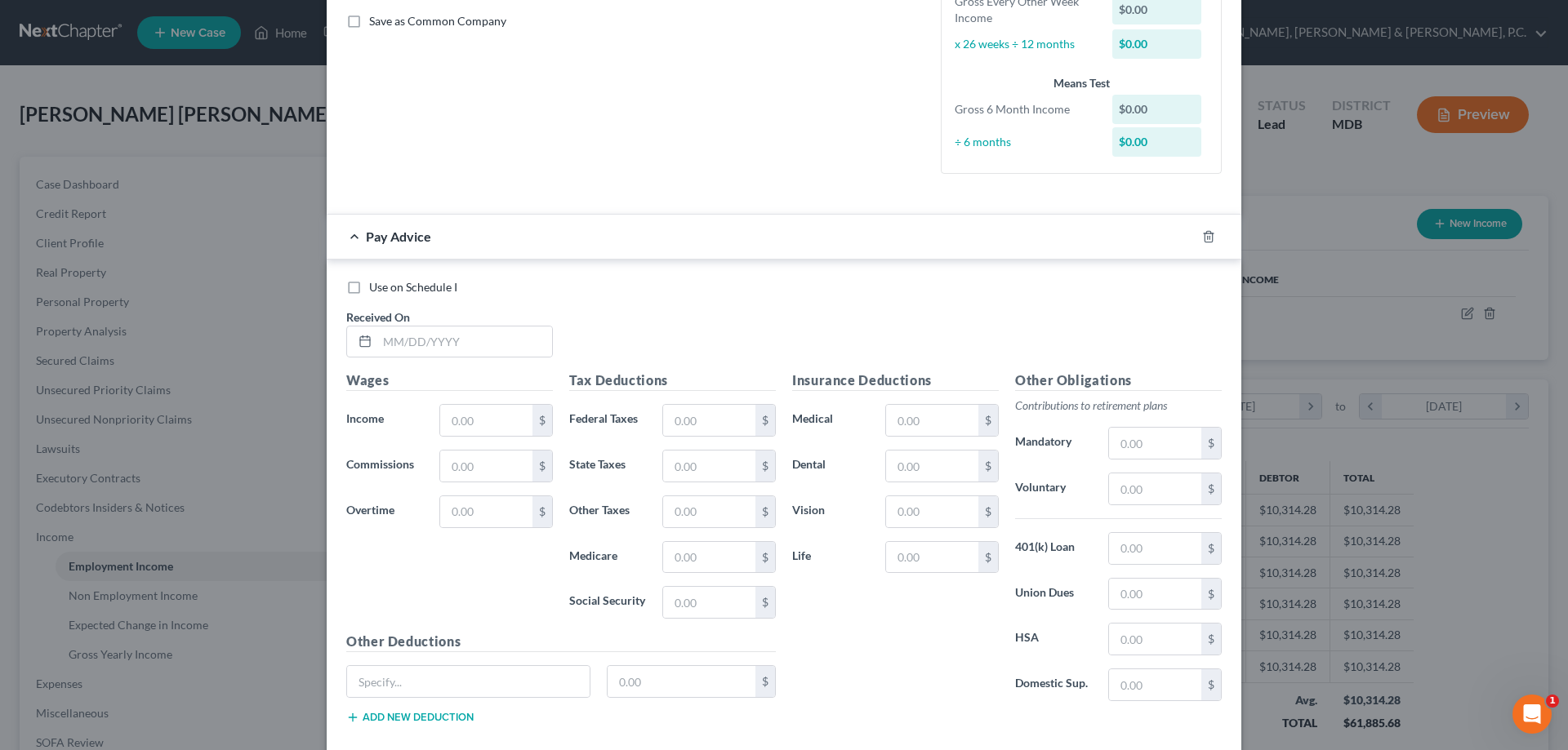
scroll to position [460, 0]
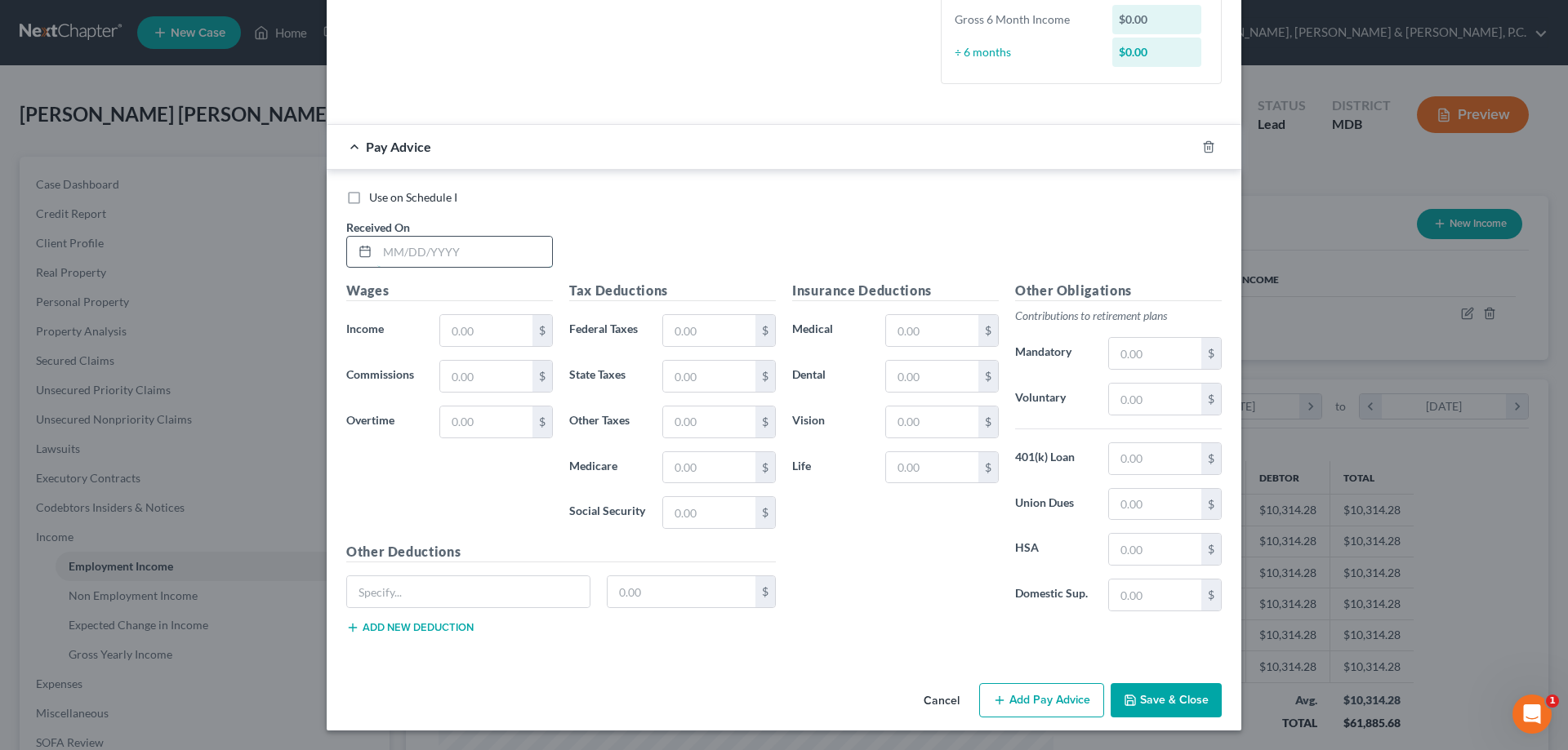
click at [496, 243] on input "text" at bounding box center [465, 252] width 175 height 31
click at [494, 594] on input "text" at bounding box center [469, 592] width 243 height 31
click at [667, 585] on input "text" at bounding box center [681, 592] width 148 height 31
click at [909, 334] on input "text" at bounding box center [933, 330] width 92 height 31
click at [1121, 396] on input "text" at bounding box center [1156, 399] width 92 height 31
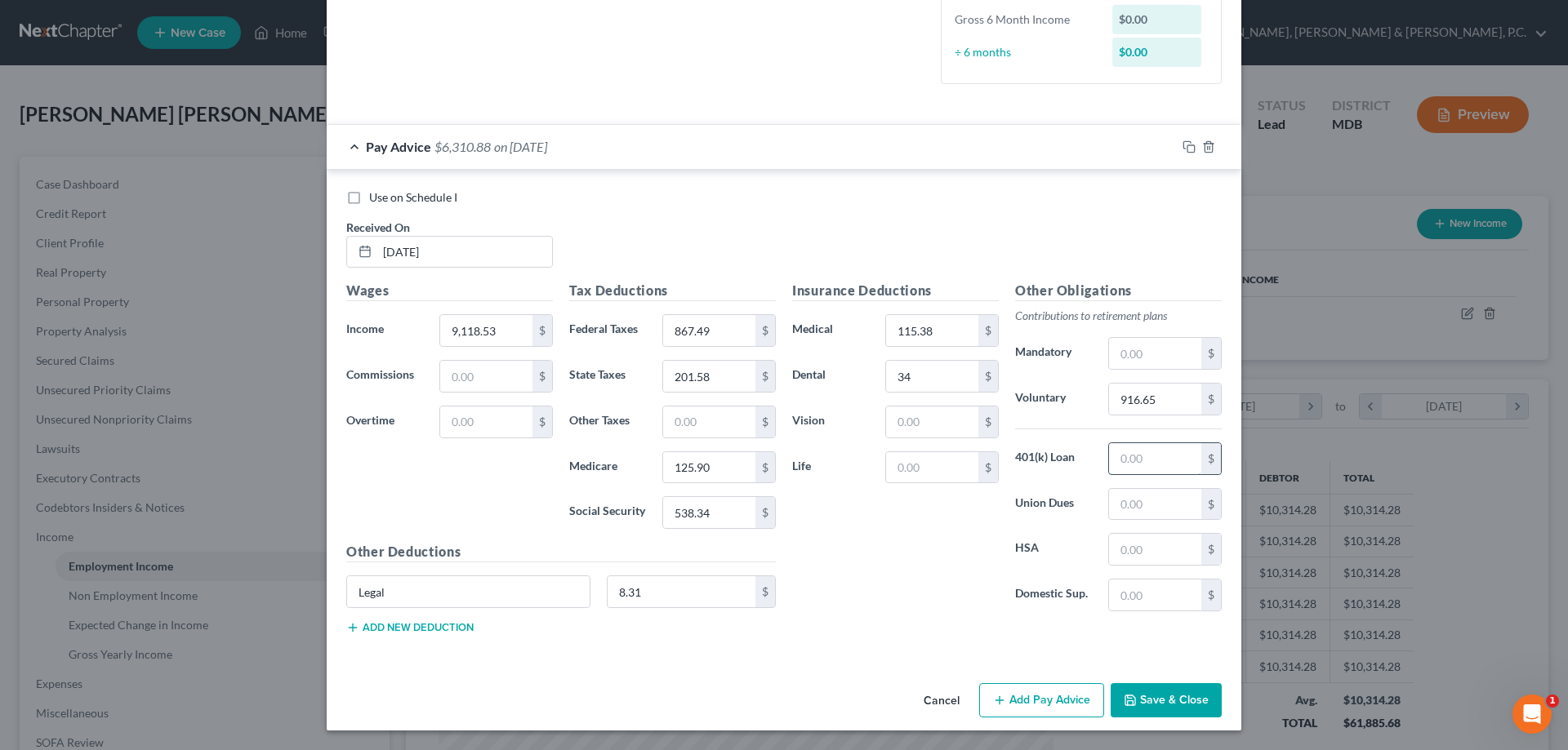
click at [1142, 453] on input "text" at bounding box center [1156, 459] width 92 height 31
click at [932, 329] on input "115.38" at bounding box center [933, 330] width 92 height 31
click at [949, 461] on input "text" at bounding box center [933, 468] width 92 height 31
click at [1156, 398] on input "916.65" at bounding box center [1156, 399] width 92 height 31
click at [1004, 691] on button "Add Pay Advice" at bounding box center [1042, 700] width 125 height 34
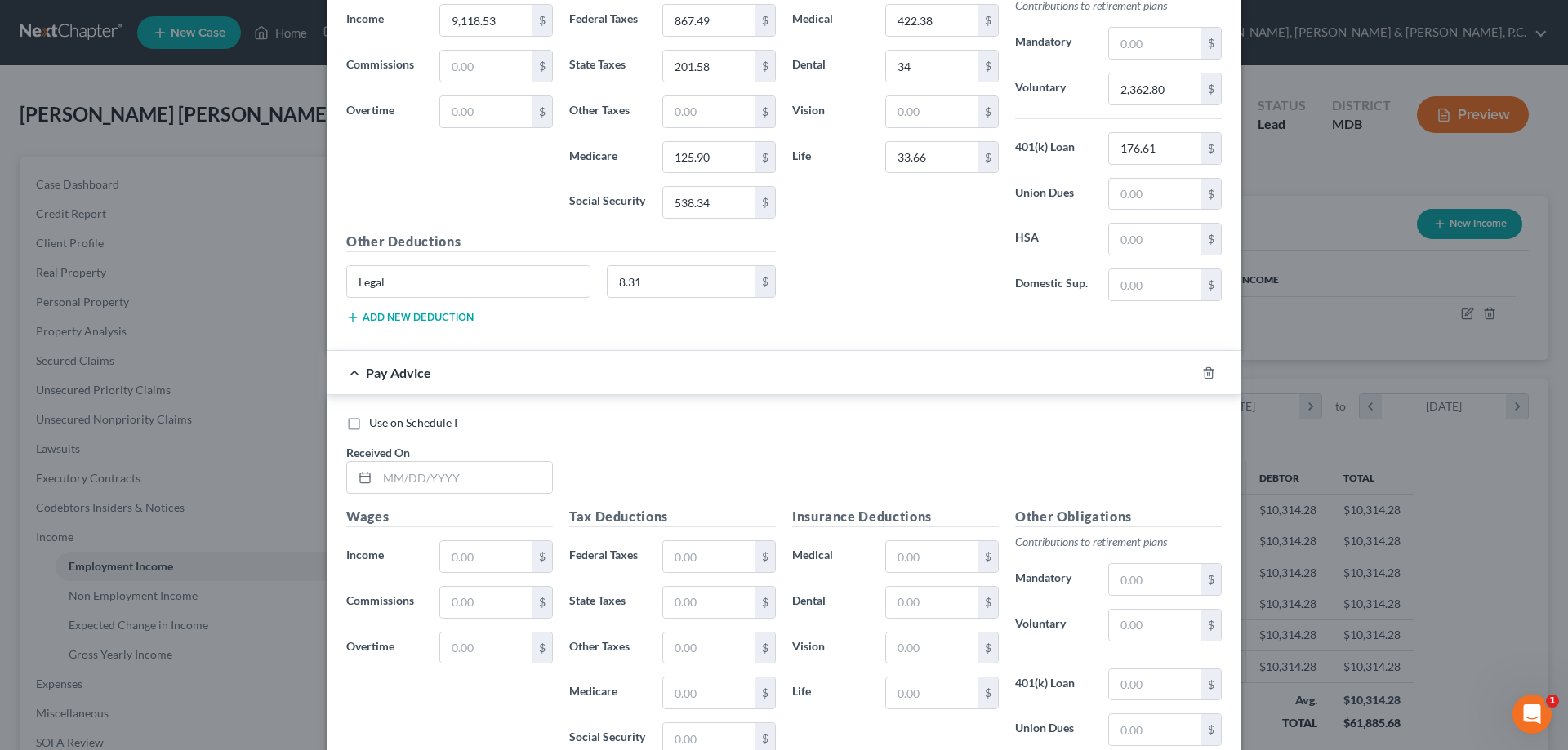
scroll to position [779, 0]
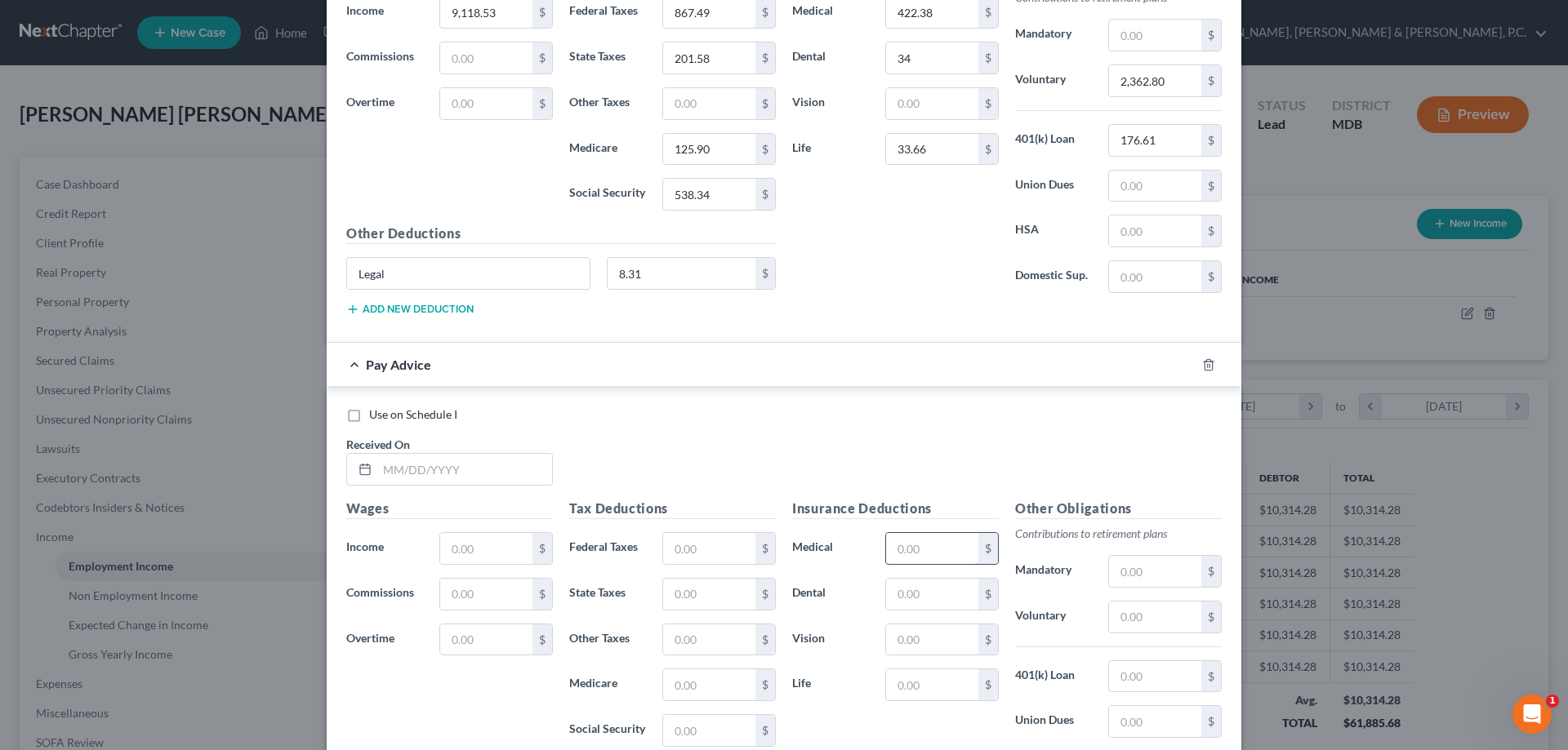
click at [938, 551] on input "text" at bounding box center [933, 548] width 92 height 31
click at [1142, 615] on input "text" at bounding box center [1156, 617] width 92 height 31
click at [505, 461] on input "text" at bounding box center [465, 469] width 175 height 31
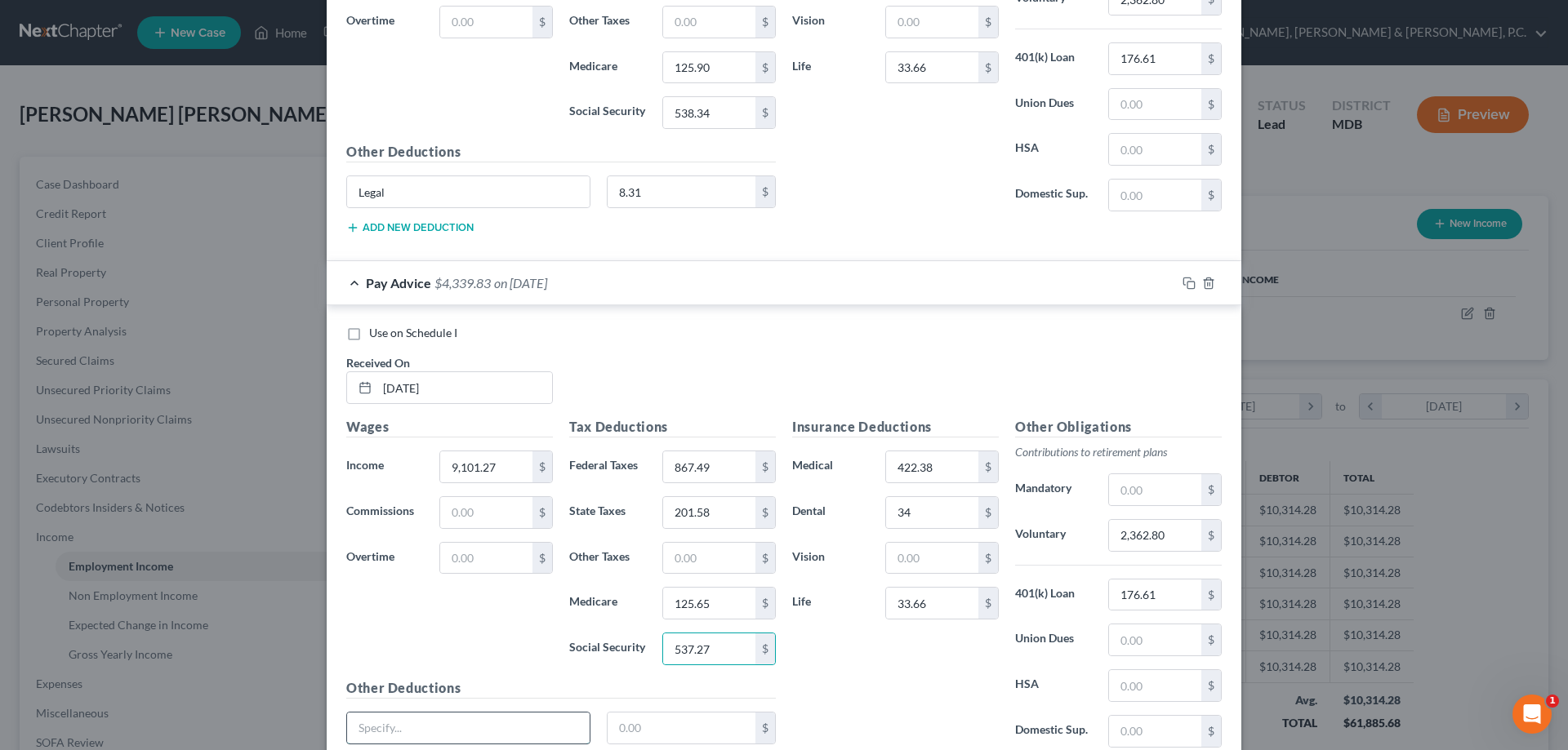
click at [496, 724] on input "text" at bounding box center [469, 729] width 243 height 31
click at [682, 725] on input "text" at bounding box center [681, 729] width 148 height 31
click at [1174, 534] on input "2,362.80" at bounding box center [1156, 536] width 92 height 31
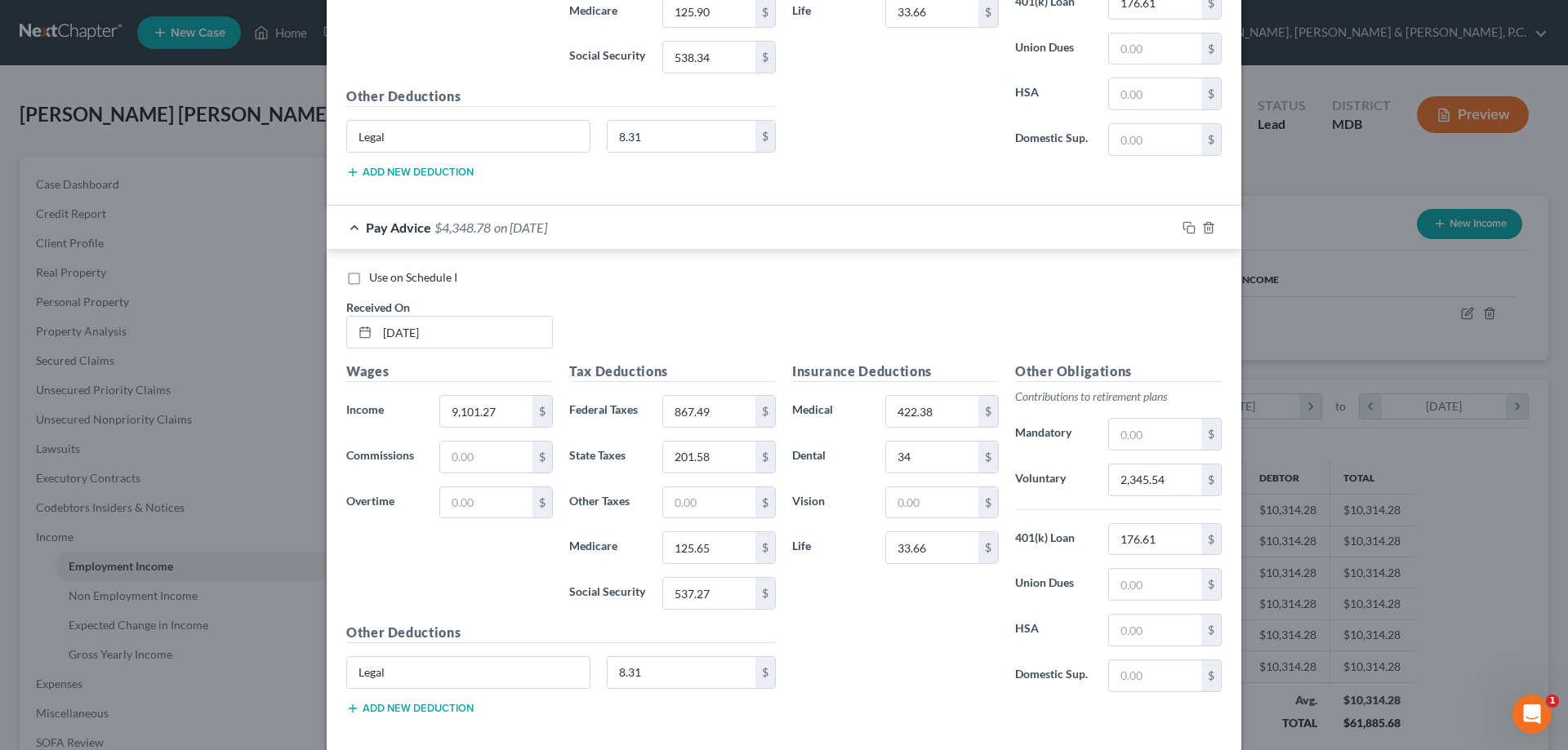
scroll to position [996, 0]
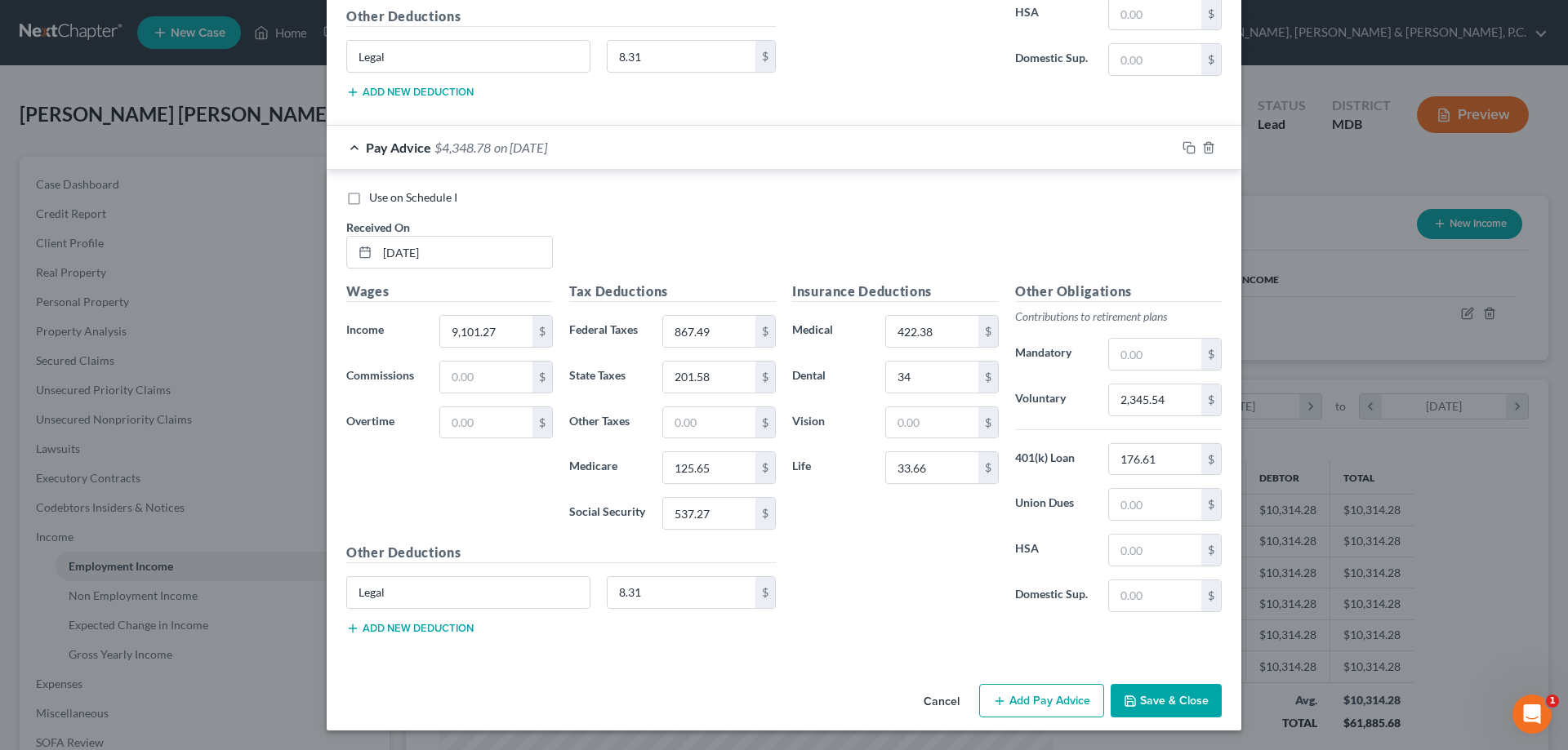
click at [1062, 696] on button "Add Pay Advice" at bounding box center [1042, 701] width 125 height 34
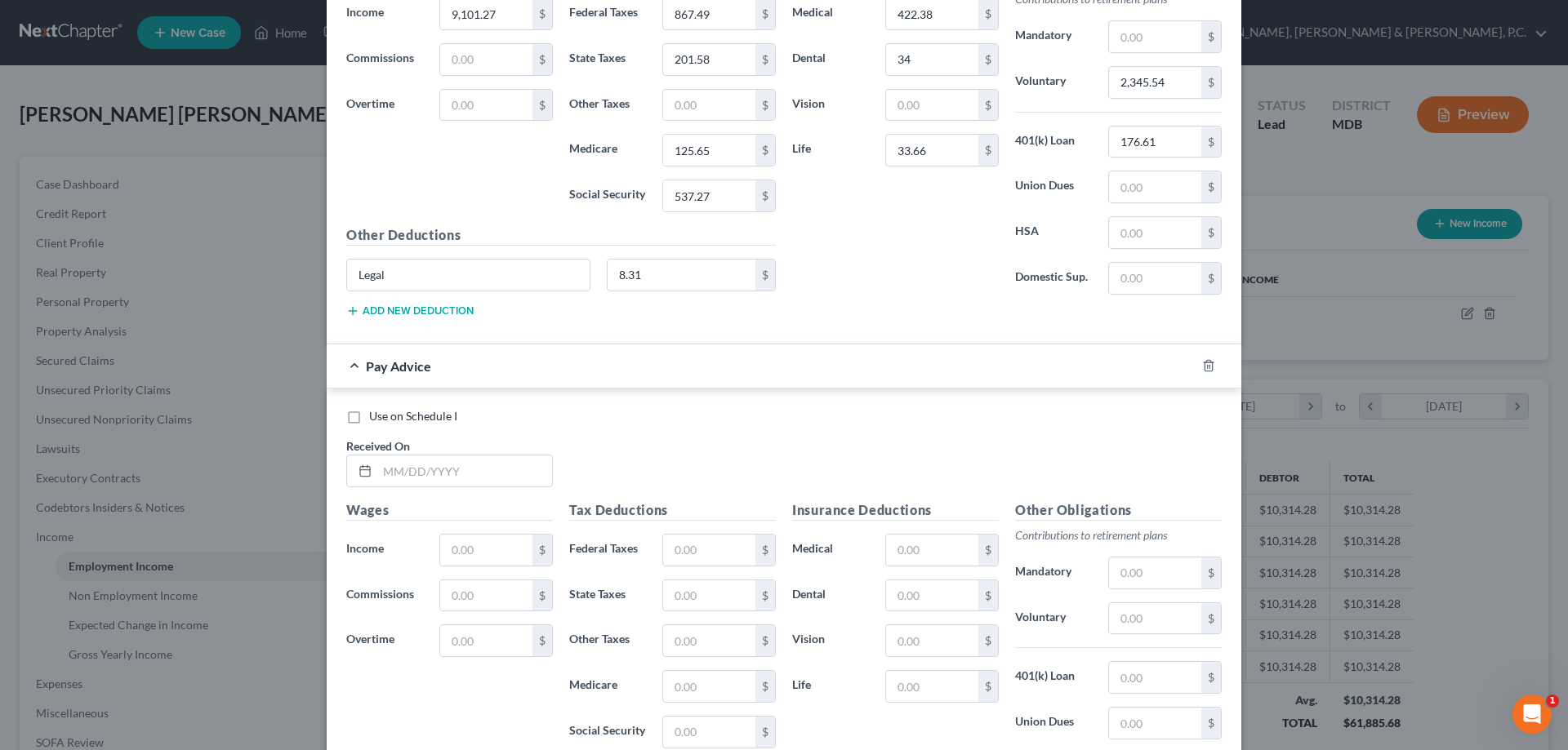
scroll to position [1315, 0]
click at [952, 545] on input "text" at bounding box center [933, 548] width 92 height 31
click at [437, 469] on input "text" at bounding box center [465, 468] width 175 height 31
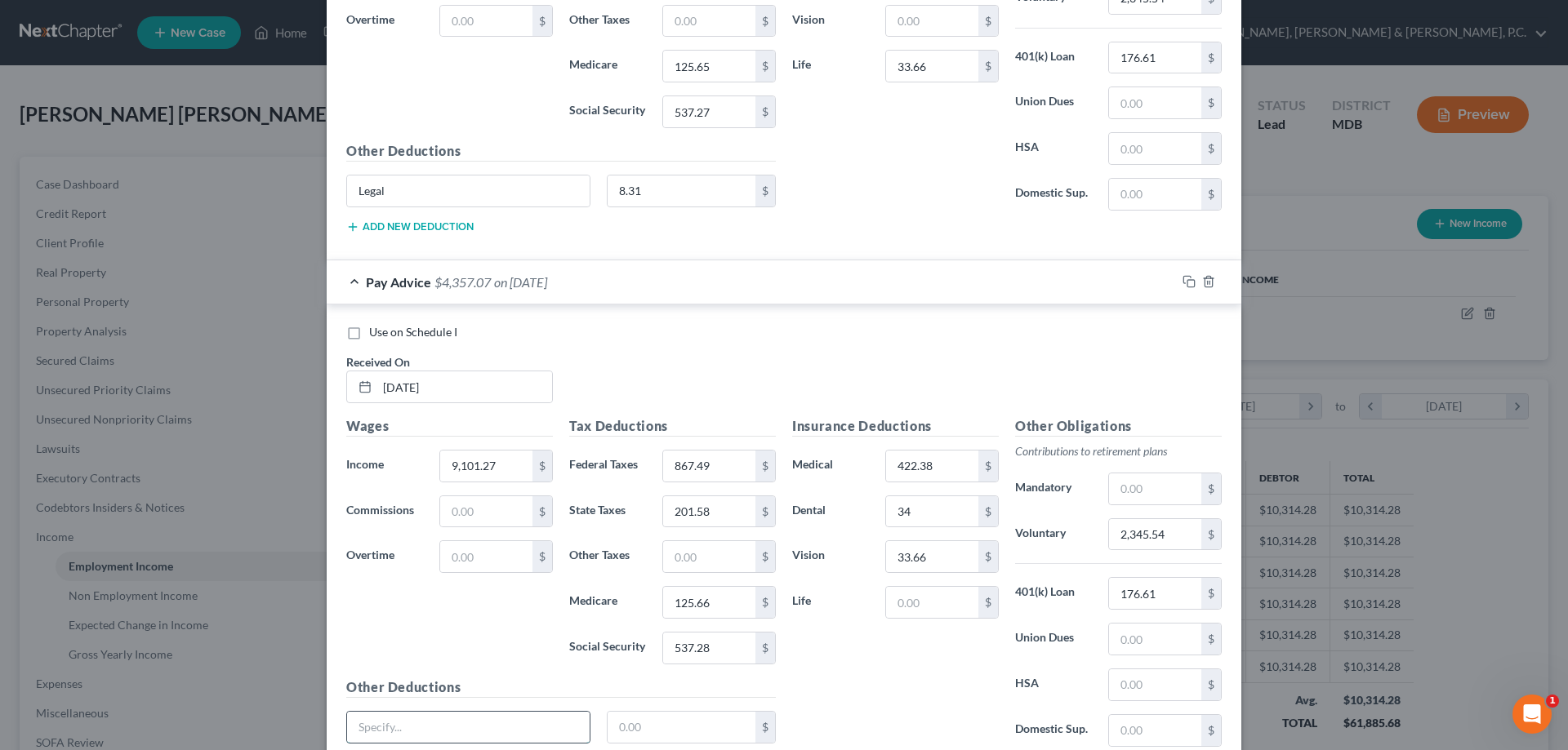
click at [505, 719] on input "text" at bounding box center [469, 728] width 243 height 31
click at [671, 728] on input "text" at bounding box center [681, 728] width 148 height 31
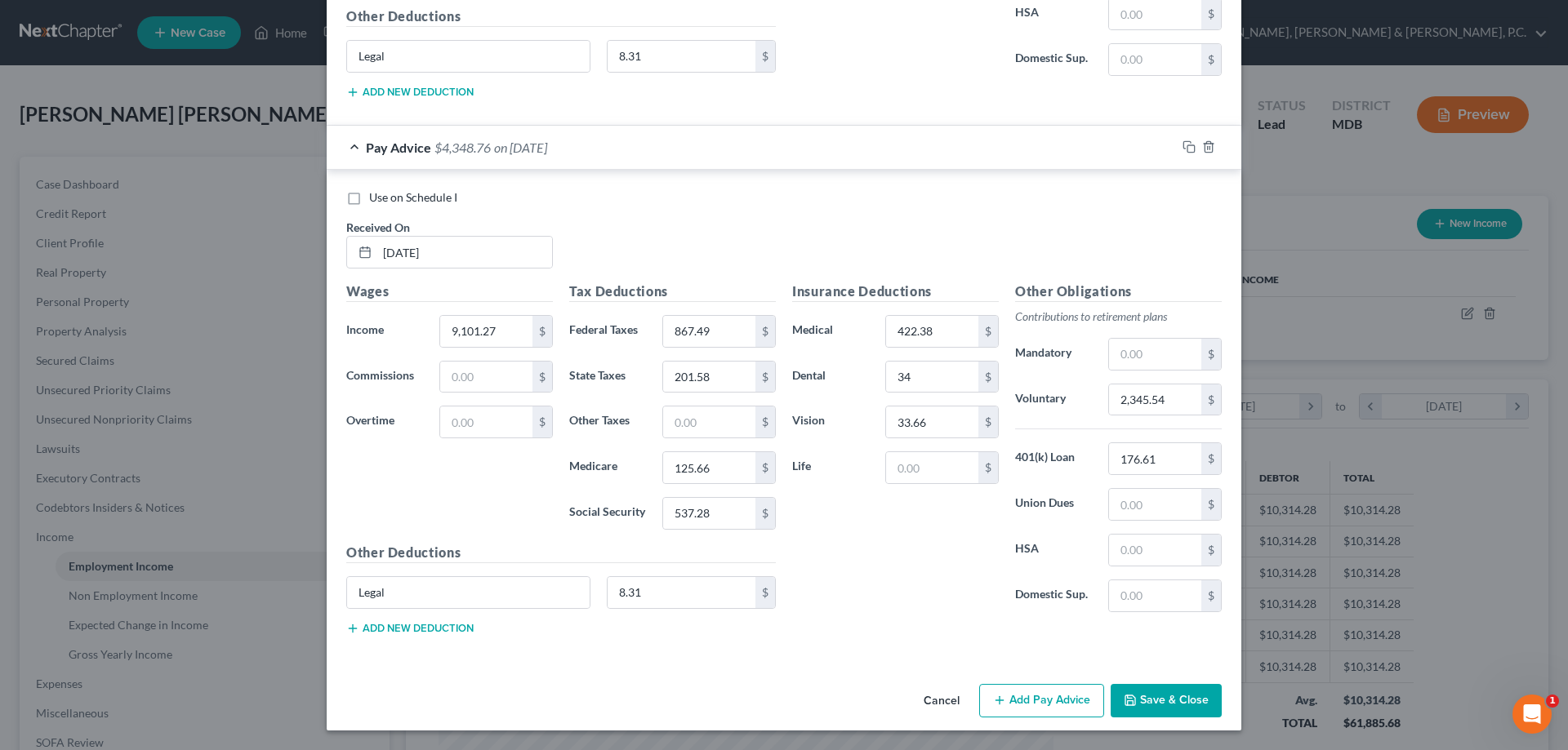
click at [1074, 697] on button "Add Pay Advice" at bounding box center [1042, 701] width 125 height 34
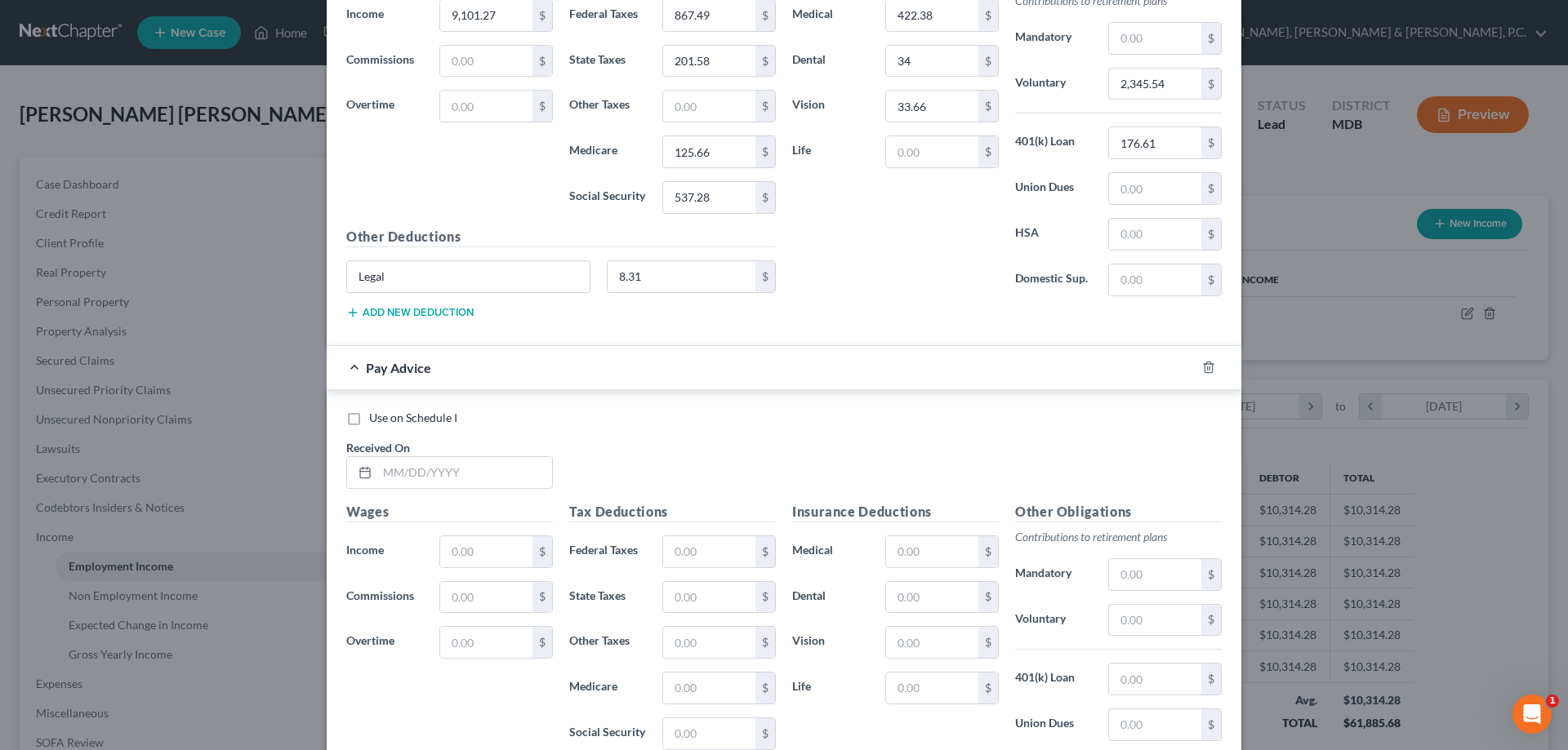
scroll to position [1829, 0]
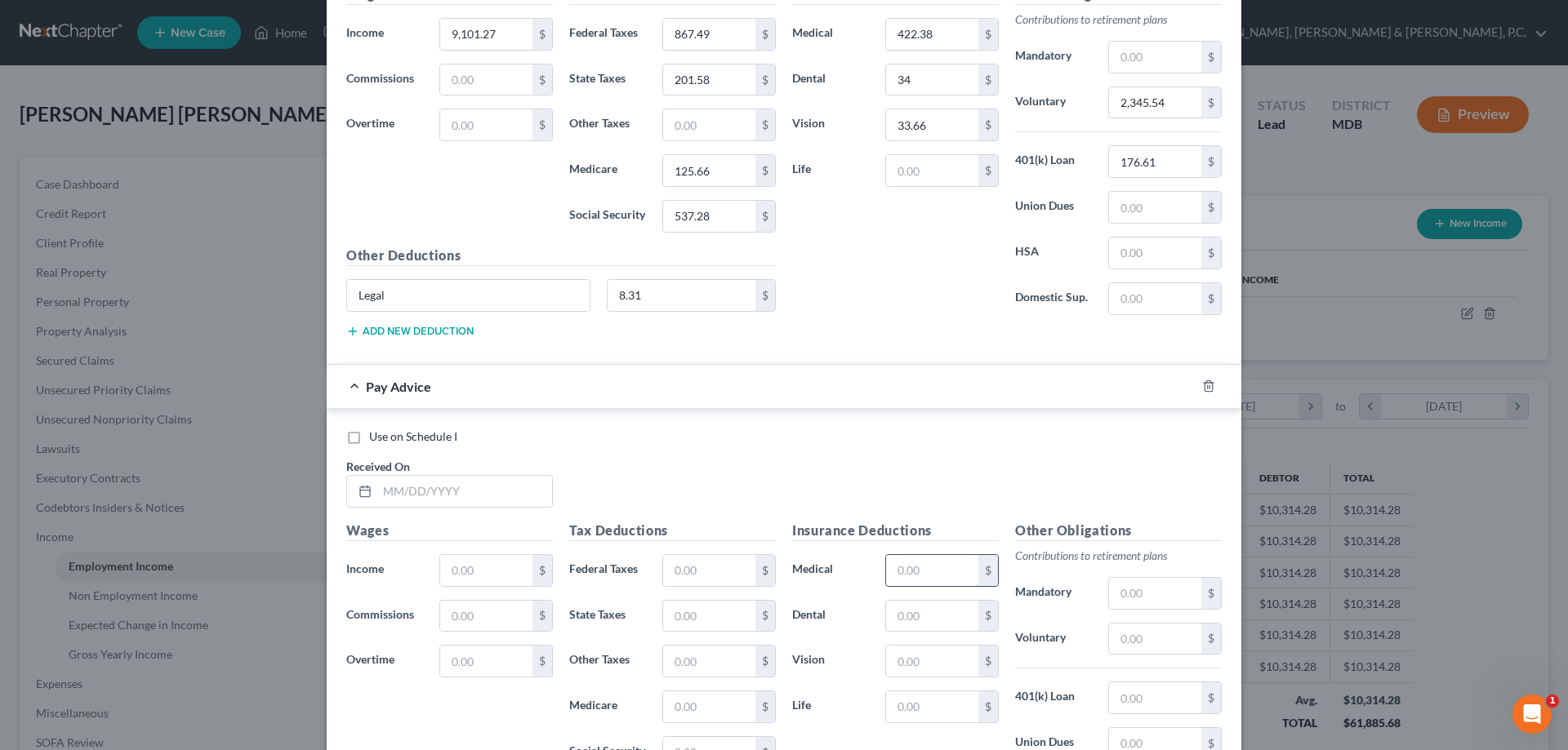
click at [959, 570] on input "text" at bounding box center [933, 571] width 92 height 31
click at [494, 491] on input "text" at bounding box center [465, 491] width 175 height 31
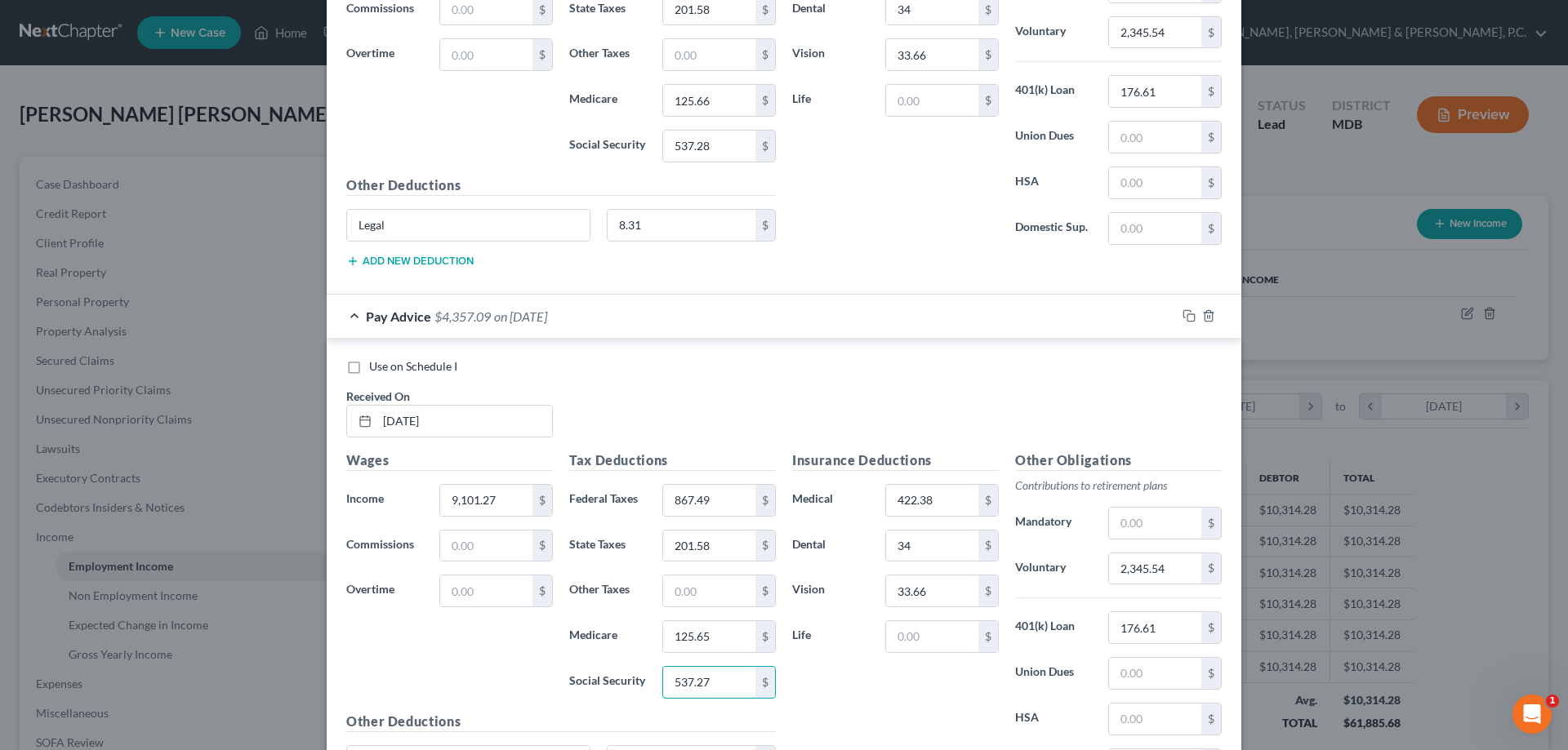
scroll to position [1929, 0]
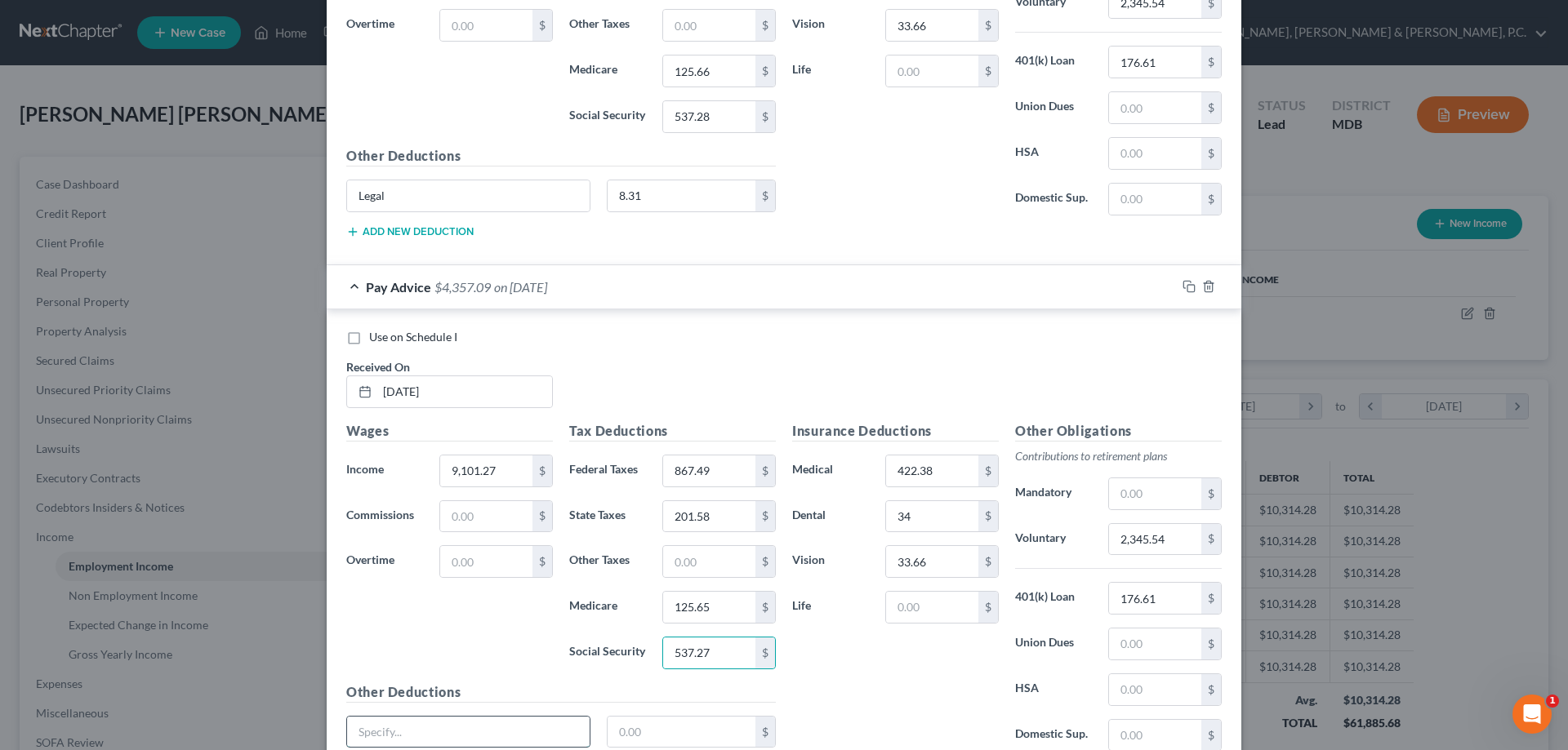
click at [485, 726] on input "text" at bounding box center [469, 733] width 243 height 31
click at [682, 728] on input "text" at bounding box center [681, 733] width 148 height 31
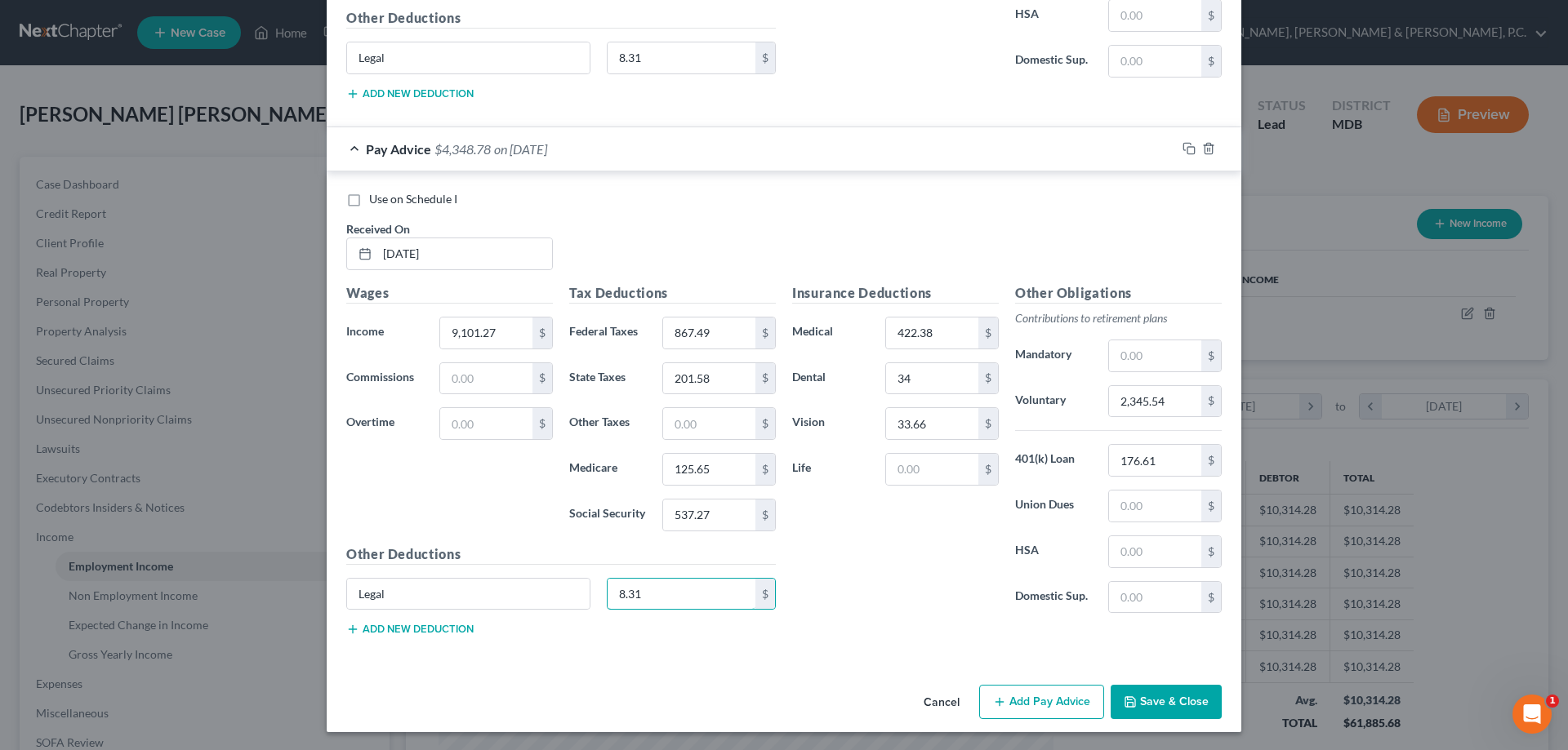
scroll to position [2068, 0]
click at [1057, 702] on button "Add Pay Advice" at bounding box center [1042, 700] width 125 height 34
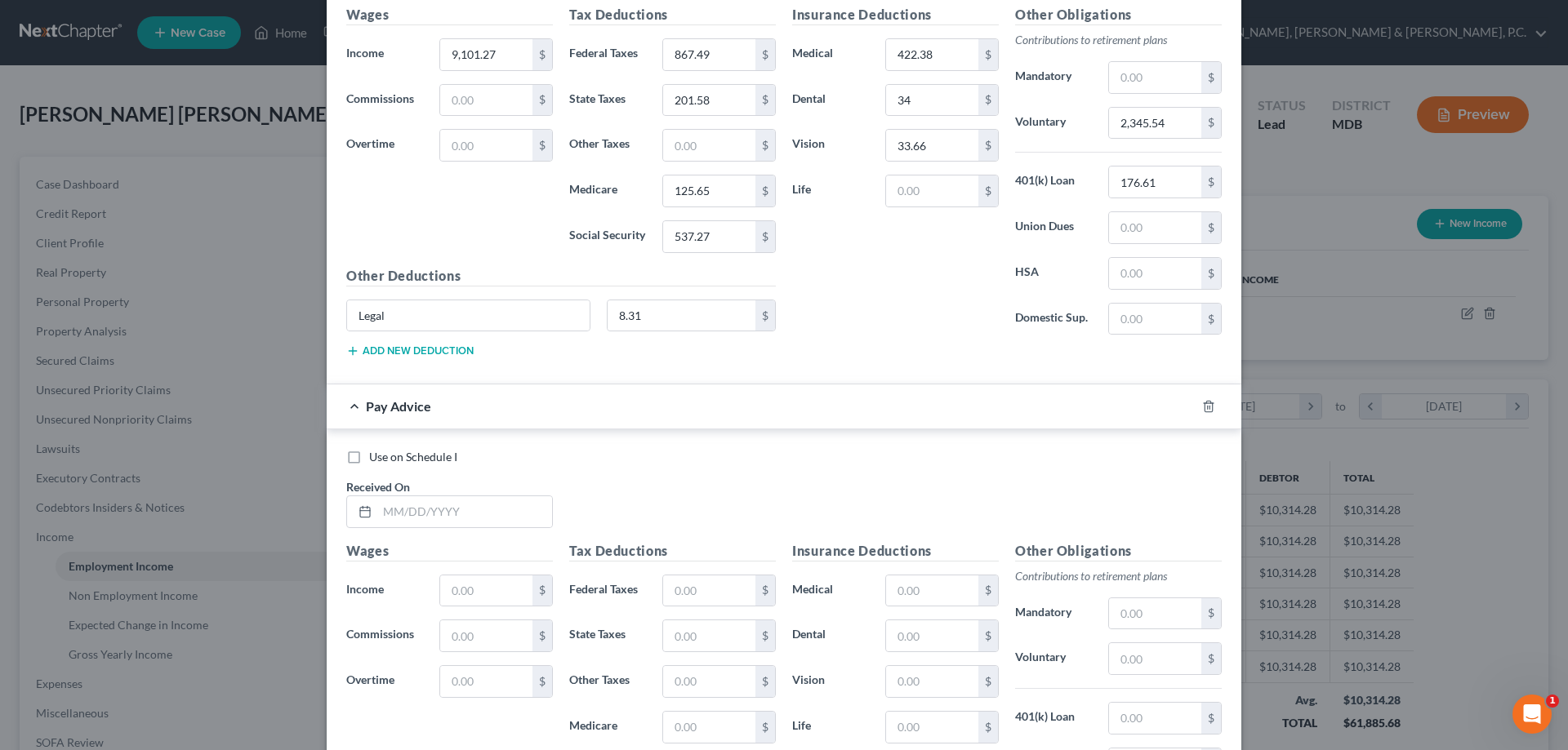
scroll to position [2383, 0]
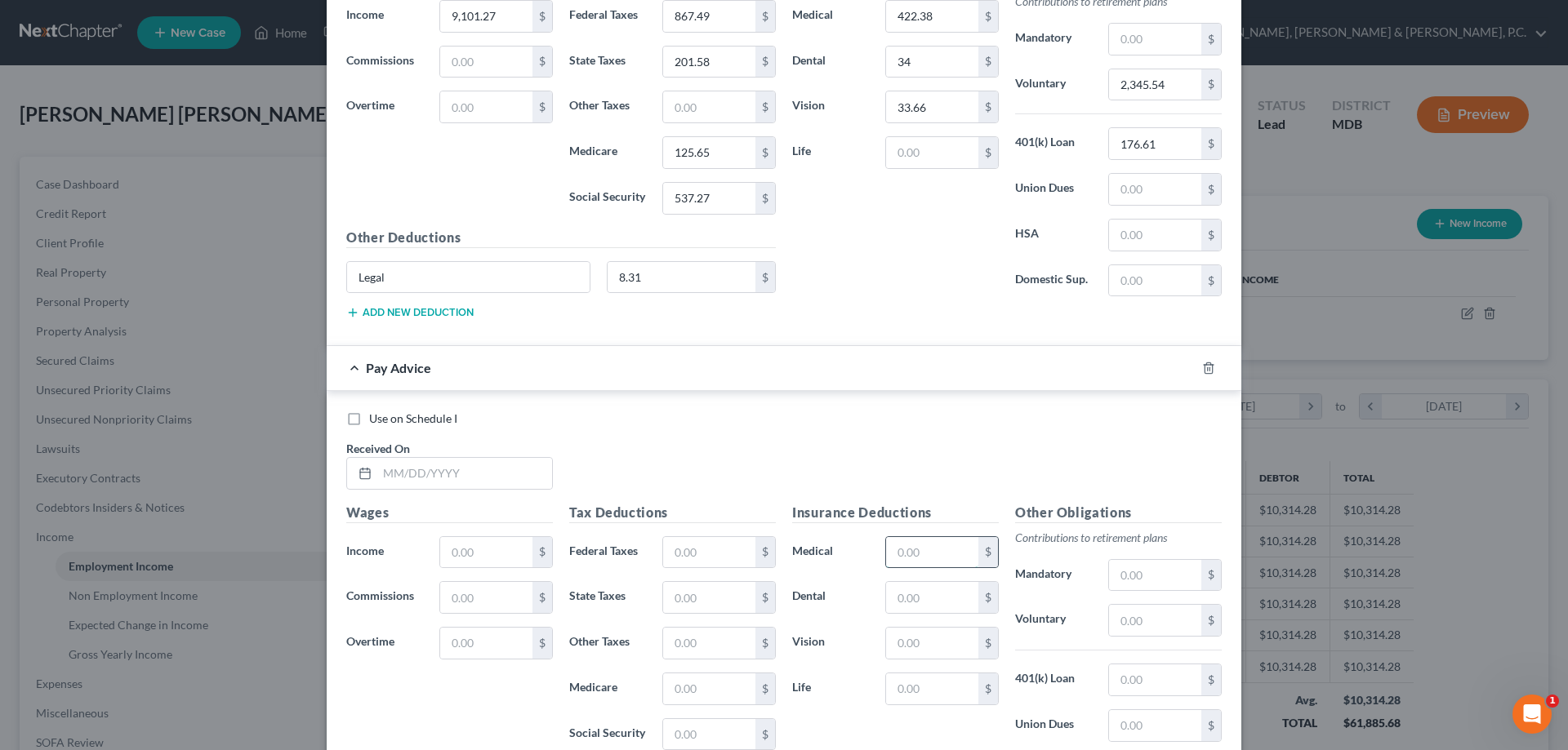
click at [958, 550] on input "text" at bounding box center [933, 553] width 92 height 31
click at [482, 468] on input "text" at bounding box center [465, 474] width 175 height 31
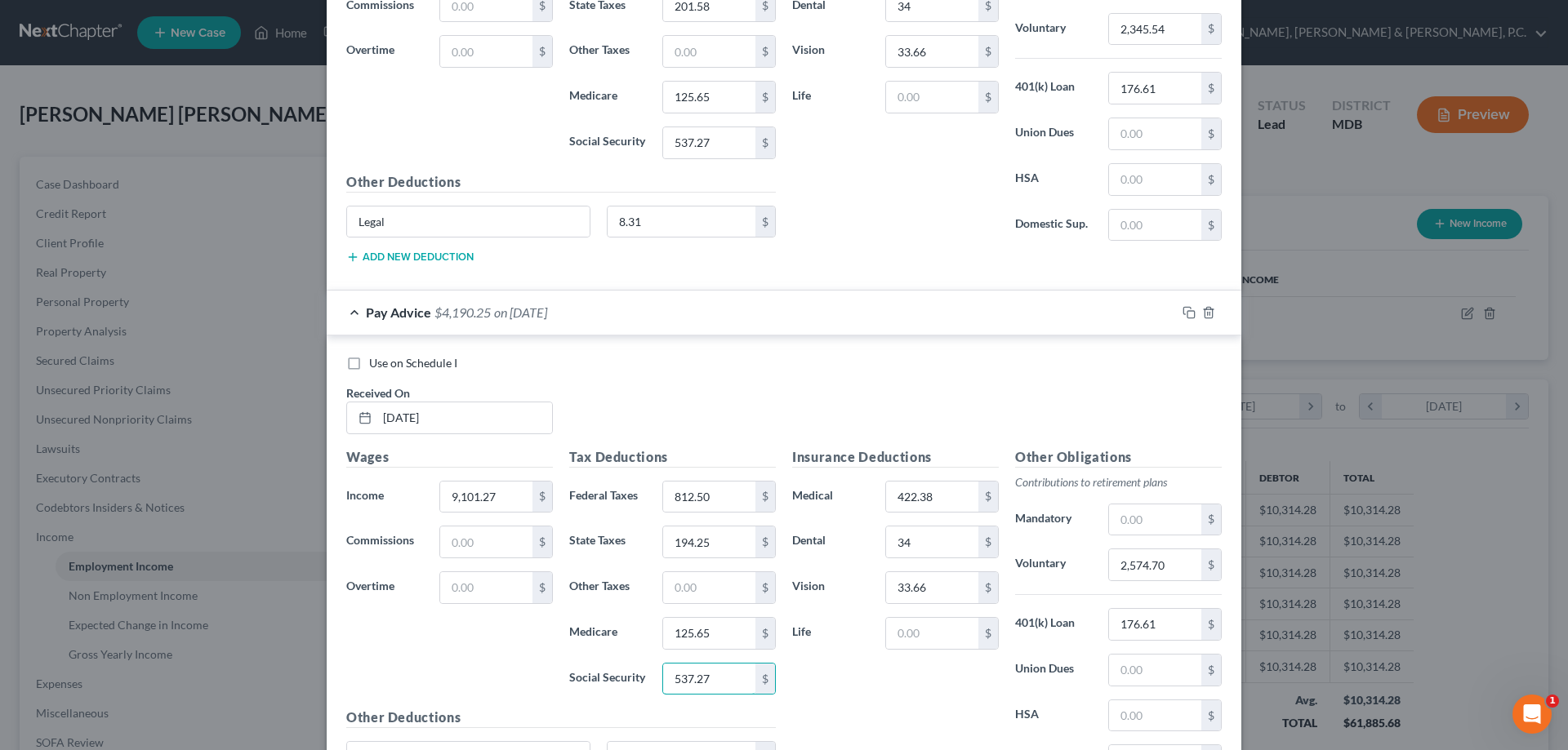
scroll to position [2465, 0]
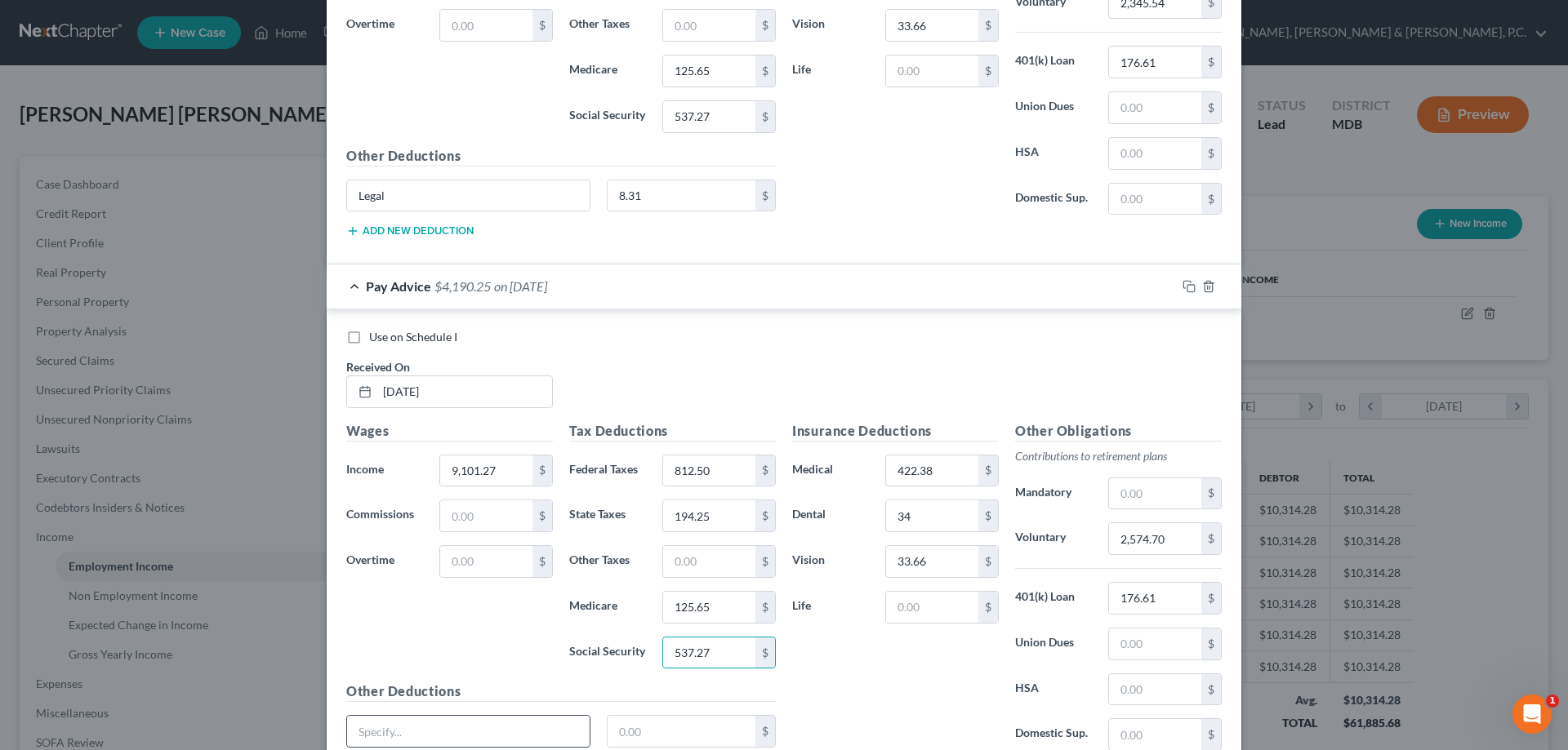
click at [485, 725] on input "text" at bounding box center [469, 732] width 243 height 31
click at [680, 734] on input "text" at bounding box center [681, 732] width 148 height 31
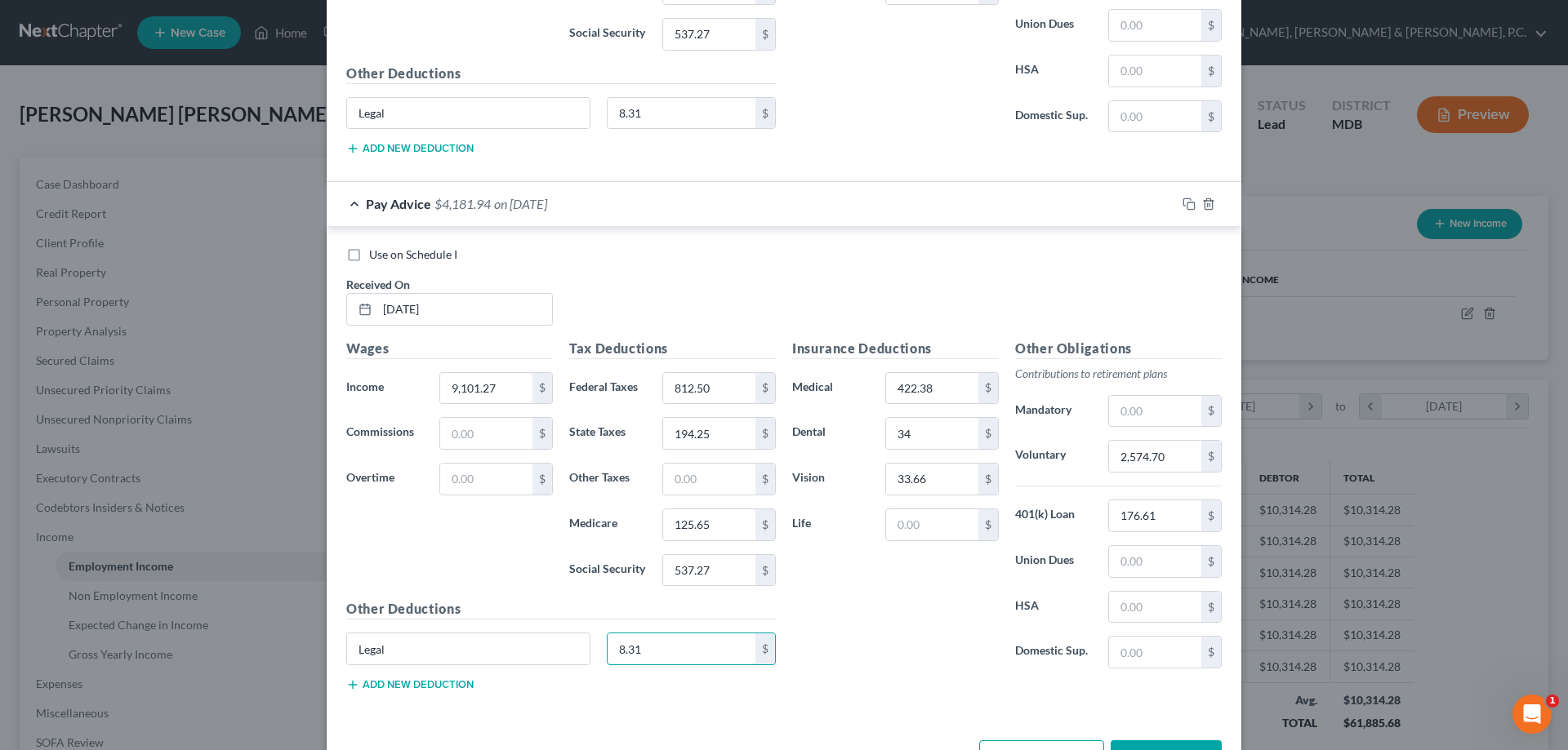
scroll to position [2604, 0]
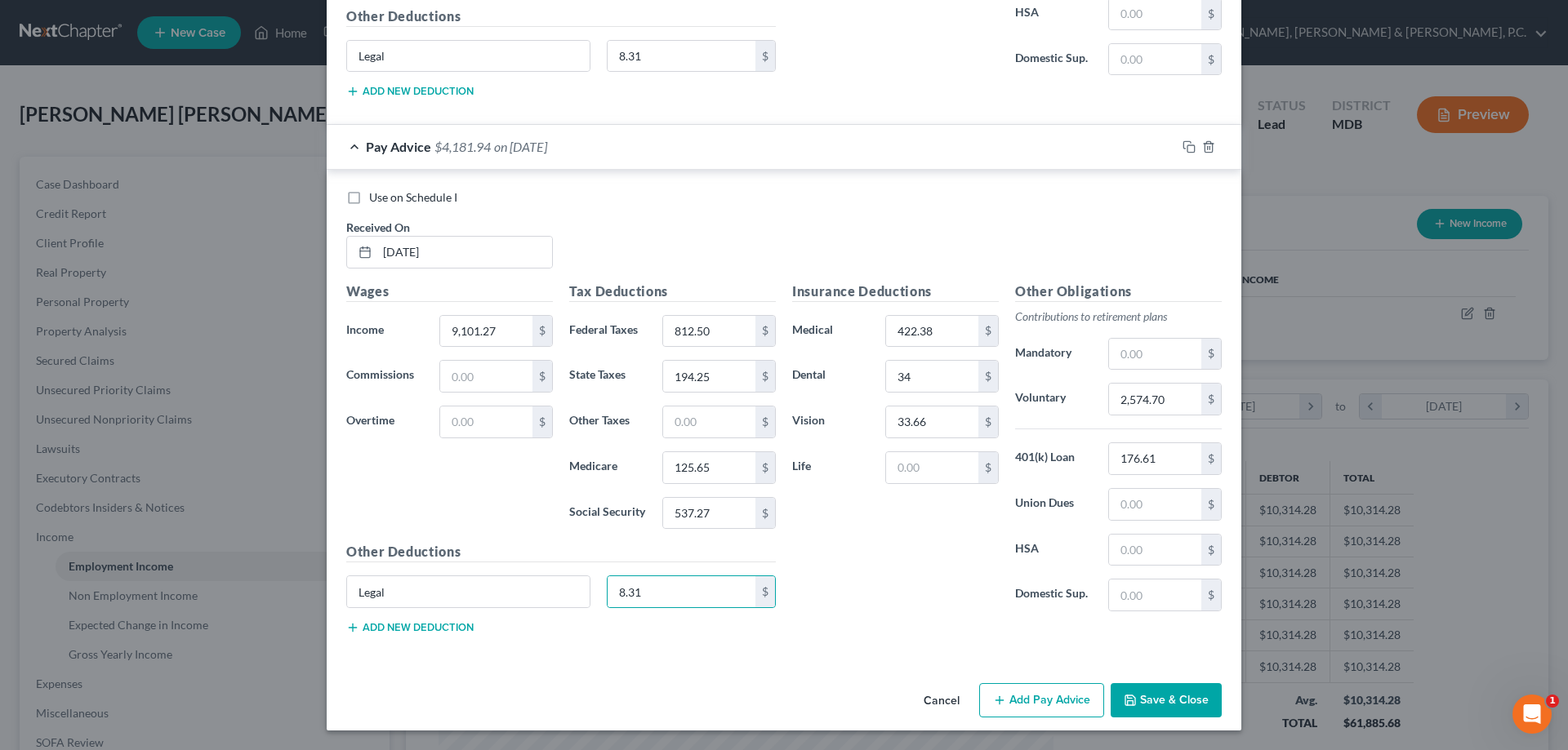
click at [1059, 701] on button "Add Pay Advice" at bounding box center [1042, 700] width 125 height 34
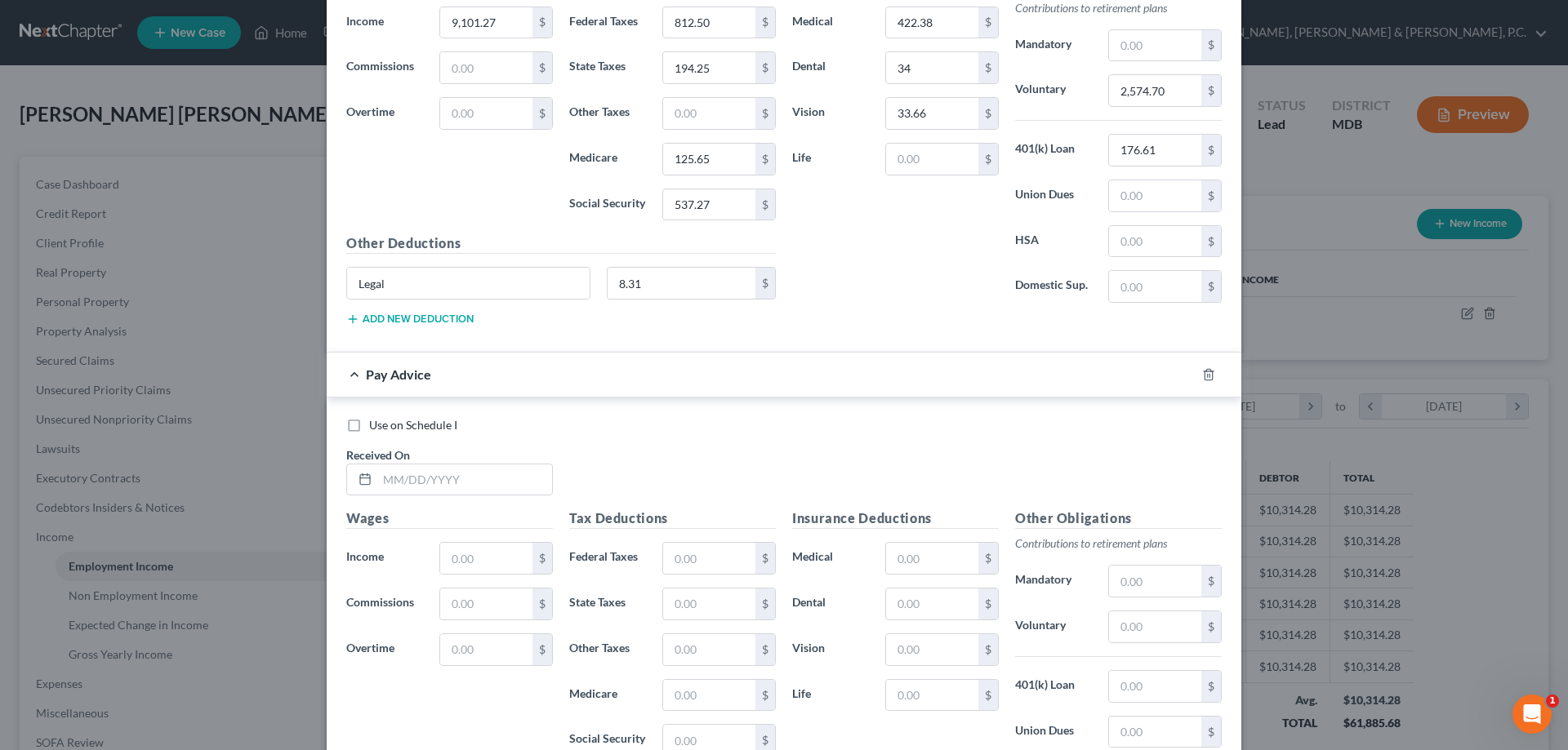
scroll to position [2917, 0]
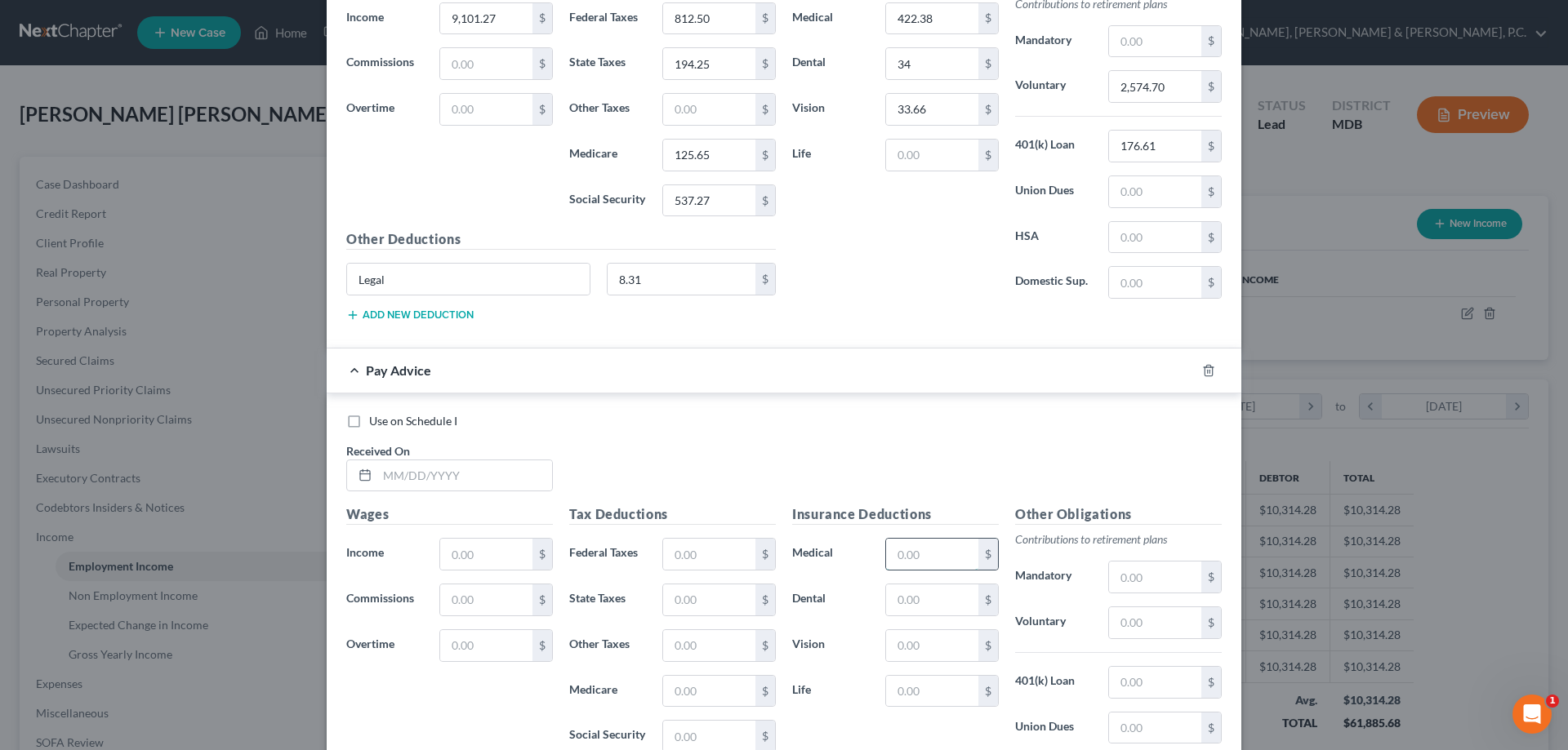
click at [923, 552] on input "text" at bounding box center [933, 555] width 92 height 31
click at [485, 476] on input "text" at bounding box center [465, 476] width 175 height 31
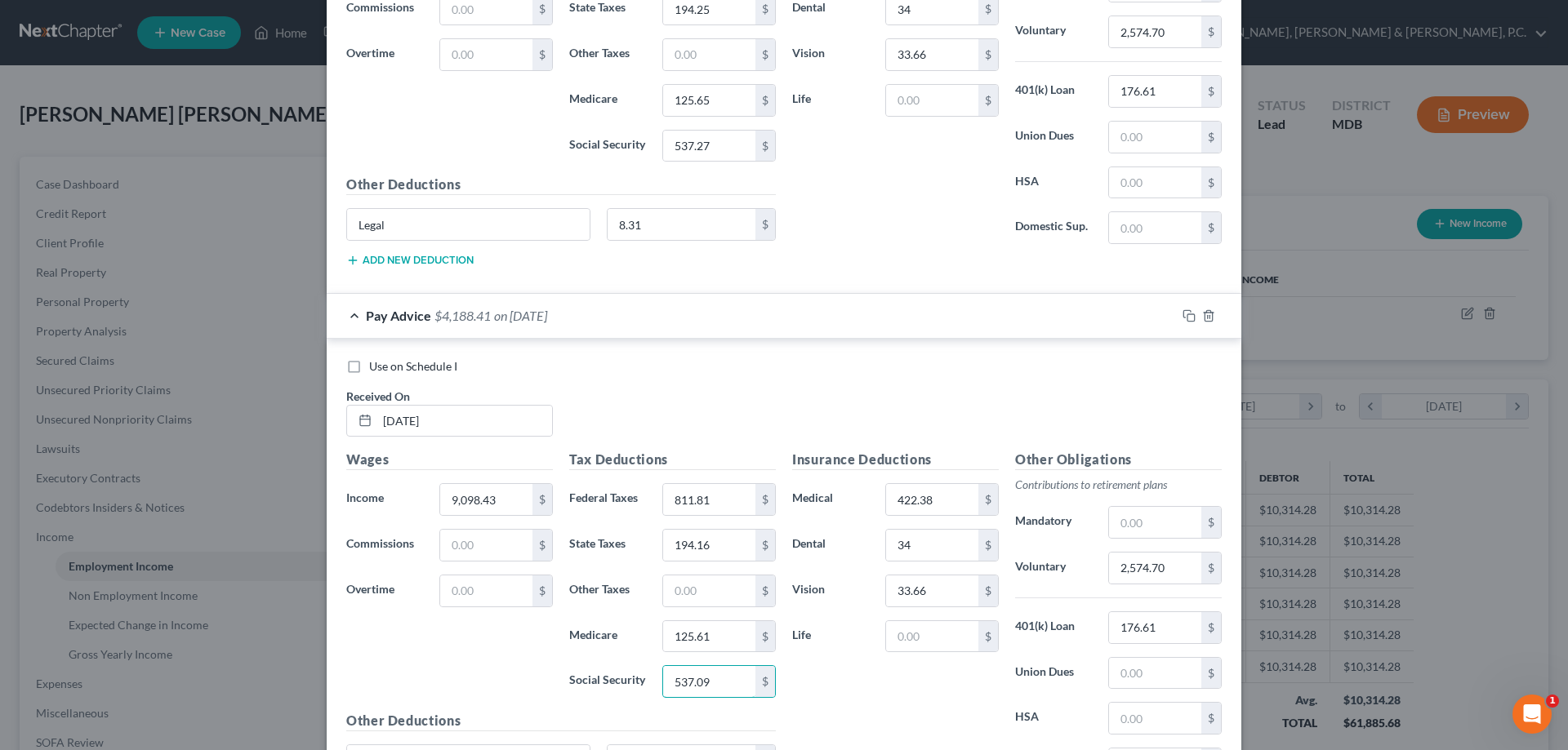
scroll to position [3001, 0]
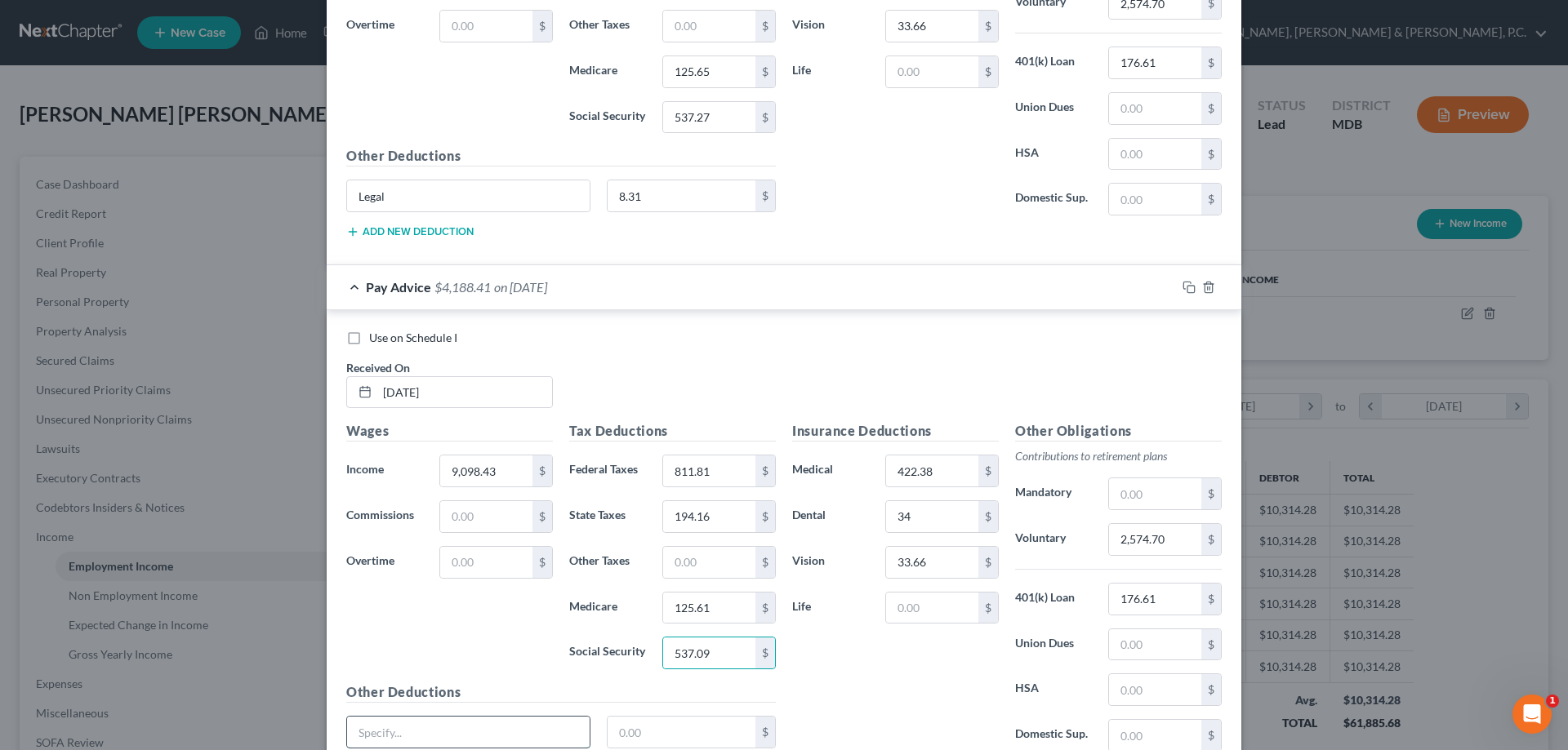
click at [493, 726] on input "text" at bounding box center [469, 733] width 243 height 31
click at [707, 732] on input "text" at bounding box center [681, 733] width 148 height 31
click at [942, 562] on input "33.66" at bounding box center [933, 562] width 92 height 31
click at [932, 605] on input "text" at bounding box center [933, 608] width 92 height 31
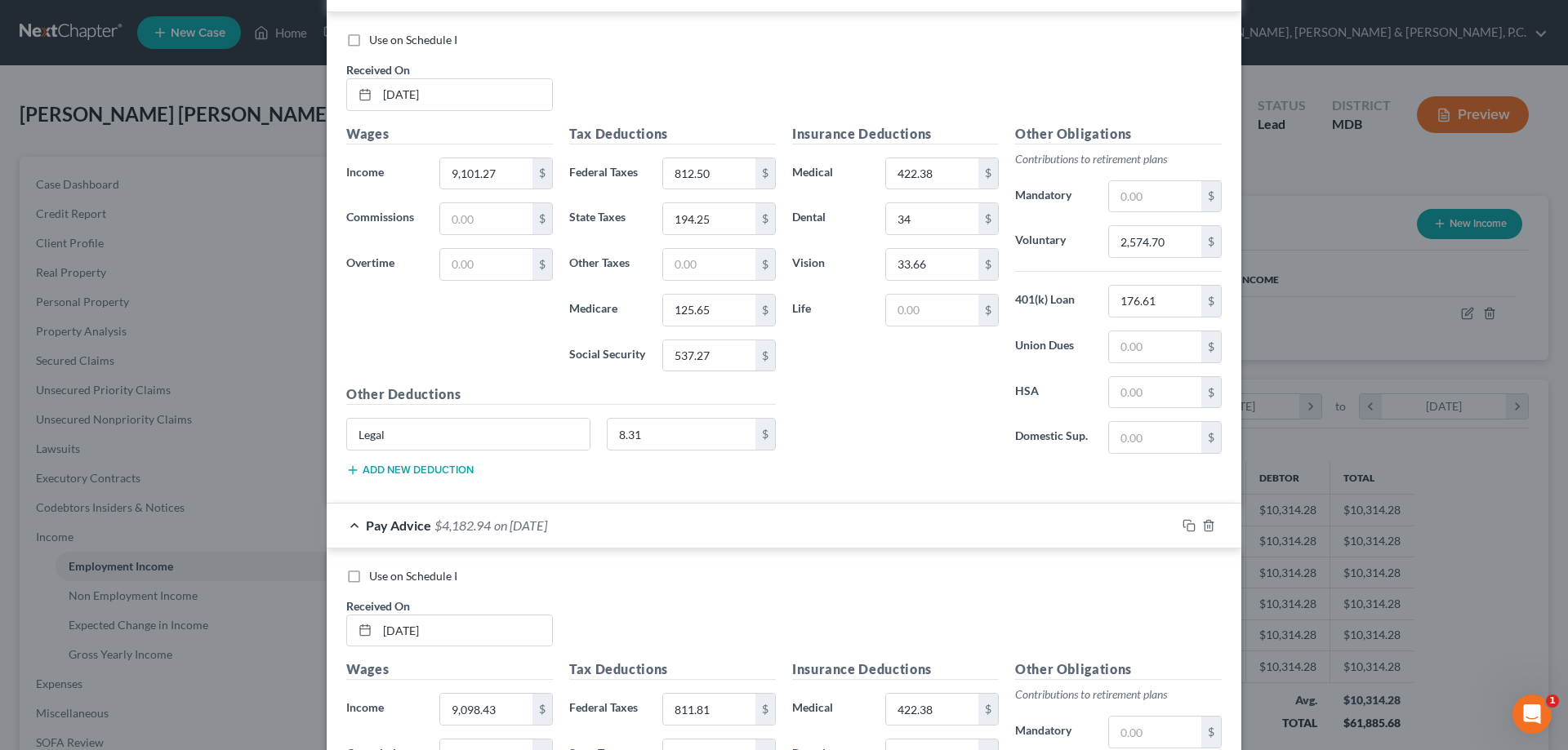
scroll to position [2755, 0]
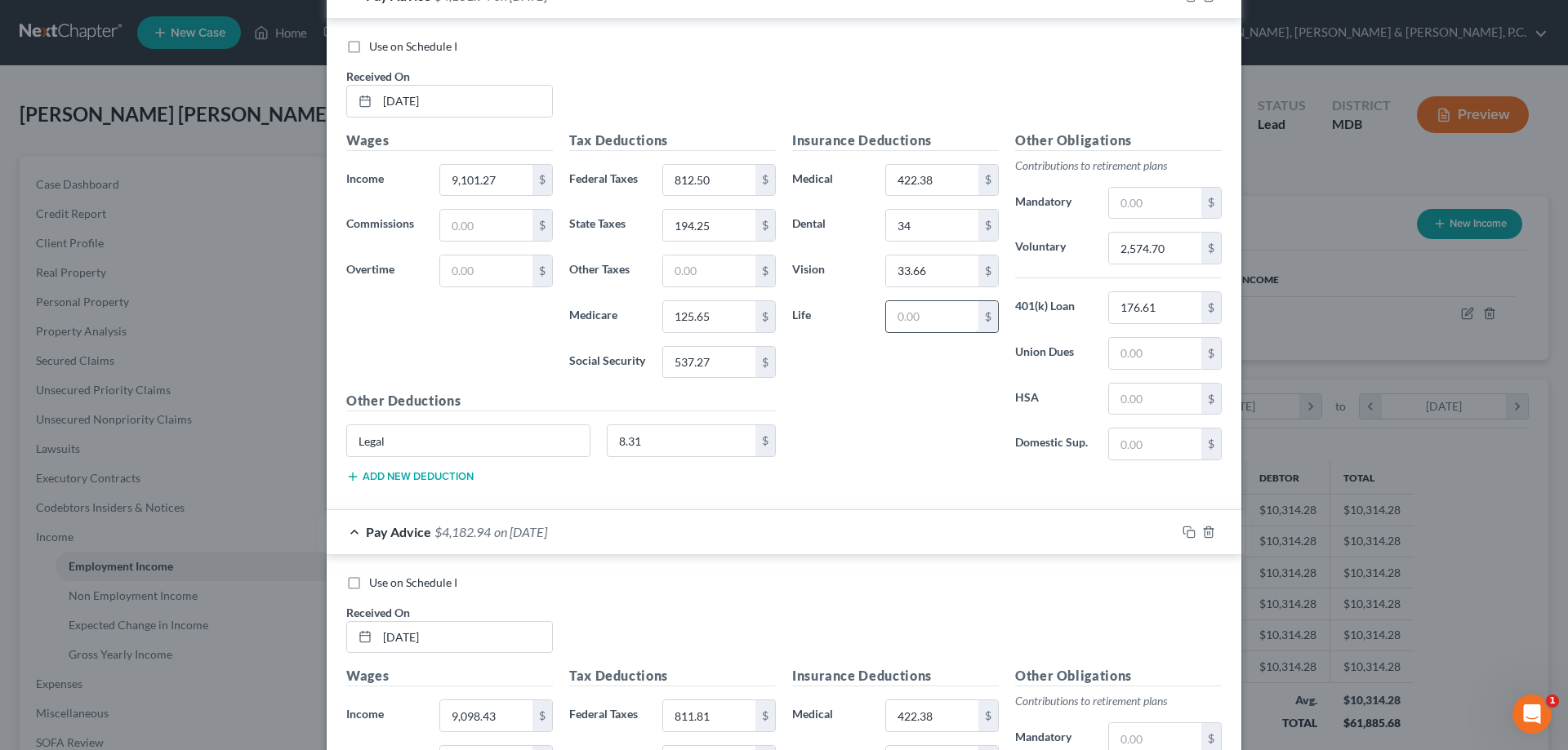
click at [940, 319] on input "text" at bounding box center [933, 317] width 92 height 31
click at [928, 274] on input "33.66" at bounding box center [933, 271] width 92 height 31
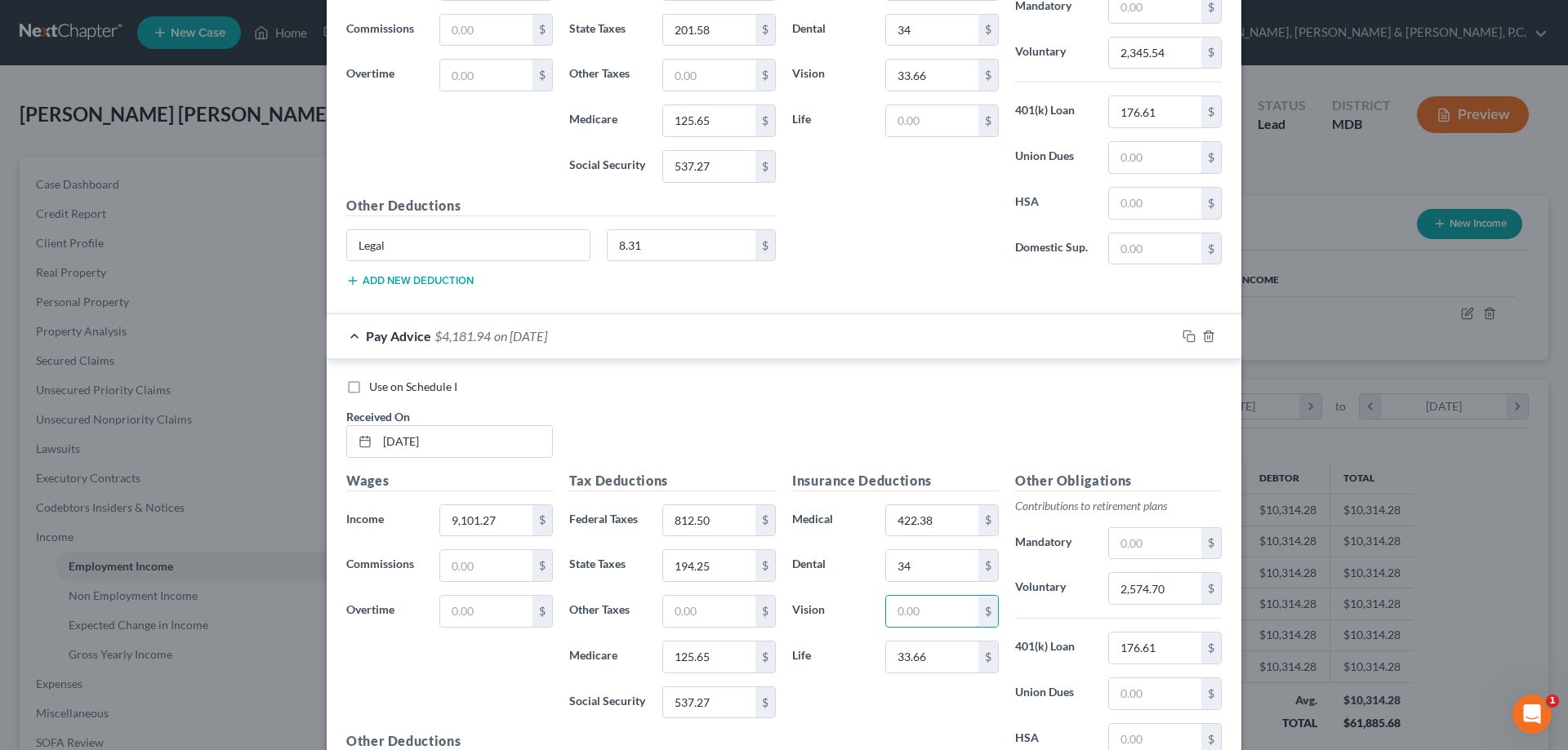
scroll to position [2266, 0]
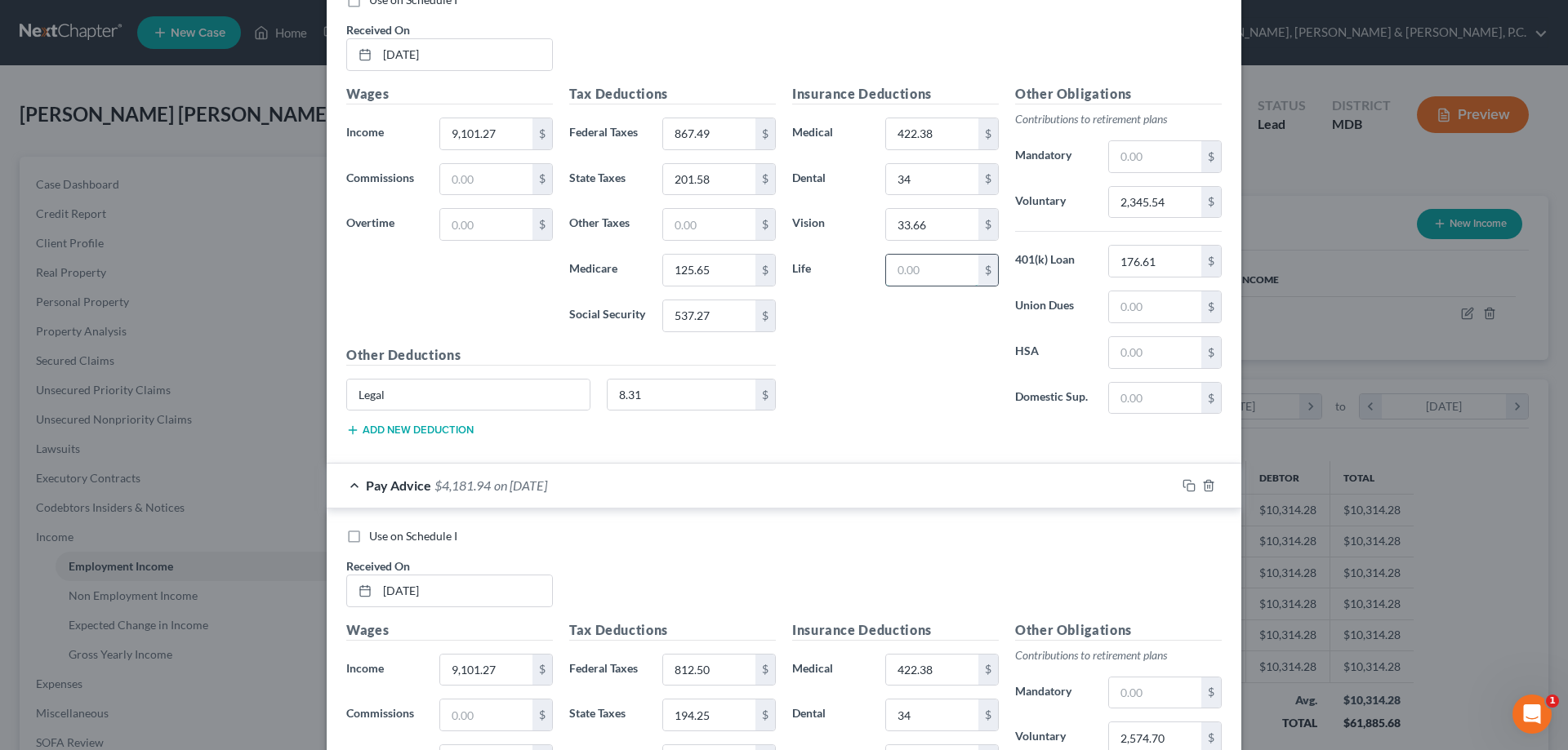
click at [915, 268] on input "text" at bounding box center [933, 271] width 92 height 31
click at [938, 223] on input "33.66" at bounding box center [933, 225] width 92 height 31
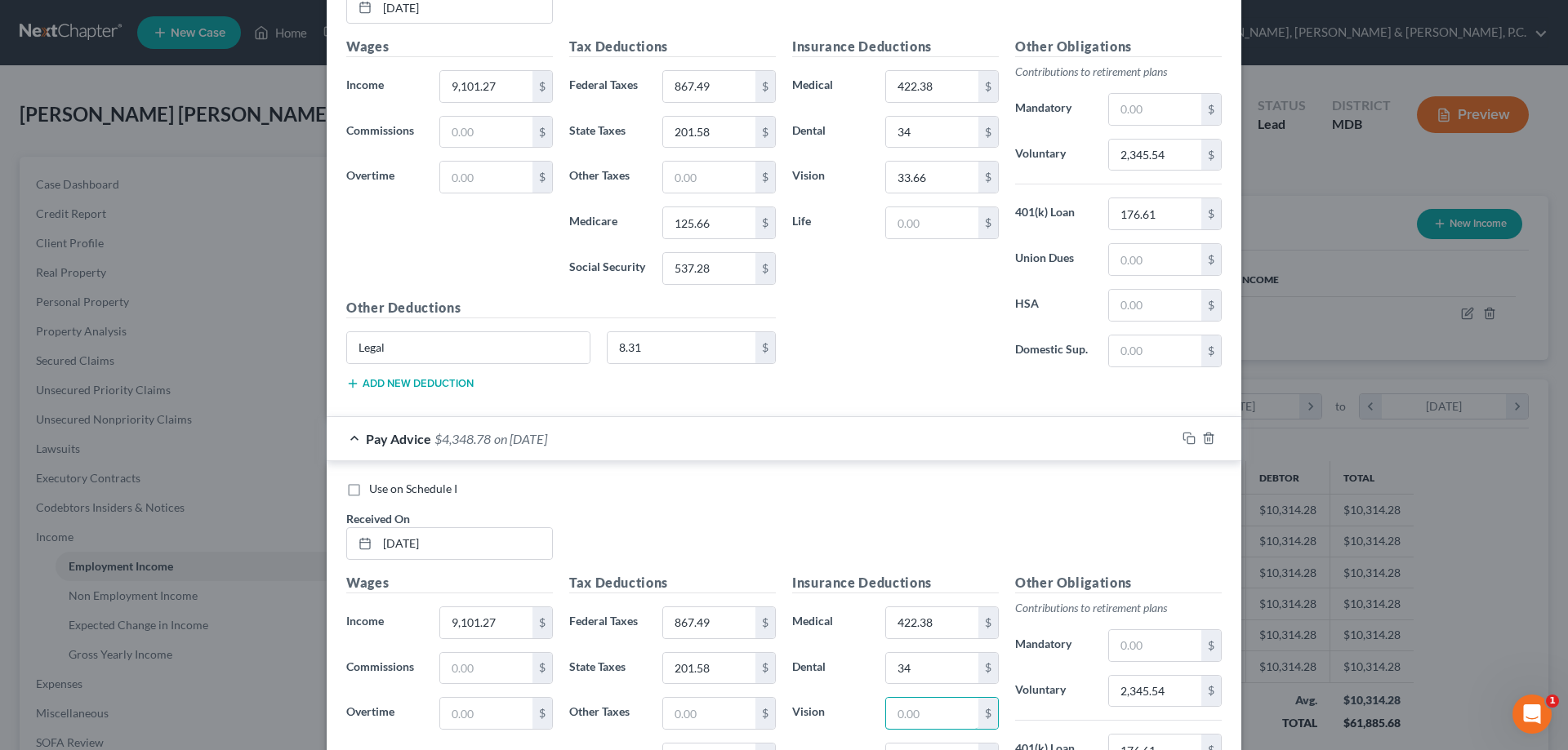
scroll to position [1776, 0]
click at [902, 230] on input "text" at bounding box center [933, 224] width 92 height 31
click at [941, 171] on input "33.66" at bounding box center [933, 179] width 92 height 31
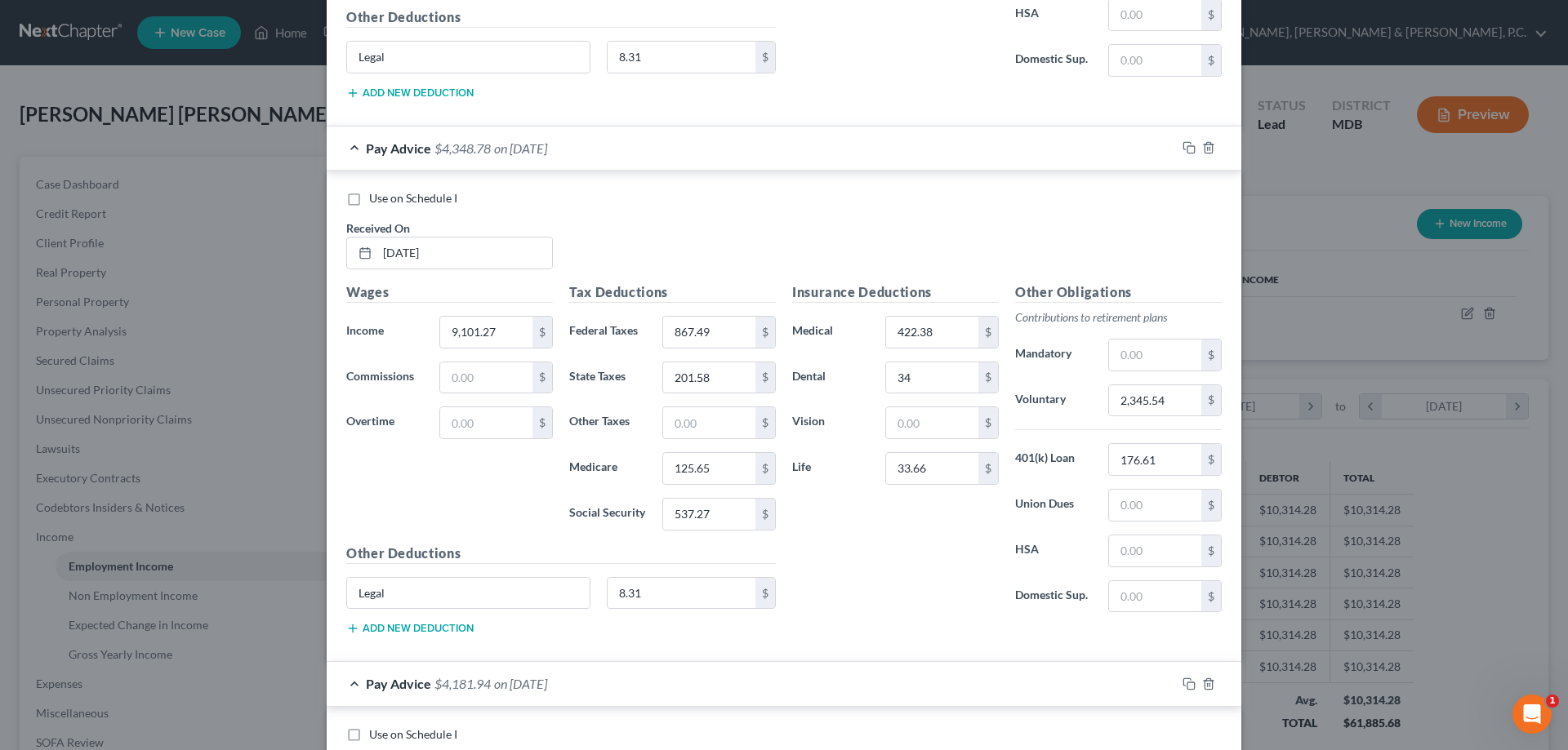
scroll to position [3141, 0]
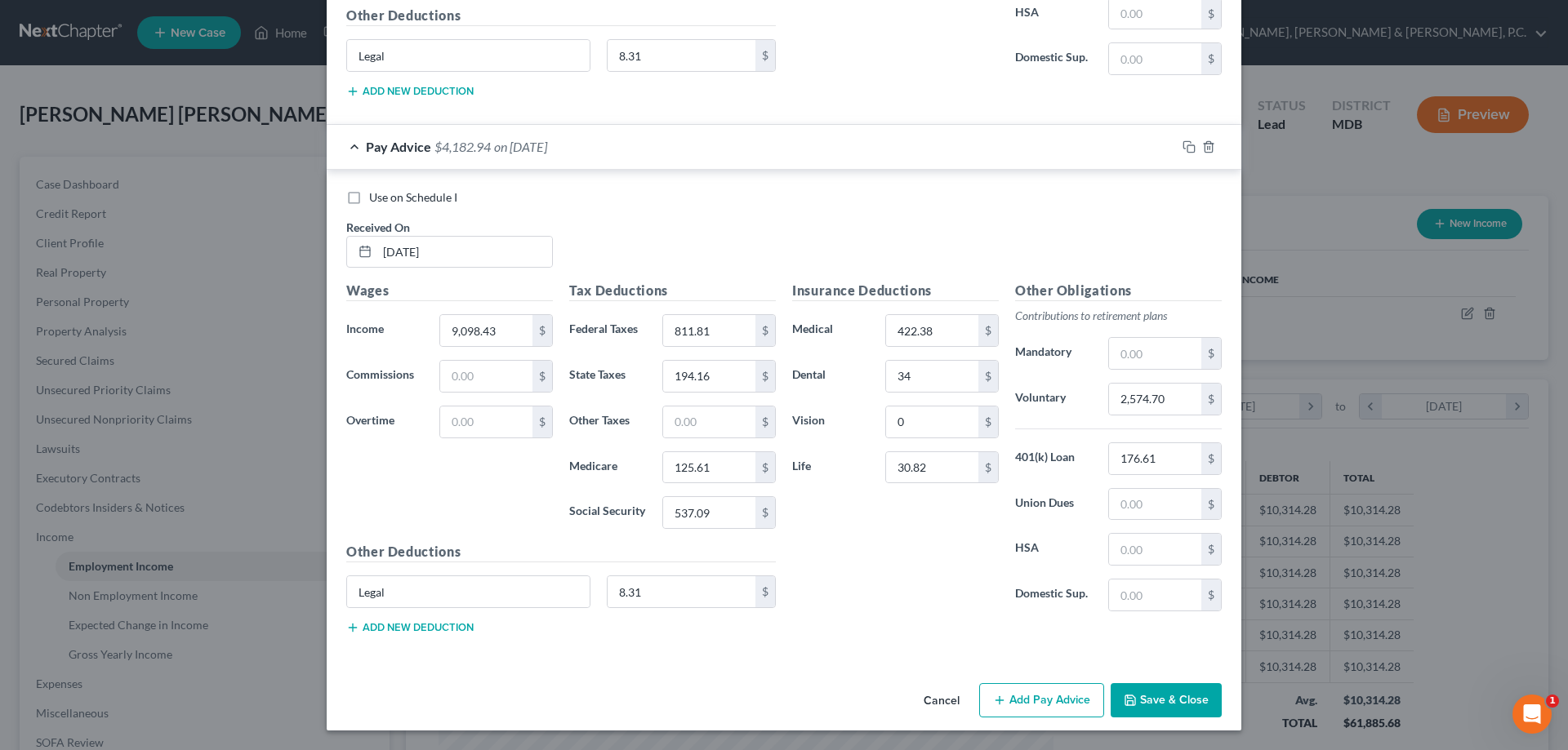
click at [1061, 700] on button "Add Pay Advice" at bounding box center [1042, 700] width 125 height 34
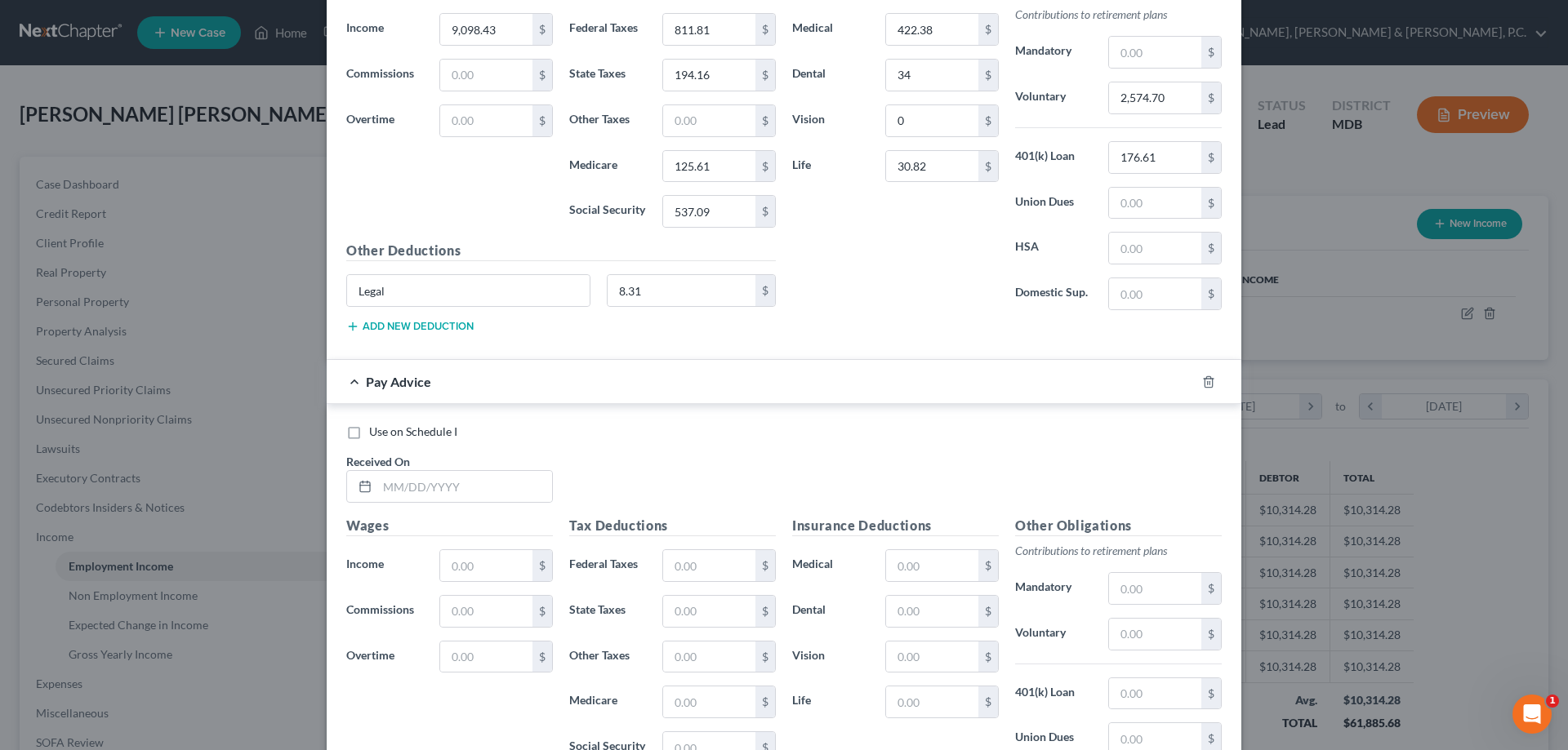
scroll to position [3467, 0]
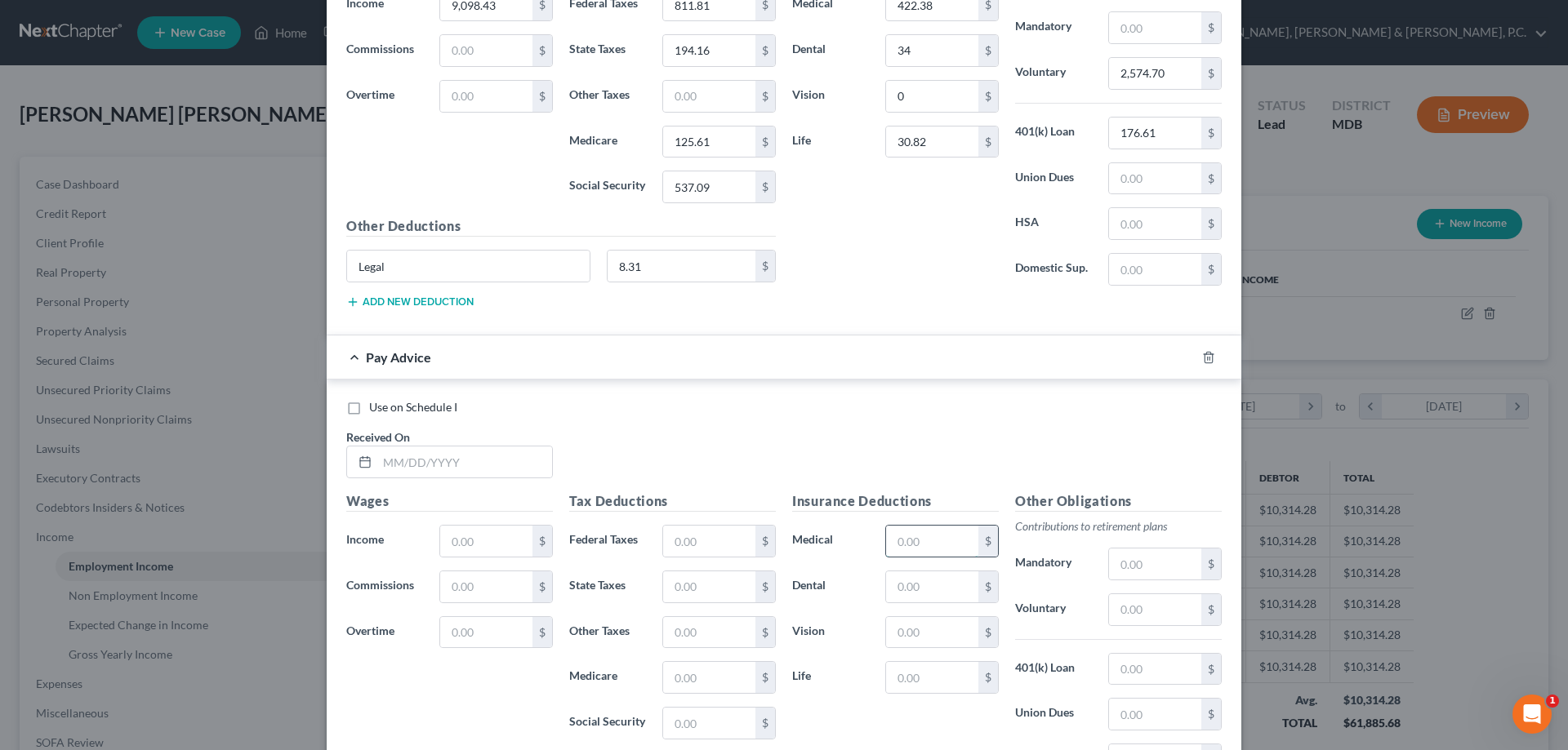
click at [907, 537] on input "text" at bounding box center [933, 541] width 92 height 31
click at [524, 456] on input "text" at bounding box center [465, 462] width 175 height 31
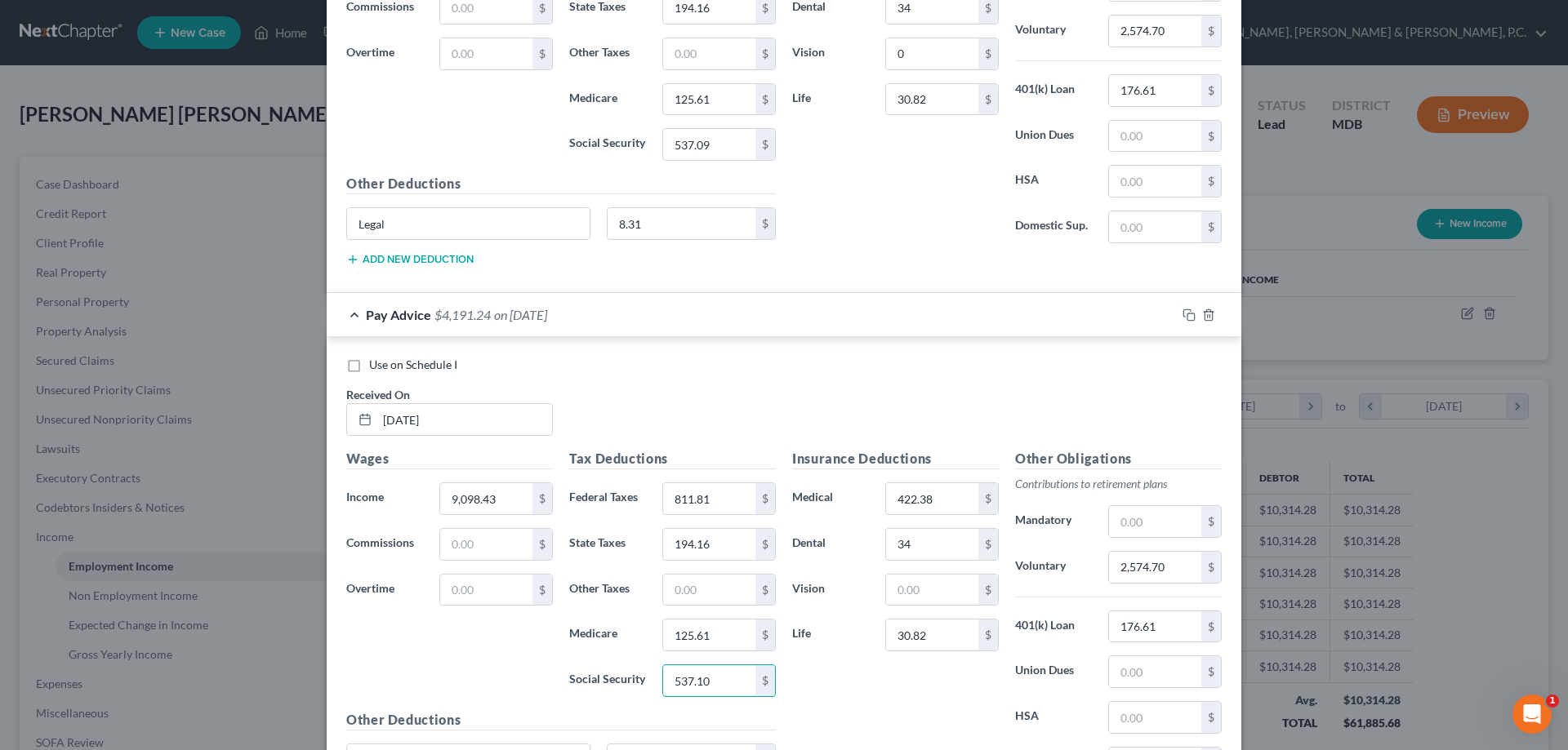
scroll to position [3548, 0]
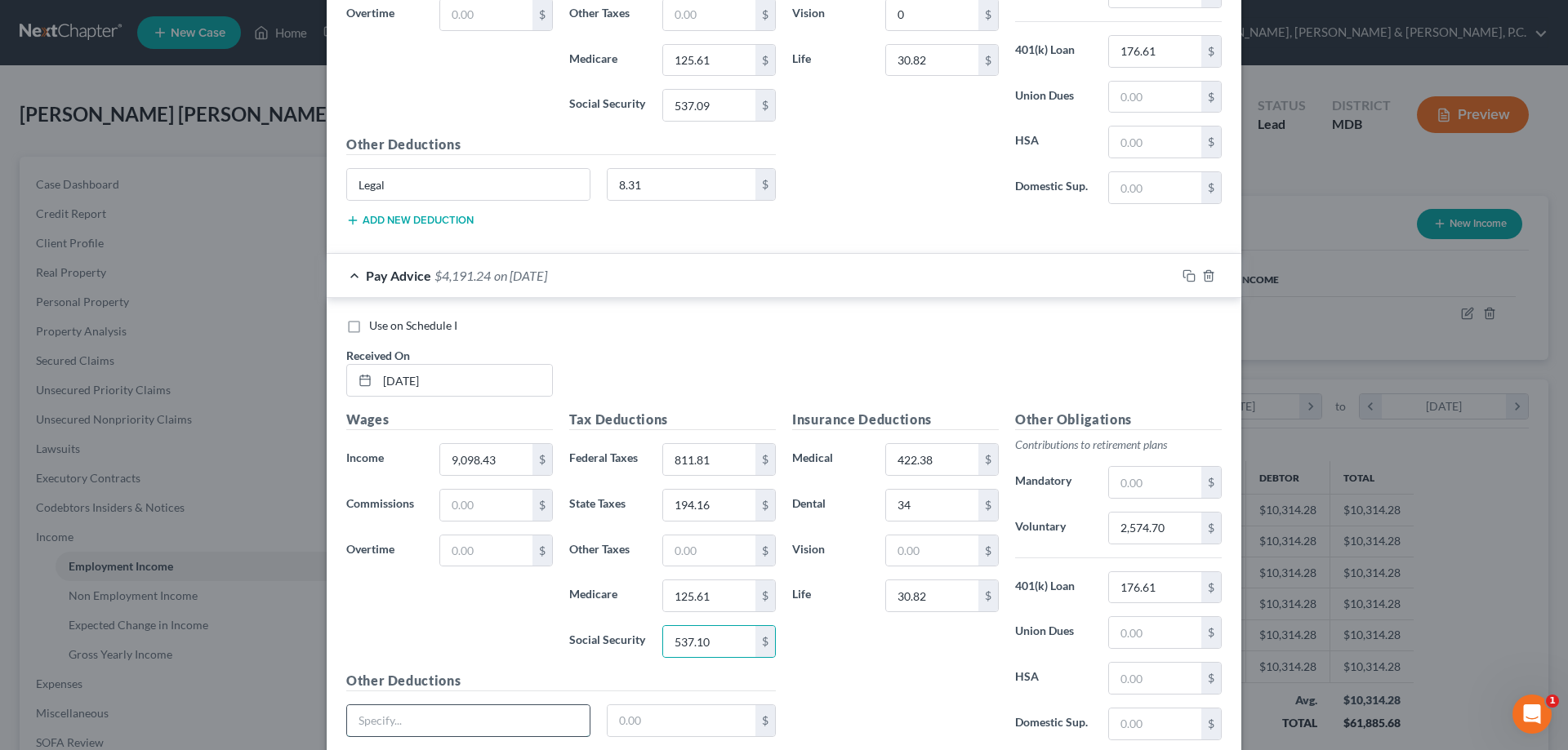
click at [494, 721] on input "text" at bounding box center [469, 721] width 243 height 31
click at [669, 711] on input "text" at bounding box center [681, 721] width 148 height 31
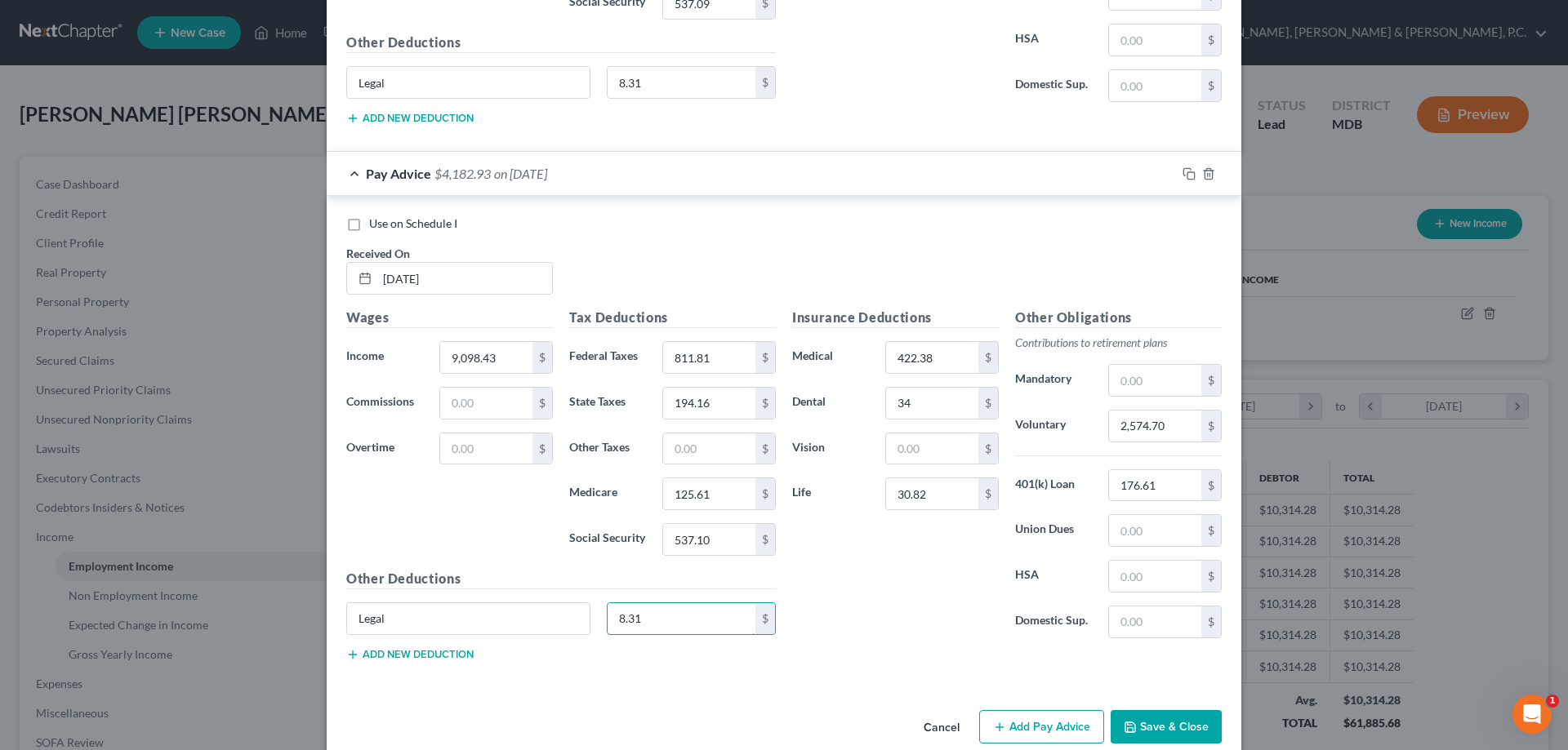
scroll to position [3676, 0]
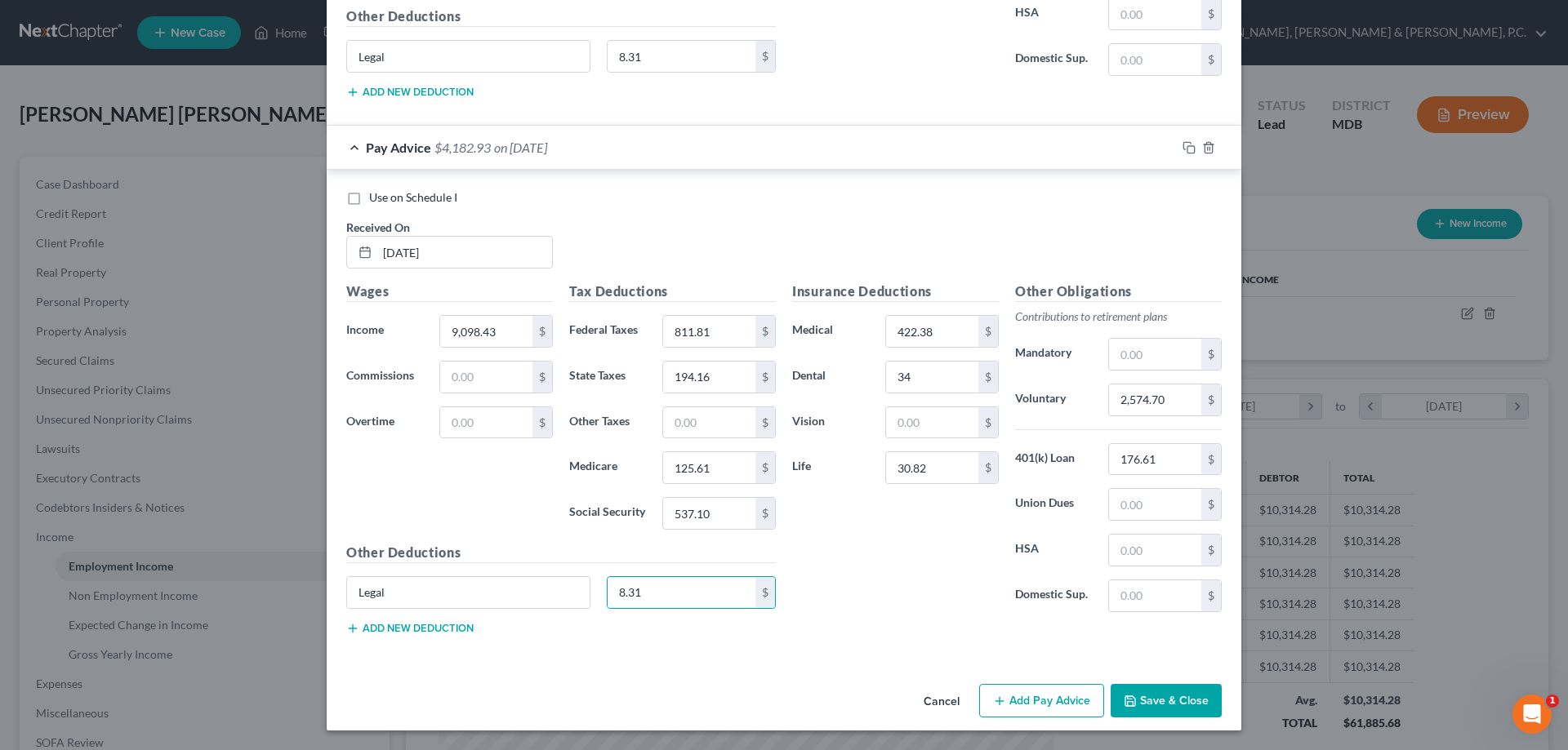
click at [1042, 701] on button "Add Pay Advice" at bounding box center [1042, 701] width 125 height 34
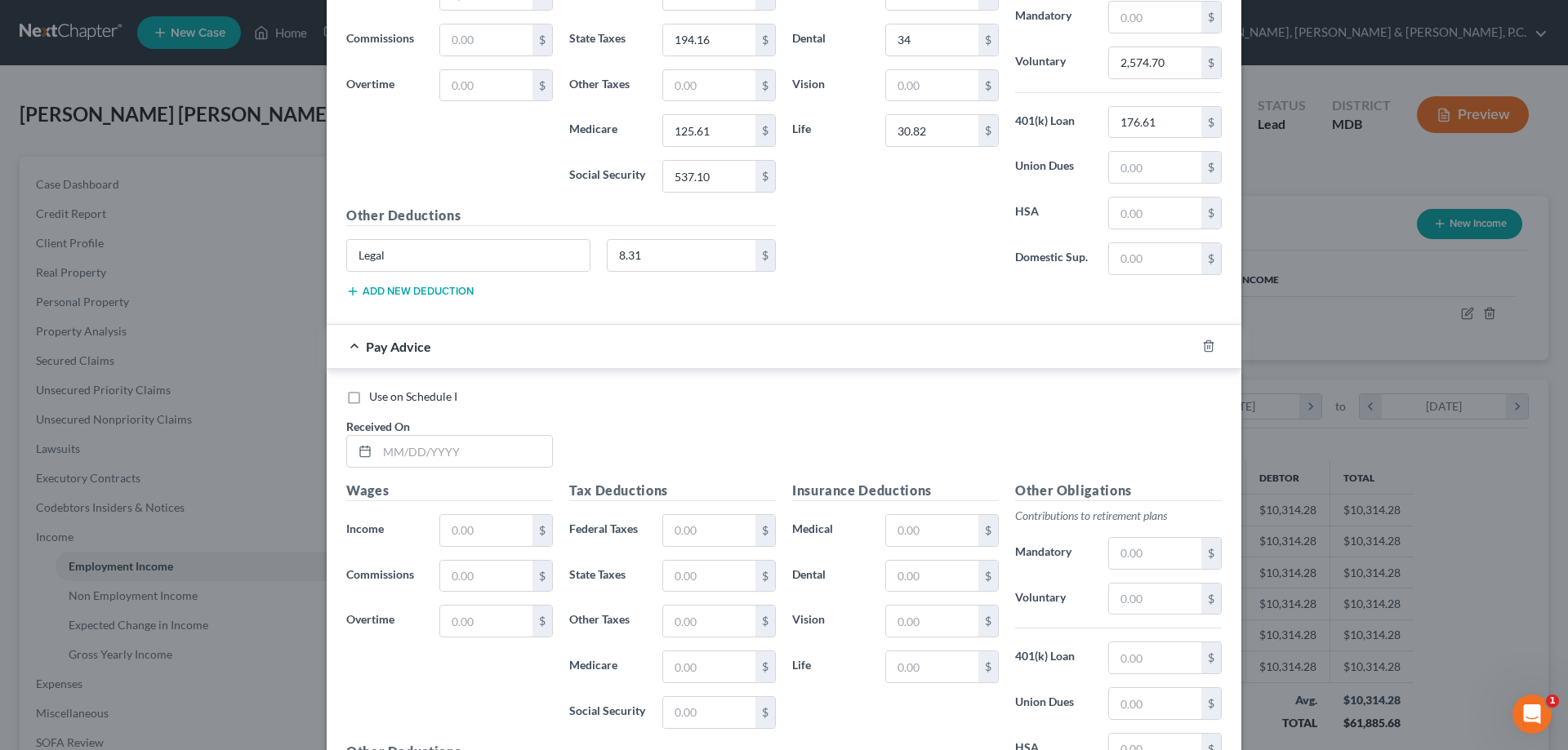
scroll to position [3986, 0]
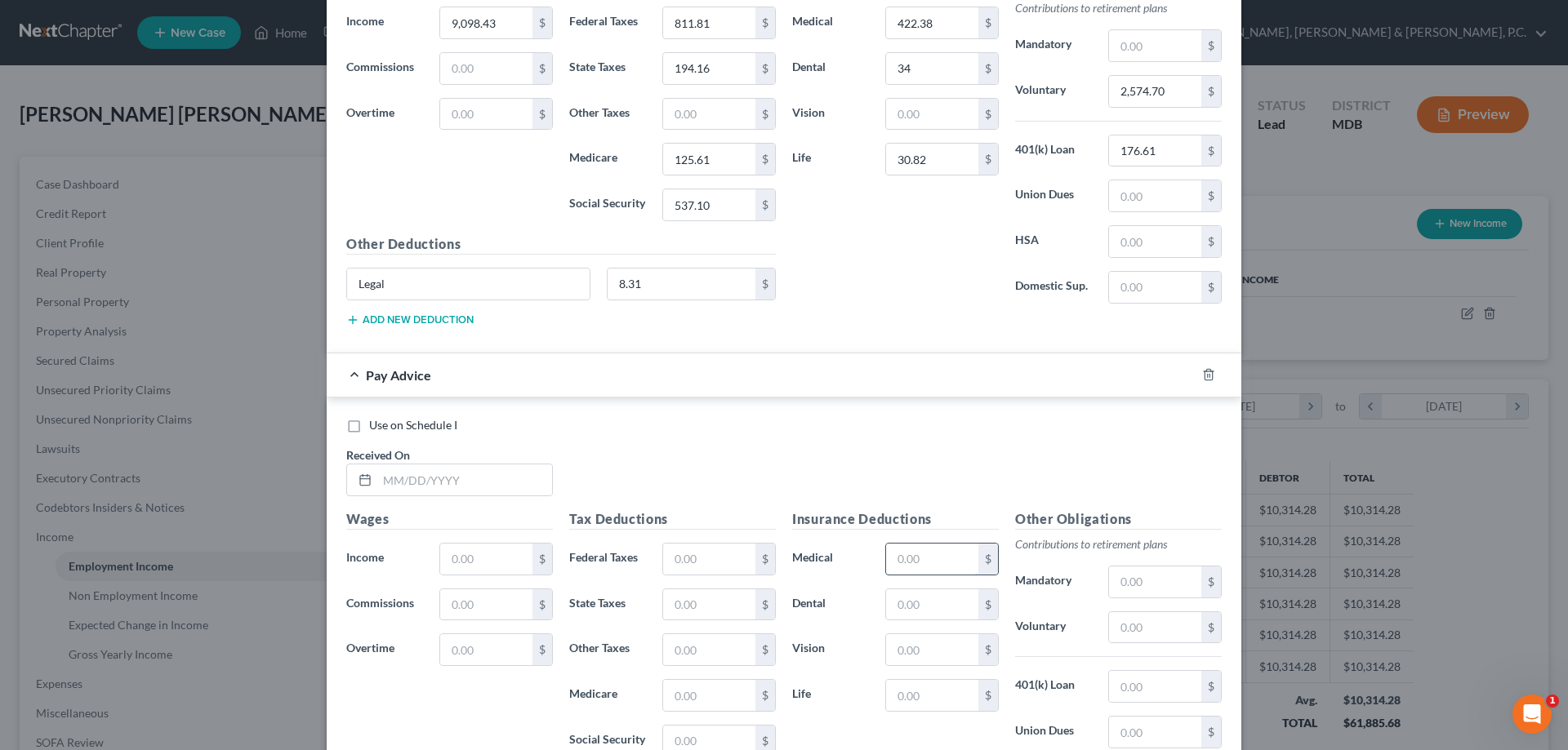
click at [937, 561] on input "text" at bounding box center [933, 560] width 92 height 31
click at [450, 474] on input "text" at bounding box center [465, 480] width 175 height 31
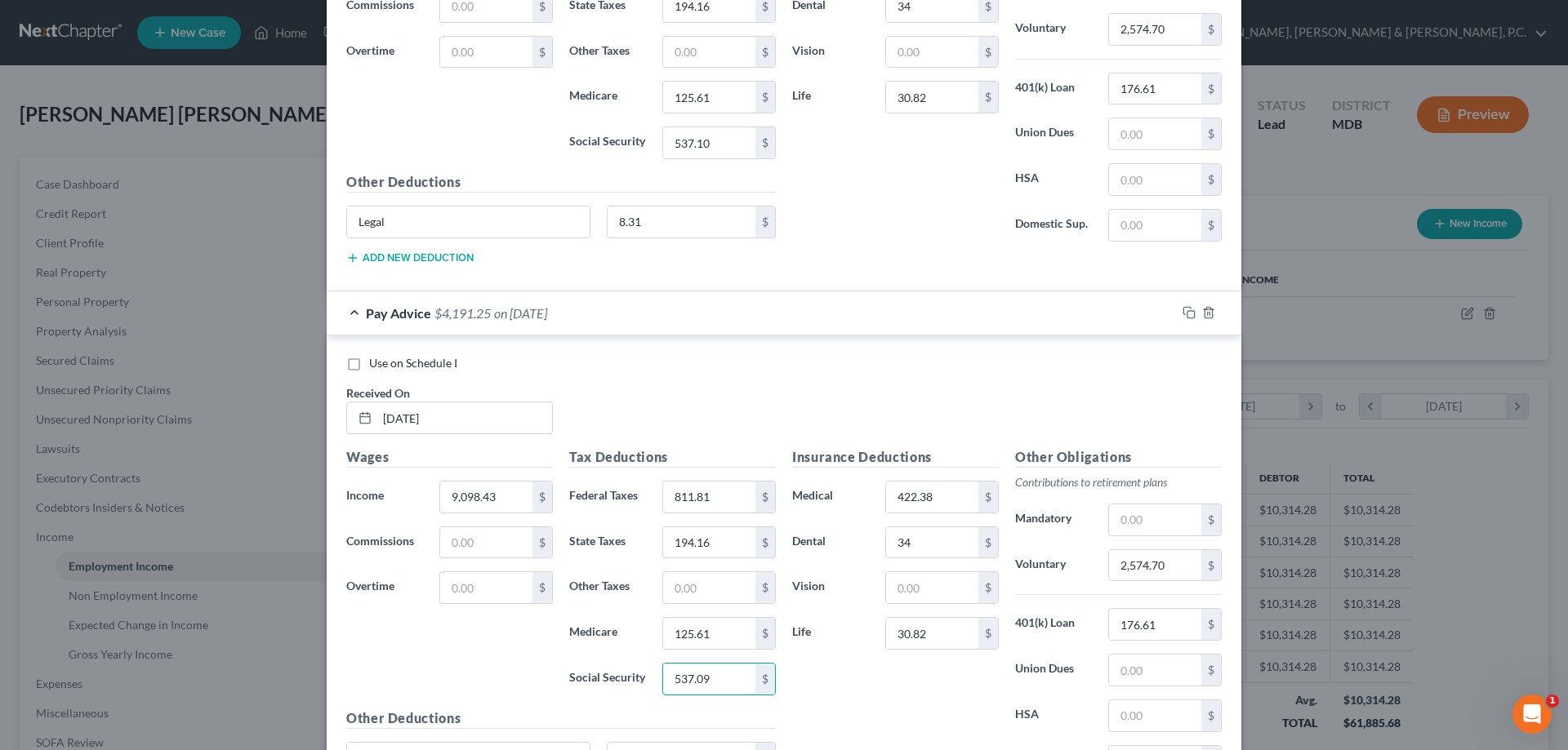
scroll to position [4073, 0]
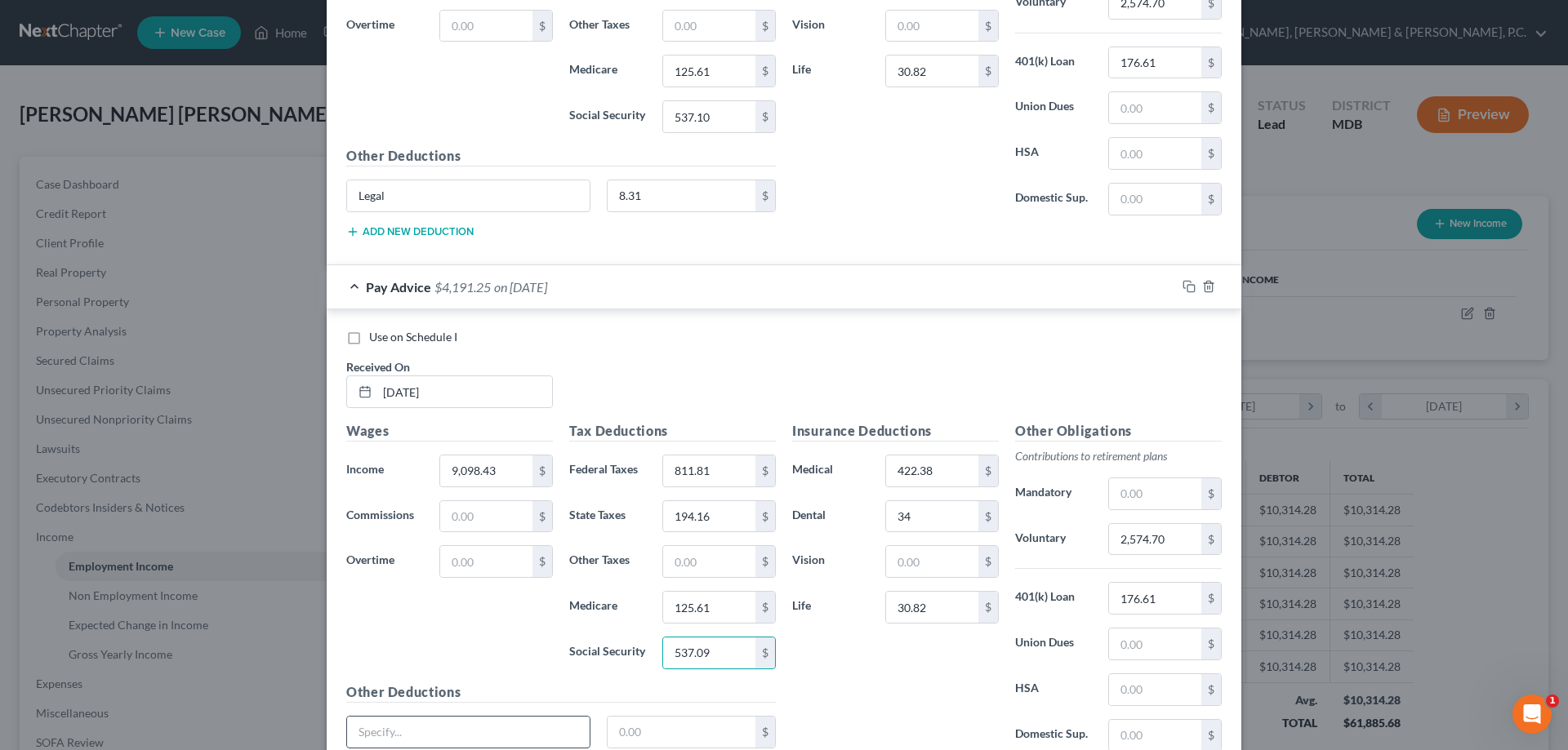
click at [515, 724] on input "text" at bounding box center [469, 733] width 243 height 31
click at [656, 731] on input "text" at bounding box center [681, 733] width 148 height 31
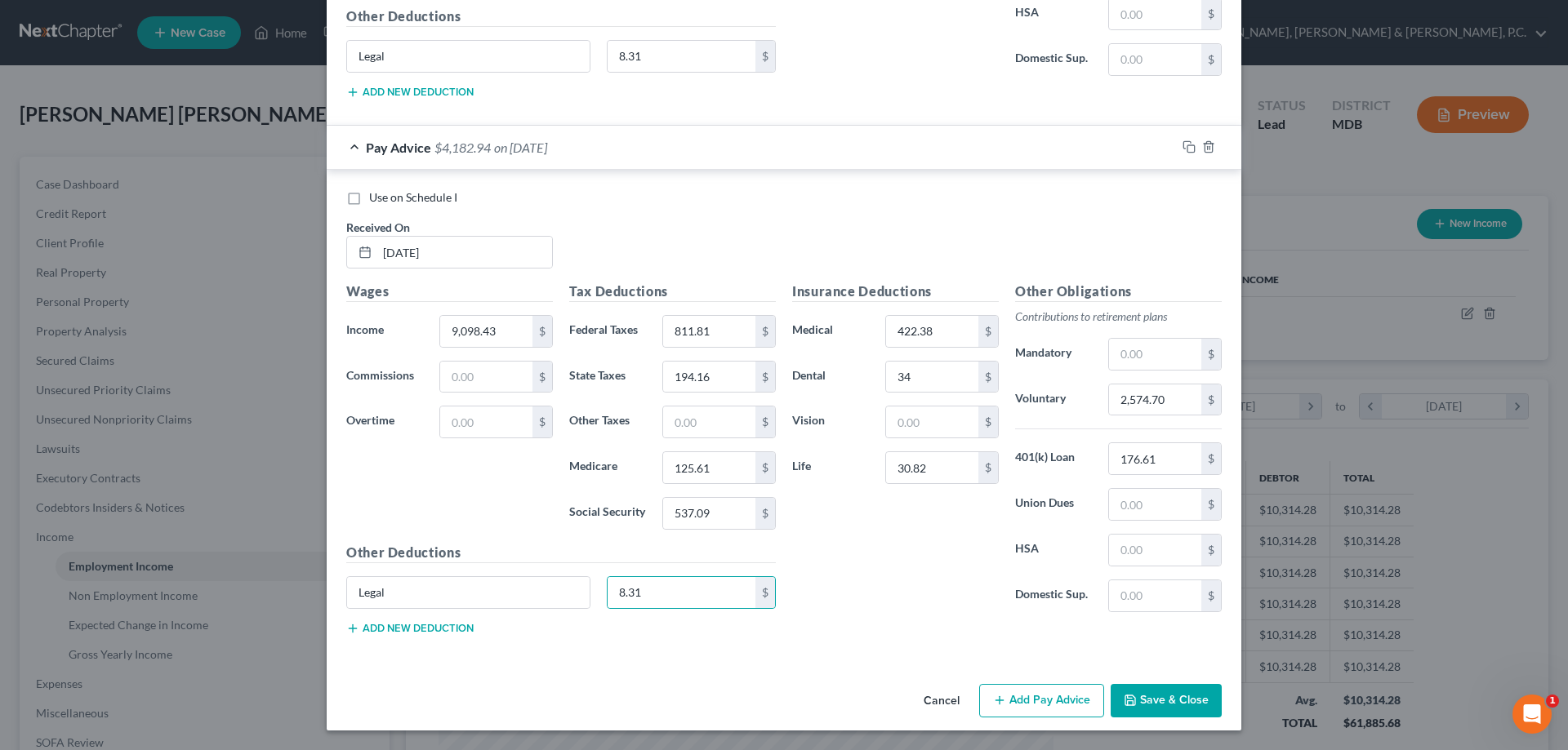
click at [1028, 695] on button "Add Pay Advice" at bounding box center [1042, 701] width 125 height 34
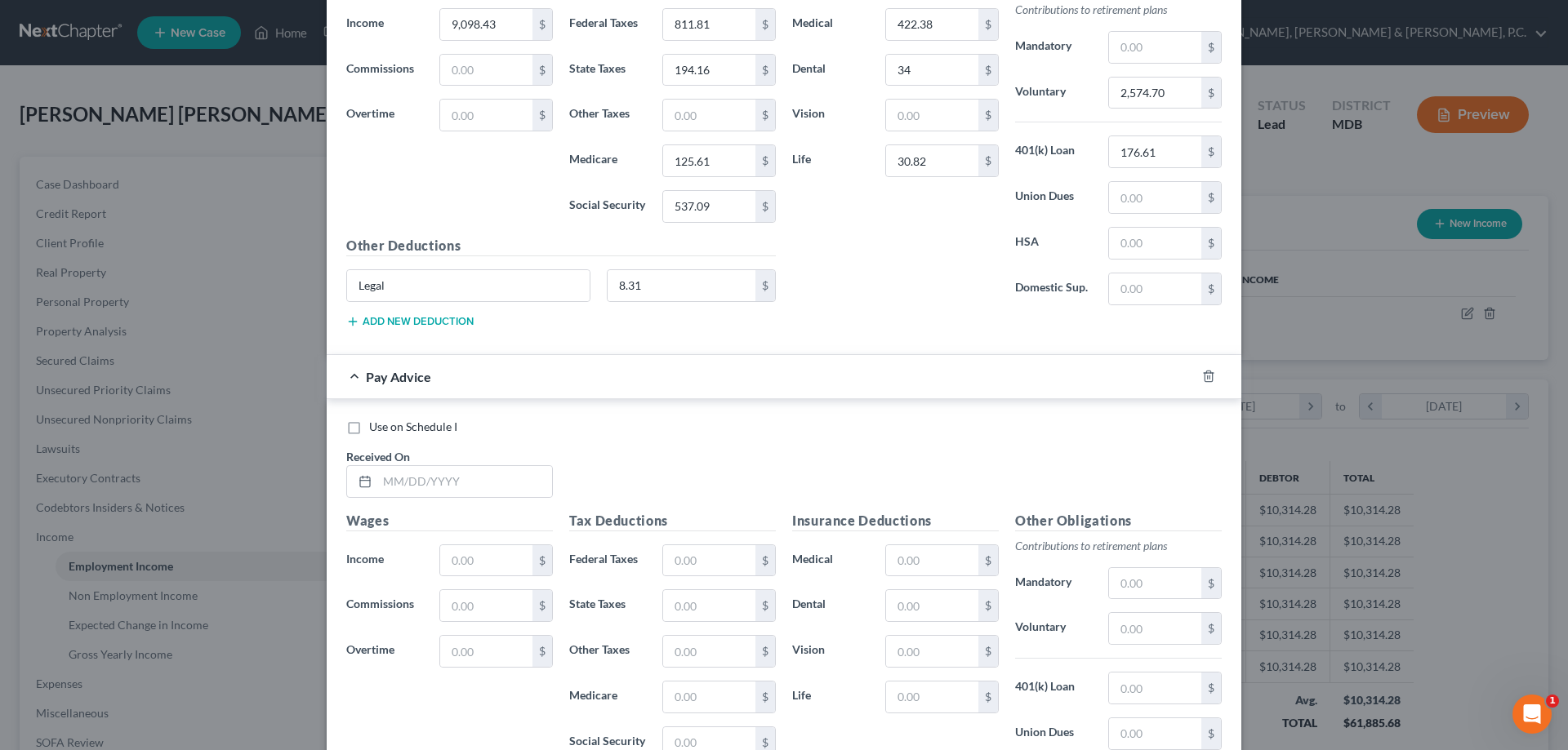
scroll to position [4510, 0]
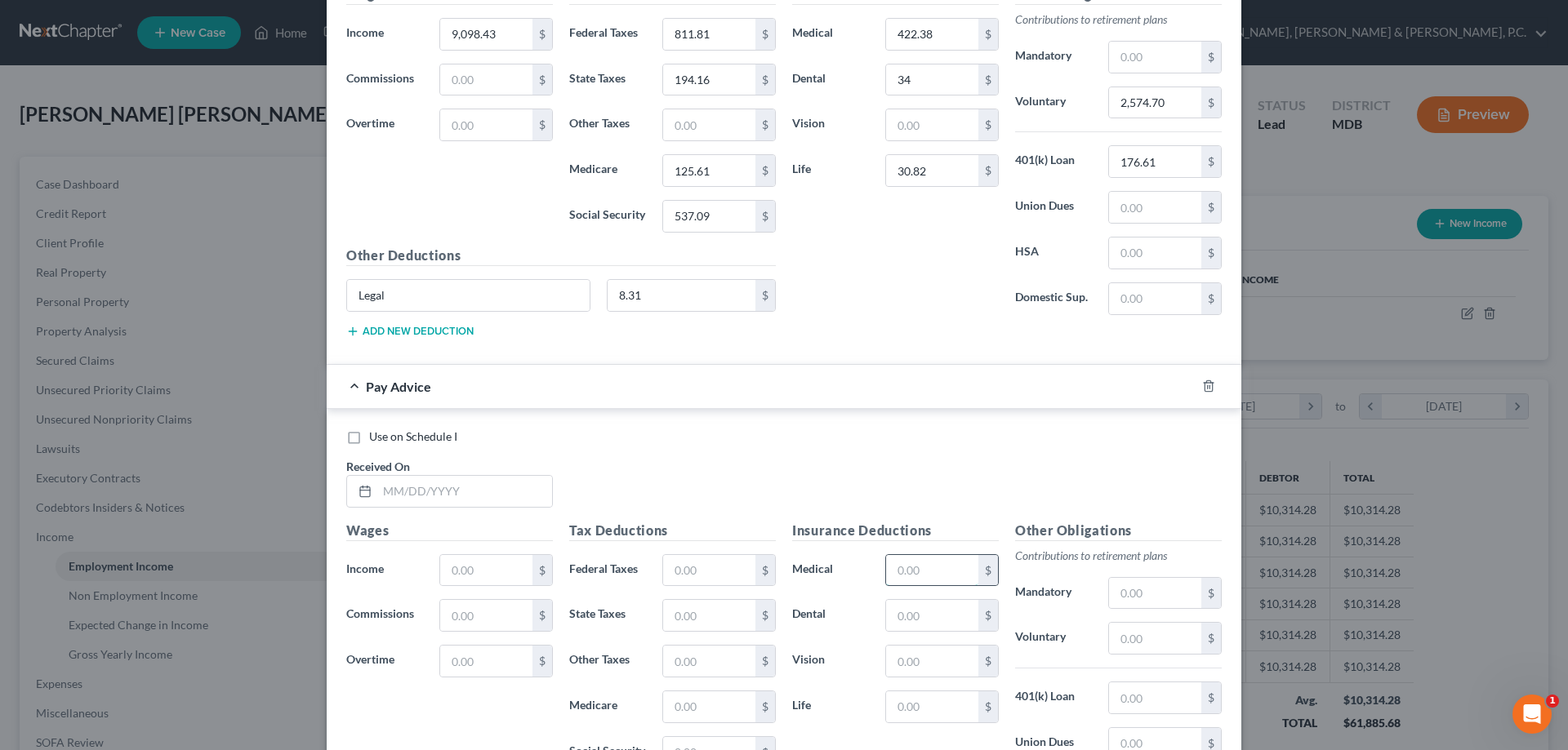
click at [923, 565] on input "text" at bounding box center [933, 571] width 92 height 31
click at [1118, 632] on input "text" at bounding box center [1156, 639] width 92 height 31
click at [512, 485] on input "text" at bounding box center [465, 491] width 175 height 31
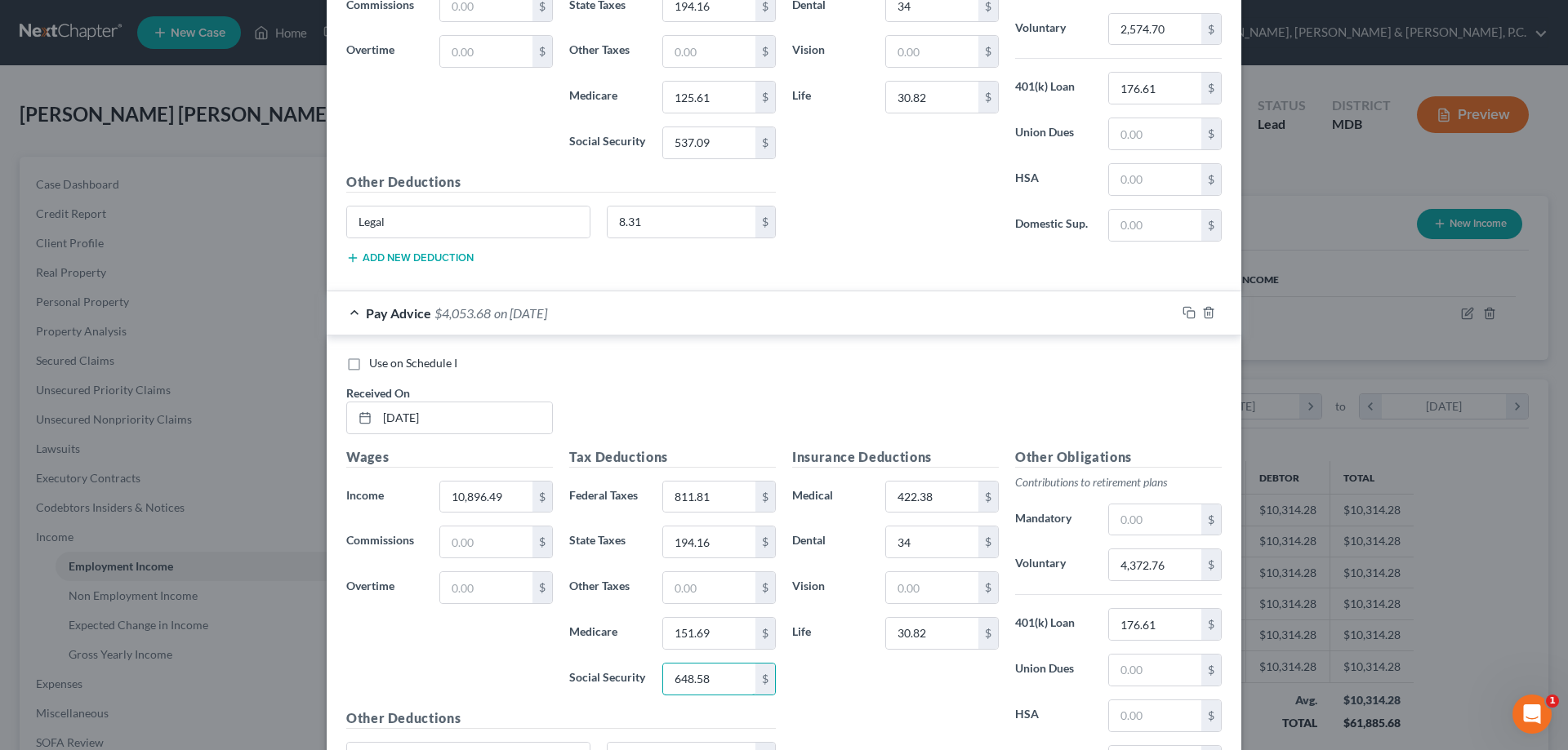
scroll to position [4610, 0]
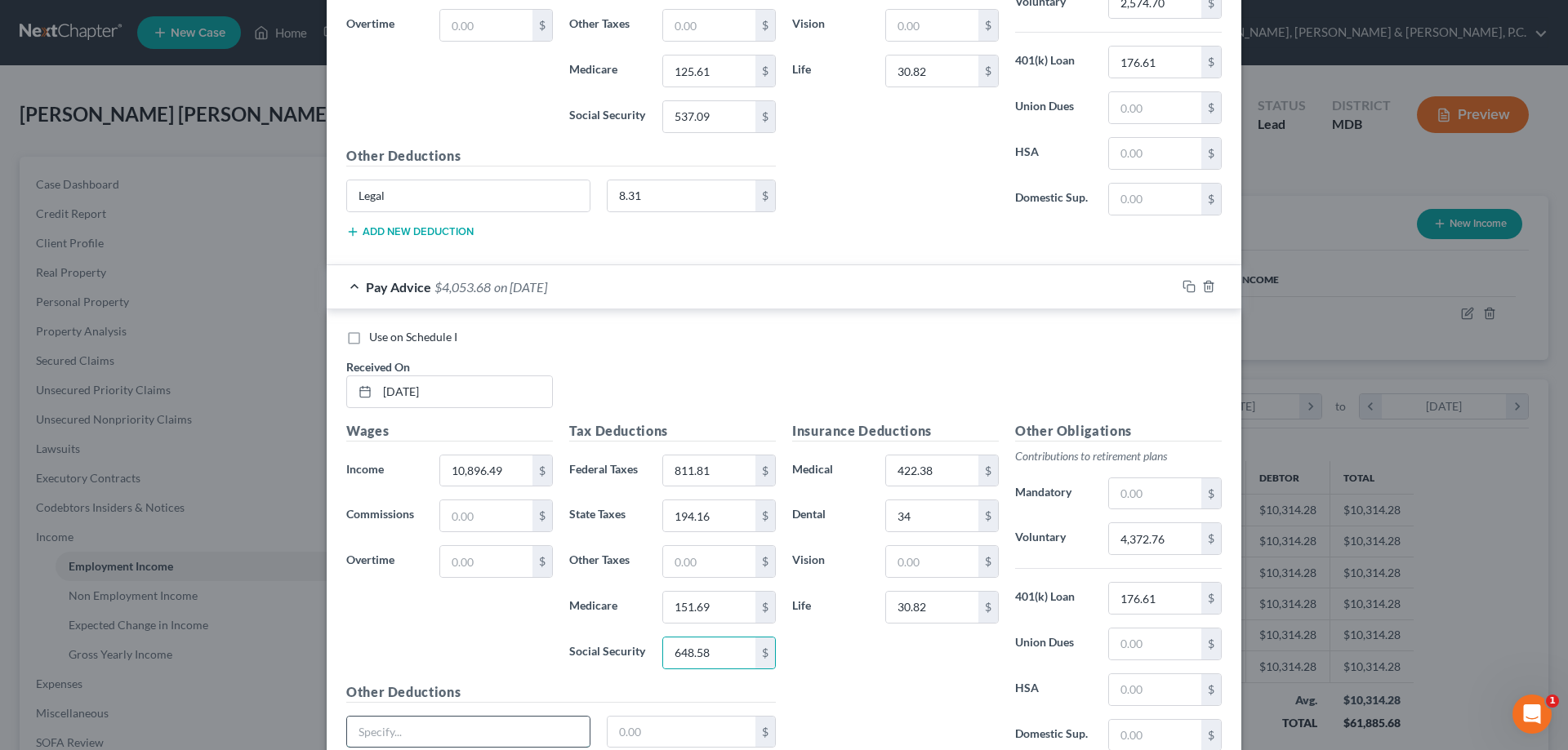
drag, startPoint x: 496, startPoint y: 728, endPoint x: 495, endPoint y: 718, distance: 10.0
click at [496, 728] on input "text" at bounding box center [469, 733] width 243 height 31
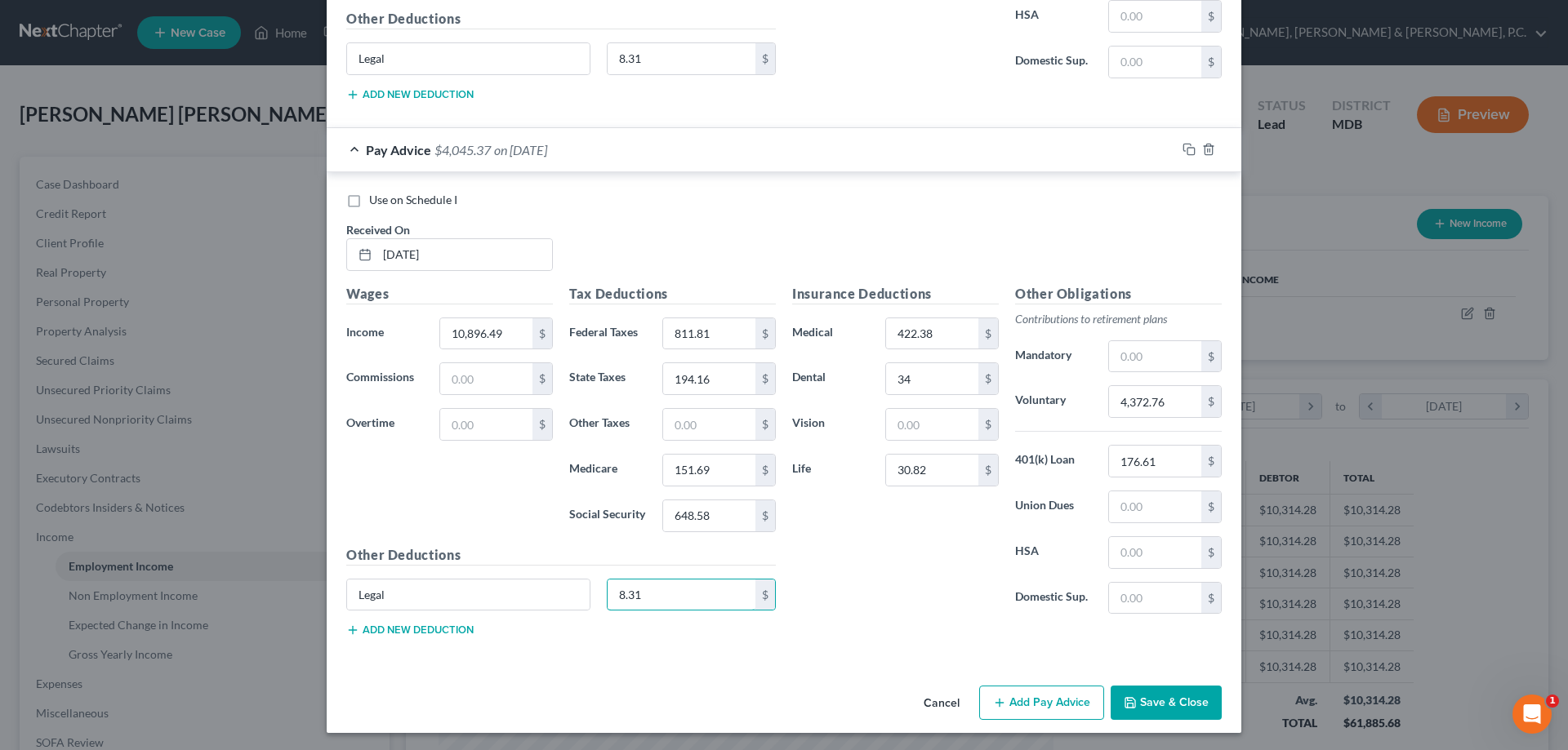
scroll to position [4749, 0]
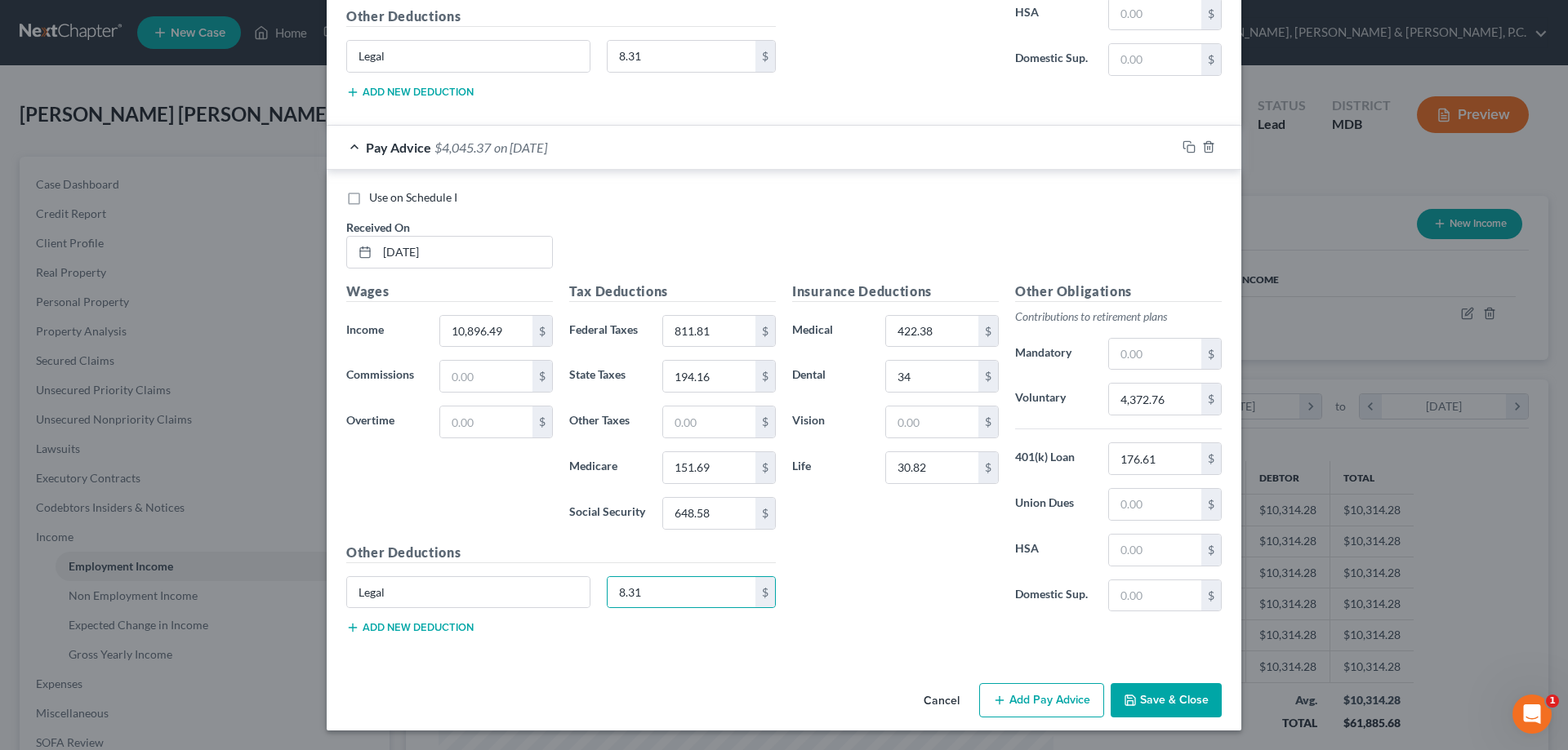
click at [1020, 695] on button "Add Pay Advice" at bounding box center [1042, 700] width 125 height 34
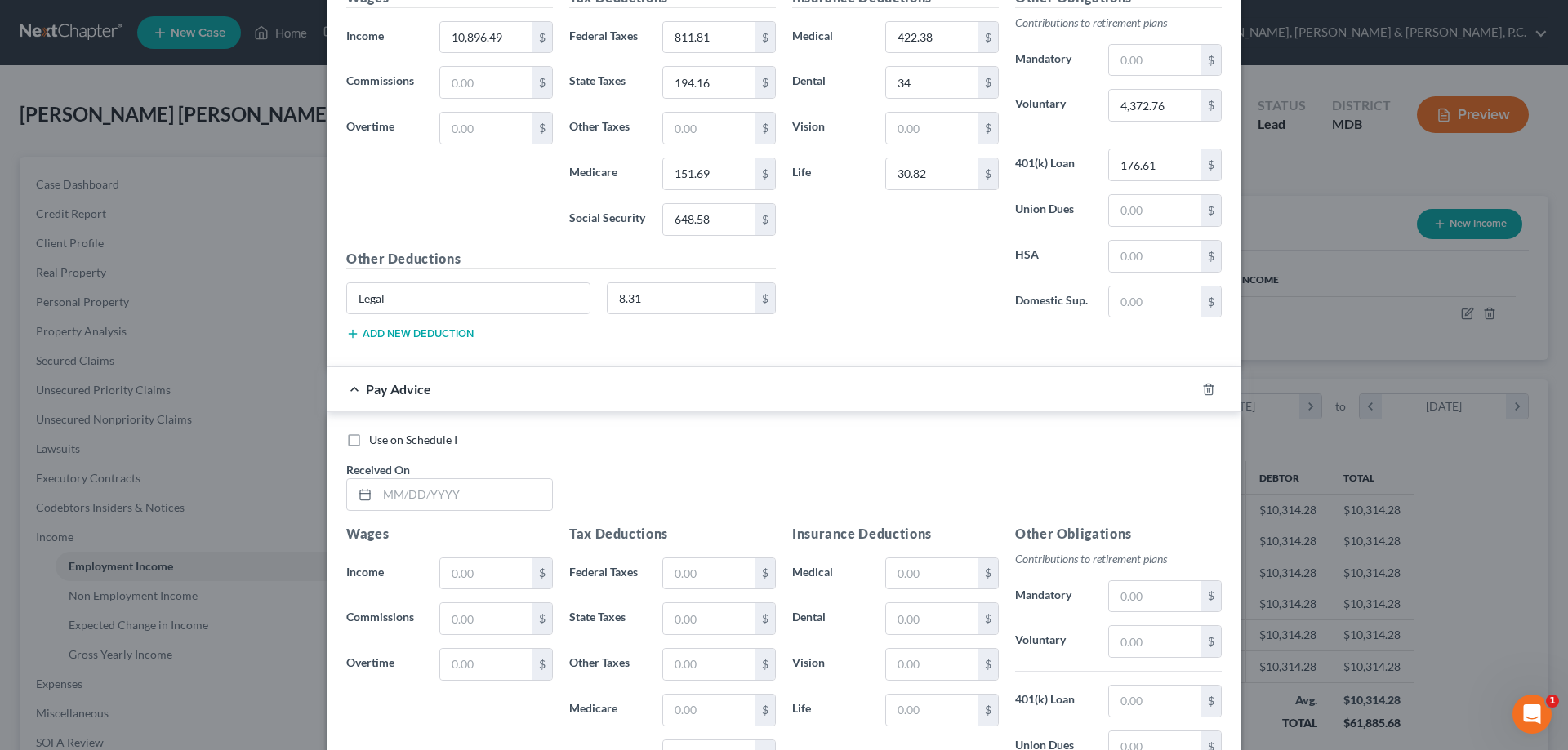
scroll to position [5064, 0]
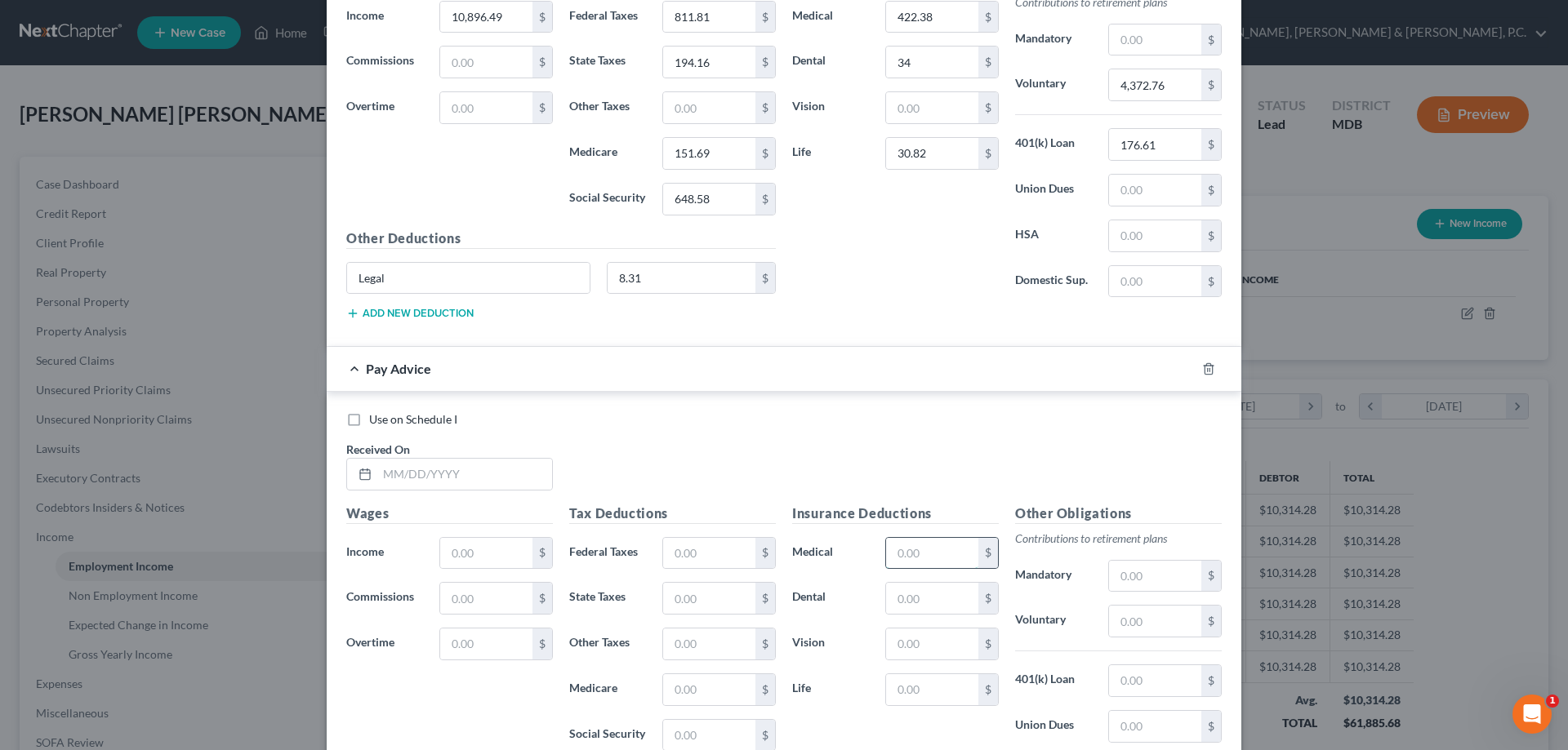
click at [933, 554] on input "text" at bounding box center [933, 554] width 92 height 31
click at [480, 463] on input "text" at bounding box center [465, 475] width 175 height 31
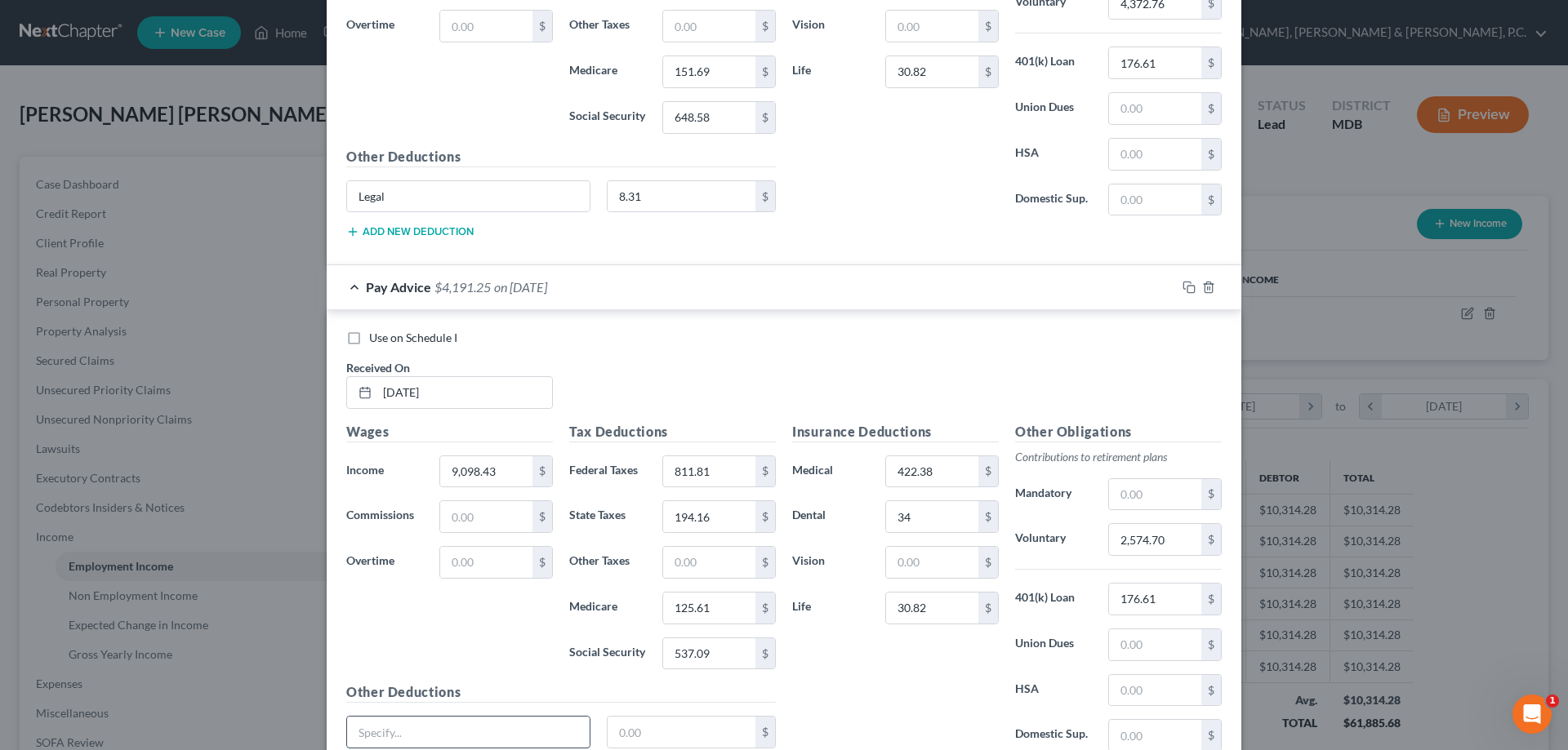
click at [444, 726] on input "text" at bounding box center [469, 733] width 243 height 31
click at [639, 732] on input "text" at bounding box center [681, 733] width 148 height 31
click at [1156, 597] on input "176.61" at bounding box center [1156, 599] width 92 height 31
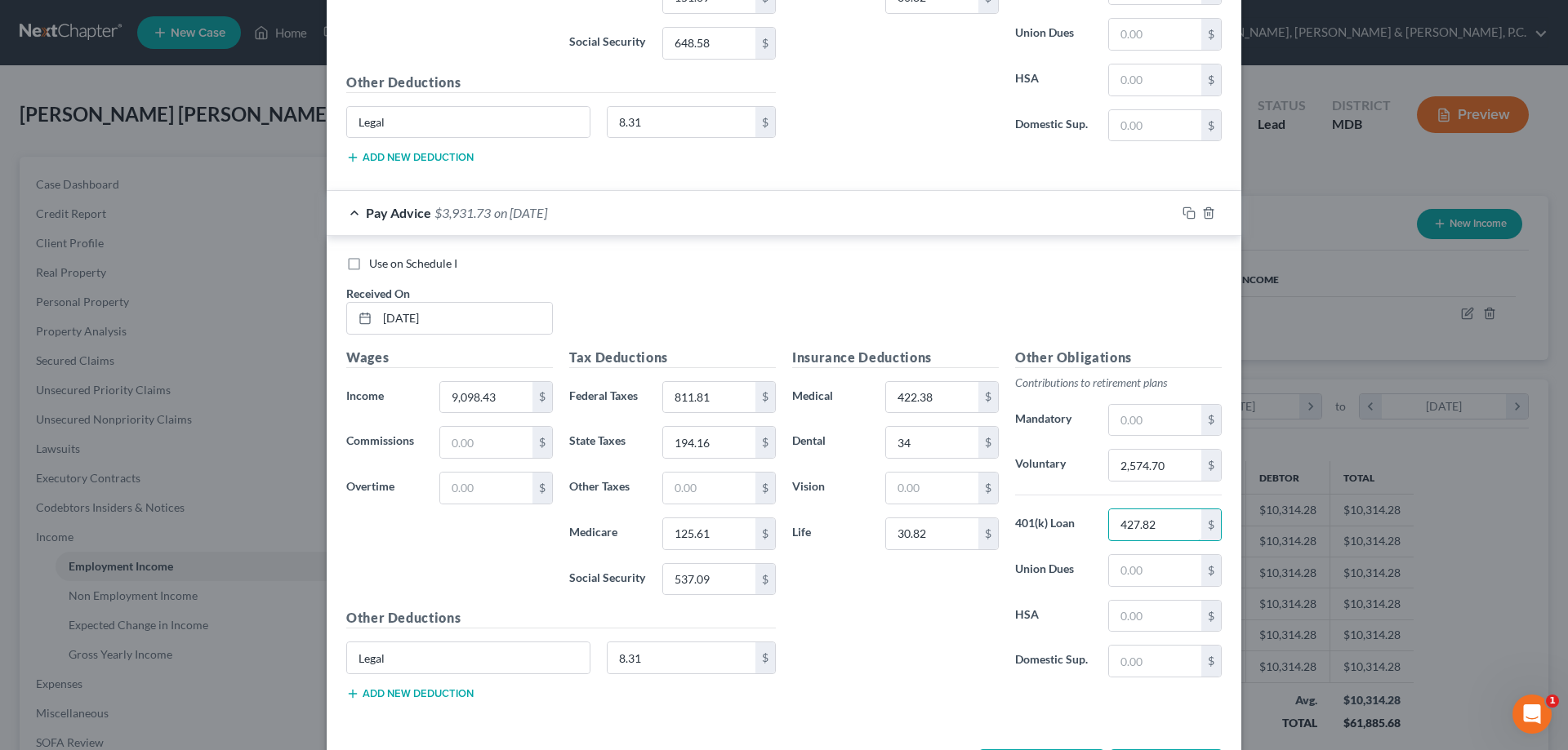
scroll to position [5286, 0]
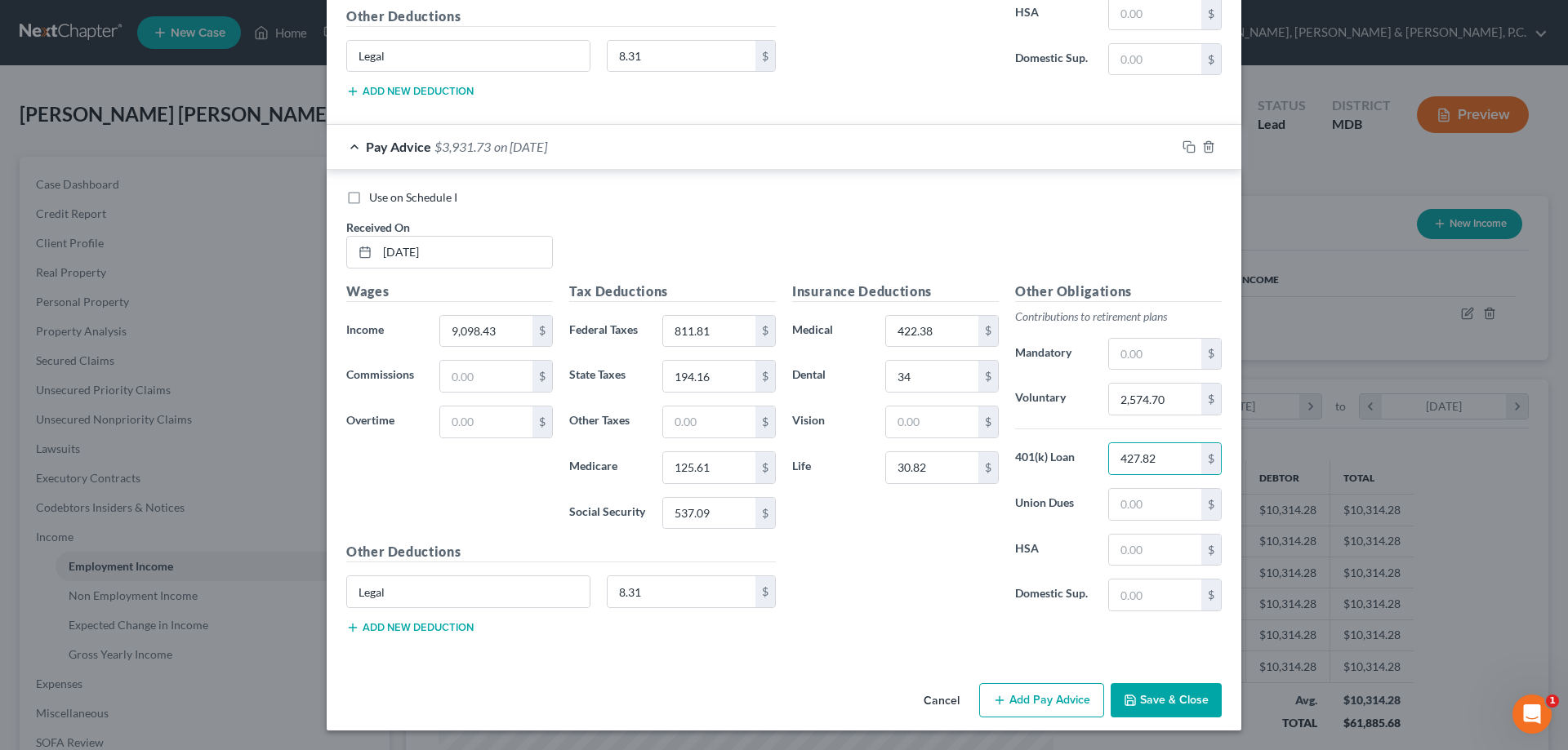
click at [1022, 688] on button "Add Pay Advice" at bounding box center [1042, 700] width 125 height 34
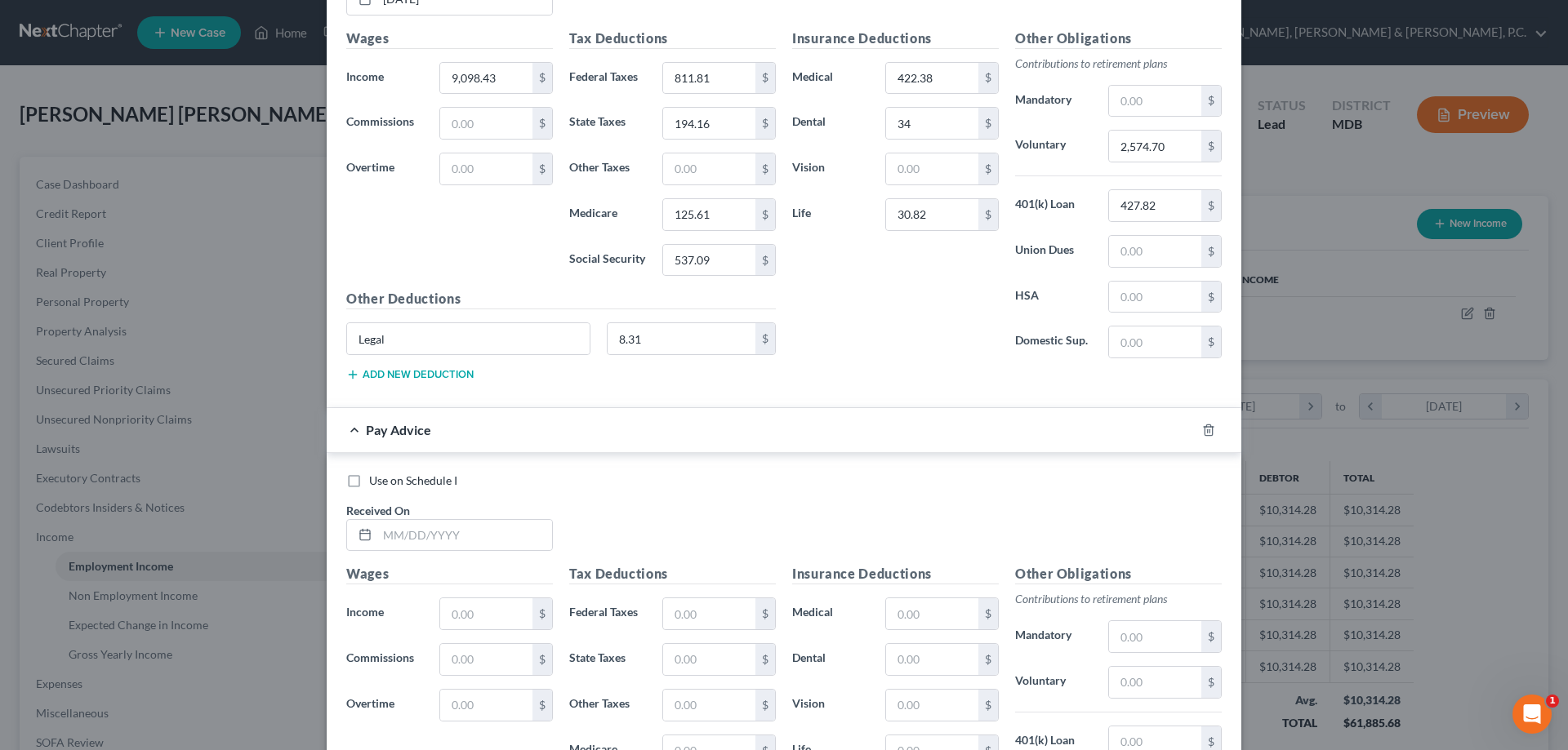
scroll to position [5577, 0]
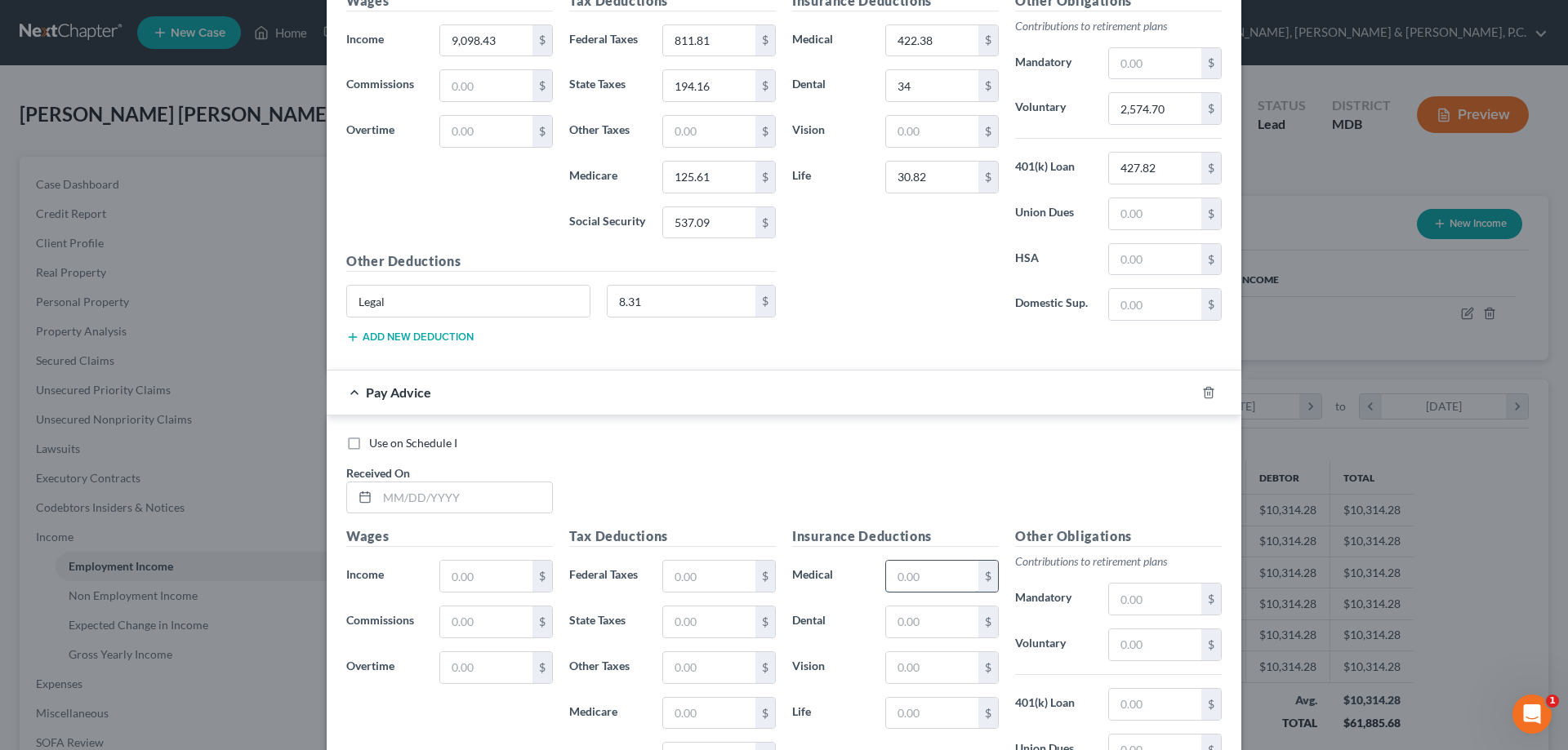
click at [938, 579] on input "text" at bounding box center [933, 577] width 92 height 31
click at [516, 490] on input "text" at bounding box center [465, 498] width 175 height 31
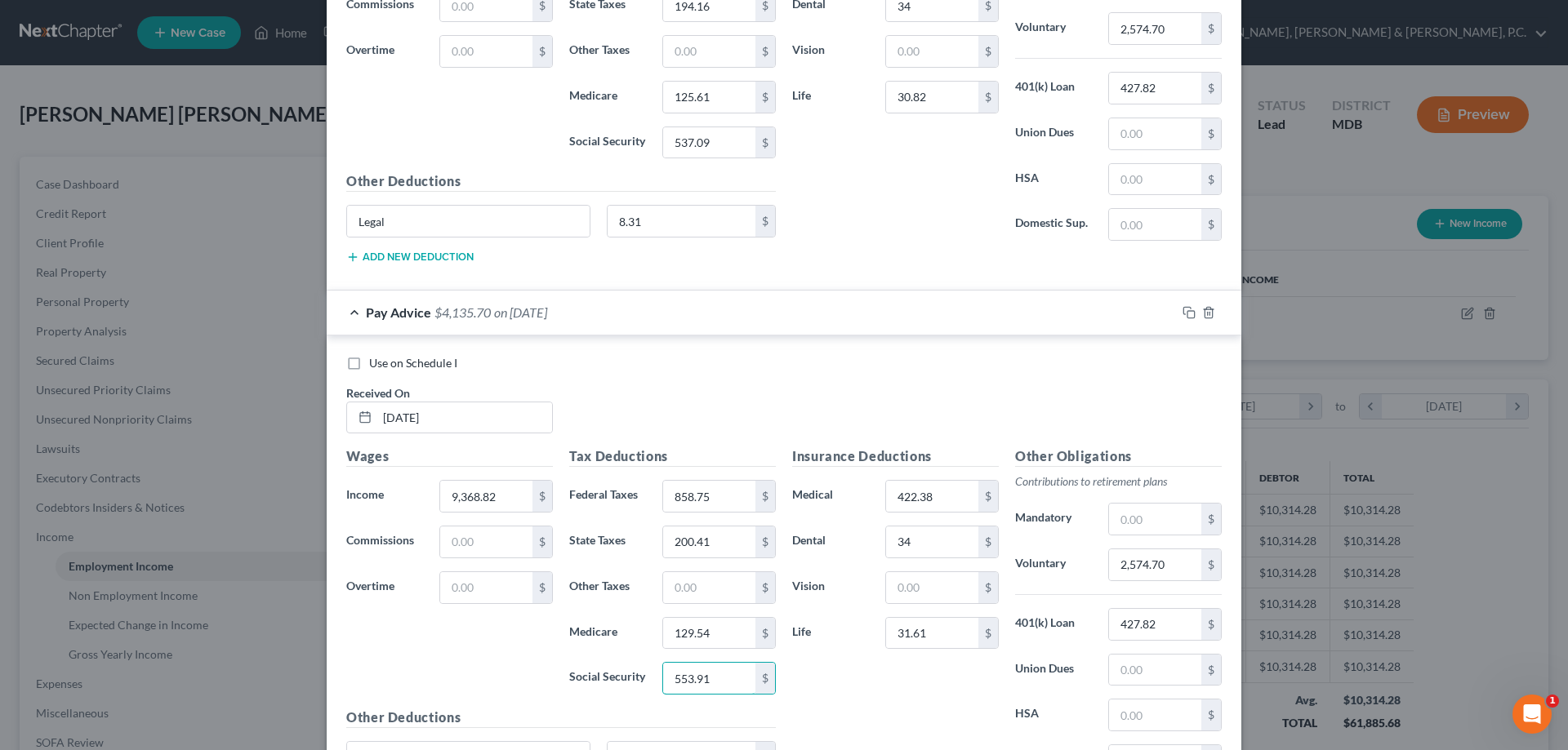
scroll to position [5682, 0]
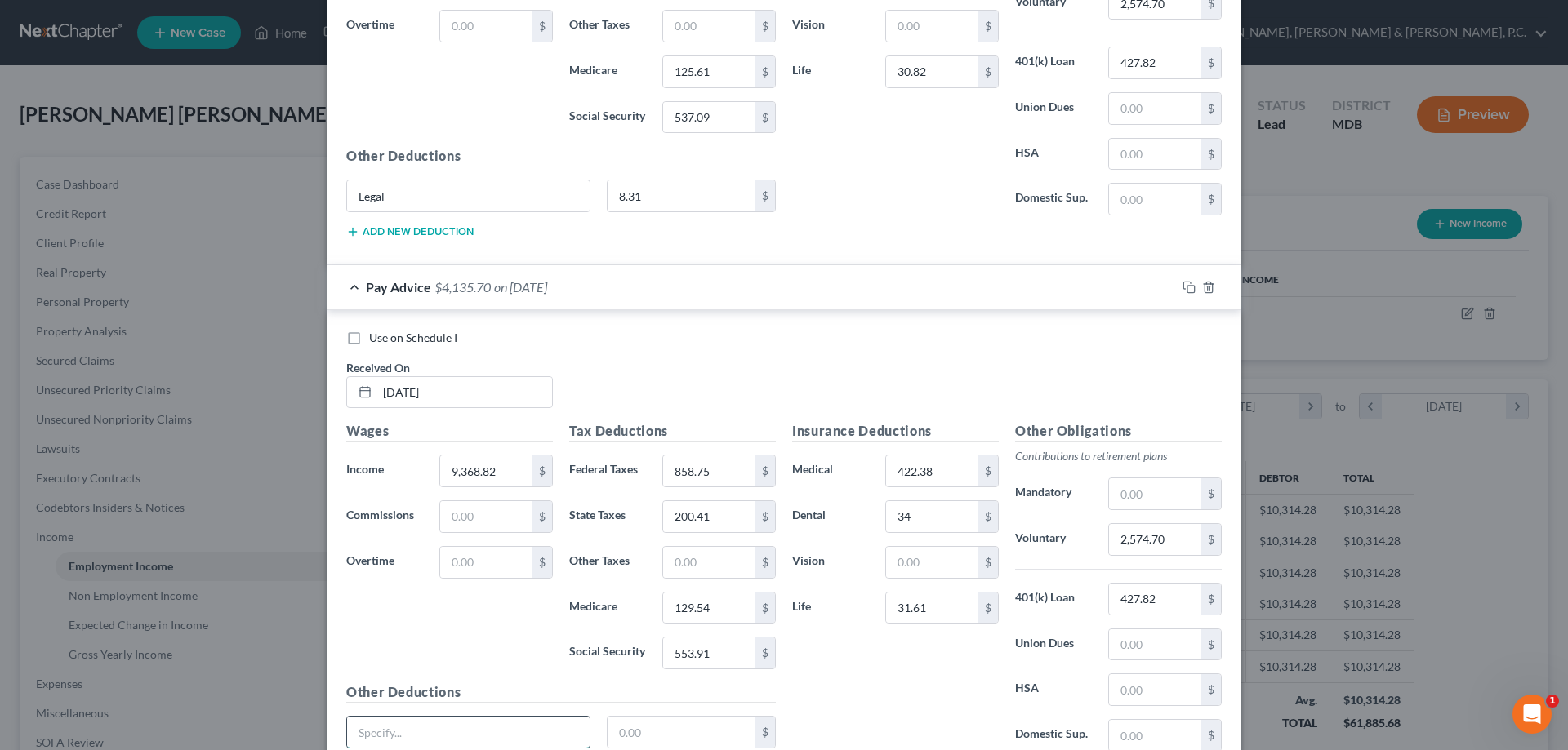
click at [468, 724] on input "text" at bounding box center [469, 733] width 243 height 31
click at [1175, 545] on input "2,574.70" at bounding box center [1156, 540] width 92 height 31
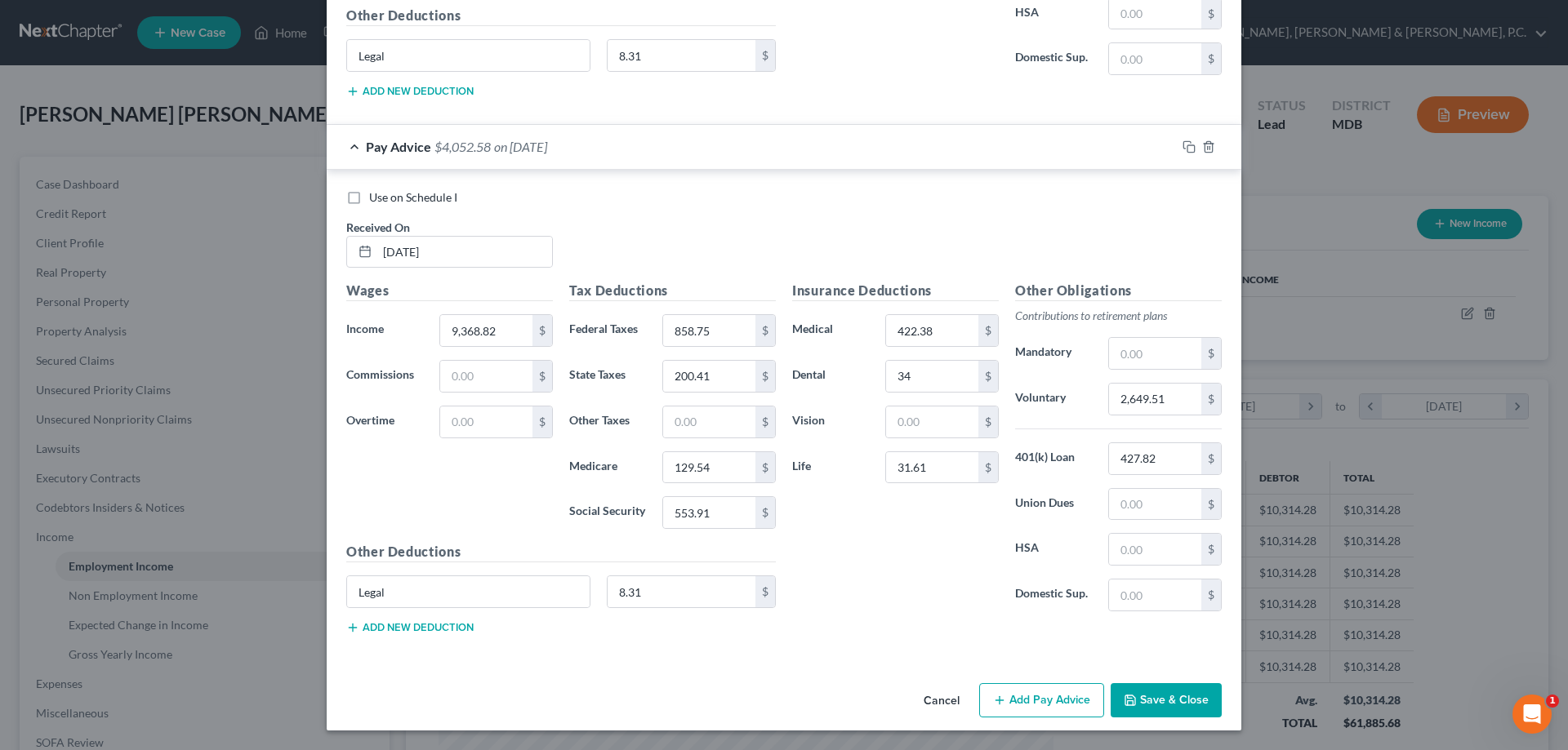
click at [1033, 693] on button "Add Pay Advice" at bounding box center [1042, 700] width 125 height 34
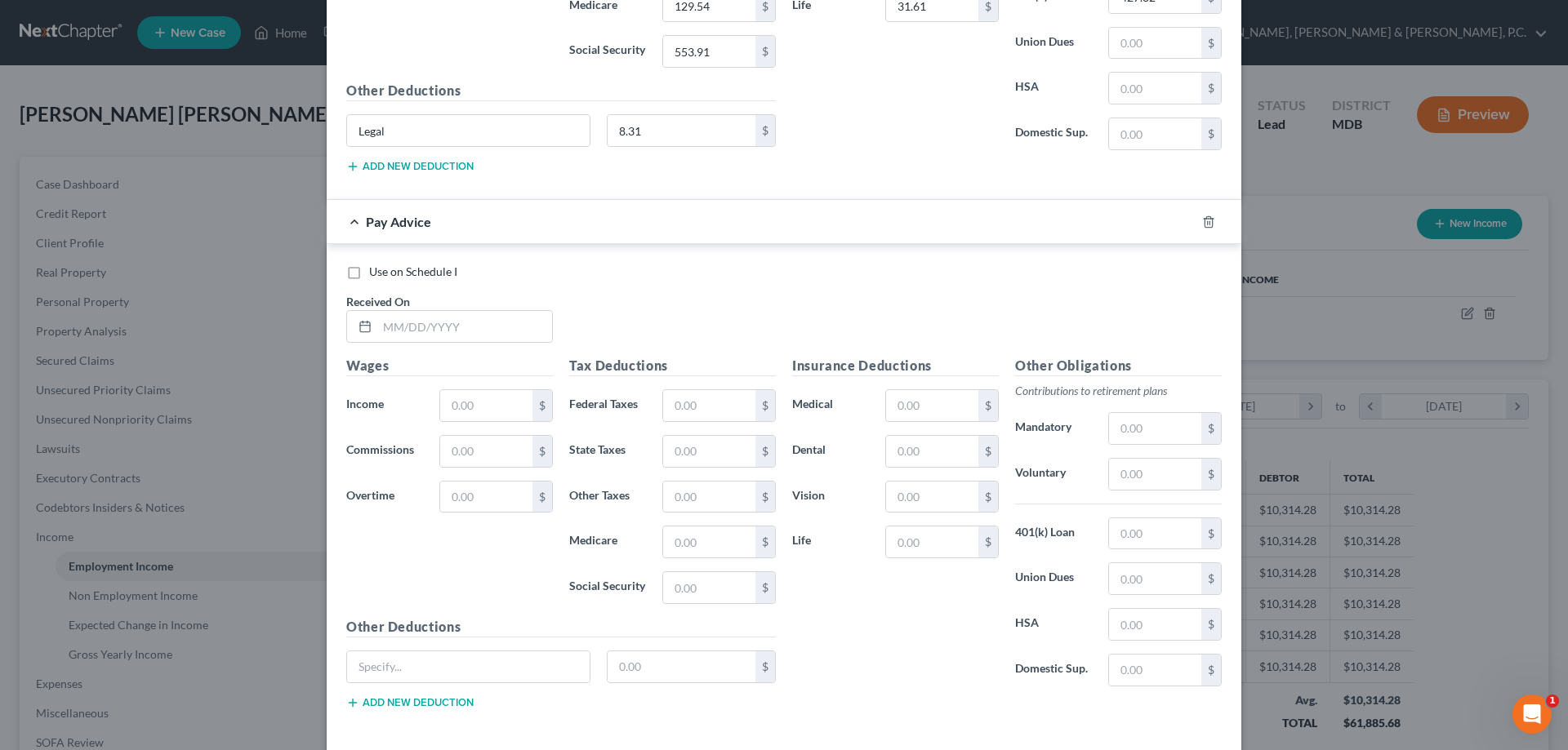
scroll to position [6358, 0]
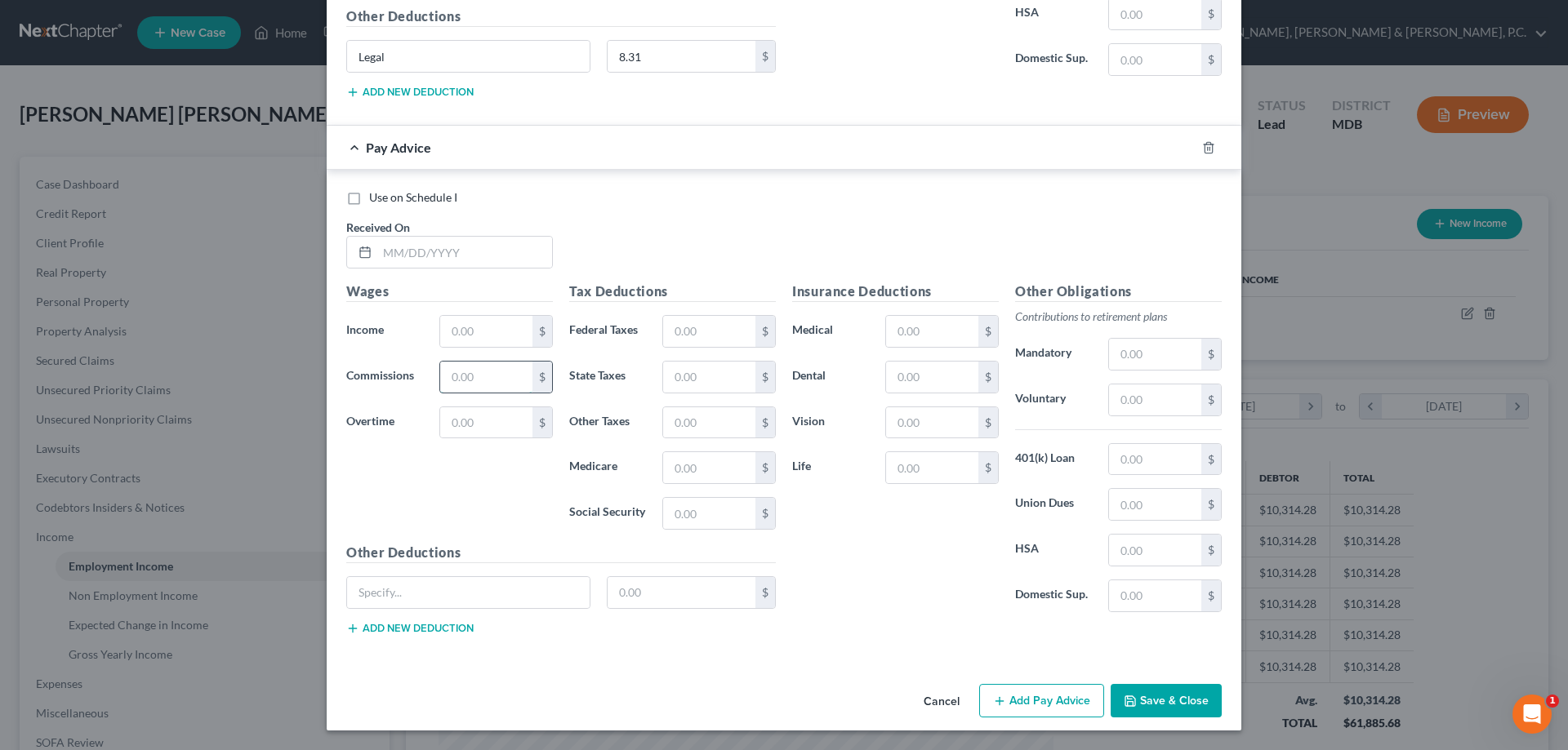
click at [481, 374] on input "text" at bounding box center [486, 377] width 92 height 31
click at [468, 256] on input "text" at bounding box center [465, 252] width 175 height 31
click at [1134, 395] on input "text" at bounding box center [1156, 400] width 92 height 31
click at [536, 590] on input "text" at bounding box center [469, 593] width 243 height 31
click at [352, 143] on div "Pay Advice $14,374.24 on [DATE]" at bounding box center [751, 147] width 850 height 43
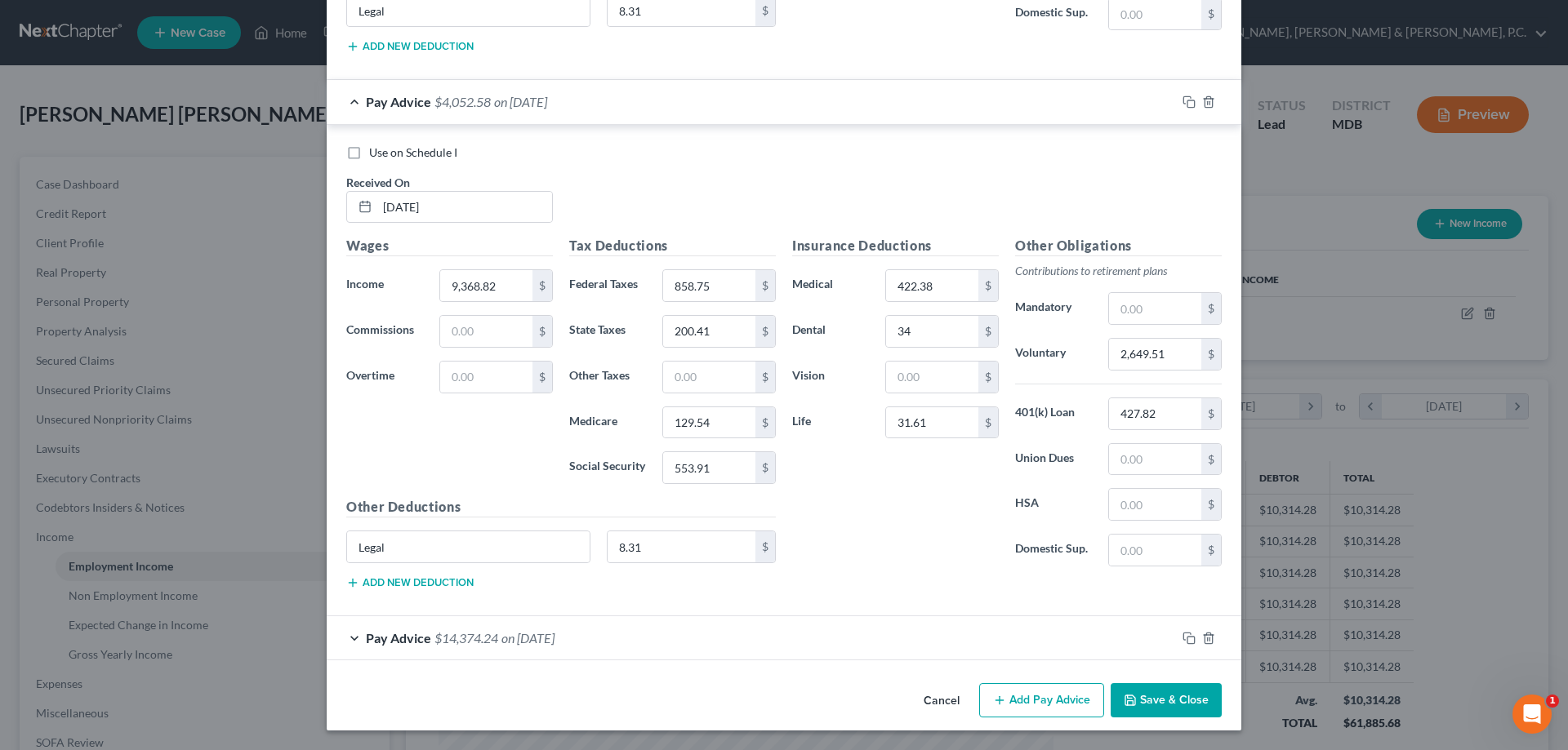
scroll to position [5867, 0]
click at [1047, 705] on button "Add Pay Advice" at bounding box center [1042, 700] width 125 height 34
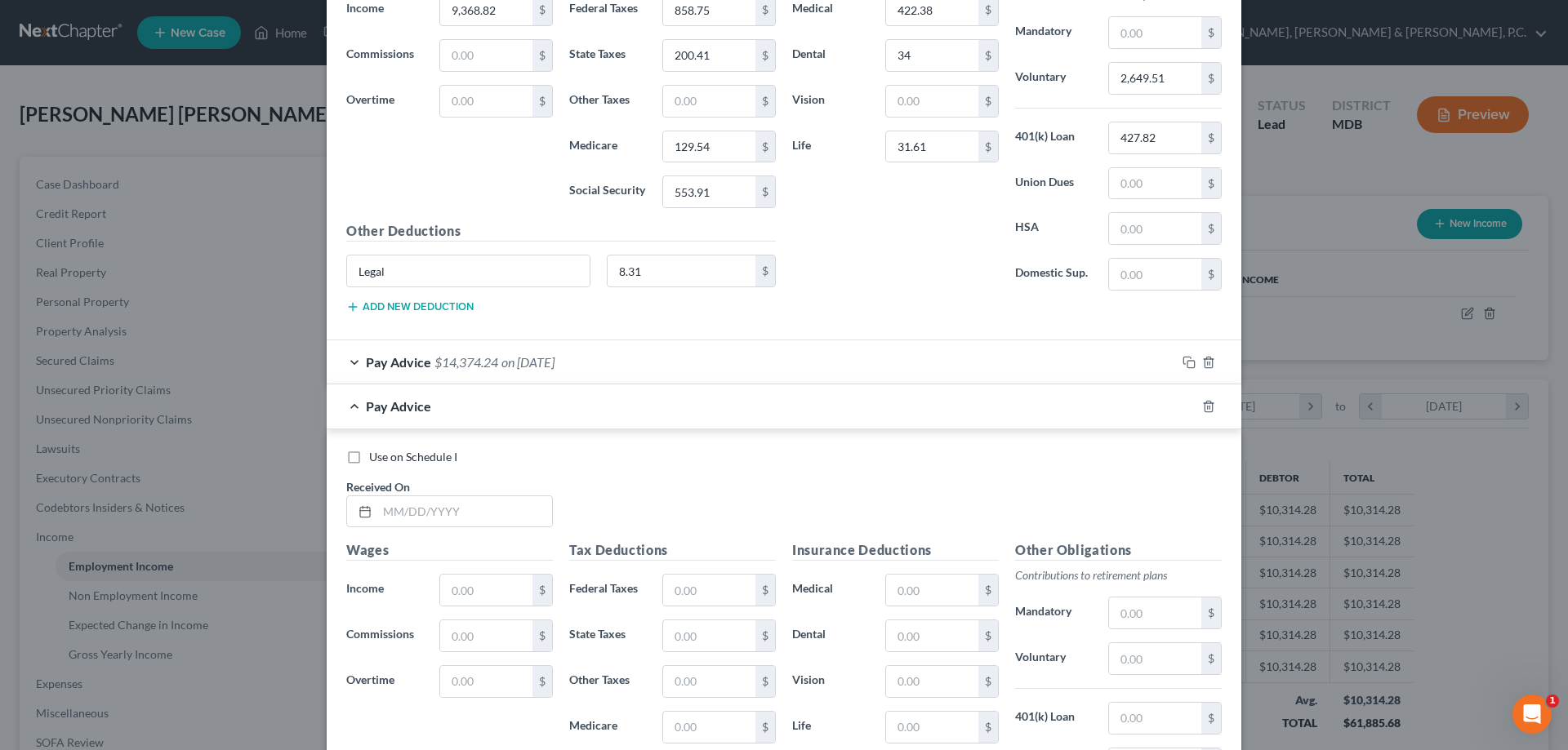
scroll to position [6135, 0]
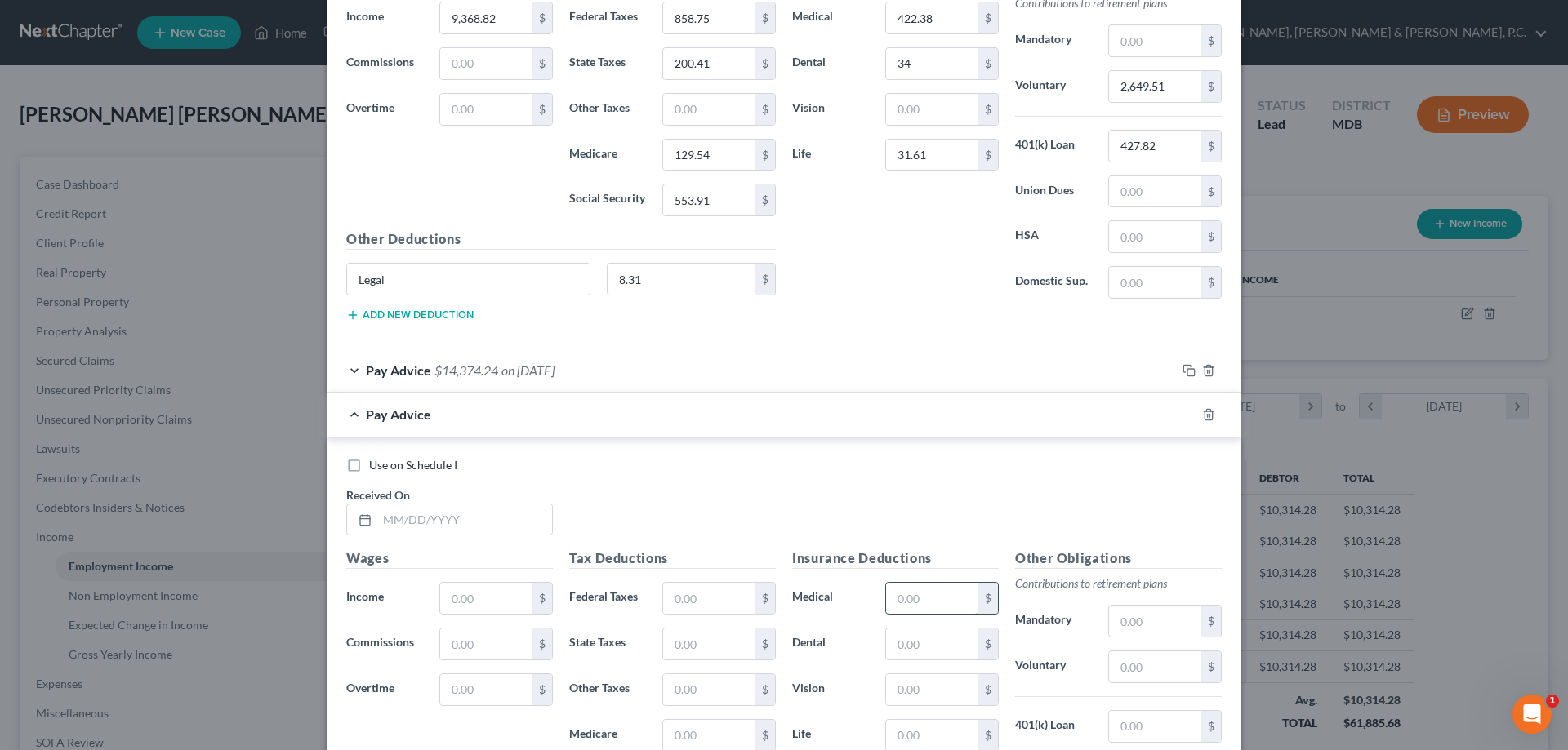
click at [938, 604] on input "text" at bounding box center [933, 598] width 92 height 31
click at [515, 518] on input "text" at bounding box center [465, 519] width 175 height 31
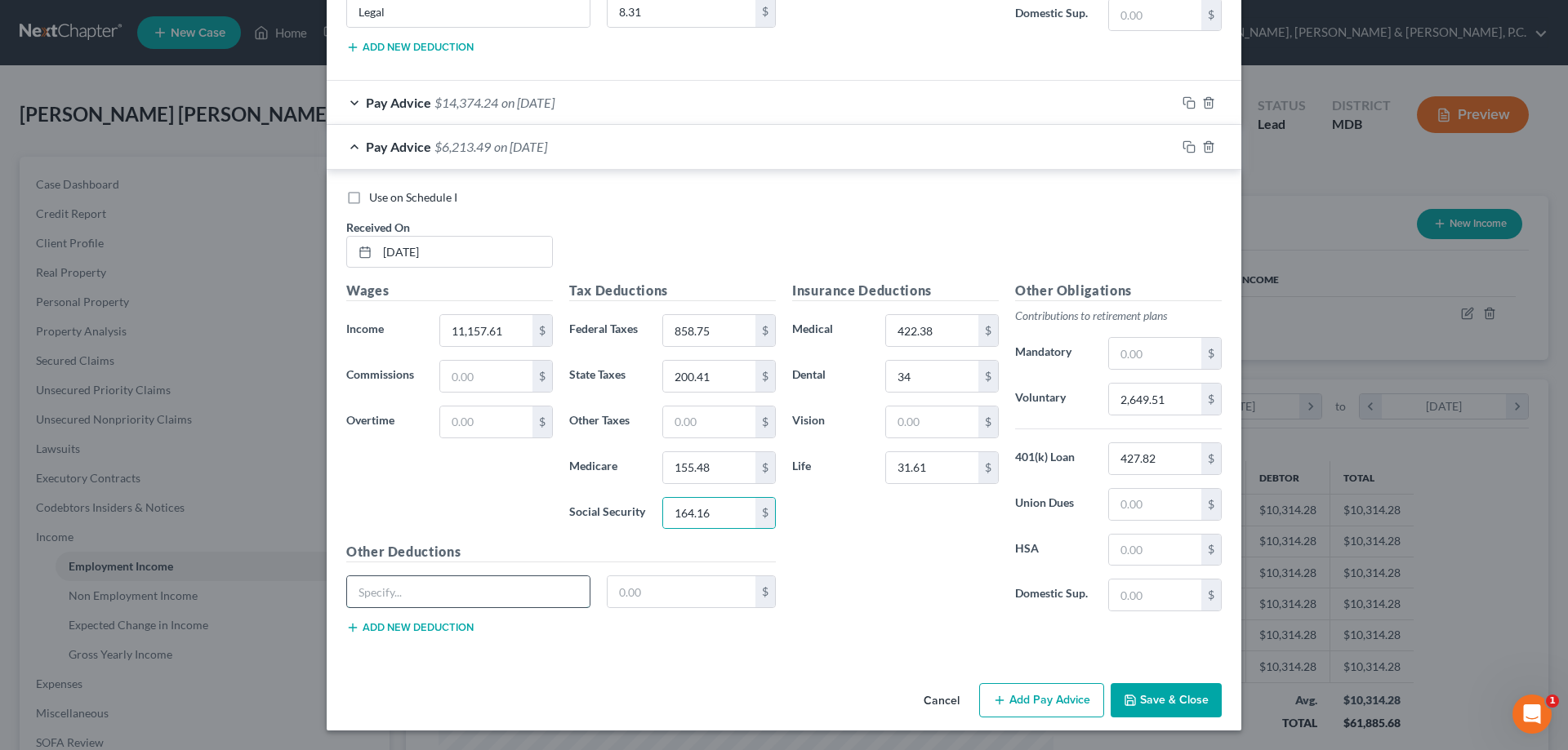
click at [503, 596] on input "text" at bounding box center [469, 592] width 243 height 31
click at [674, 583] on input "text" at bounding box center [681, 592] width 148 height 31
click at [1172, 400] on input "2,649.51" at bounding box center [1156, 399] width 92 height 31
click at [1063, 688] on button "Add Pay Advice" at bounding box center [1042, 700] width 125 height 34
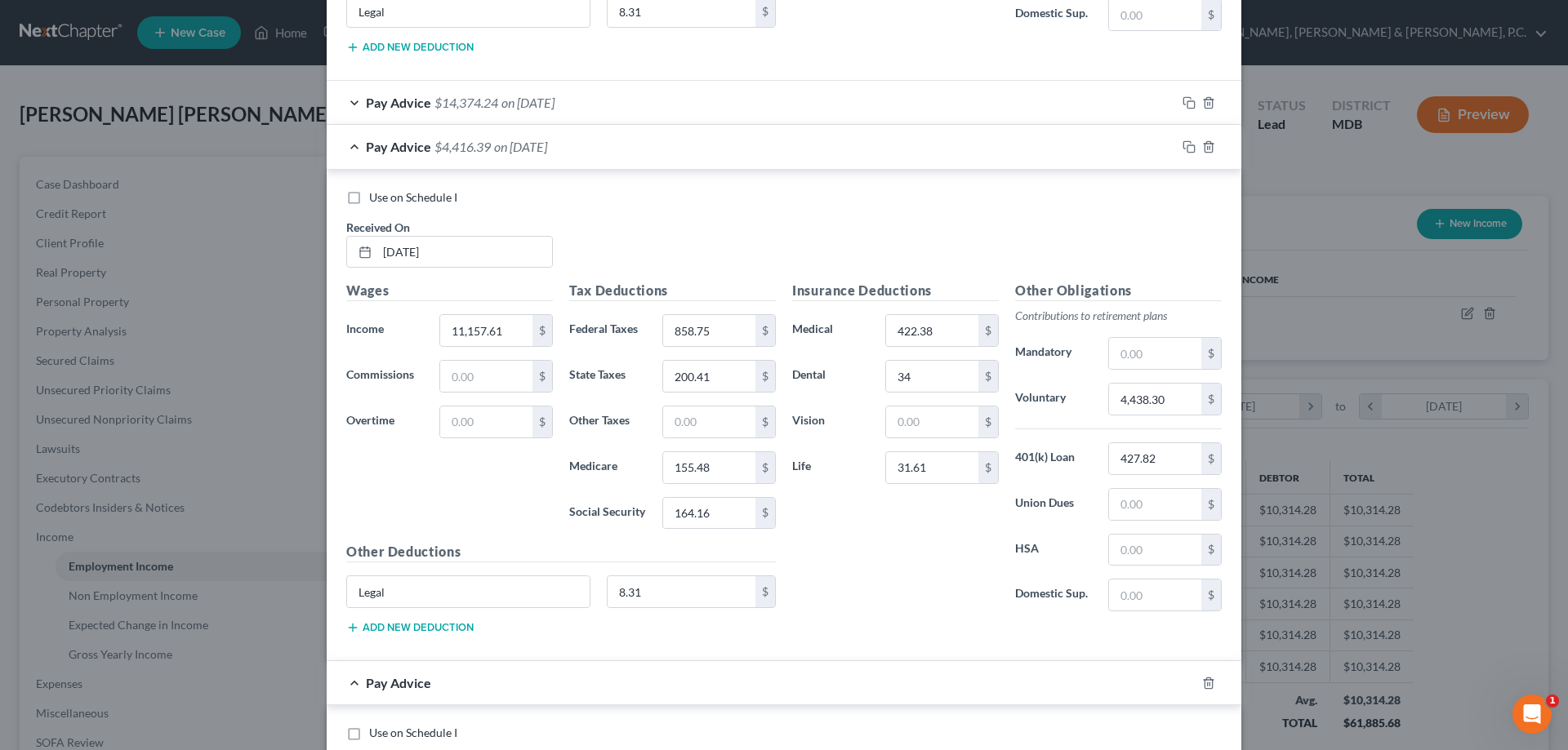
scroll to position [6940, 0]
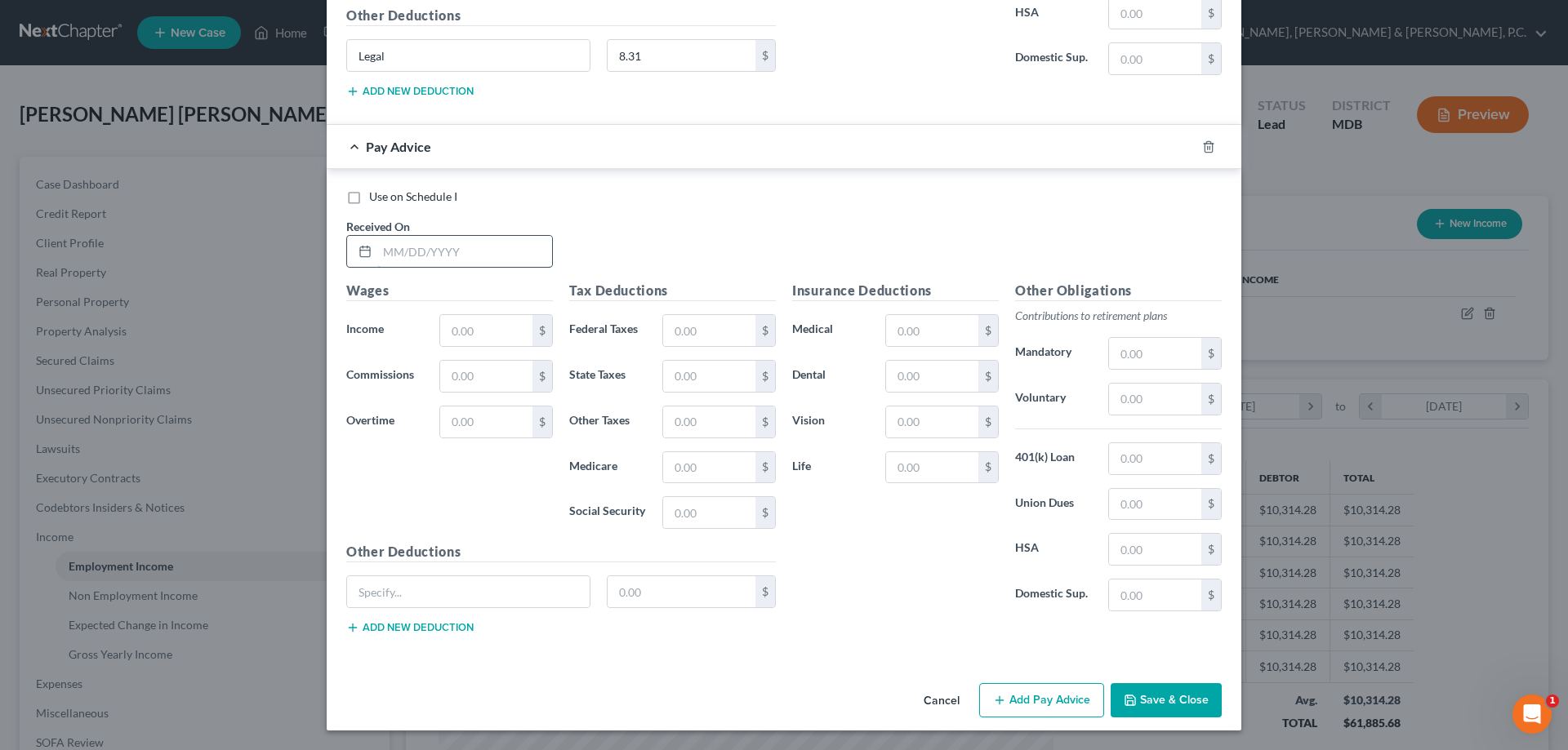
click at [541, 256] on input "text" at bounding box center [465, 251] width 175 height 31
click at [343, 149] on div "Pay Advice $1,833.75 on [DATE]" at bounding box center [751, 146] width 850 height 43
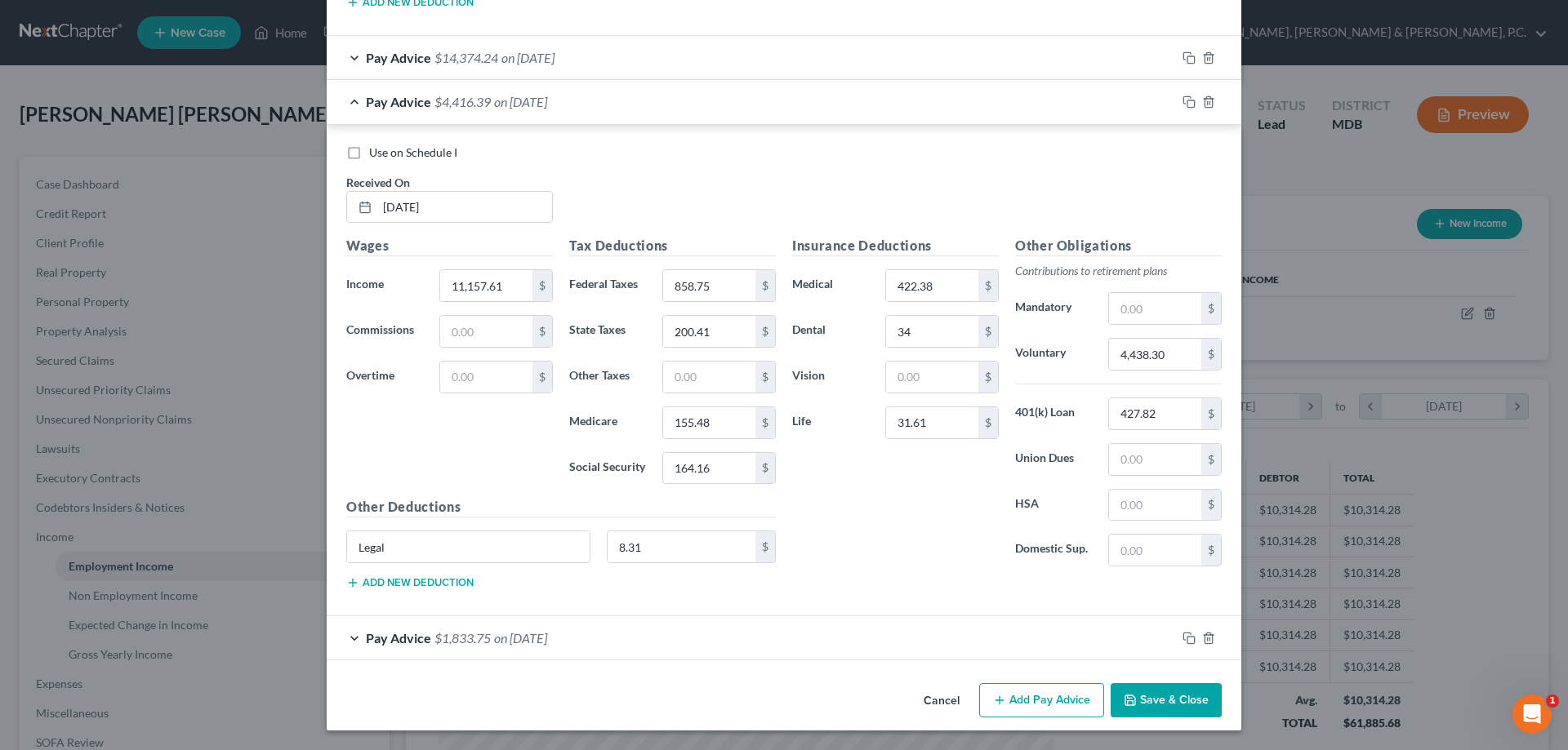
scroll to position [6448, 0]
click at [1029, 699] on button "Add Pay Advice" at bounding box center [1042, 700] width 125 height 34
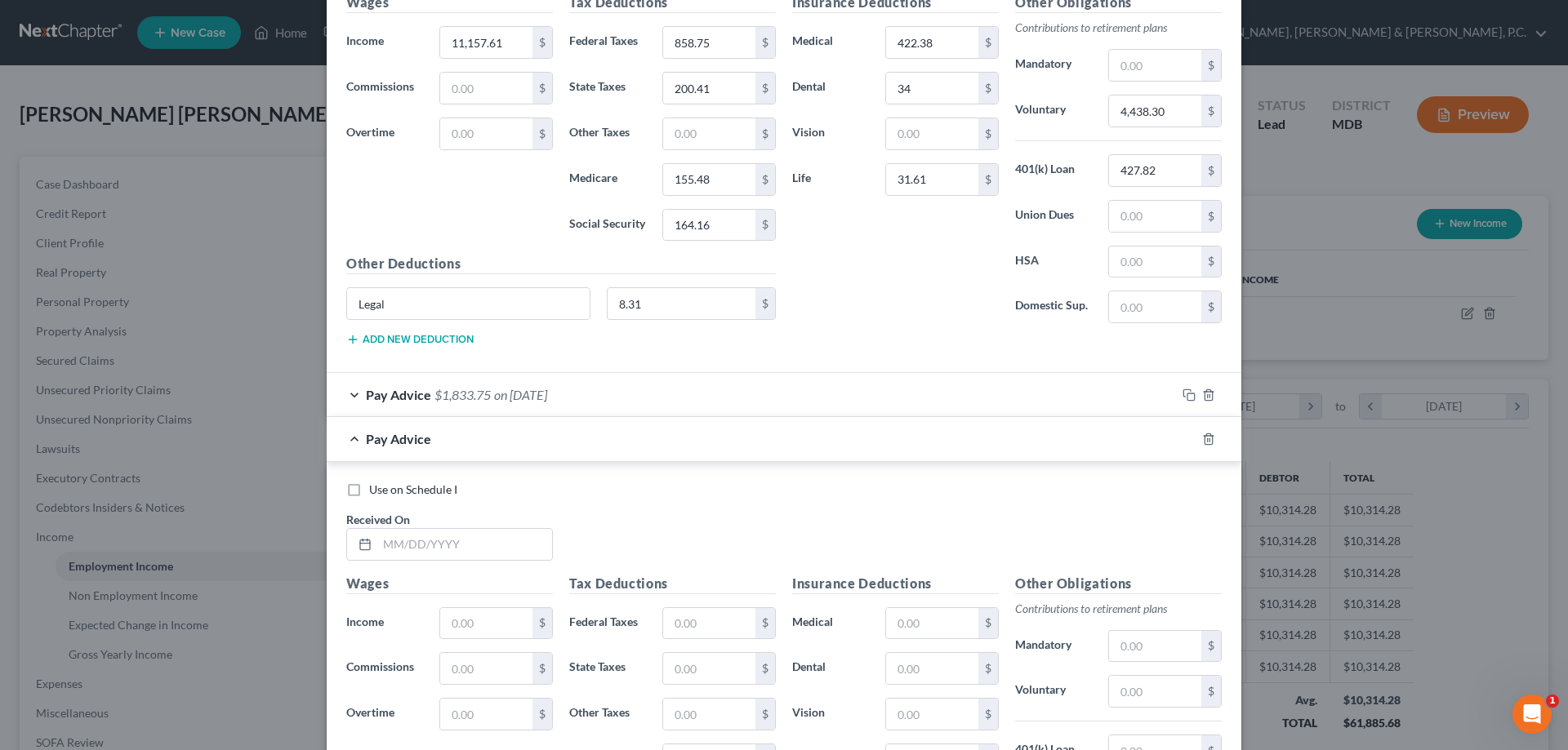
scroll to position [6723, 0]
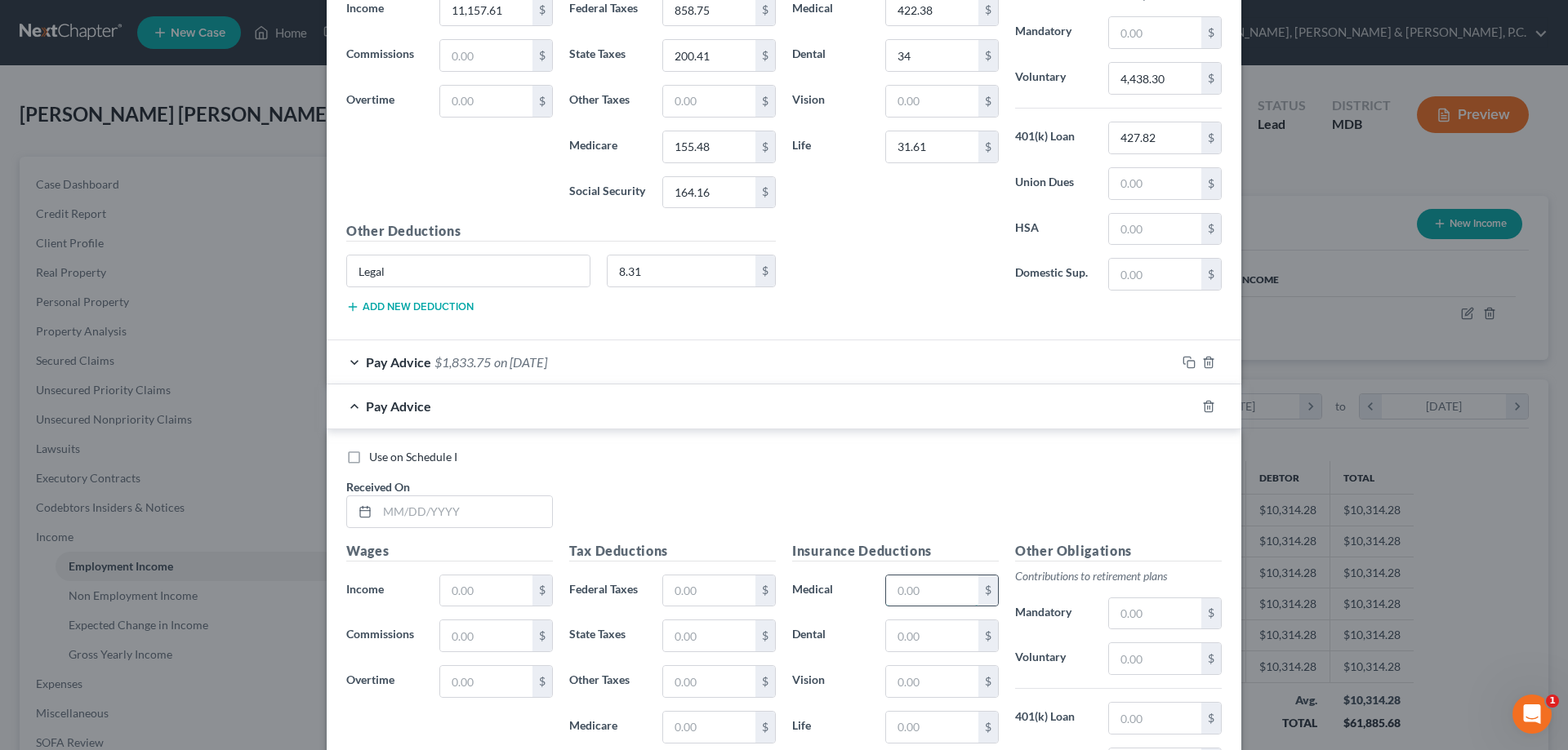
click at [920, 585] on input "text" at bounding box center [933, 592] width 92 height 31
click at [504, 516] on input "text" at bounding box center [465, 512] width 175 height 31
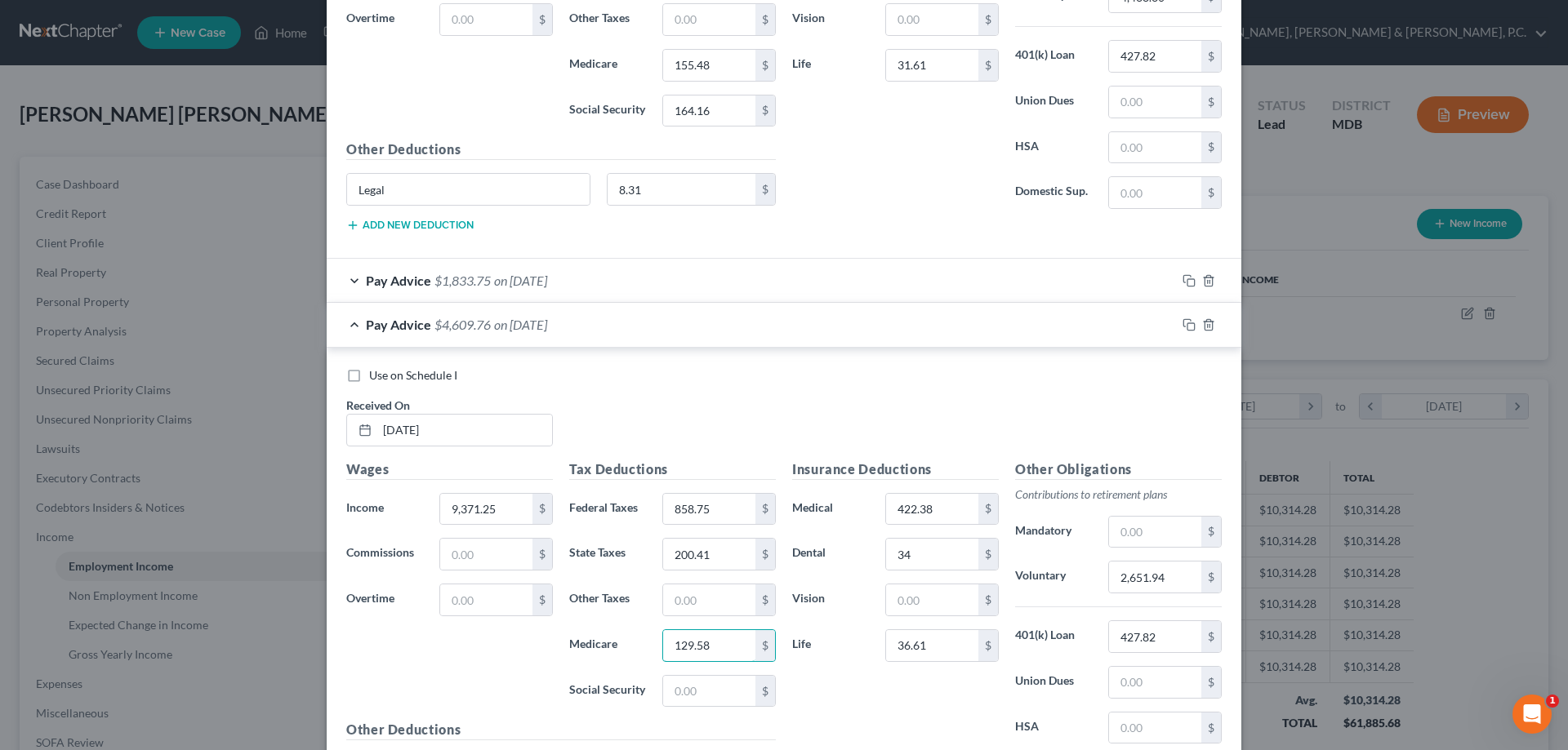
scroll to position [6887, 0]
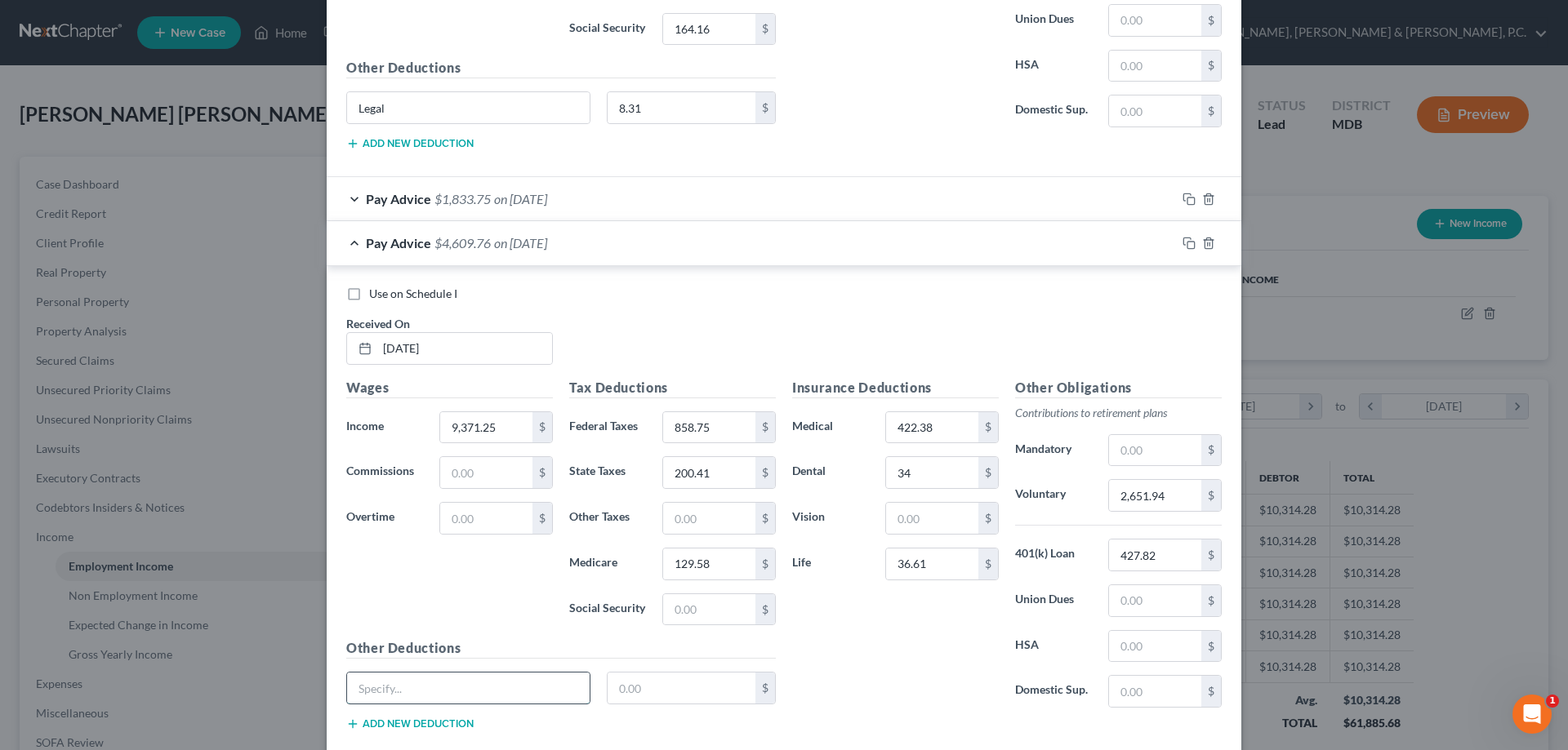
click at [519, 683] on input "text" at bounding box center [469, 688] width 243 height 31
click at [690, 687] on input "8.31" at bounding box center [681, 688] width 148 height 31
click at [694, 688] on input "8.31" at bounding box center [681, 688] width 148 height 31
click at [903, 562] on input "36.61" at bounding box center [933, 564] width 92 height 31
click at [903, 561] on input "36.61" at bounding box center [933, 564] width 92 height 31
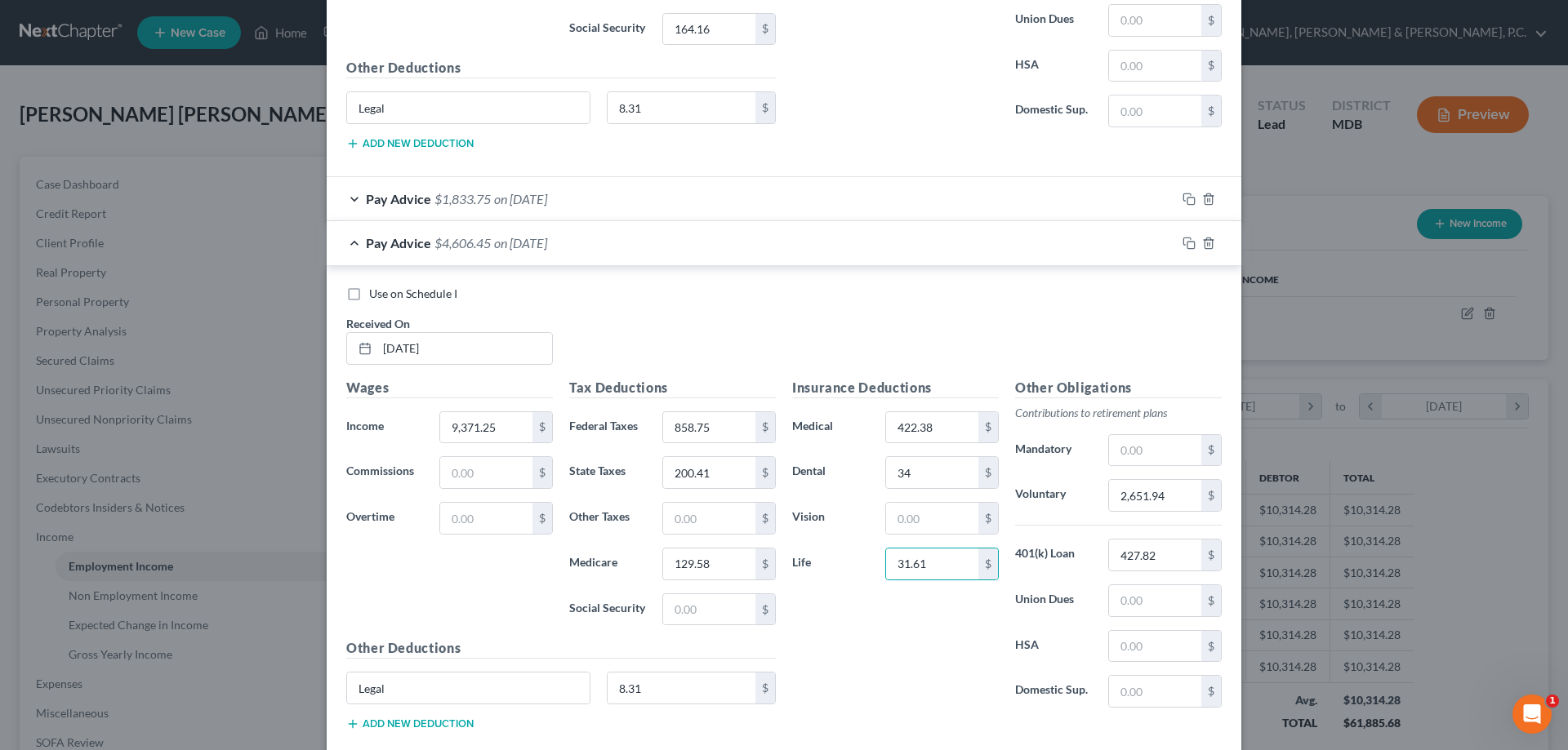
scroll to position [6984, 0]
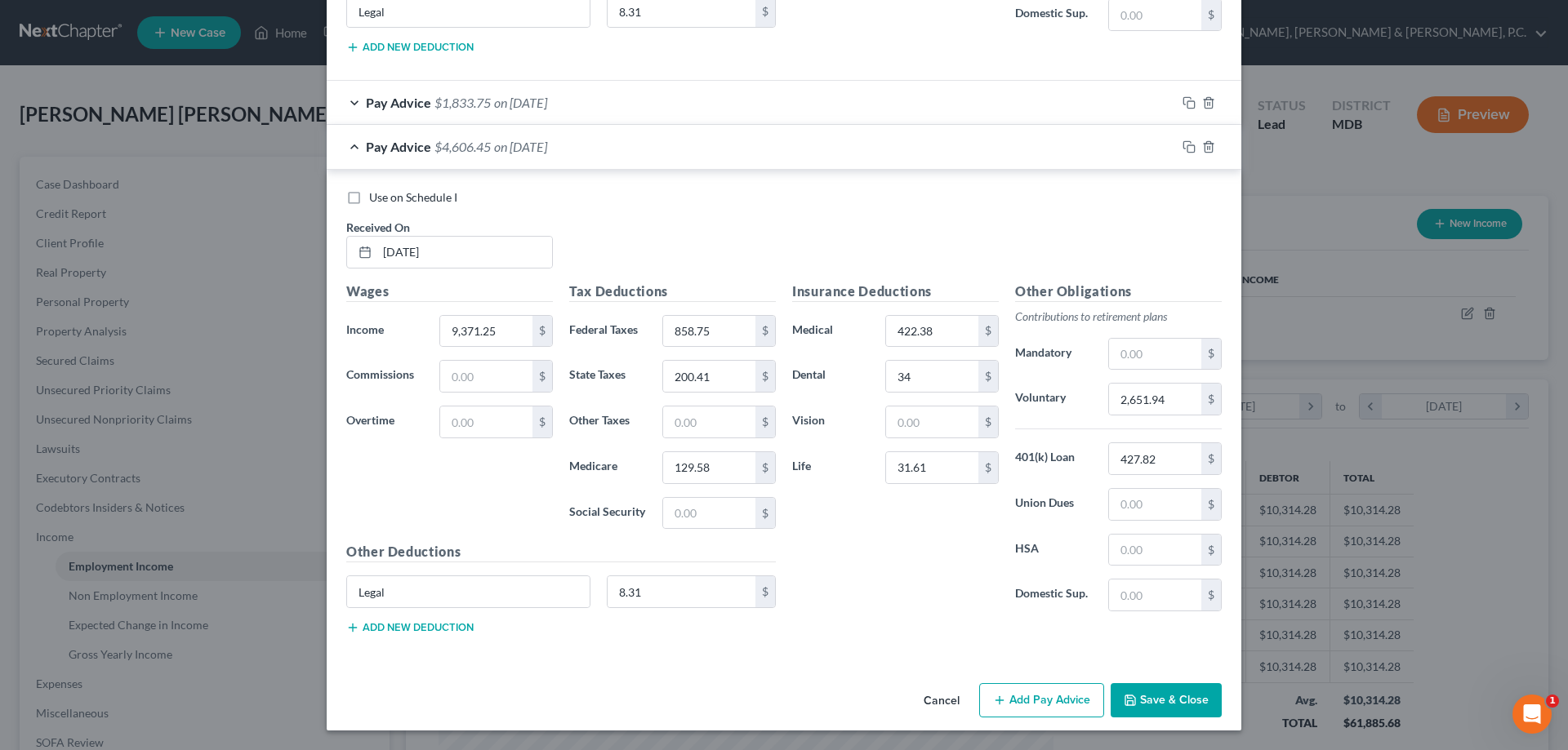
click at [1065, 702] on button "Add Pay Advice" at bounding box center [1042, 700] width 125 height 34
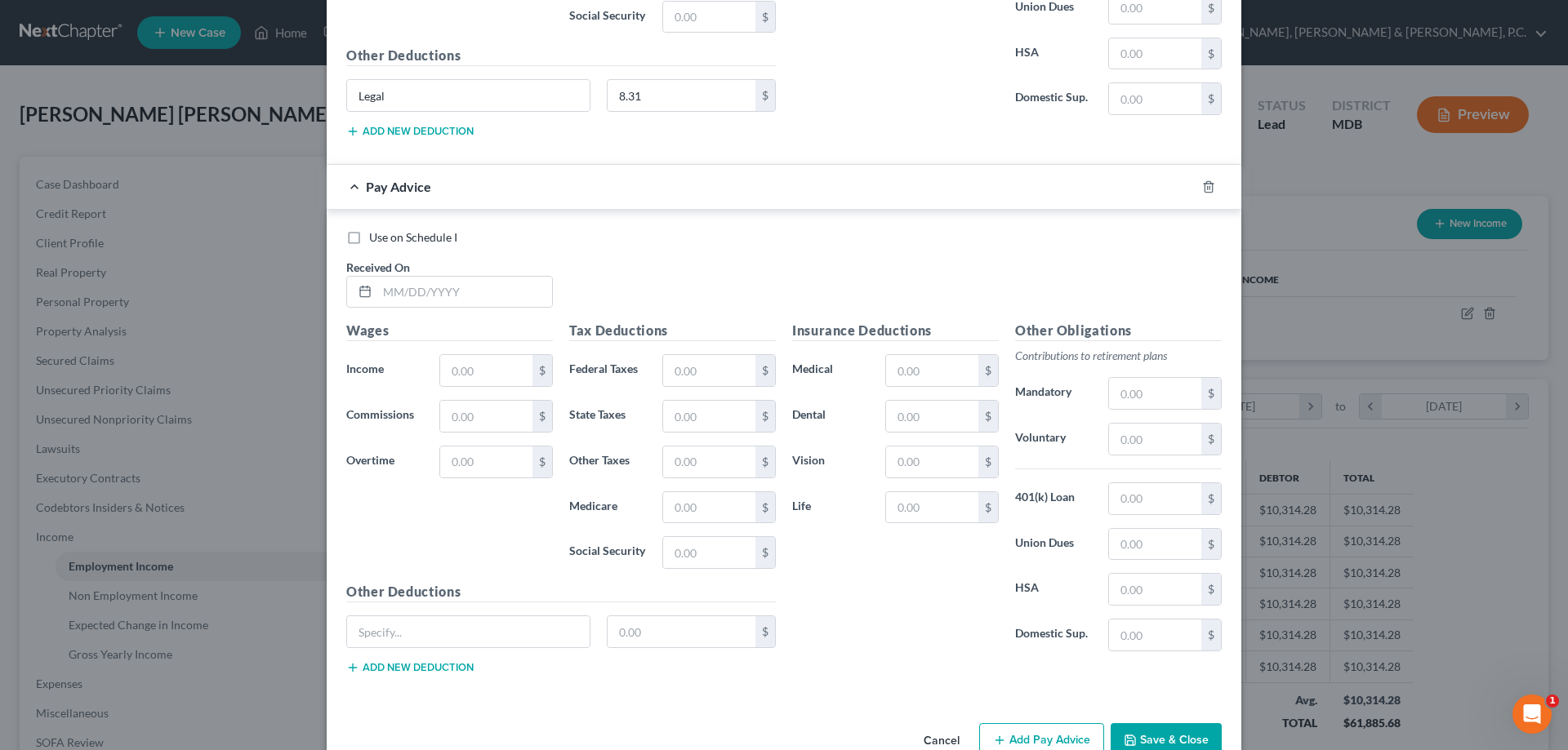
scroll to position [7264, 0]
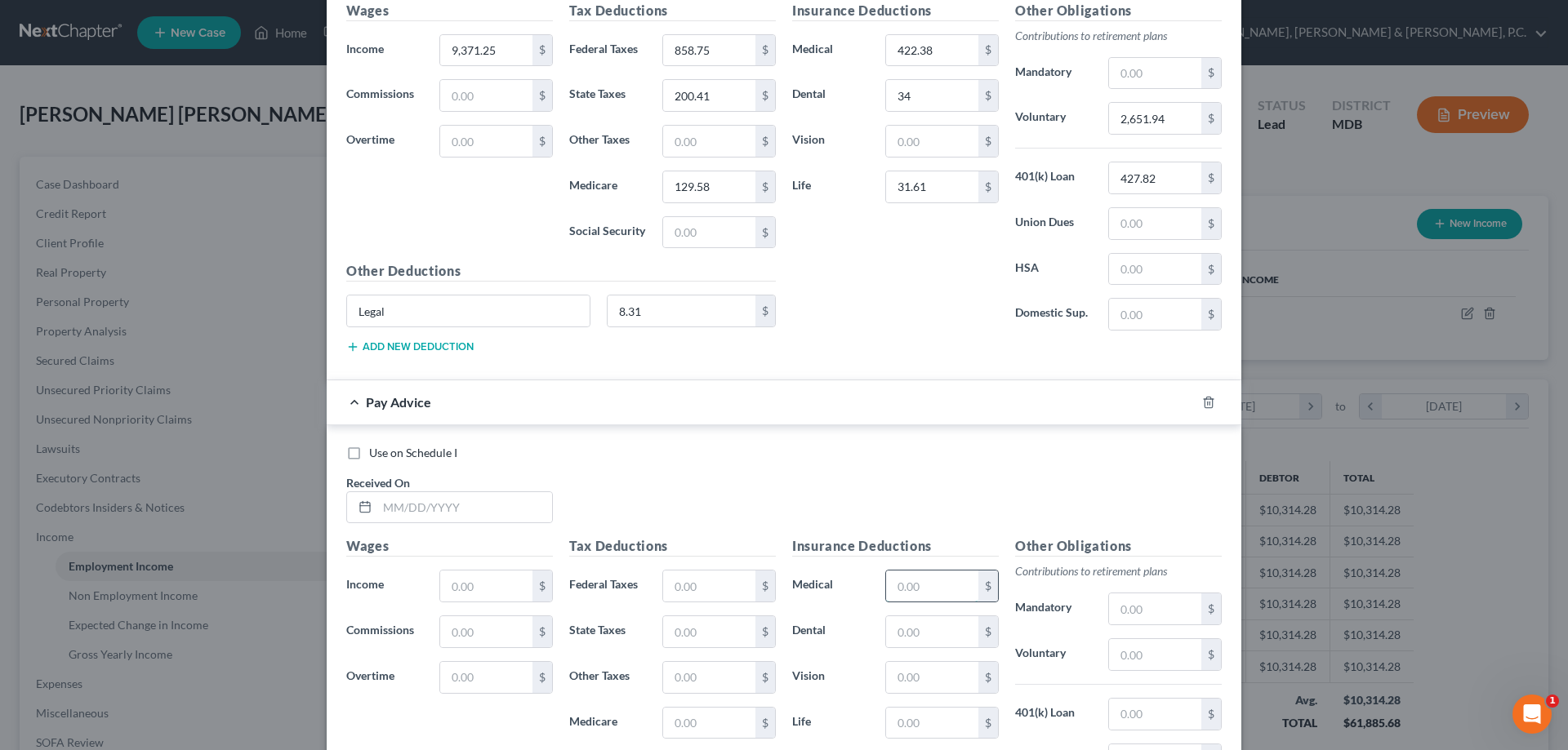
click at [909, 587] on input "text" at bounding box center [933, 586] width 92 height 31
click at [528, 513] on input "text" at bounding box center [465, 508] width 175 height 31
click at [688, 679] on input "text" at bounding box center [709, 678] width 92 height 31
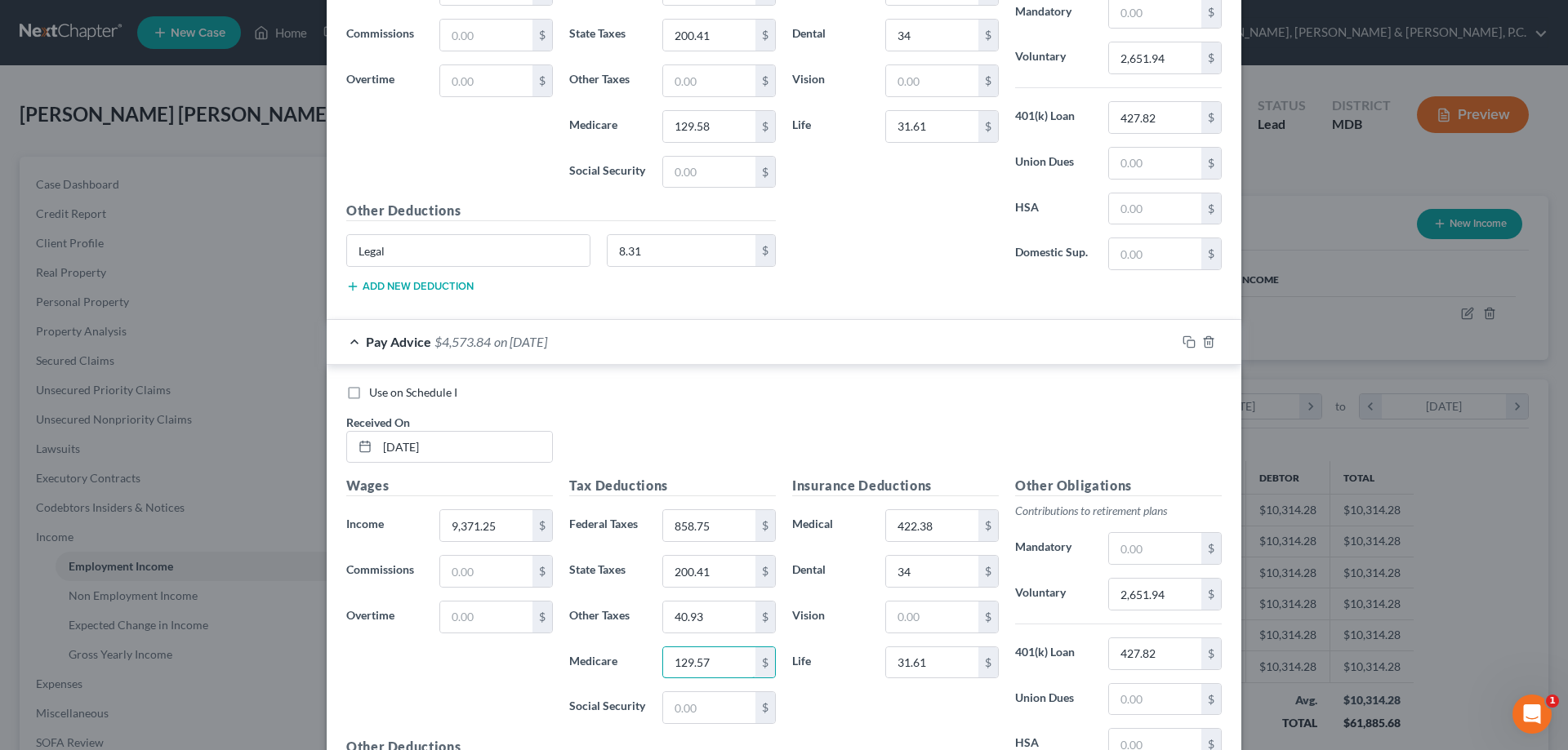
scroll to position [7427, 0]
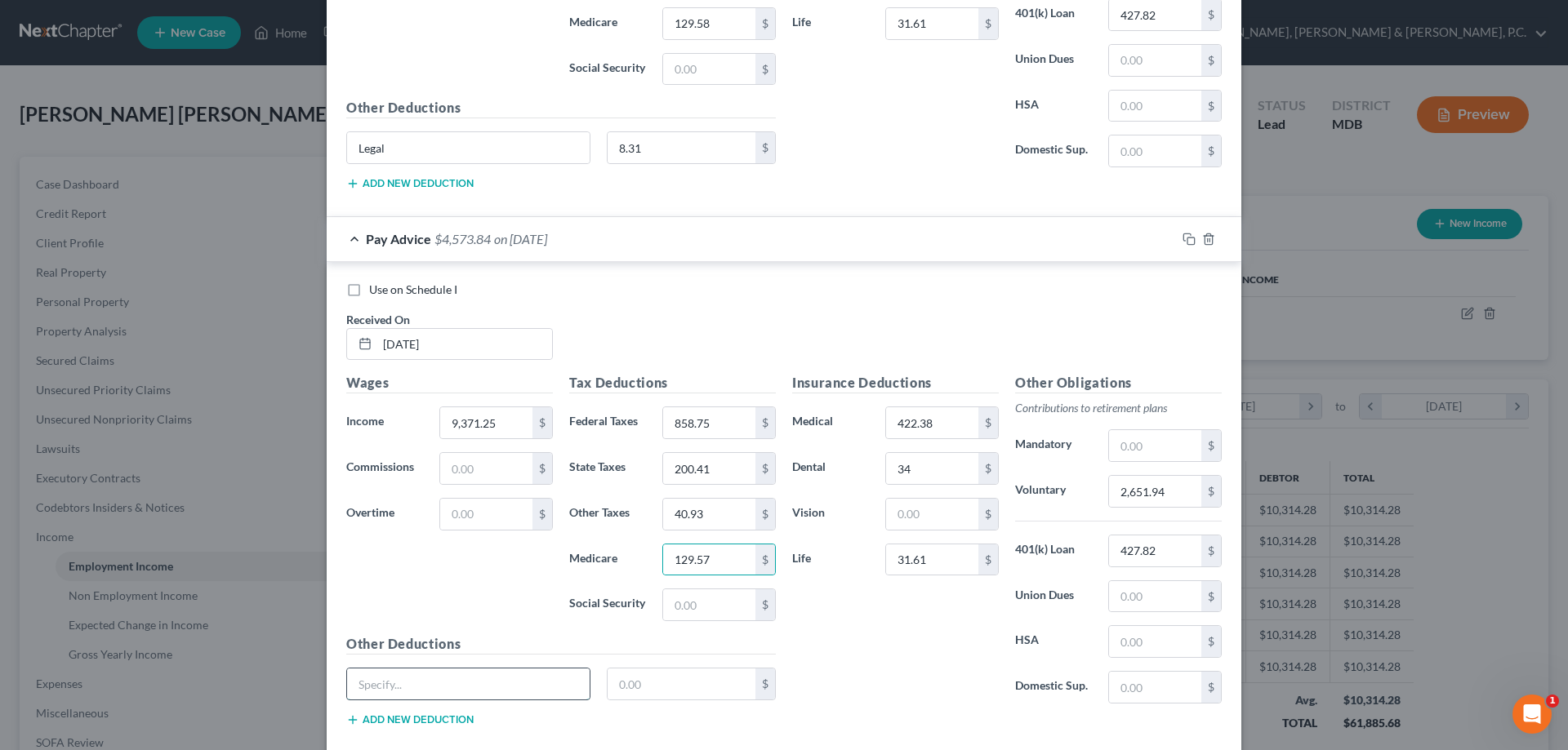
click at [511, 692] on input "text" at bounding box center [469, 685] width 243 height 31
click at [656, 685] on input "text" at bounding box center [681, 685] width 148 height 31
click at [1157, 539] on input "427.82" at bounding box center [1156, 551] width 92 height 31
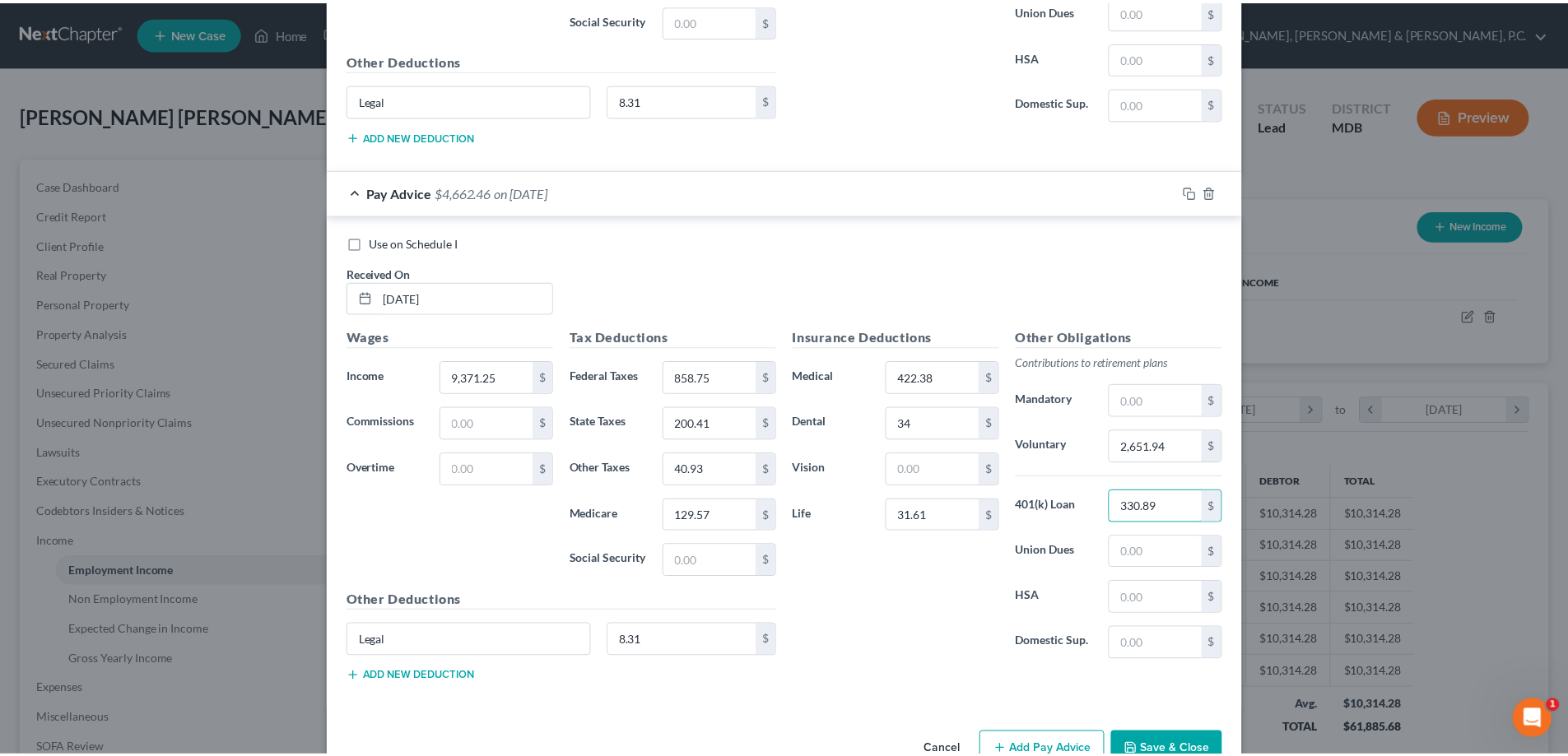
scroll to position [7579, 0]
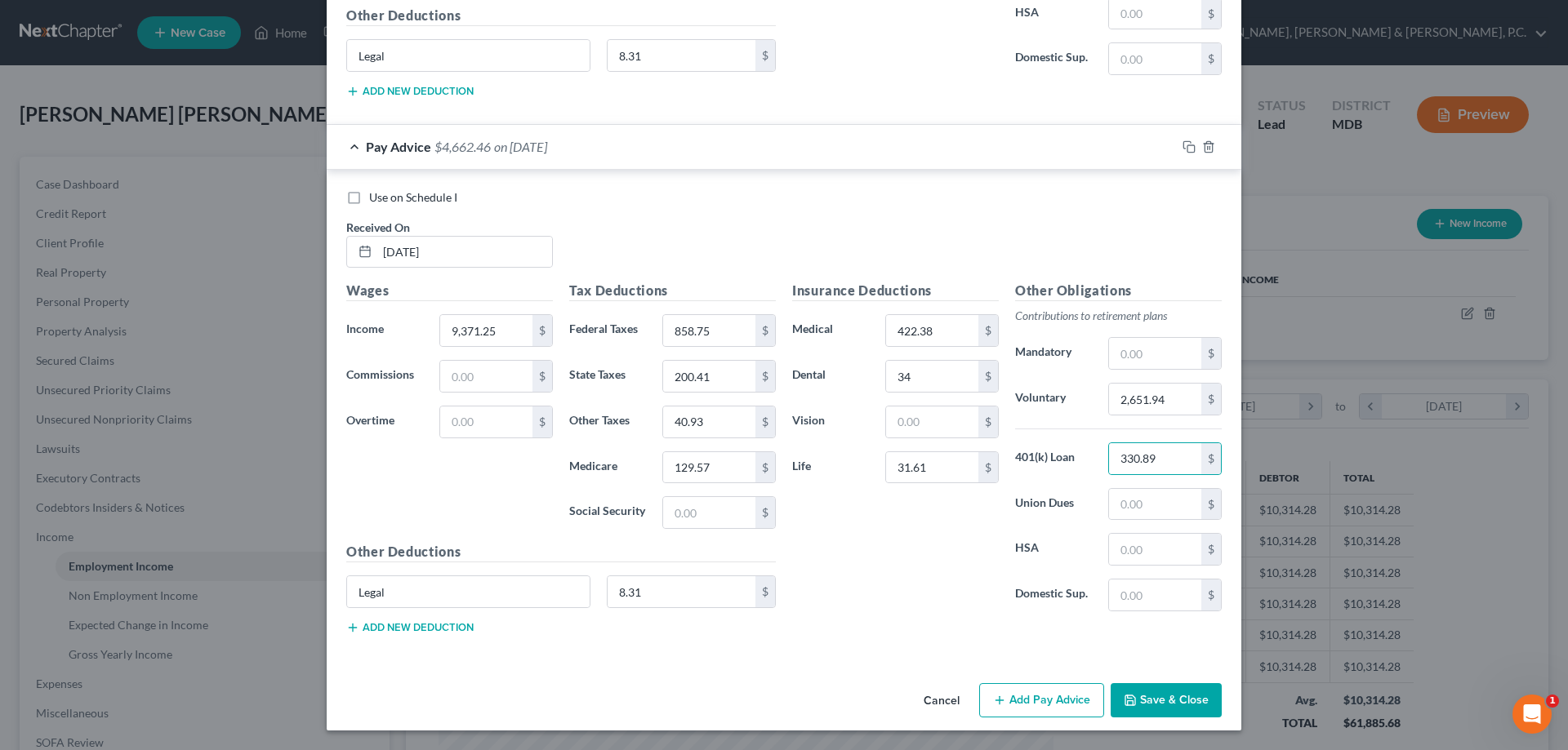
click at [1149, 691] on button "Save & Close" at bounding box center [1167, 700] width 111 height 34
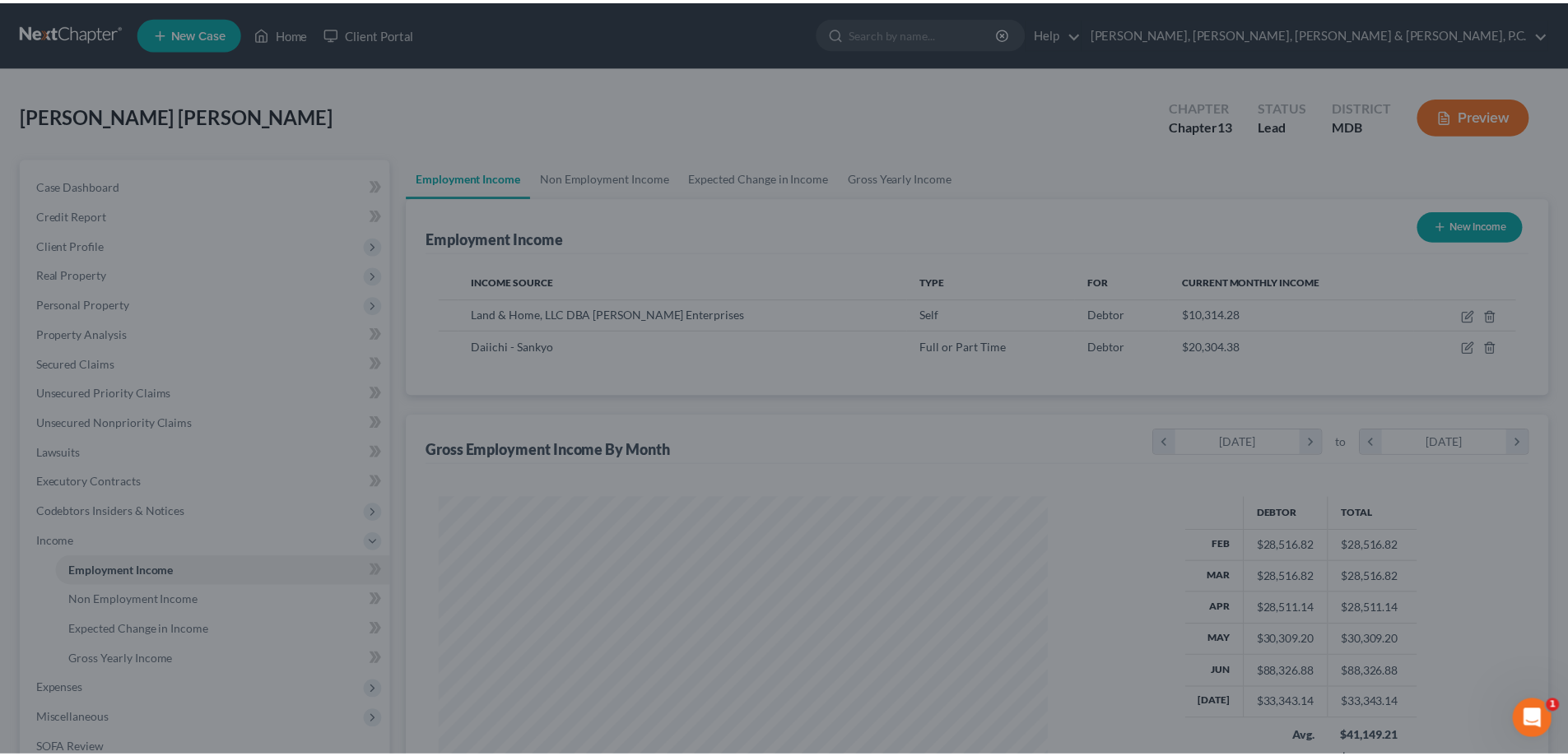
scroll to position [822701, 822542]
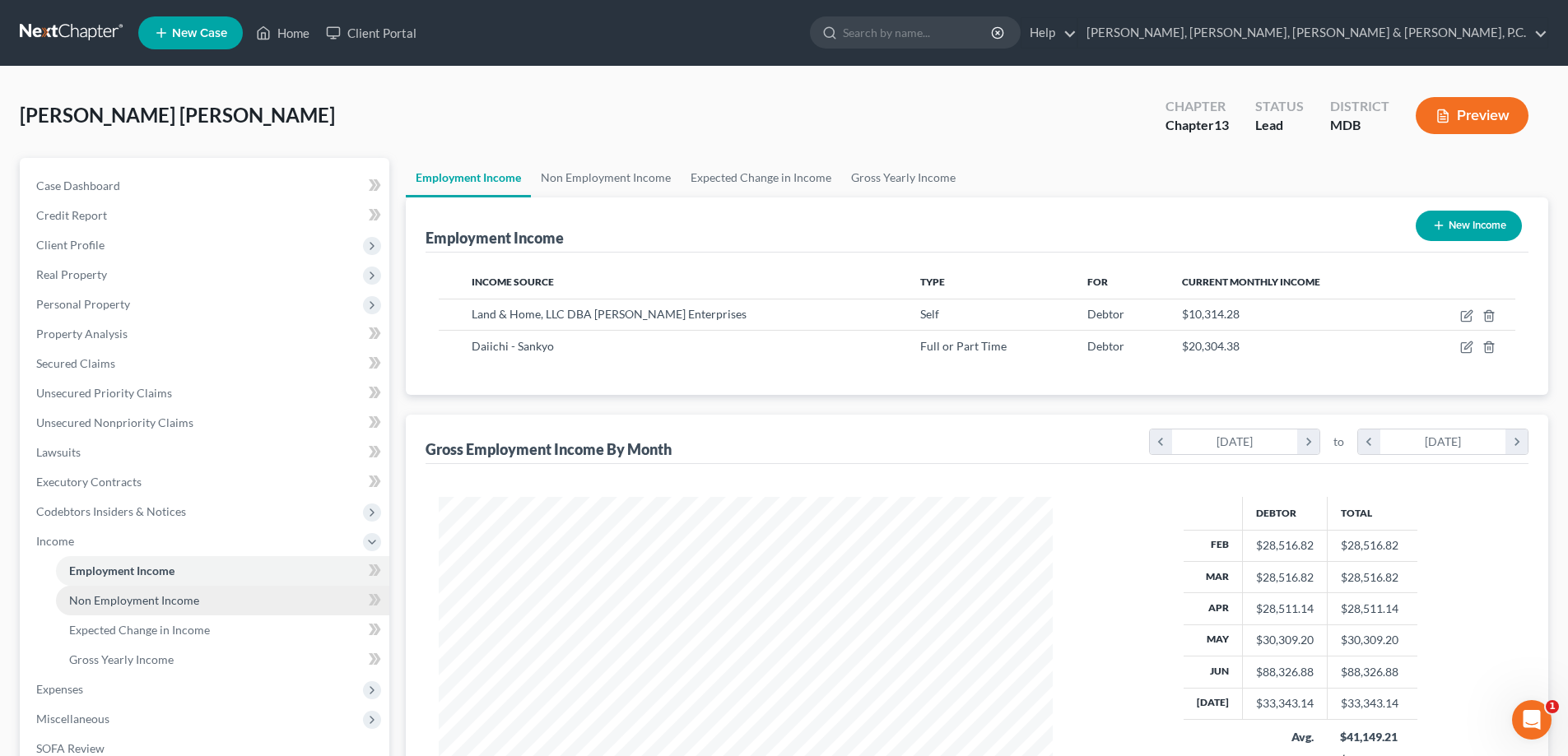
click at [149, 605] on span "Non Employment Income" at bounding box center [135, 600] width 130 height 14
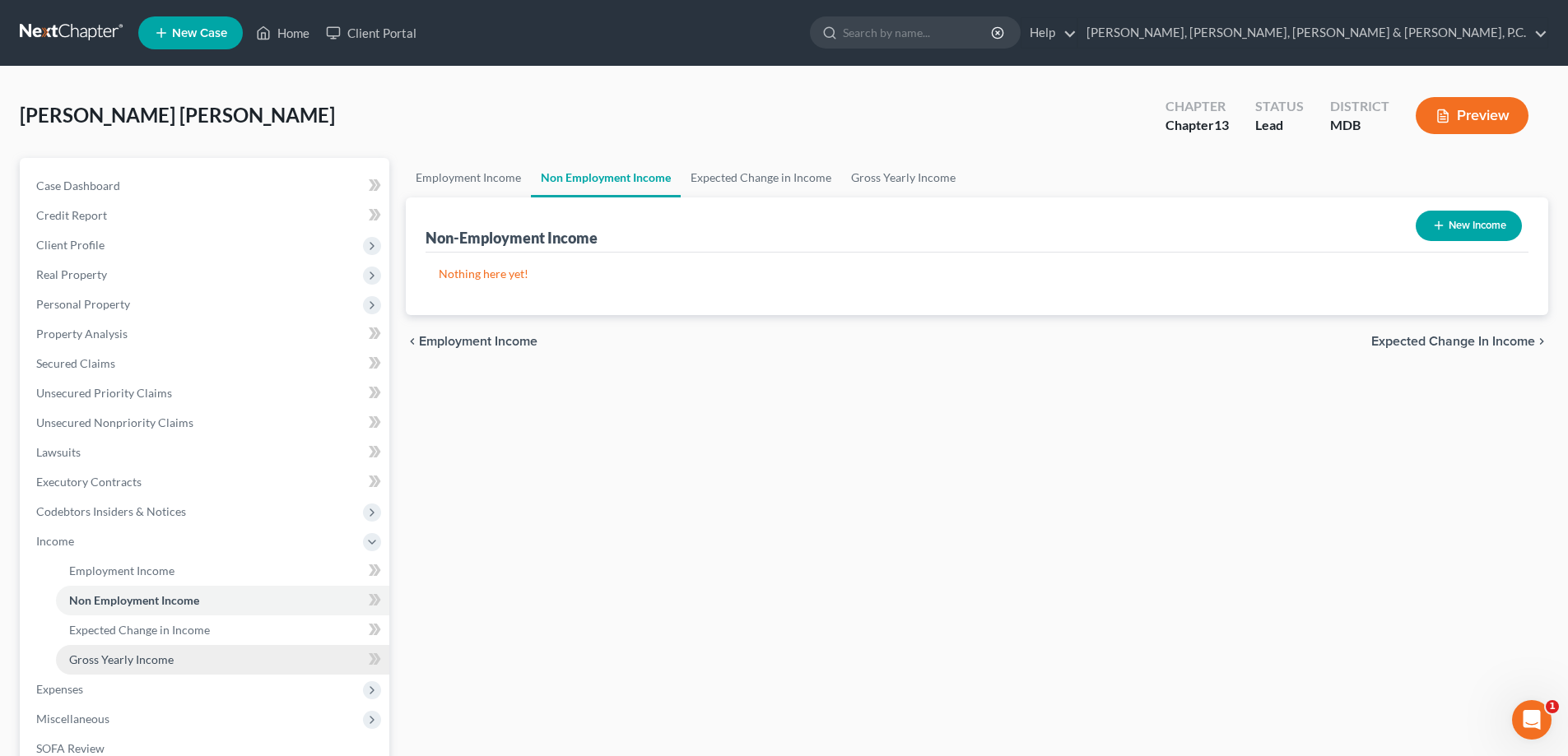
click at [157, 656] on span "Gross Yearly Income" at bounding box center [122, 660] width 105 height 14
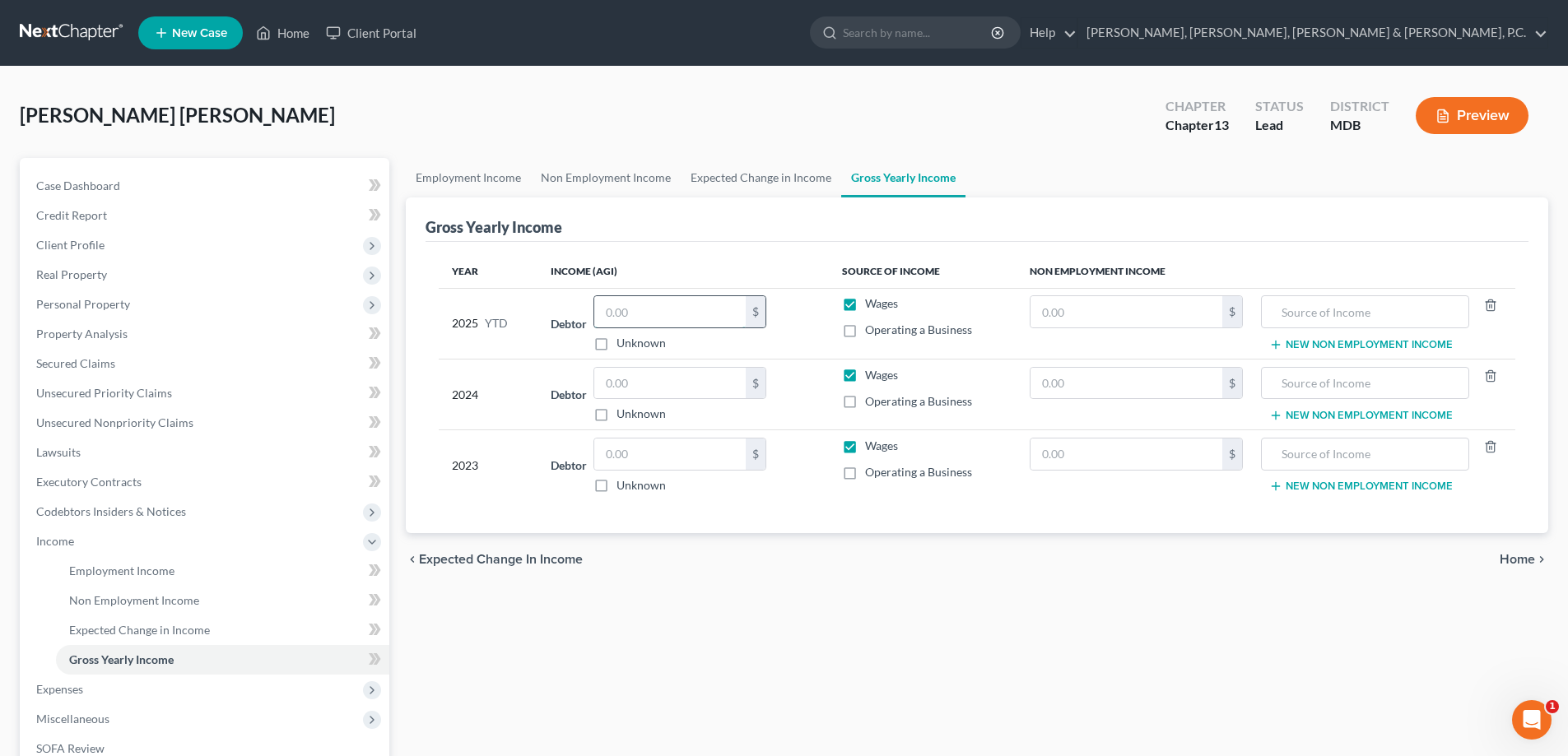
click at [648, 309] on input "text" at bounding box center [670, 312] width 151 height 32
click at [1082, 307] on input "text" at bounding box center [1126, 312] width 192 height 32
click at [710, 386] on input "text" at bounding box center [670, 384] width 151 height 32
click at [75, 690] on span "Expenses" at bounding box center [59, 689] width 47 height 14
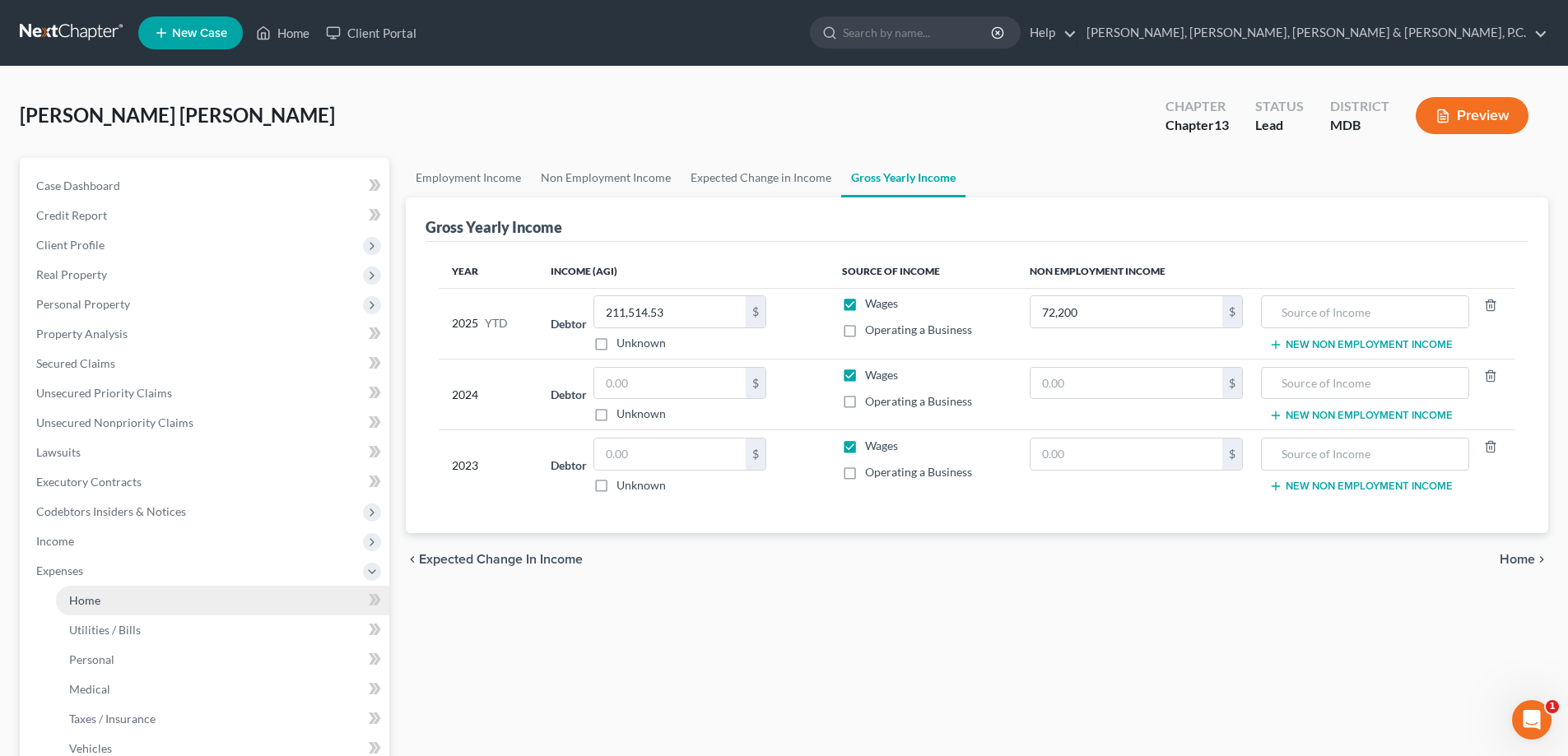
click at [85, 596] on span "Home" at bounding box center [85, 600] width 32 height 14
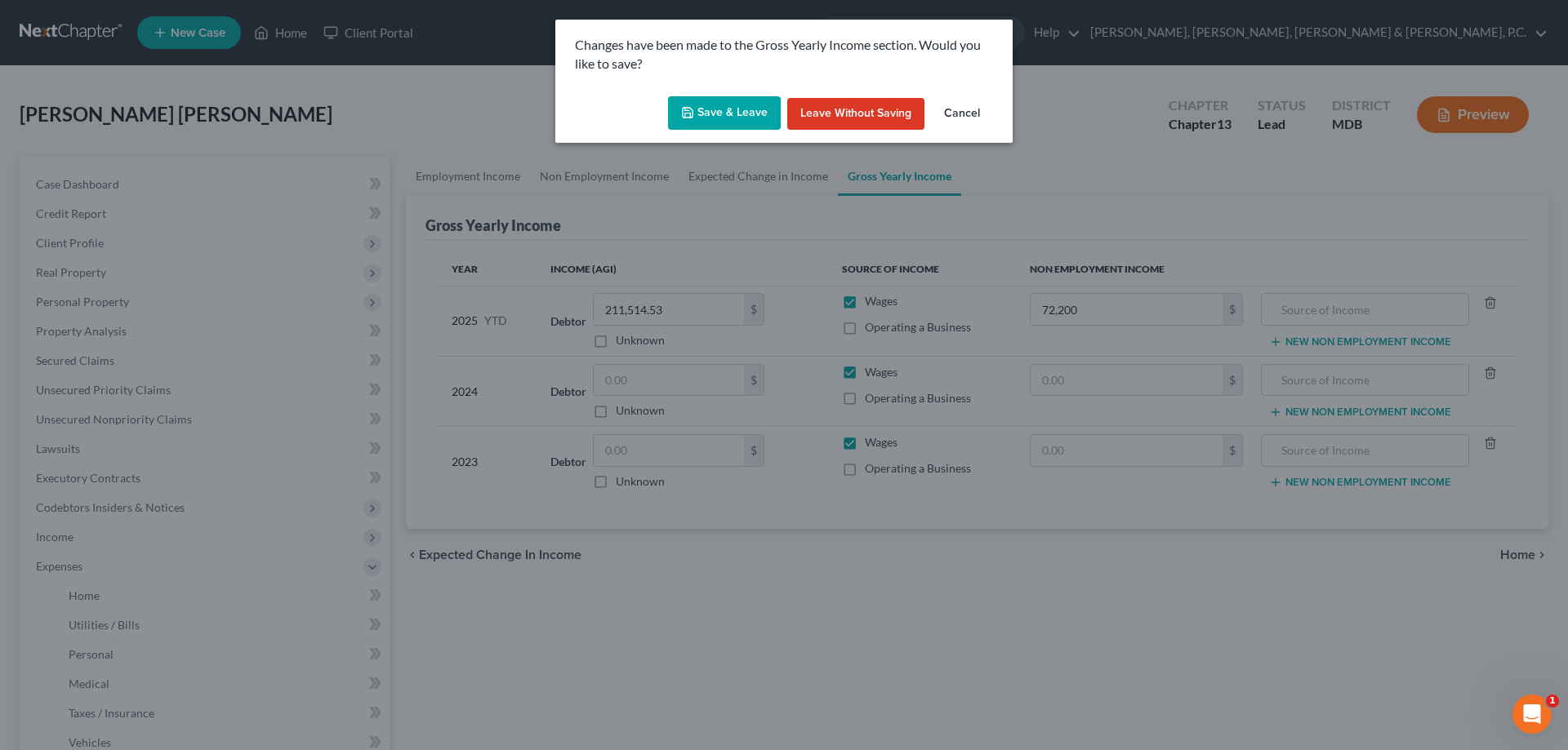
click at [723, 112] on button "Save & Leave" at bounding box center [725, 113] width 112 height 34
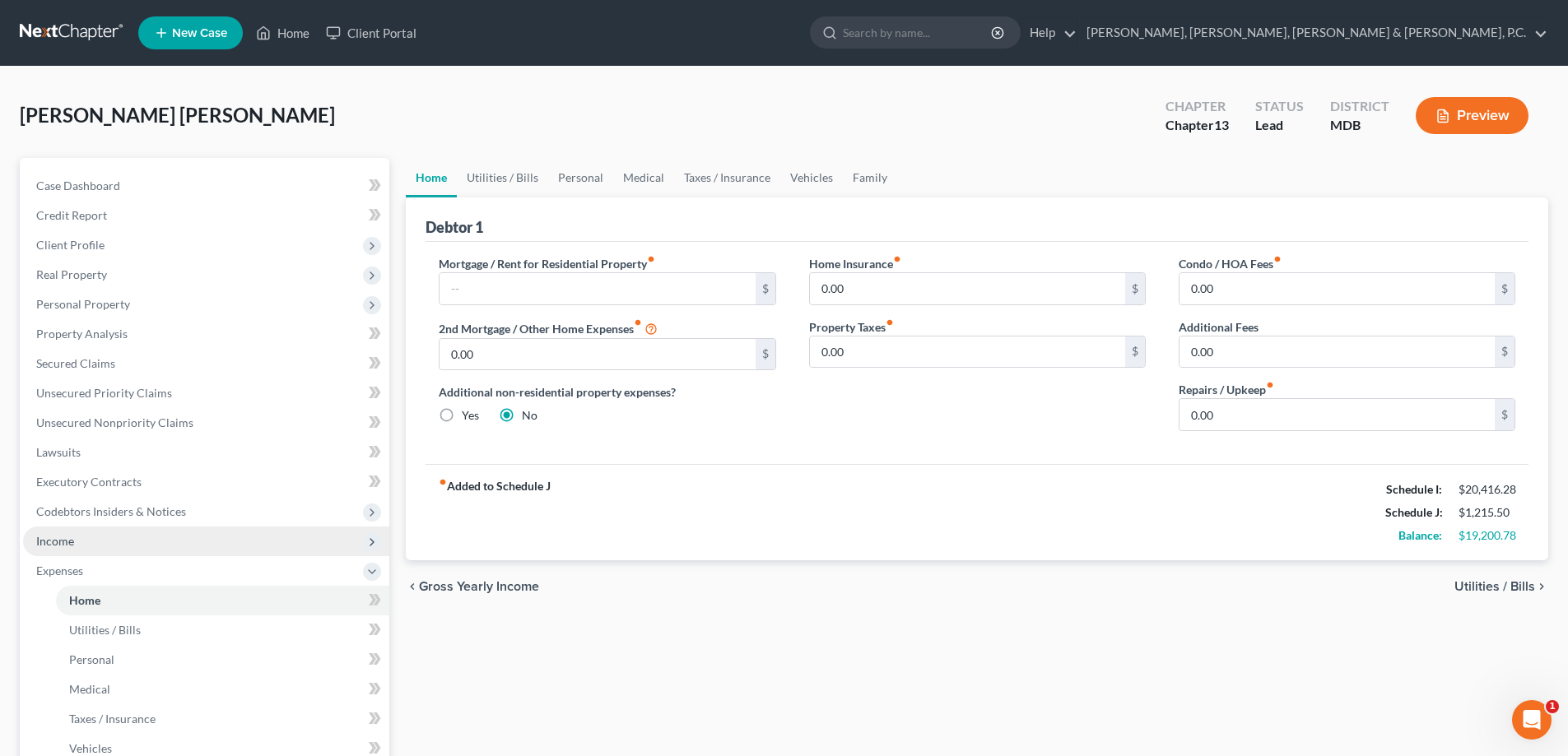
click at [77, 535] on span "Income" at bounding box center [206, 542] width 366 height 30
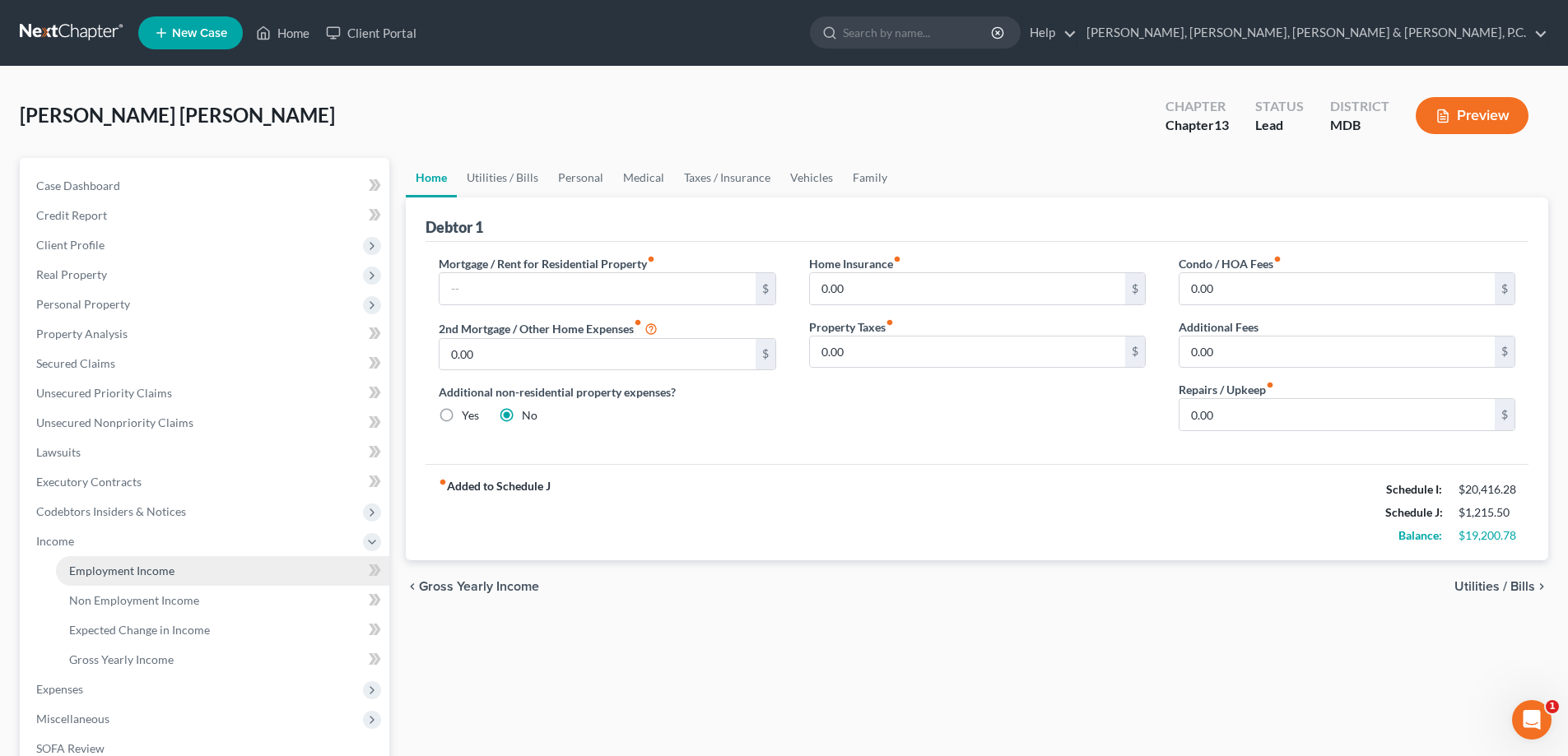
click at [111, 568] on span "Employment Income" at bounding box center [122, 570] width 106 height 14
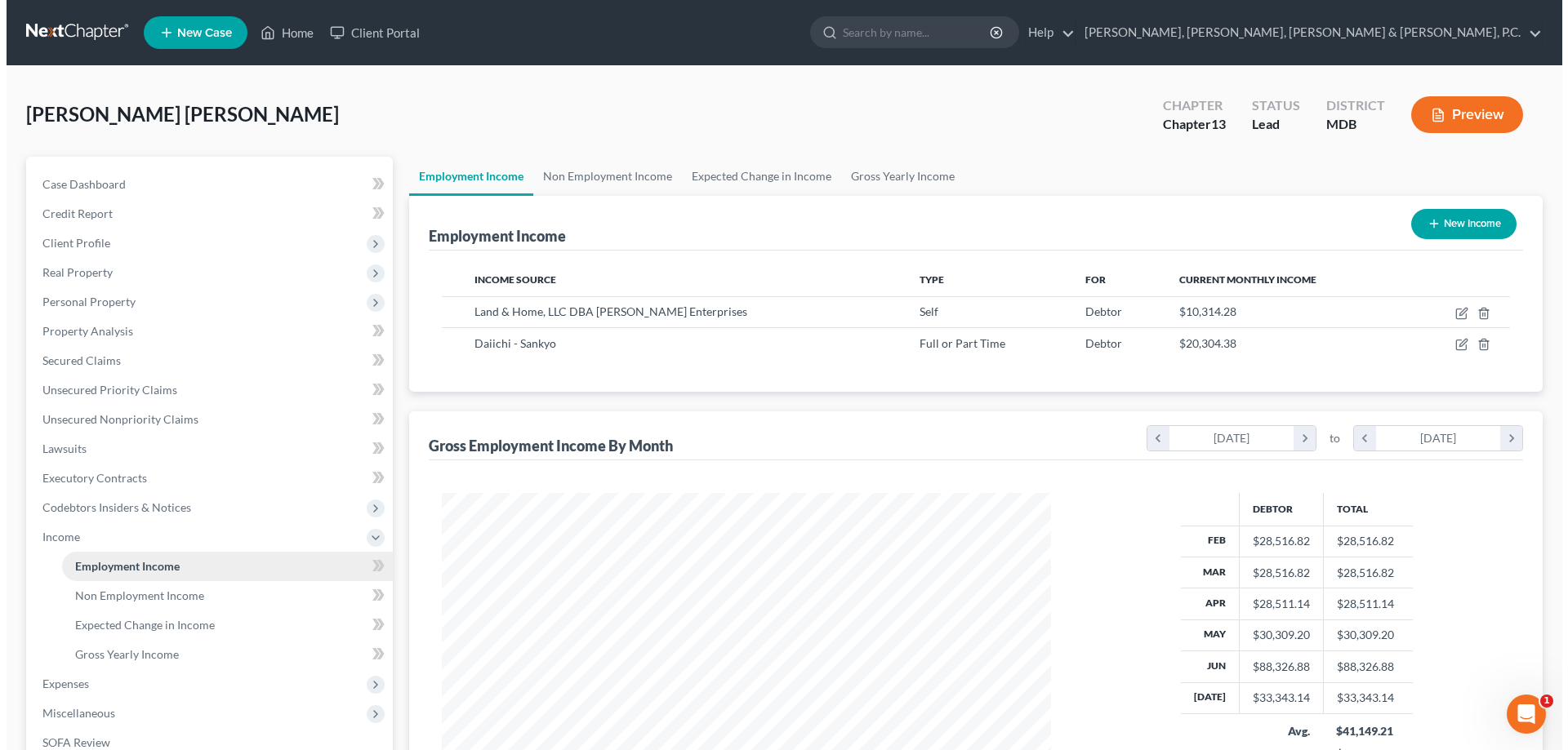
scroll to position [305, 642]
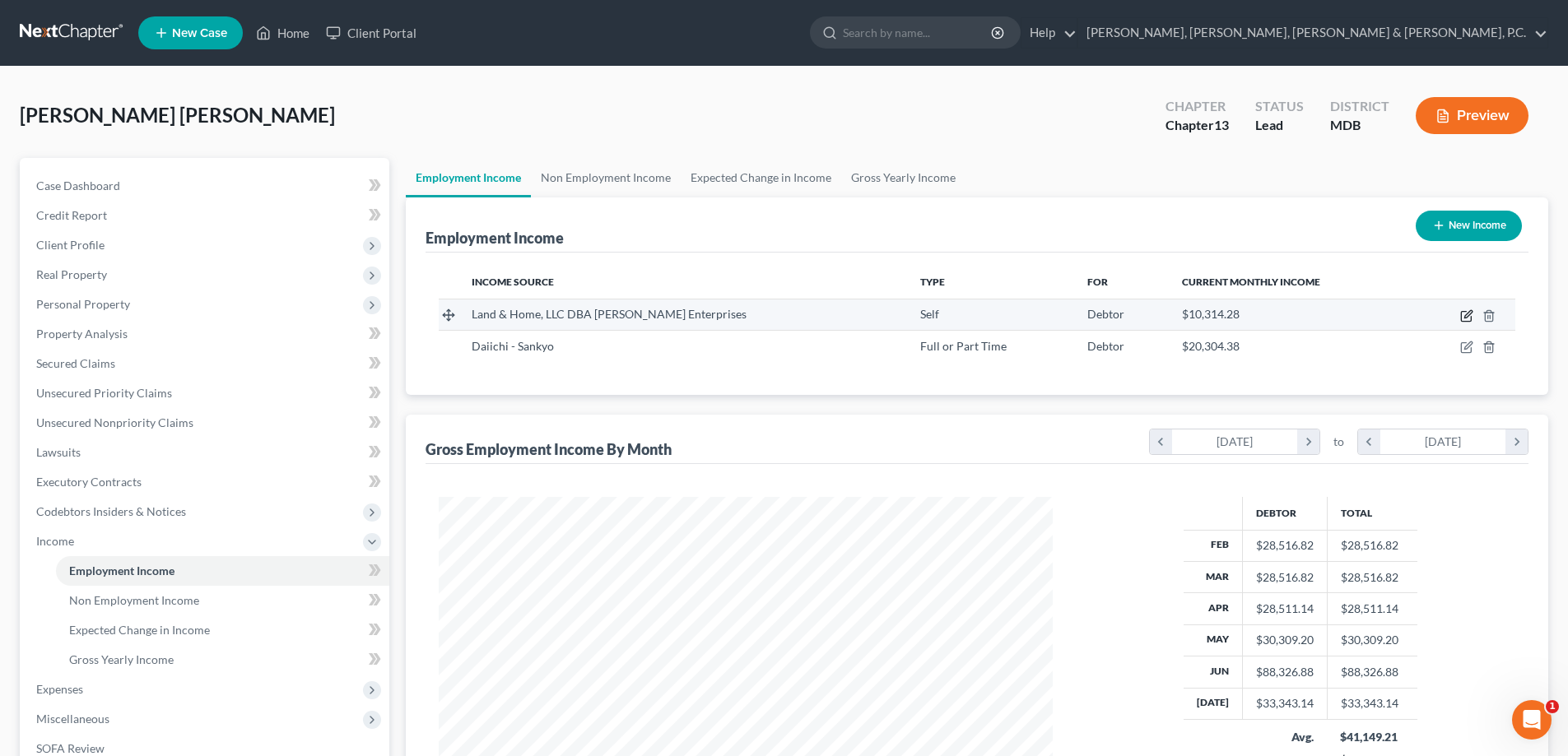
click at [1466, 315] on icon "button" at bounding box center [1468, 314] width 7 height 7
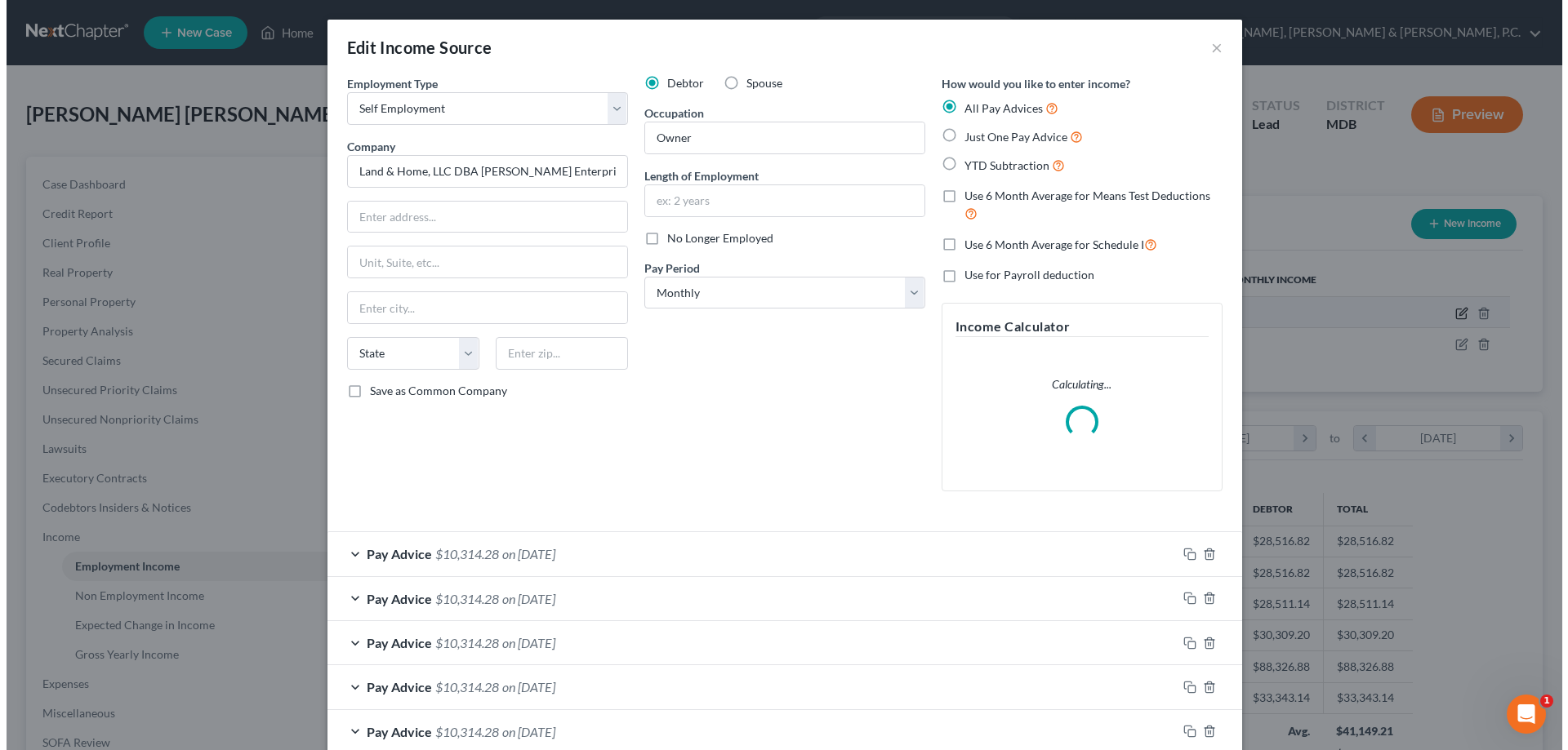
scroll to position [307, 648]
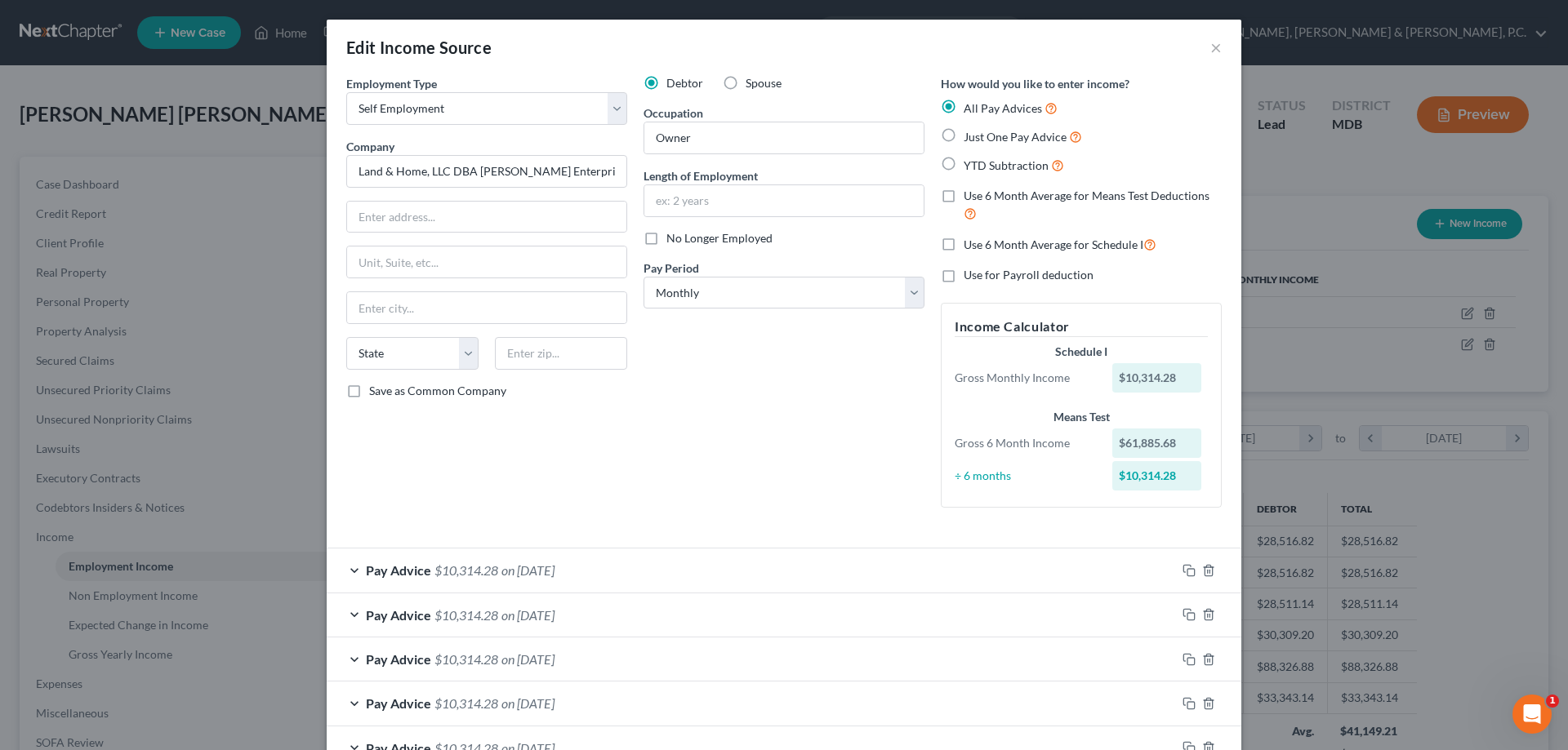
click at [835, 546] on form "Employment Type * Select Full or [DEMOGRAPHIC_DATA] Employment Self Employment …" at bounding box center [784, 467] width 876 height 785
click at [809, 563] on div "Pay Advice $10,314.28 on [DATE]" at bounding box center [751, 570] width 850 height 43
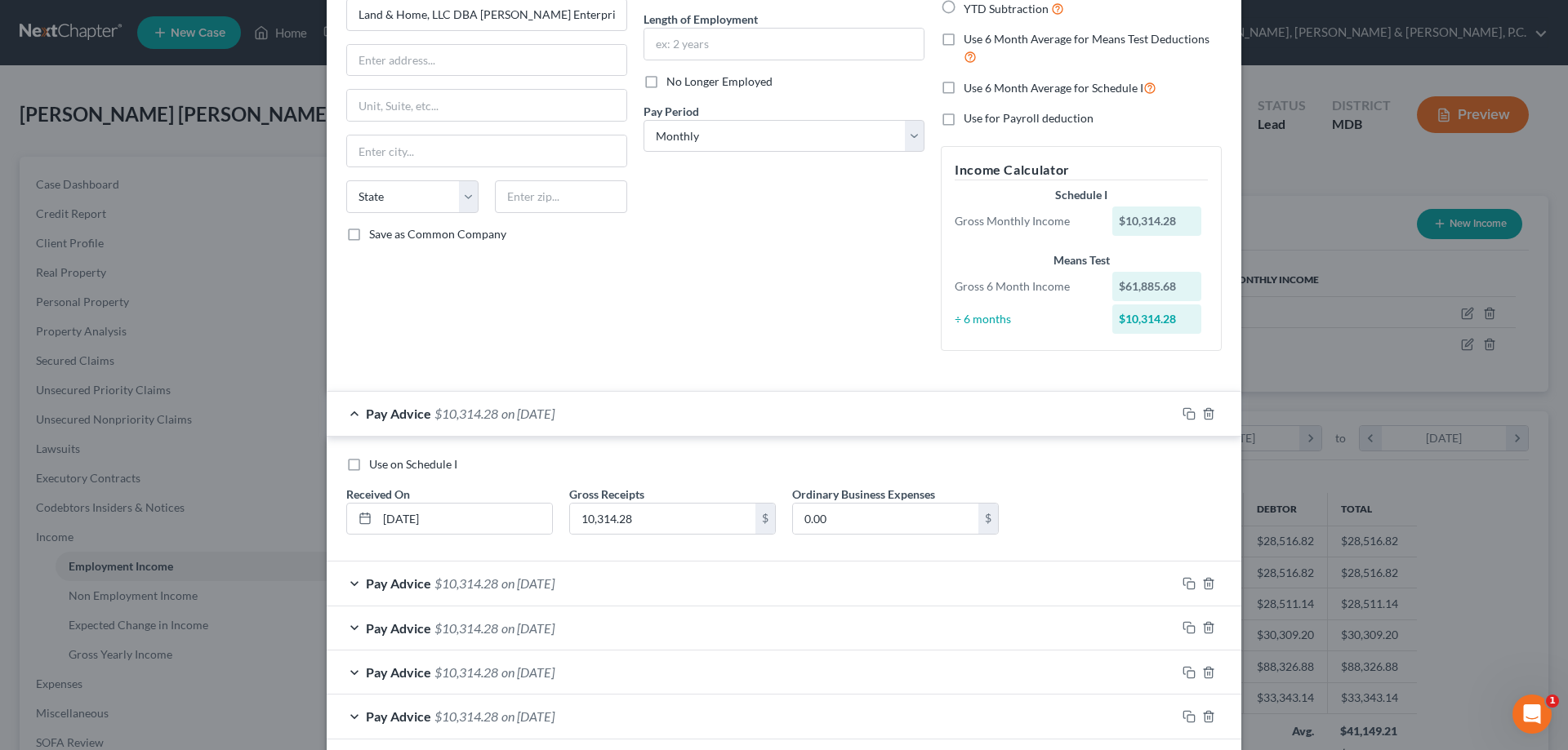
scroll to position [163, 0]
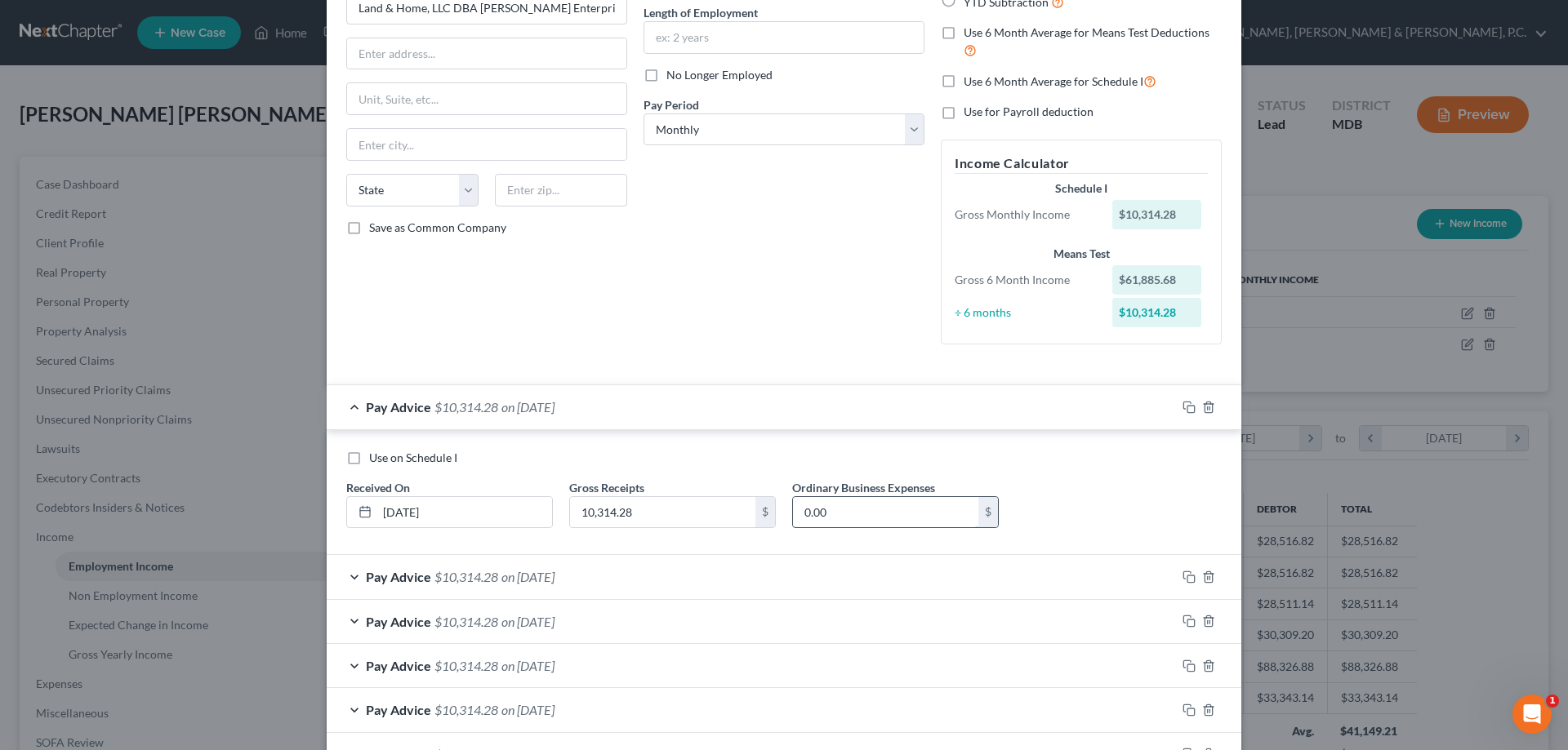
click at [838, 507] on input "0.00" at bounding box center [886, 513] width 185 height 31
click at [802, 578] on div "Pay Advice $10,314.28 on [DATE]" at bounding box center [751, 576] width 850 height 43
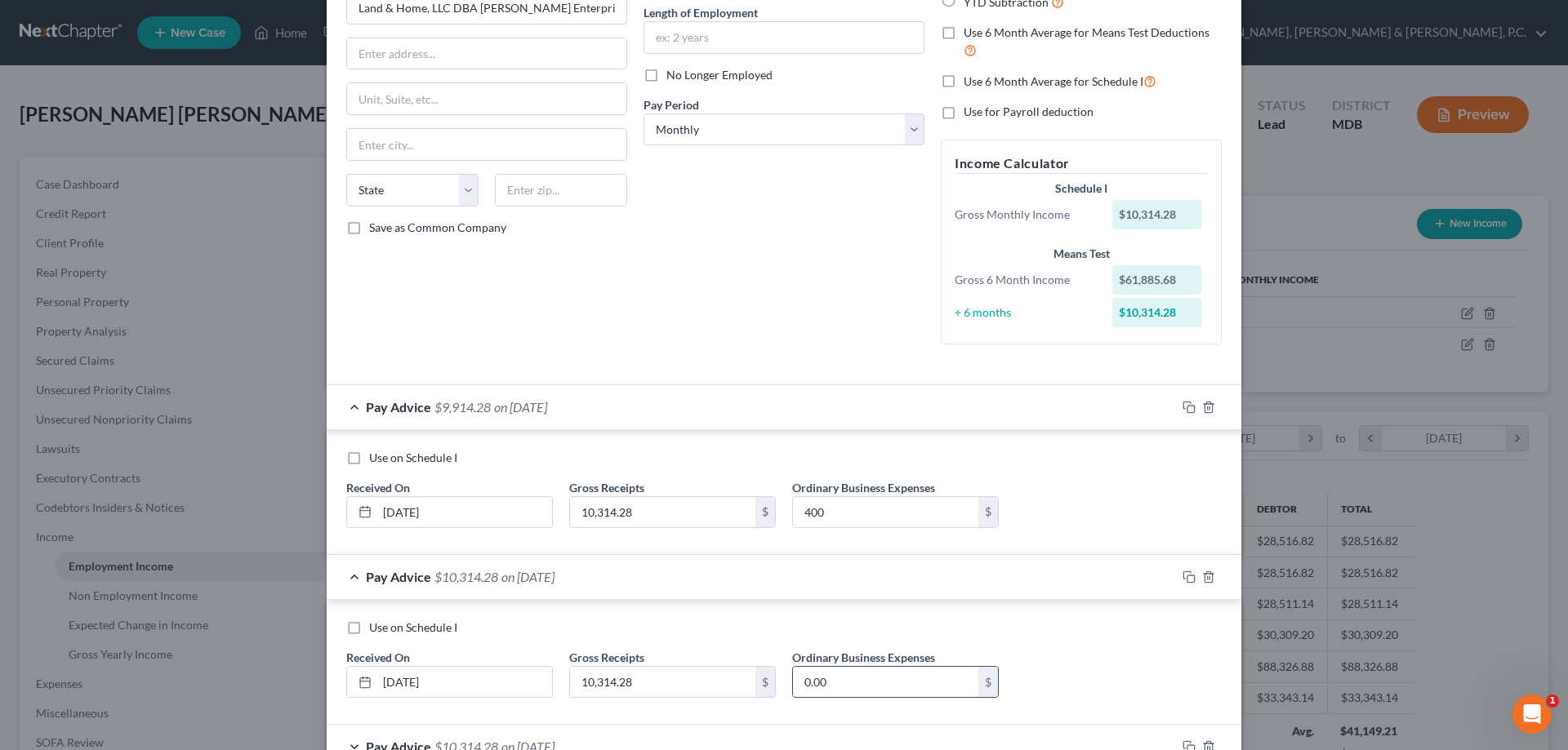
click at [830, 677] on input "0.00" at bounding box center [886, 683] width 185 height 31
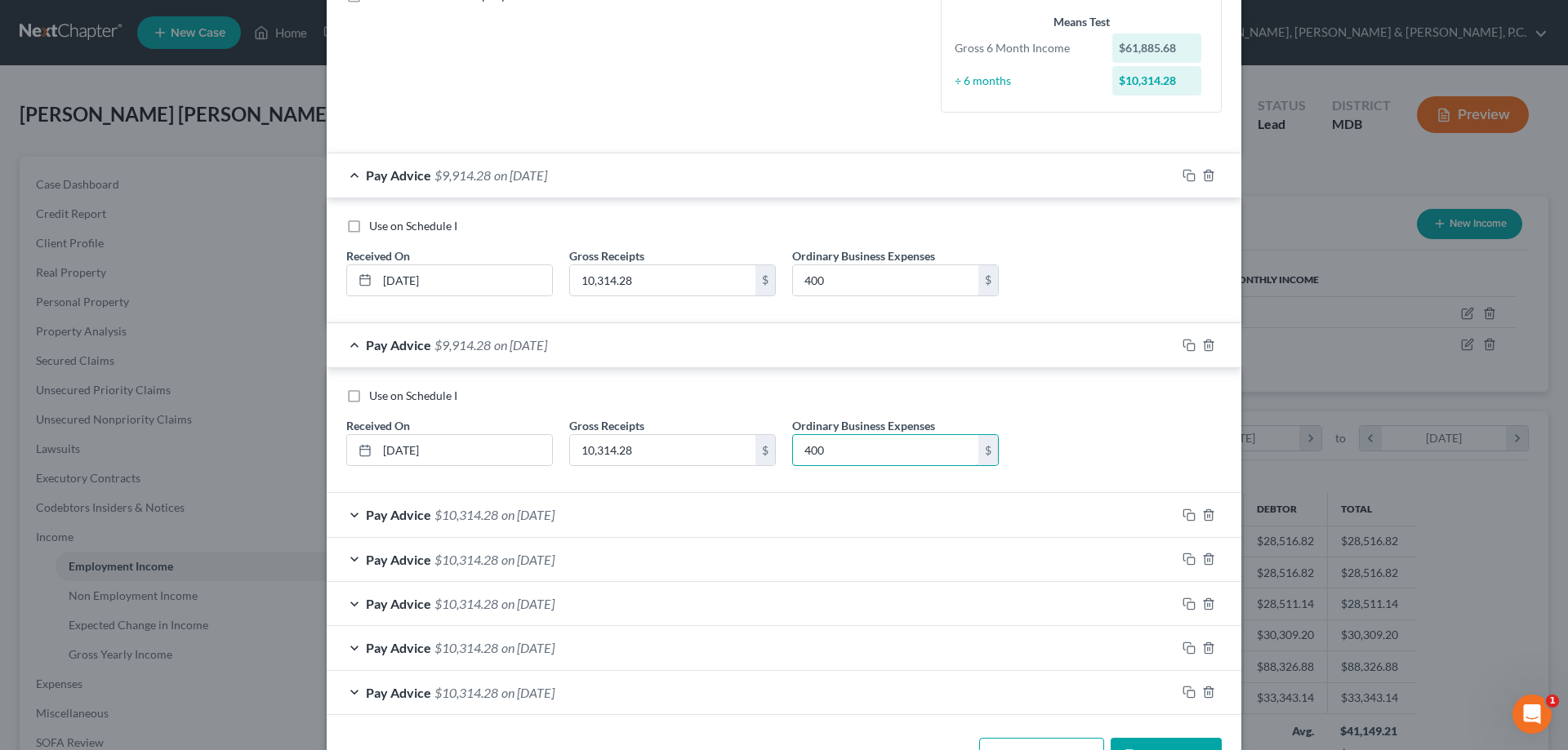
scroll to position [409, 0]
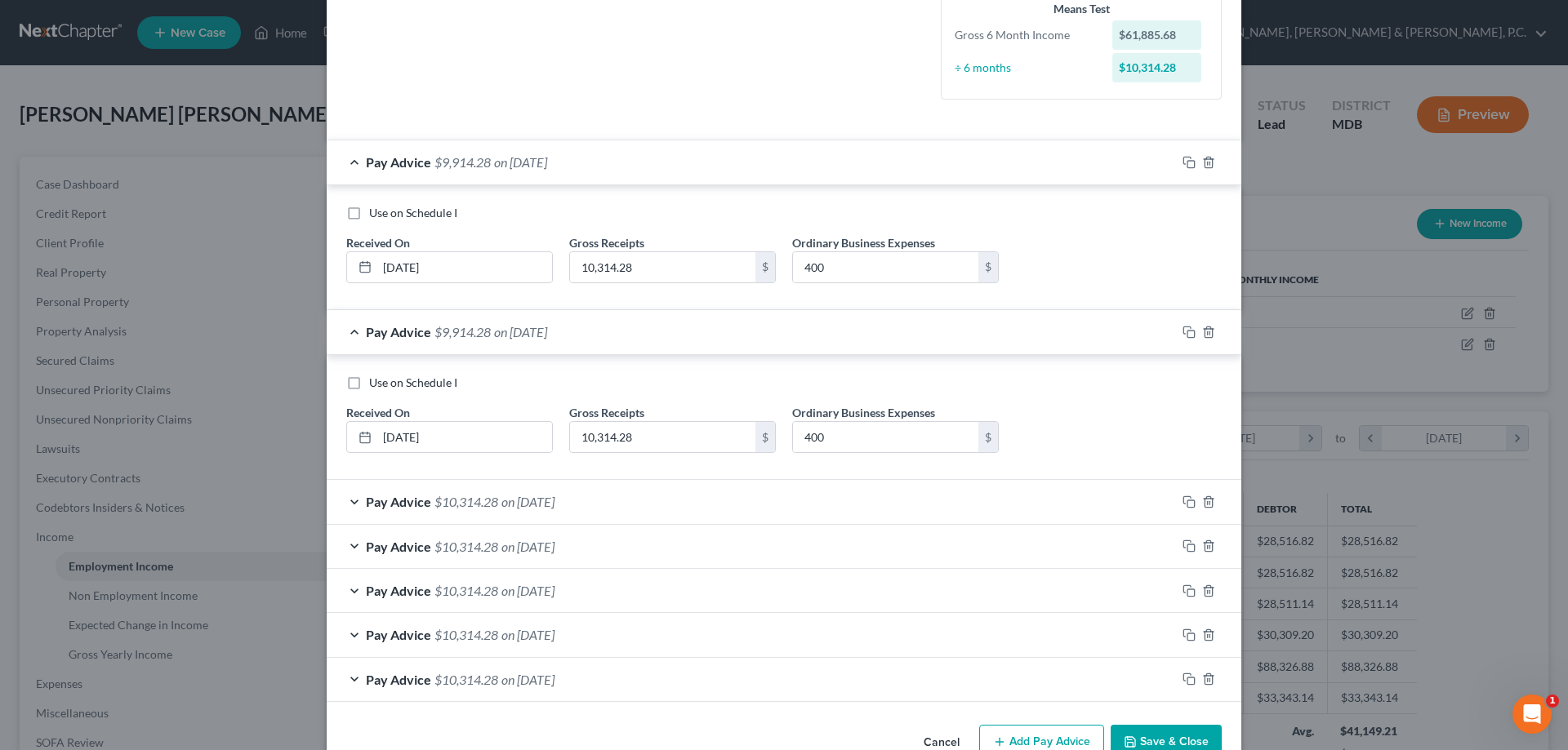
click at [793, 501] on div "Pay Advice $10,314.28 on [DATE]" at bounding box center [751, 502] width 850 height 43
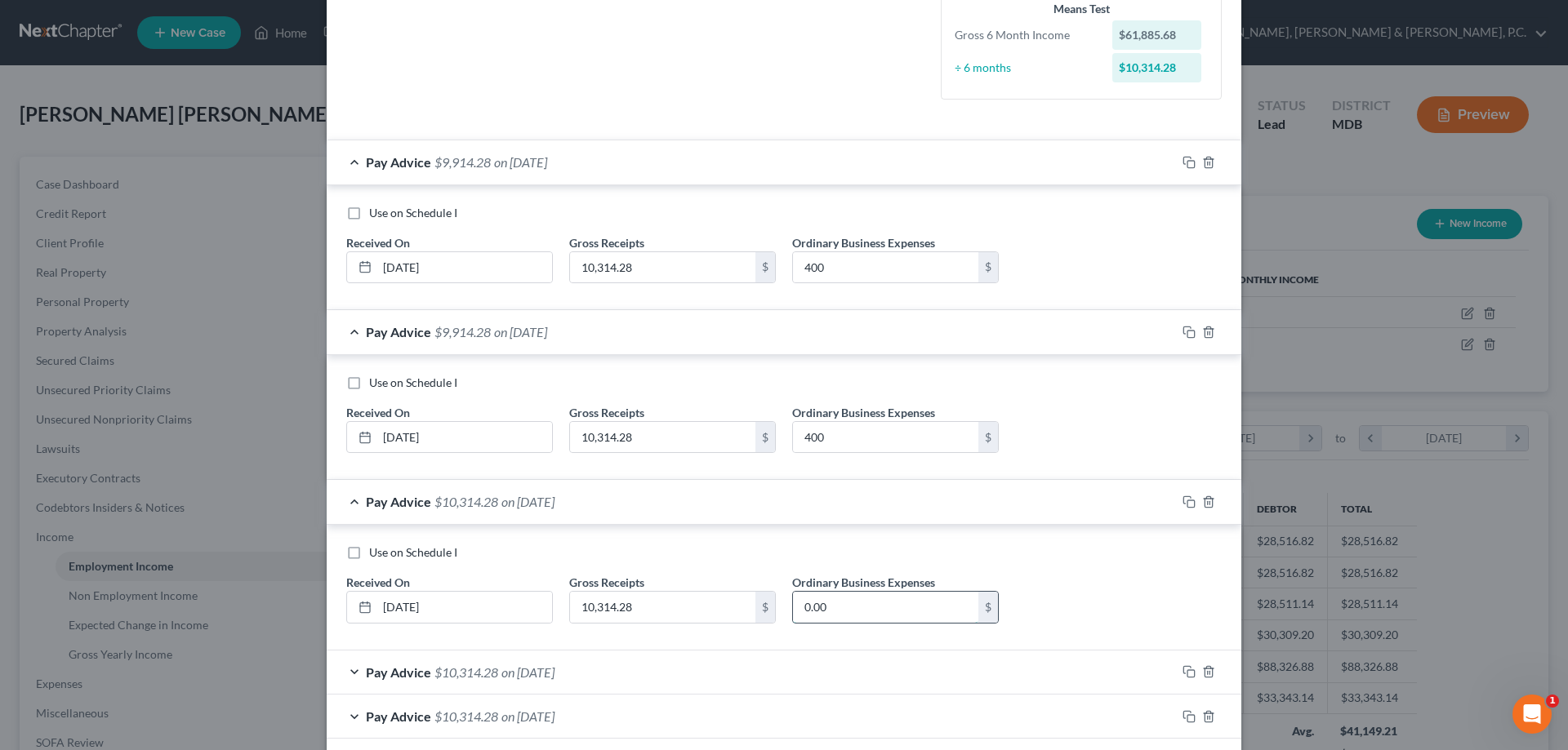
click at [836, 600] on input "0.00" at bounding box center [886, 607] width 185 height 31
click at [802, 660] on div "Pay Advice $10,314.28 on [DATE]" at bounding box center [751, 672] width 850 height 43
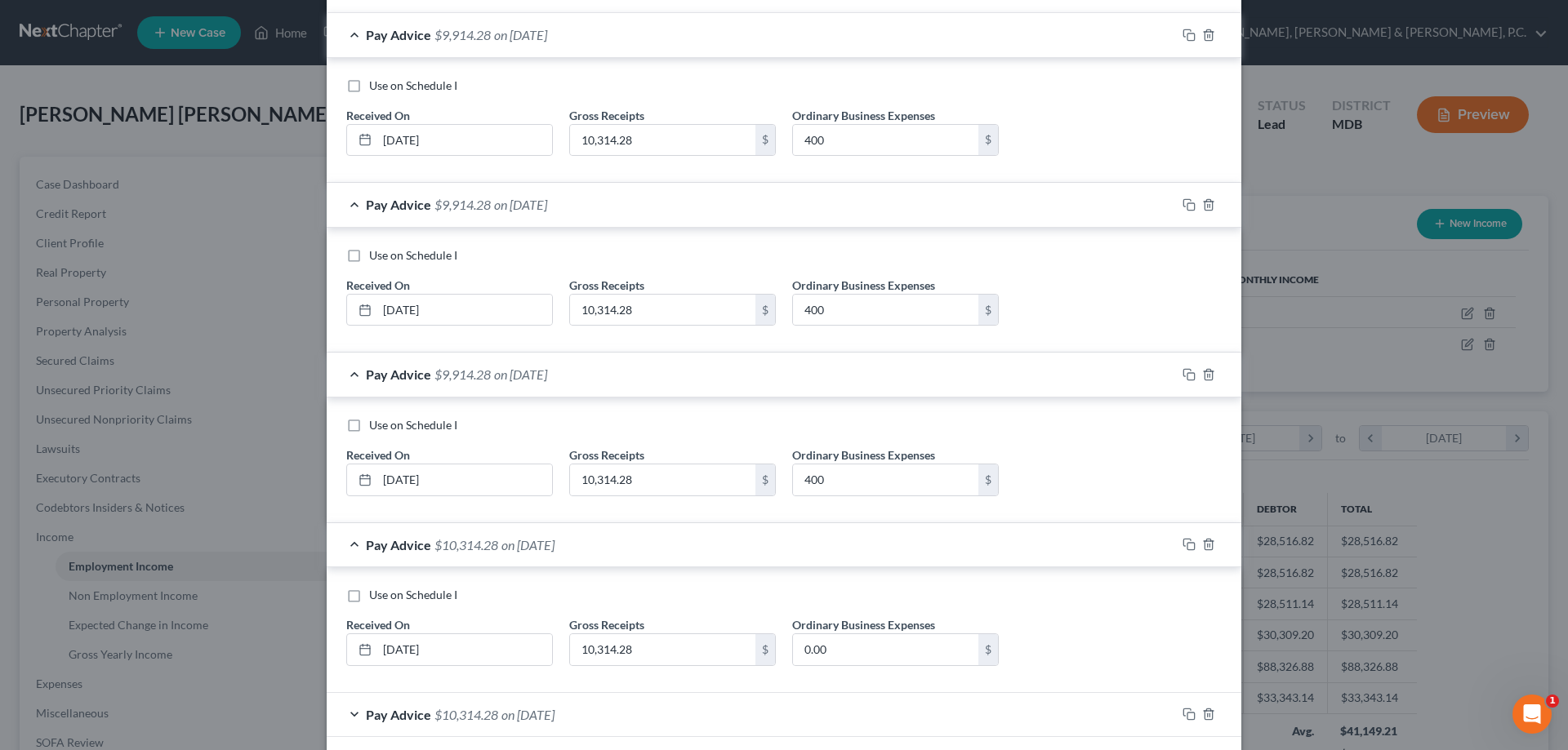
scroll to position [700, 0]
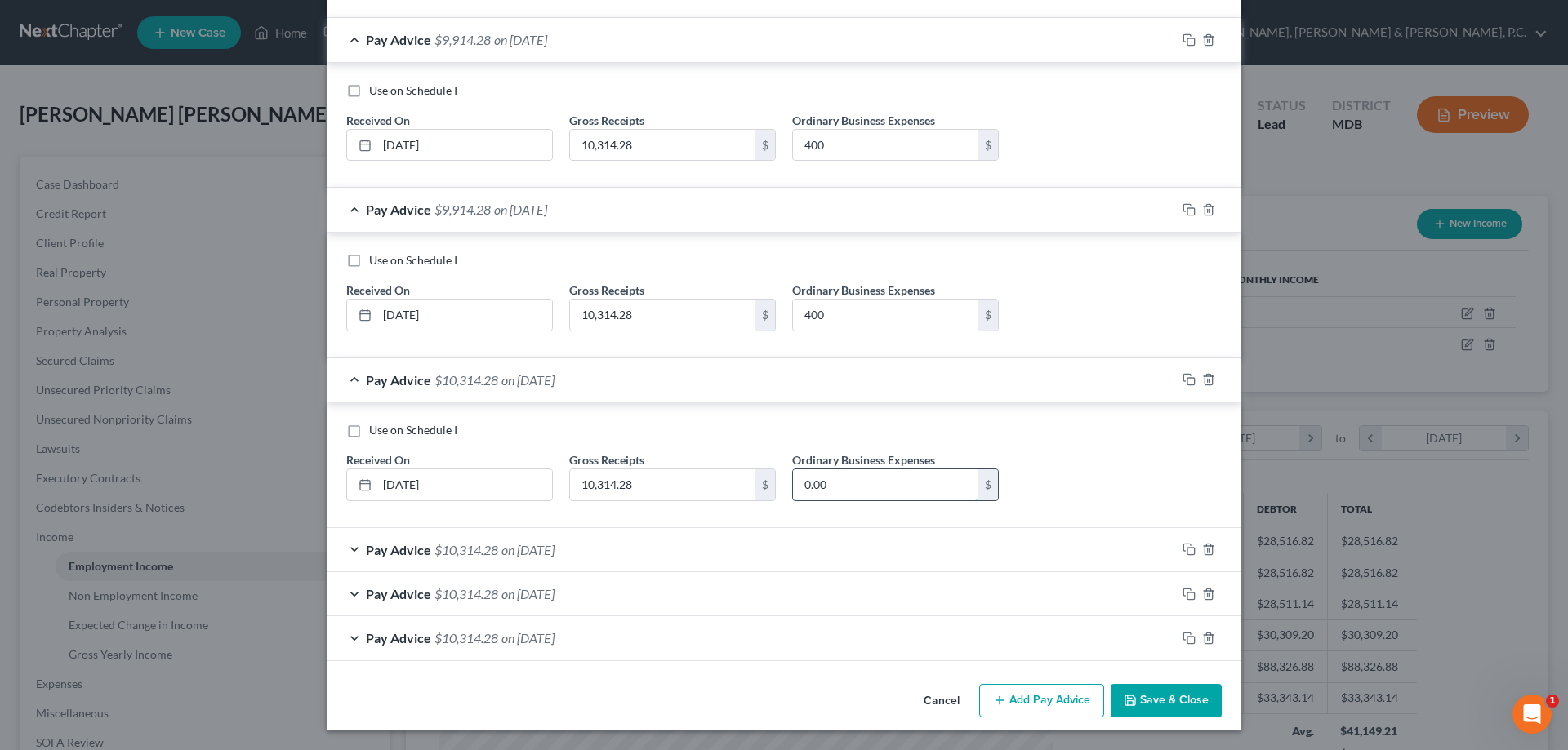
click at [845, 478] on input "0.00" at bounding box center [886, 485] width 185 height 31
click at [814, 541] on div "Pay Advice $10,314.28 on [DATE]" at bounding box center [751, 549] width 850 height 43
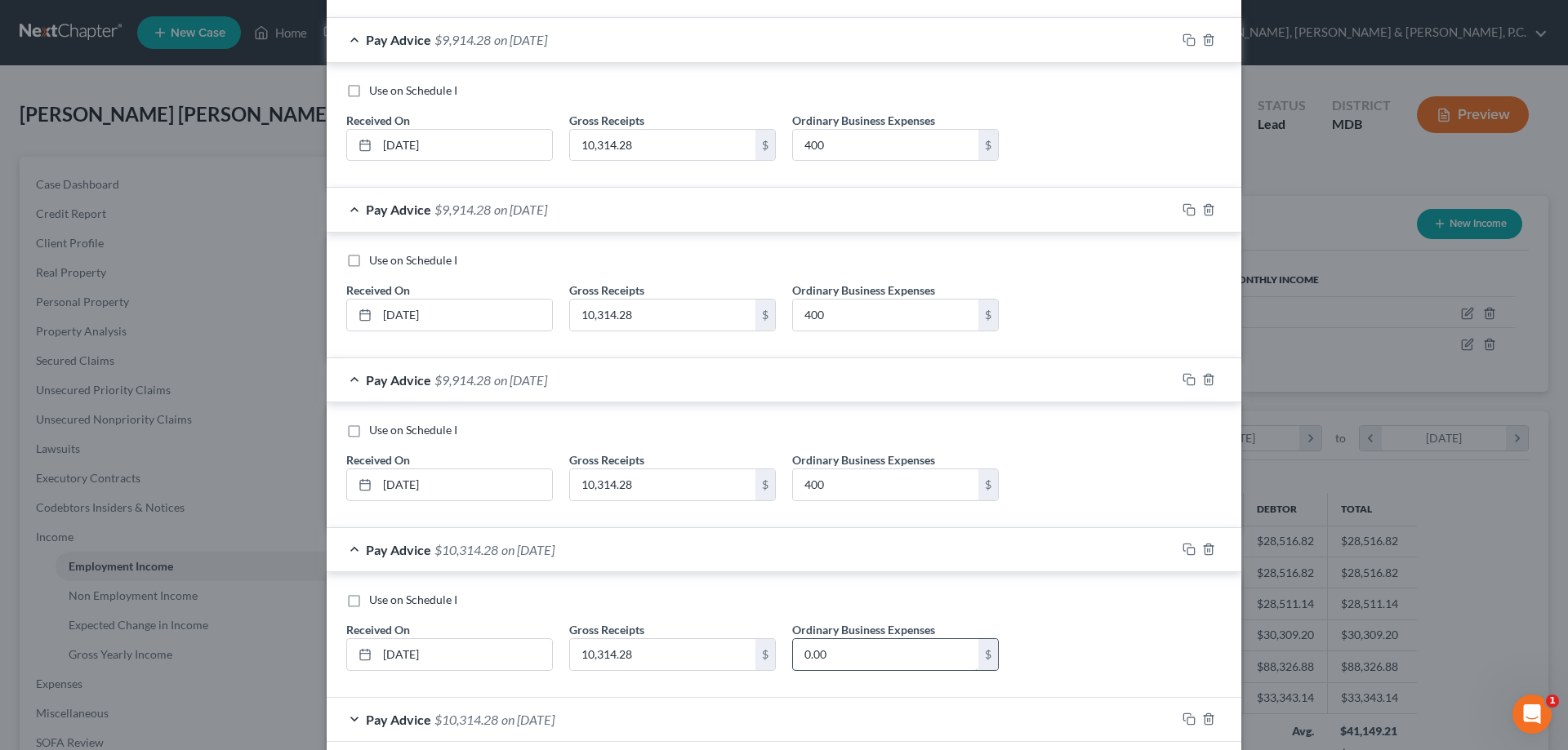
click at [842, 647] on input "0.00" at bounding box center [886, 655] width 185 height 31
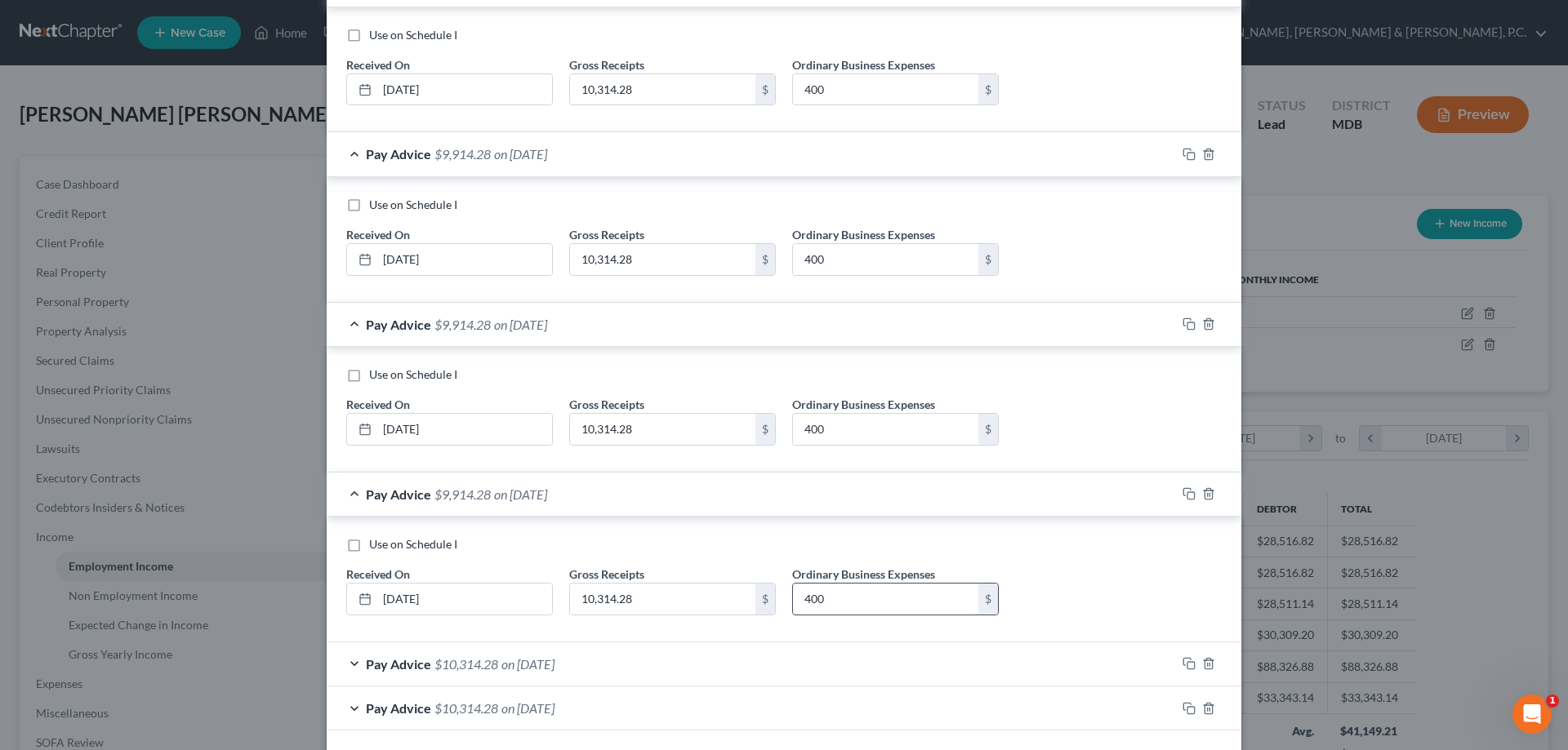
scroll to position [826, 0]
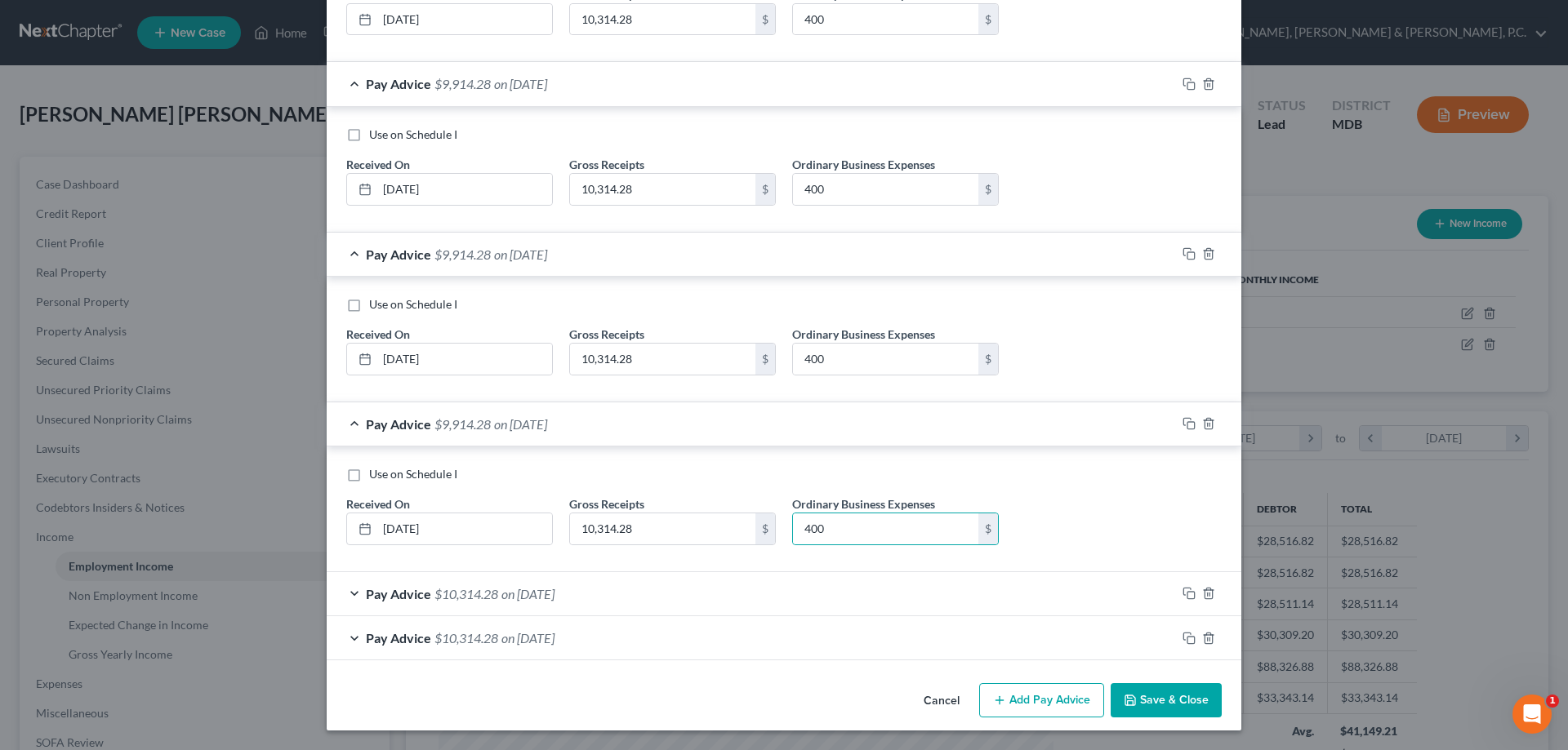
click at [821, 590] on div "Pay Advice $10,314.28 on [DATE]" at bounding box center [751, 594] width 850 height 43
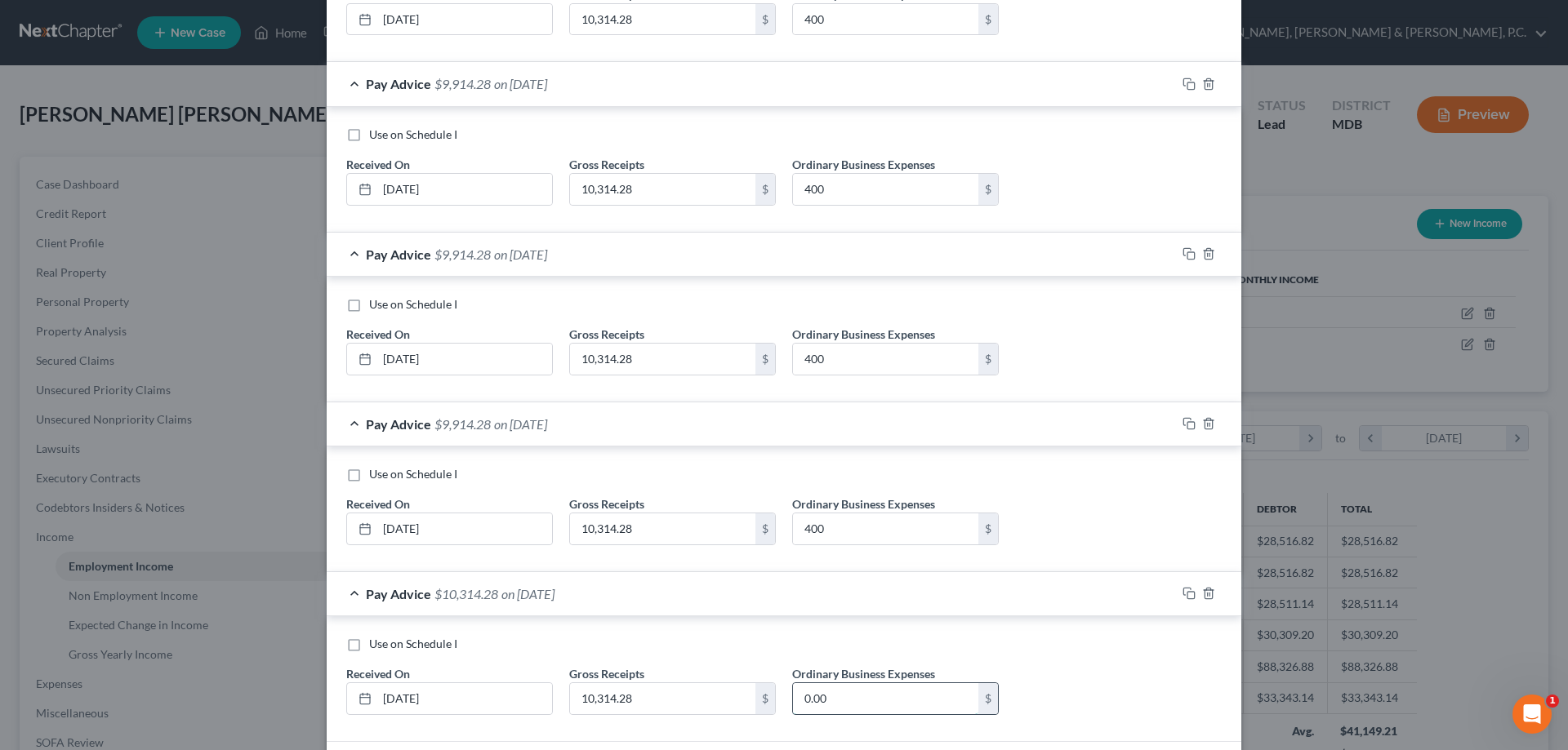
click at [845, 706] on input "0.00" at bounding box center [886, 699] width 185 height 31
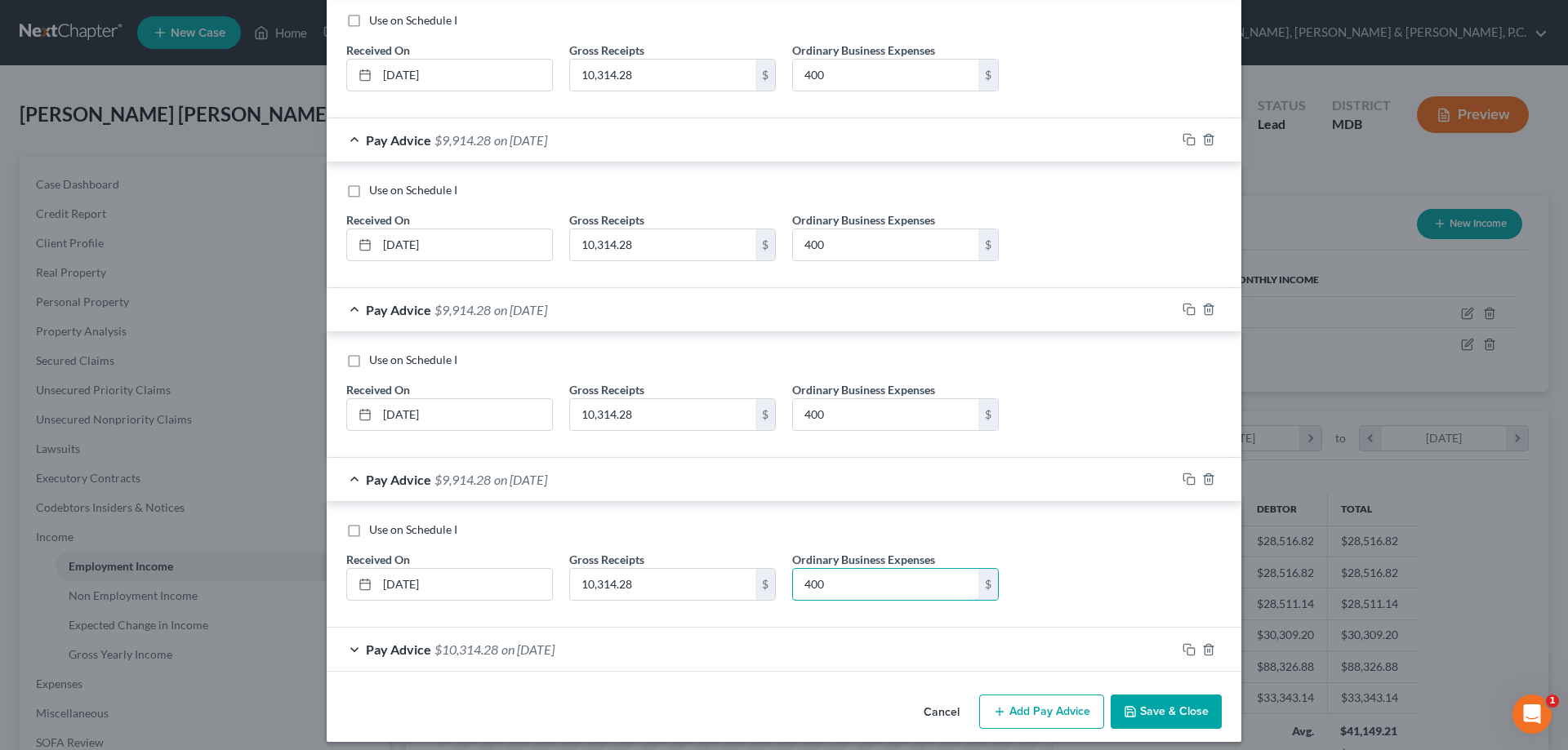
scroll to position [952, 0]
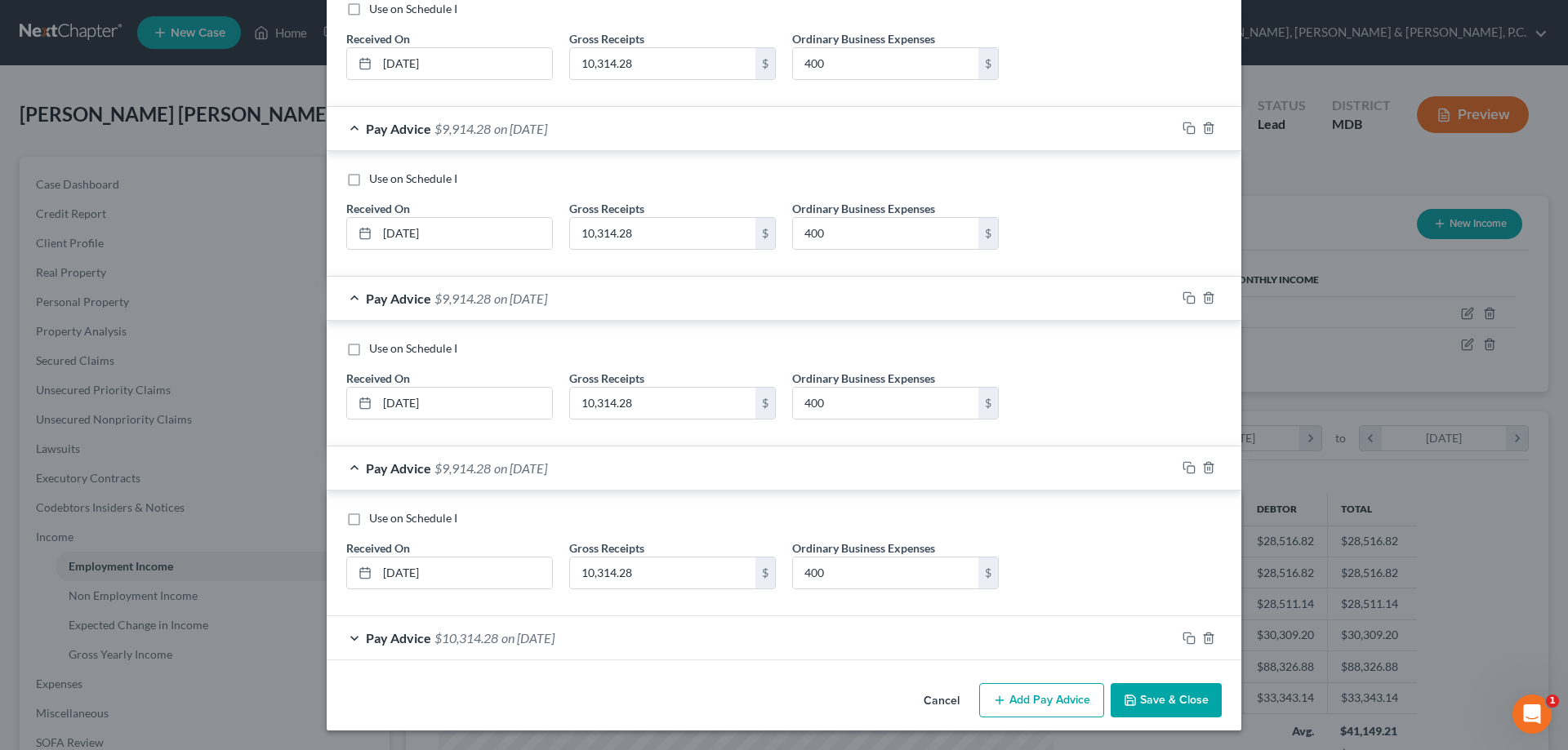
click at [859, 633] on div "Pay Advice $10,314.28 on [DATE]" at bounding box center [751, 638] width 850 height 43
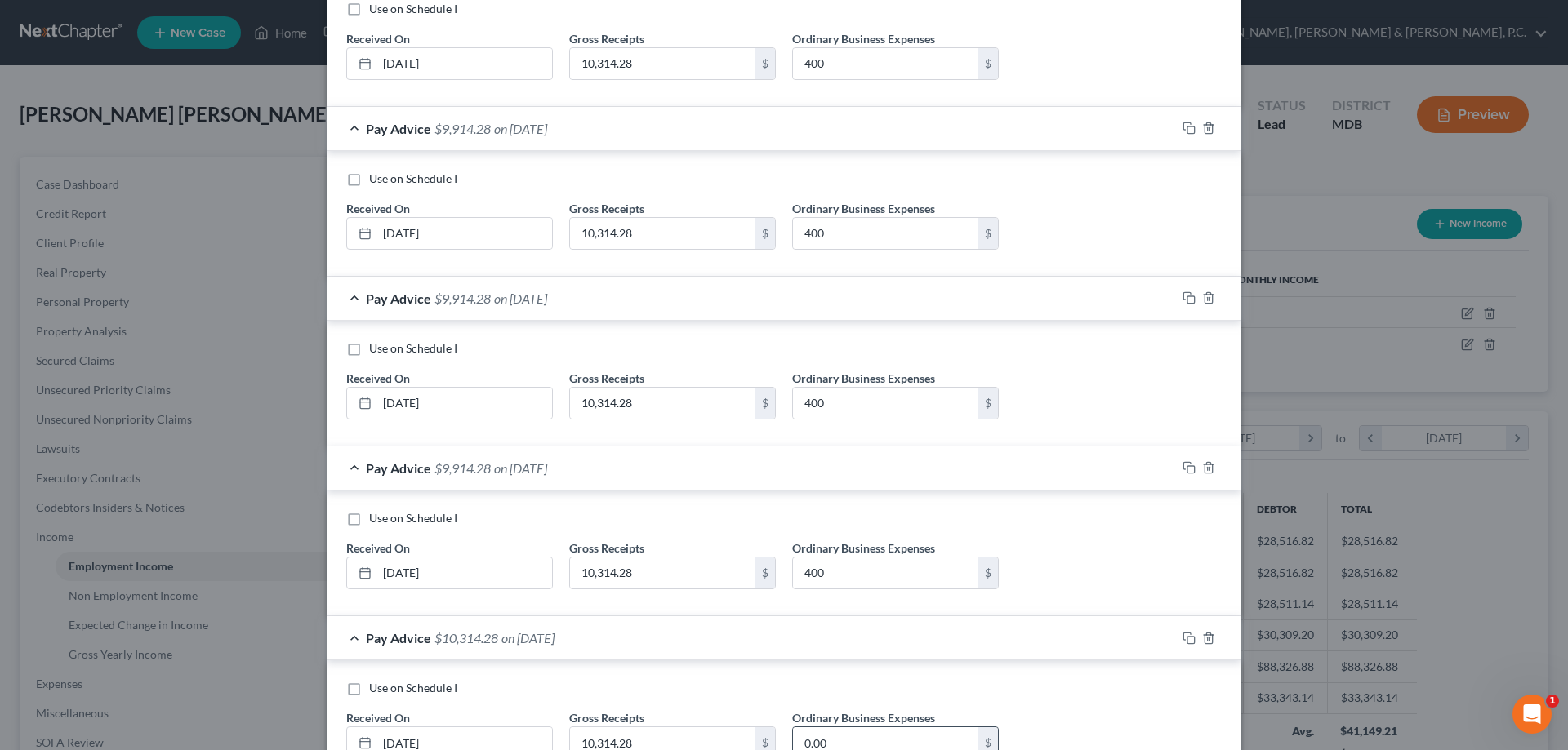
click at [845, 735] on input "0.00" at bounding box center [886, 744] width 185 height 31
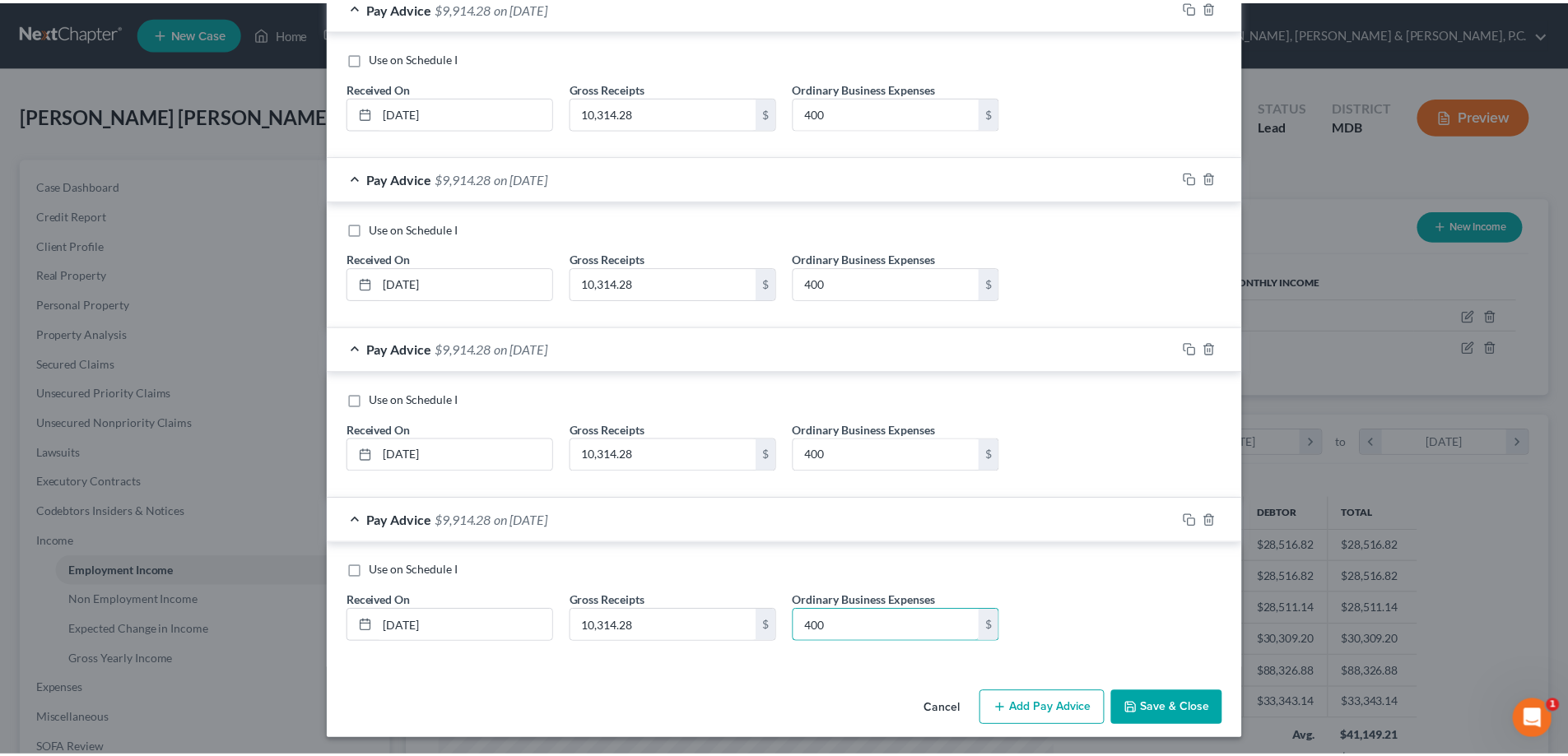
scroll to position [1085, 0]
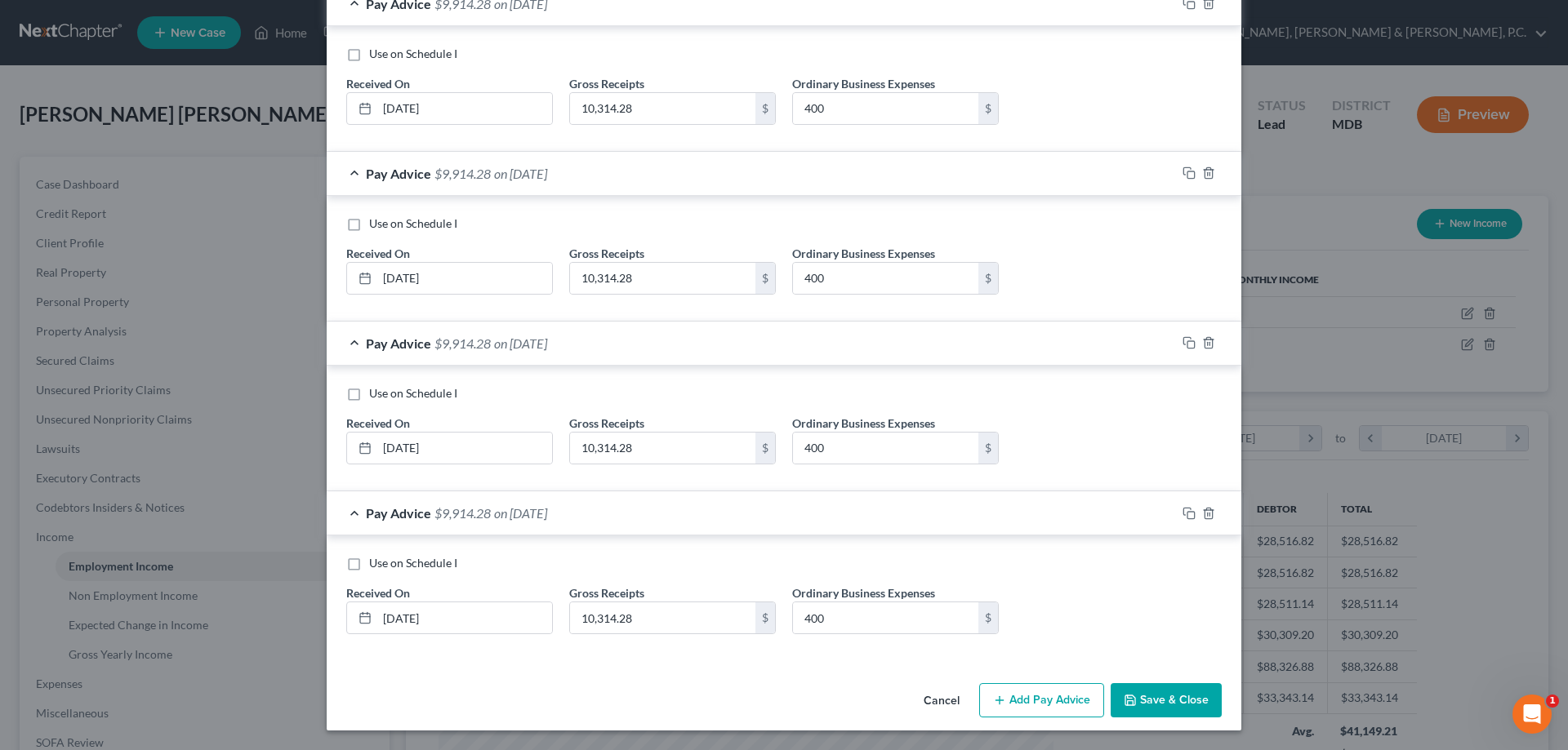
click at [1166, 698] on button "Save & Close" at bounding box center [1167, 700] width 111 height 34
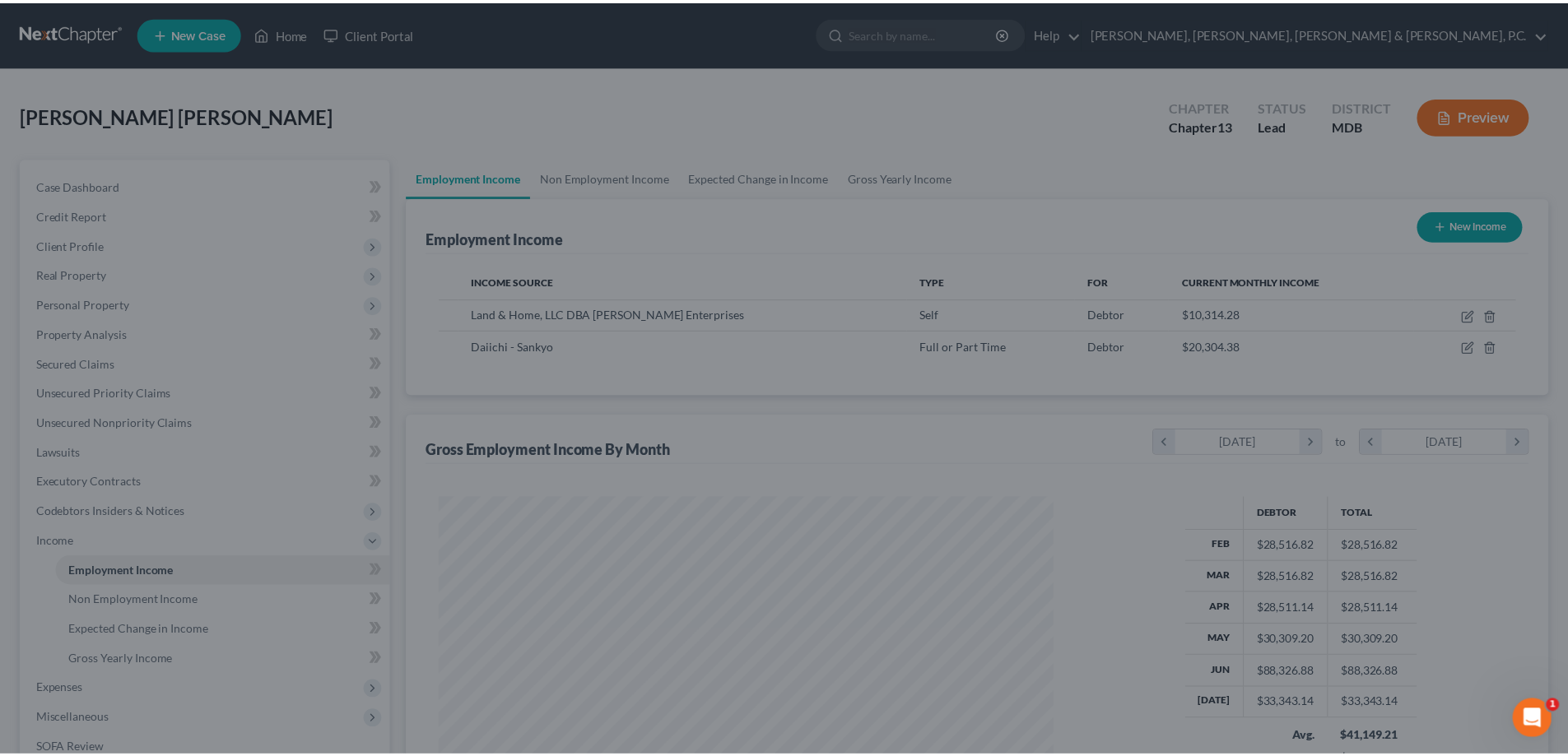
scroll to position [822701, 822542]
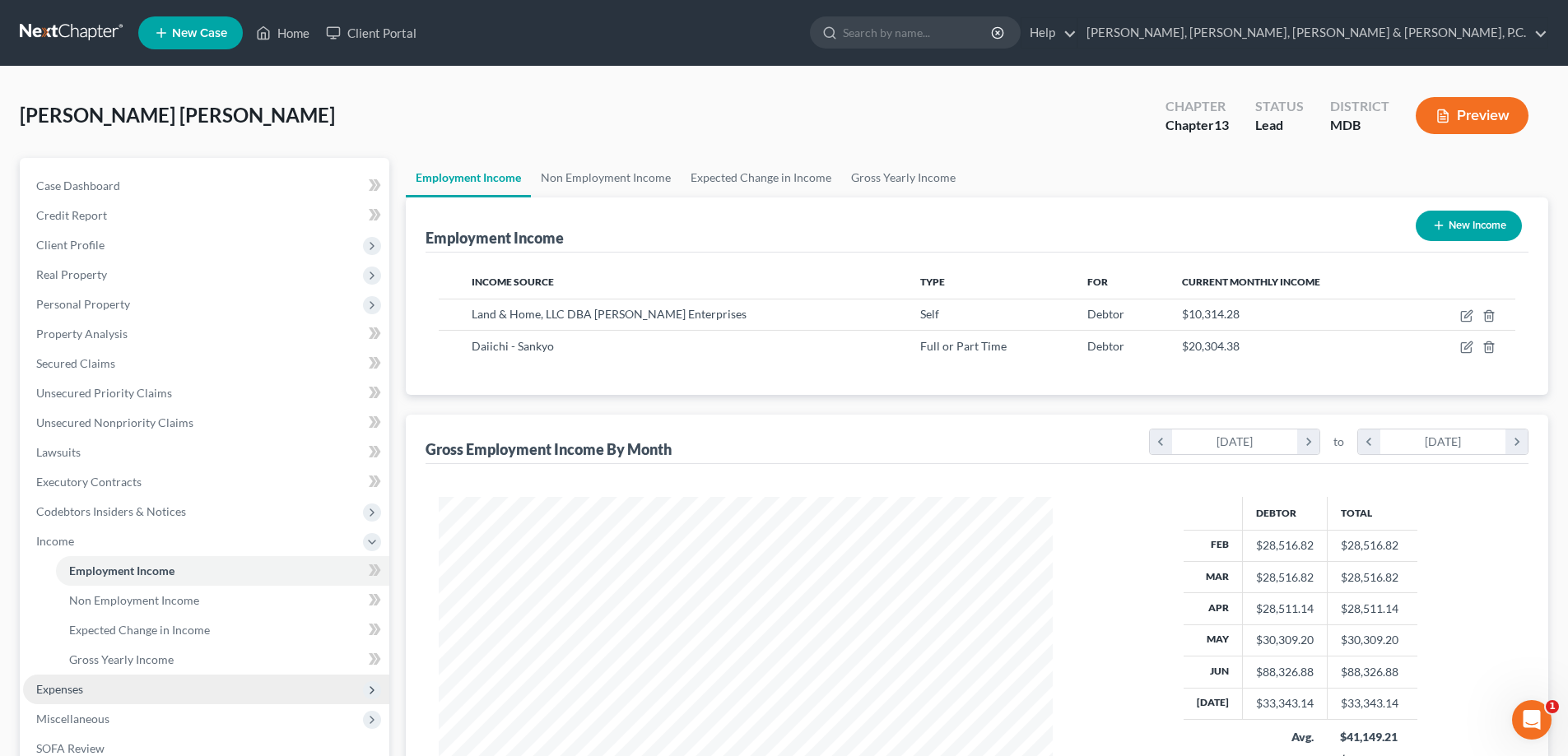
click at [62, 685] on span "Expenses" at bounding box center [59, 689] width 47 height 14
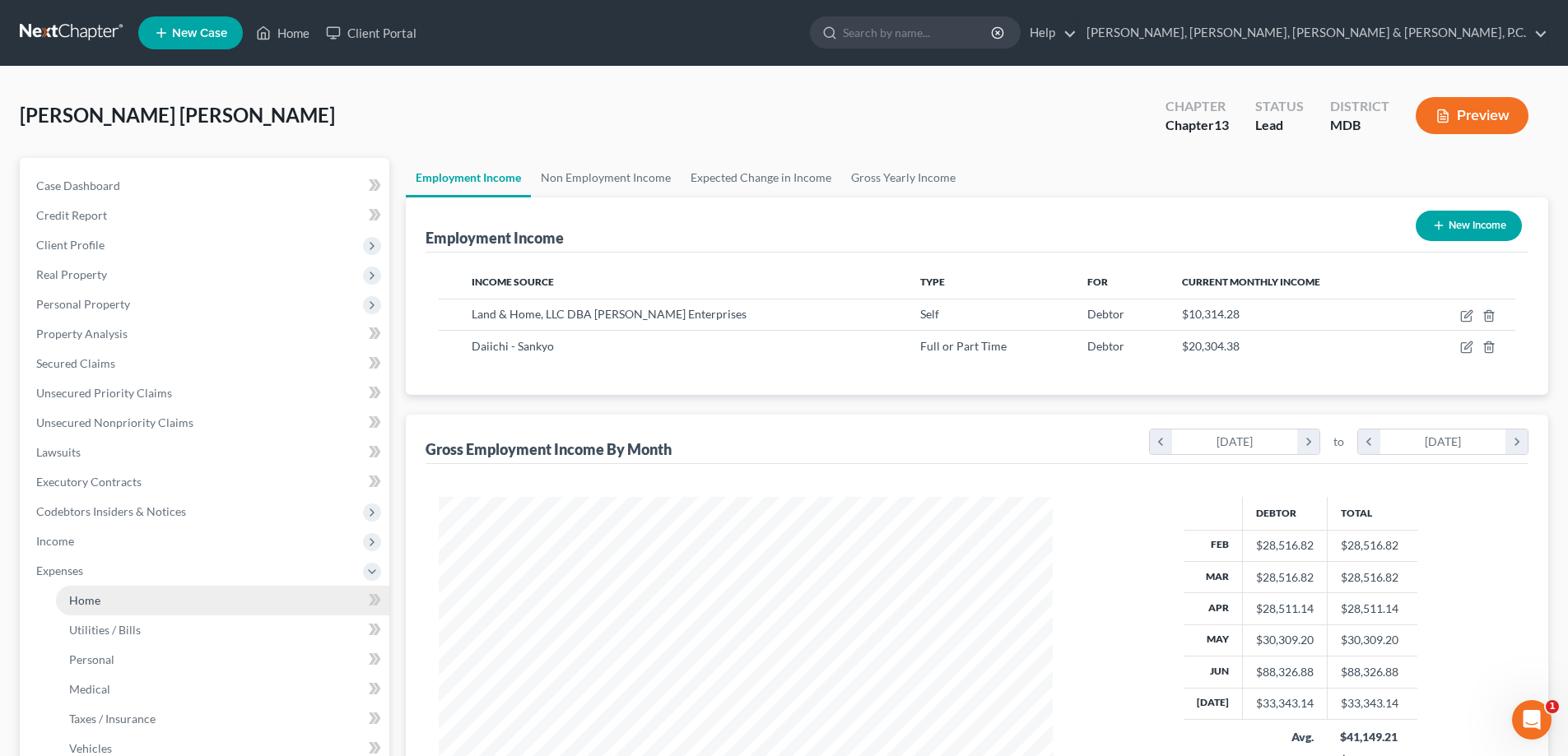
click at [88, 602] on span "Home" at bounding box center [85, 600] width 32 height 14
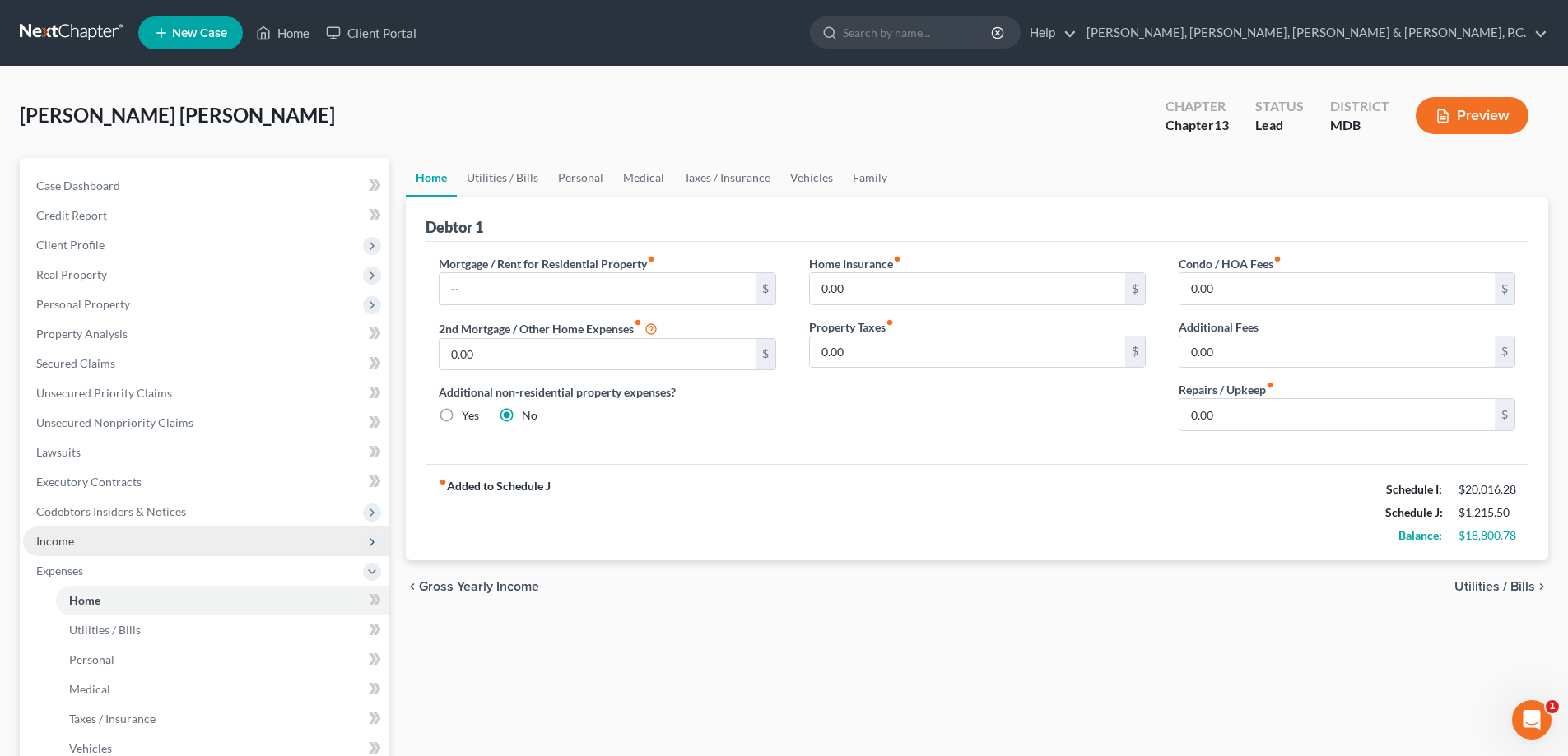
click at [71, 536] on span "Income" at bounding box center [55, 541] width 38 height 14
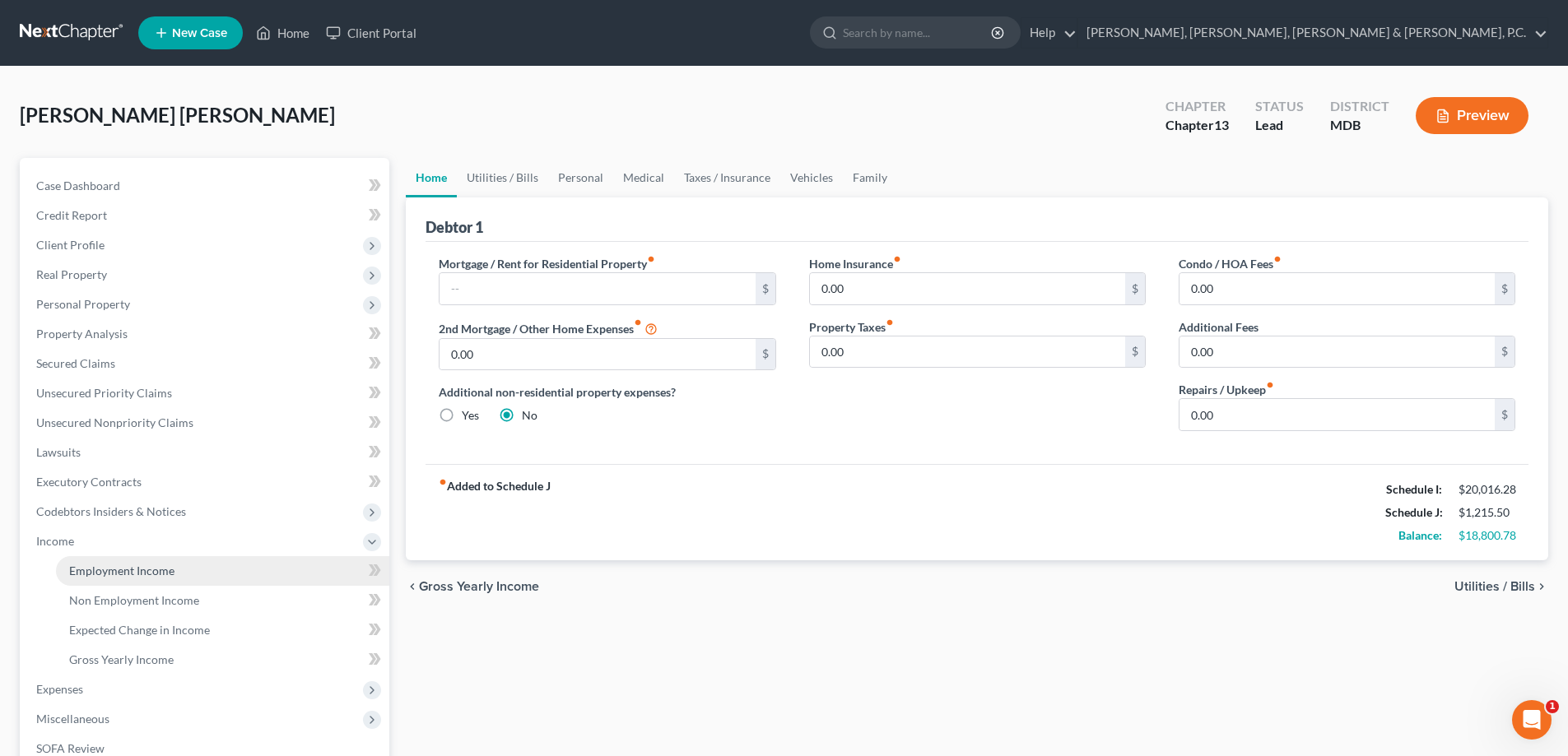
click at [103, 565] on span "Employment Income" at bounding box center [122, 570] width 106 height 14
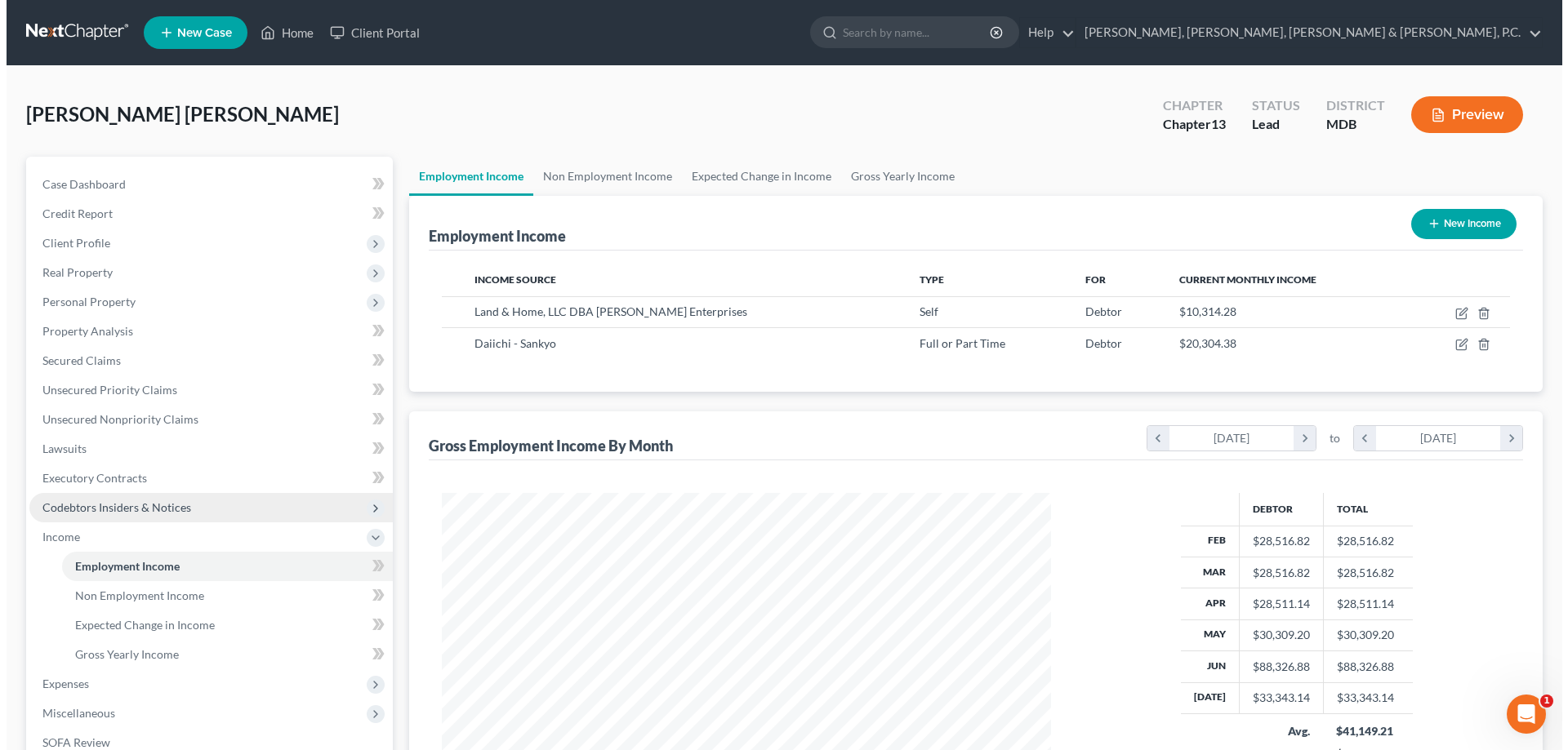
scroll to position [305, 642]
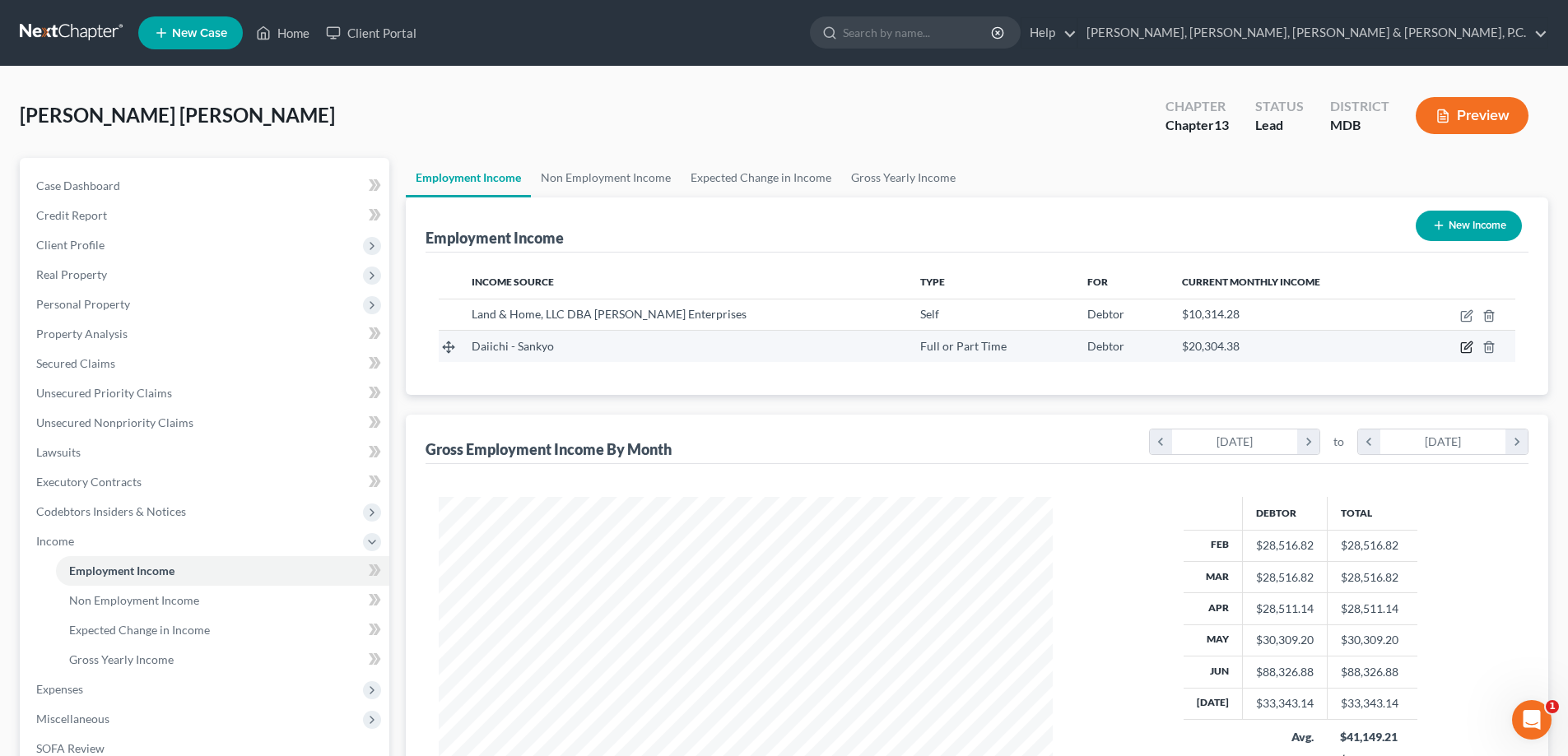
click at [1466, 347] on icon "button" at bounding box center [1468, 346] width 7 height 7
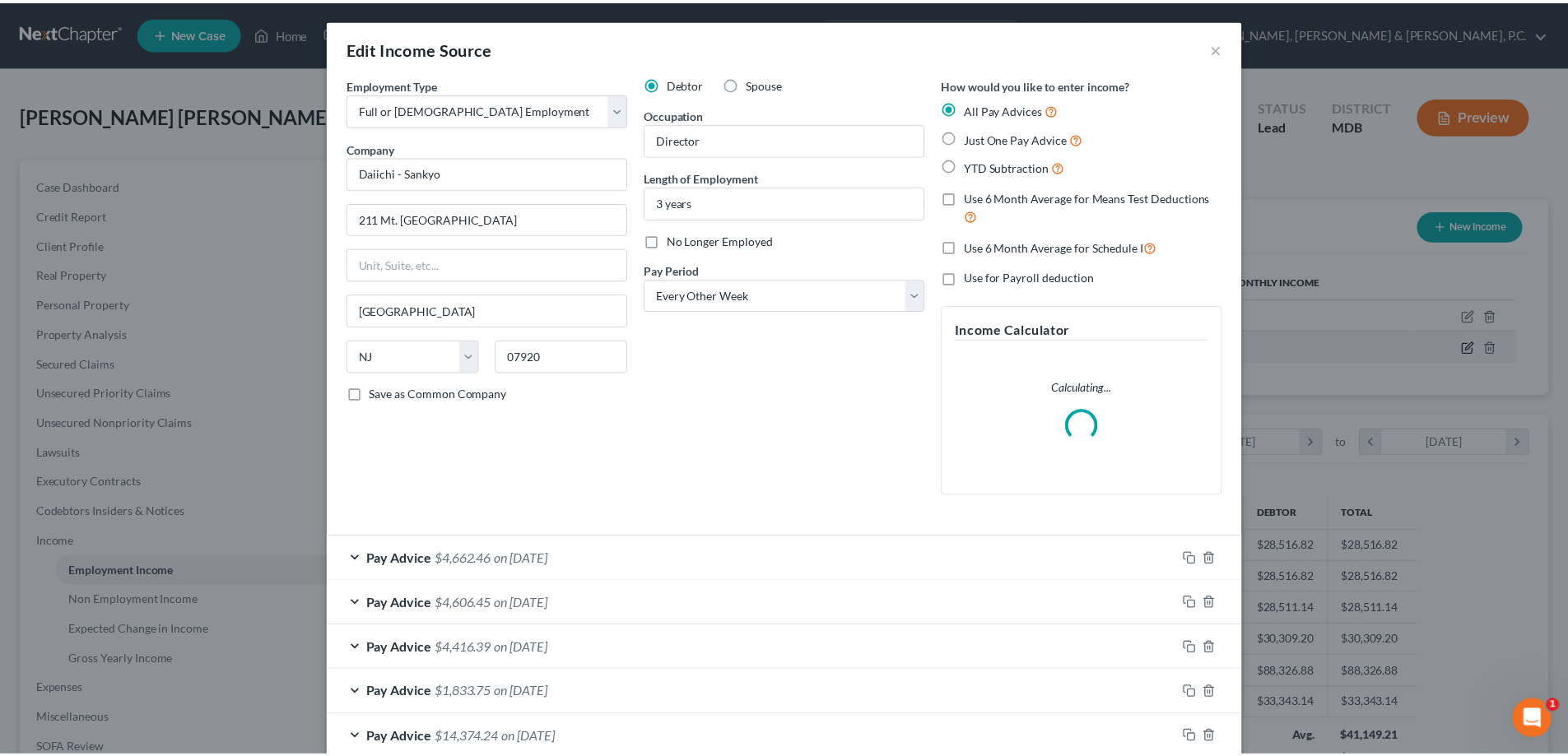
scroll to position [310, 653]
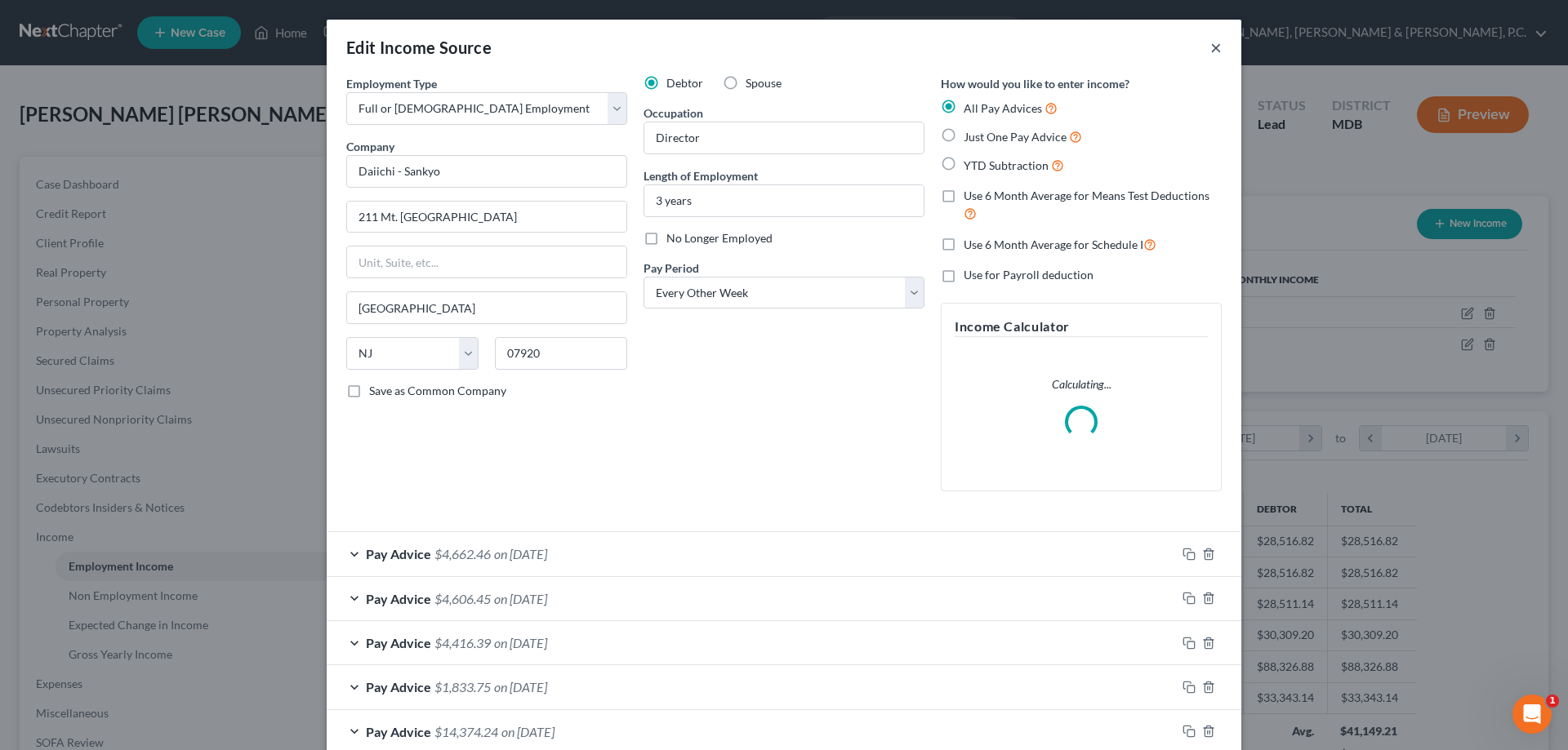
click at [1211, 52] on button "×" at bounding box center [1216, 47] width 11 height 19
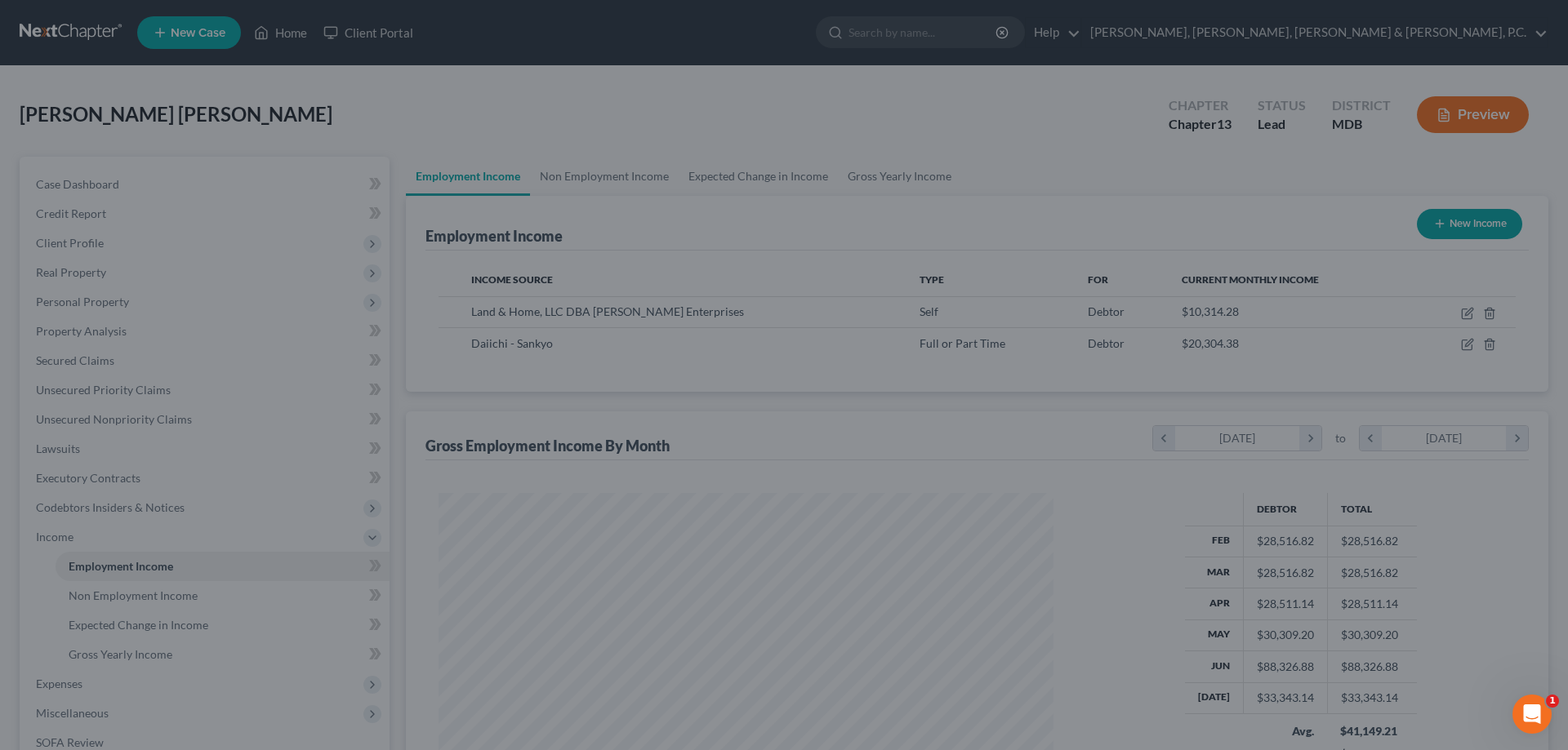
scroll to position [816172, 816263]
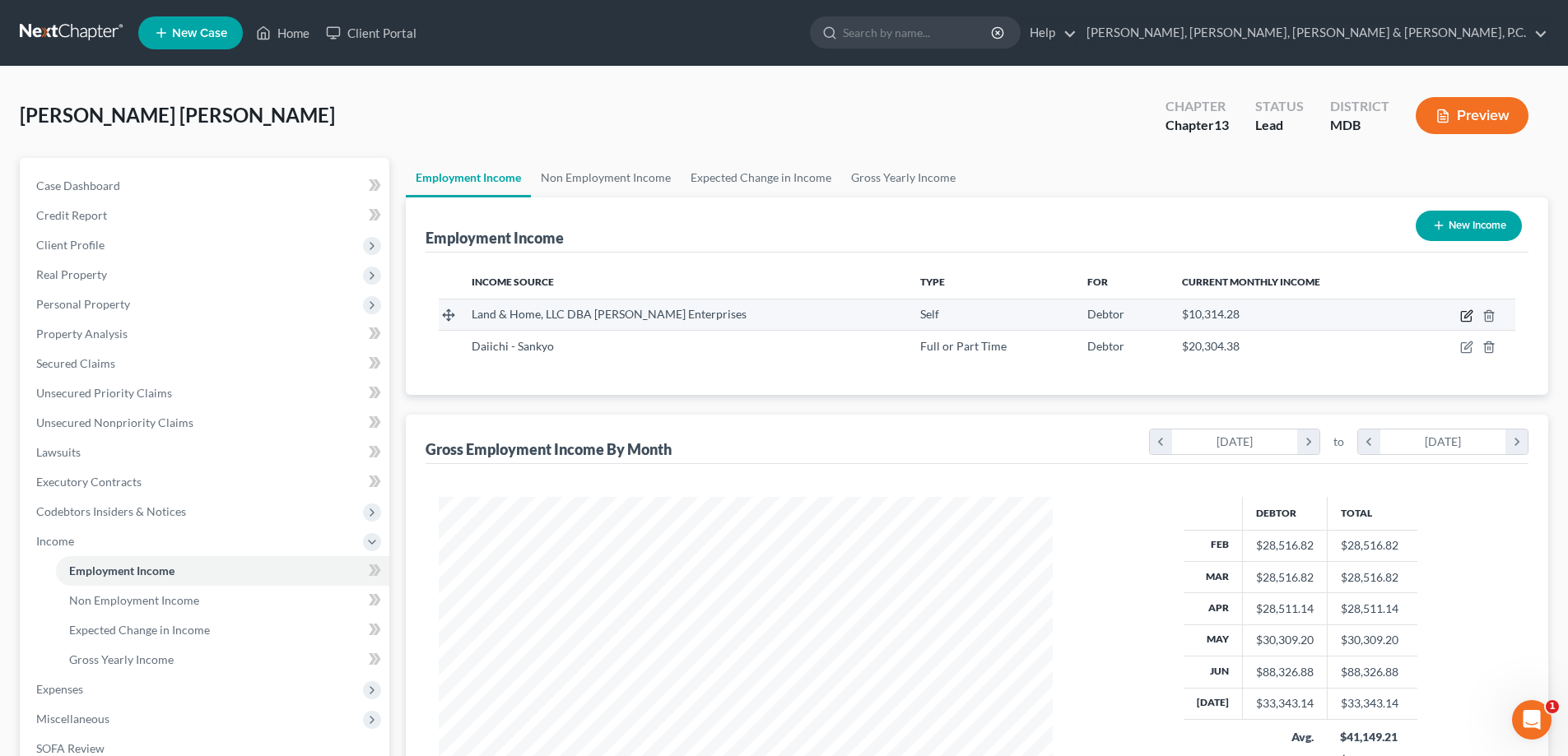
click at [1466, 317] on icon "button" at bounding box center [1468, 314] width 7 height 7
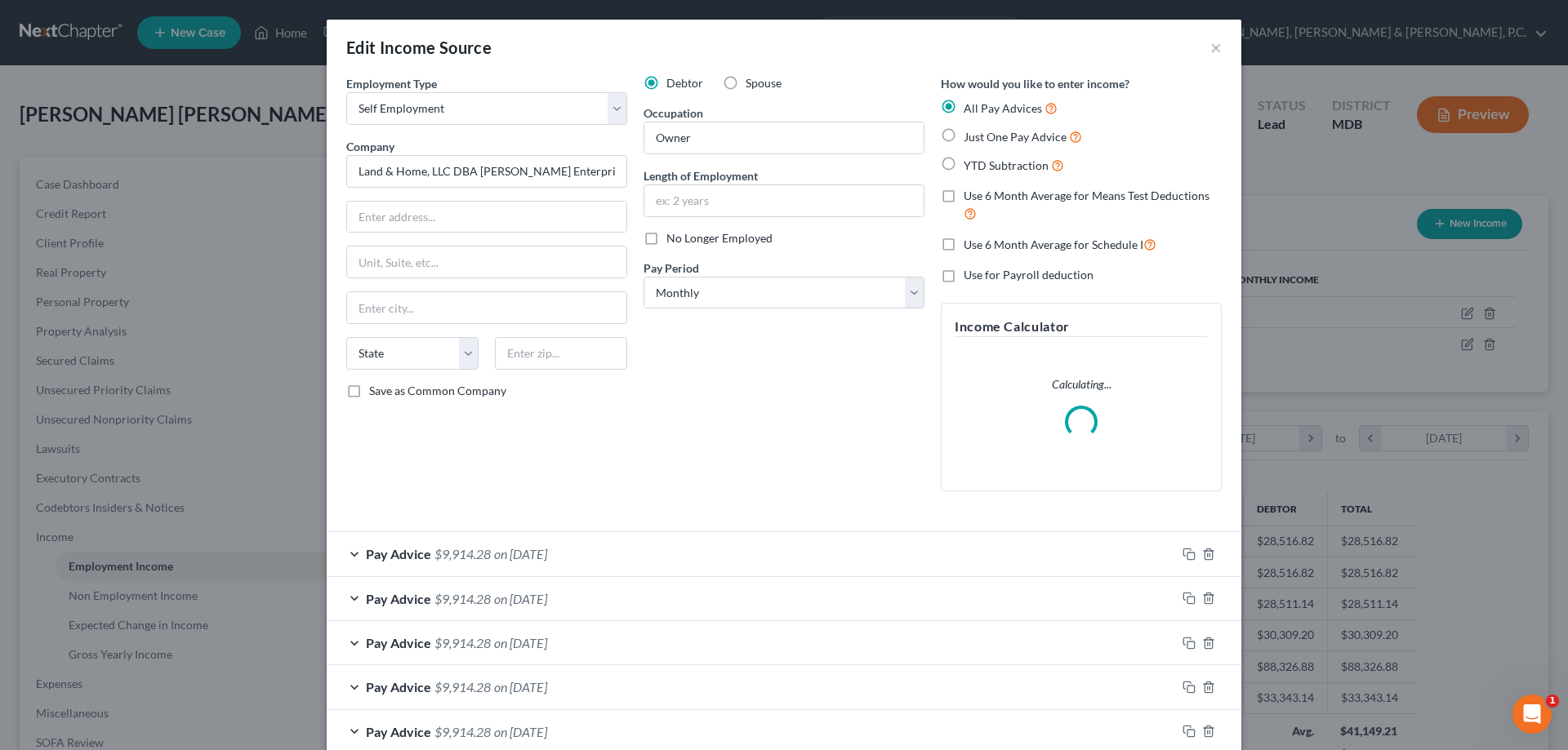
scroll to position [307, 648]
click at [850, 552] on div "Pay Advice $9,914.28 on [DATE]" at bounding box center [751, 553] width 850 height 43
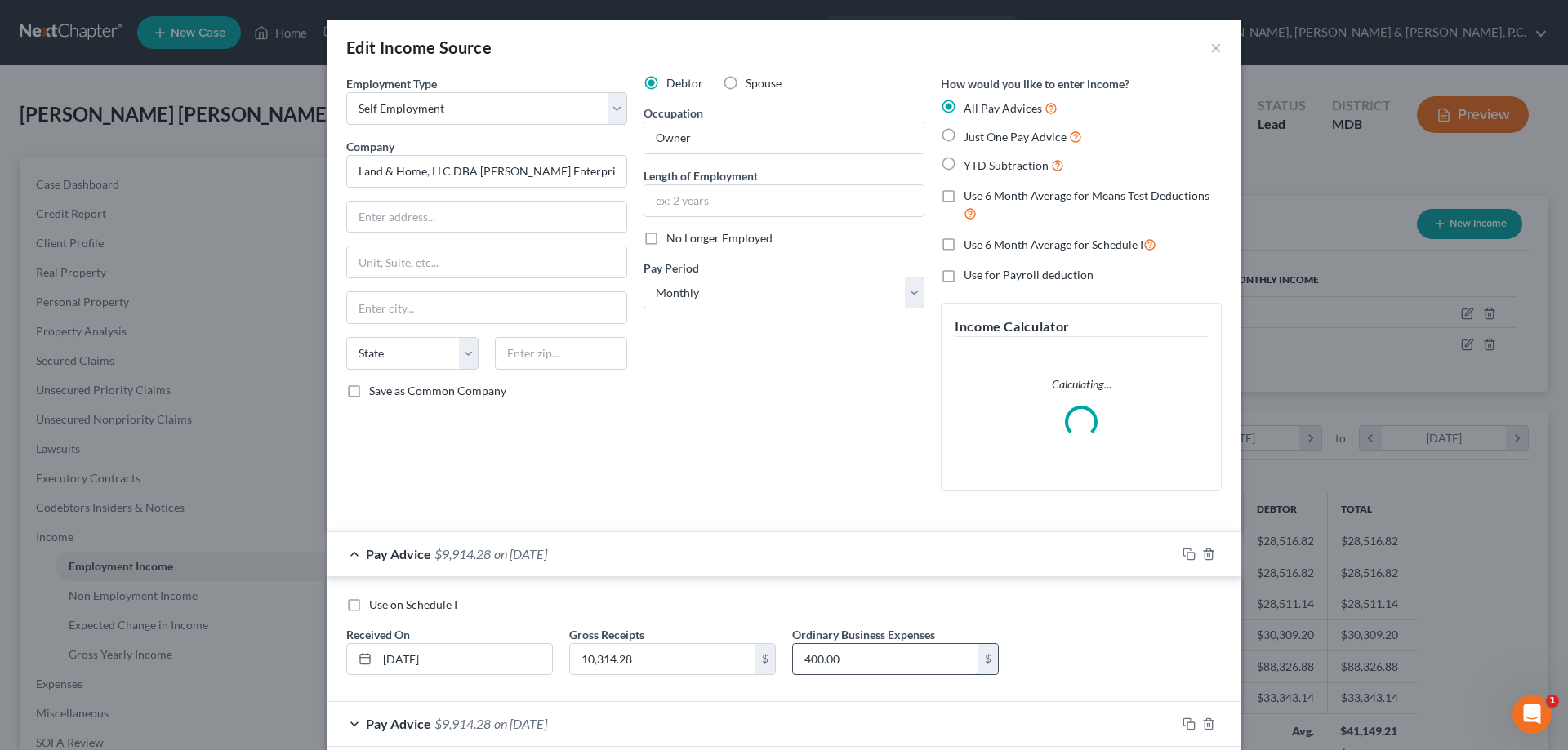
click at [858, 653] on input "400.00" at bounding box center [886, 660] width 185 height 31
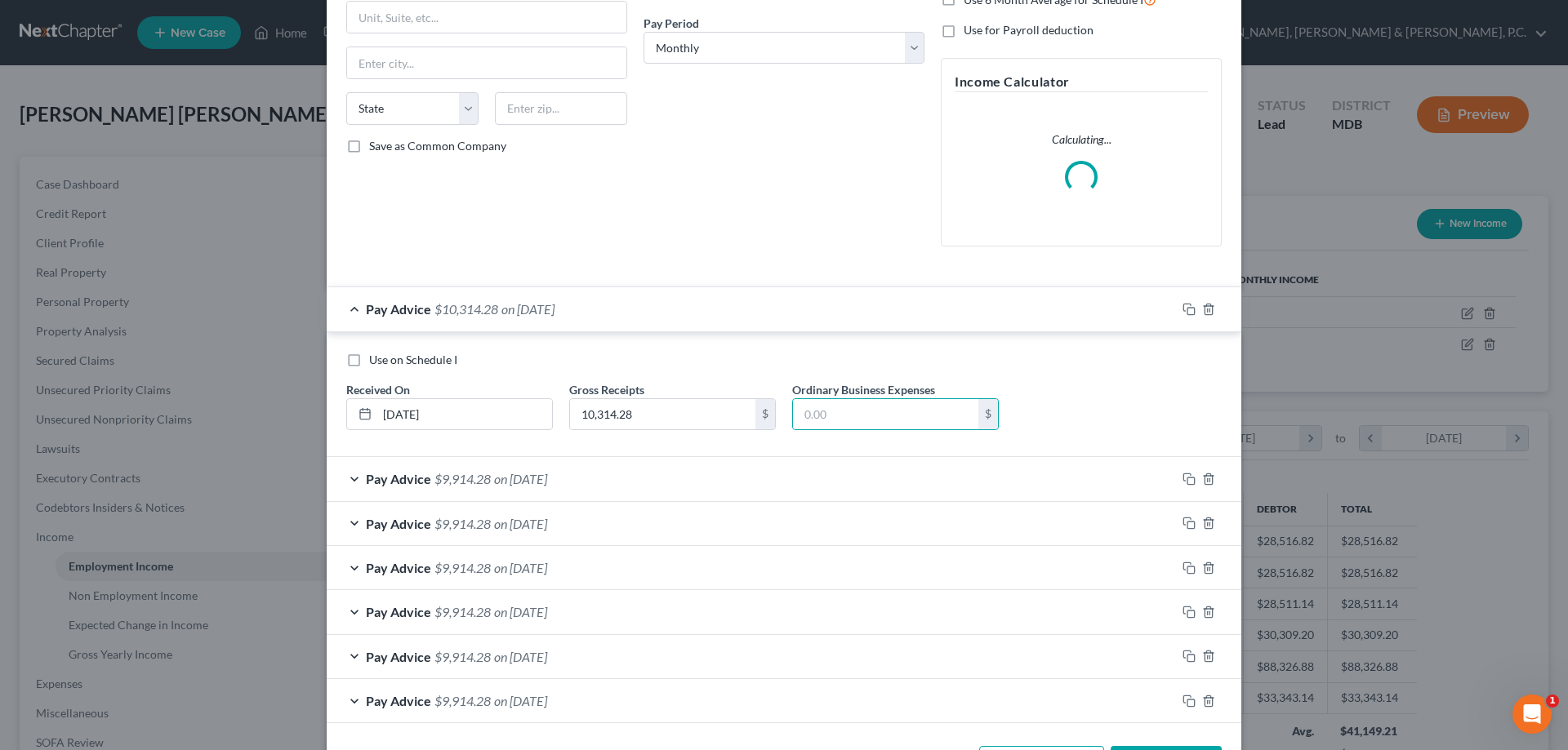
click at [830, 473] on div "Pay Advice $9,914.28 on [DATE]" at bounding box center [751, 479] width 850 height 43
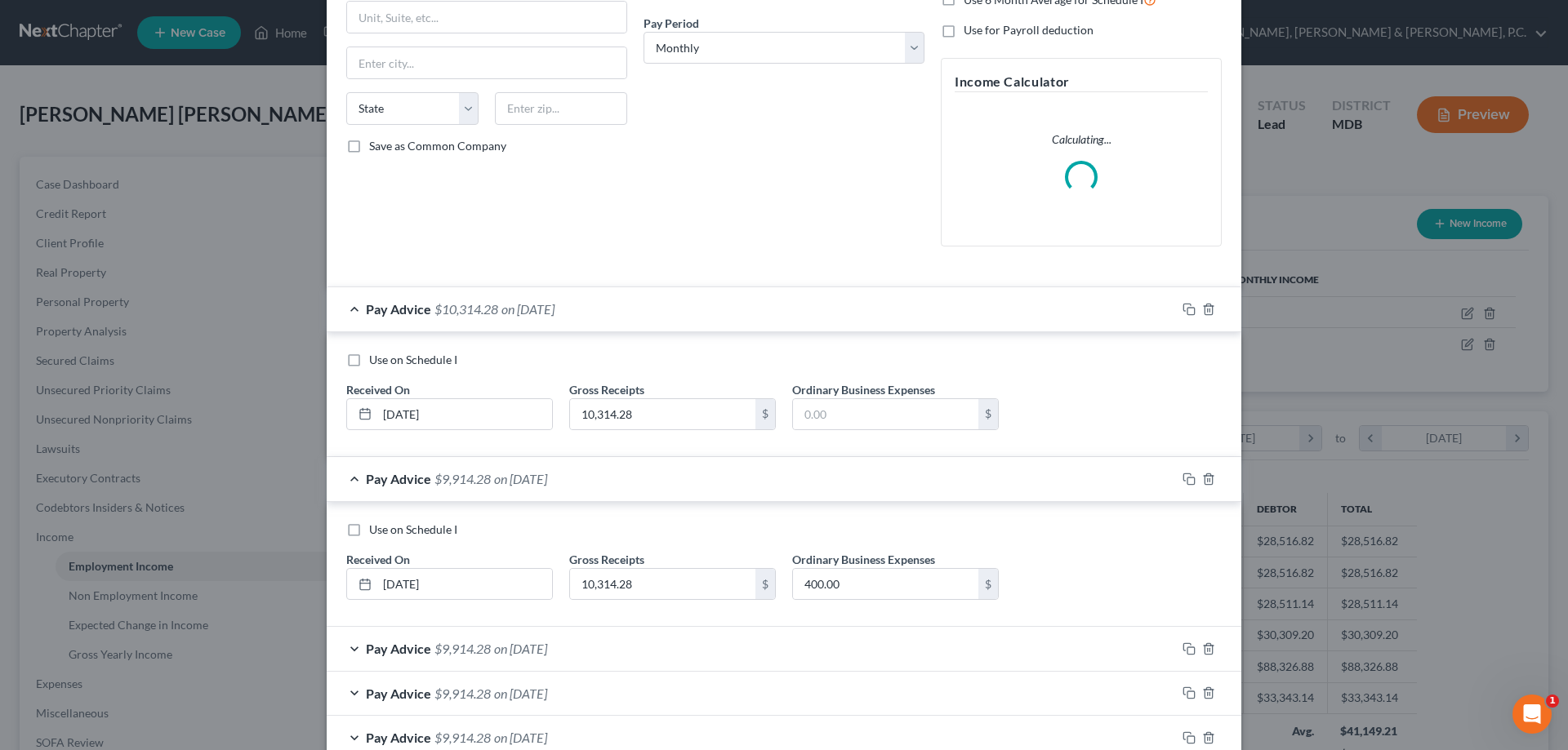
click at [834, 478] on div "Pay Advice $9,914.28 on [DATE]" at bounding box center [751, 479] width 850 height 43
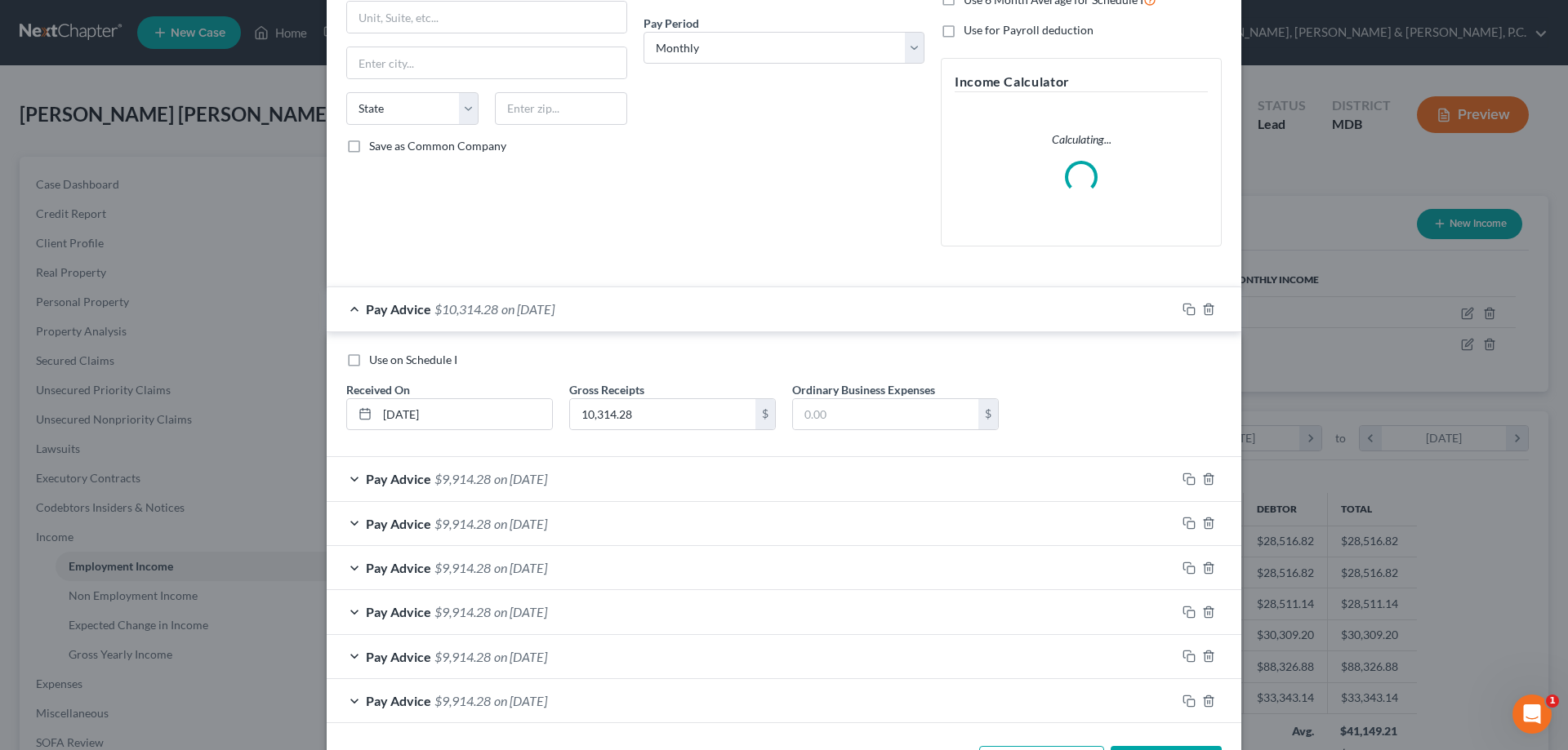
click at [846, 576] on div "Pay Advice $9,914.28 on [DATE]" at bounding box center [751, 568] width 850 height 43
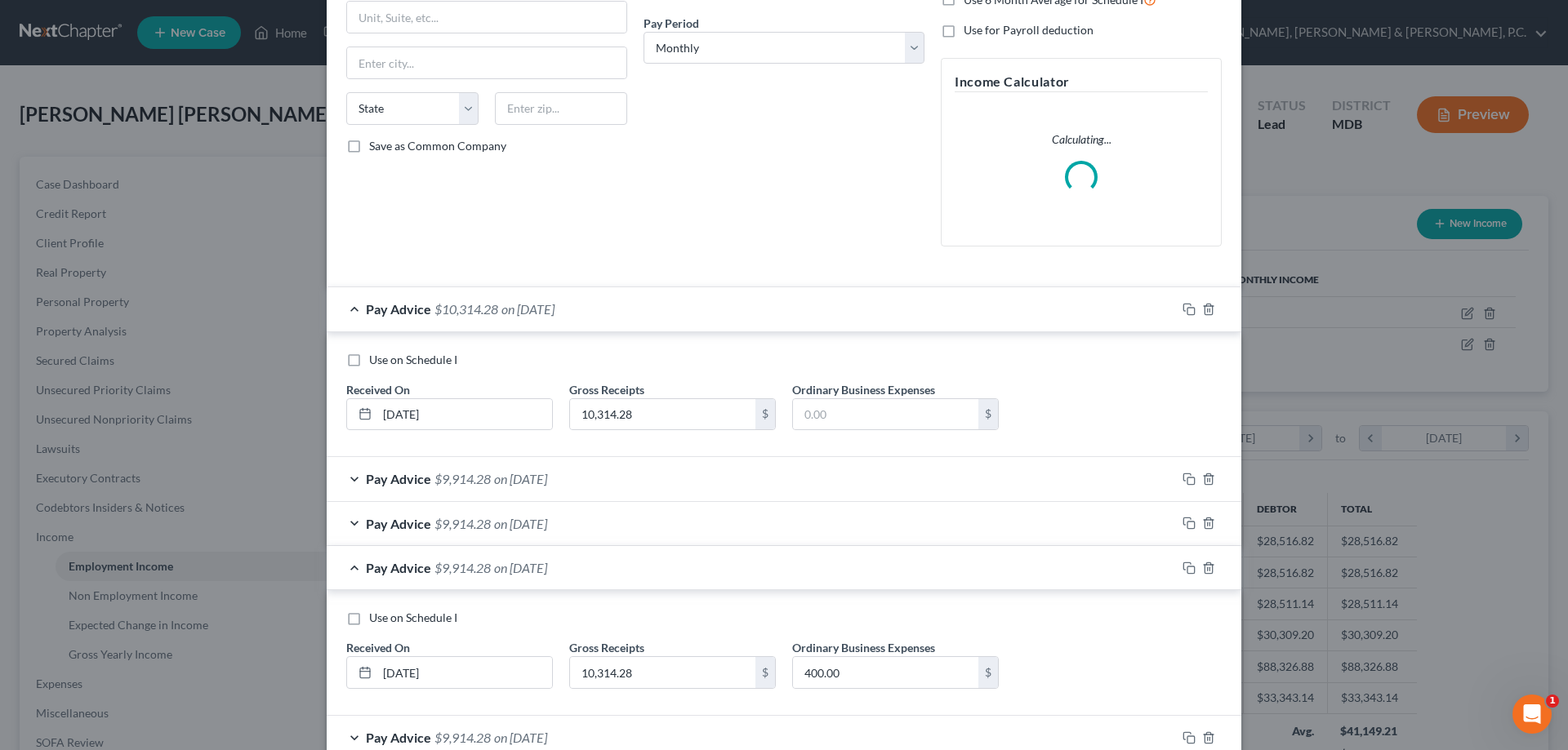
click at [838, 477] on div "Pay Advice $9,914.28 on [DATE]" at bounding box center [751, 479] width 850 height 43
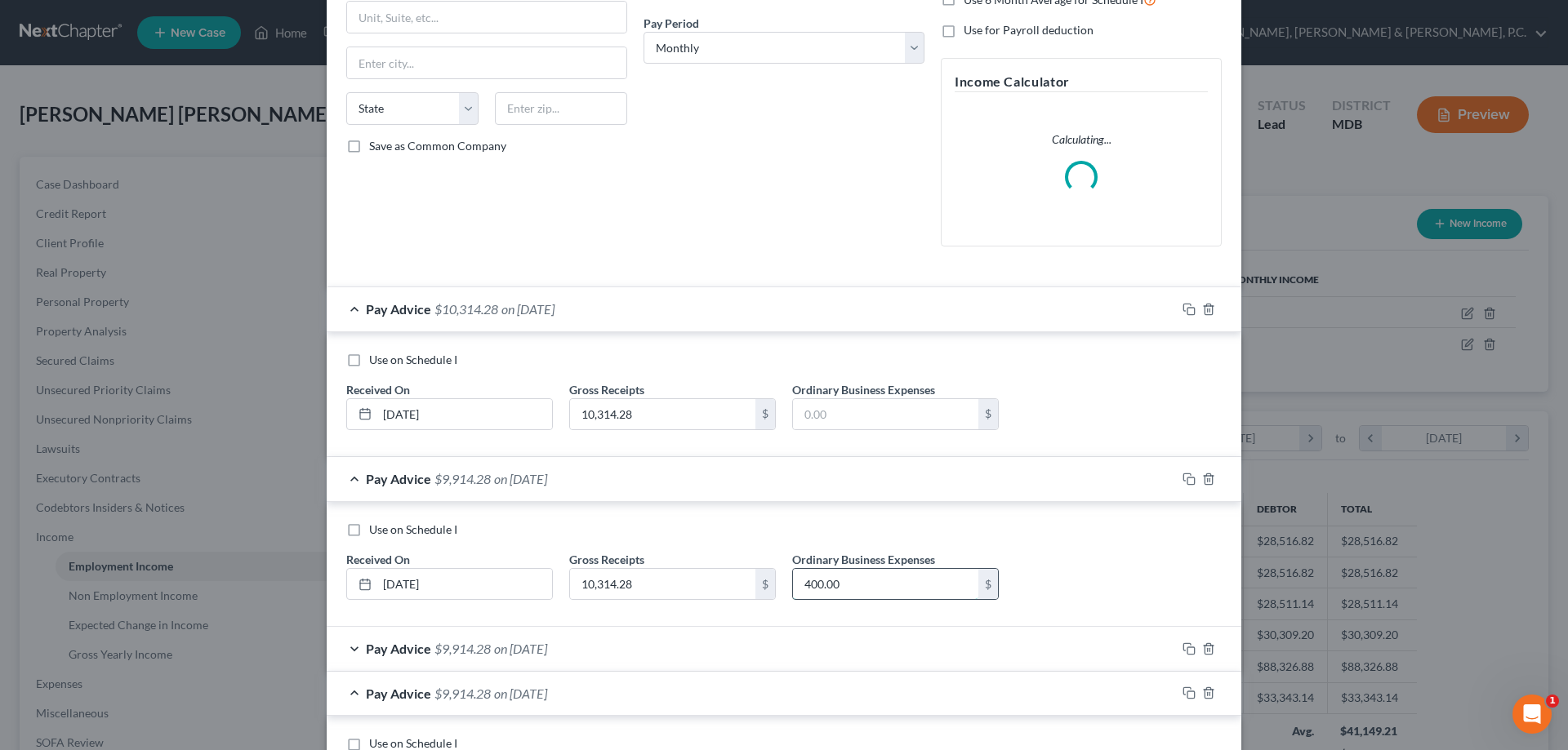
click at [855, 583] on input "400.00" at bounding box center [886, 584] width 185 height 31
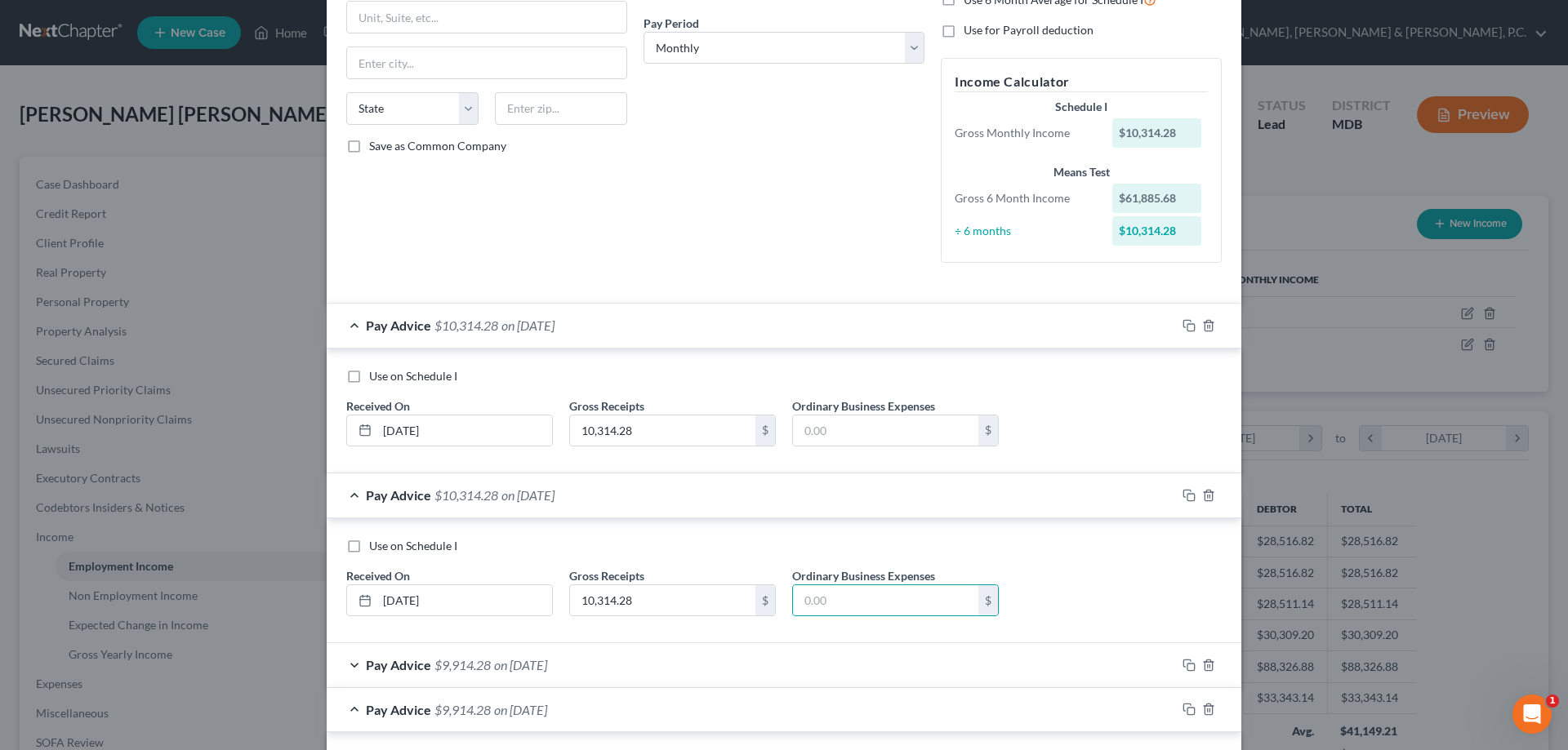
click at [835, 662] on div "Pay Advice $9,914.28 on [DATE]" at bounding box center [751, 664] width 850 height 43
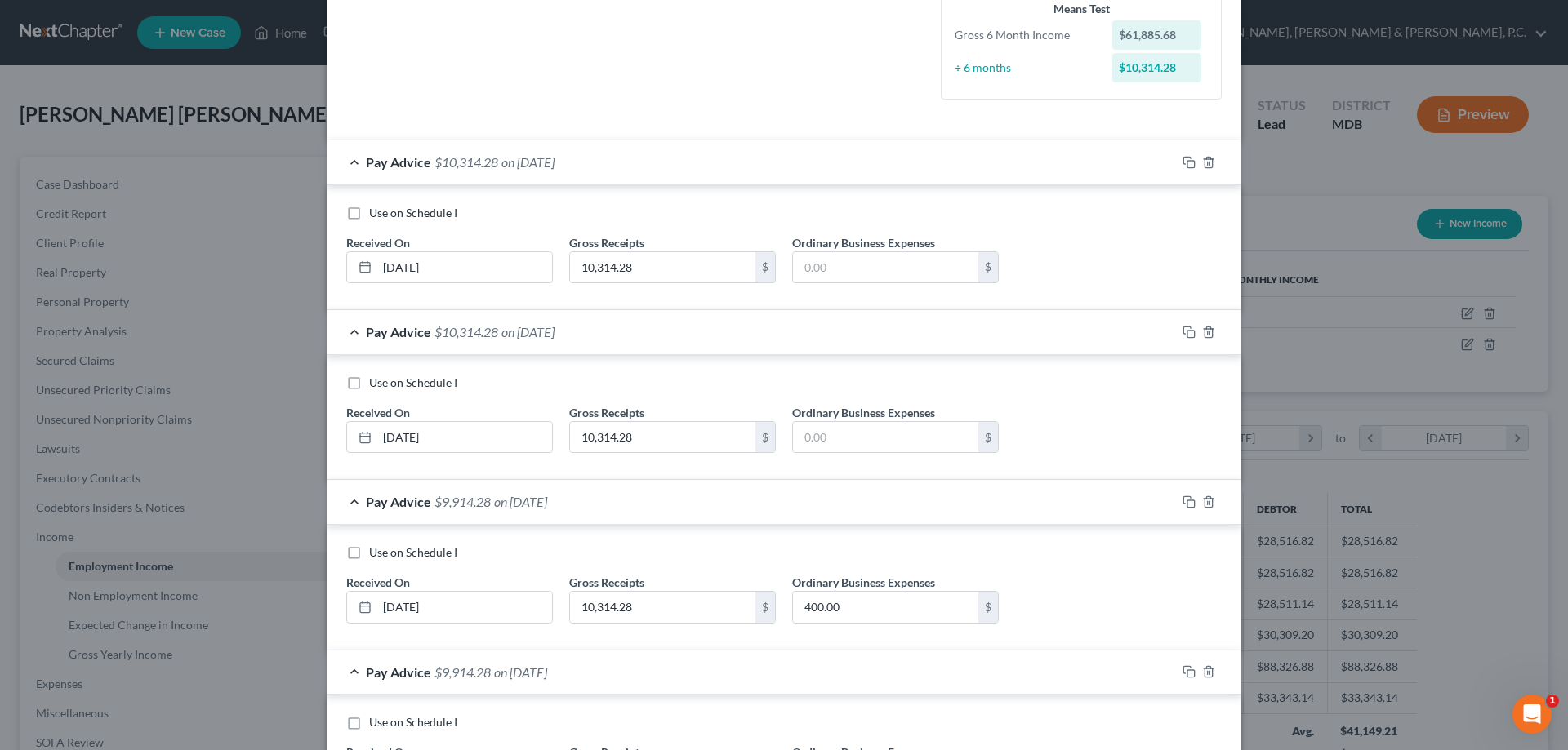
scroll to position [490, 0]
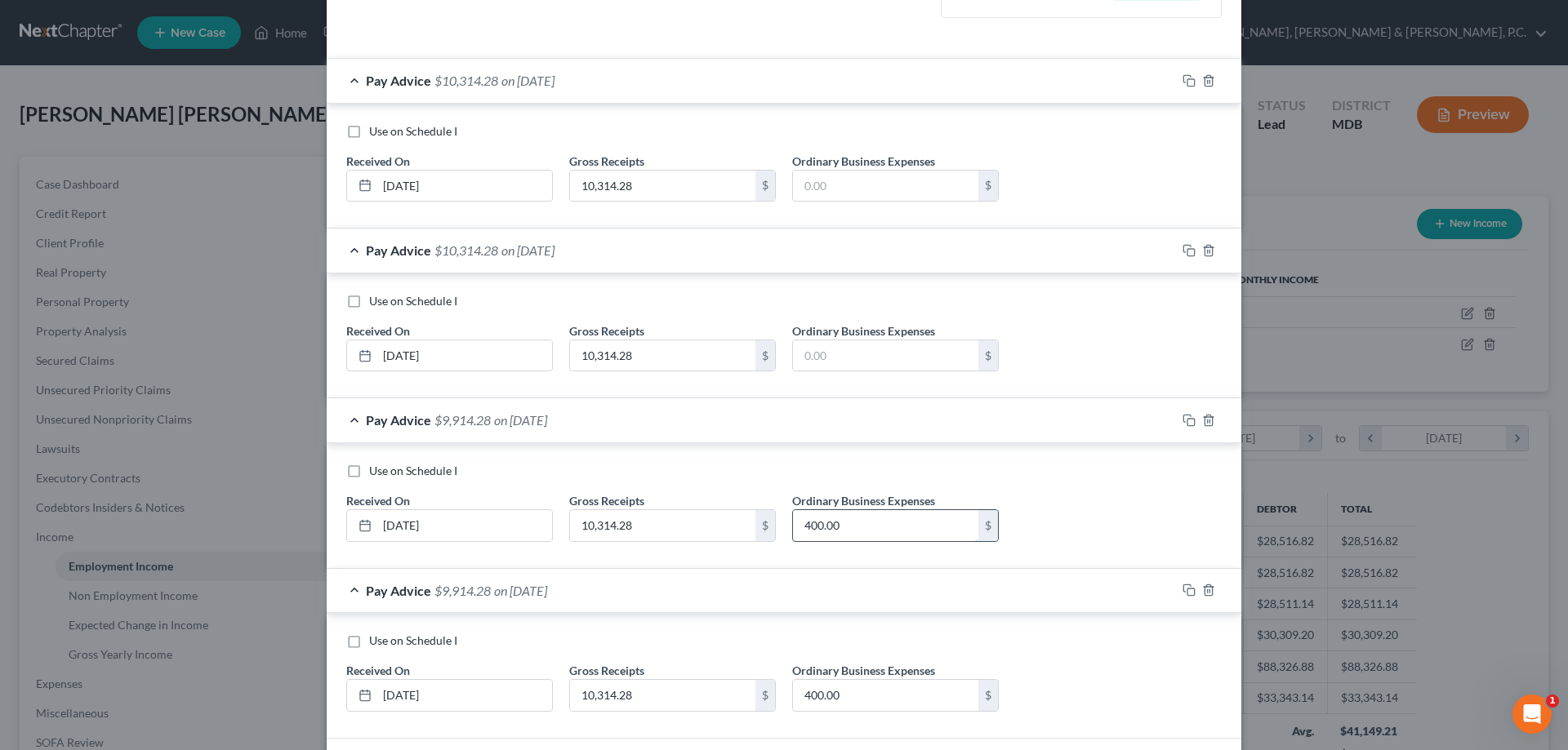
click at [847, 521] on input "400.00" at bounding box center [886, 526] width 185 height 31
click at [869, 702] on input "400.00" at bounding box center [886, 696] width 185 height 31
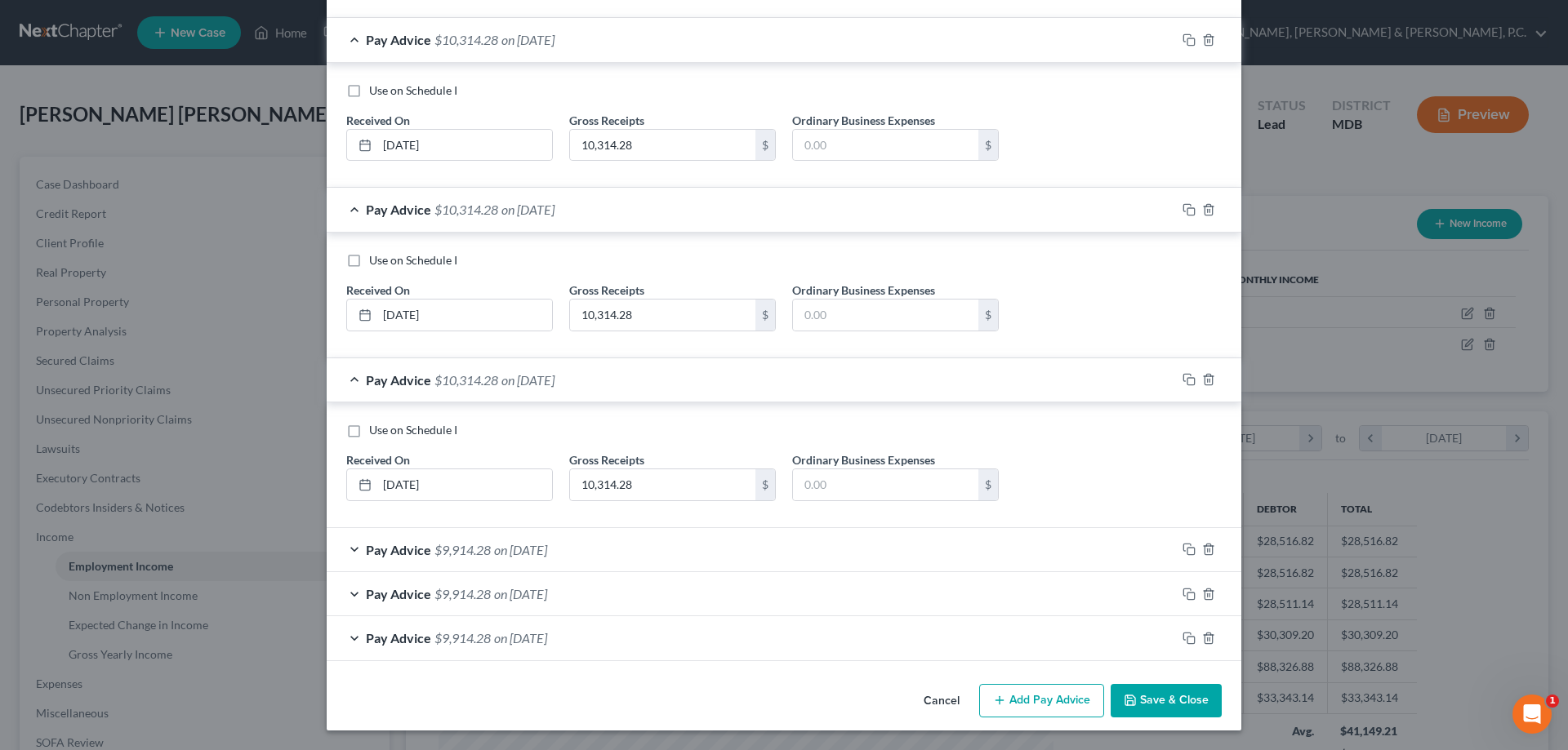
click at [869, 553] on div "Pay Advice $9,914.28 on [DATE]" at bounding box center [751, 549] width 850 height 43
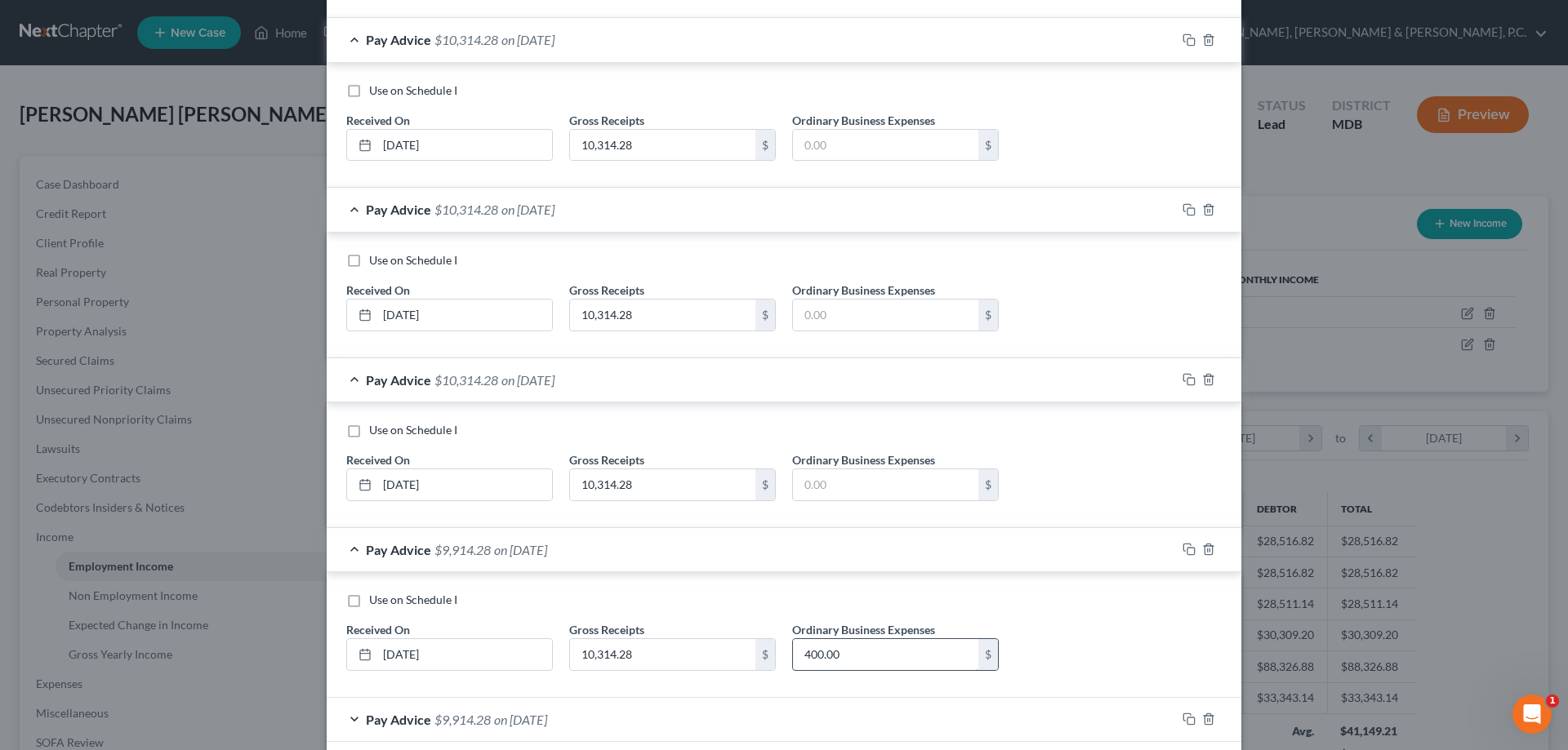
click at [854, 648] on input "400.00" at bounding box center [886, 655] width 185 height 31
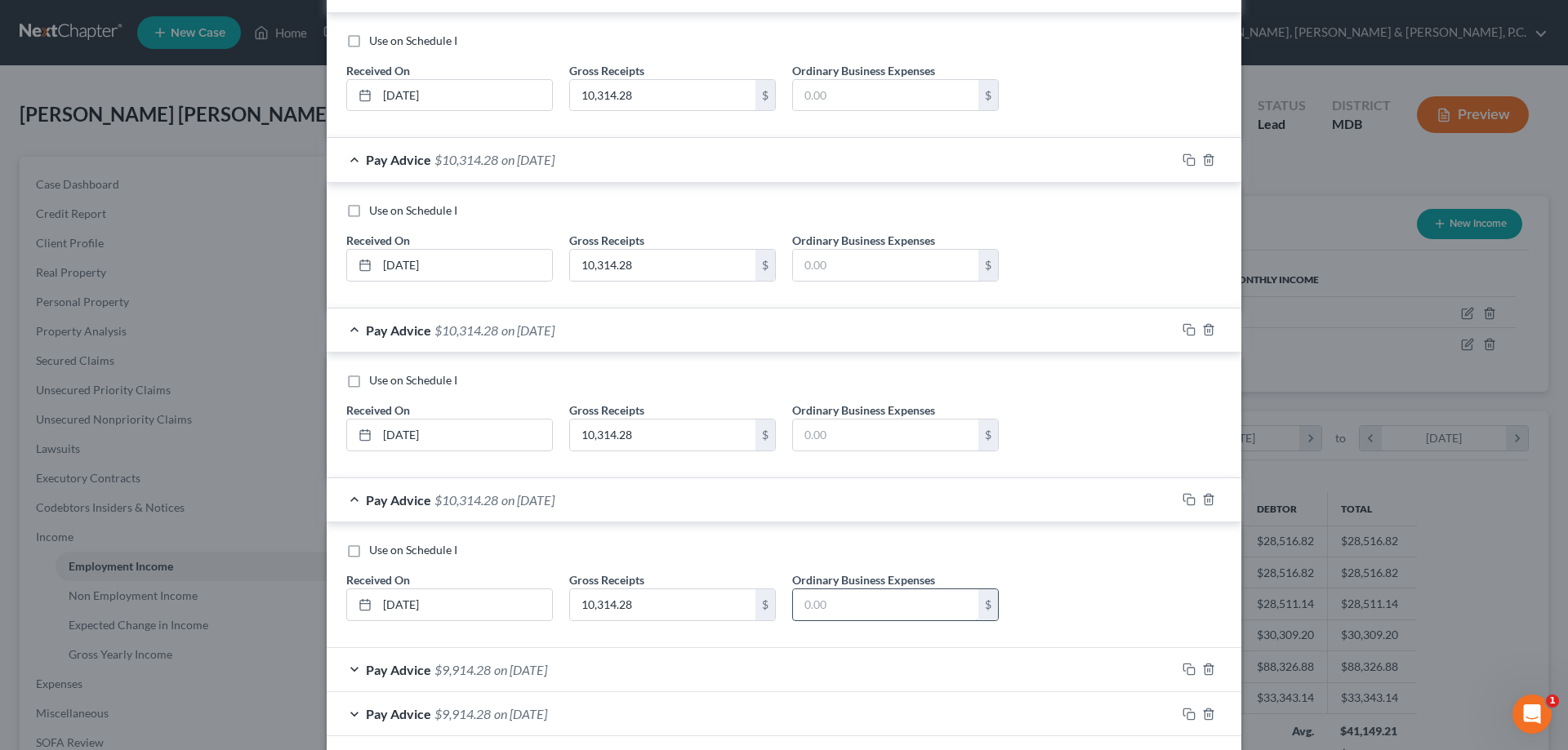
scroll to position [826, 0]
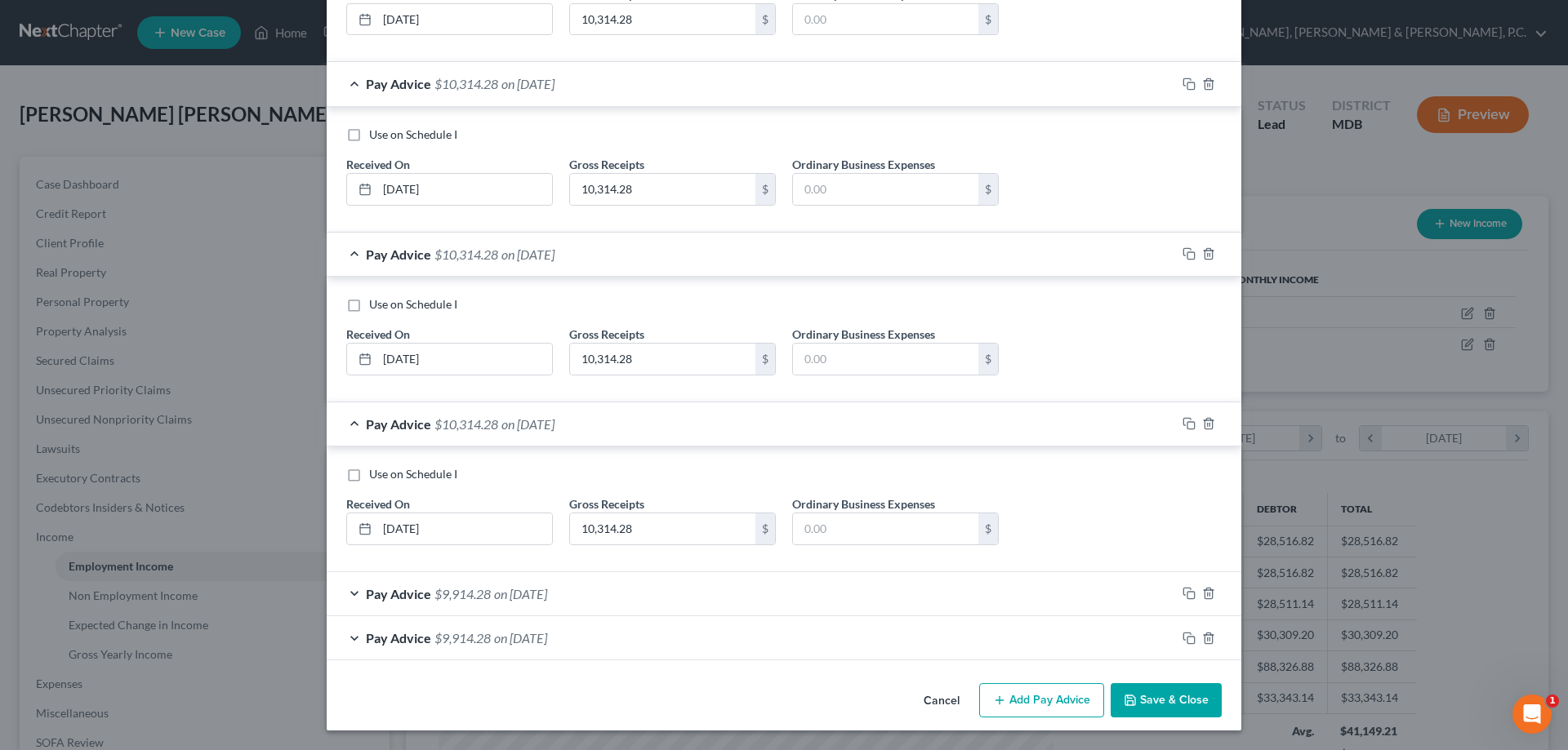
click at [832, 585] on div "Pay Advice $9,914.28 on [DATE]" at bounding box center [751, 594] width 850 height 43
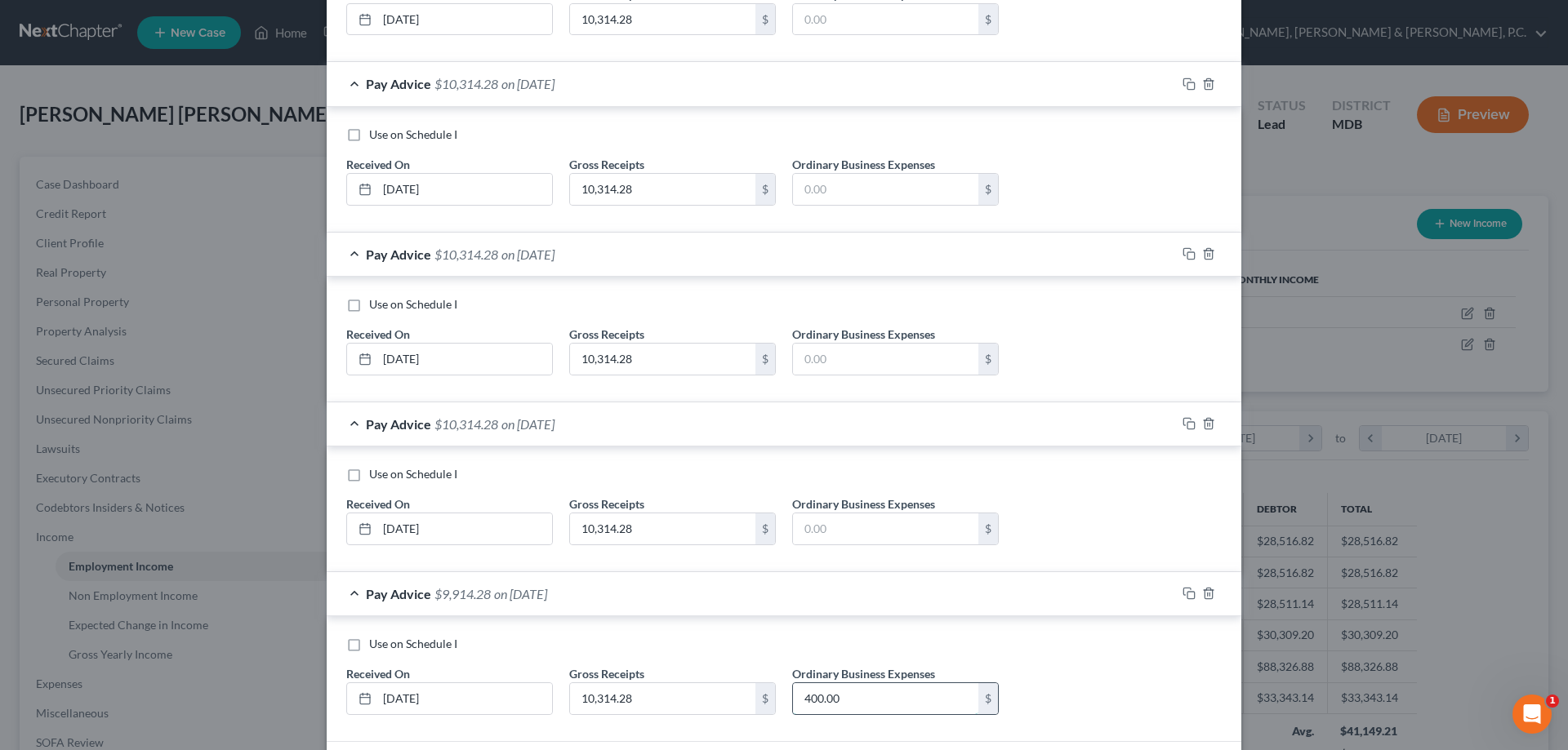
click at [852, 692] on input "400.00" at bounding box center [886, 699] width 185 height 31
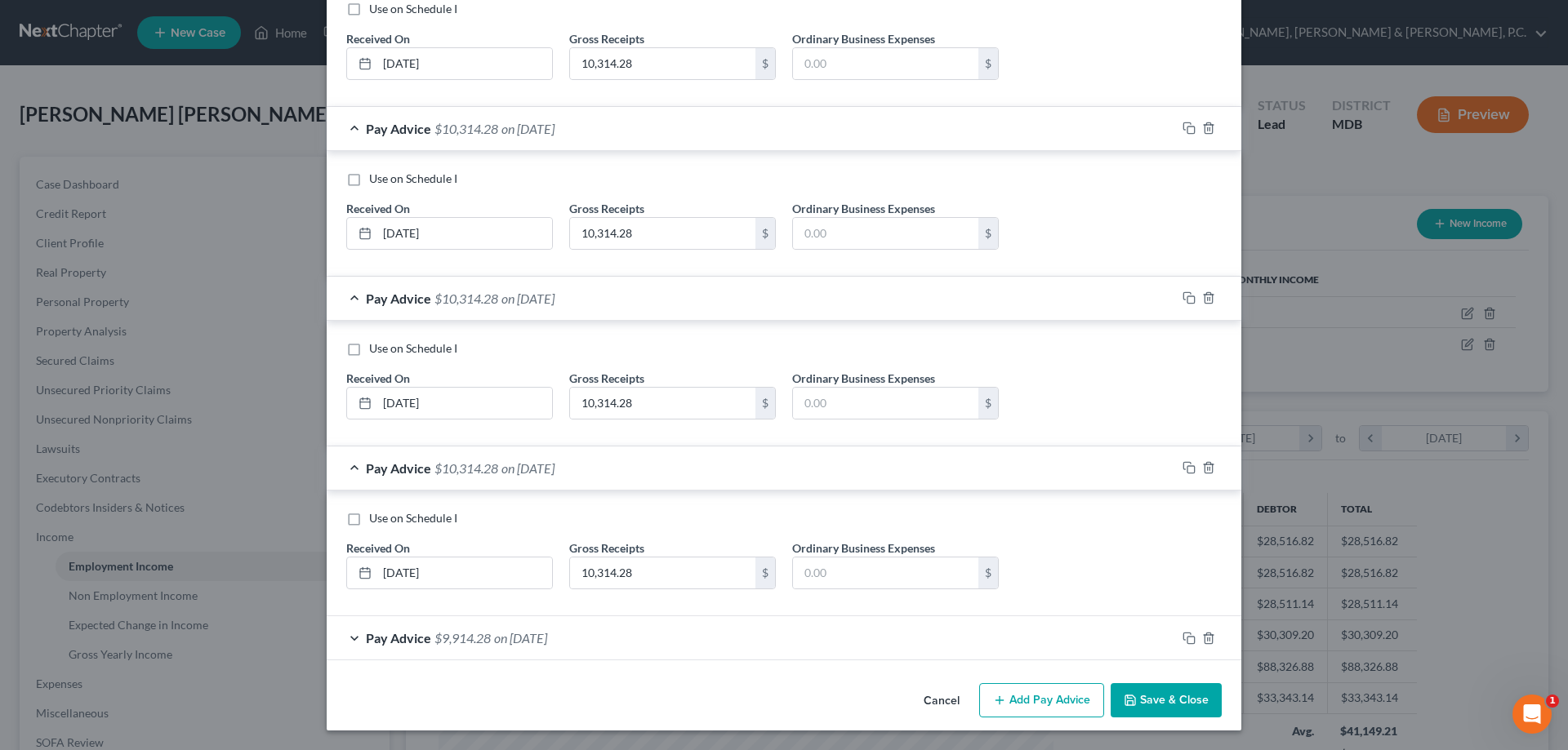
click at [844, 629] on div "Pay Advice $9,914.28 on [DATE]" at bounding box center [751, 638] width 850 height 43
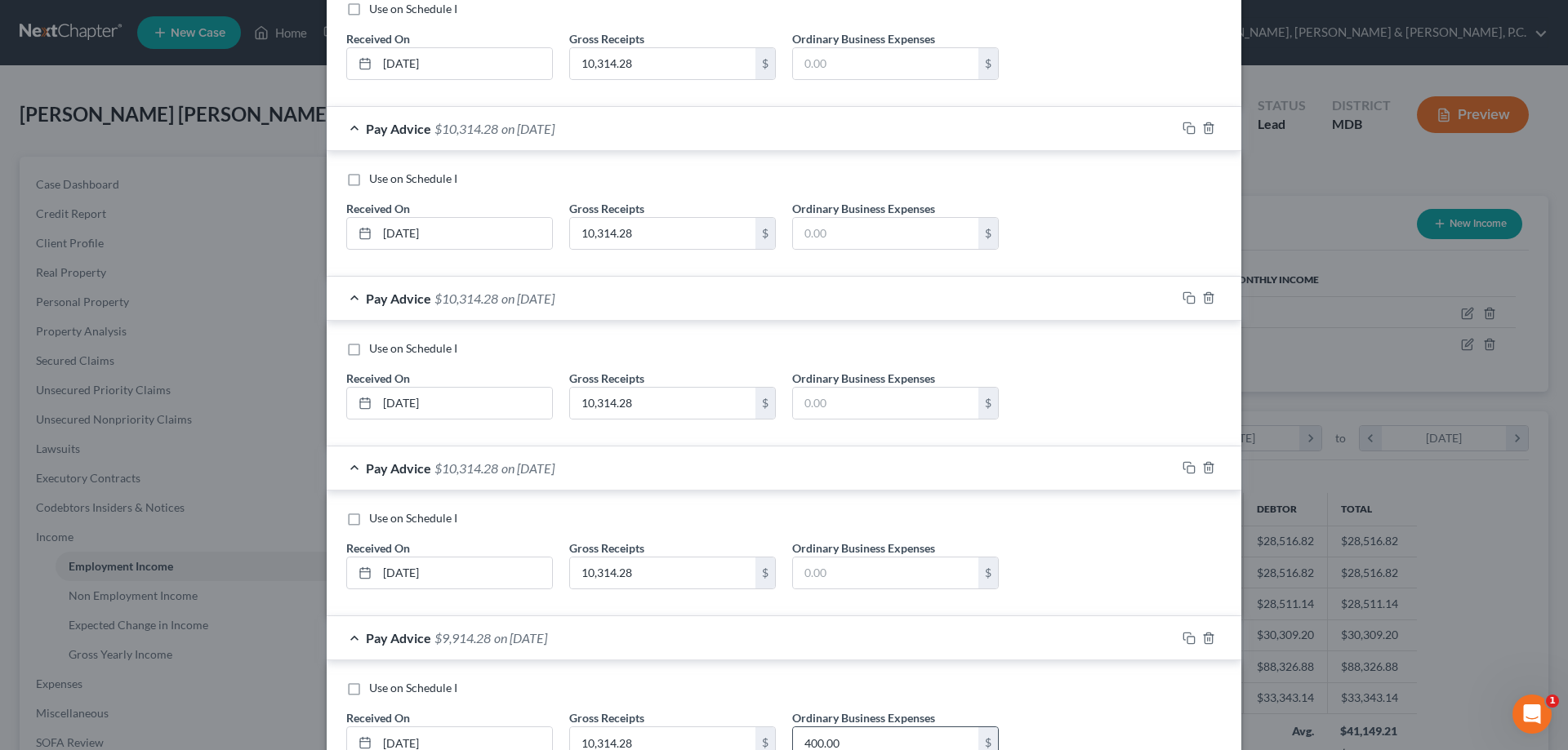
click at [850, 734] on input "400.00" at bounding box center [886, 744] width 185 height 31
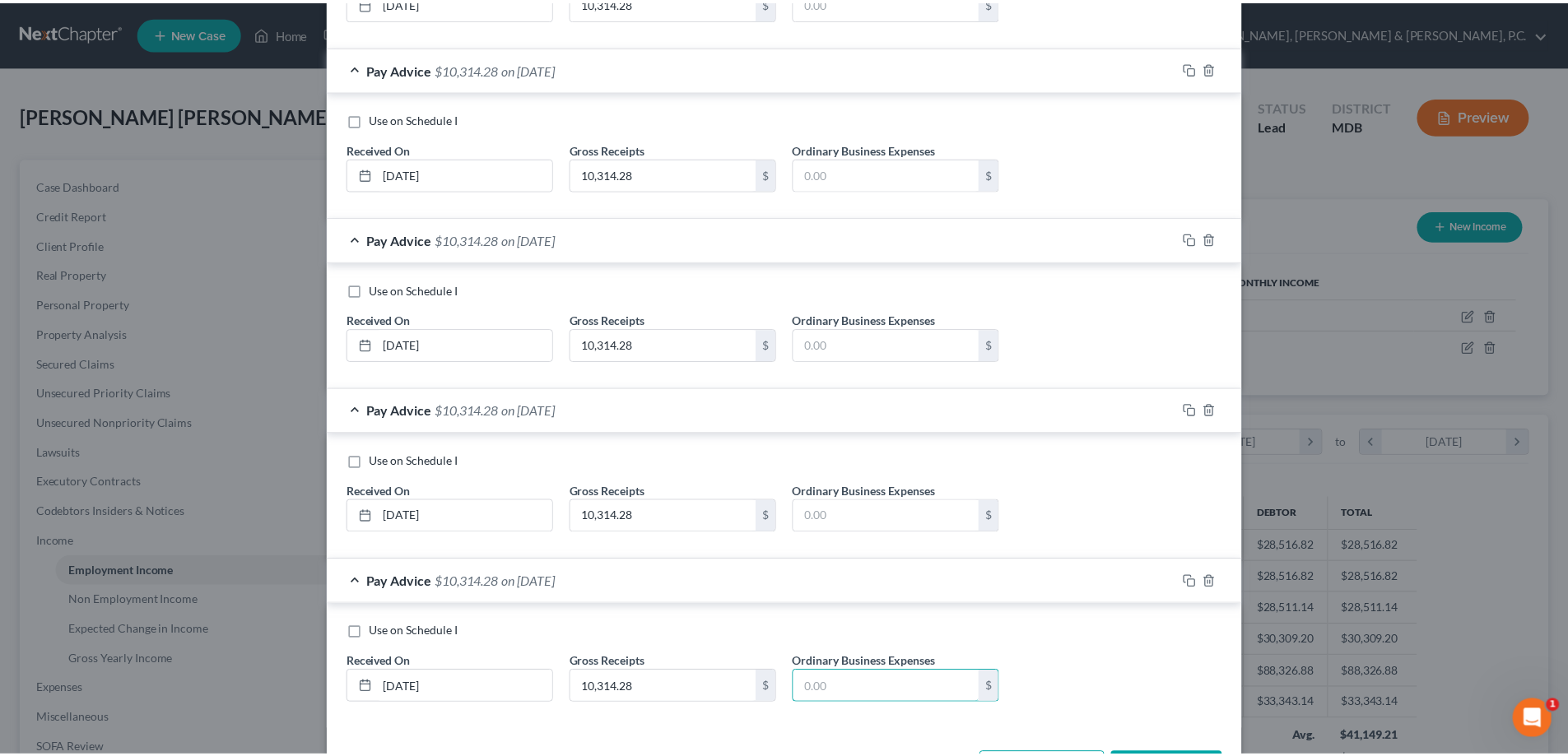
scroll to position [1085, 0]
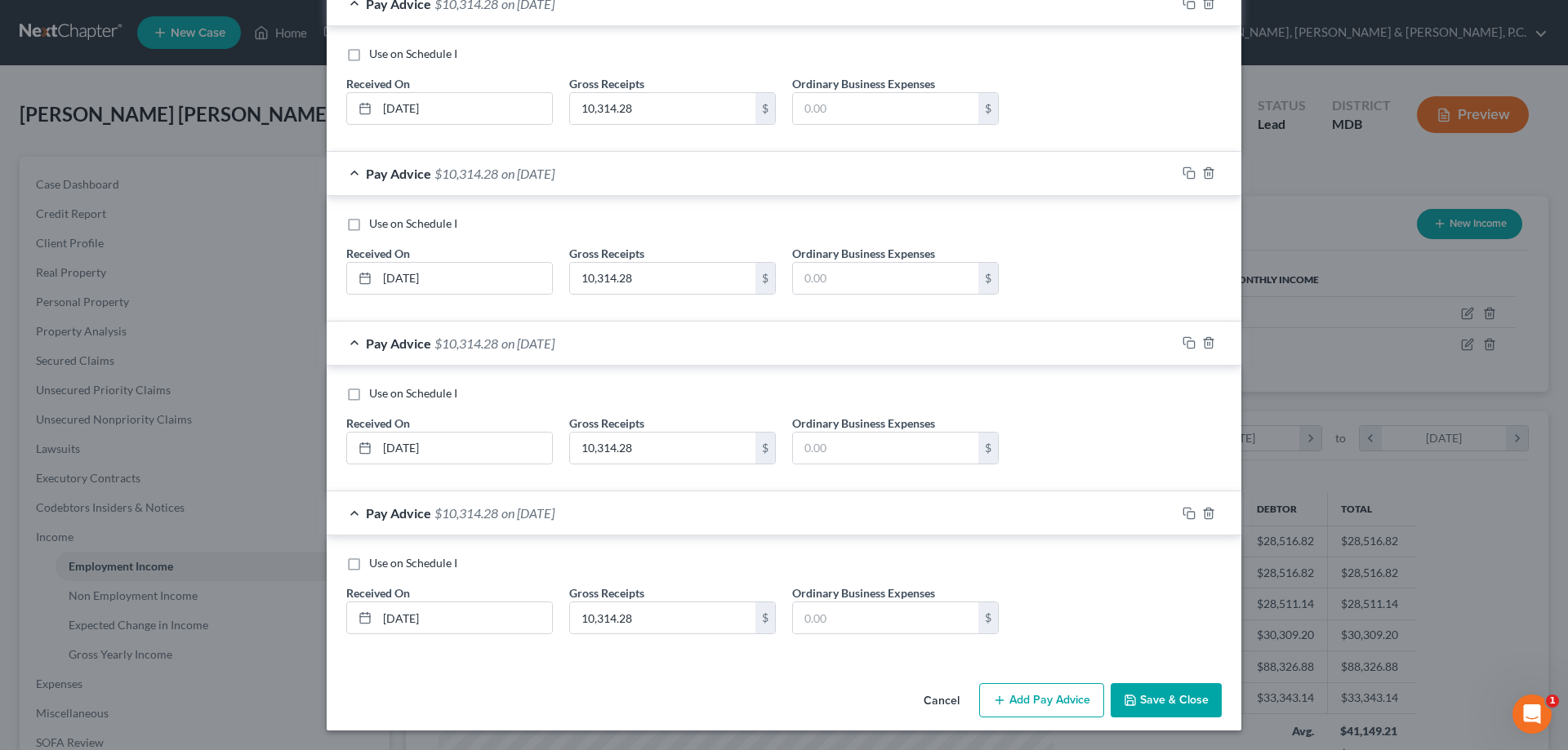
click at [1143, 688] on button "Save & Close" at bounding box center [1167, 700] width 111 height 34
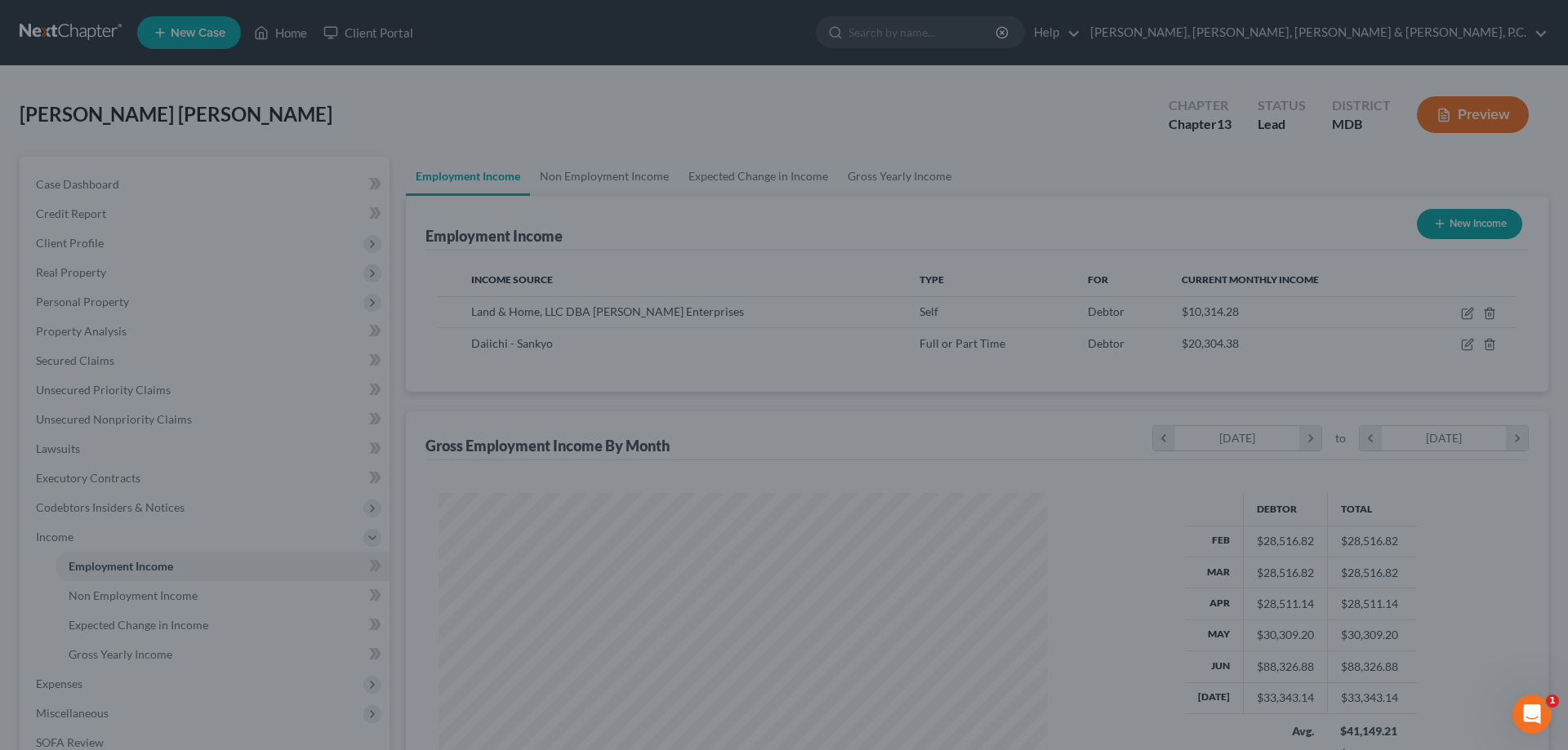
scroll to position [816172, 816263]
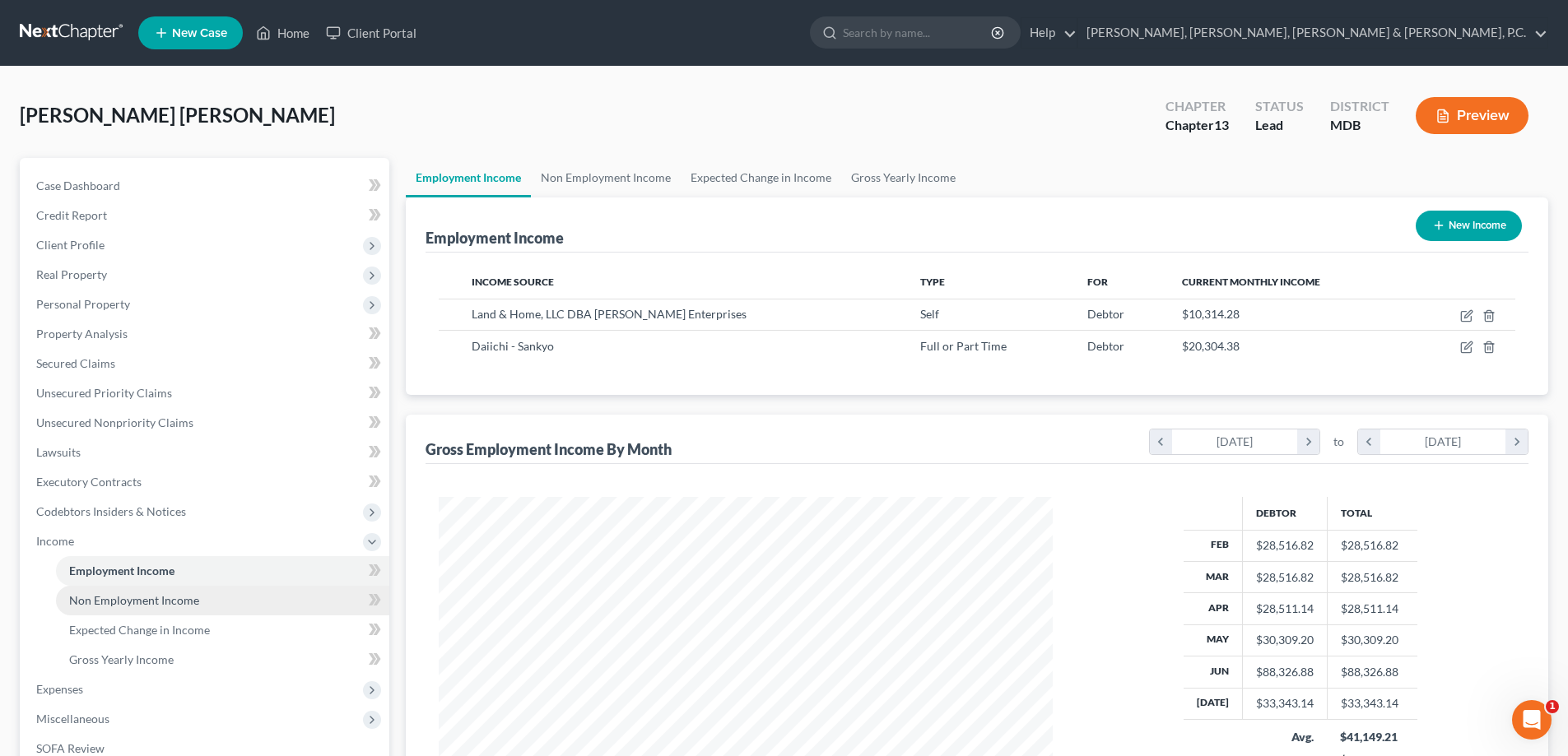
click at [151, 599] on span "Non Employment Income" at bounding box center [135, 600] width 130 height 14
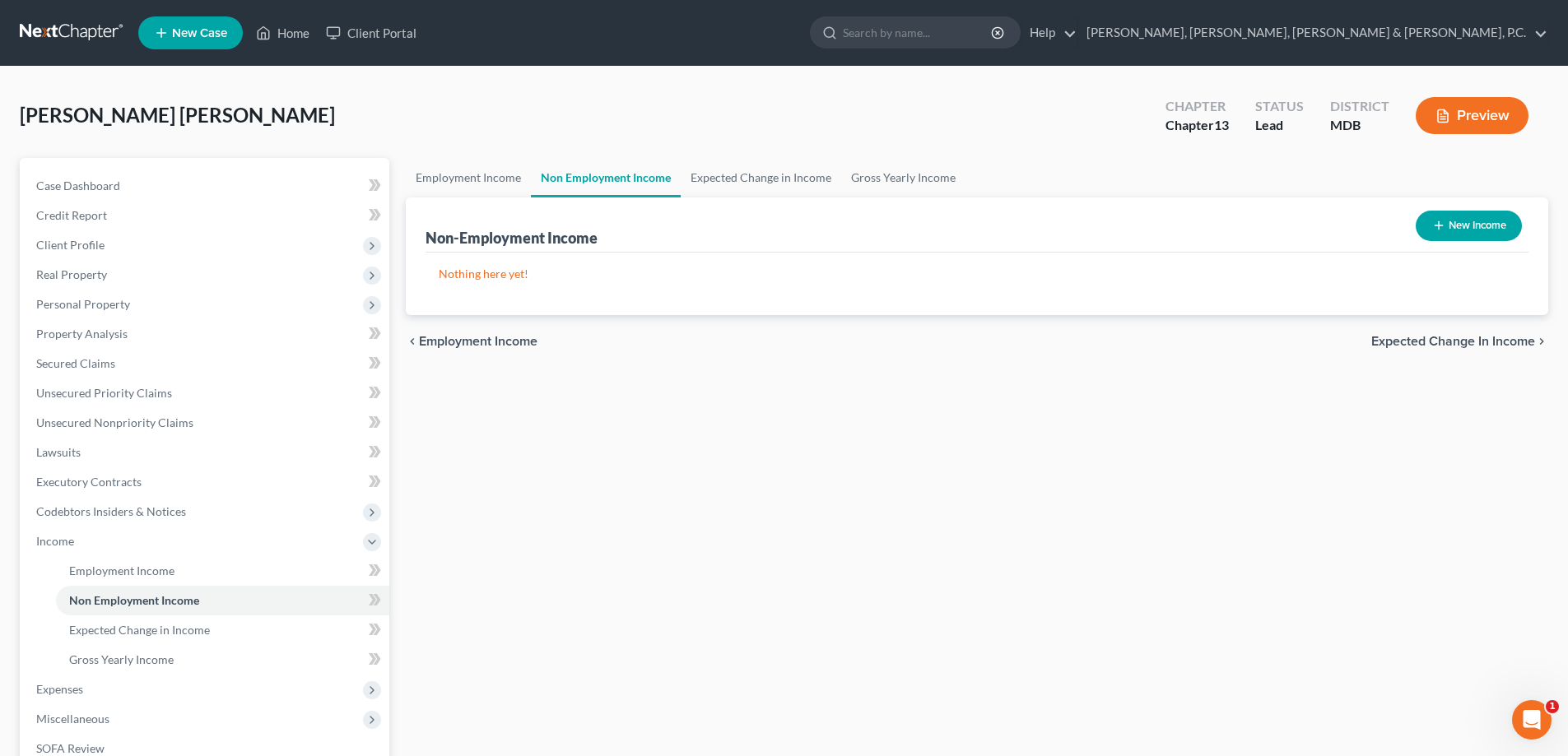
click at [1451, 223] on button "New Income" at bounding box center [1469, 225] width 106 height 31
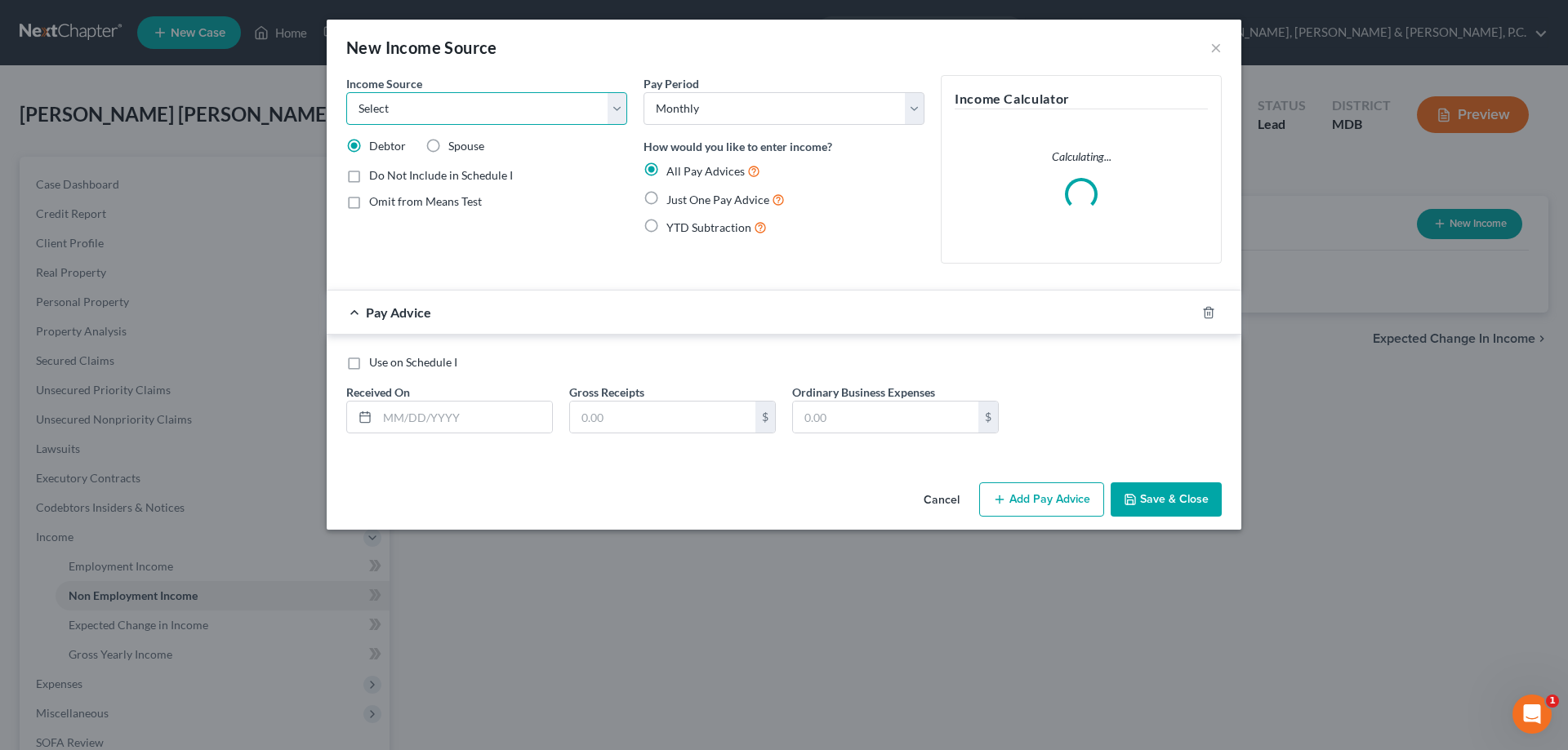
click at [449, 110] on select "Select Unemployment Disability (from employer) Pension Retirement Social Securi…" at bounding box center [486, 108] width 281 height 32
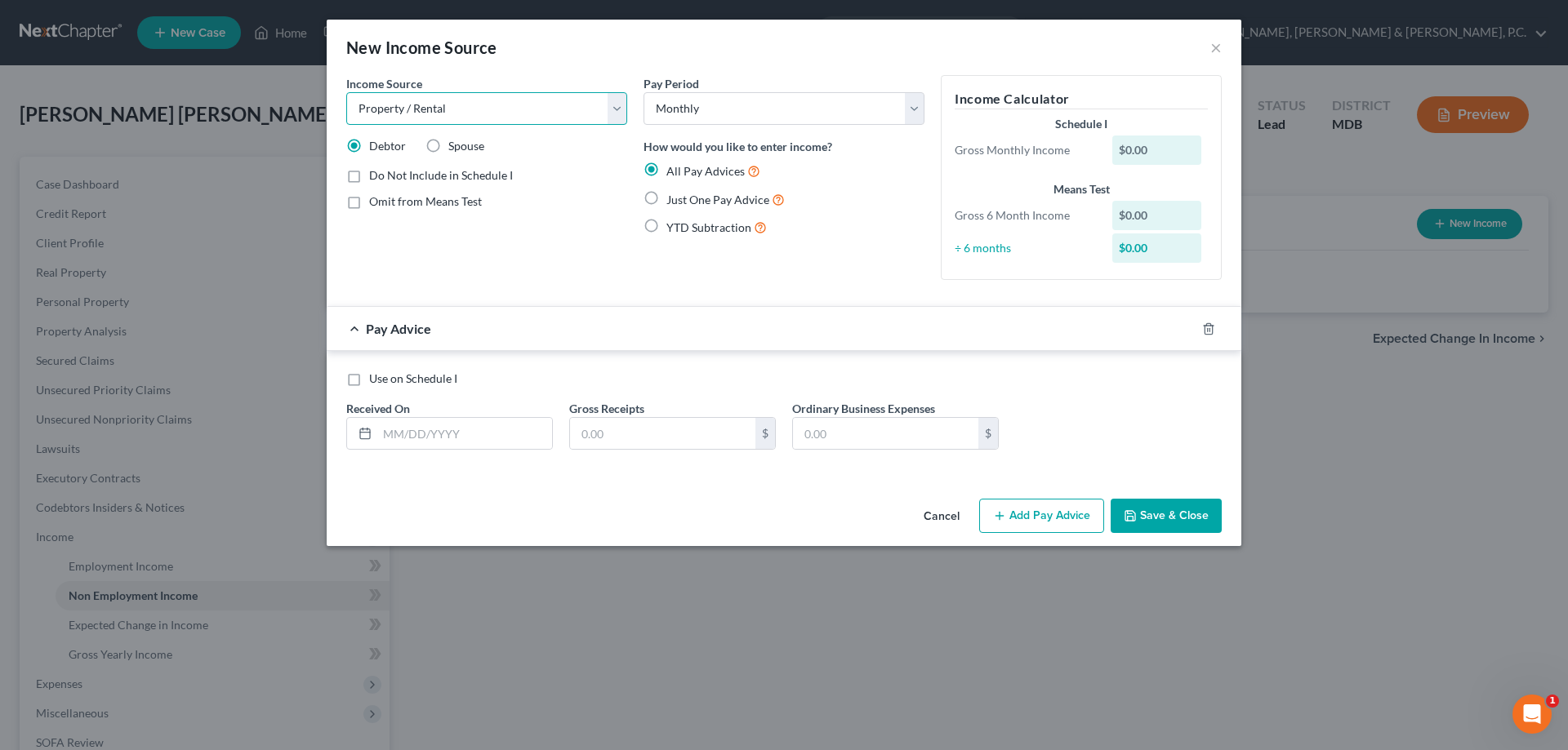
click at [346, 92] on select "Select Unemployment Disability (from employer) Pension Retirement Social Securi…" at bounding box center [486, 108] width 281 height 32
click at [440, 426] on input "text" at bounding box center [465, 433] width 175 height 31
click at [1038, 503] on button "Add Pay Advice" at bounding box center [1042, 515] width 125 height 34
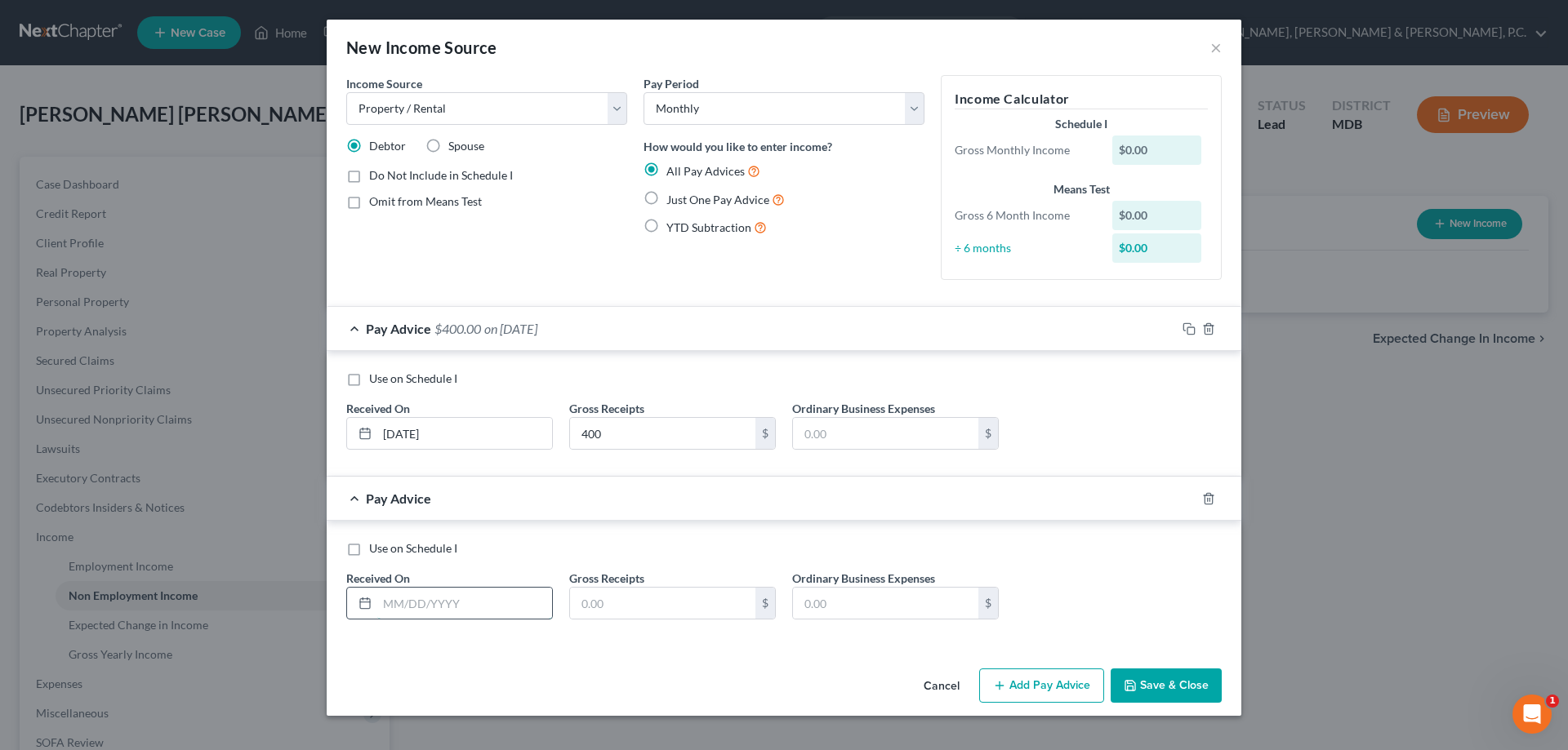
click at [487, 600] on input "text" at bounding box center [465, 604] width 175 height 31
click at [1055, 683] on button "Add Pay Advice" at bounding box center [1042, 686] width 125 height 34
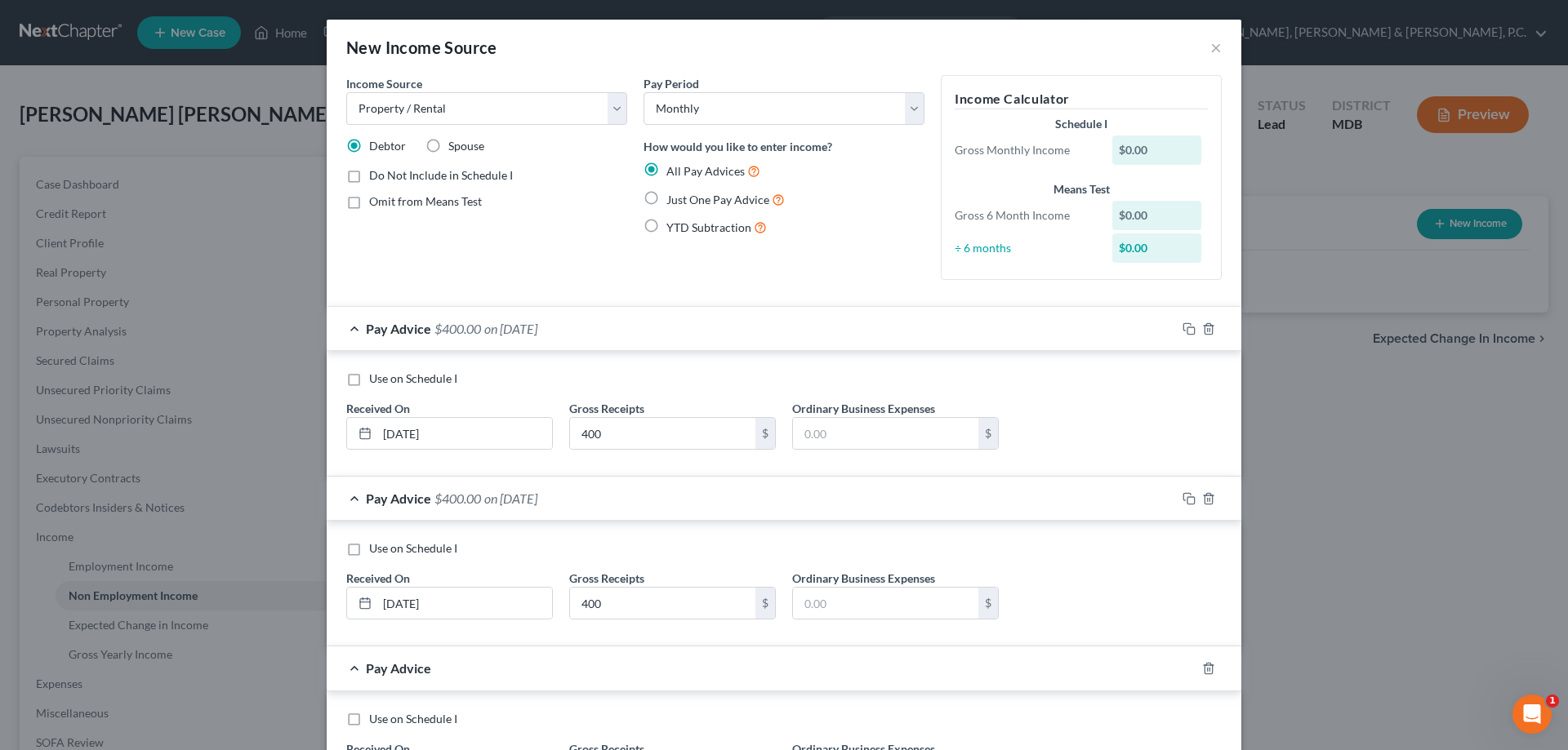
scroll to position [82, 0]
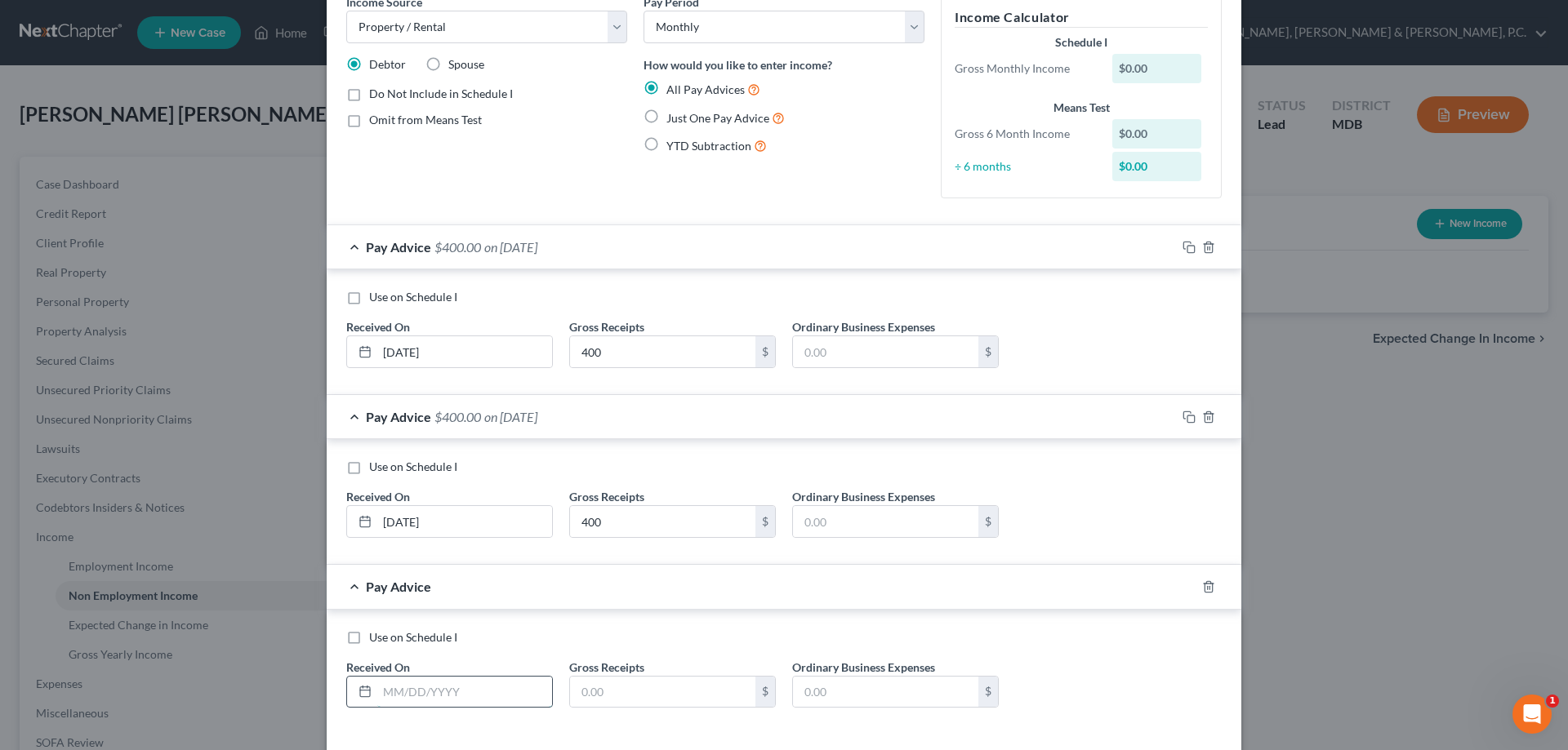
click at [464, 691] on input "text" at bounding box center [465, 693] width 175 height 31
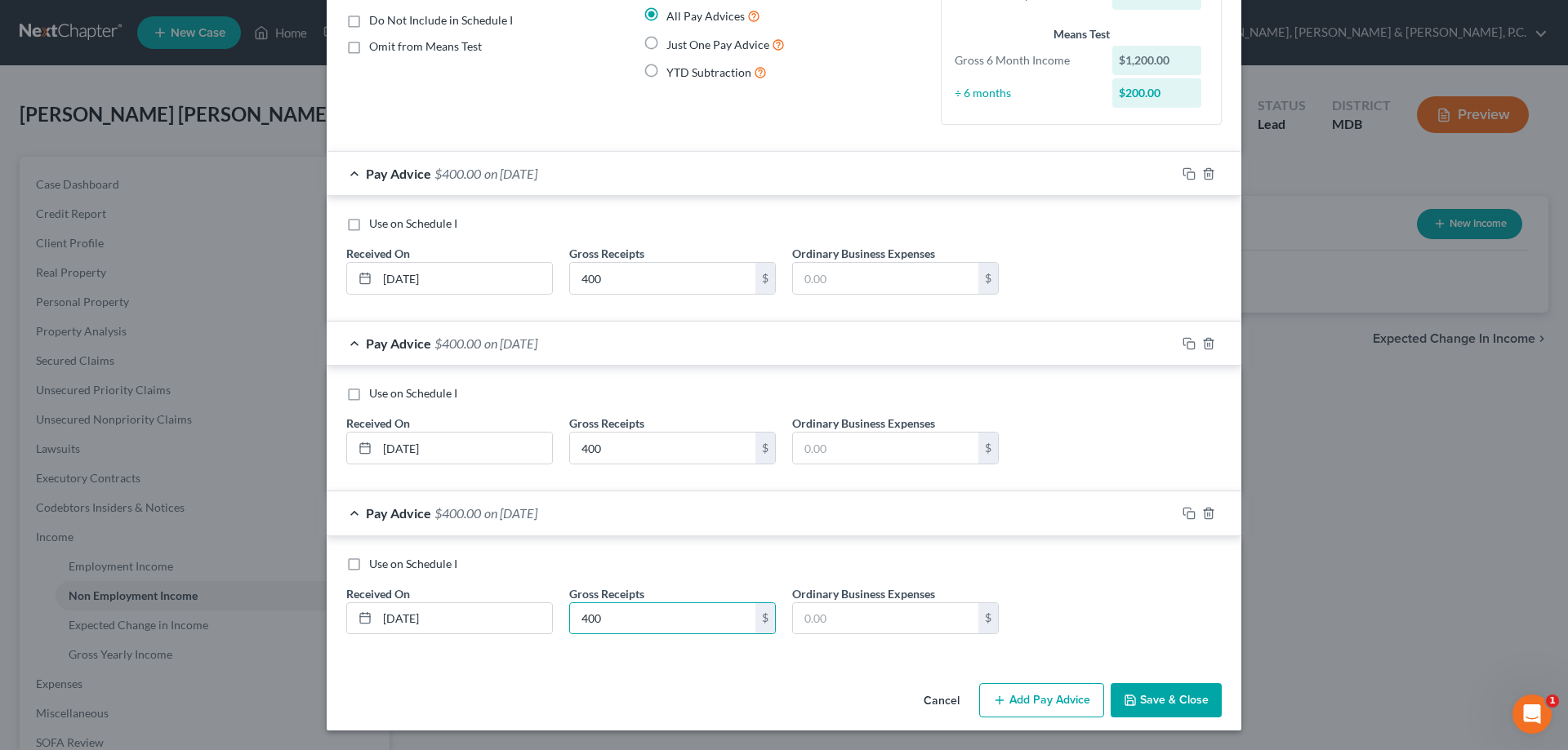
click at [1047, 696] on button "Add Pay Advice" at bounding box center [1042, 700] width 125 height 34
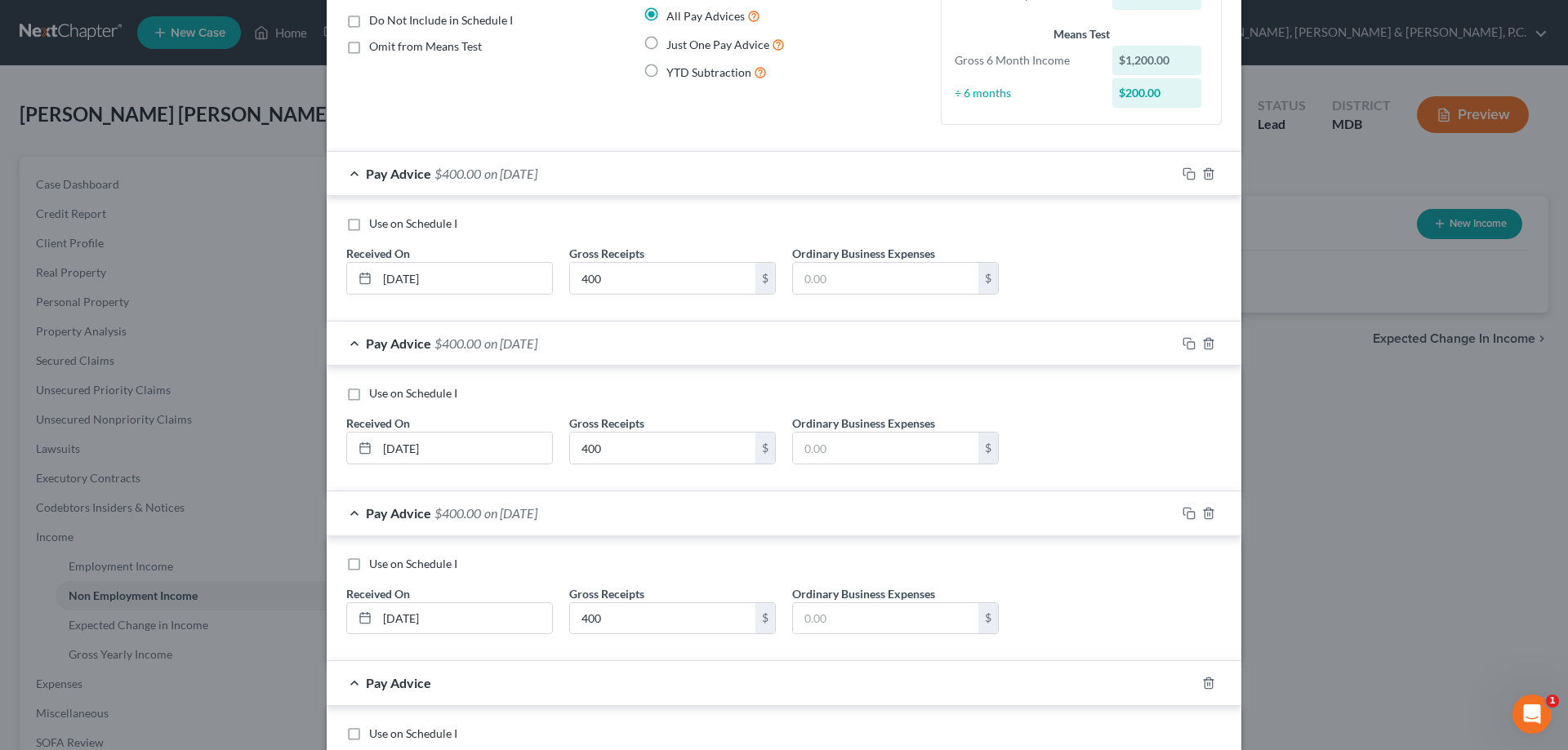
scroll to position [318, 0]
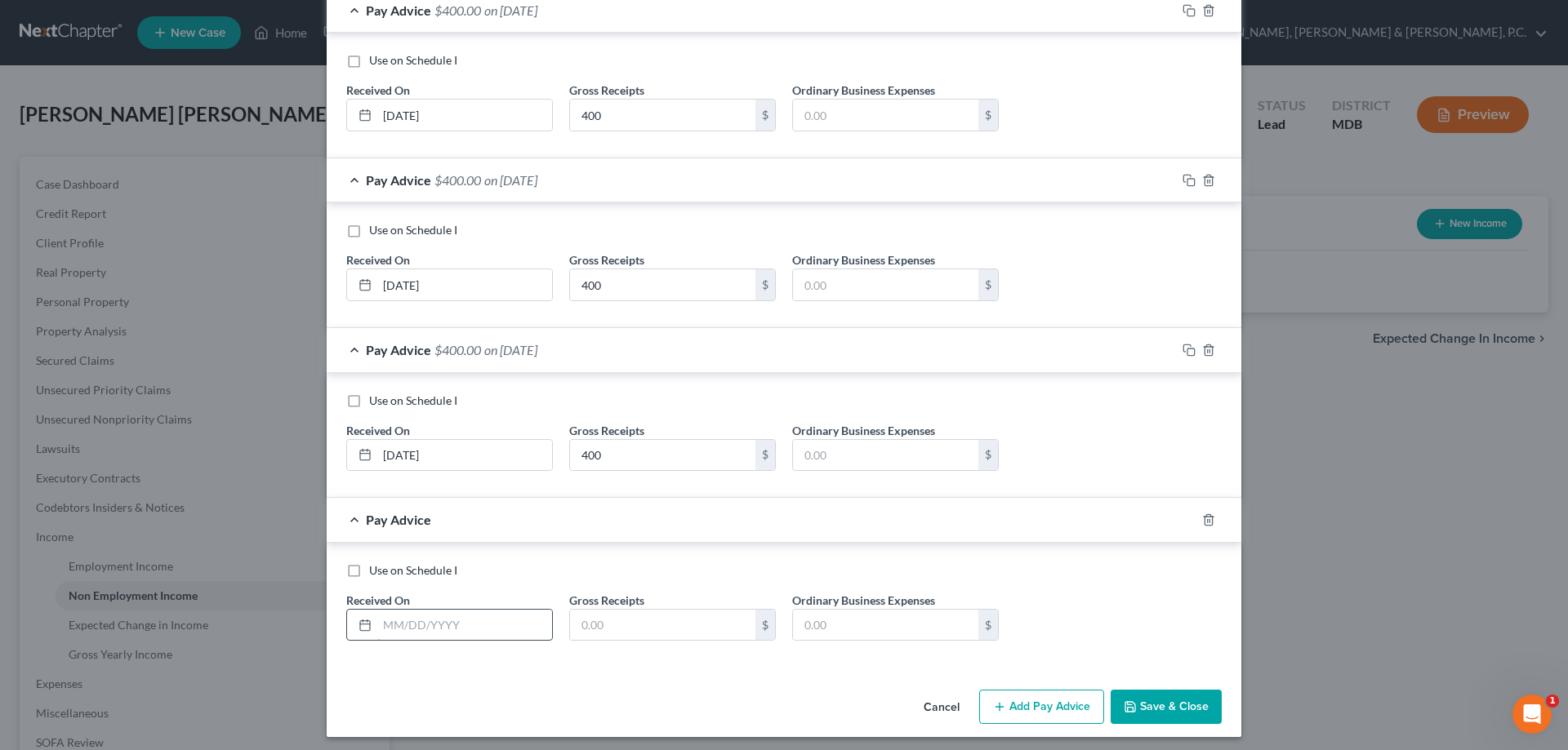
click at [460, 620] on input "text" at bounding box center [465, 626] width 175 height 31
click at [1004, 706] on button "Add Pay Advice" at bounding box center [1042, 707] width 125 height 34
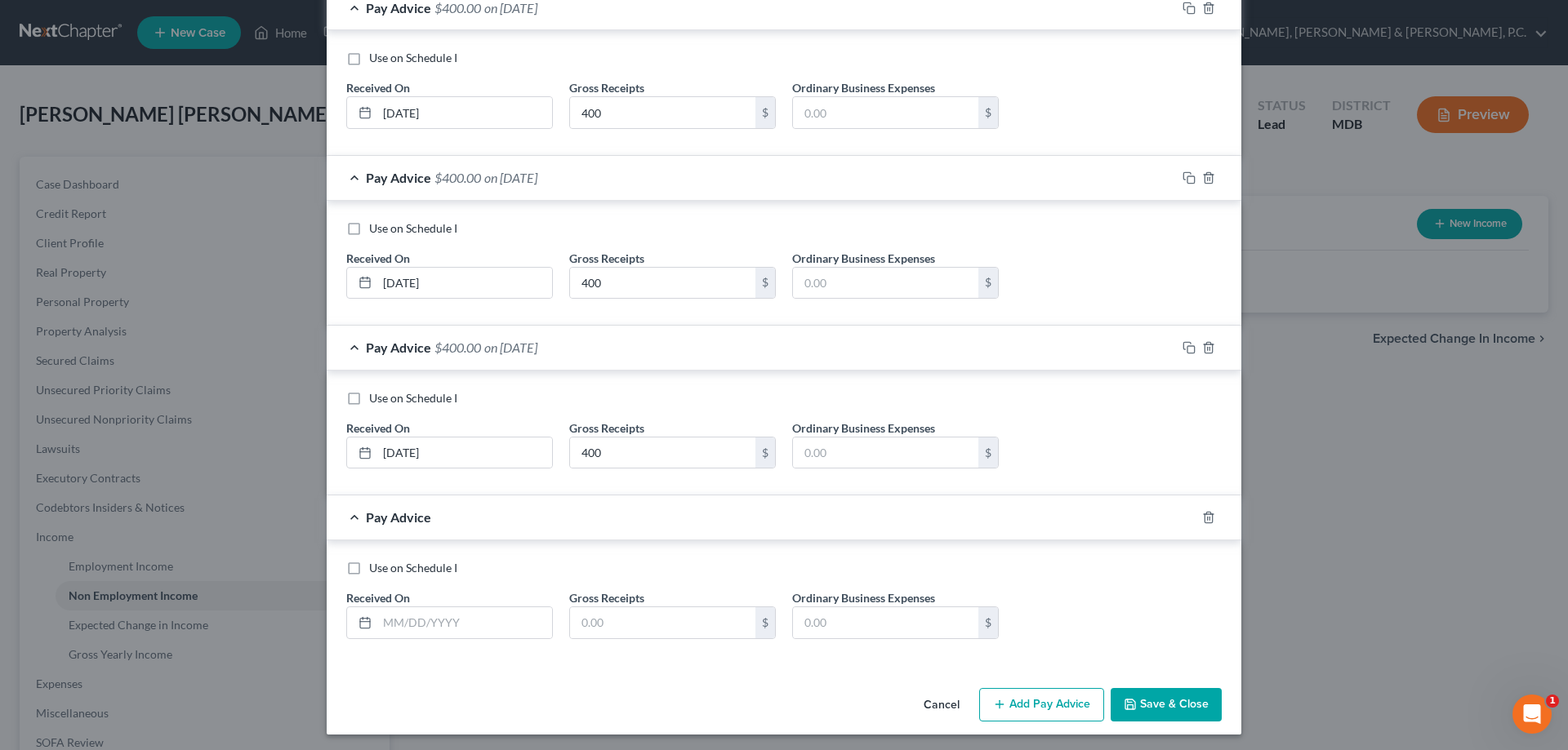
scroll to position [495, 0]
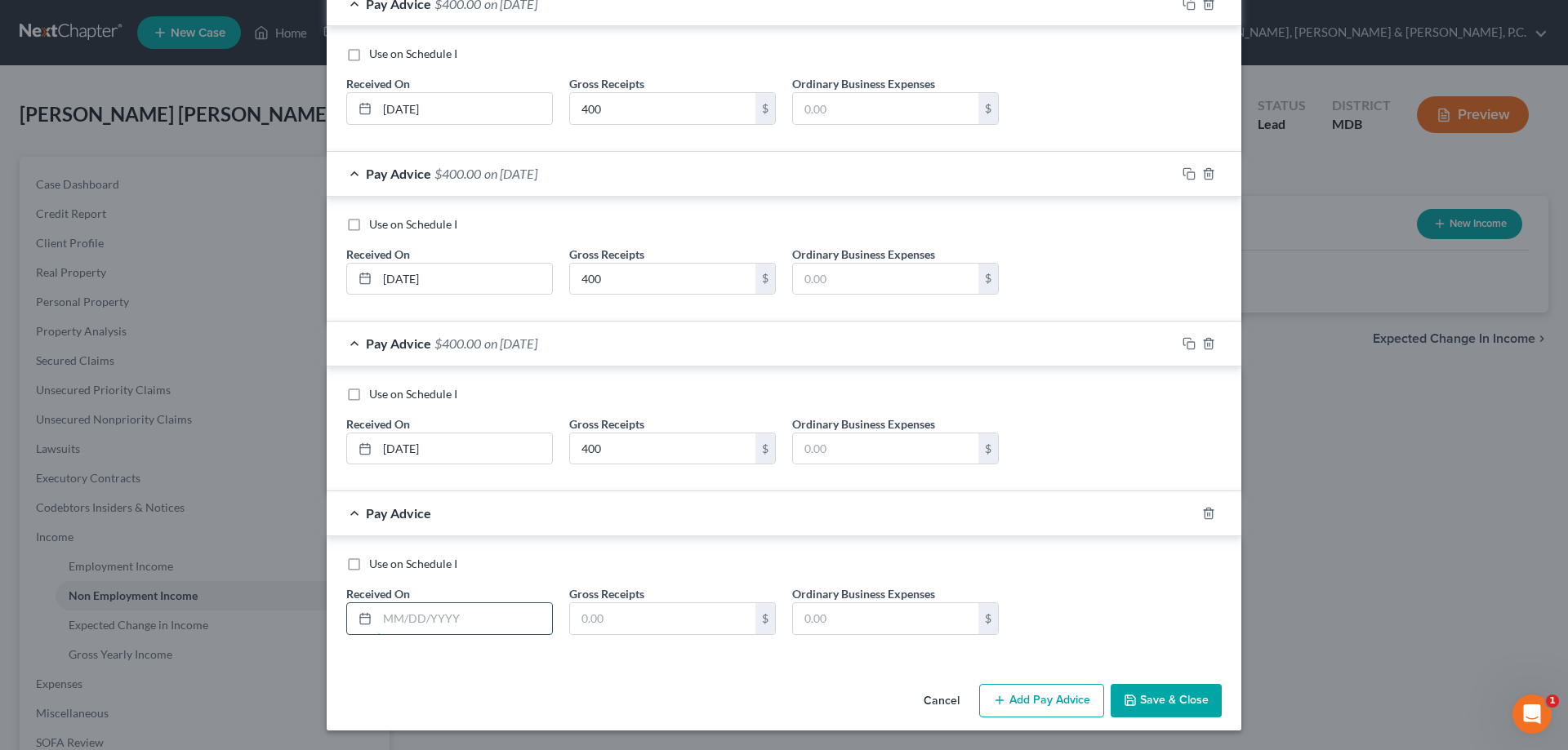
click at [486, 614] on input "text" at bounding box center [465, 619] width 175 height 31
click at [1000, 694] on icon "button" at bounding box center [1000, 700] width 13 height 13
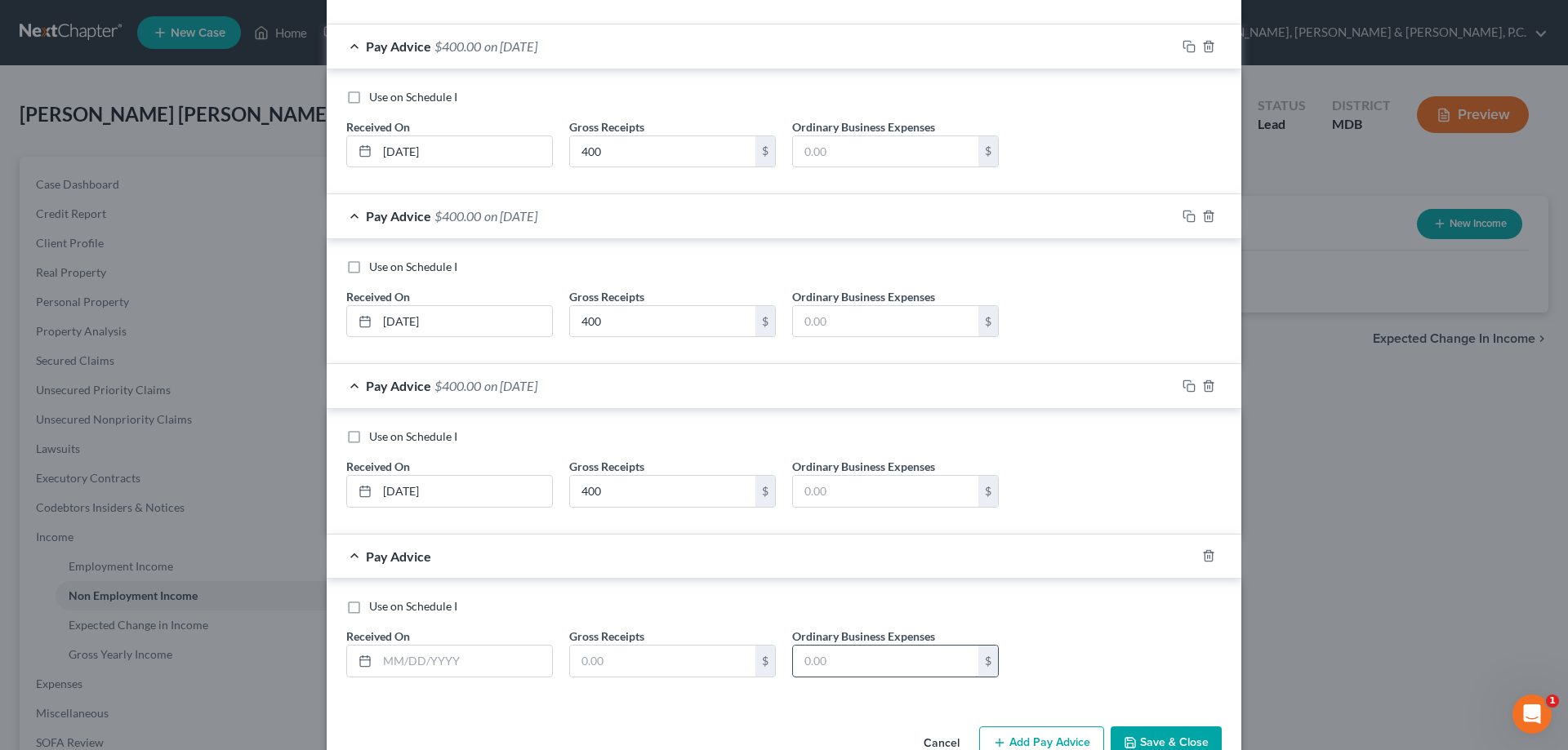
scroll to position [658, 0]
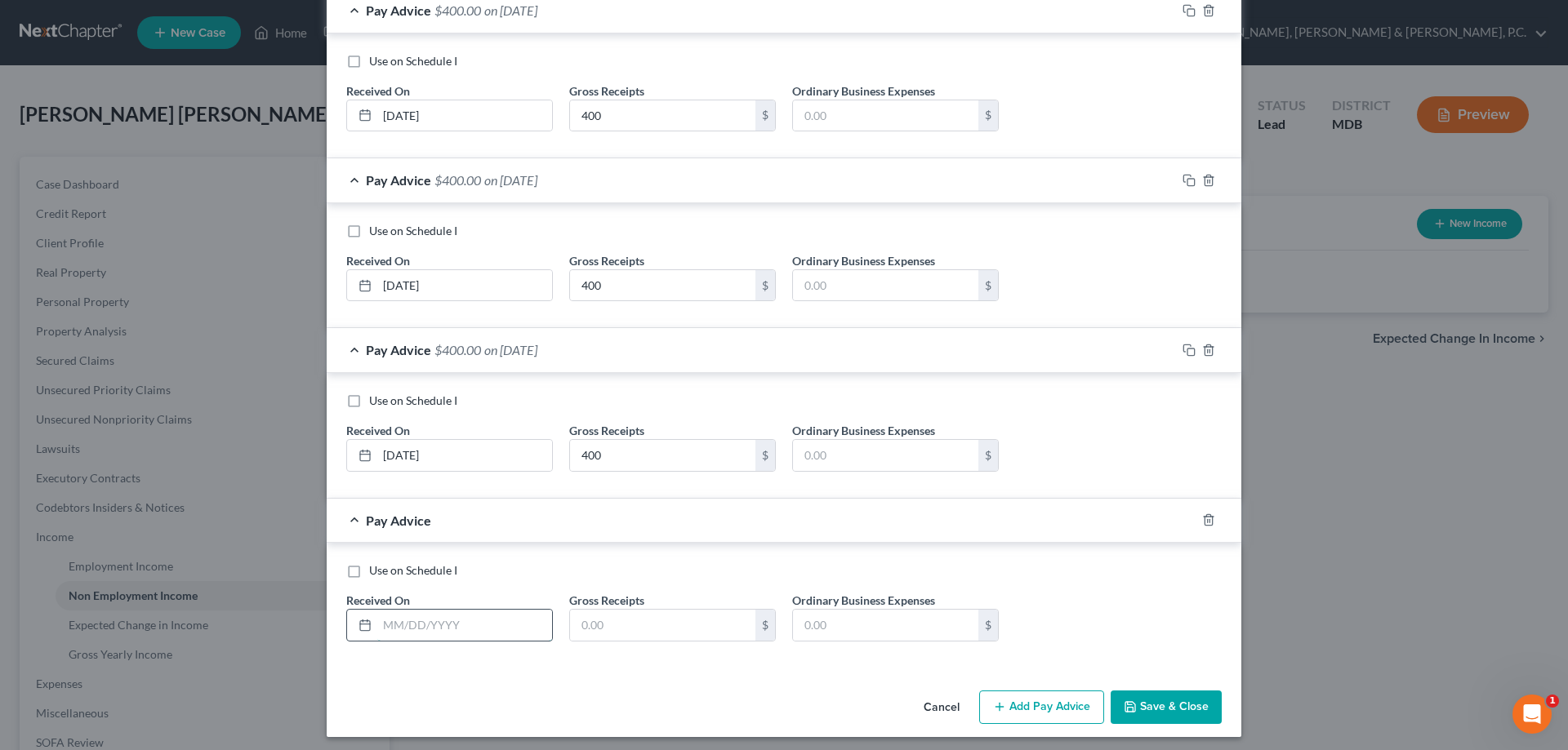
click at [495, 620] on input "text" at bounding box center [465, 626] width 175 height 31
click at [996, 696] on button "Add Pay Advice" at bounding box center [1042, 708] width 125 height 34
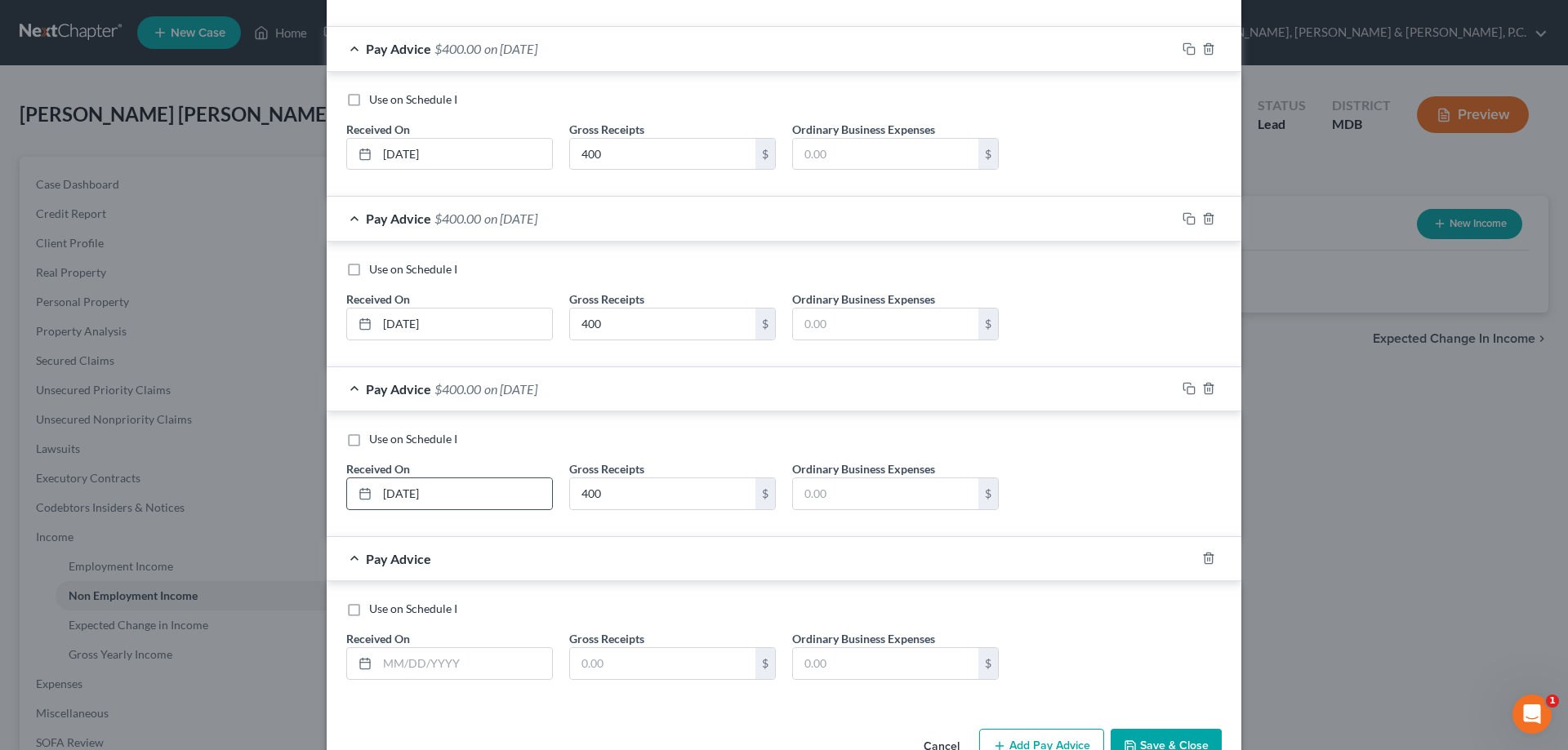
scroll to position [835, 0]
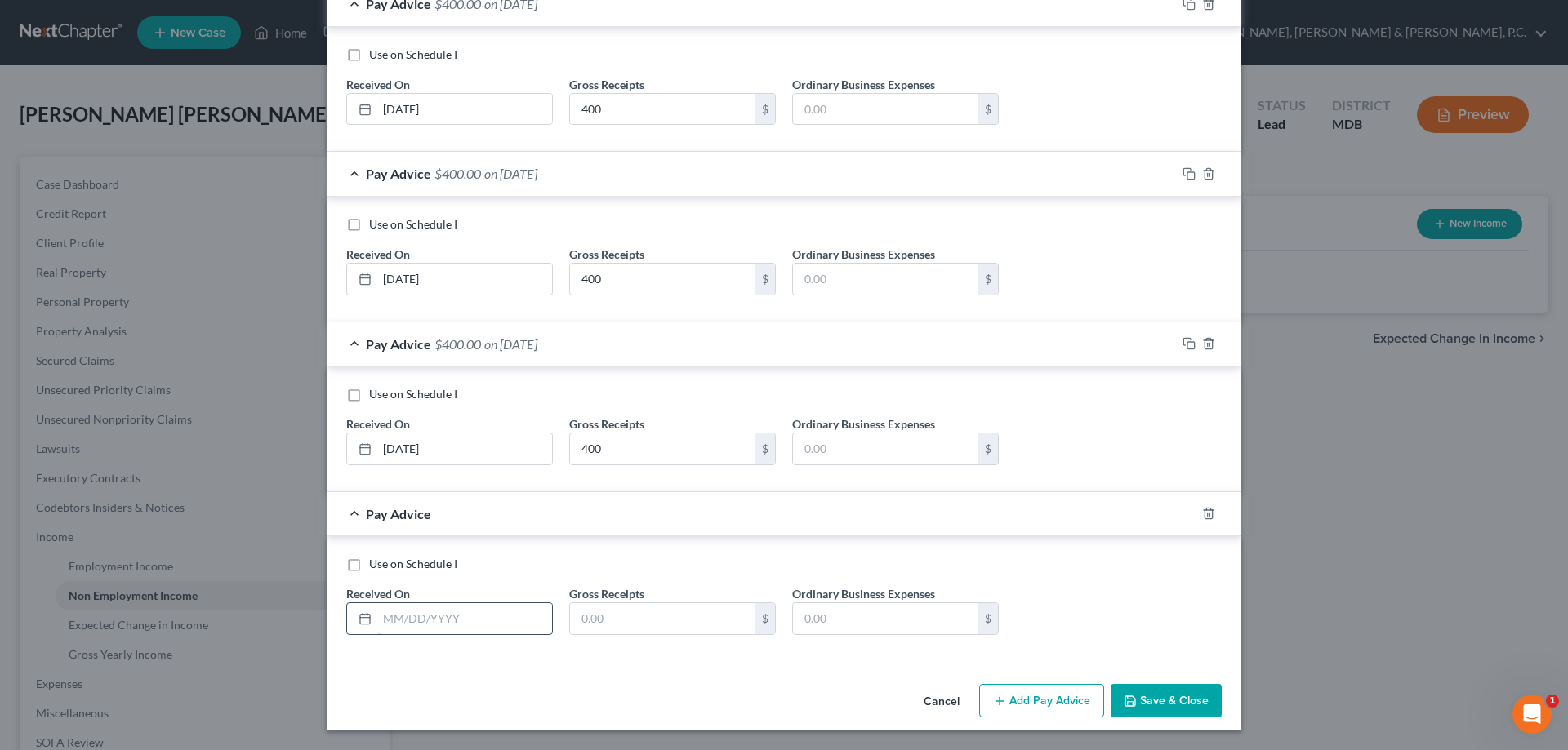
click at [480, 622] on input "text" at bounding box center [465, 619] width 175 height 31
click at [570, 609] on input "text" at bounding box center [662, 619] width 185 height 31
click at [627, 626] on input "text" at bounding box center [662, 619] width 185 height 31
click at [1177, 705] on button "Save & Close" at bounding box center [1167, 701] width 111 height 34
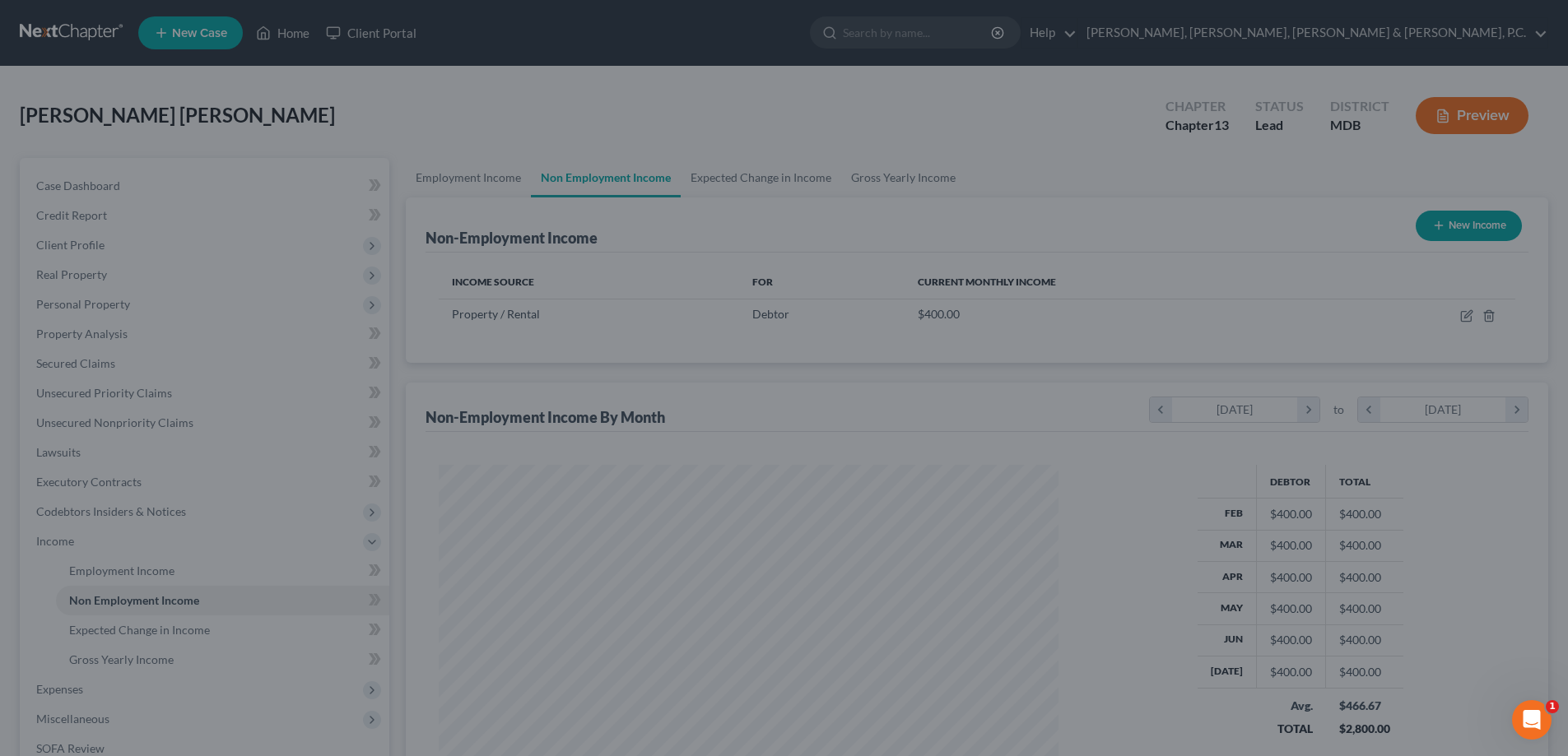
scroll to position [822701, 822542]
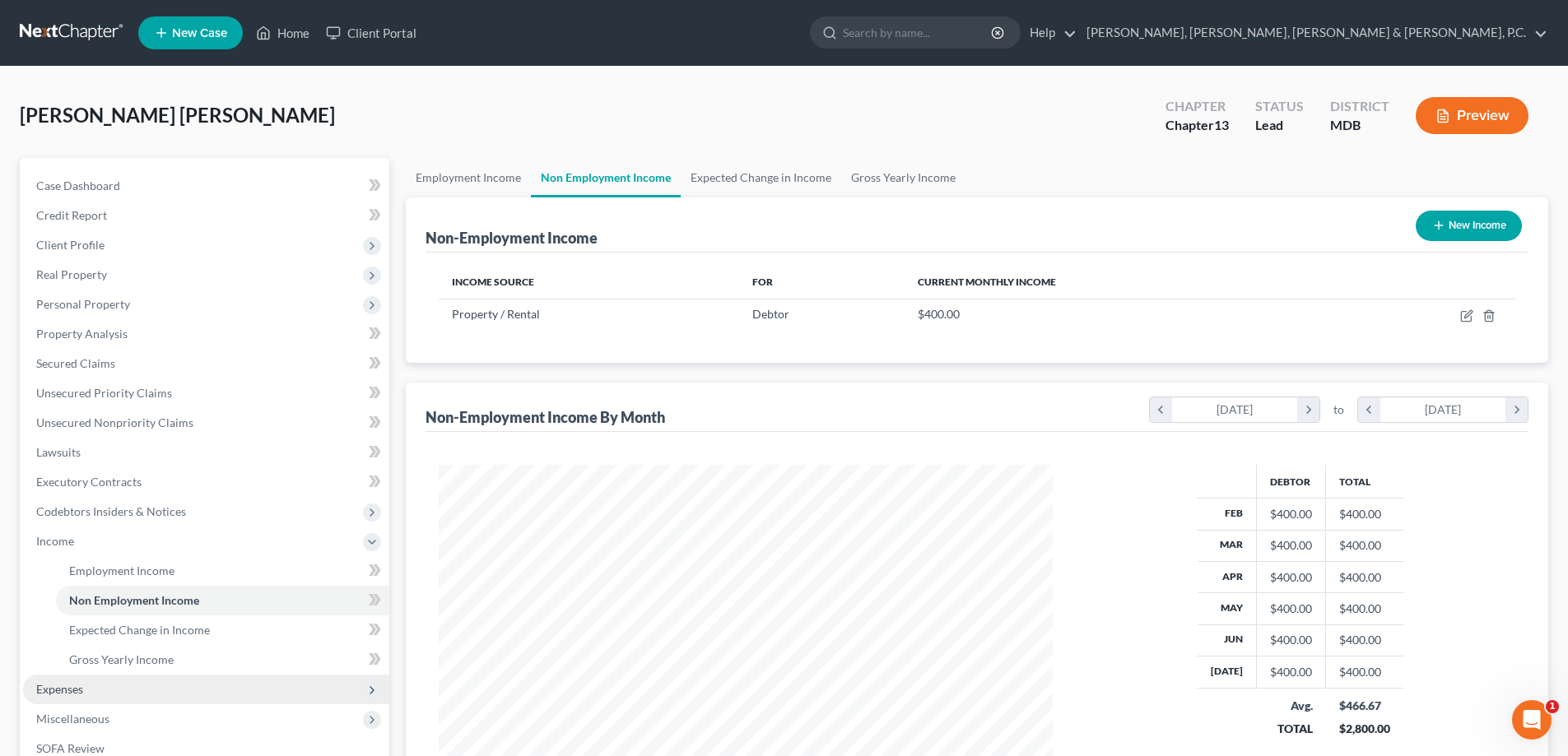
click at [96, 684] on span "Expenses" at bounding box center [206, 690] width 366 height 30
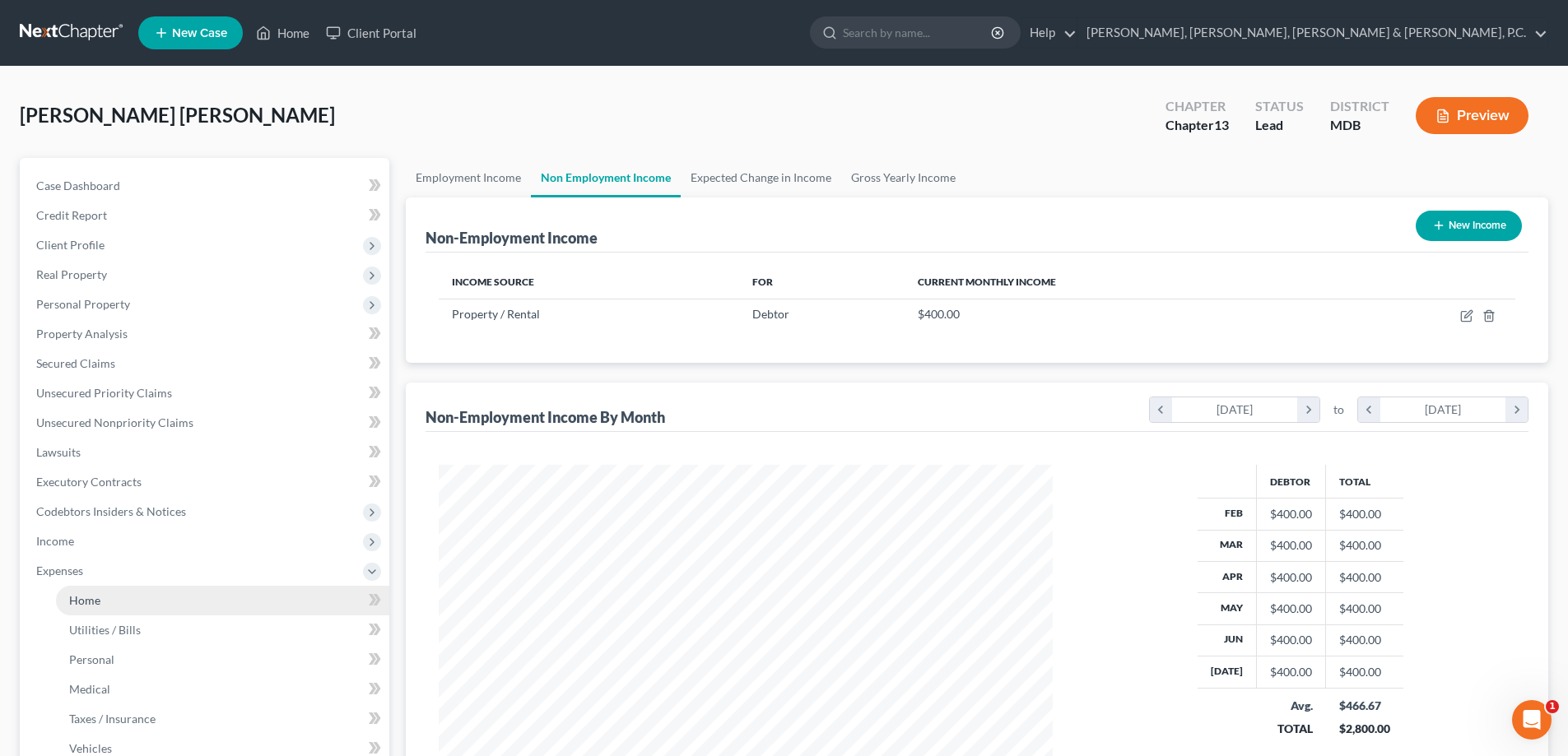
click at [106, 599] on link "Home" at bounding box center [222, 601] width 333 height 30
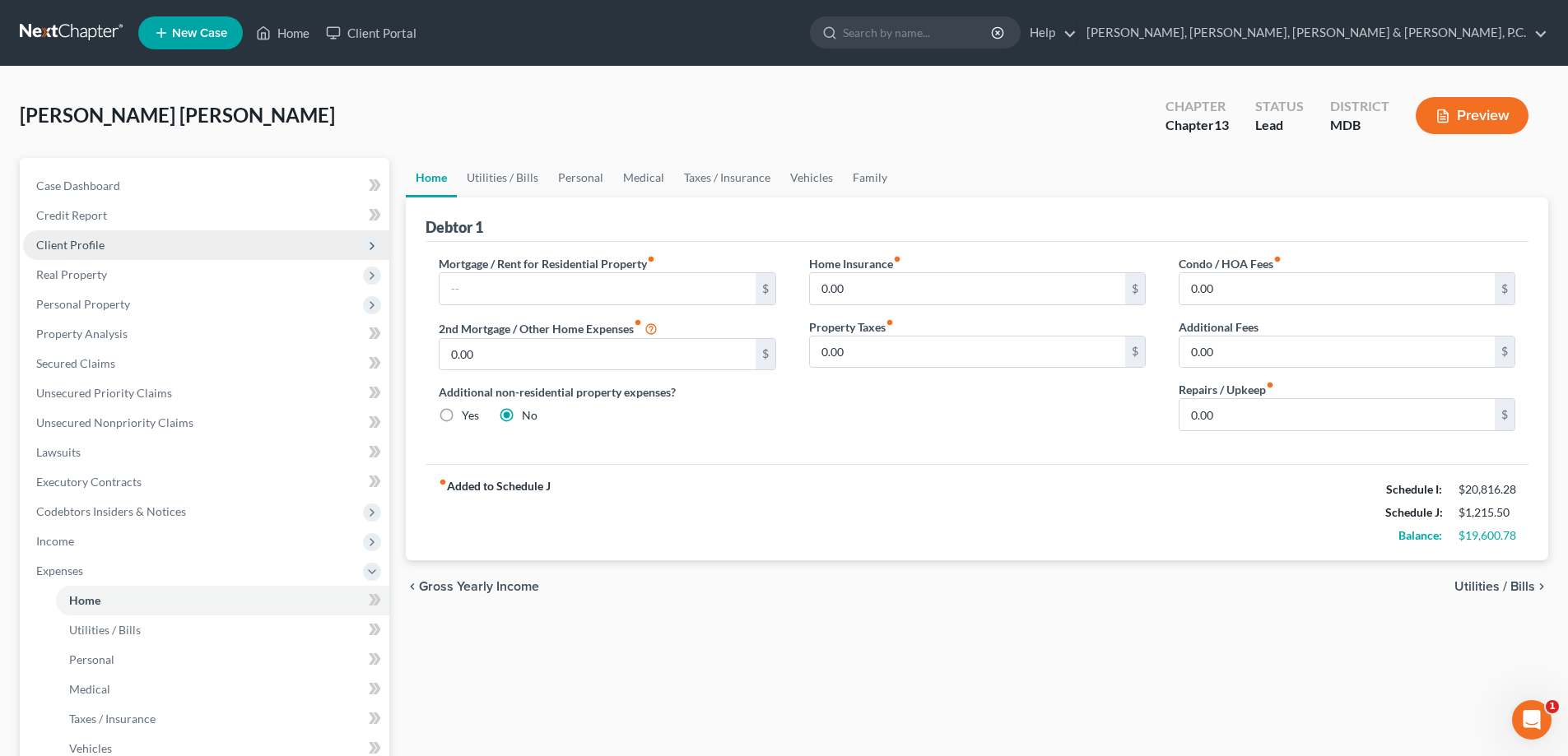
click at [98, 245] on span "Client Profile" at bounding box center [71, 244] width 69 height 14
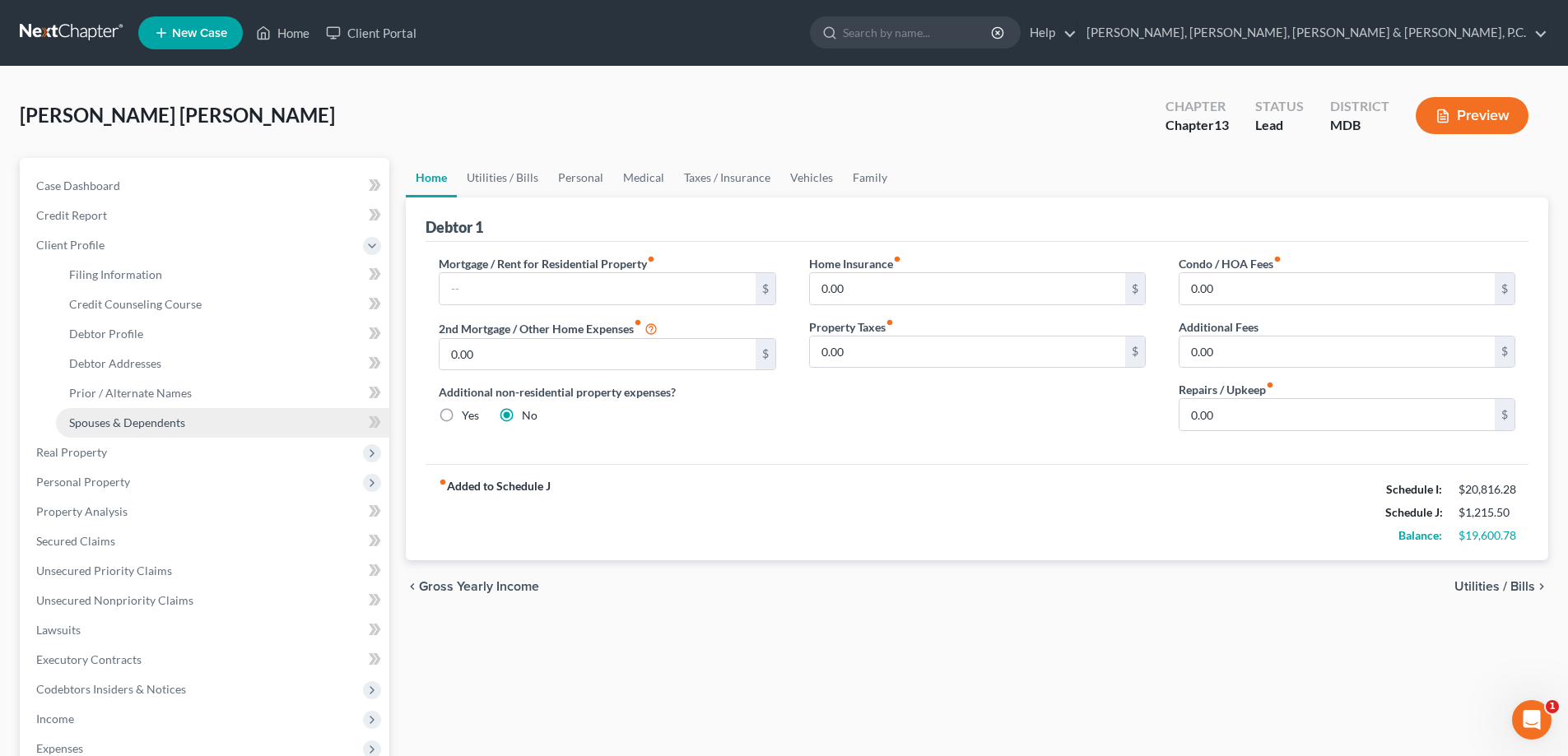
click at [122, 417] on span "Spouses & Dependents" at bounding box center [127, 422] width 116 height 14
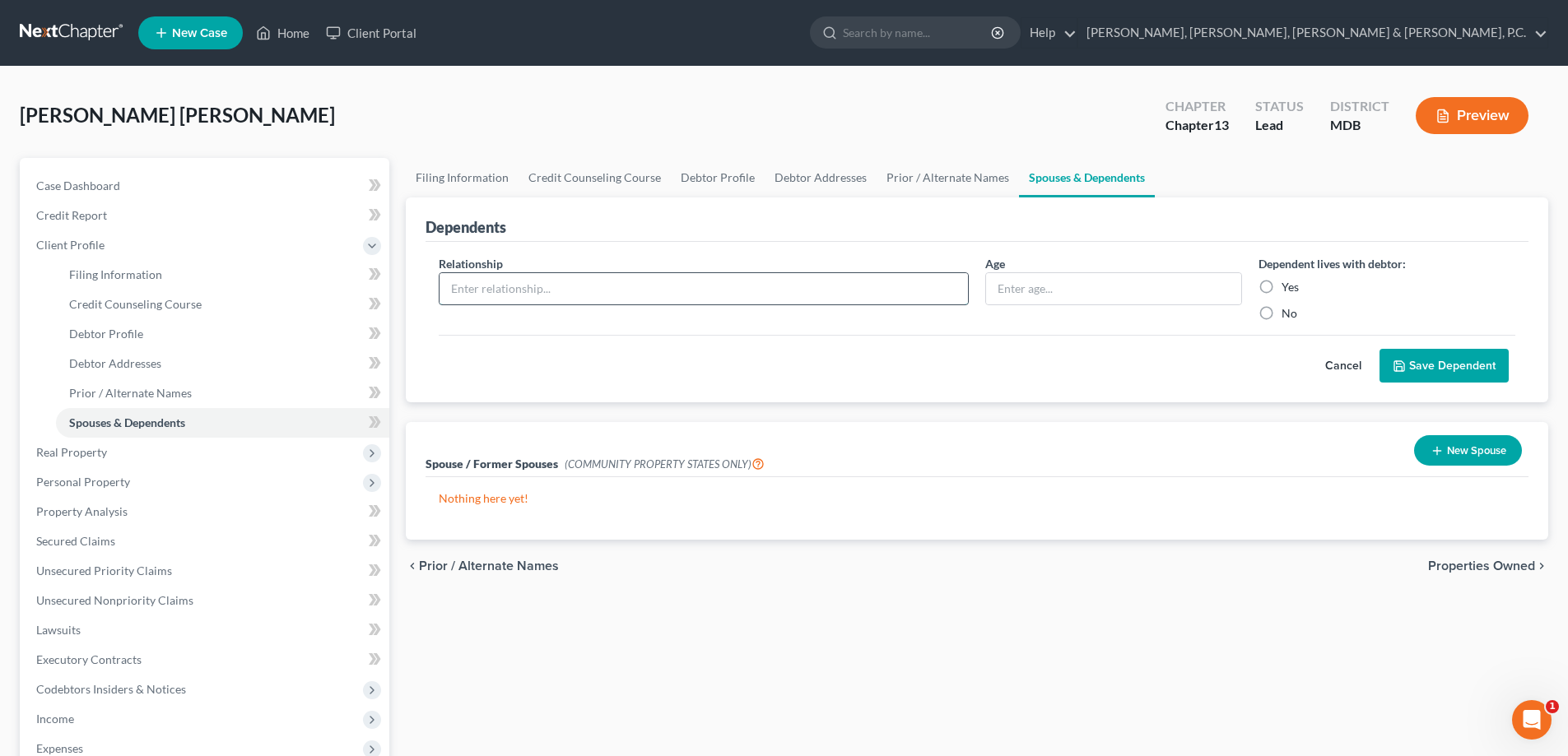
click at [534, 282] on input "text" at bounding box center [704, 289] width 529 height 32
click at [1054, 277] on input "text" at bounding box center [1113, 289] width 255 height 32
click at [1281, 288] on label "Yes" at bounding box center [1290, 288] width 18 height 17
click at [1289, 288] on input "Yes" at bounding box center [1294, 285] width 11 height 11
click at [1413, 365] on button "Save Dependent" at bounding box center [1444, 365] width 129 height 34
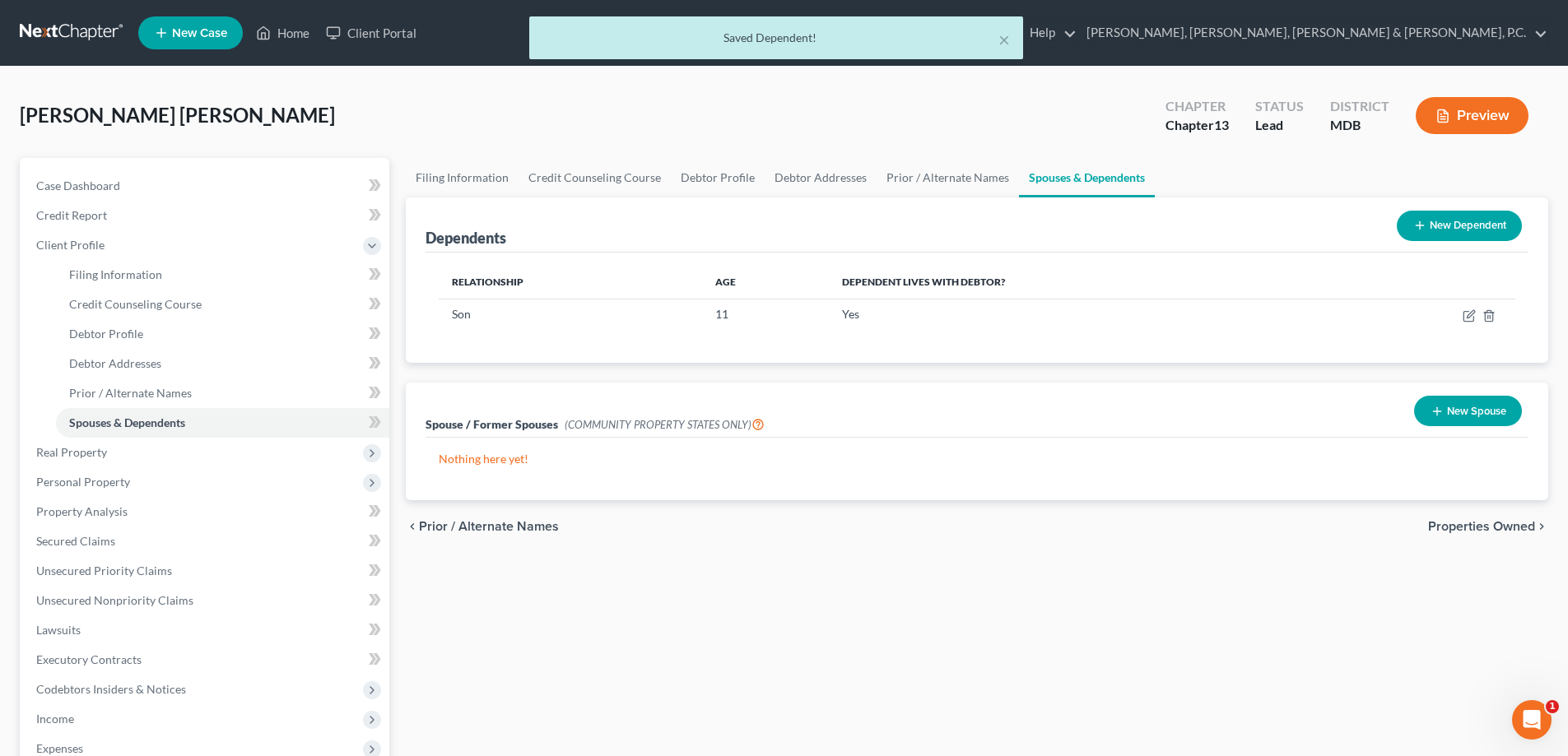
click at [1433, 232] on button "New Dependent" at bounding box center [1459, 225] width 125 height 31
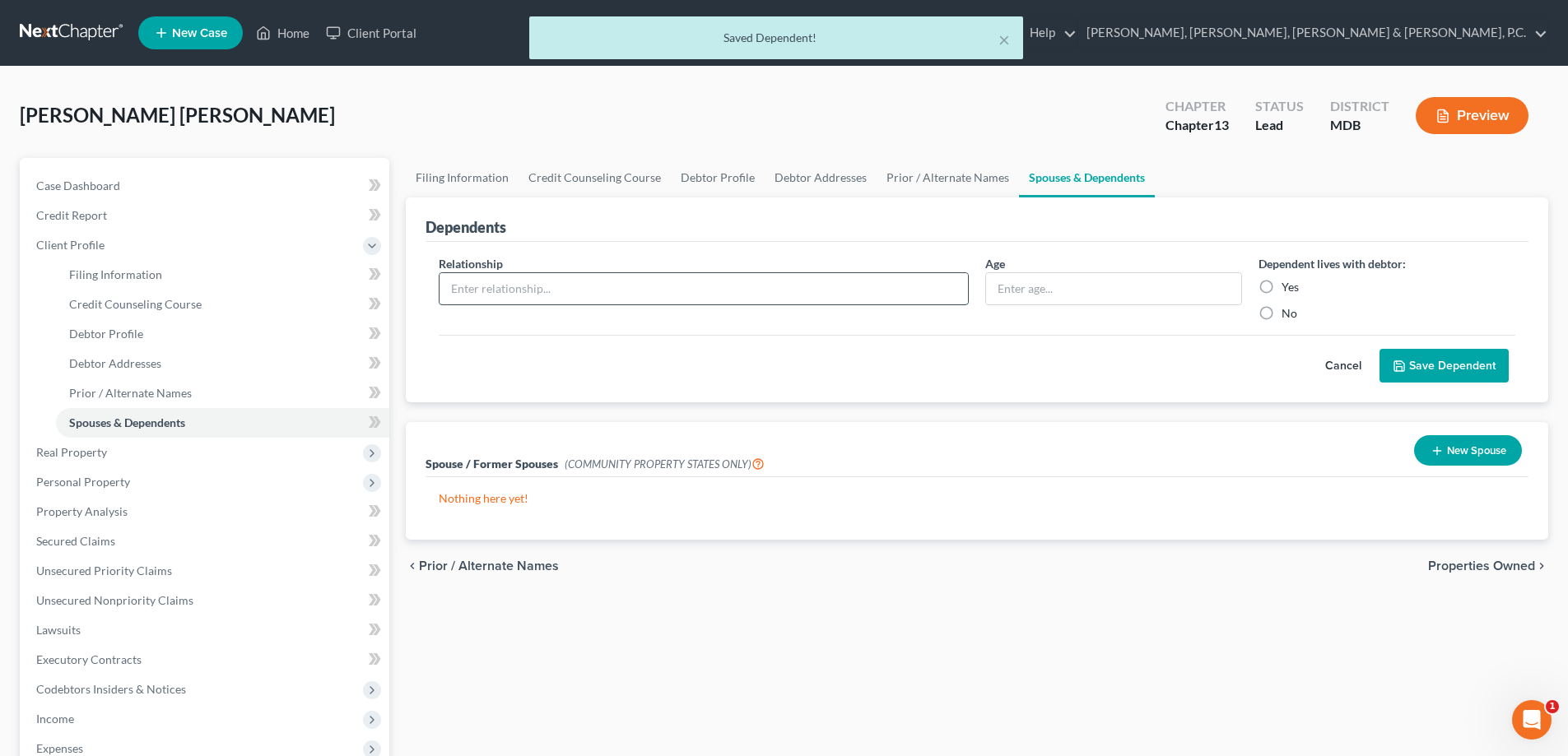
click at [532, 293] on input "text" at bounding box center [704, 289] width 529 height 32
click at [1093, 291] on input "text" at bounding box center [1113, 289] width 255 height 32
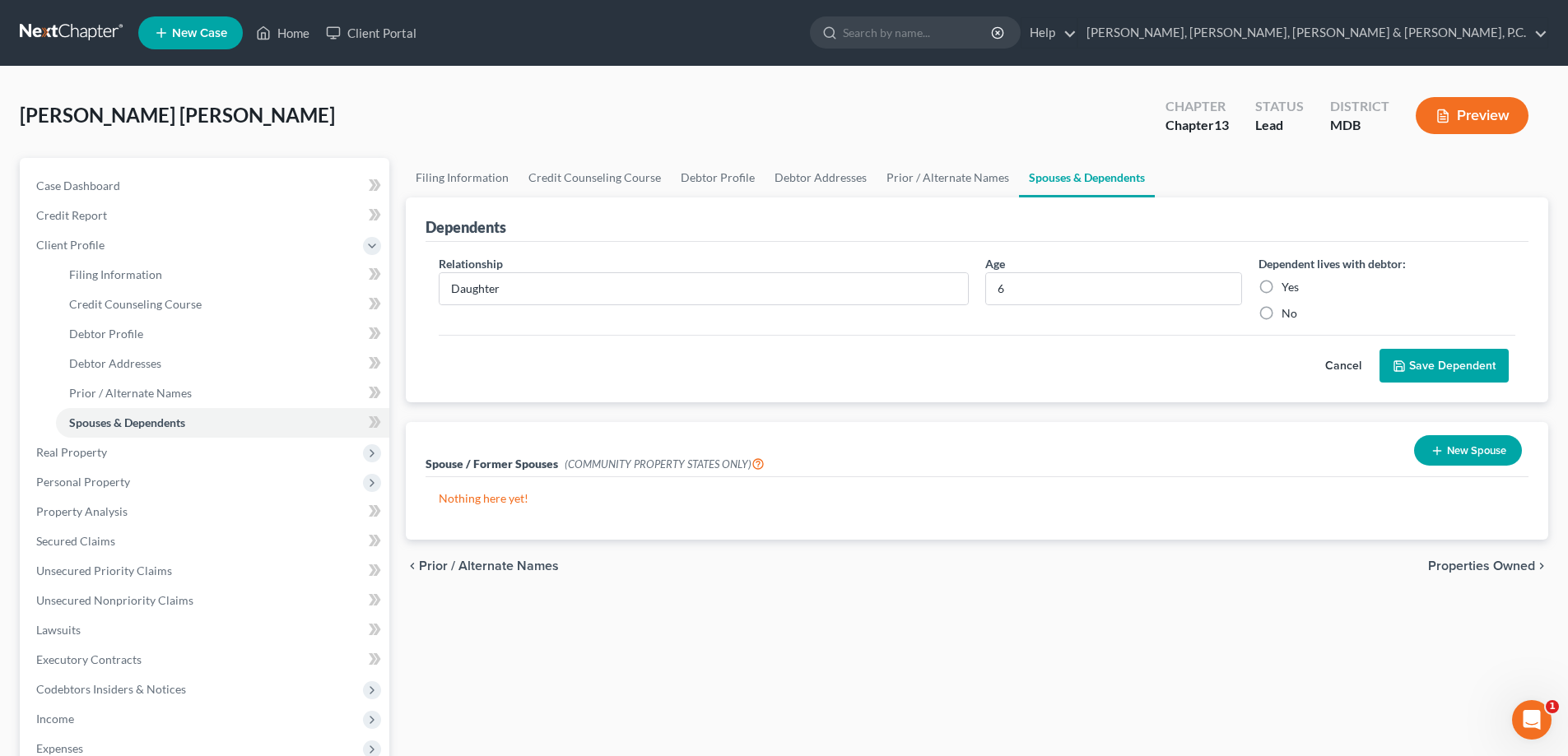
click at [1281, 285] on label "Yes" at bounding box center [1290, 288] width 18 height 17
click at [1289, 285] on input "Yes" at bounding box center [1294, 285] width 11 height 11
click at [1406, 358] on button "Save Dependent" at bounding box center [1444, 365] width 129 height 34
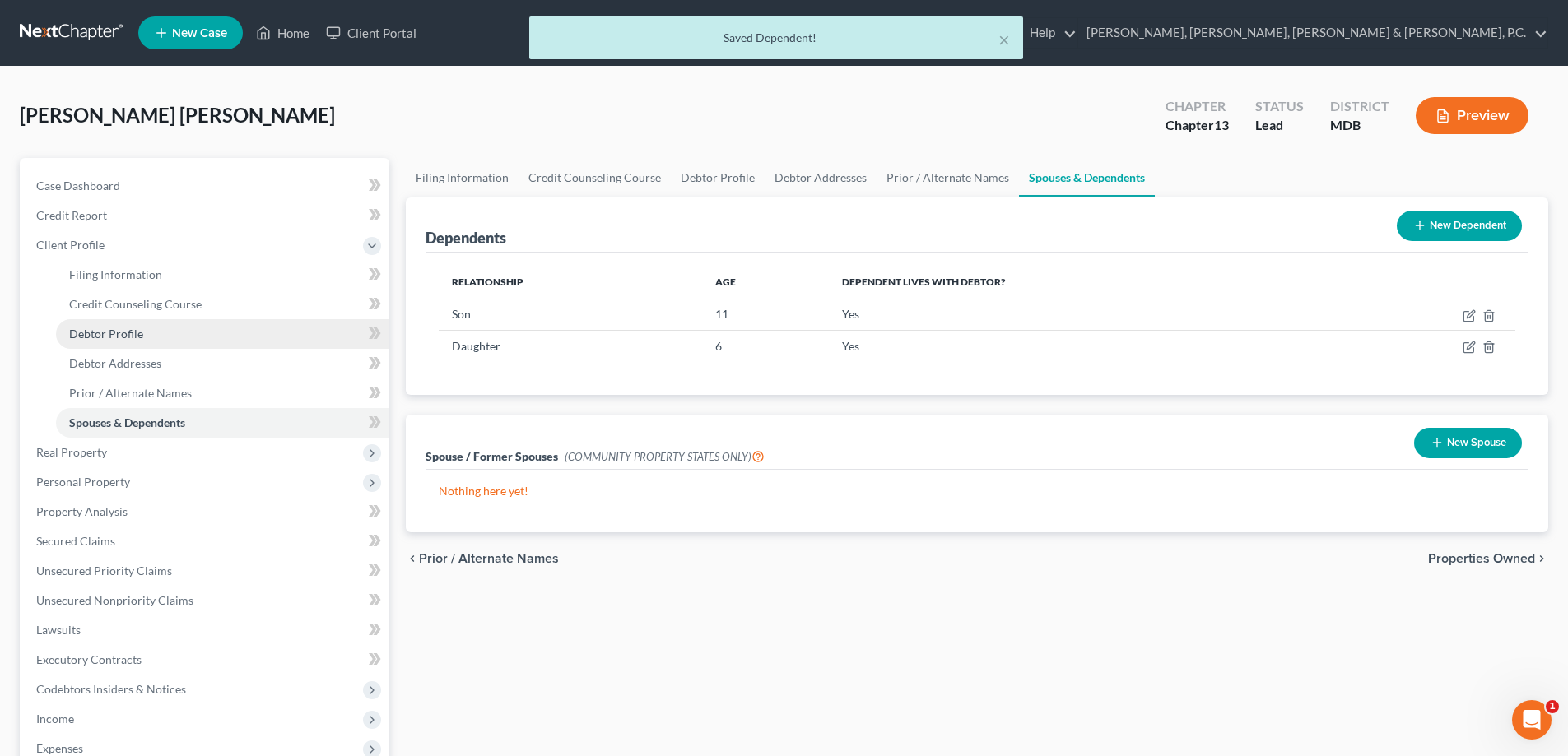
click at [138, 333] on span "Debtor Profile" at bounding box center [107, 333] width 74 height 14
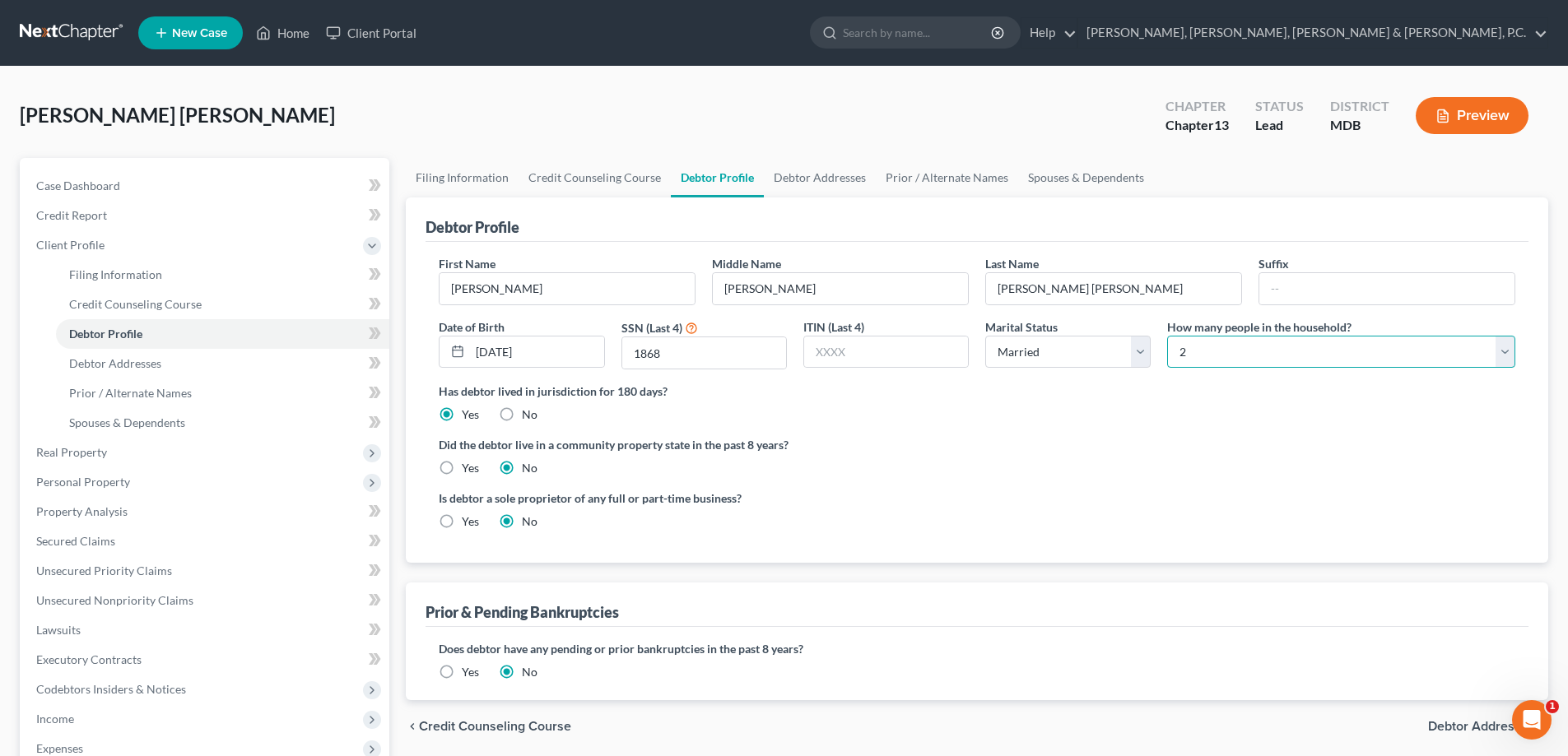
click at [1219, 346] on select "Select 1 2 3 4 5 6 7 8 9 10 11 12 13 14 15 16 17 18 19 20" at bounding box center [1341, 352] width 348 height 32
click at [1167, 336] on select "Select 1 2 3 4 5 6 7 8 9 10 11 12 13 14 15 16 17 18 19 20" at bounding box center [1341, 352] width 348 height 32
click at [80, 740] on span "Expenses" at bounding box center [206, 749] width 366 height 30
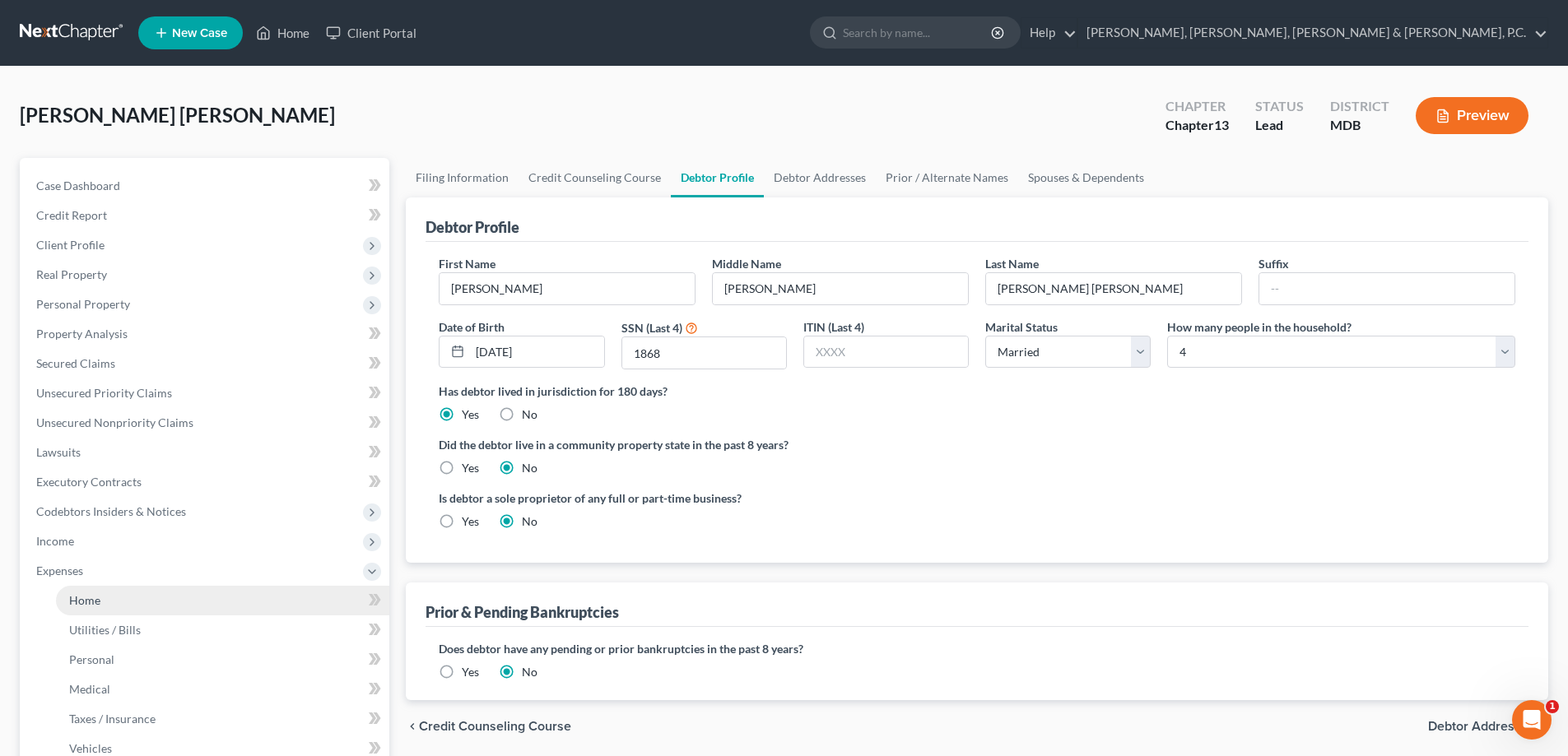
click at [103, 602] on link "Home" at bounding box center [222, 601] width 333 height 30
